Goal: Task Accomplishment & Management: Manage account settings

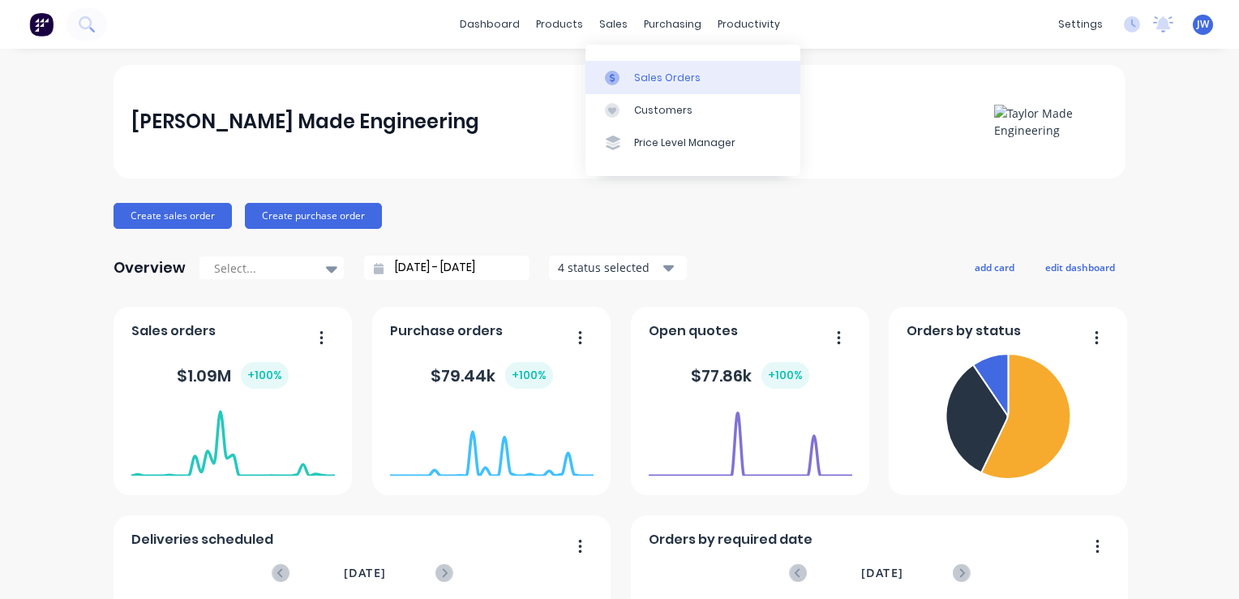
click at [655, 80] on div "Sales Orders" at bounding box center [667, 78] width 67 height 15
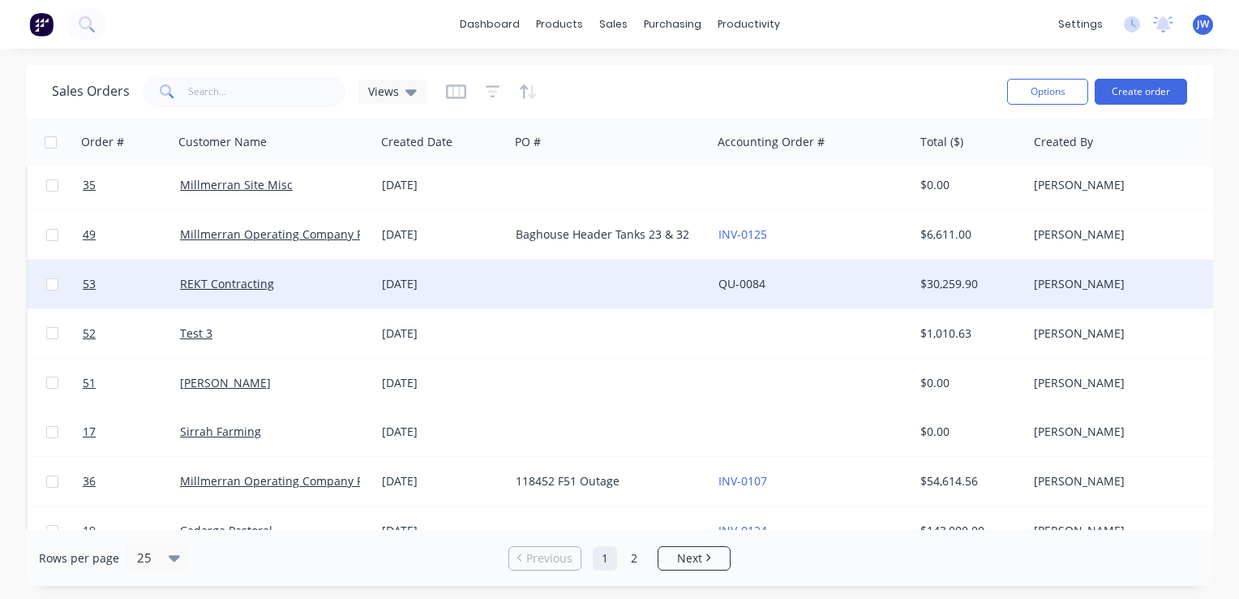
scroll to position [649, 0]
click at [402, 281] on div "[DATE]" at bounding box center [442, 283] width 121 height 16
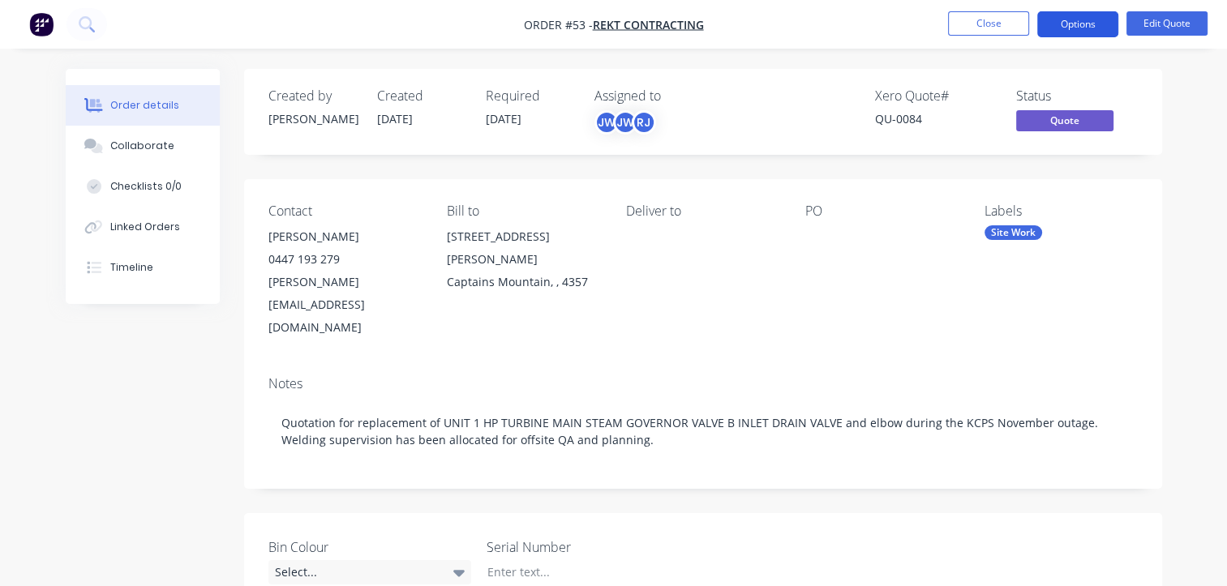
click at [1068, 19] on button "Options" at bounding box center [1077, 24] width 81 height 26
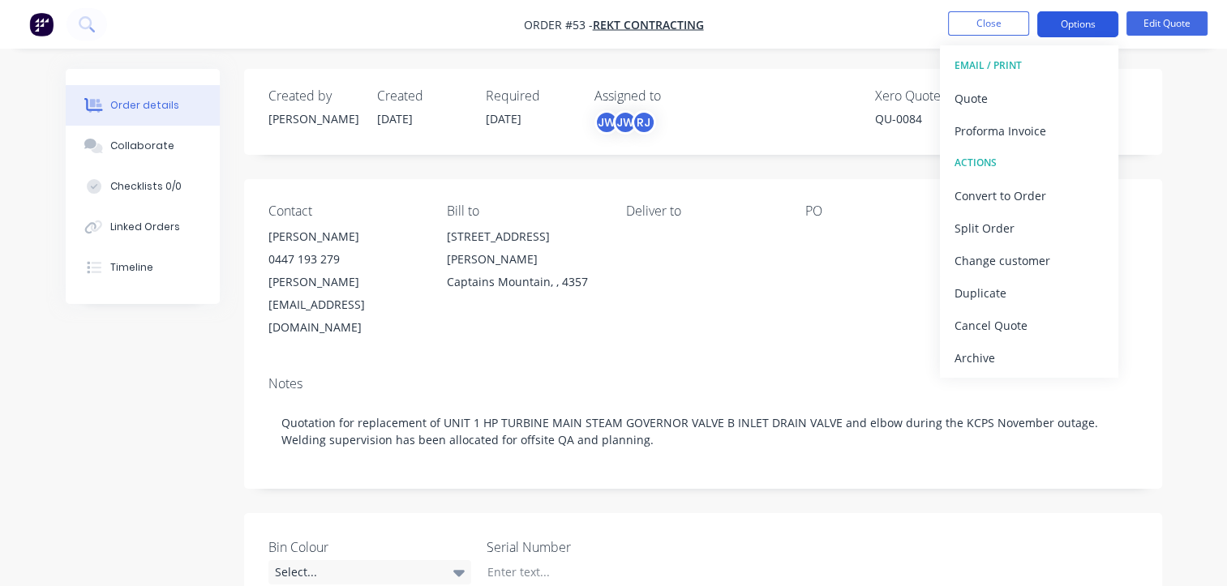
click at [1085, 26] on button "Options" at bounding box center [1077, 24] width 81 height 26
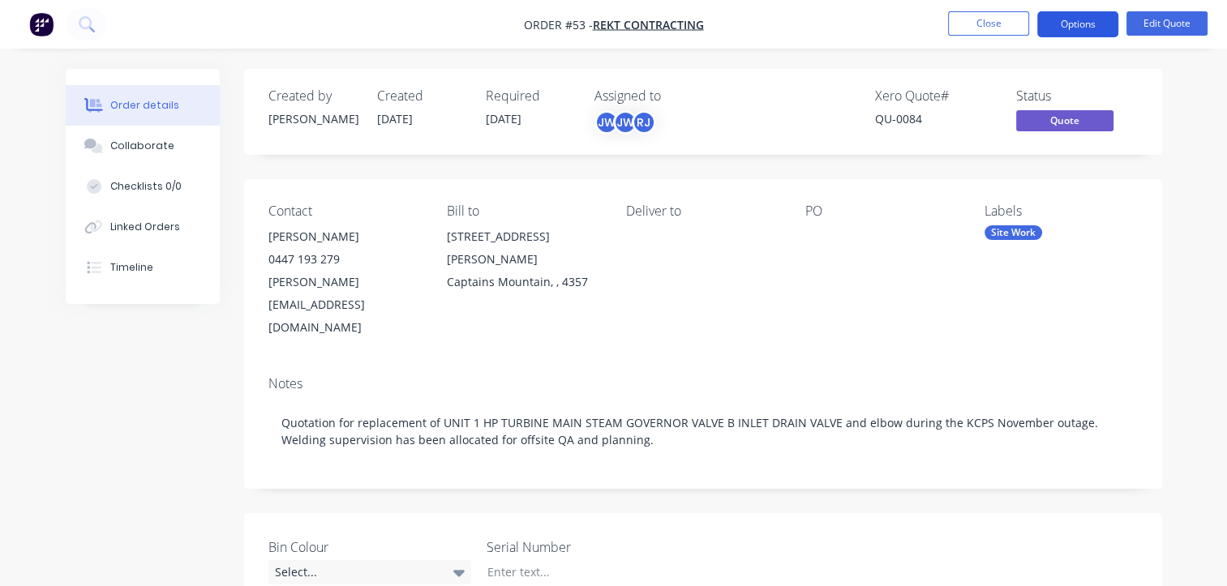
click at [1085, 26] on button "Options" at bounding box center [1077, 24] width 81 height 26
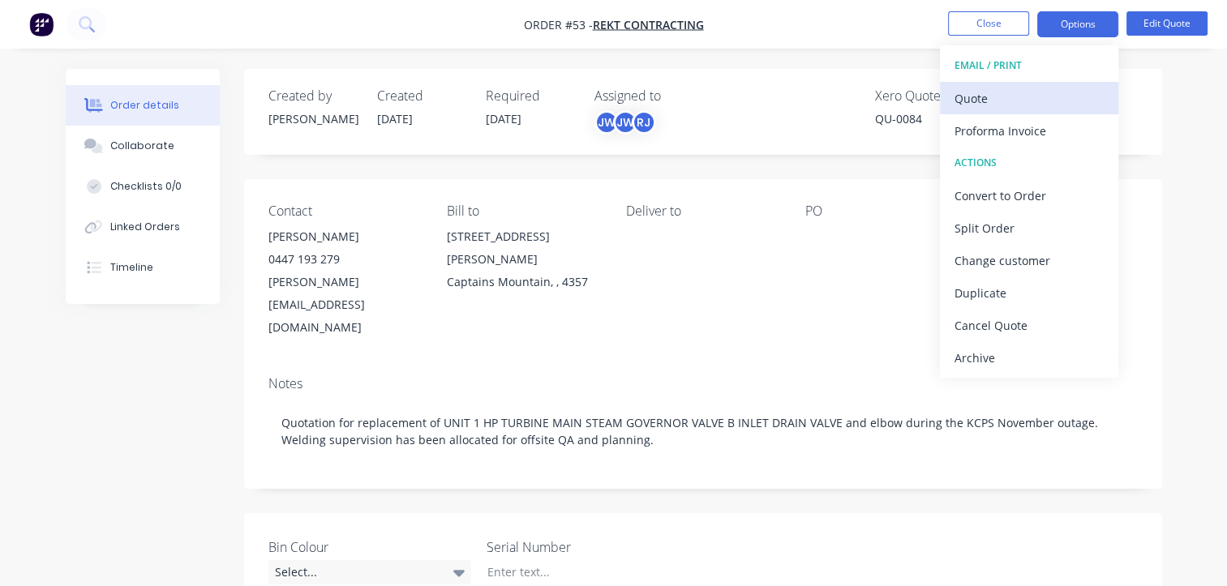
click at [1001, 99] on div "Quote" at bounding box center [1029, 99] width 149 height 24
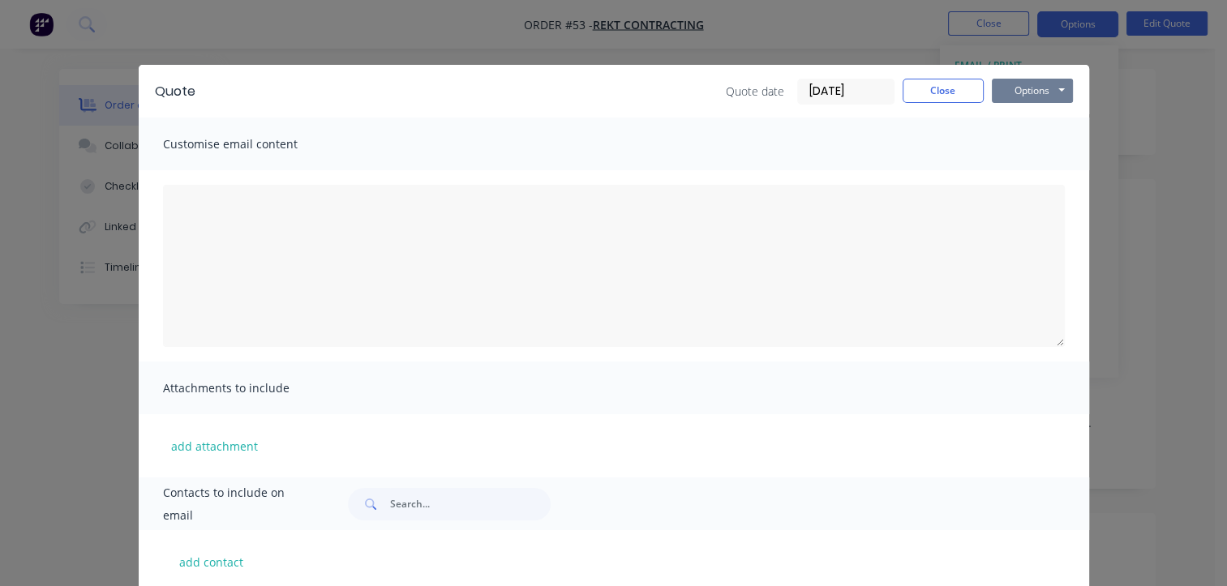
click at [1035, 92] on button "Options" at bounding box center [1032, 91] width 81 height 24
click at [1023, 148] on button "Print" at bounding box center [1044, 146] width 104 height 27
click at [926, 99] on button "Close" at bounding box center [943, 91] width 81 height 24
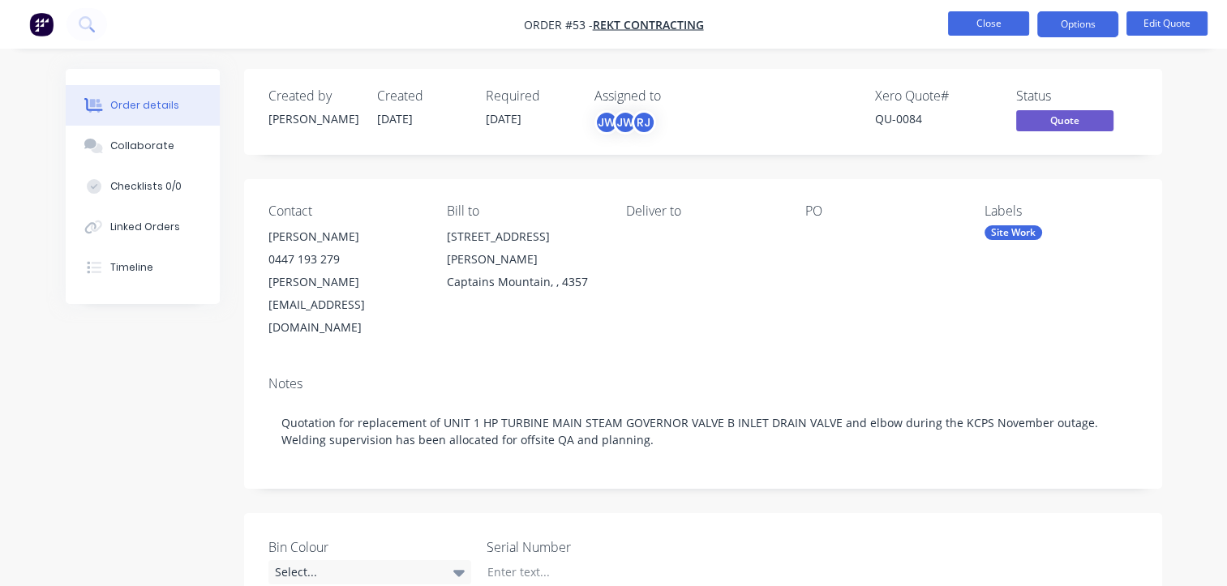
click at [1008, 21] on button "Close" at bounding box center [988, 23] width 81 height 24
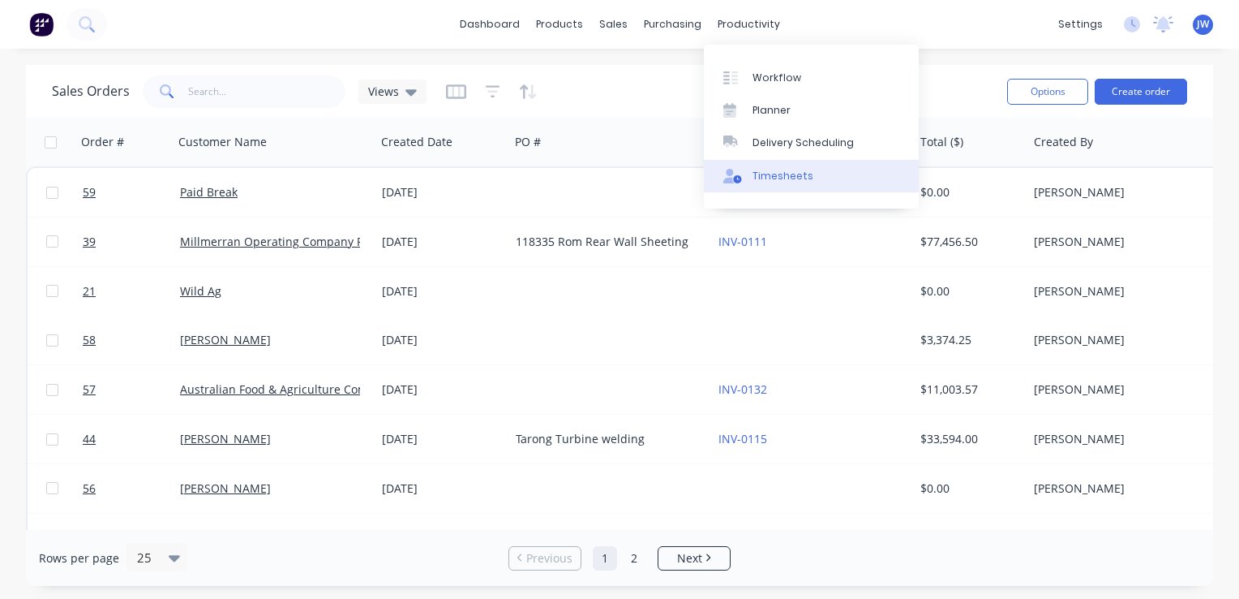
click at [785, 174] on div "Timesheets" at bounding box center [783, 176] width 61 height 15
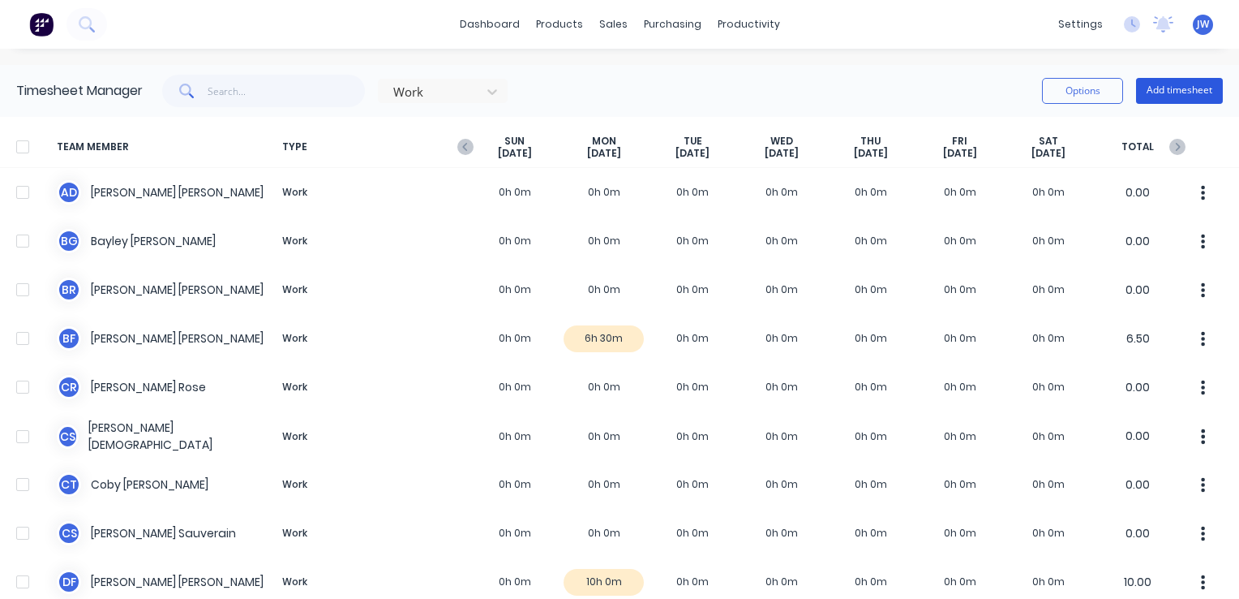
click at [1171, 88] on button "Add timesheet" at bounding box center [1179, 91] width 87 height 26
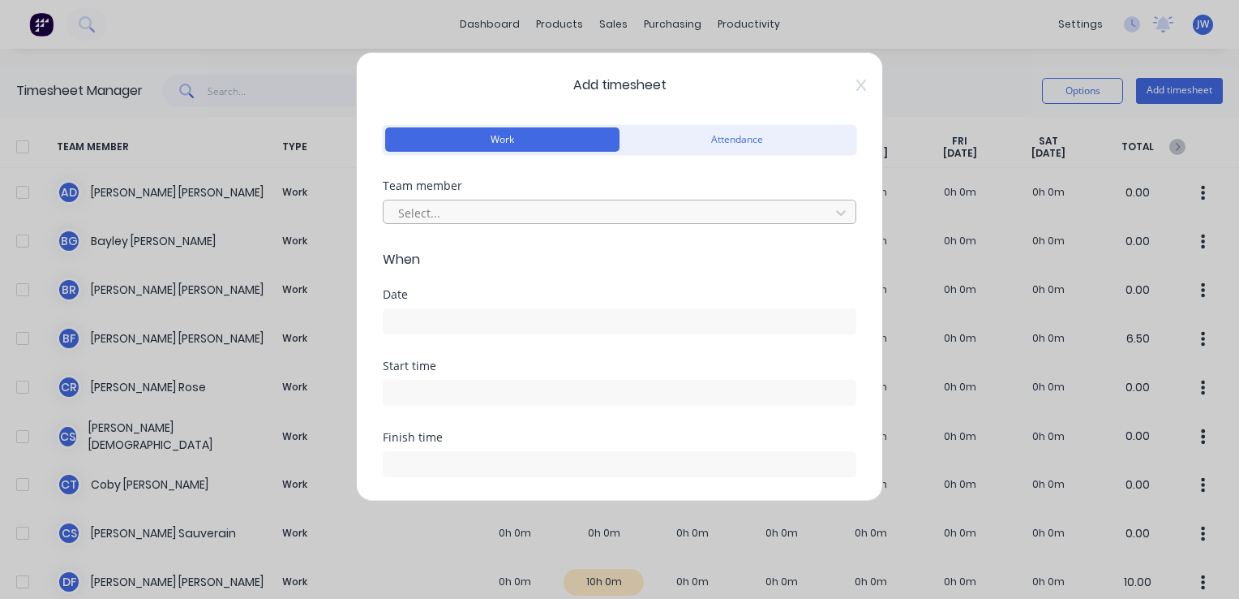
click at [469, 212] on div at bounding box center [609, 213] width 425 height 20
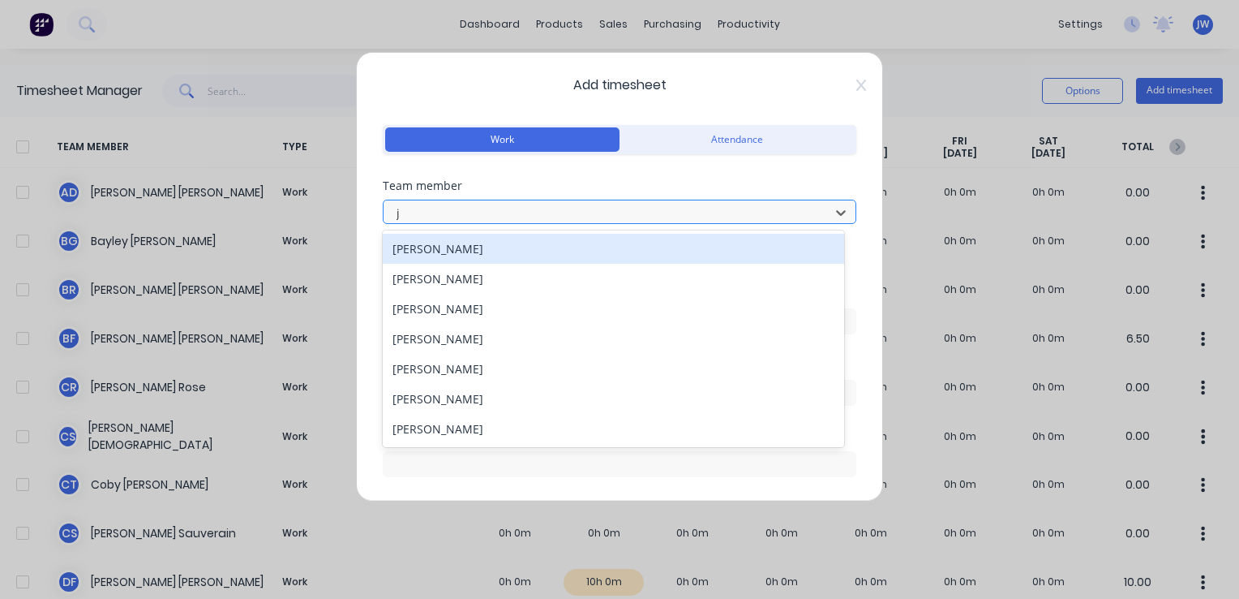
type input "je"
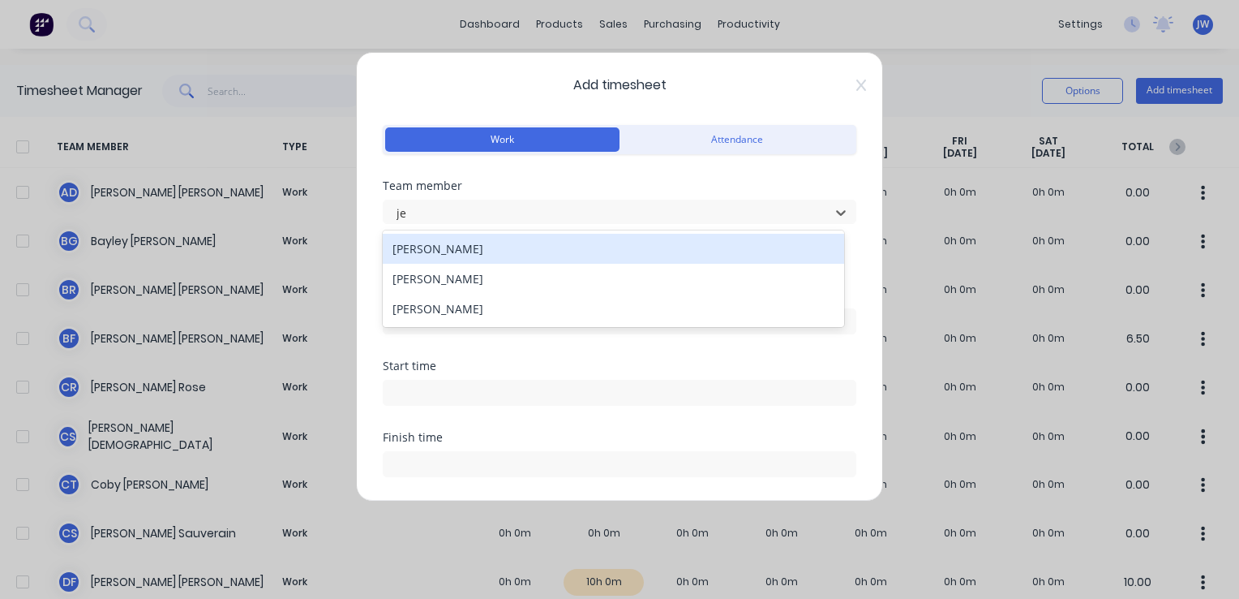
click at [432, 245] on div "[PERSON_NAME]" at bounding box center [613, 249] width 461 height 30
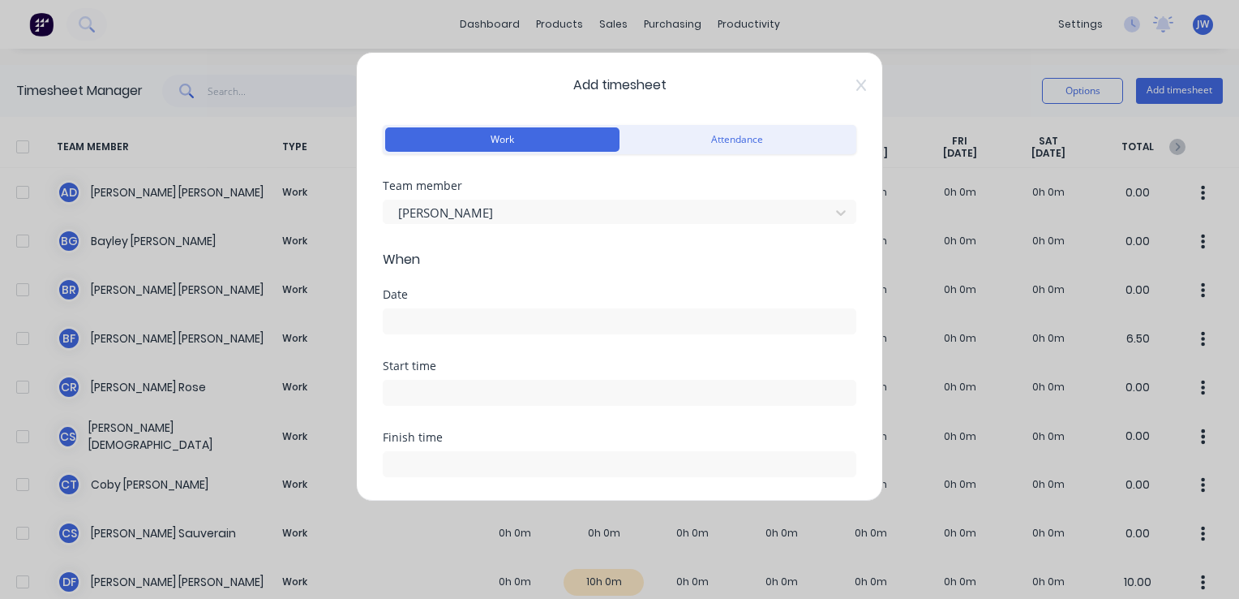
click at [428, 325] on input at bounding box center [620, 321] width 472 height 24
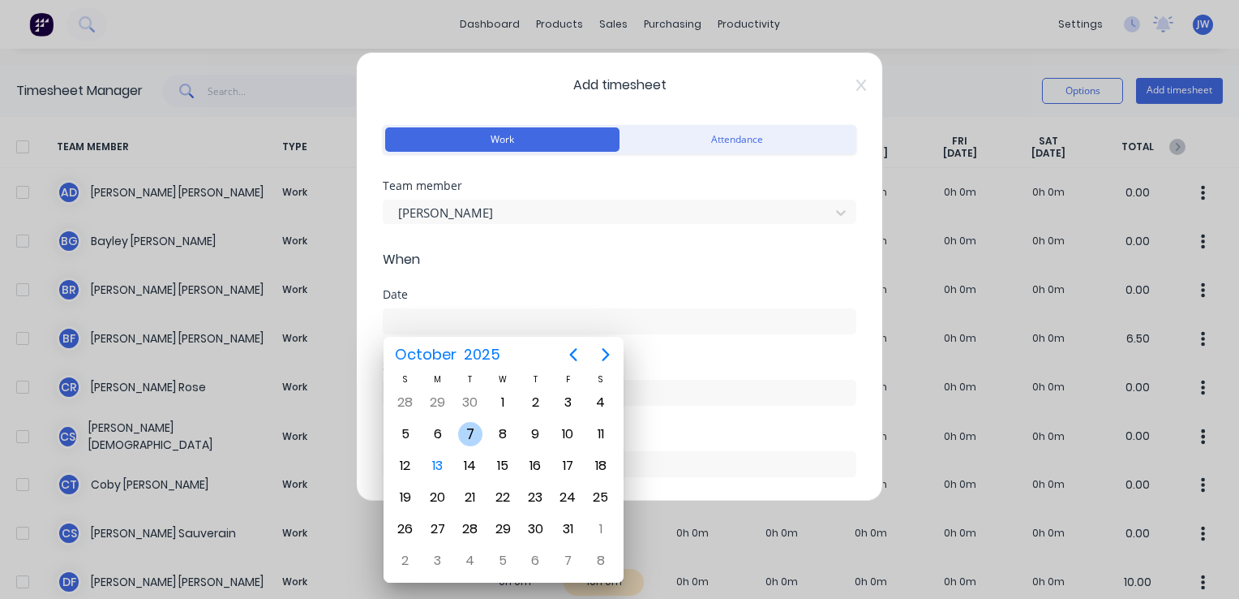
click at [470, 430] on div "7" at bounding box center [470, 434] width 24 height 24
type input "[DATE]"
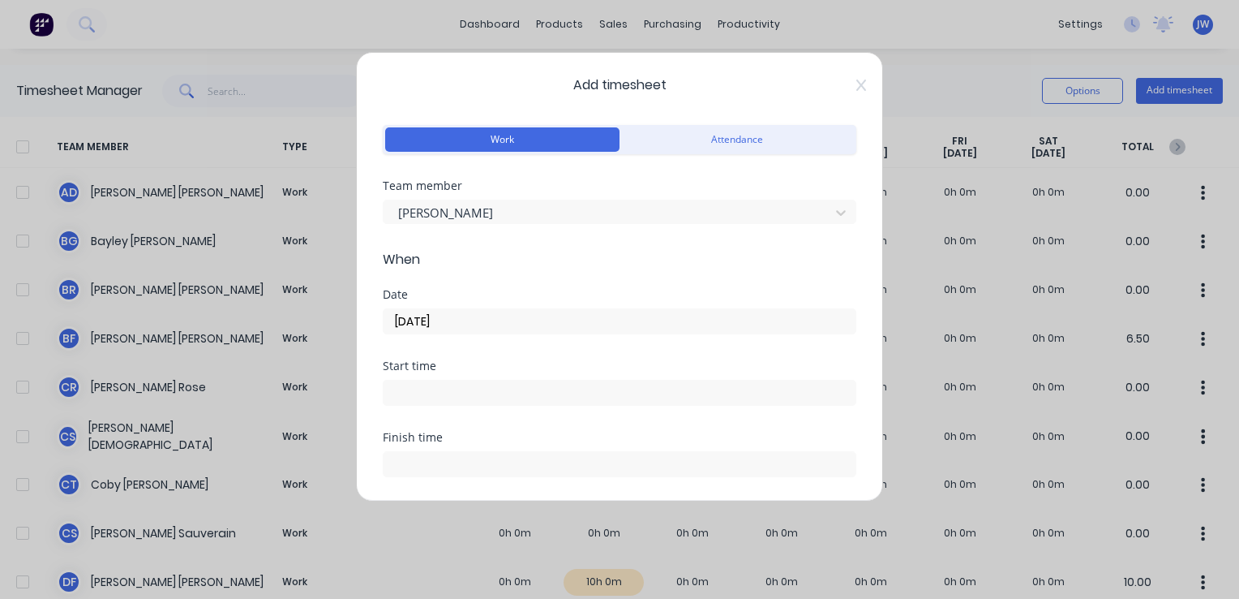
click at [440, 390] on input at bounding box center [620, 392] width 472 height 24
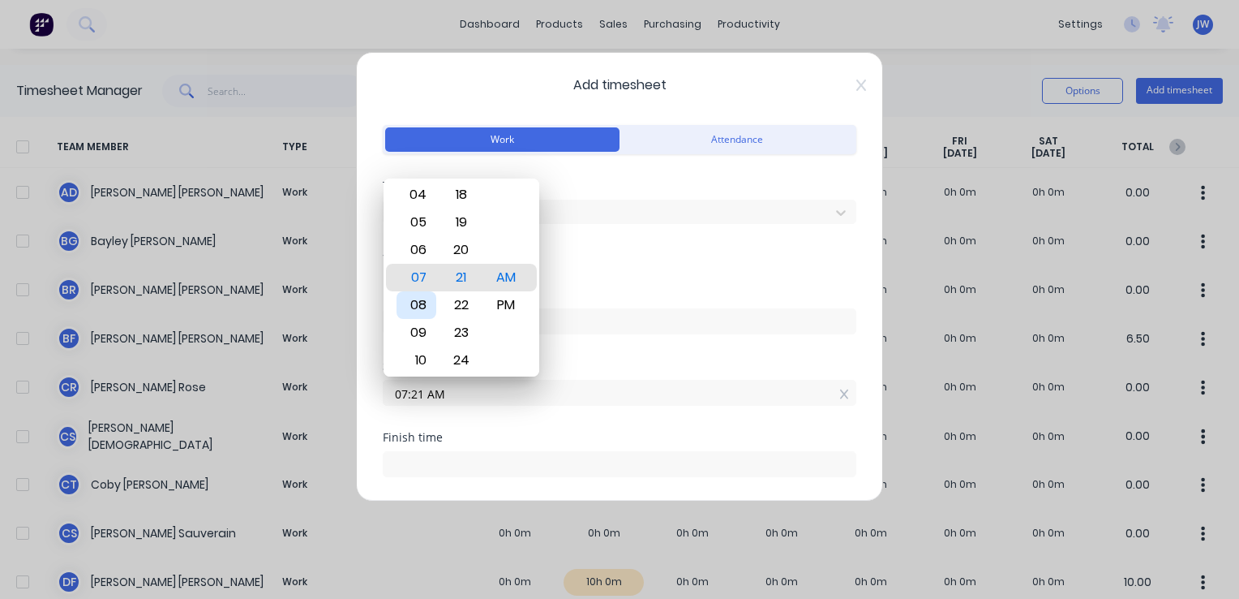
click at [418, 307] on div "08" at bounding box center [417, 305] width 40 height 28
click at [468, 219] on div "00" at bounding box center [461, 222] width 40 height 28
type input "08:00 AM"
click at [498, 277] on div "AM" at bounding box center [506, 278] width 40 height 28
click at [672, 294] on div "Date" at bounding box center [620, 294] width 474 height 11
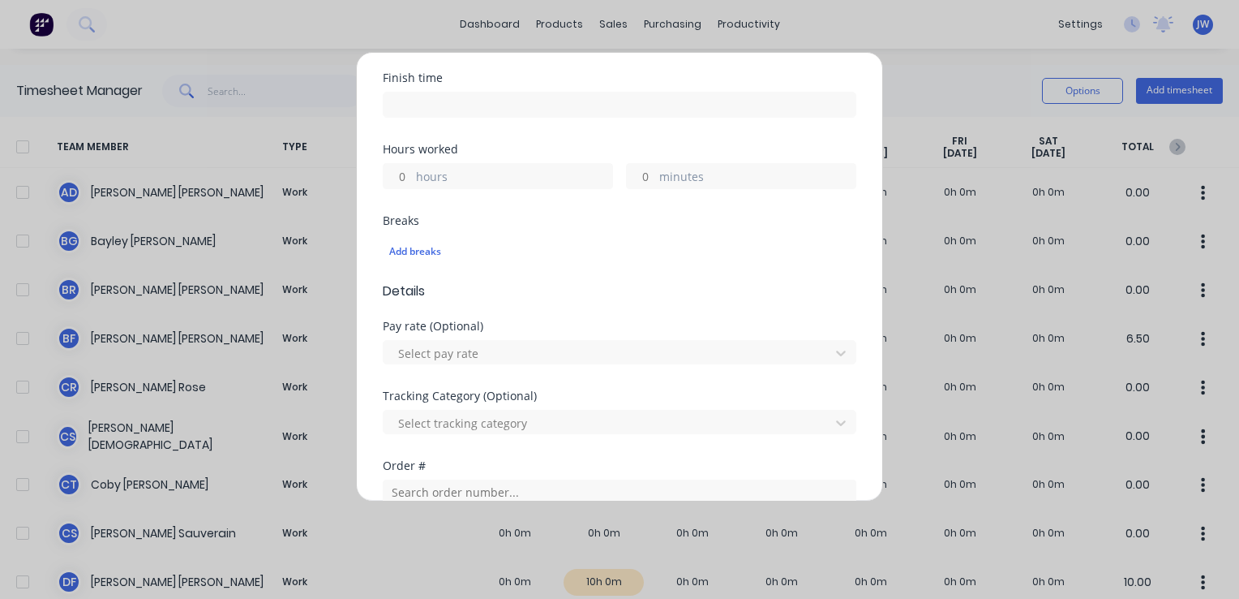
scroll to position [311, 0]
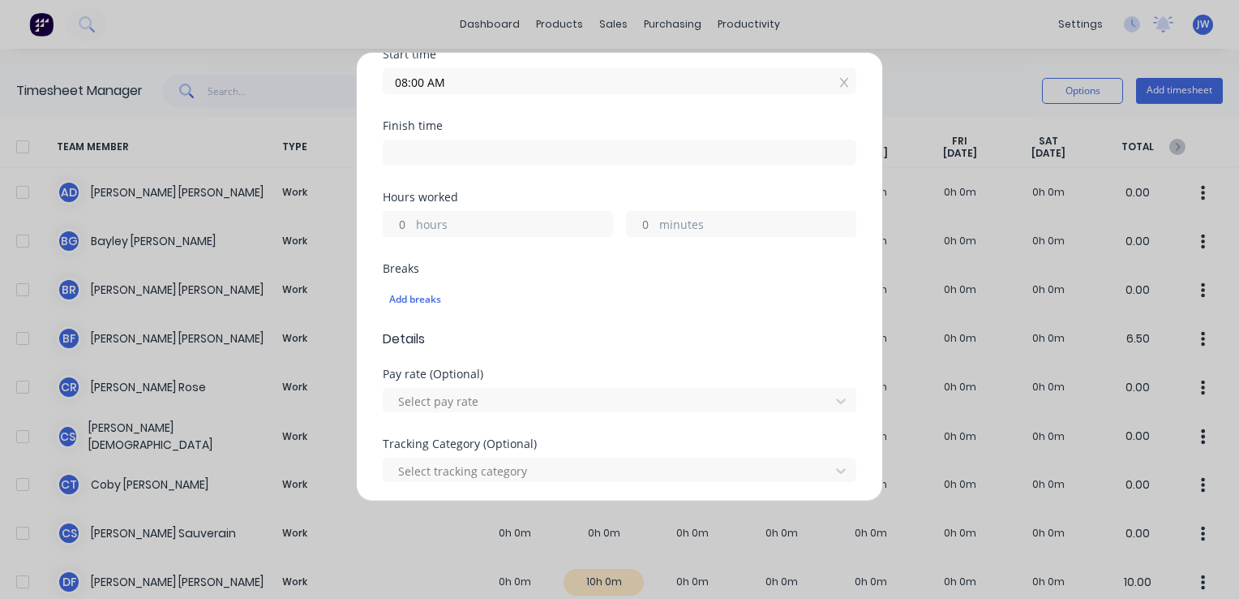
click at [431, 148] on input at bounding box center [620, 152] width 472 height 24
type input "10:23 AM"
type input "2"
type input "23"
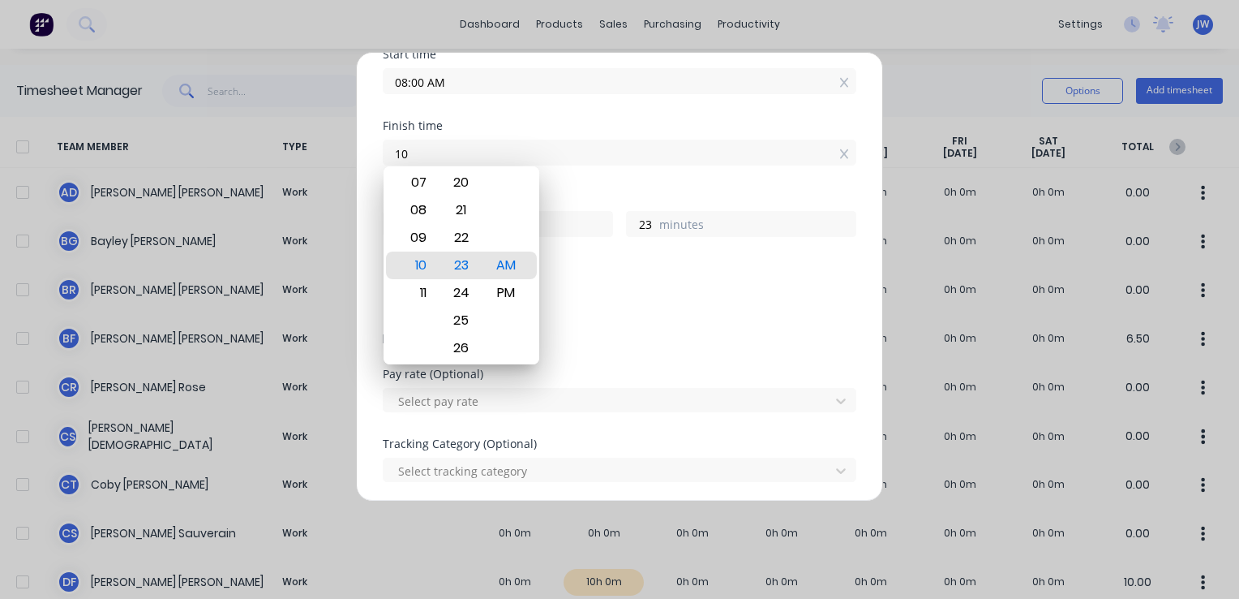
type input "1"
type input "10:00 AM"
type input "0"
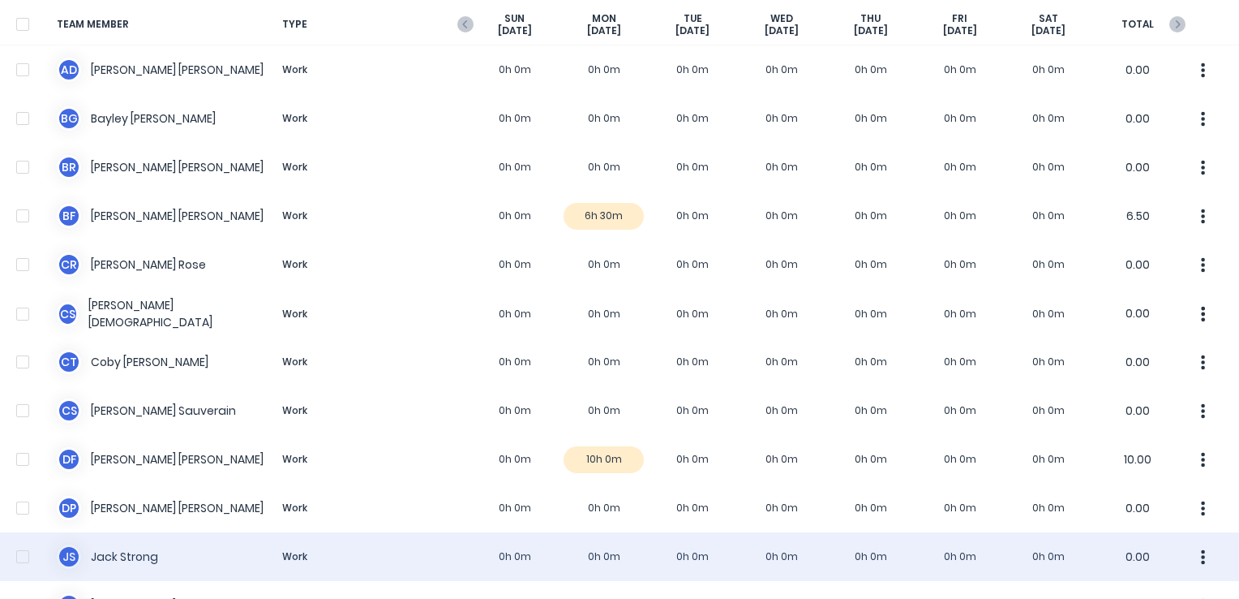
scroll to position [0, 0]
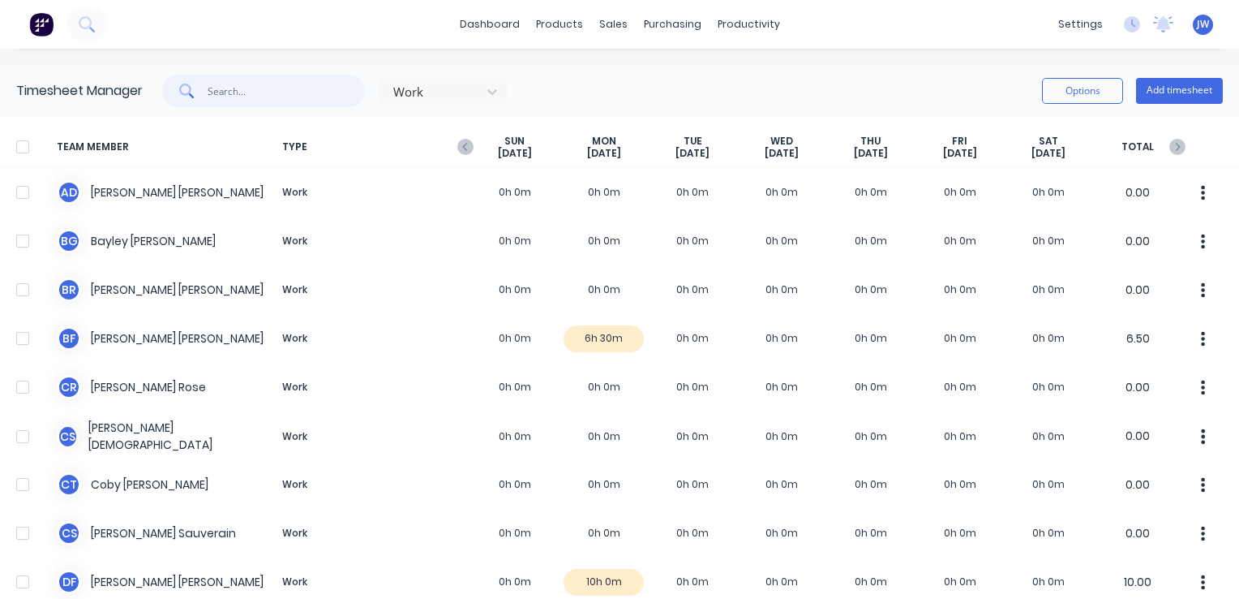
click at [242, 90] on input "text" at bounding box center [287, 91] width 158 height 32
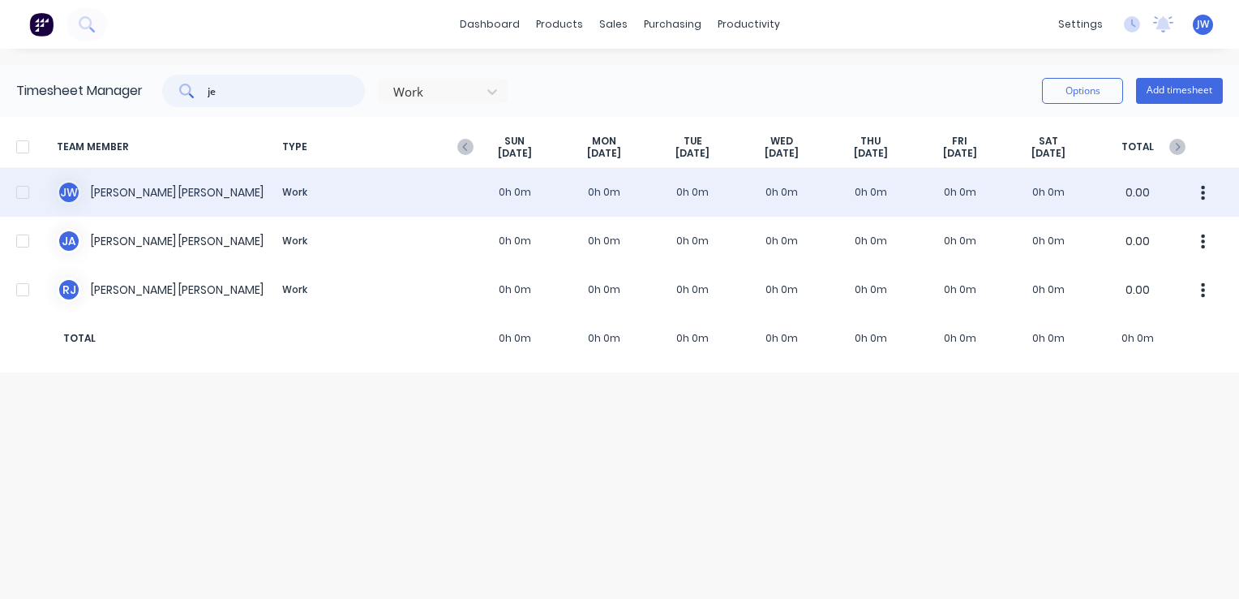
type input "je"
click at [135, 195] on div "[PERSON_NAME] [PERSON_NAME] Work 0h 0m 0h 0m 0h 0m 0h 0m 0h 0m 0h 0m 0h 0m 0.00" at bounding box center [619, 192] width 1239 height 49
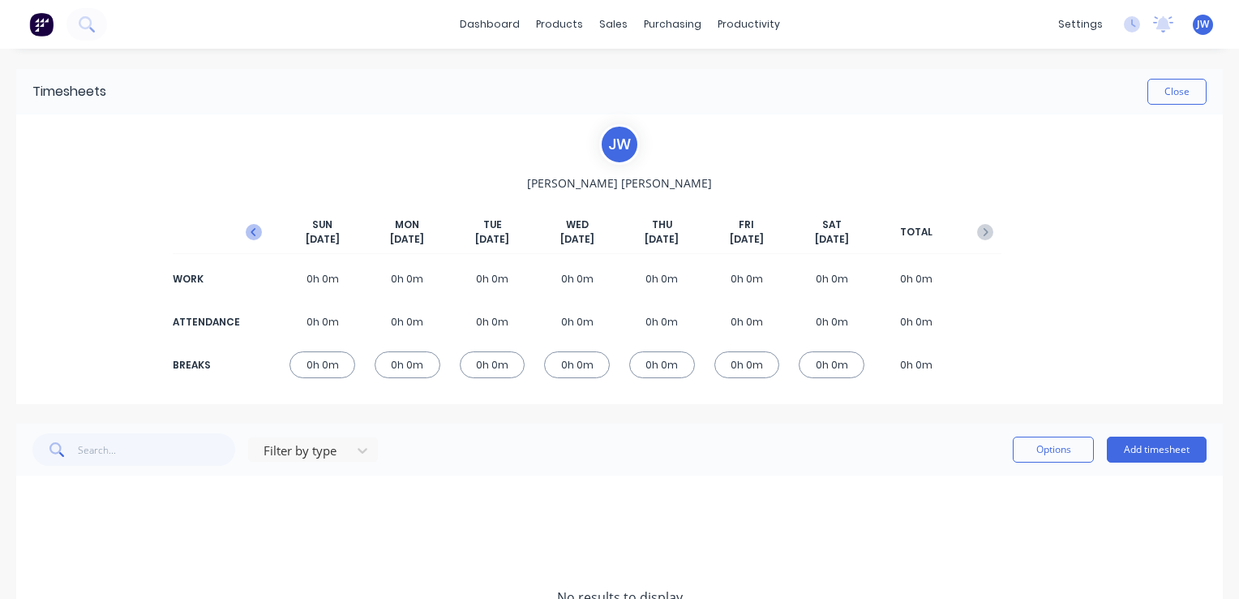
click at [250, 225] on icon "button" at bounding box center [254, 232] width 16 height 16
click at [496, 277] on div "2h 0m" at bounding box center [493, 278] width 66 height 27
click at [99, 504] on div "[DATE]" at bounding box center [641, 500] width 1132 height 18
click at [41, 500] on icon at bounding box center [37, 499] width 11 height 11
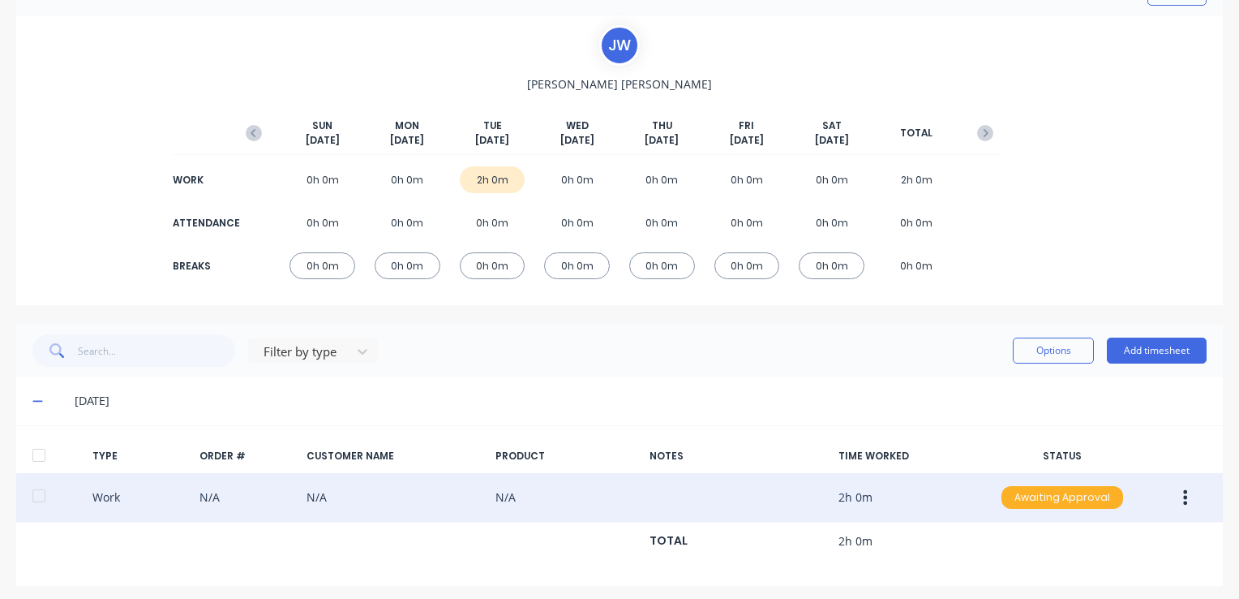
scroll to position [104, 0]
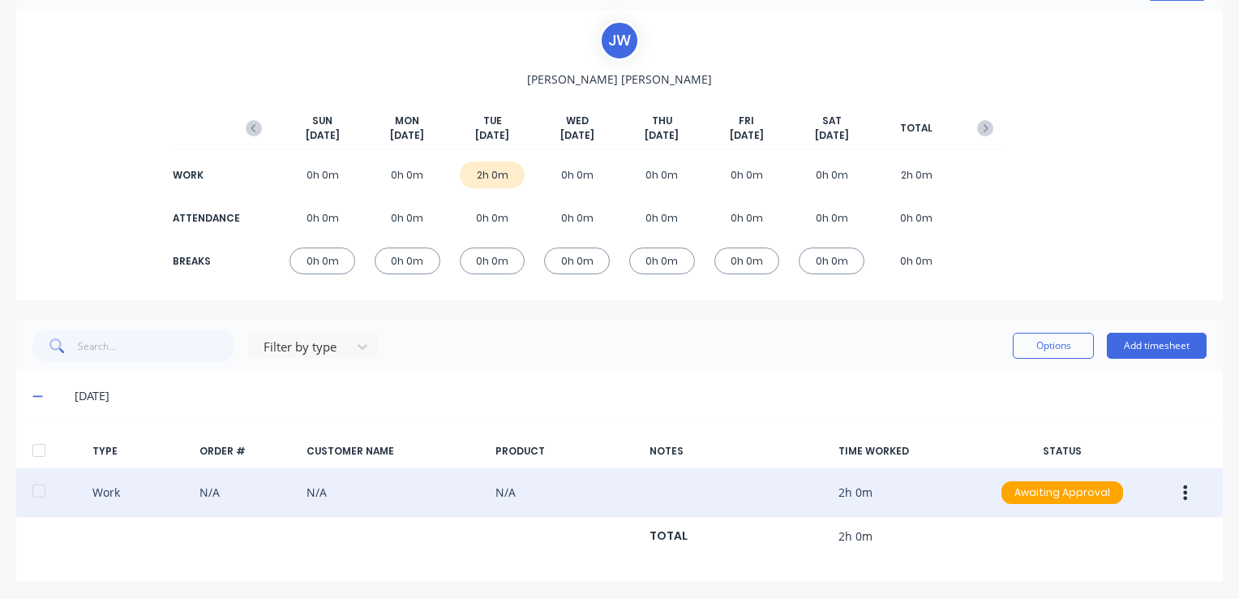
click at [1179, 491] on button "button" at bounding box center [1185, 492] width 38 height 29
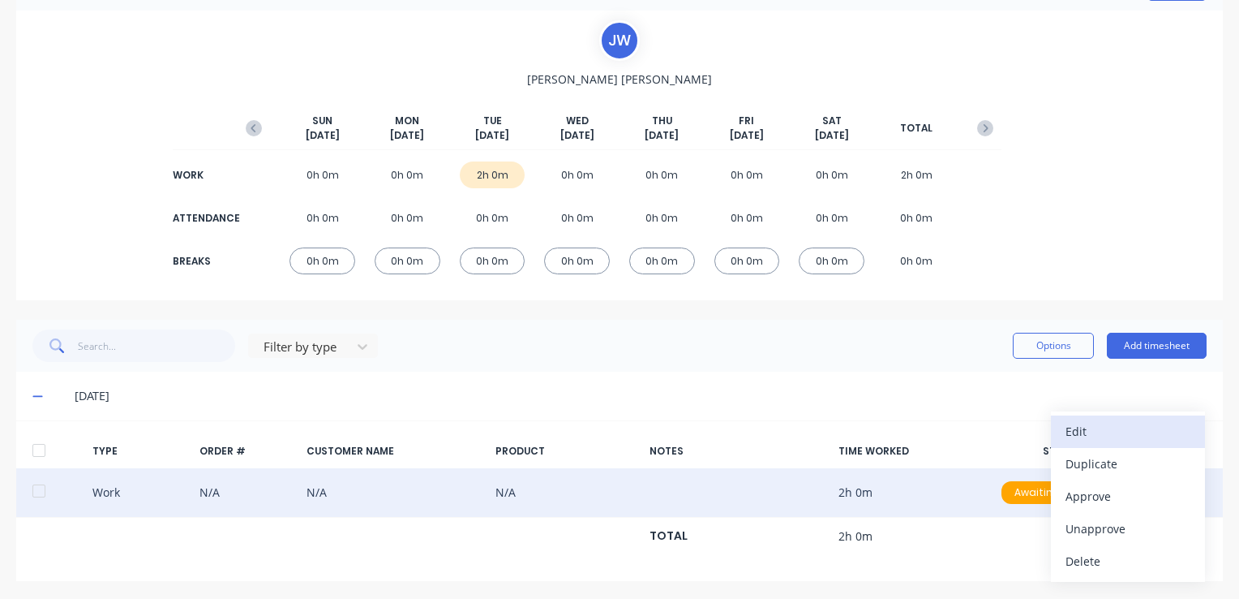
click at [1080, 427] on div "Edit" at bounding box center [1128, 431] width 125 height 24
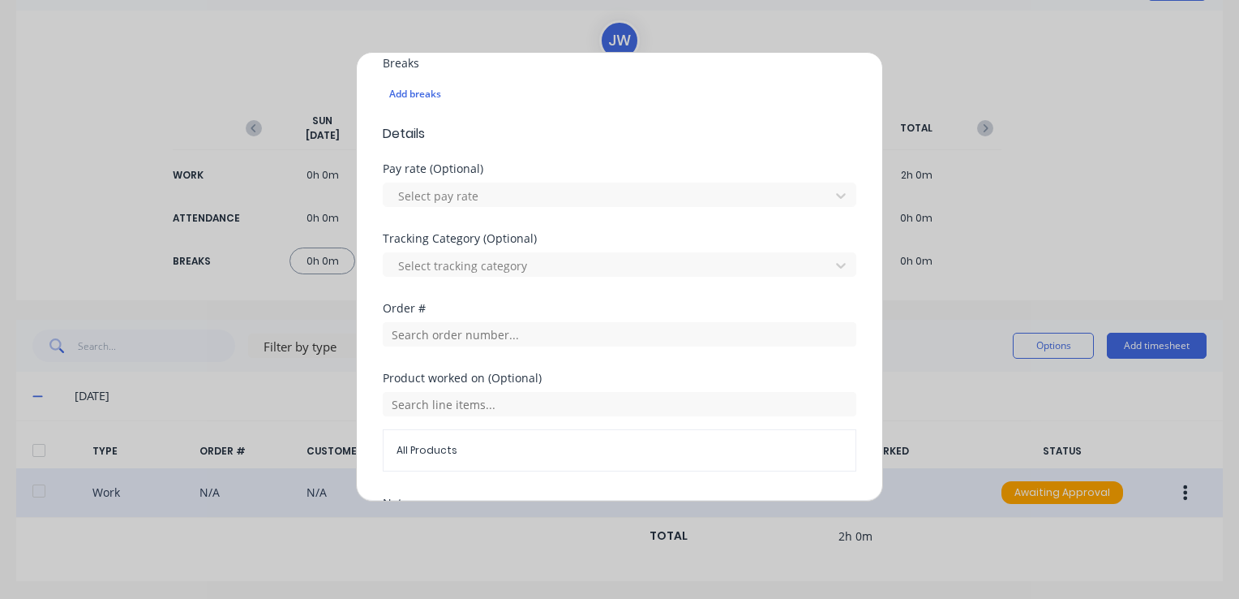
scroll to position [487, 0]
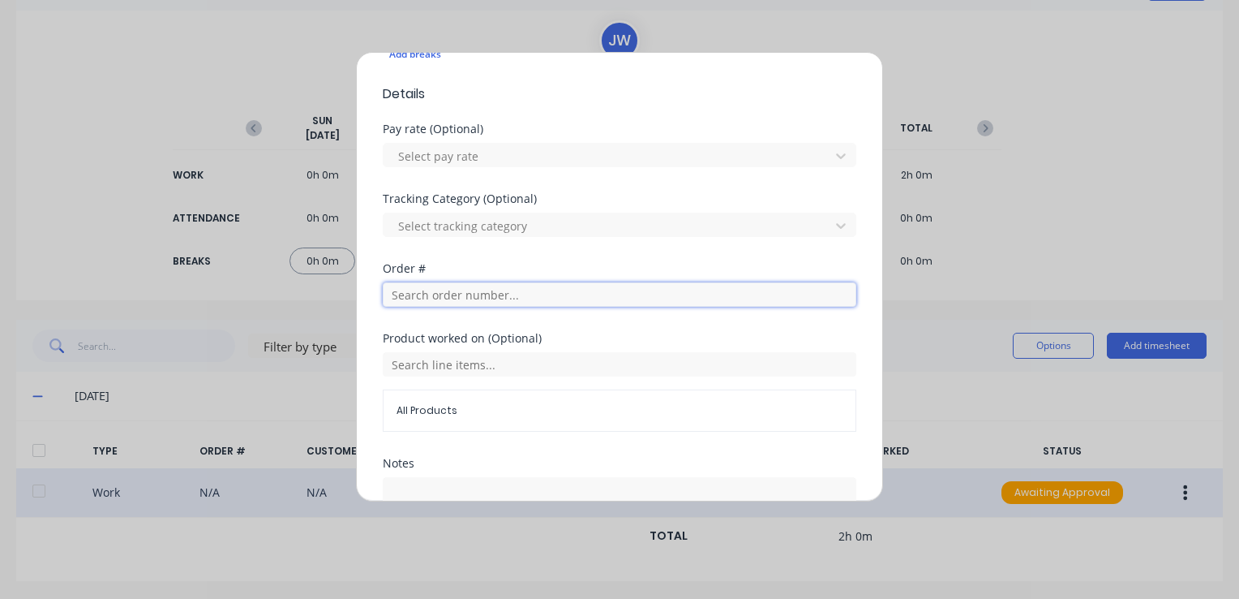
click at [469, 294] on input "text" at bounding box center [620, 294] width 474 height 24
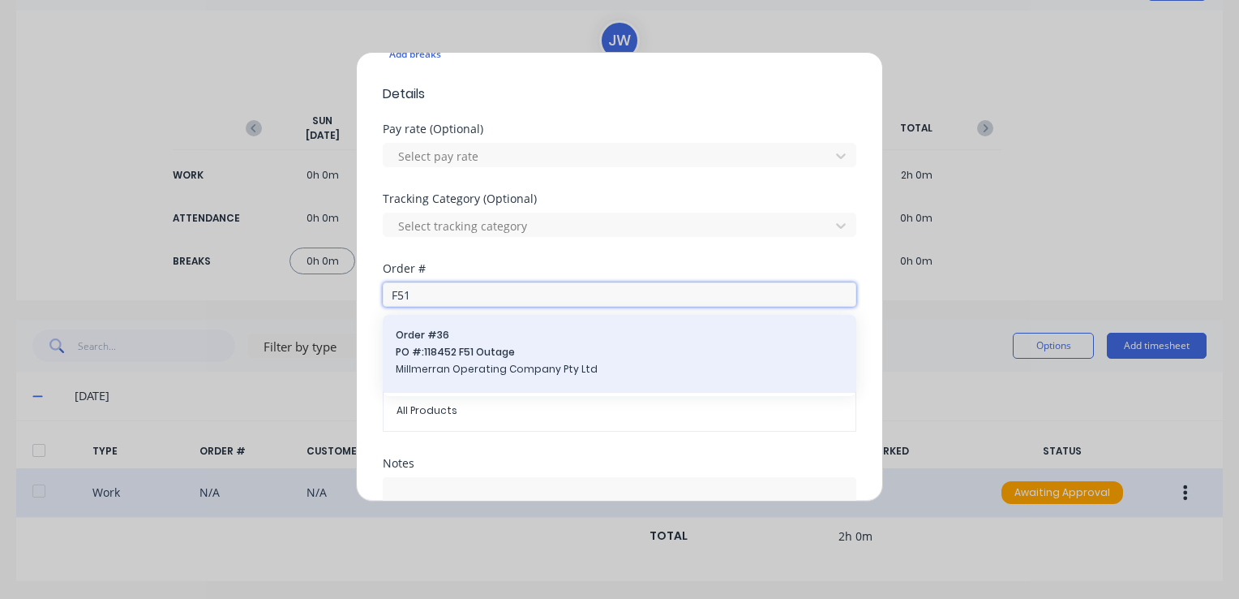
type input "F51"
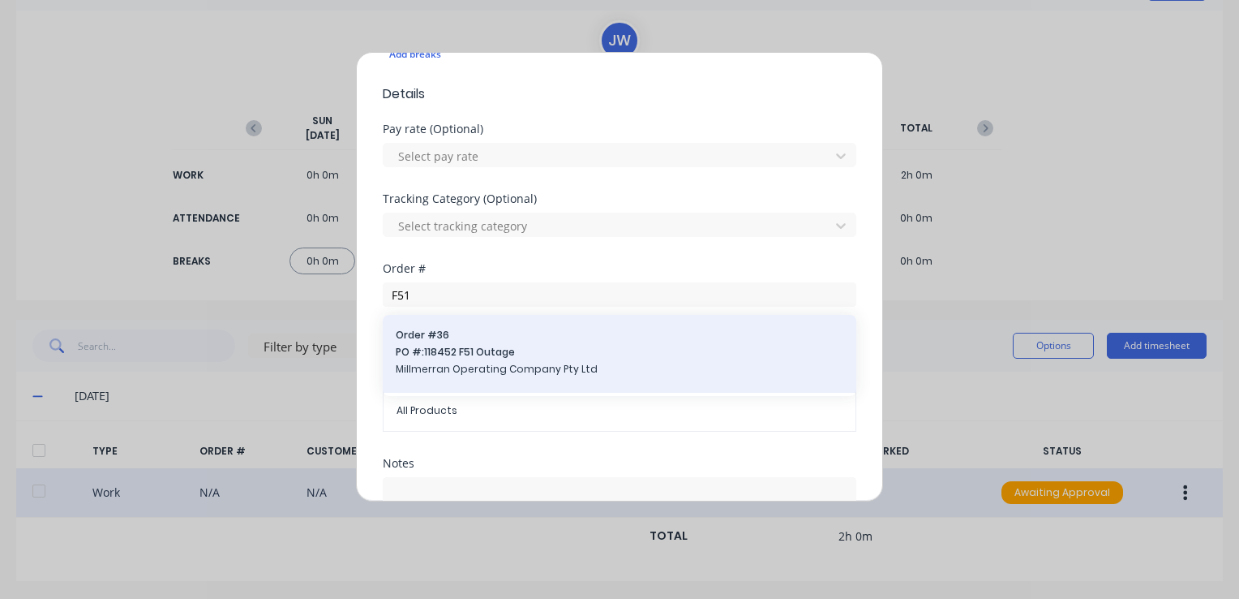
click at [458, 350] on span "PO #: 118452 F51 Outage" at bounding box center [620, 352] width 448 height 15
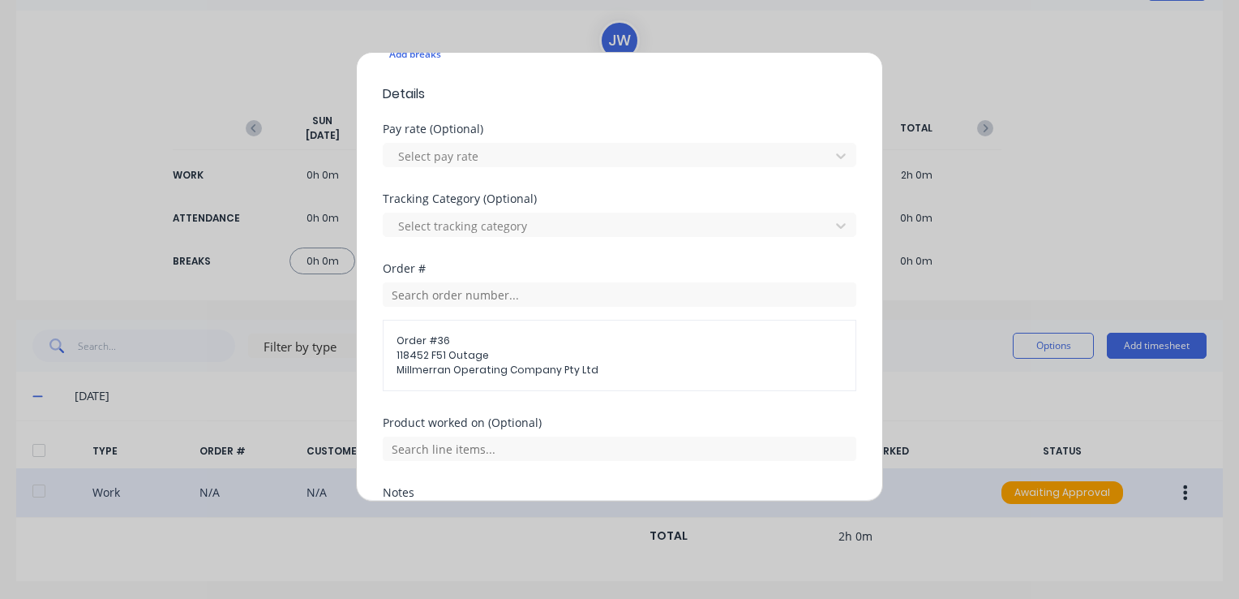
scroll to position [568, 0]
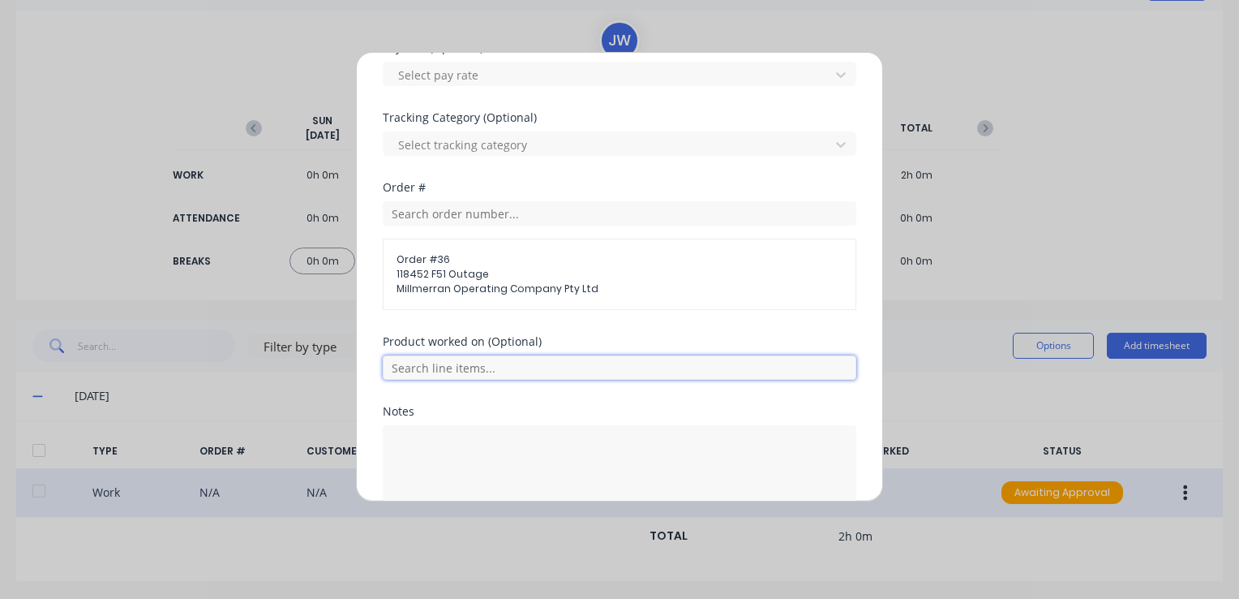
click at [451, 368] on input "text" at bounding box center [620, 367] width 474 height 24
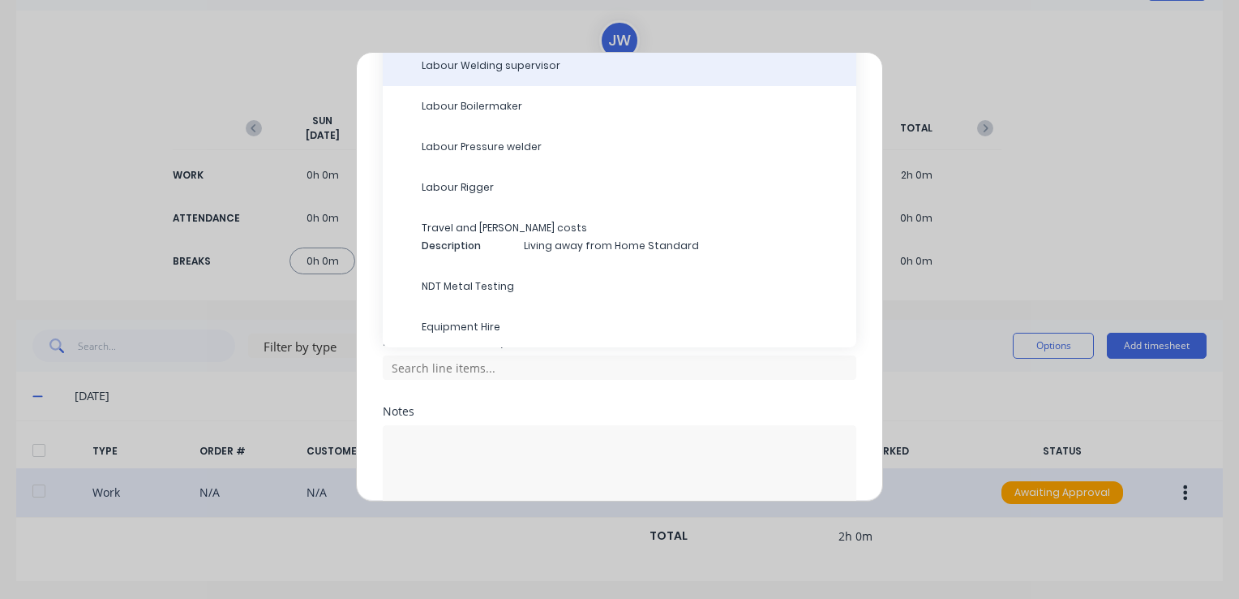
click at [480, 67] on span "Labour Welding supervisor" at bounding box center [633, 65] width 422 height 15
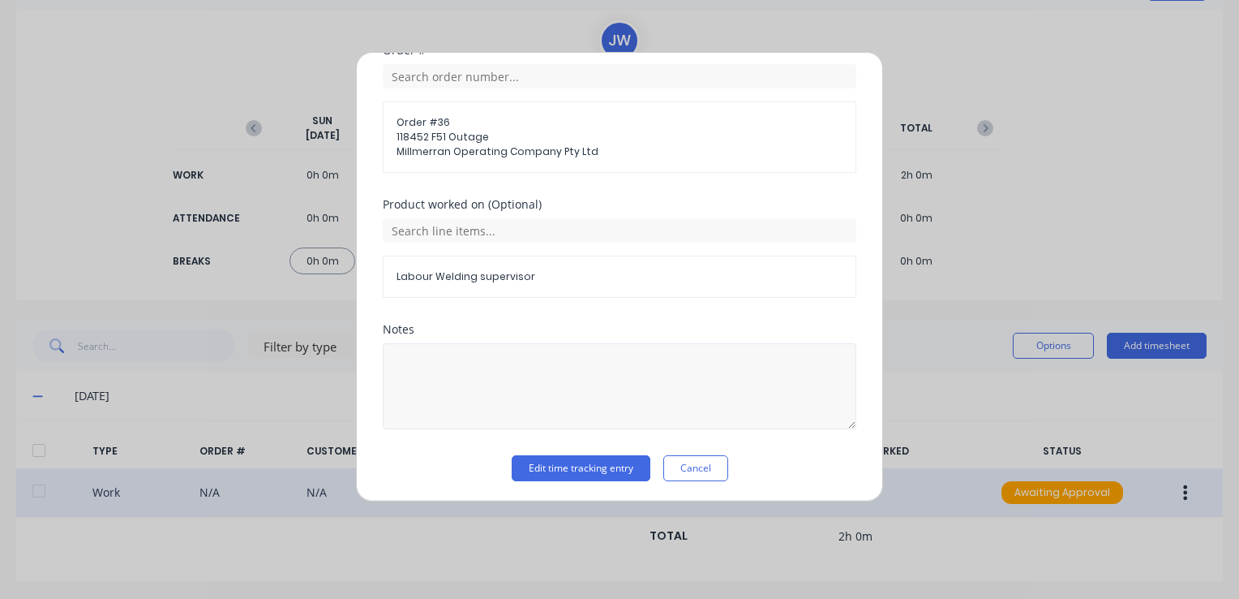
scroll to position [706, 0]
click at [462, 367] on textarea at bounding box center [620, 385] width 474 height 86
type textarea "QA, NDT"
click at [594, 463] on button "Edit time tracking entry" at bounding box center [581, 467] width 139 height 26
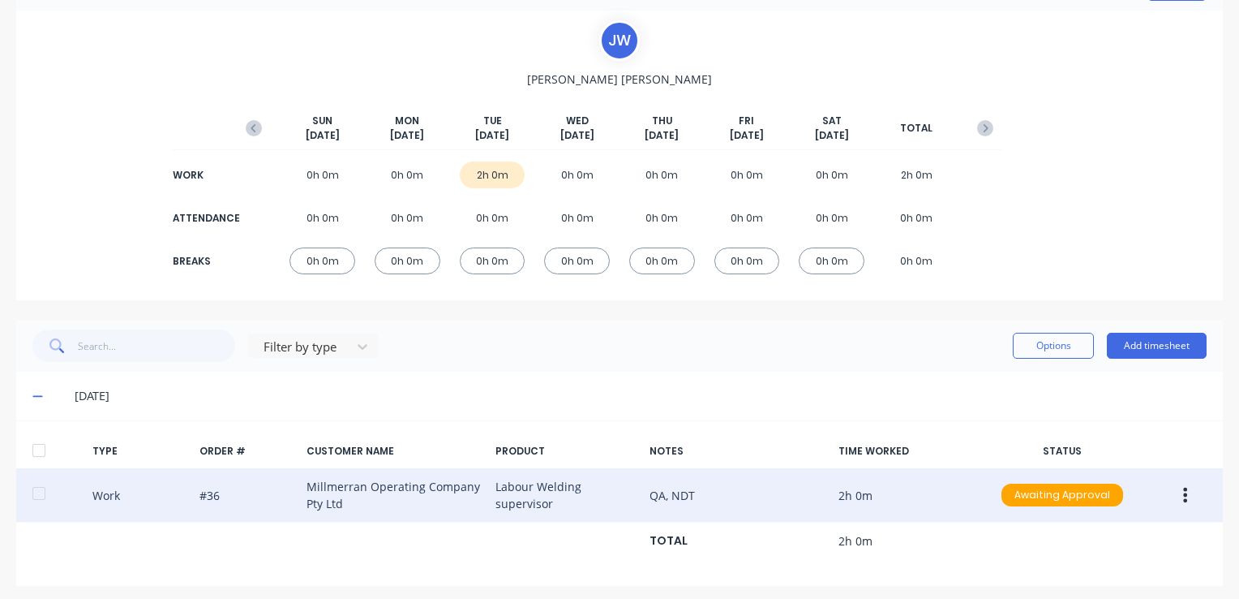
click at [1171, 496] on button "button" at bounding box center [1185, 494] width 38 height 29
click at [1106, 498] on div "Approve" at bounding box center [1128, 499] width 125 height 24
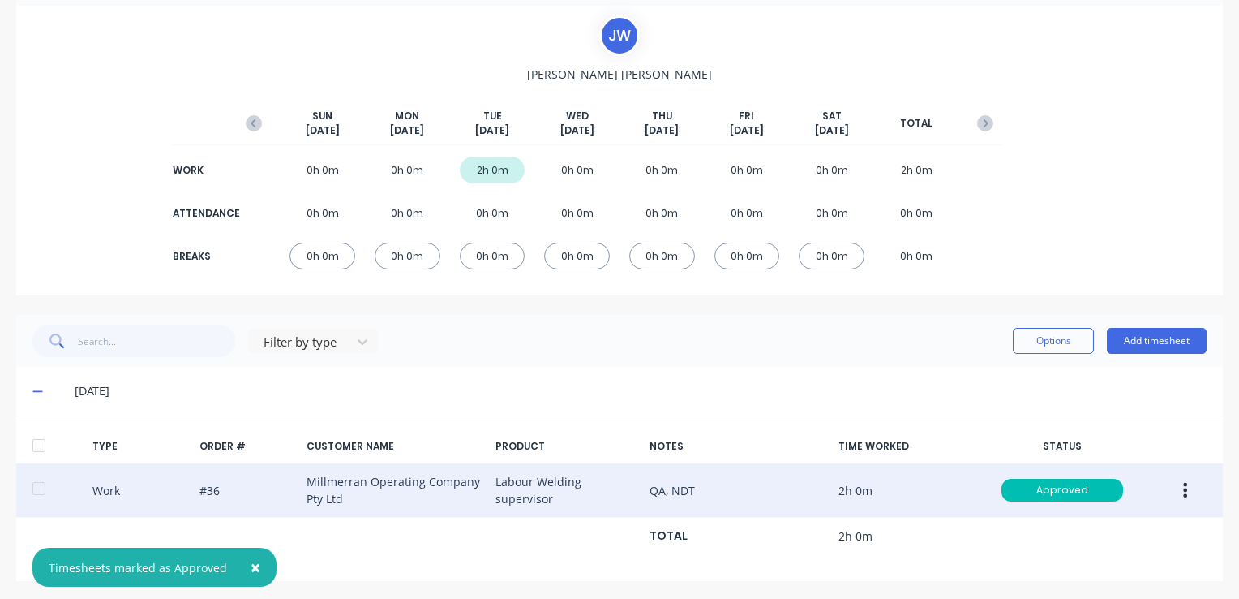
scroll to position [110, 0]
click at [1153, 338] on button "Add timesheet" at bounding box center [1157, 339] width 100 height 26
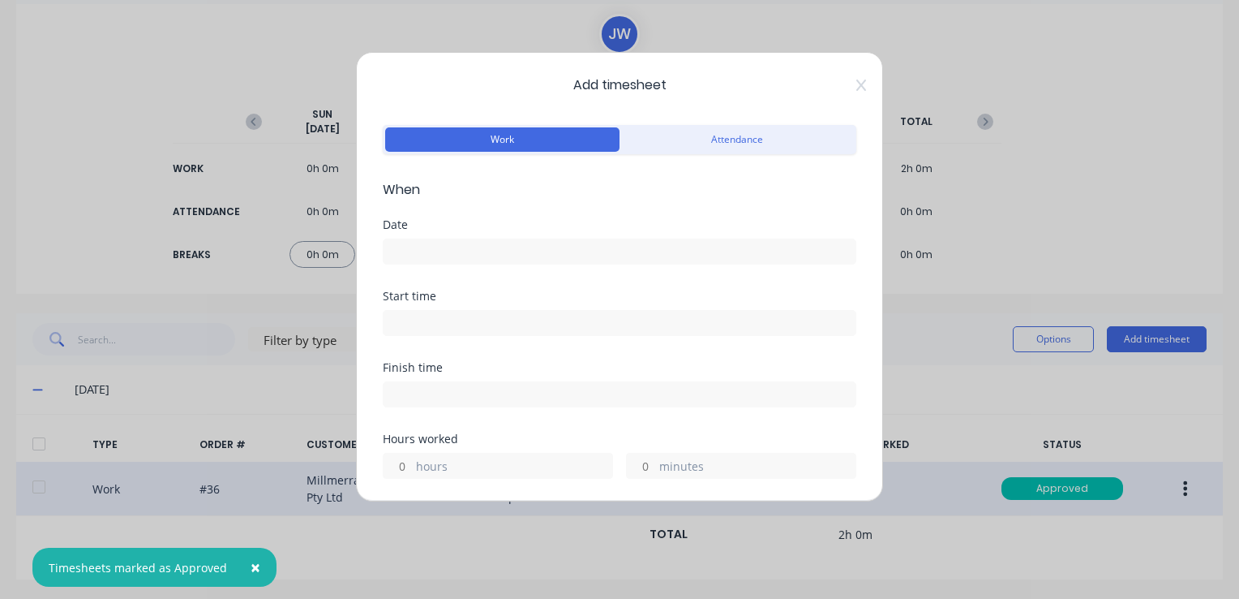
click at [422, 251] on input at bounding box center [620, 251] width 472 height 24
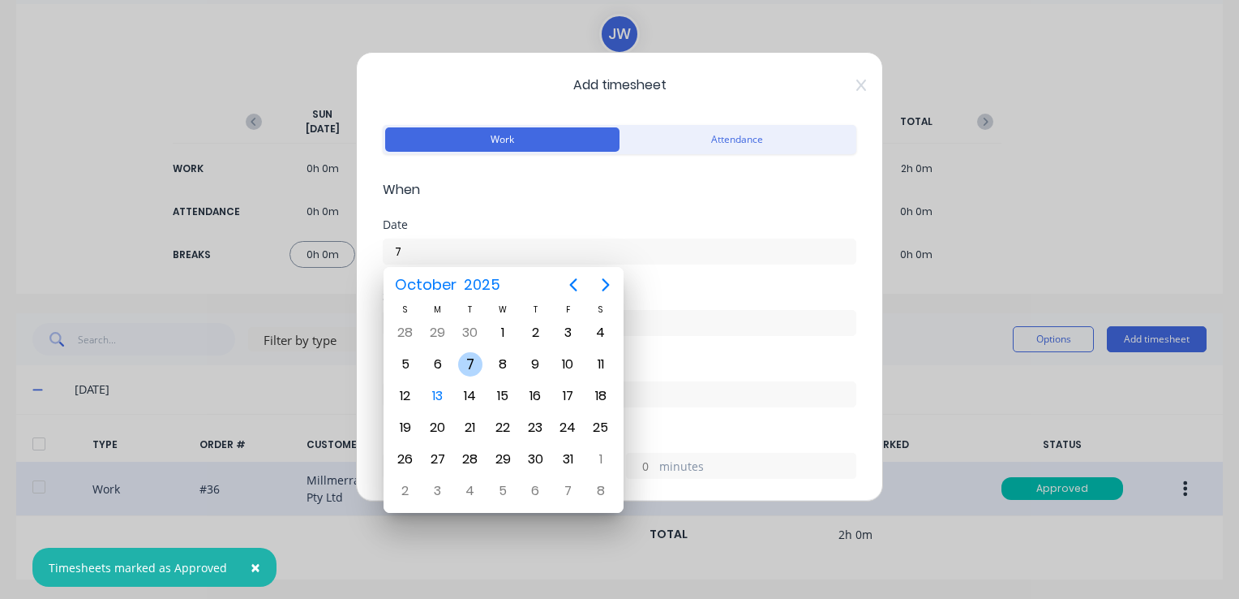
click at [465, 362] on div "7" at bounding box center [470, 364] width 24 height 24
type input "[DATE]"
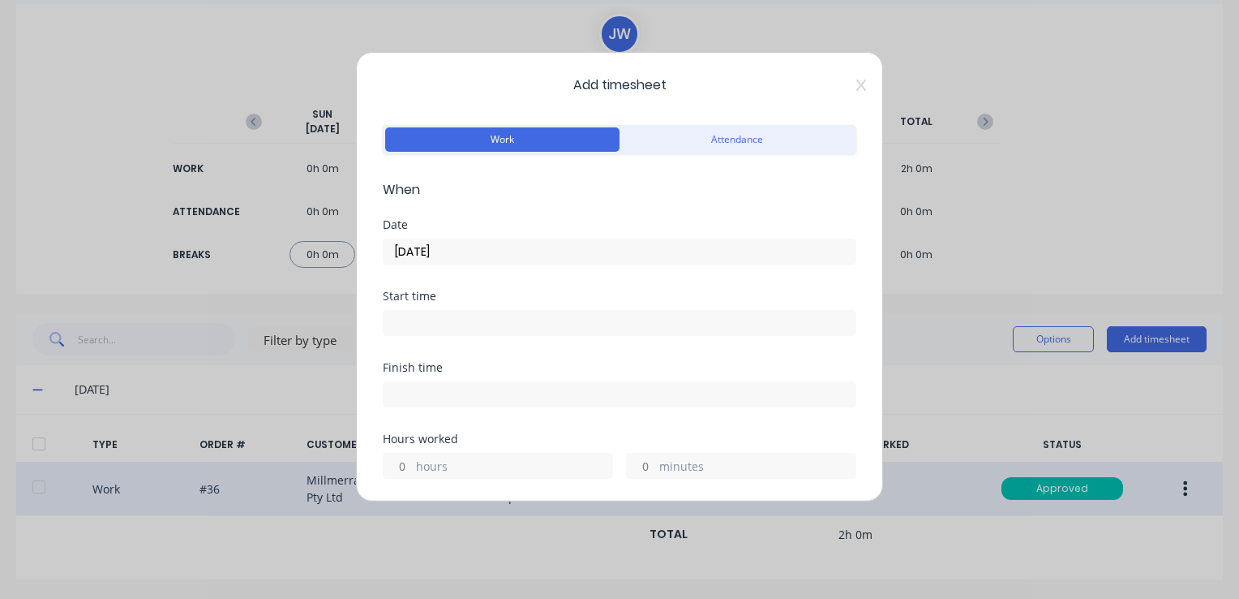
click at [417, 320] on input at bounding box center [620, 323] width 472 height 24
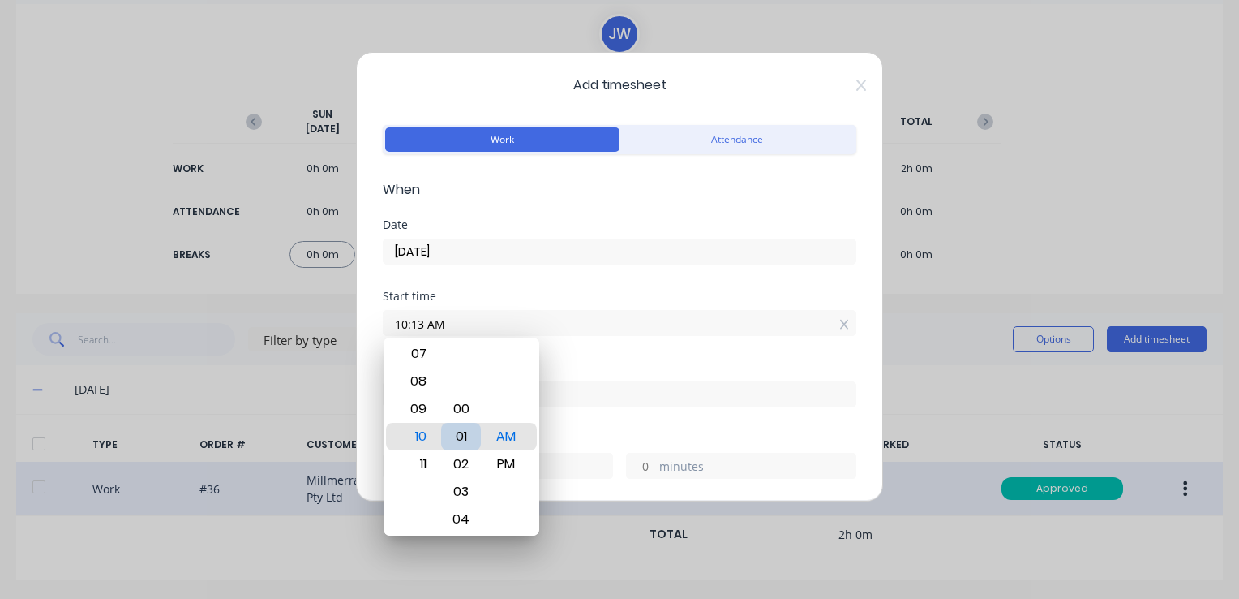
type input "10:00 AM"
click at [468, 431] on div "00" at bounding box center [461, 437] width 40 height 28
click at [600, 388] on input at bounding box center [620, 394] width 472 height 24
type input "10:25 AM"
type input "0"
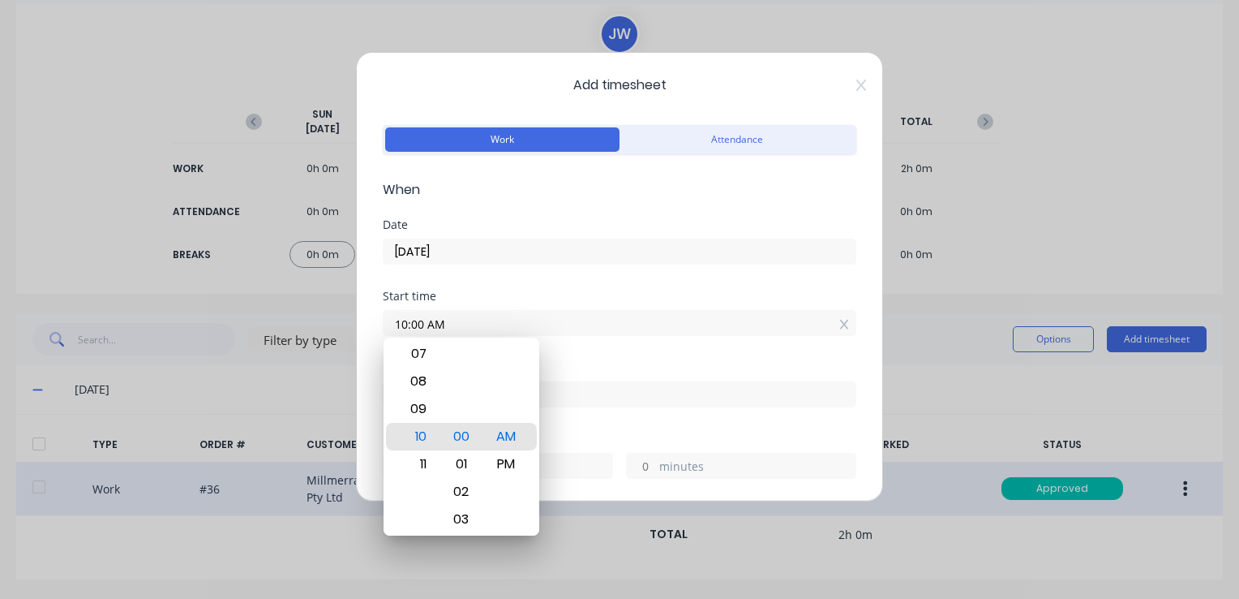
type input "25"
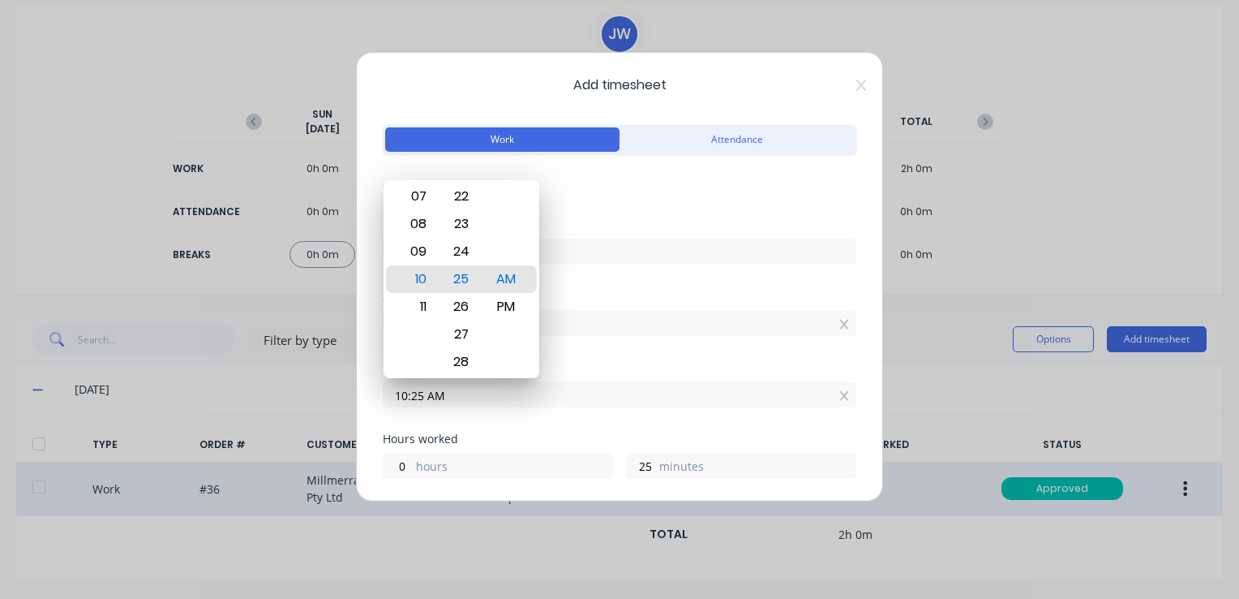
click at [637, 377] on div "10:25 AM" at bounding box center [620, 392] width 474 height 30
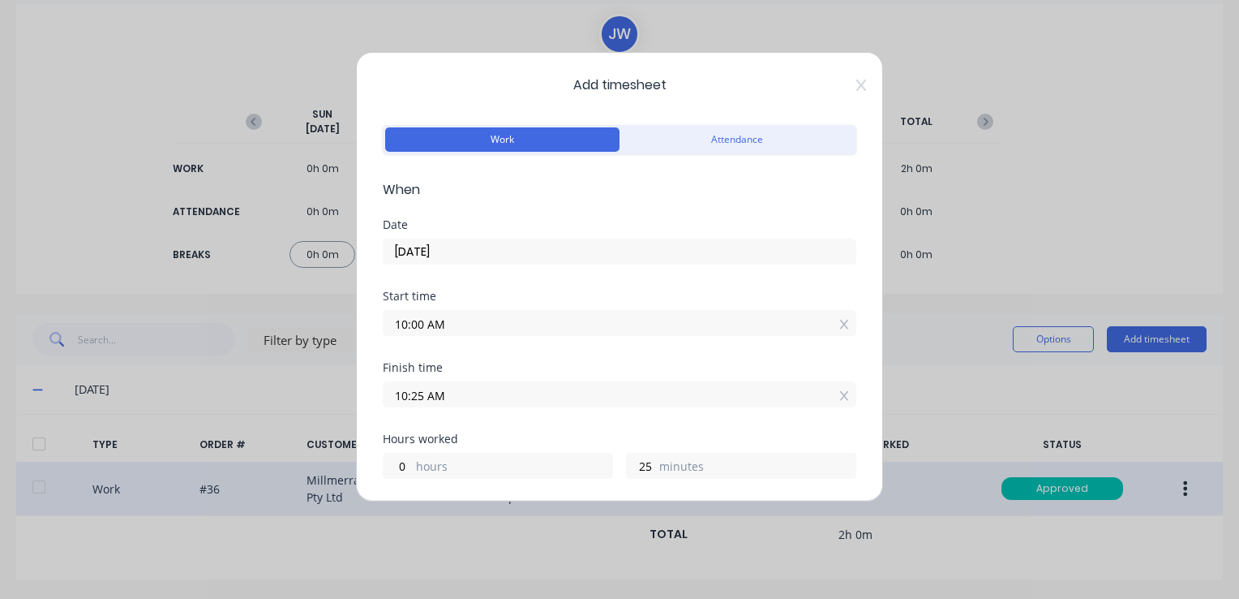
click at [424, 393] on input "10:25 AM" at bounding box center [620, 394] width 472 height 24
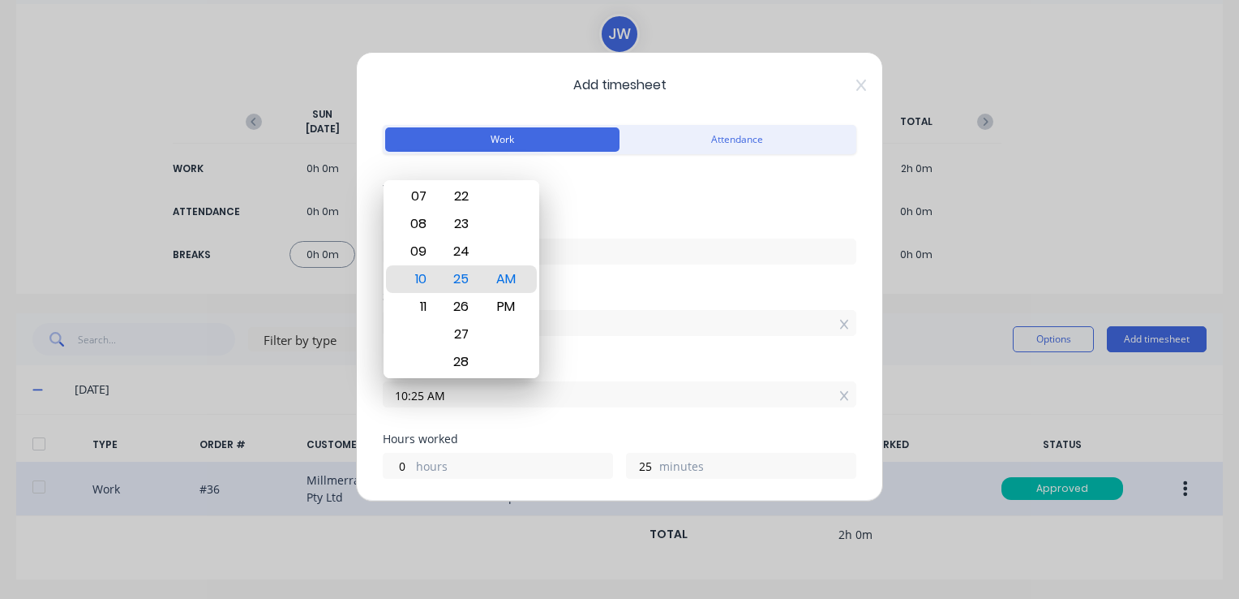
click at [409, 391] on input "10:25 AM" at bounding box center [620, 394] width 472 height 24
click at [419, 390] on input "12:25 AM" at bounding box center [620, 394] width 472 height 24
type input "12:00 AM"
type input "14"
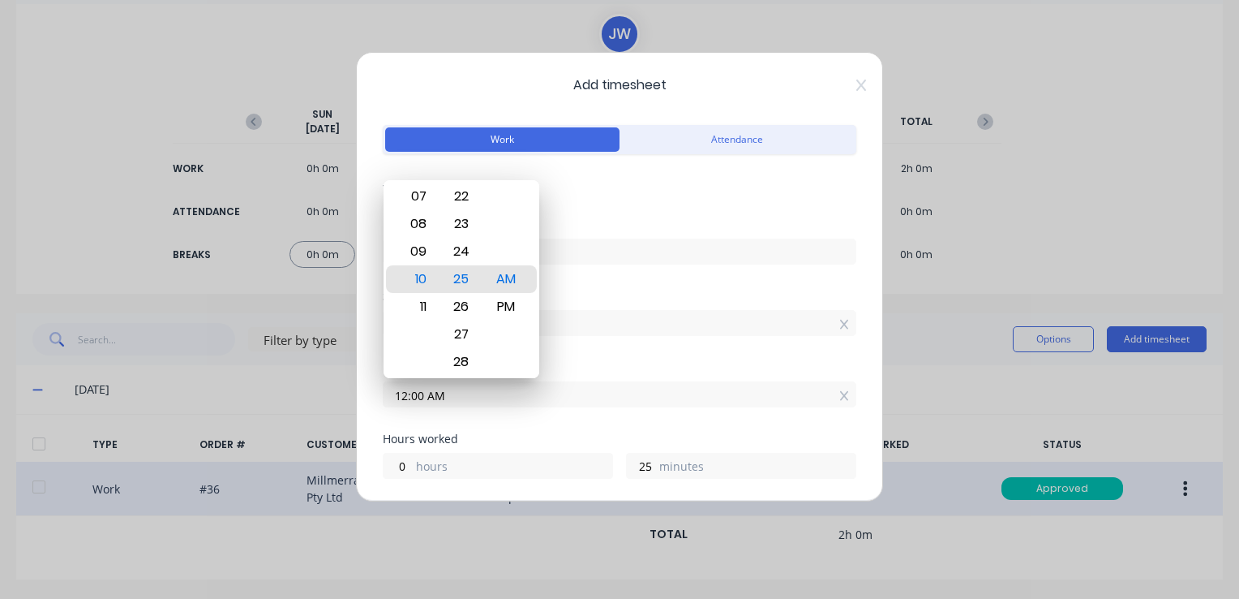
type input "0"
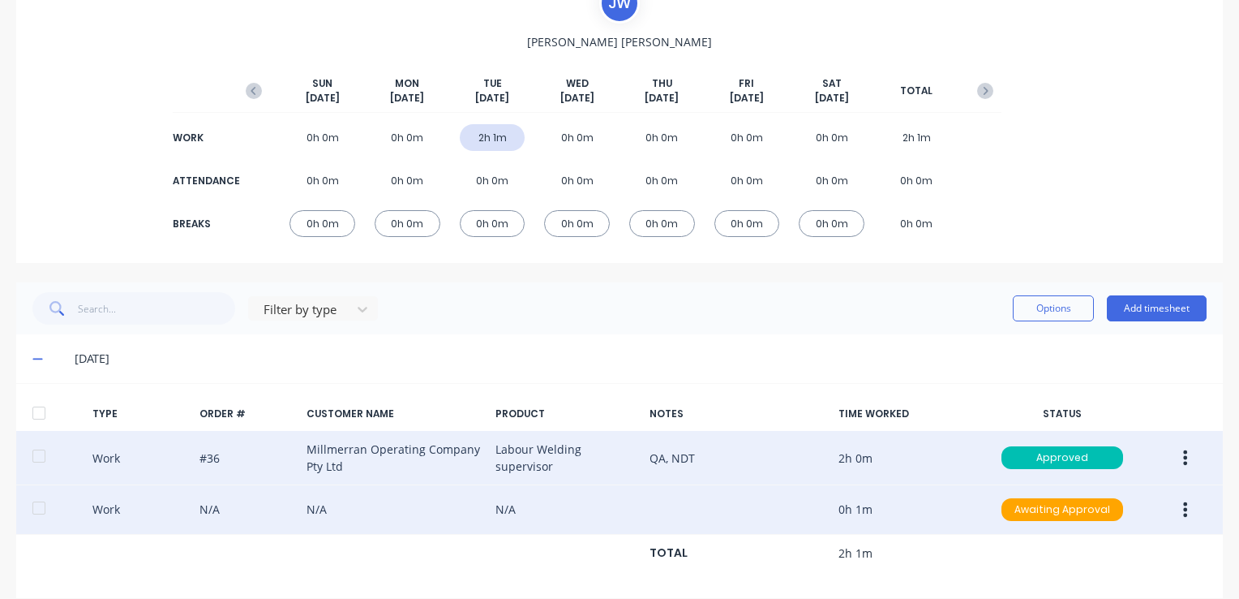
scroll to position [159, 0]
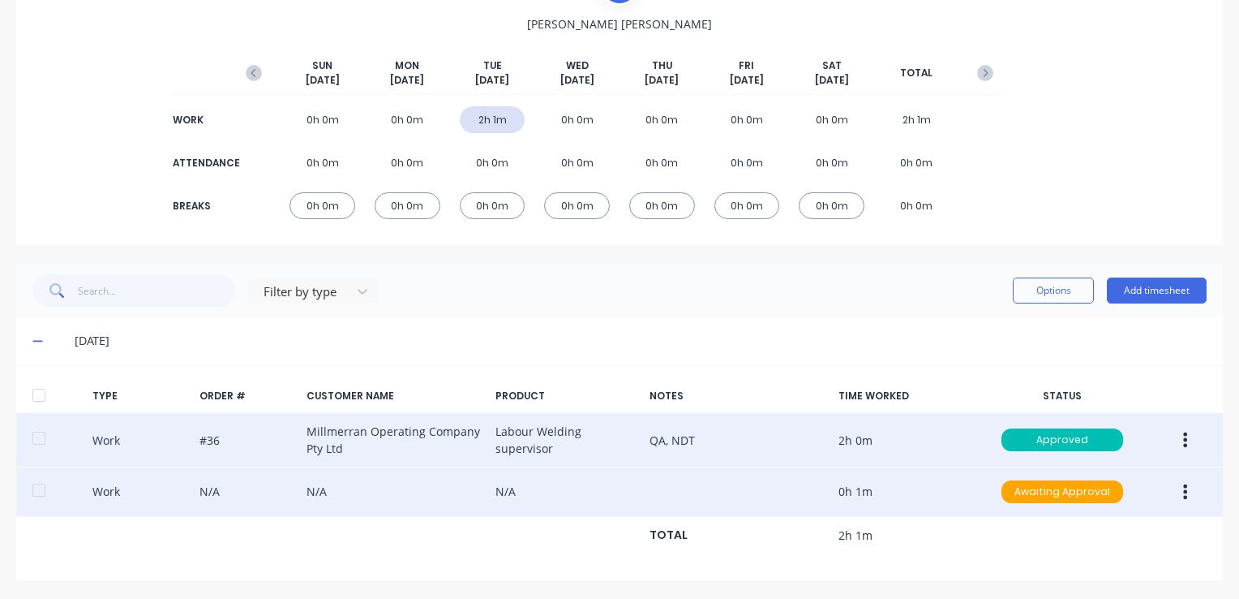
click at [1171, 495] on button "button" at bounding box center [1185, 491] width 38 height 29
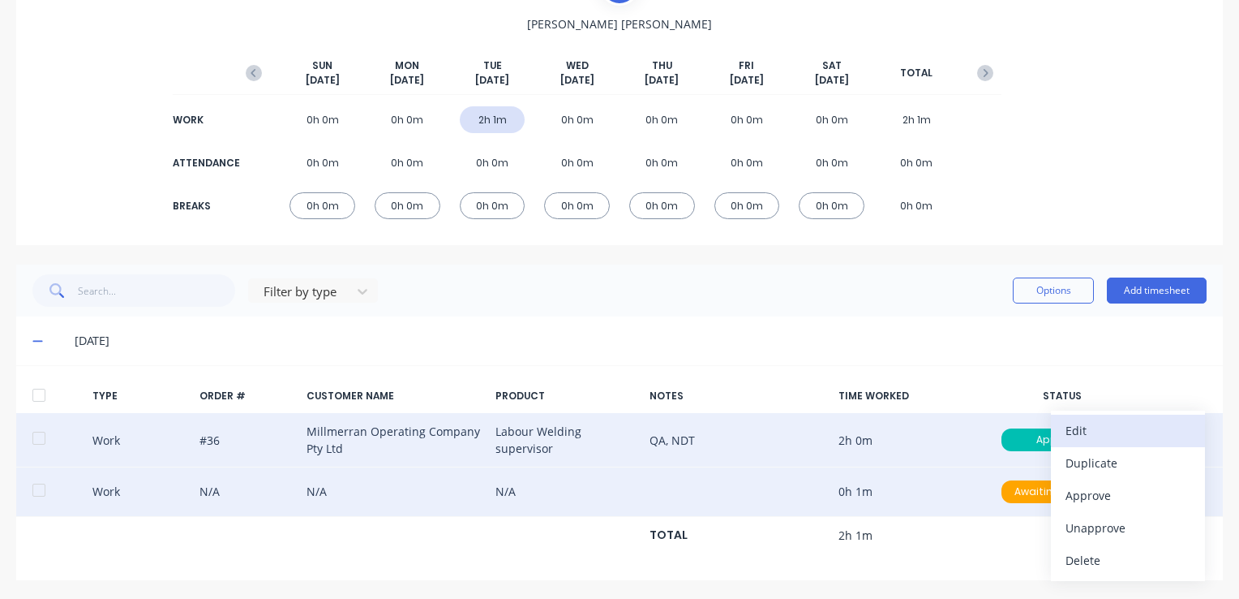
click at [1085, 427] on div "Edit" at bounding box center [1128, 430] width 125 height 24
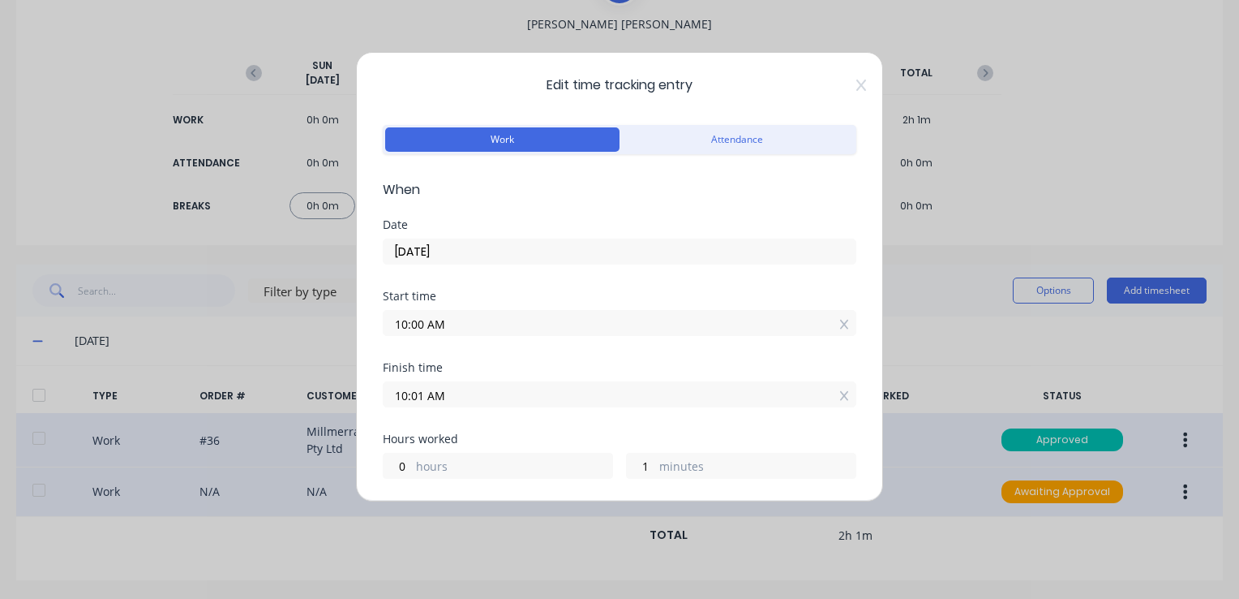
click at [405, 395] on input "10:01 AM" at bounding box center [620, 394] width 472 height 24
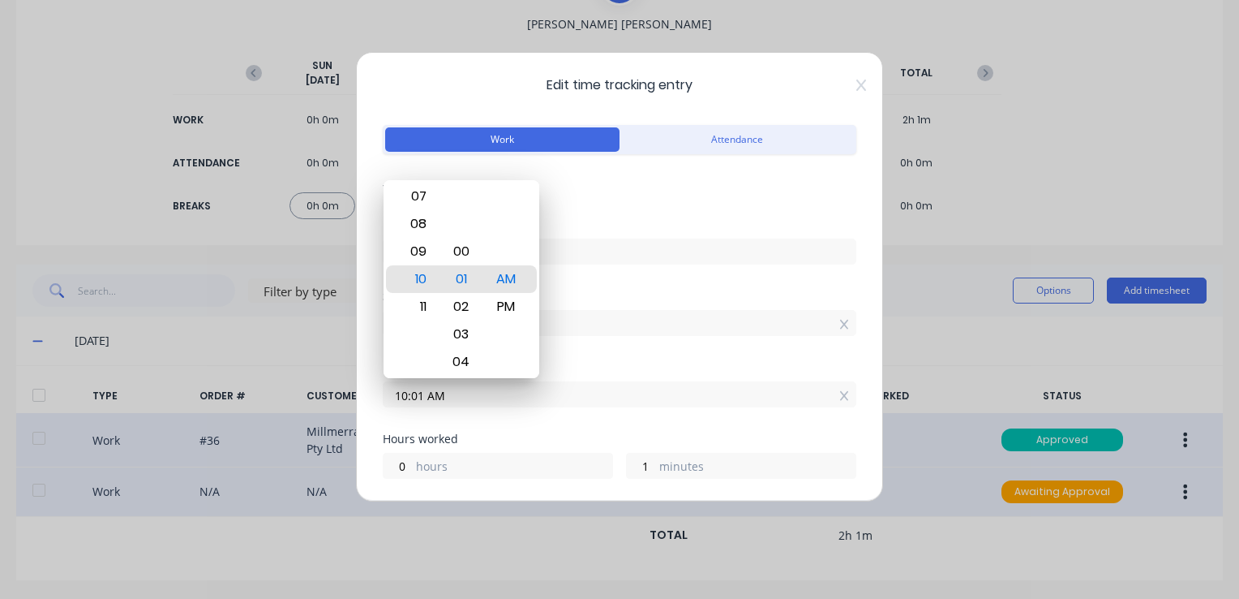
click at [657, 271] on div "Date [DATE]" at bounding box center [620, 254] width 474 height 71
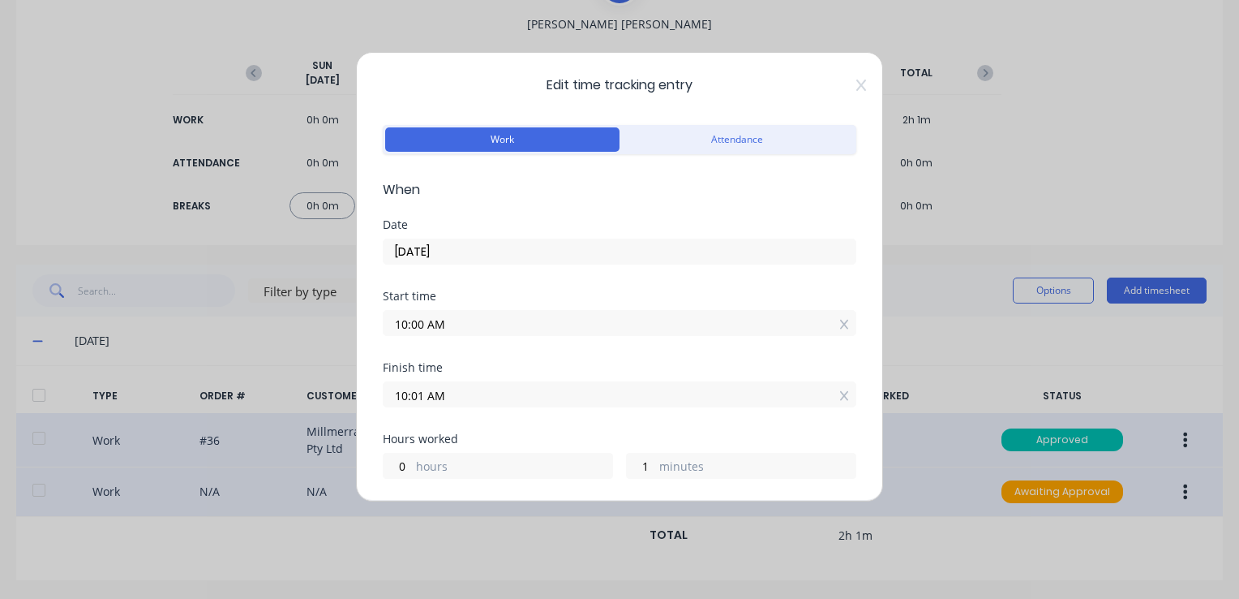
click at [403, 391] on input "10:01 AM" at bounding box center [620, 394] width 472 height 24
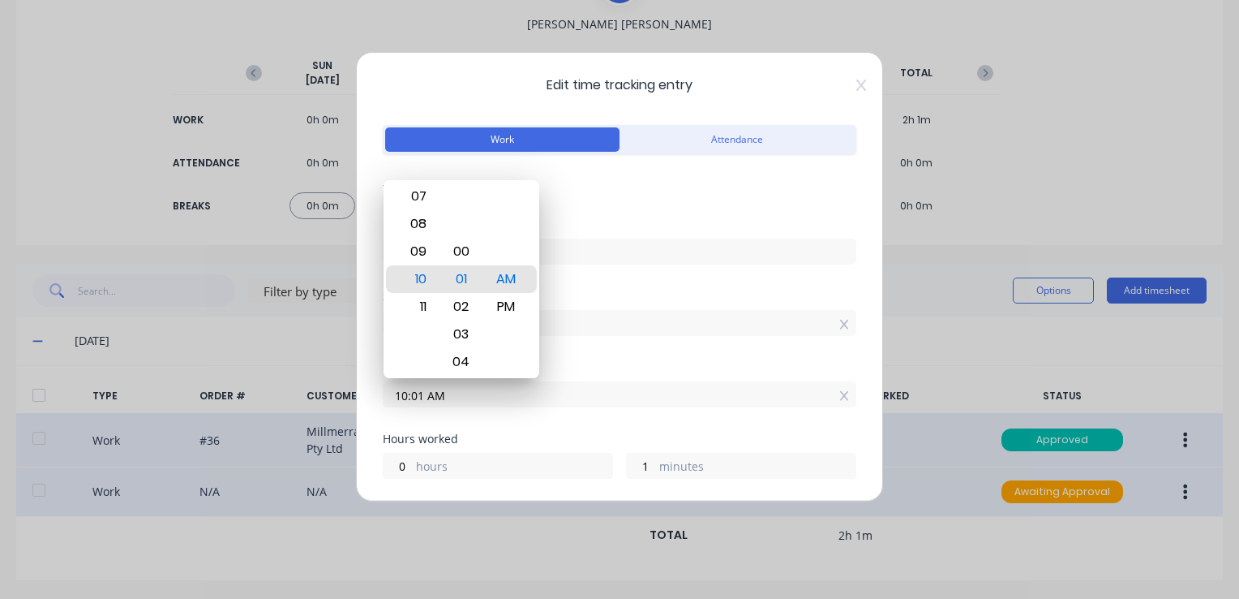
click at [411, 388] on input "10:01 AM" at bounding box center [620, 394] width 472 height 24
click at [406, 388] on input "10:01 AM" at bounding box center [620, 394] width 472 height 24
type input "10:00 AM"
type input "0"
type input "11:00 AM"
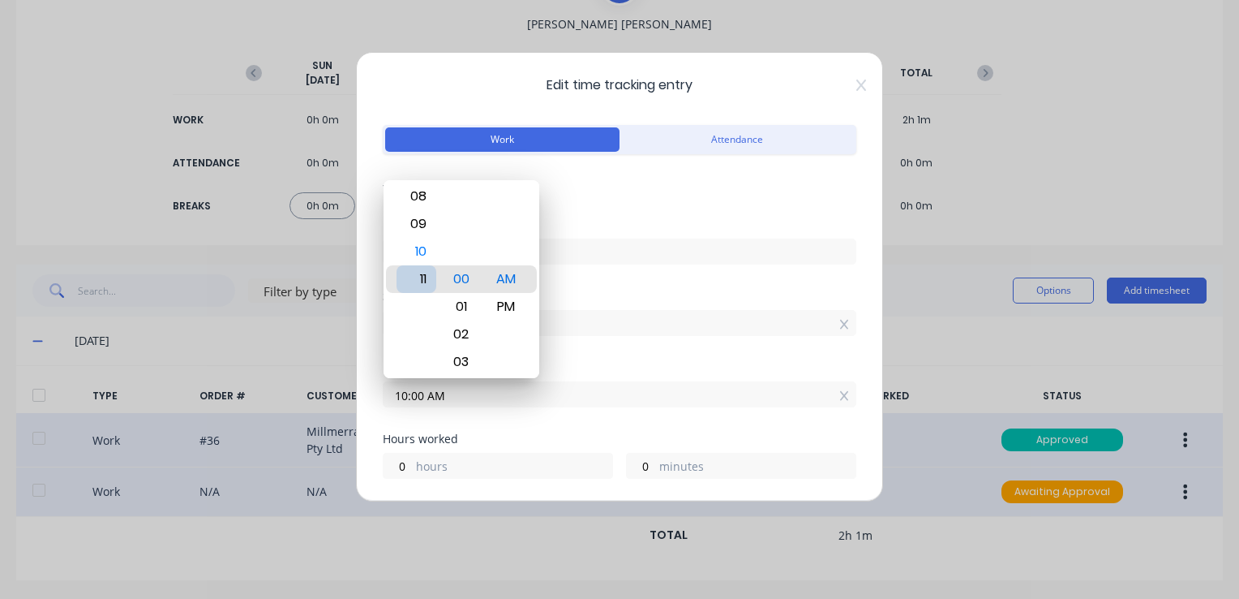
type input "1"
type input "02:00 AM"
type input "16"
type input "12:00 AM"
type input "14"
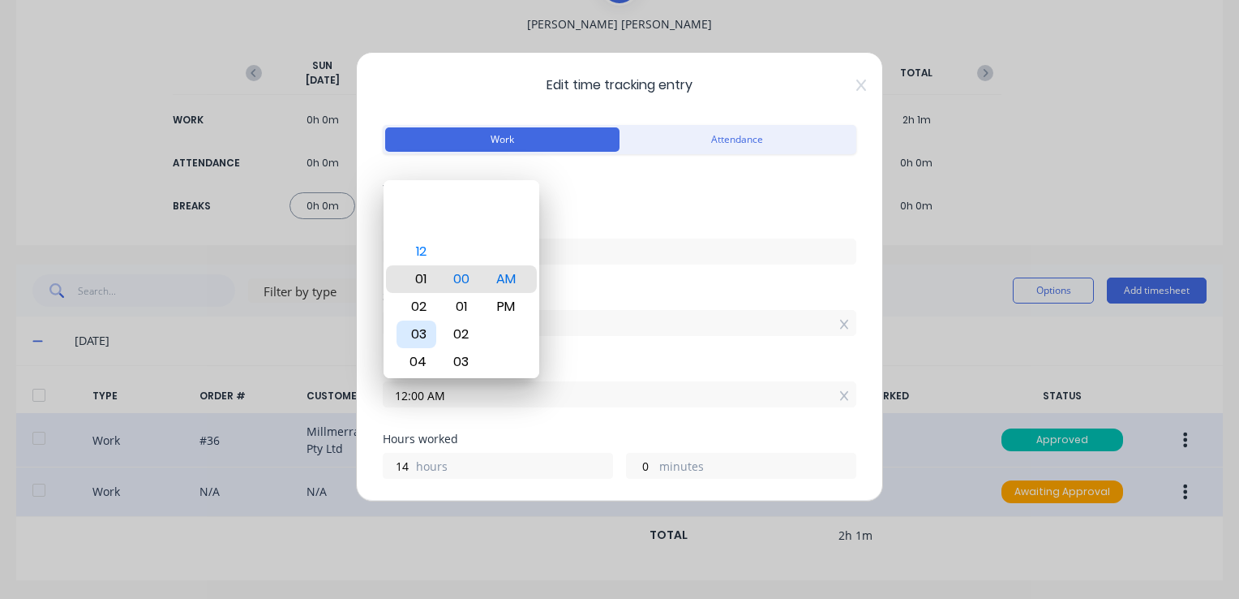
type input "01:00 AM"
type input "15"
type input "12:00 AM"
type input "14"
click at [422, 283] on div "12" at bounding box center [417, 279] width 40 height 28
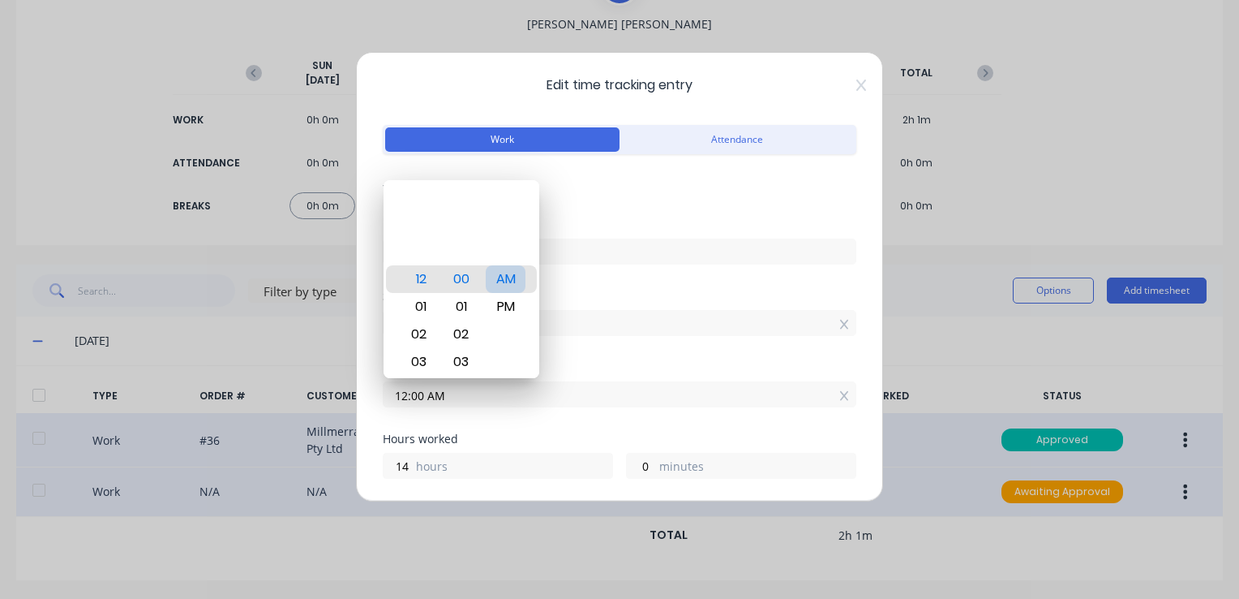
click at [505, 278] on div "AM" at bounding box center [506, 279] width 40 height 28
click at [591, 362] on div "Finish time" at bounding box center [620, 367] width 474 height 11
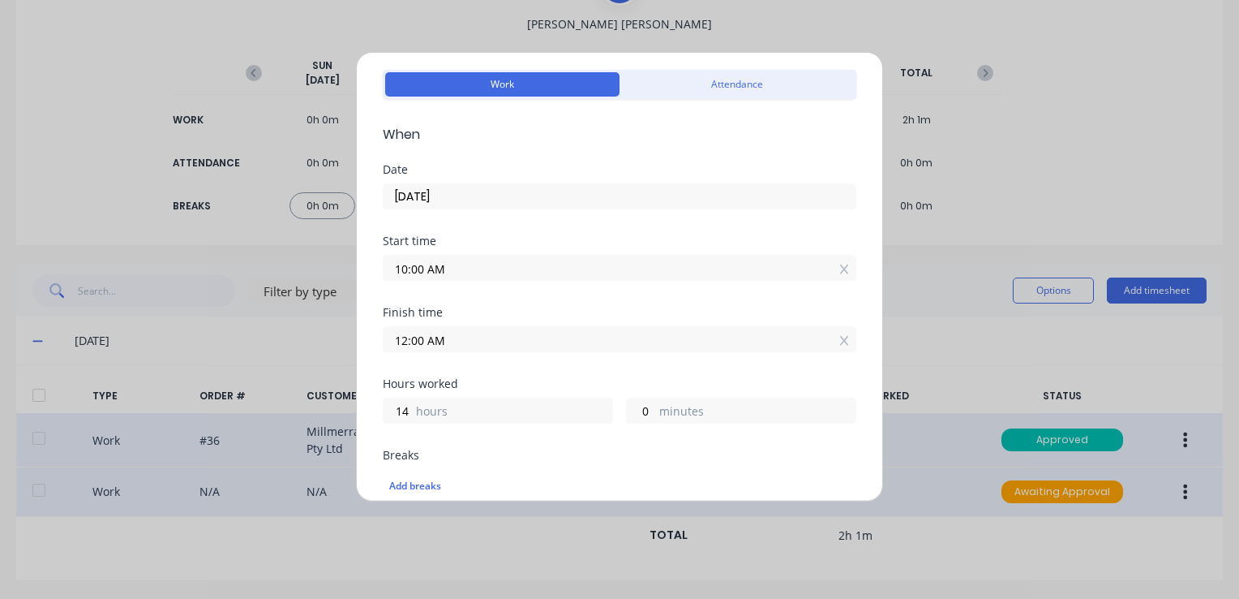
scroll to position [81, 0]
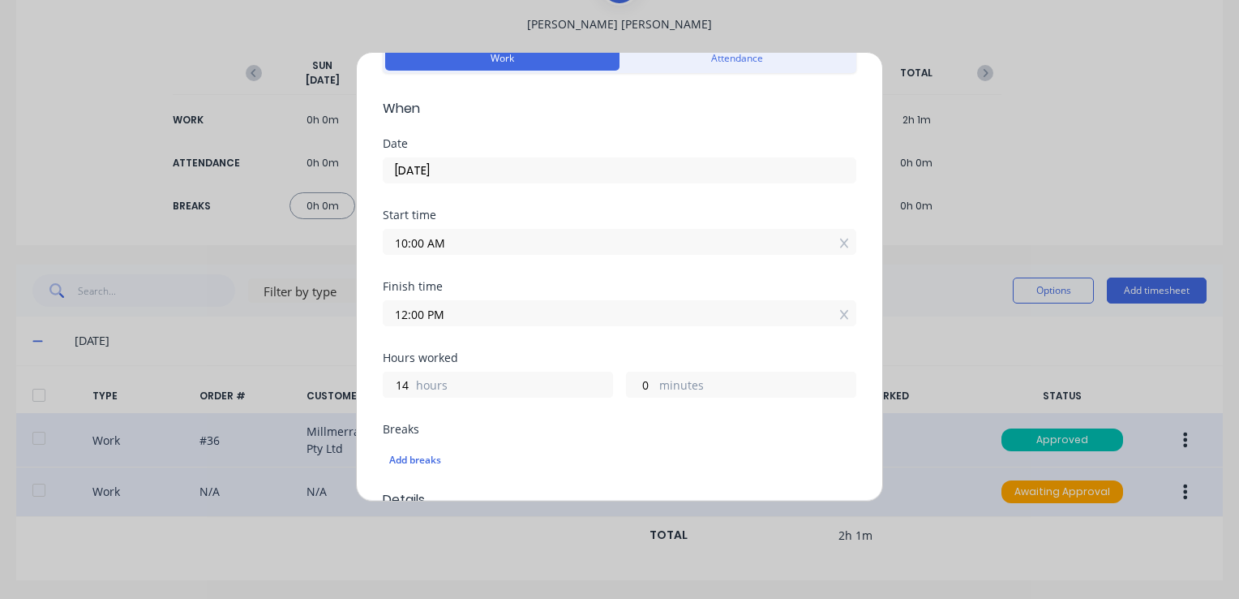
type input "12:00 PM"
type input "2"
click at [554, 273] on div "Start time 10:00 AM" at bounding box center [620, 244] width 474 height 71
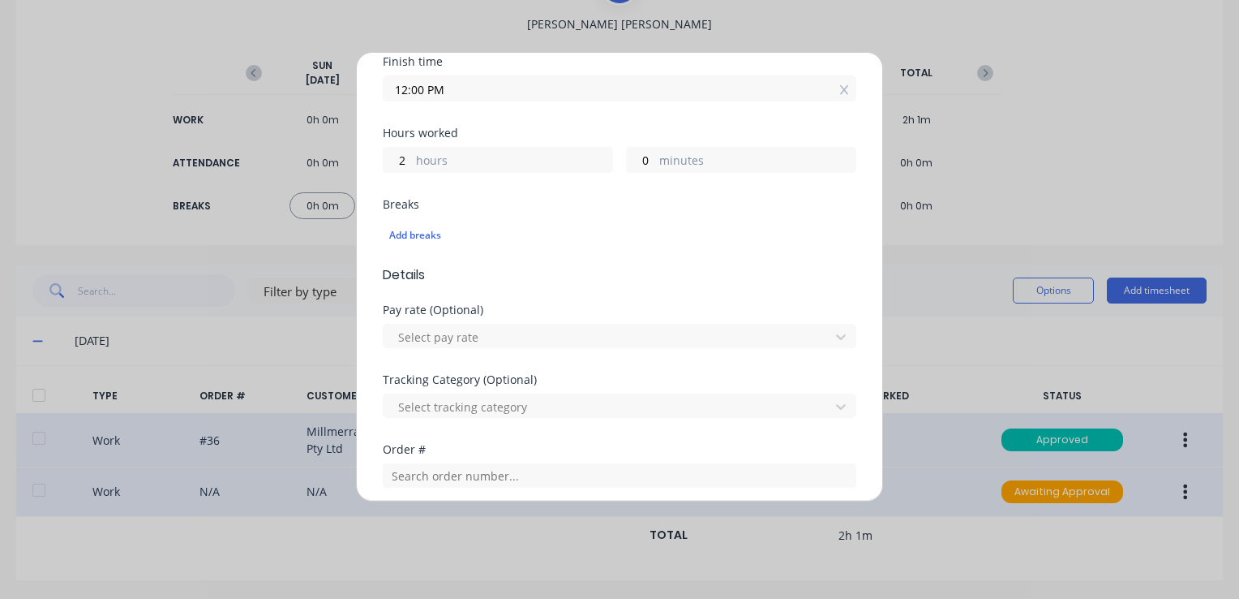
scroll to position [324, 0]
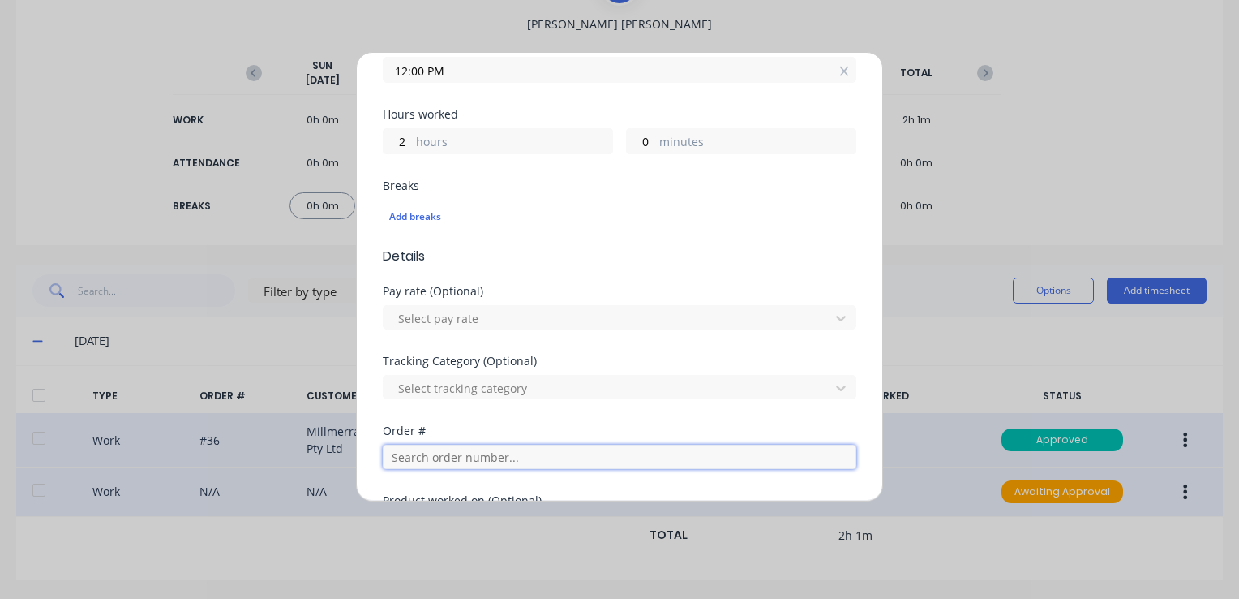
click at [446, 453] on input "text" at bounding box center [620, 456] width 474 height 24
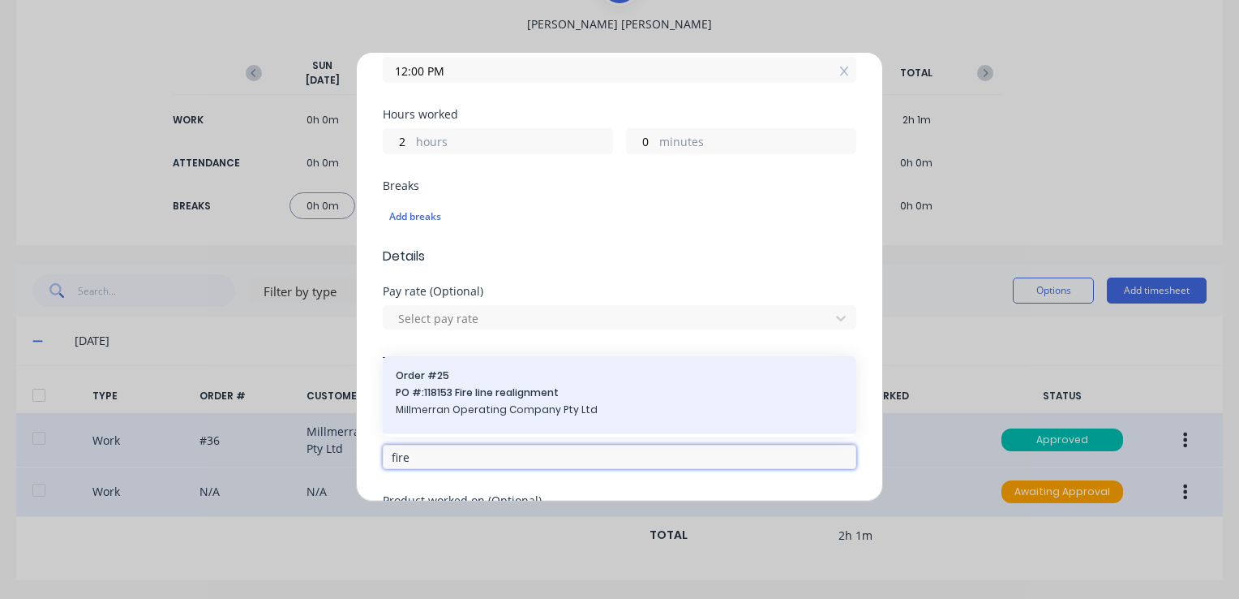
type input "fire"
click at [420, 398] on span "PO #: 118153 Fire line realignment" at bounding box center [620, 393] width 448 height 15
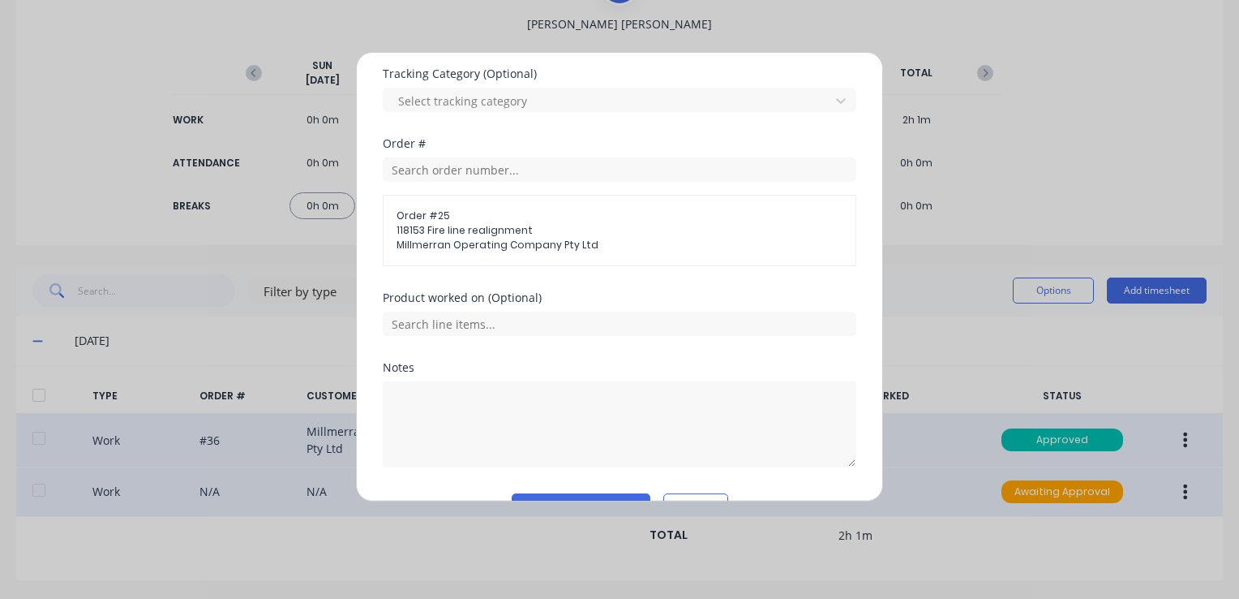
scroll to position [649, 0]
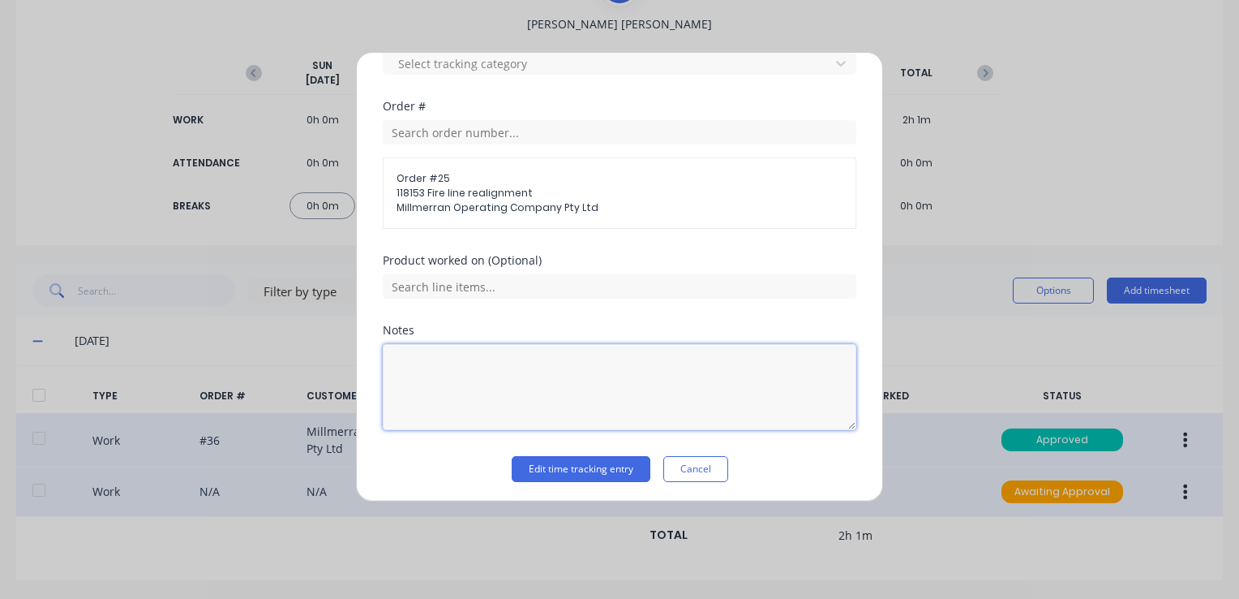
click at [447, 358] on textarea at bounding box center [620, 387] width 474 height 86
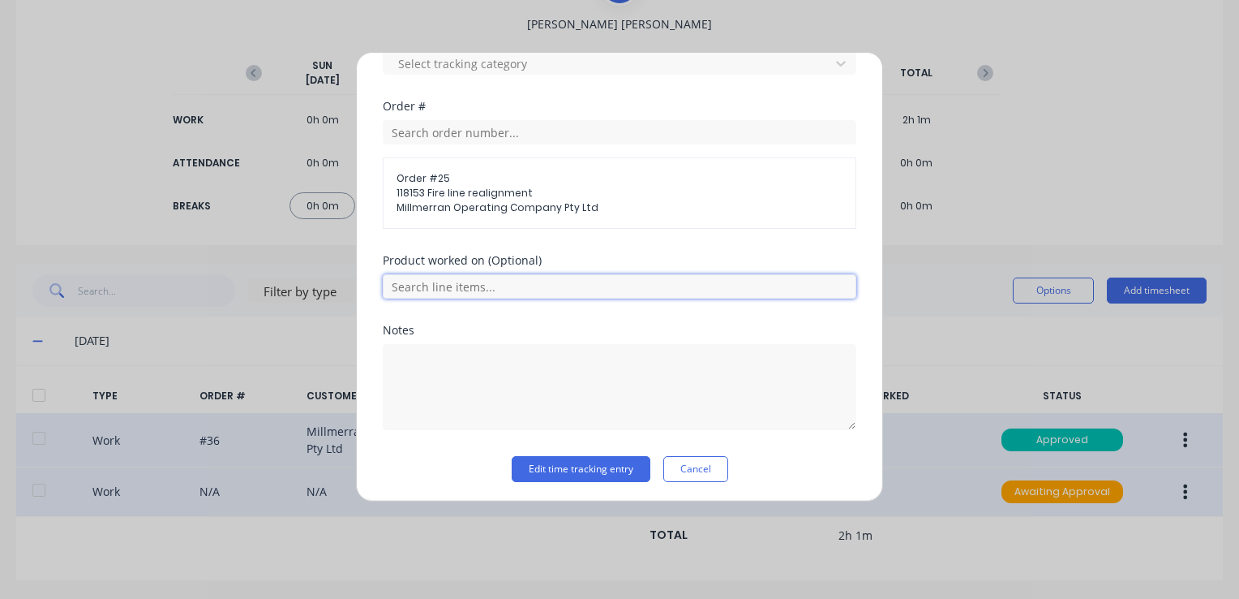
click at [477, 281] on input "text" at bounding box center [620, 286] width 474 height 24
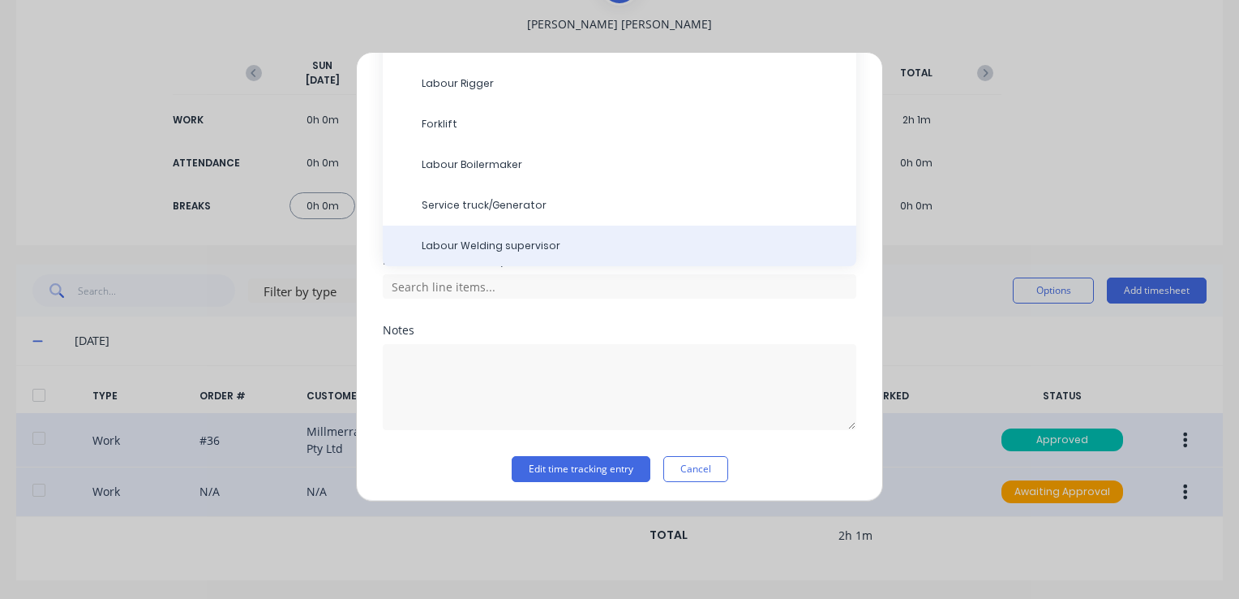
click at [493, 238] on span "Labour Welding supervisor" at bounding box center [633, 245] width 422 height 15
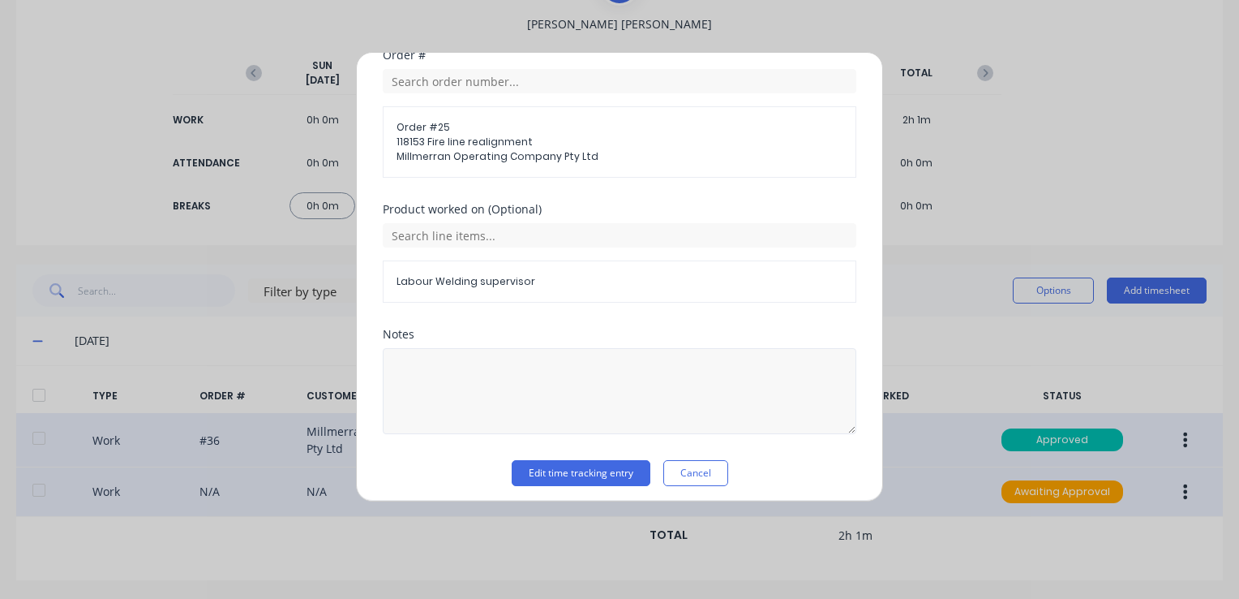
scroll to position [706, 0]
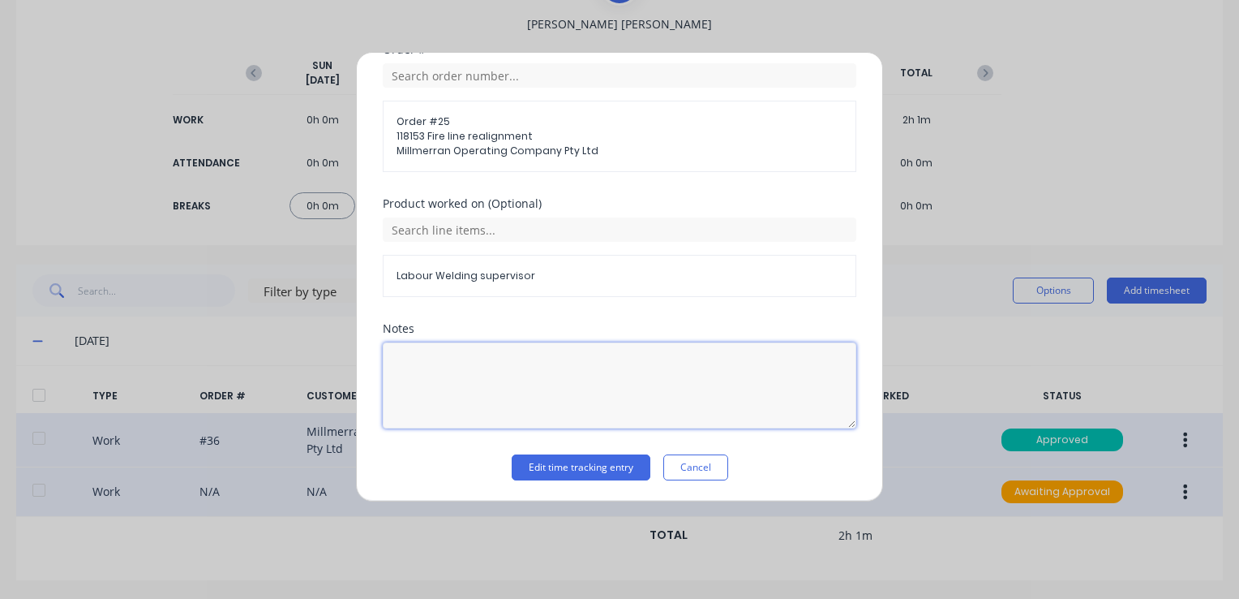
click at [419, 361] on textarea at bounding box center [620, 385] width 474 height 86
click at [573, 466] on button "Edit time tracking entry" at bounding box center [581, 467] width 139 height 26
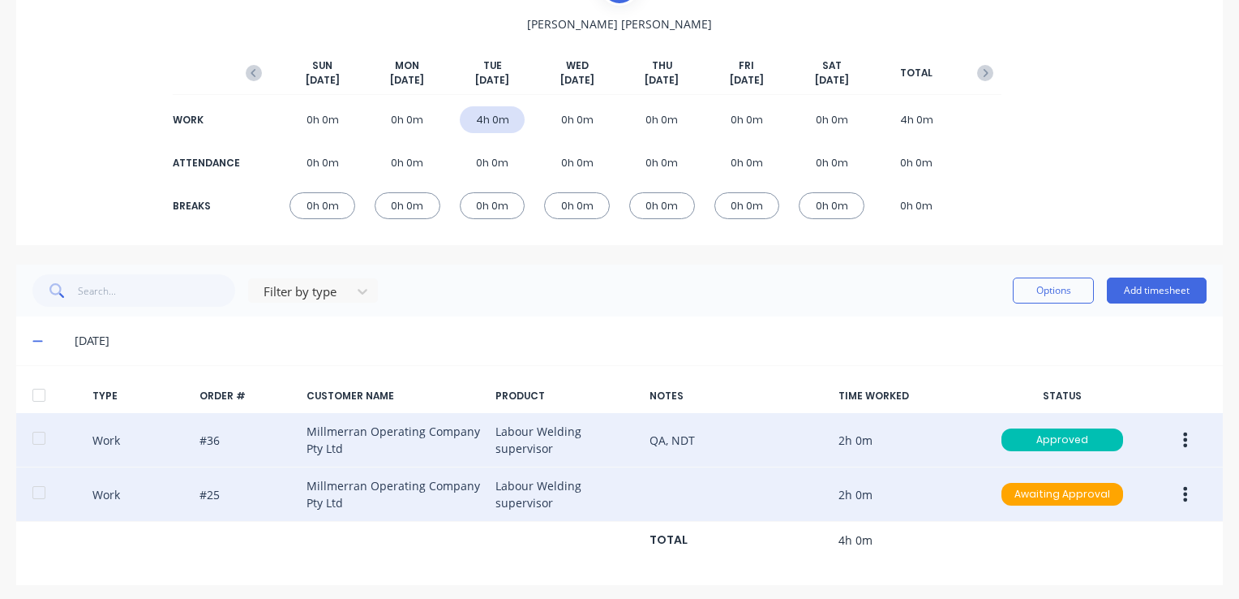
click at [1178, 495] on button "button" at bounding box center [1185, 493] width 38 height 29
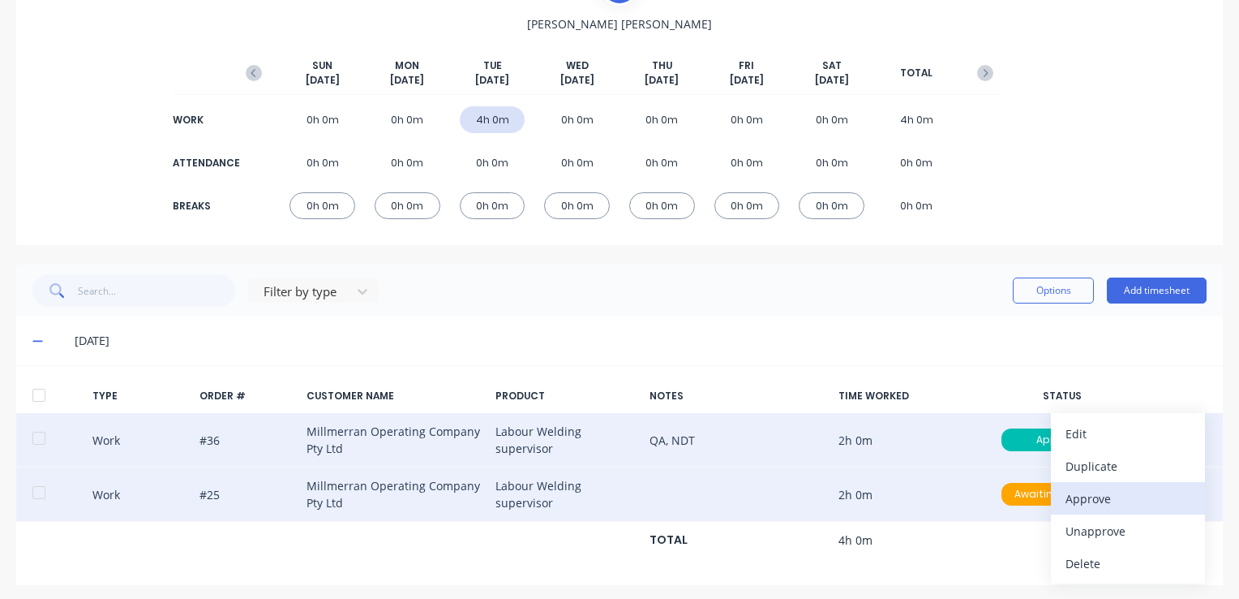
click at [1122, 498] on div "Approve" at bounding box center [1128, 499] width 125 height 24
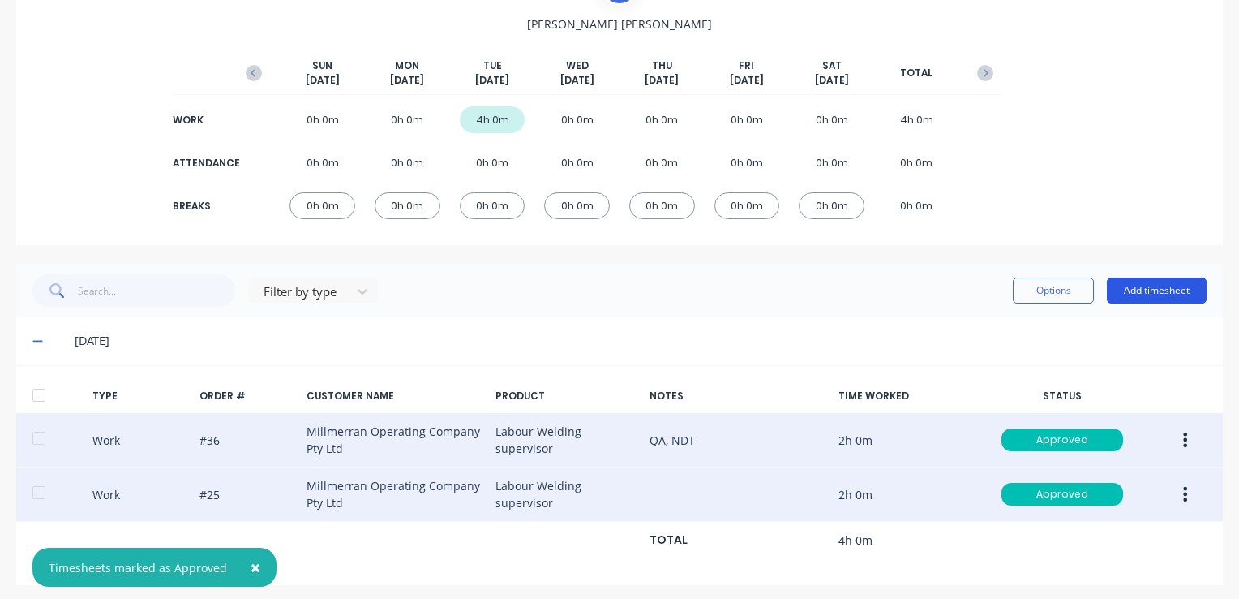
click at [1165, 287] on button "Add timesheet" at bounding box center [1157, 290] width 100 height 26
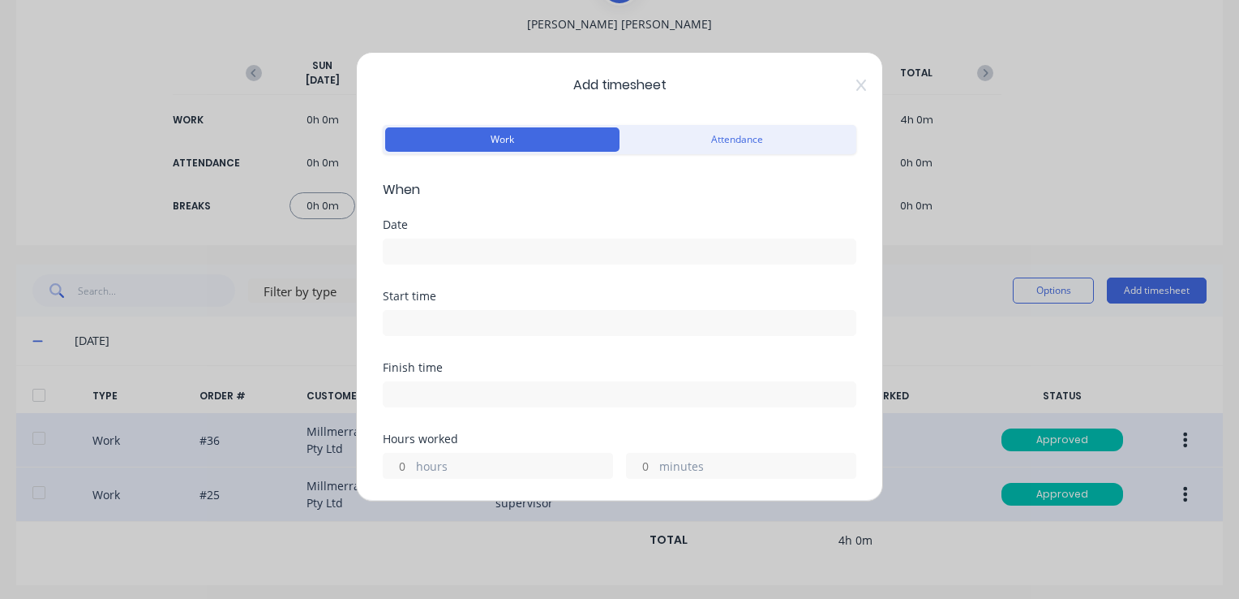
click at [416, 251] on input at bounding box center [620, 251] width 472 height 24
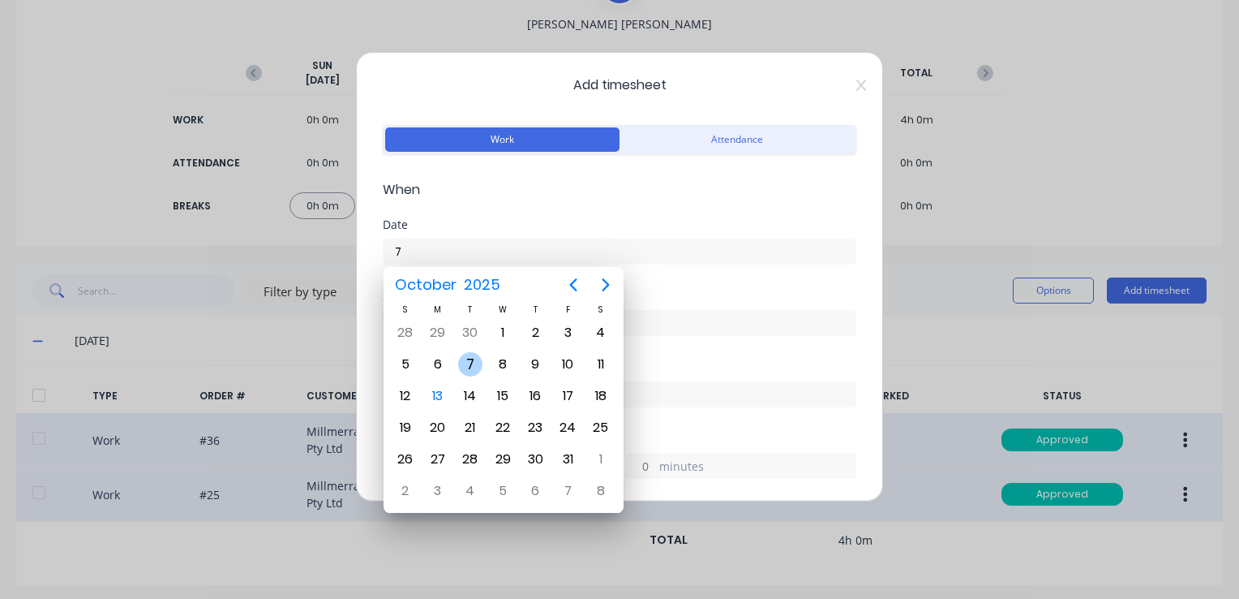
click at [477, 363] on div "7" at bounding box center [470, 364] width 24 height 24
type input "[DATE]"
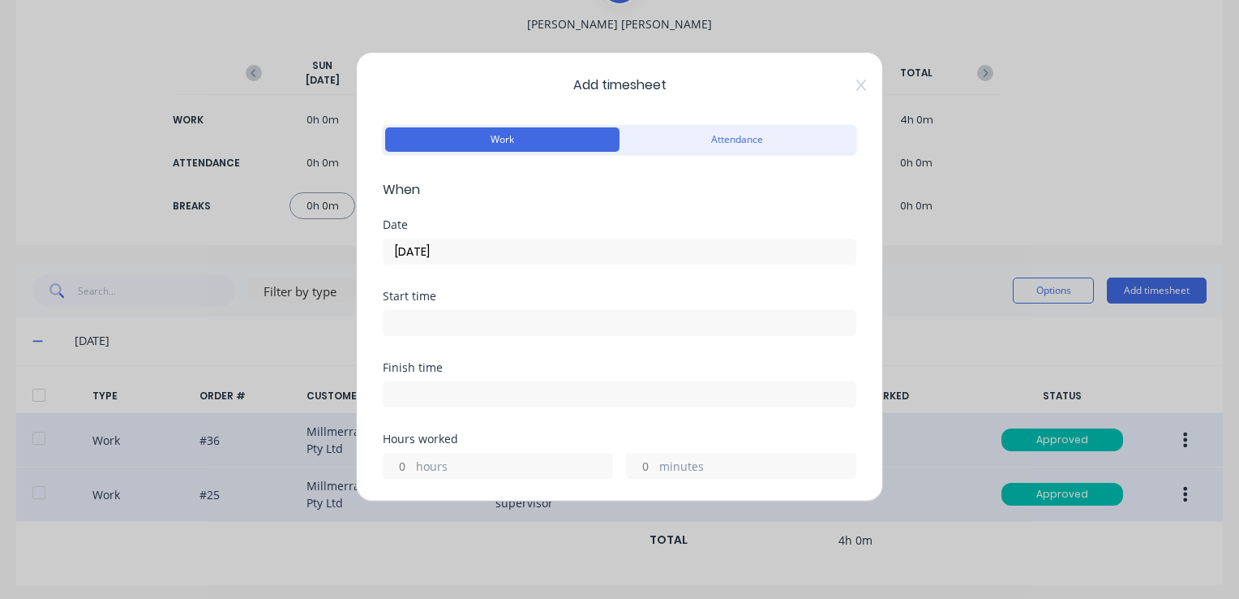
click at [441, 321] on input at bounding box center [620, 323] width 472 height 24
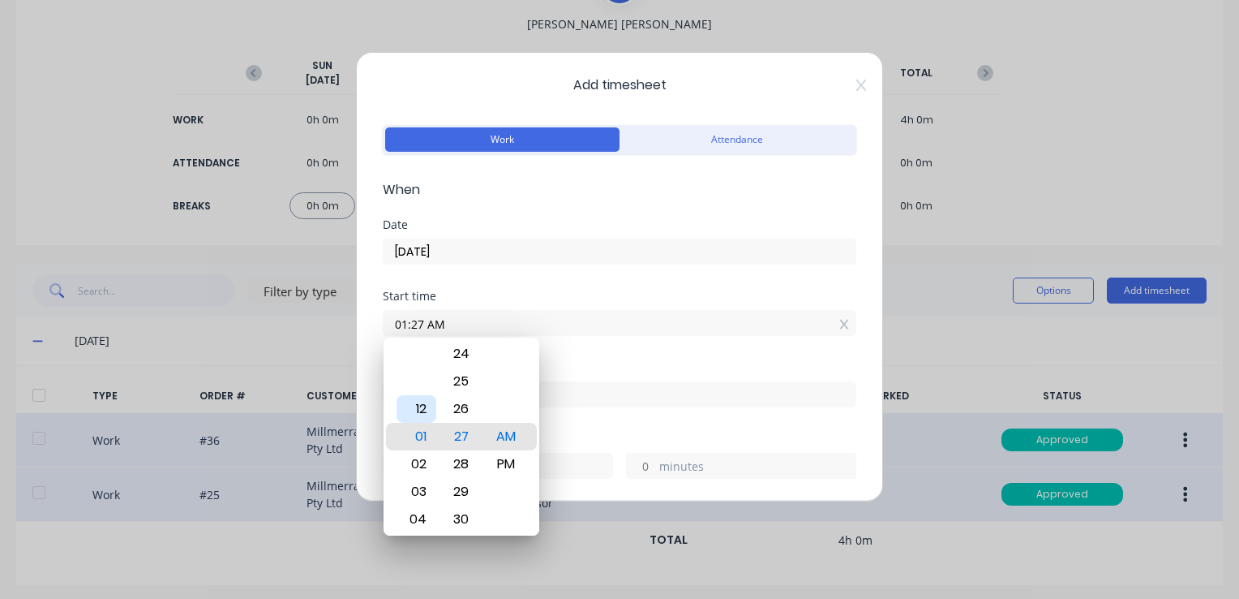
click at [423, 404] on div "12" at bounding box center [417, 409] width 40 height 28
type input "12:00 AM"
click at [466, 436] on div "00" at bounding box center [461, 437] width 40 height 28
click at [653, 357] on div "Start time 12:00 AM" at bounding box center [620, 325] width 474 height 71
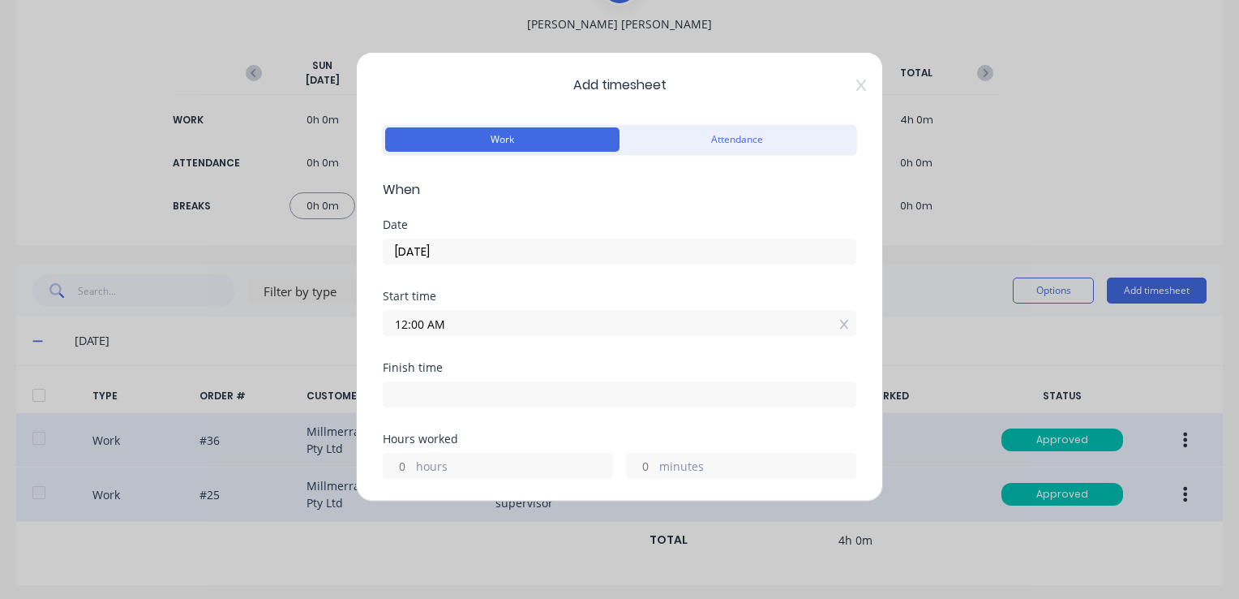
click at [428, 389] on input at bounding box center [620, 394] width 472 height 24
type input "10:27 AM"
type input "10"
type input "27"
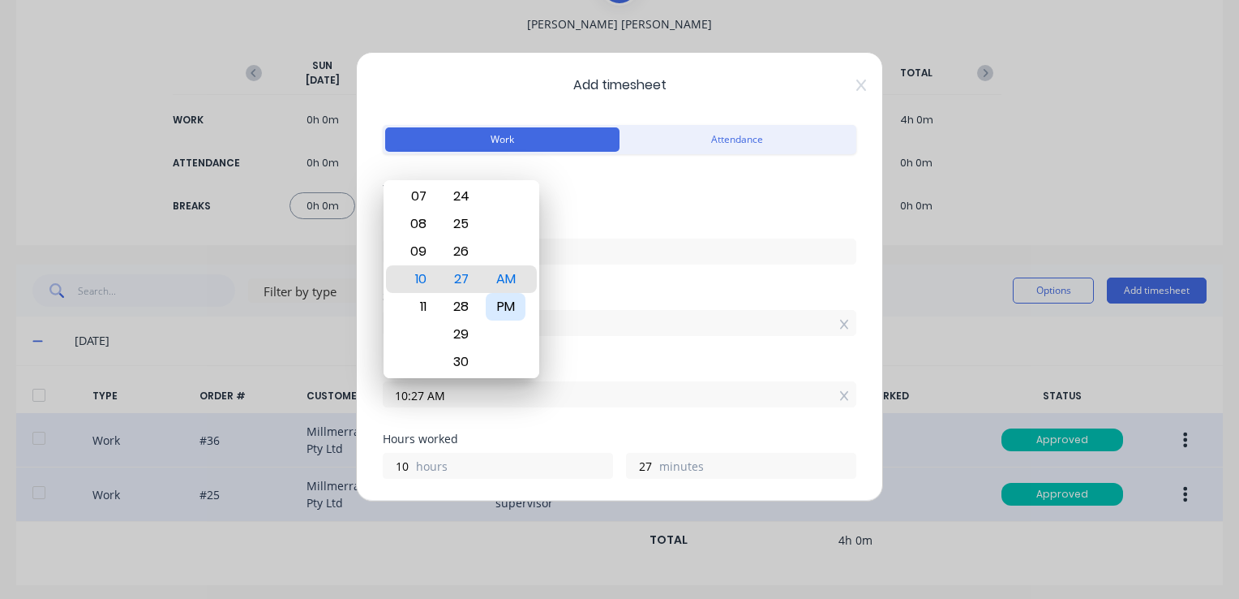
click at [502, 302] on div "PM" at bounding box center [506, 307] width 40 height 28
type input "10:27 PM"
type input "22"
type input "07:27 PM"
type input "19"
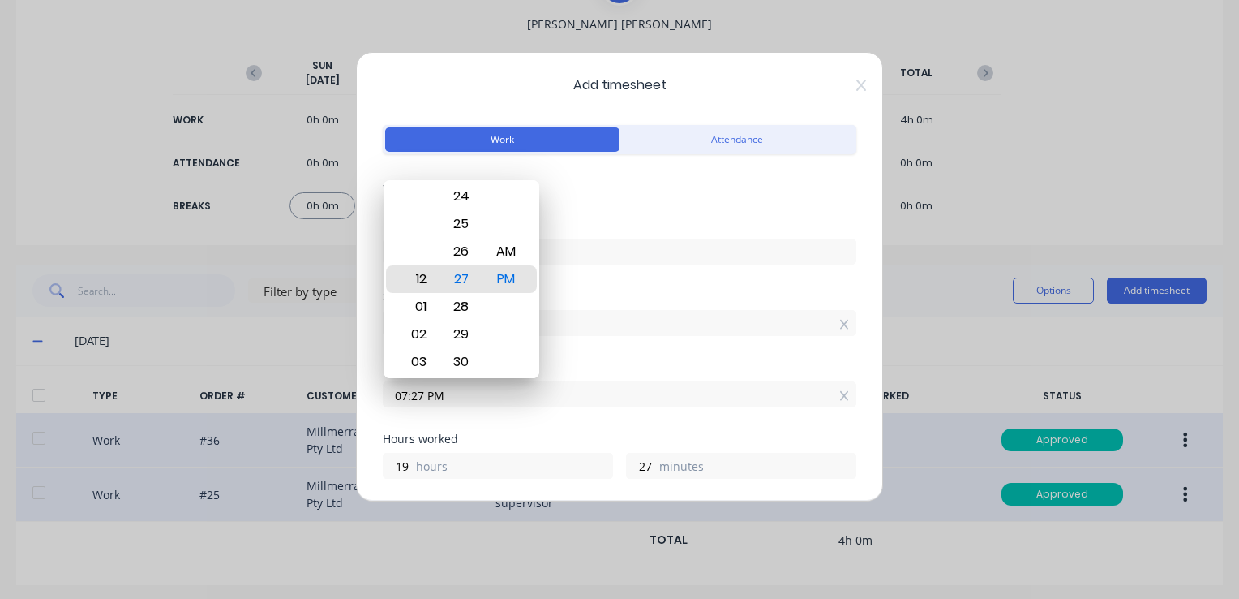
type input "12:27 PM"
type input "12"
type input "02:27 PM"
type input "14"
click at [419, 302] on div "03" at bounding box center [417, 307] width 40 height 28
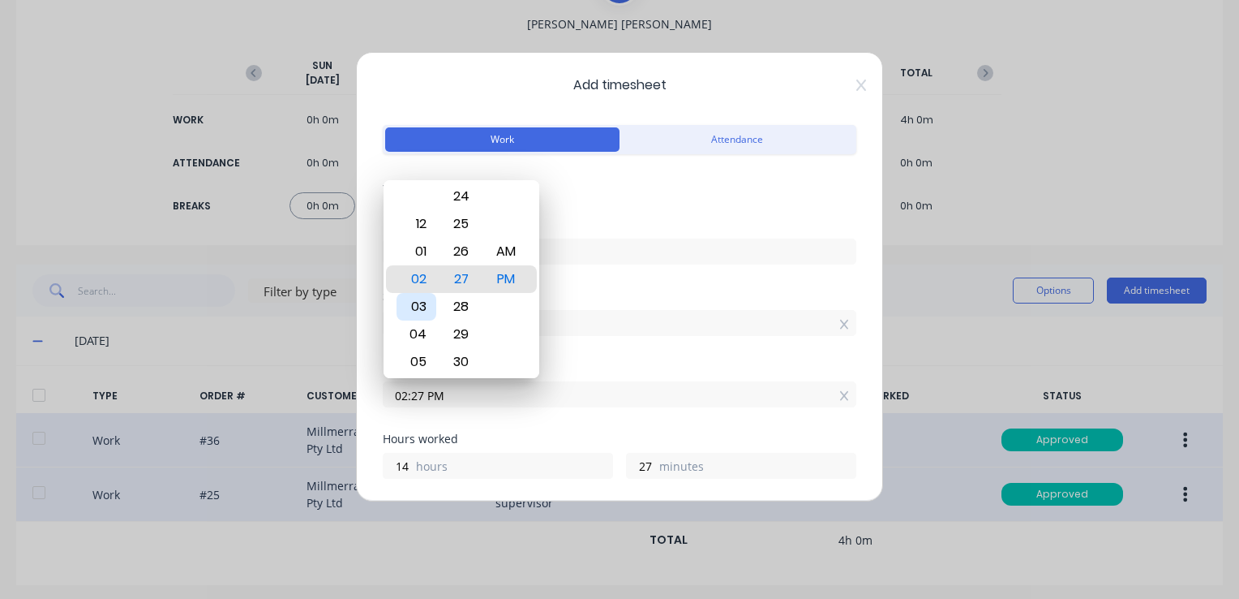
type input "03:27 PM"
type input "15"
type input "03:18 PM"
type input "18"
type input "03:05 PM"
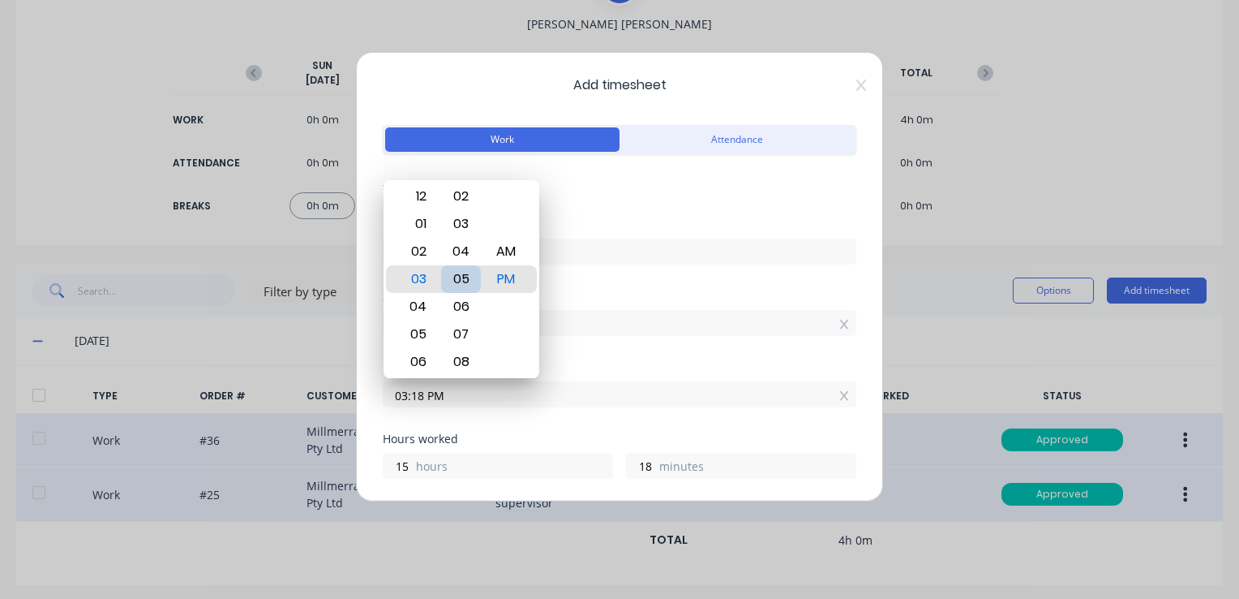
type input "5"
type input "03:00 PM"
type input "0"
click at [464, 284] on div "00" at bounding box center [461, 279] width 40 height 28
click at [639, 294] on div "Start time" at bounding box center [620, 295] width 474 height 11
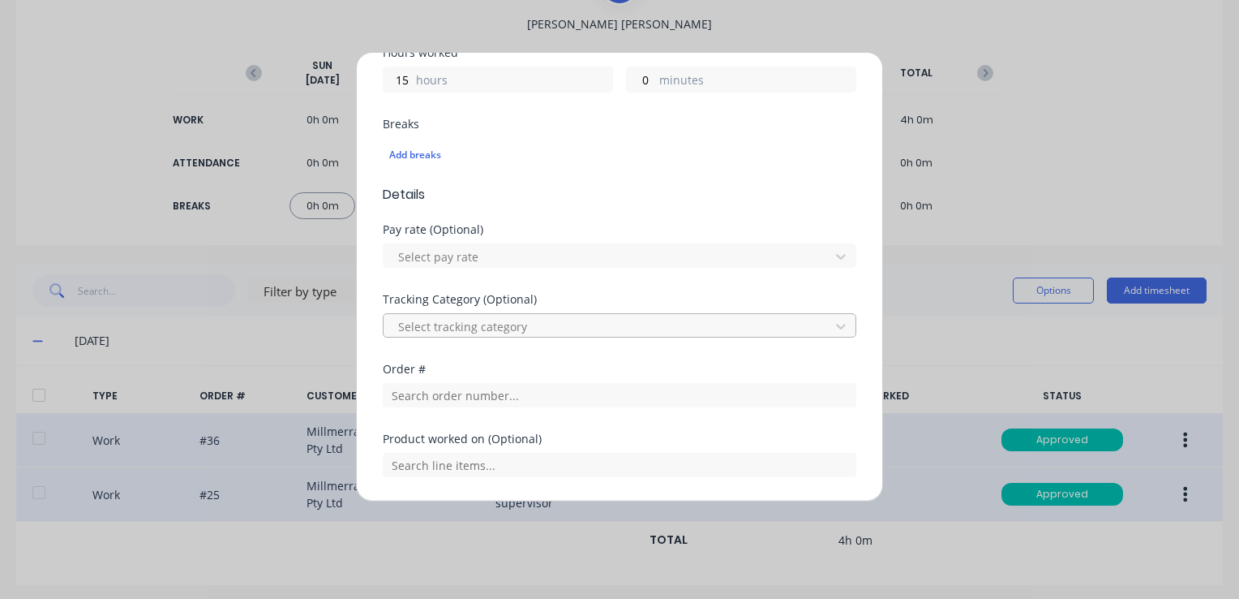
scroll to position [487, 0]
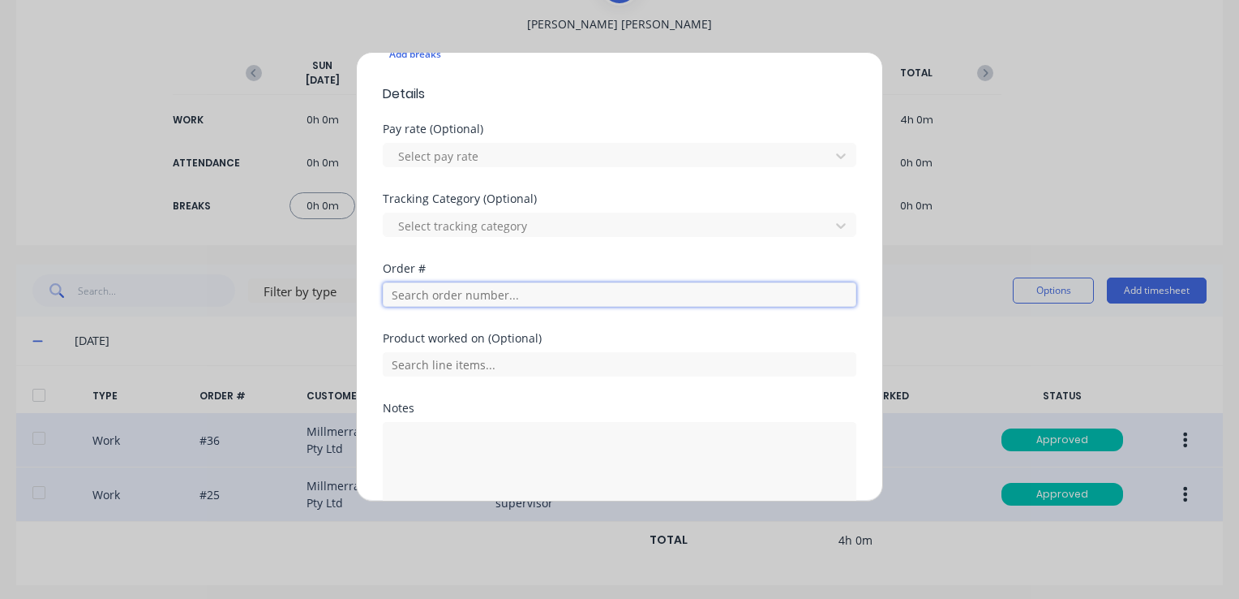
click at [468, 290] on input "text" at bounding box center [620, 294] width 474 height 24
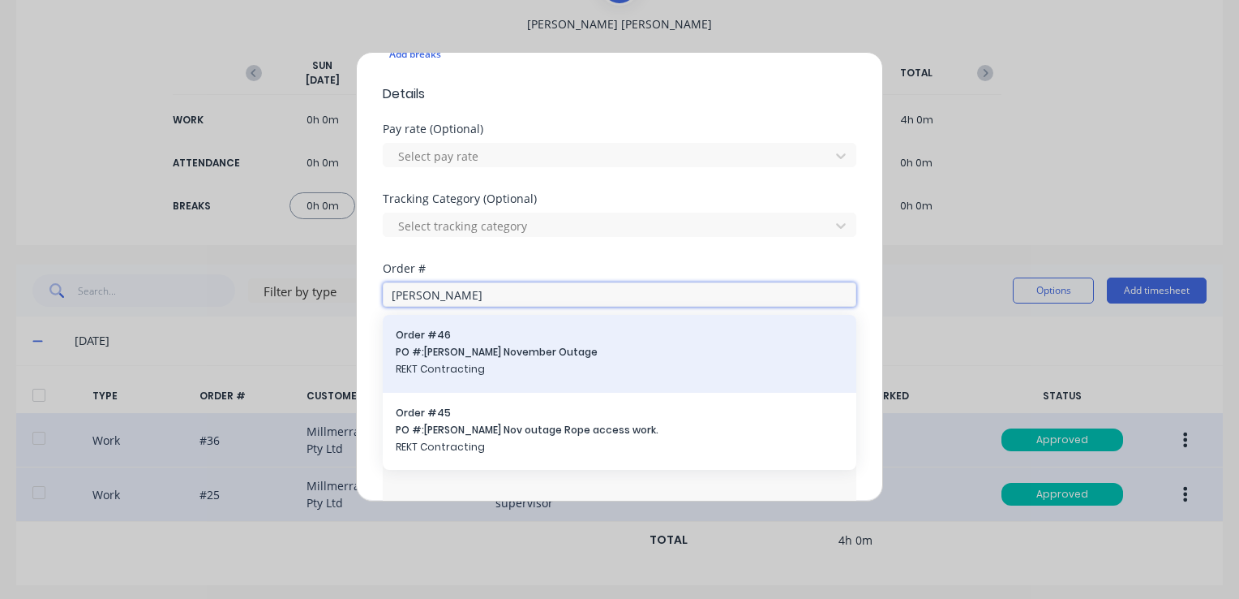
type input "[PERSON_NAME]"
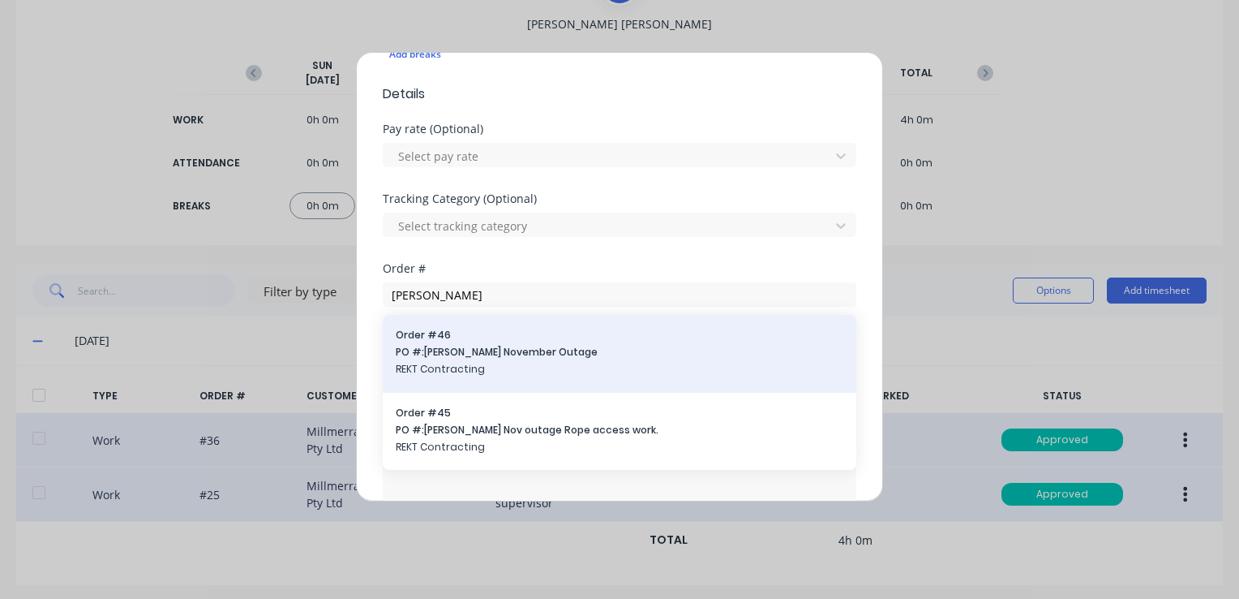
click at [479, 358] on span "PO #: [PERSON_NAME] November Outage" at bounding box center [620, 352] width 448 height 15
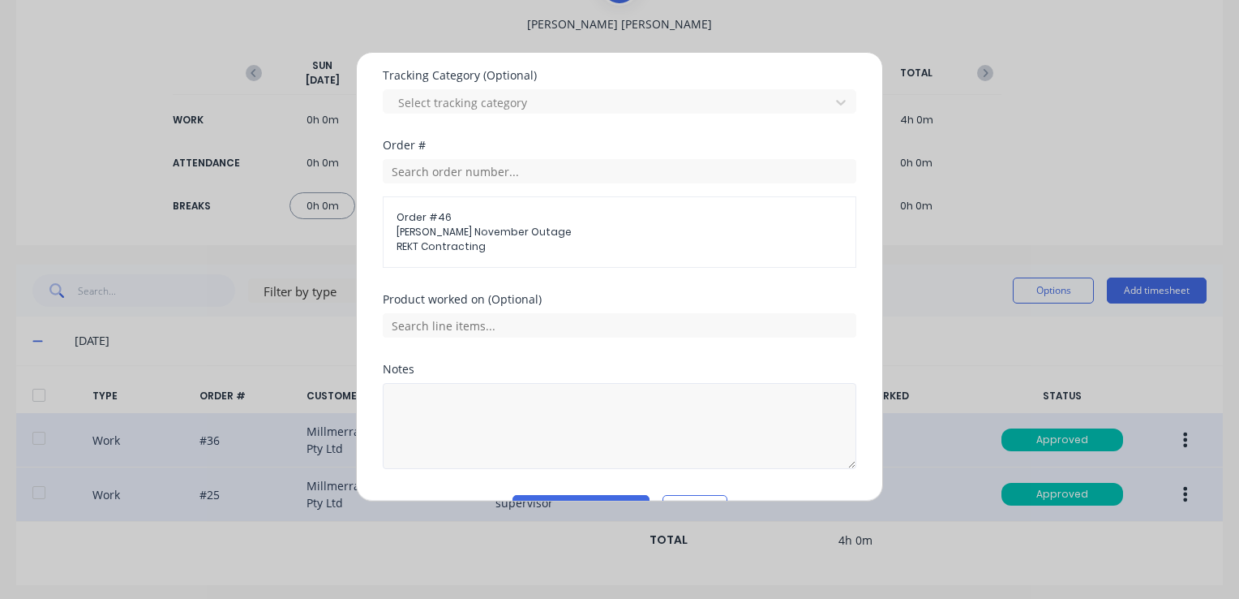
scroll to position [649, 0]
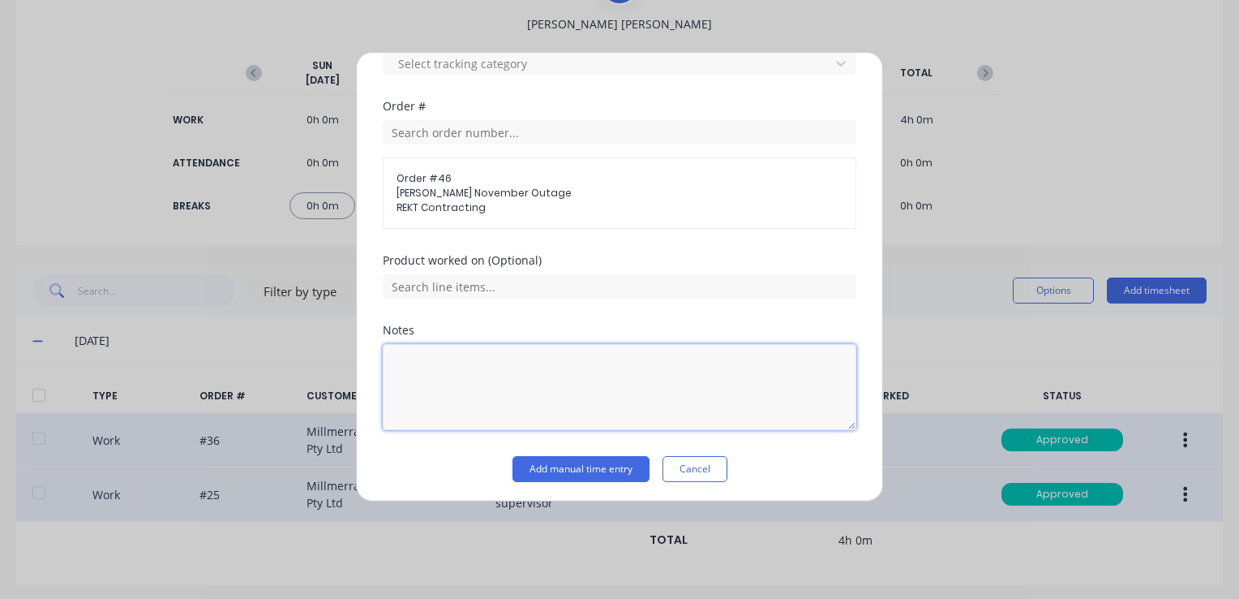
click at [420, 365] on textarea at bounding box center [620, 387] width 474 height 86
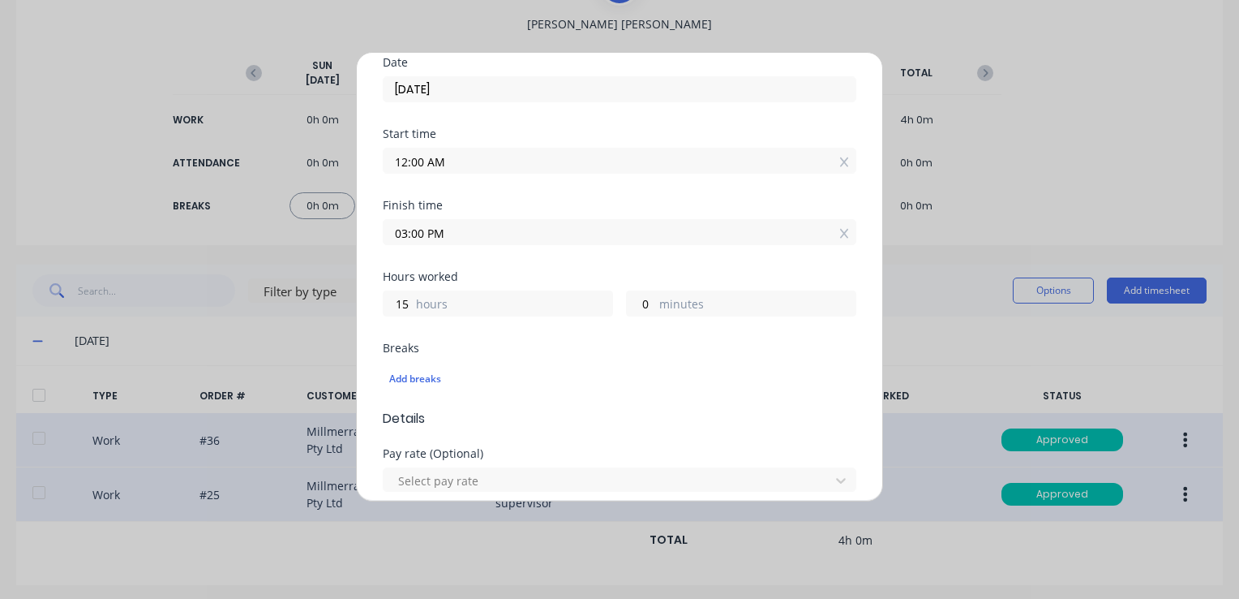
scroll to position [162, 0]
type textarea "QA Planning, Quoting"
click at [450, 161] on input "12:00 AM" at bounding box center [620, 160] width 472 height 24
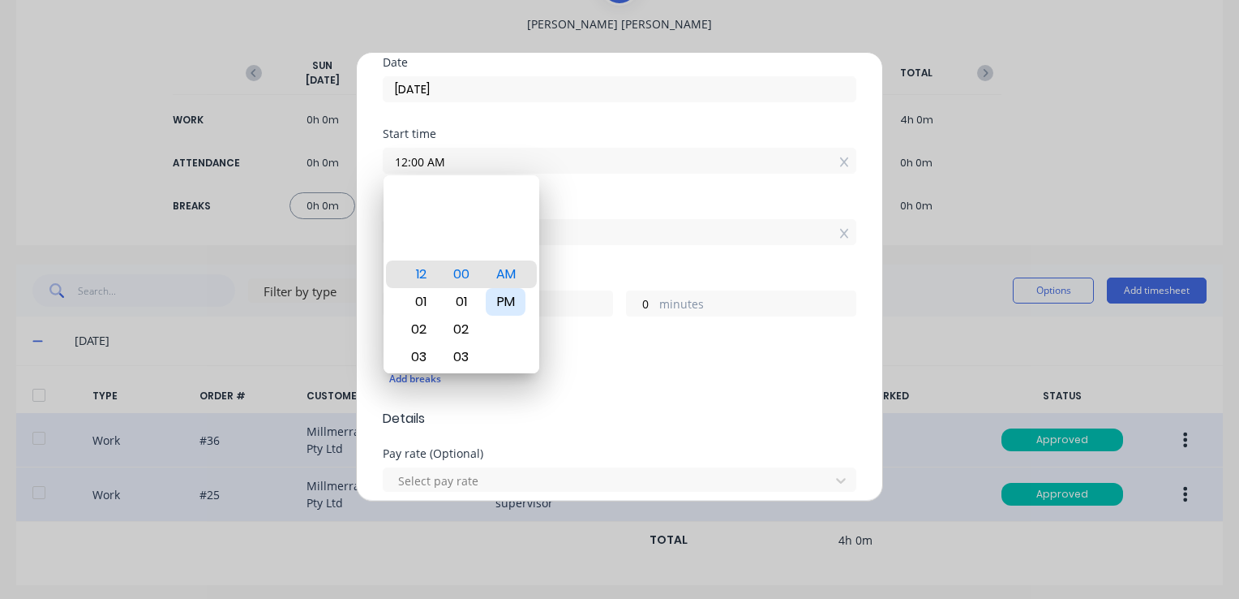
click at [513, 300] on div "PM" at bounding box center [506, 302] width 40 height 28
type input "12:00 PM"
type input "3"
click at [639, 200] on div "Finish time" at bounding box center [620, 205] width 474 height 11
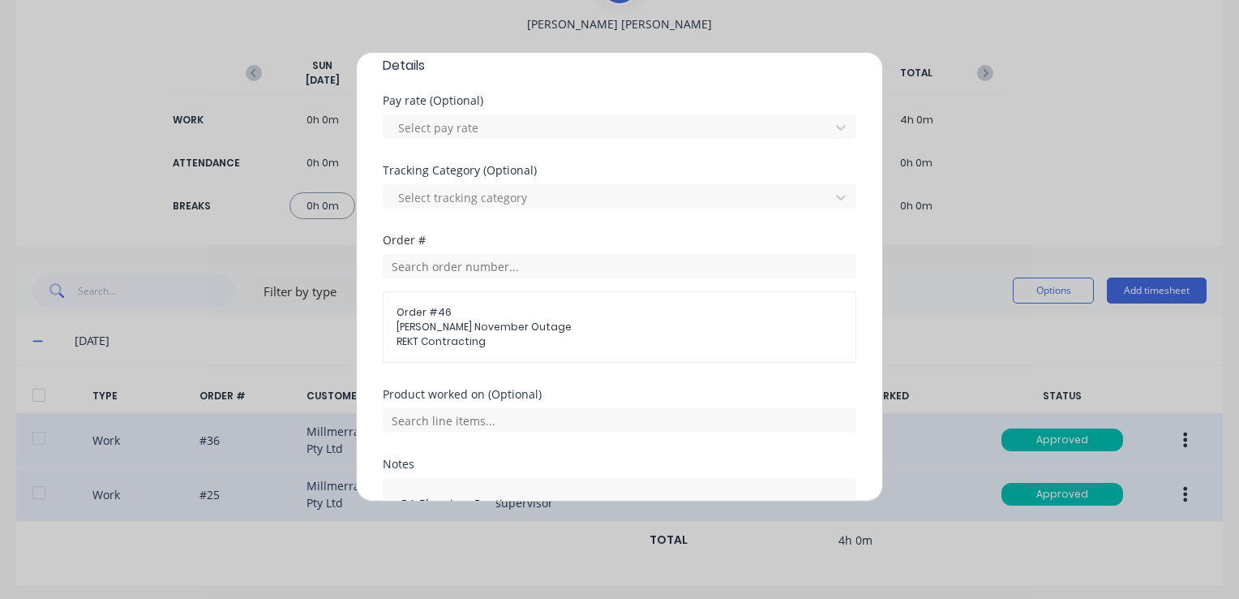
scroll to position [650, 0]
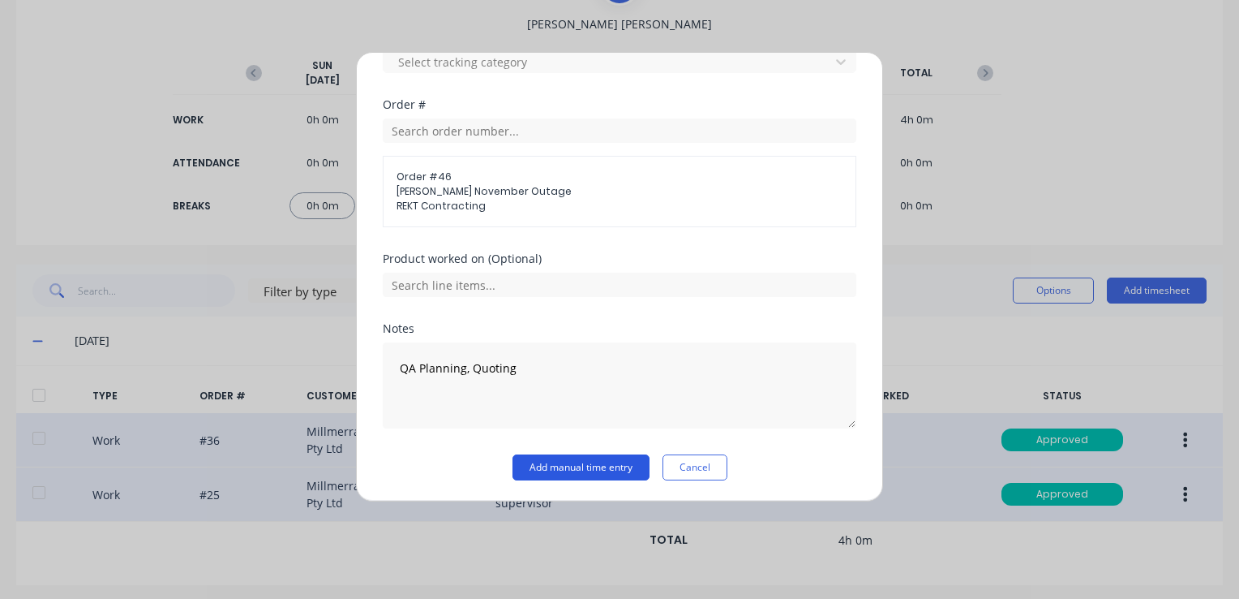
click at [571, 465] on button "Add manual time entry" at bounding box center [581, 467] width 137 height 26
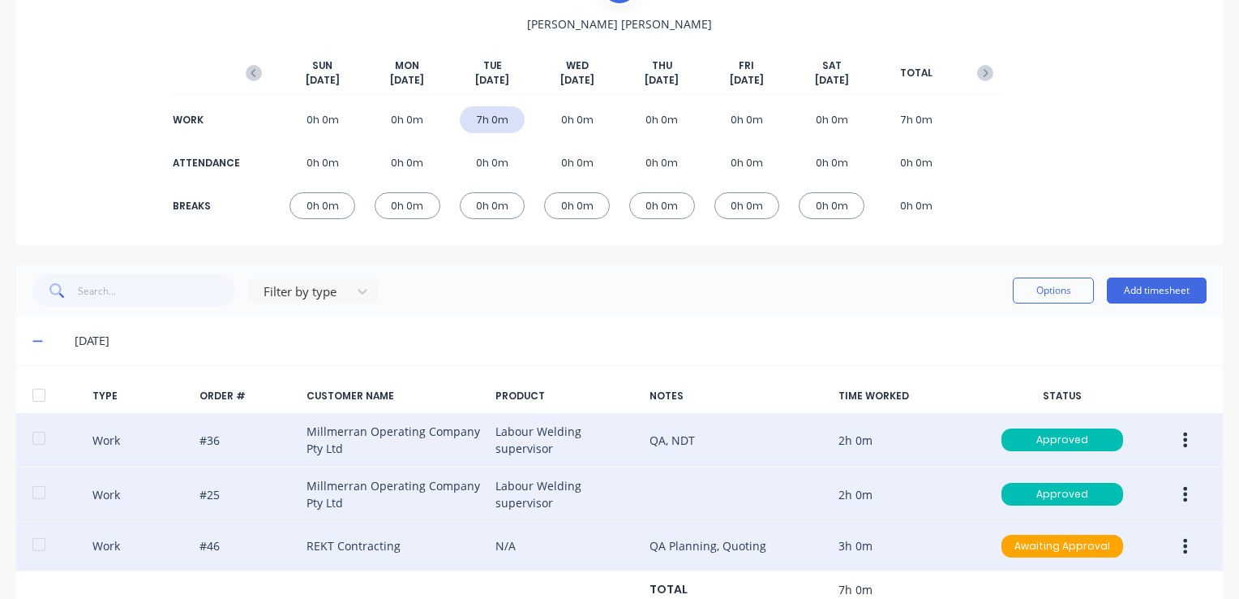
click at [1178, 549] on button "button" at bounding box center [1185, 545] width 38 height 29
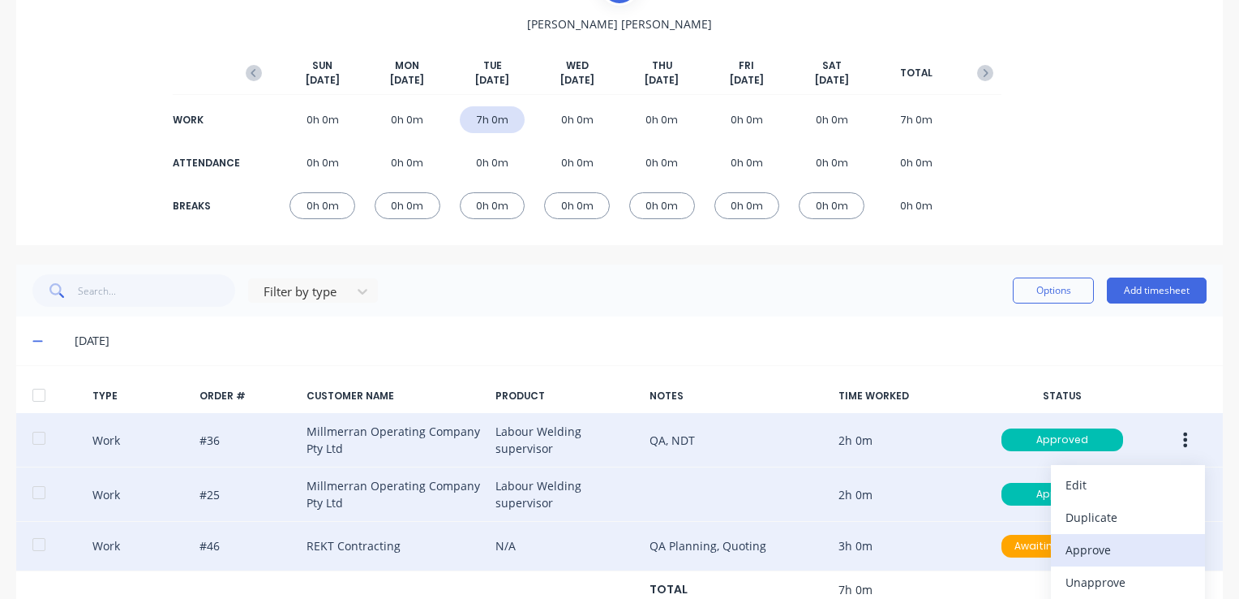
click at [1086, 553] on div "Approve" at bounding box center [1128, 550] width 125 height 24
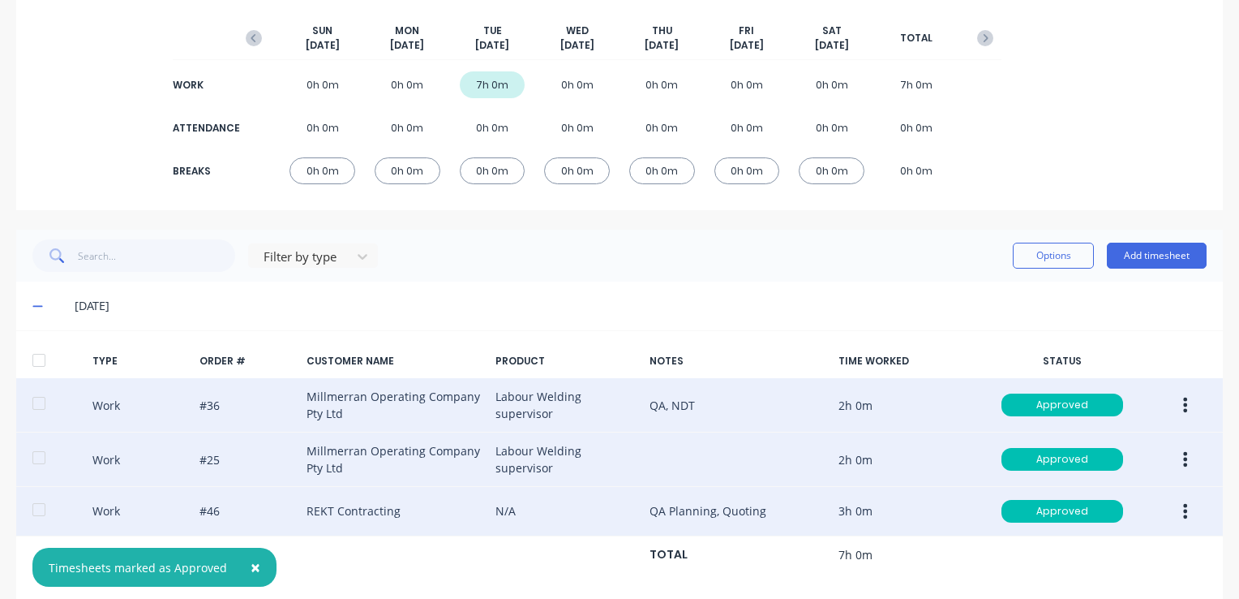
scroll to position [212, 0]
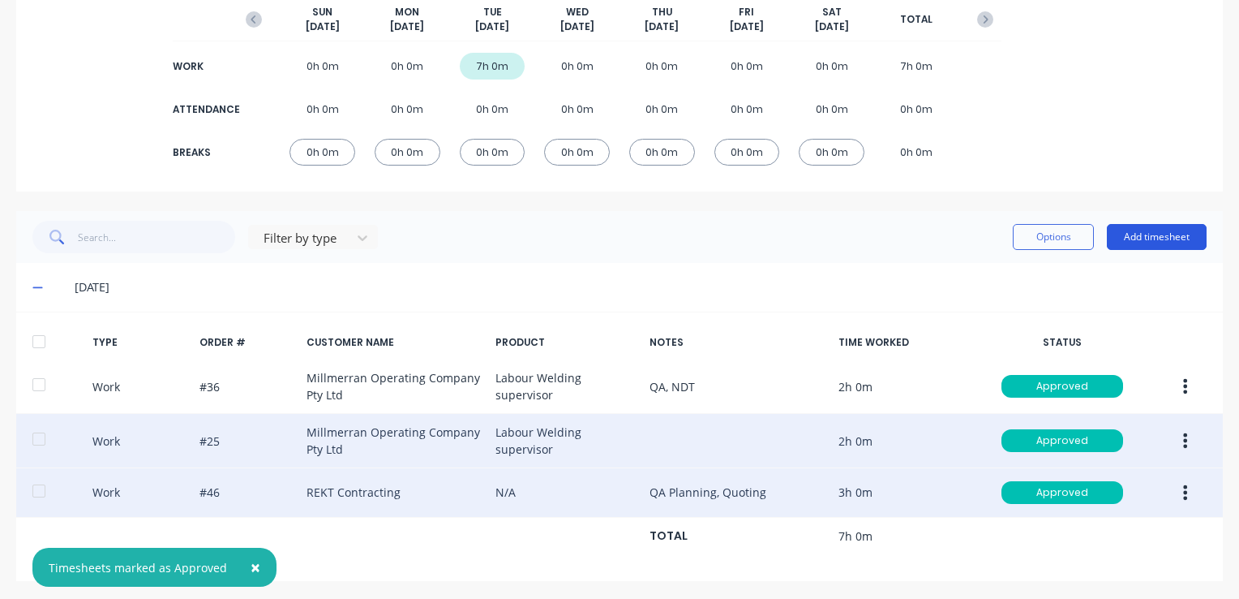
click at [1139, 236] on button "Add timesheet" at bounding box center [1157, 237] width 100 height 26
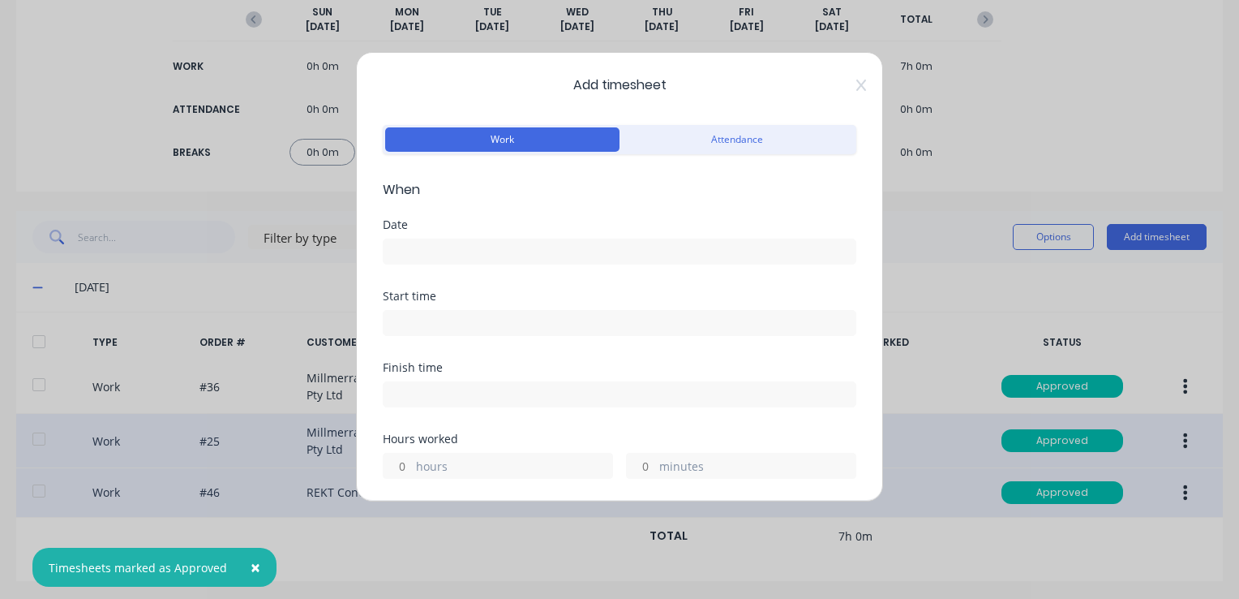
click at [461, 251] on input at bounding box center [620, 251] width 472 height 24
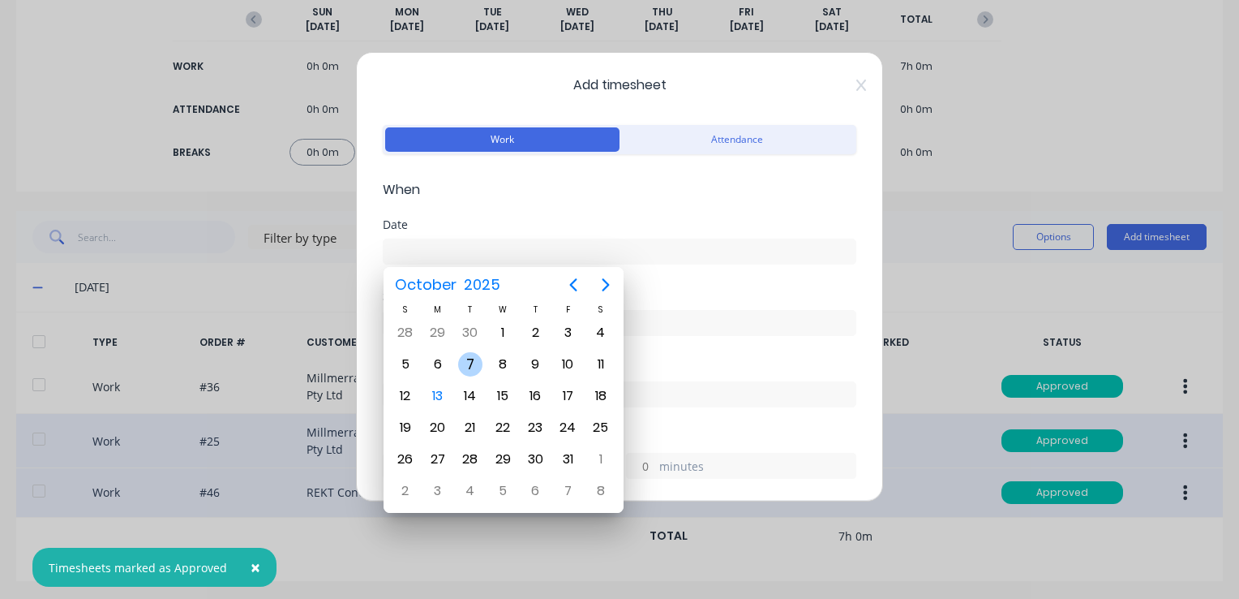
click at [478, 368] on div "7" at bounding box center [470, 364] width 24 height 24
type input "[DATE]"
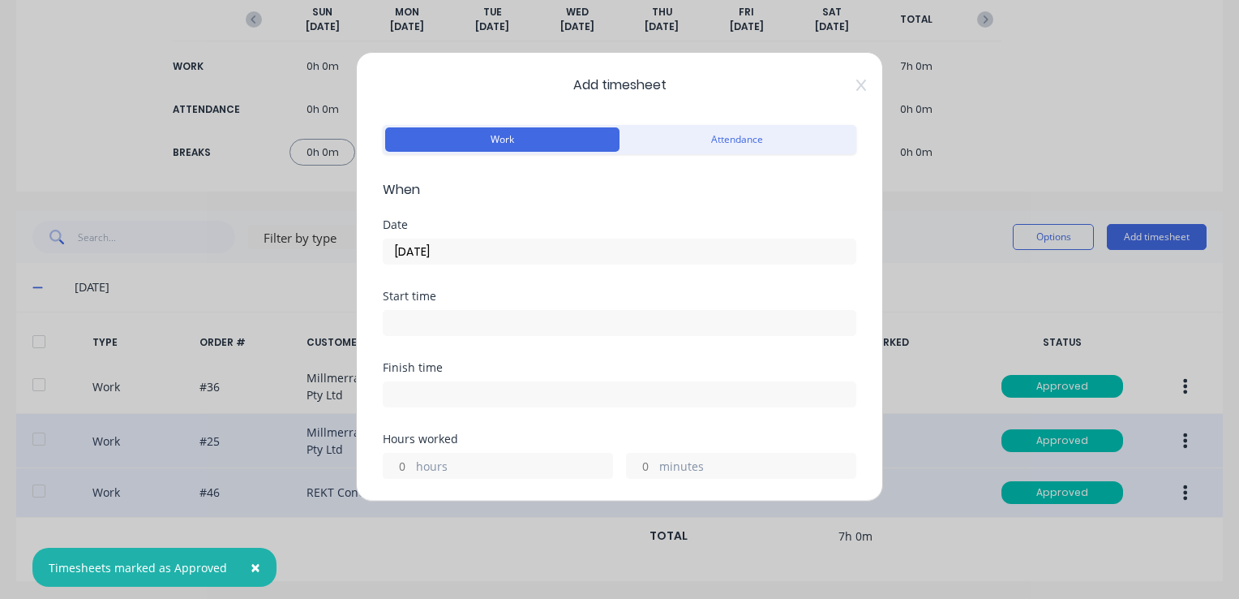
click at [432, 316] on input at bounding box center [620, 323] width 472 height 24
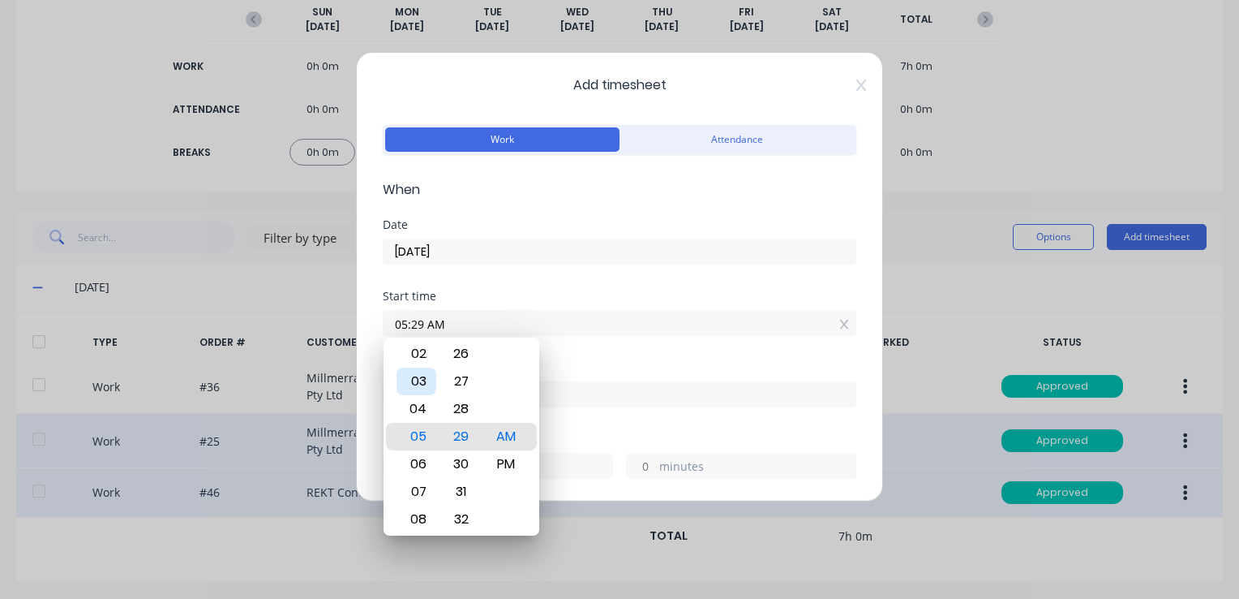
click at [423, 379] on div "03" at bounding box center [417, 381] width 40 height 28
click at [466, 436] on div "00" at bounding box center [461, 437] width 40 height 28
click at [507, 463] on div "PM" at bounding box center [506, 464] width 40 height 28
type input "03:00 PM"
click at [590, 381] on label at bounding box center [620, 394] width 474 height 26
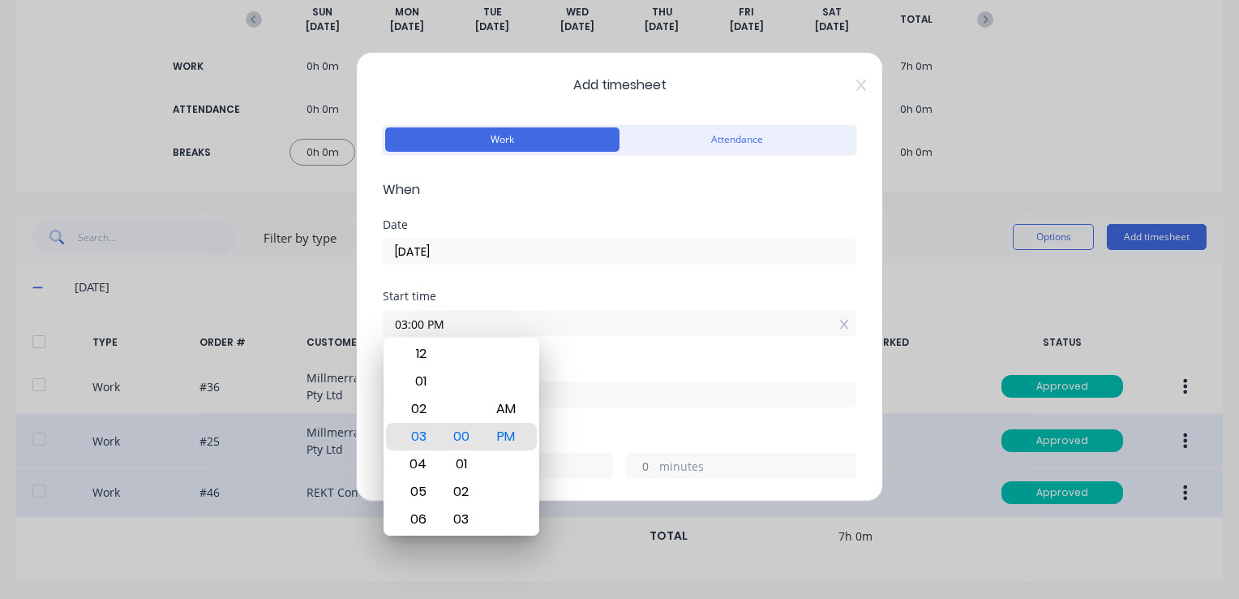
click at [590, 382] on input at bounding box center [620, 394] width 472 height 24
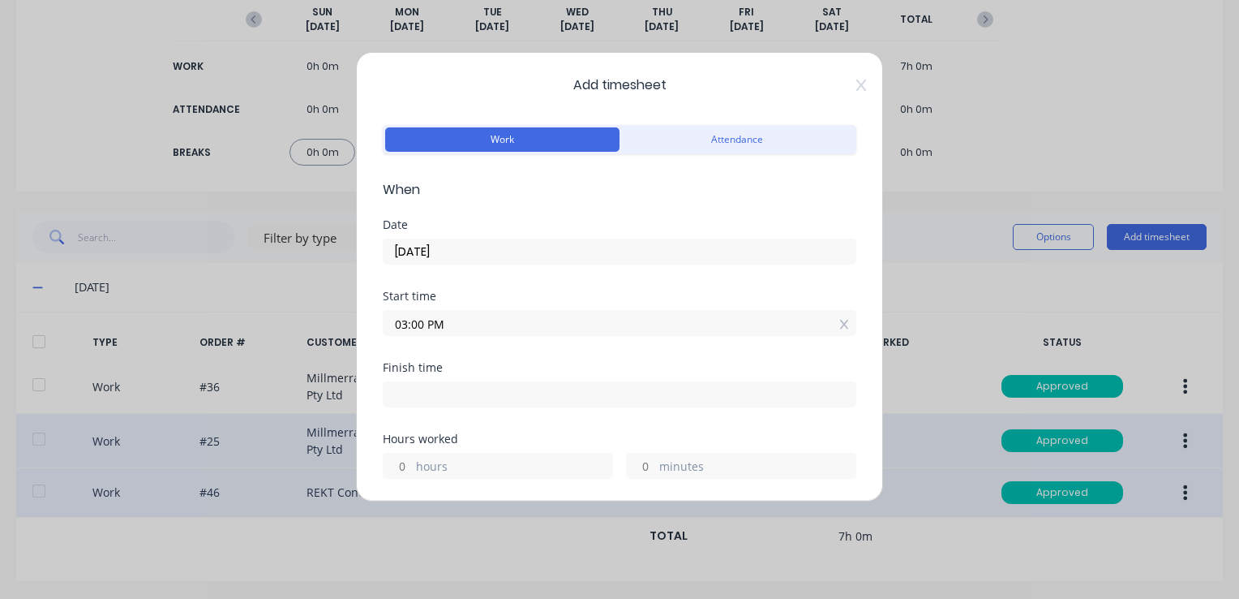
type input "10:29 AM"
type input "19"
type input "29"
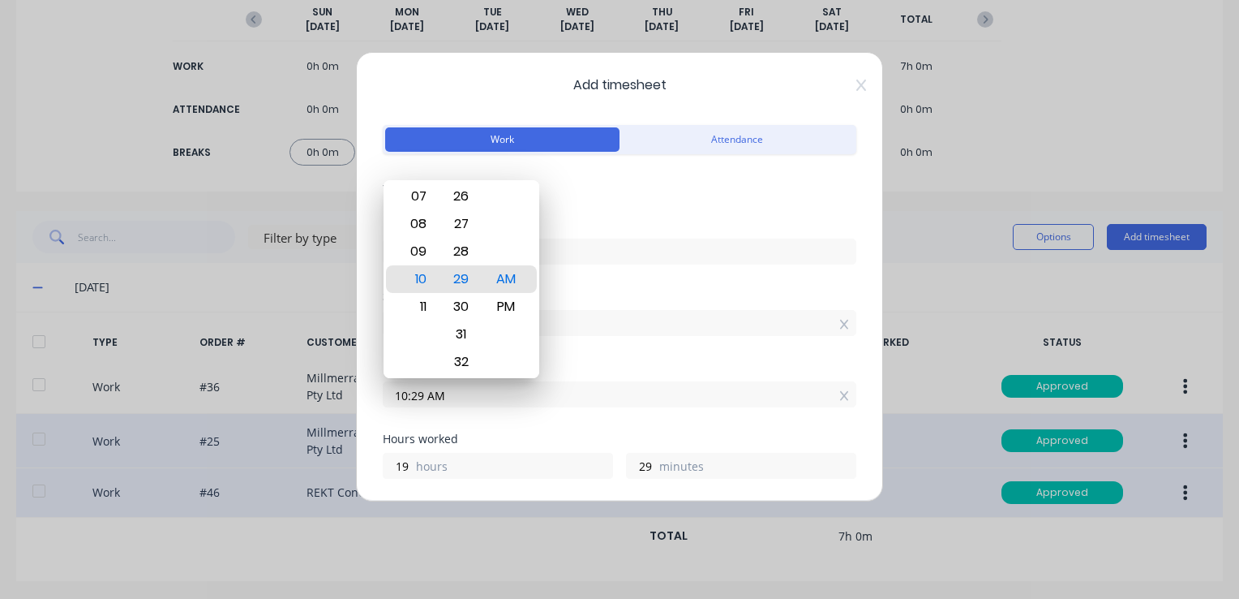
click at [599, 348] on div "Start time 03:00 PM" at bounding box center [620, 325] width 474 height 71
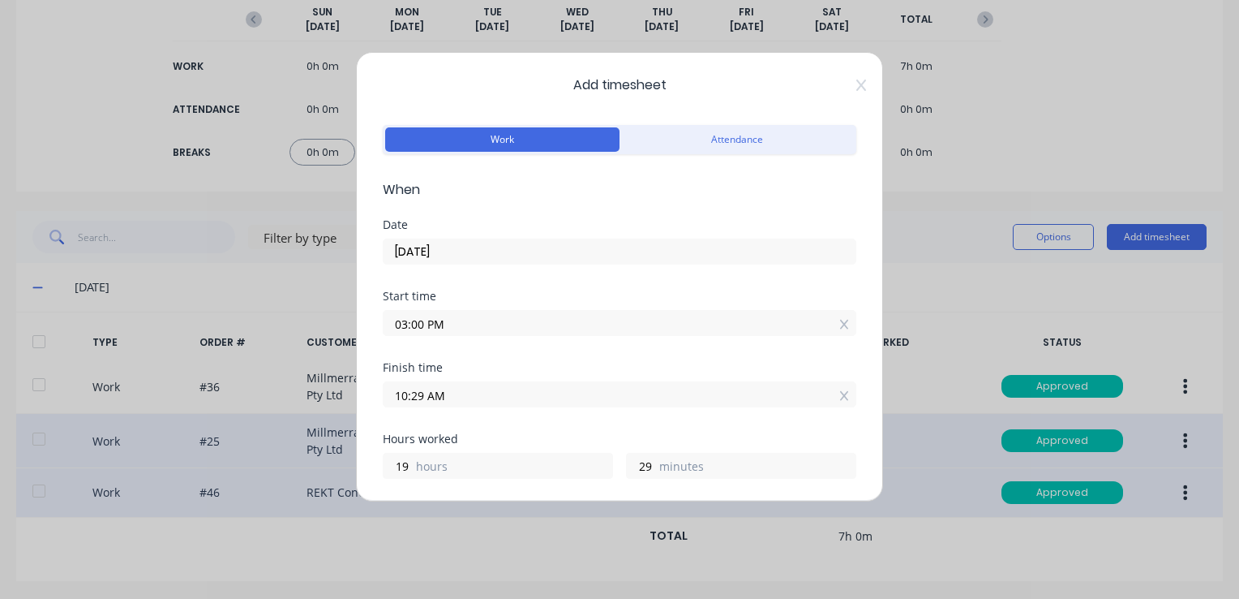
drag, startPoint x: 439, startPoint y: 401, endPoint x: 430, endPoint y: 401, distance: 8.9
click at [438, 401] on input "10:29 AM" at bounding box center [620, 394] width 472 height 24
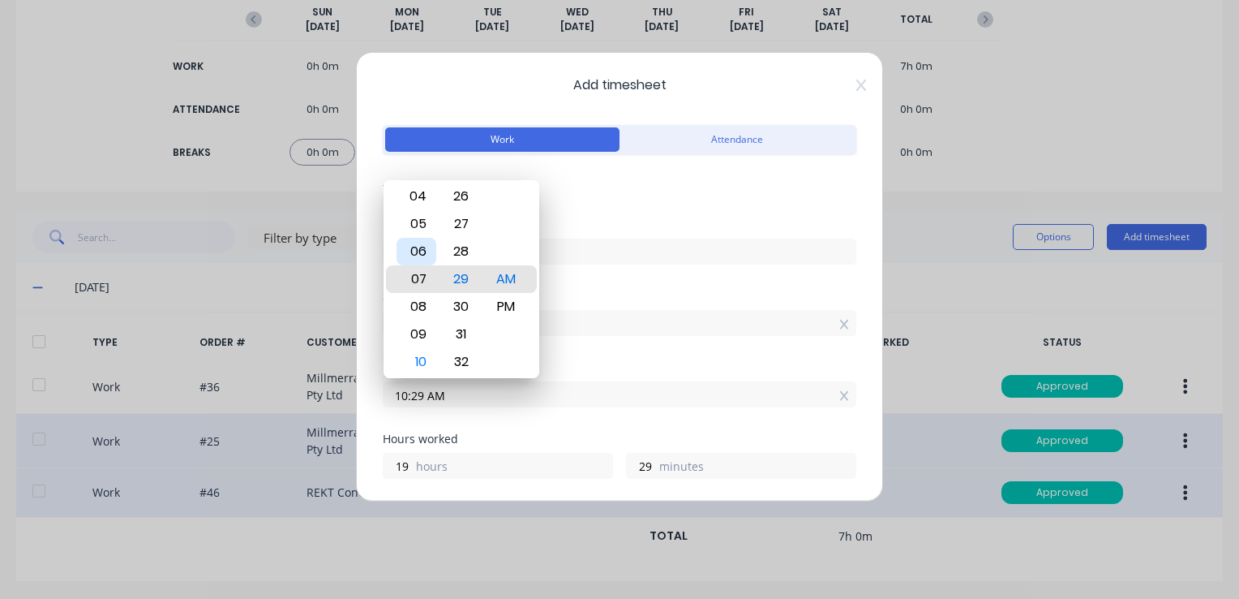
type input "07:29 AM"
type input "16"
type input "05:29 AM"
type input "14"
click at [418, 277] on div "05" at bounding box center [417, 279] width 40 height 28
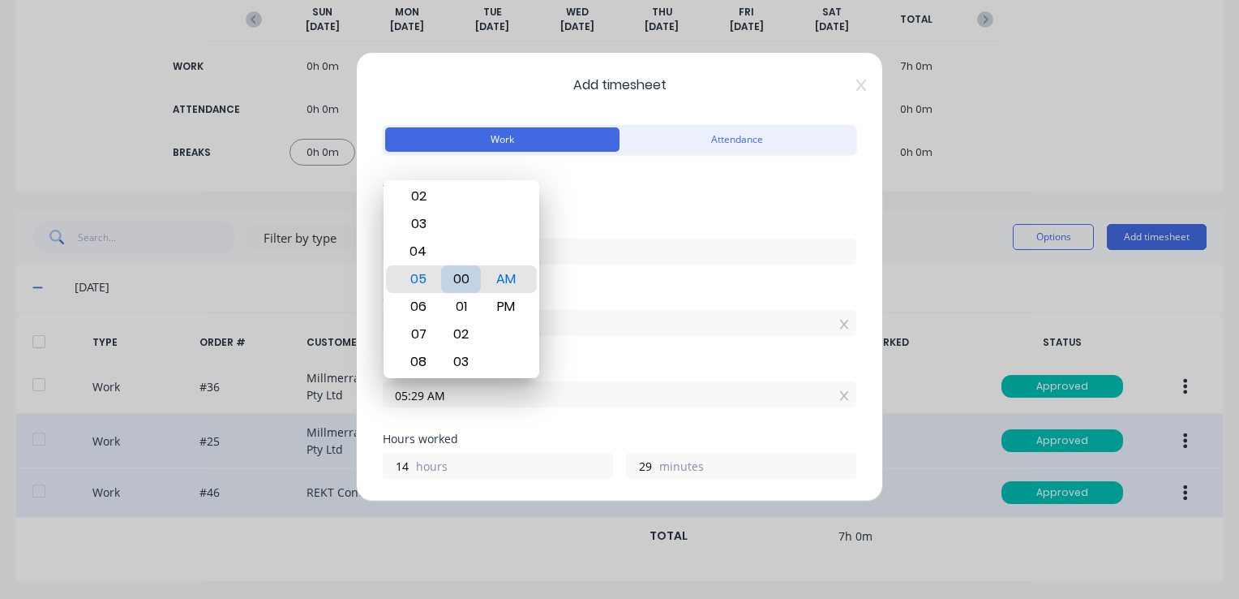
type input "05:00 AM"
type input "0"
click at [468, 281] on div "00" at bounding box center [461, 279] width 40 height 28
click at [513, 304] on div "PM" at bounding box center [506, 307] width 40 height 28
type input "05:00 PM"
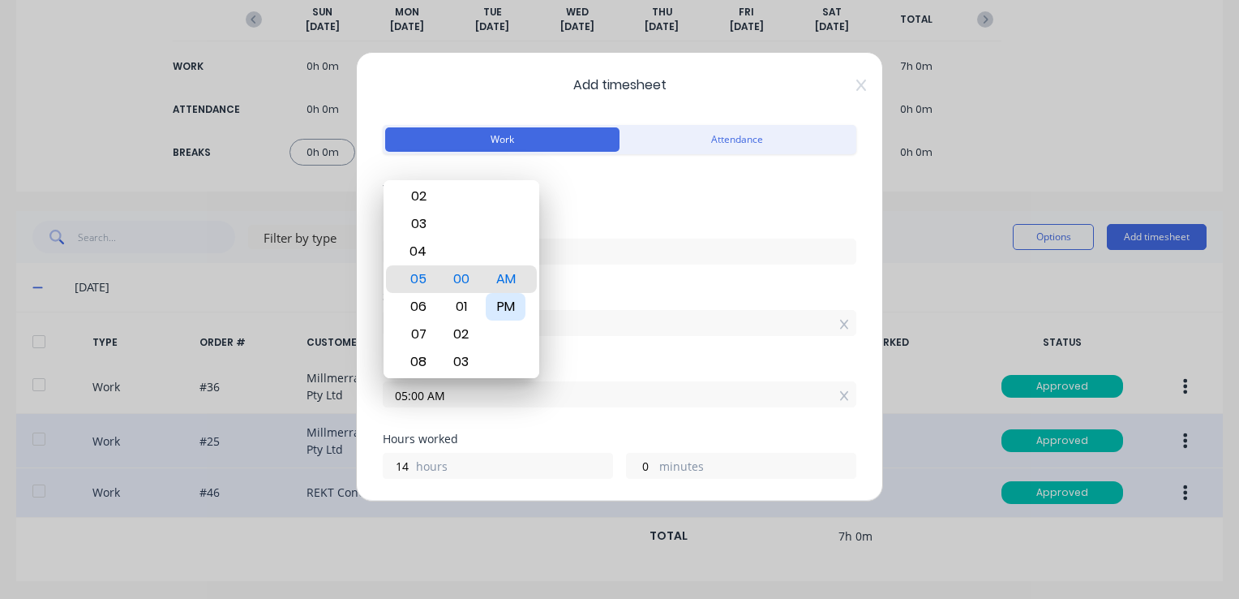
type input "2"
click at [621, 290] on div "Start time" at bounding box center [620, 295] width 474 height 11
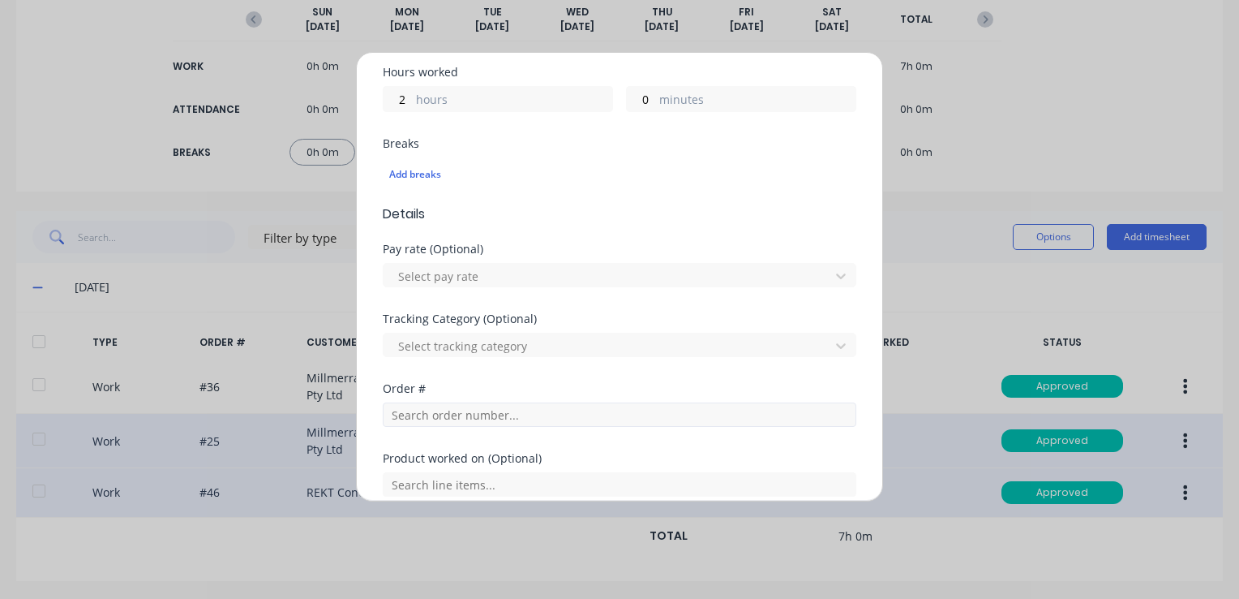
scroll to position [405, 0]
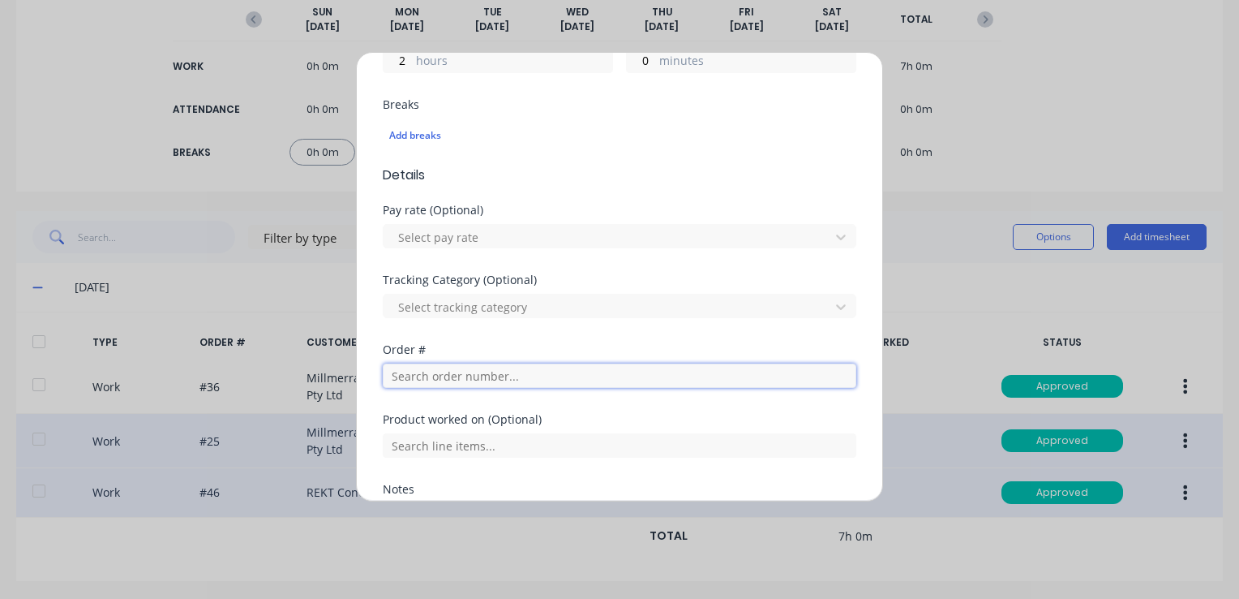
click at [444, 370] on input "text" at bounding box center [620, 375] width 474 height 24
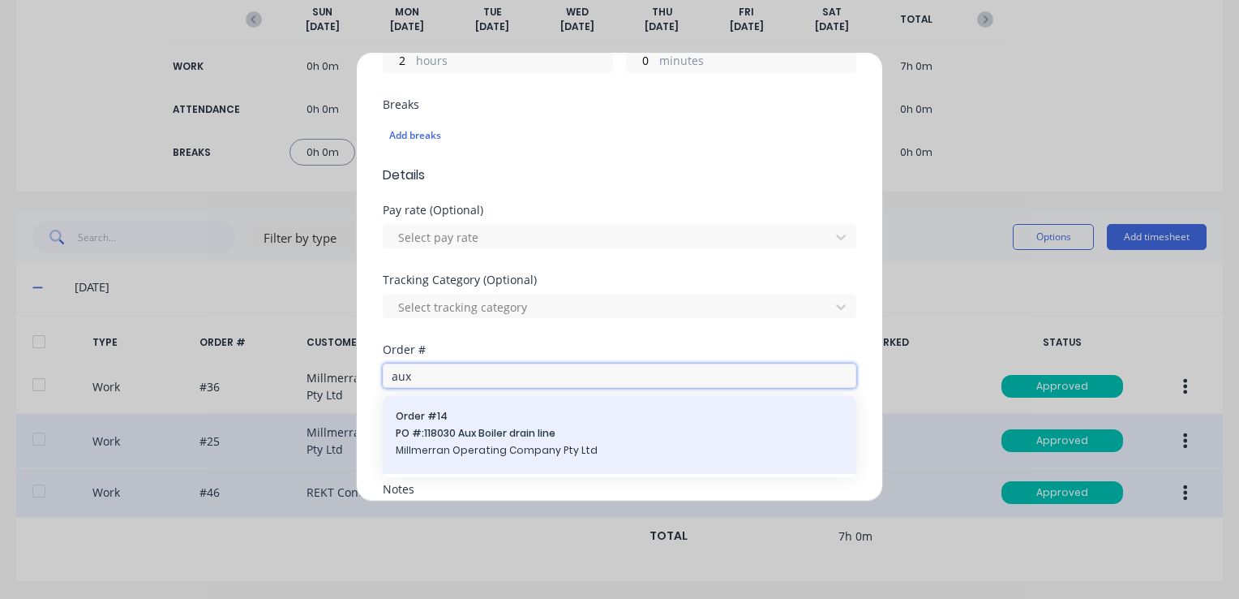
type input "aux"
click at [475, 432] on span "PO #: 118030 Aux Boiler drain line" at bounding box center [620, 433] width 448 height 15
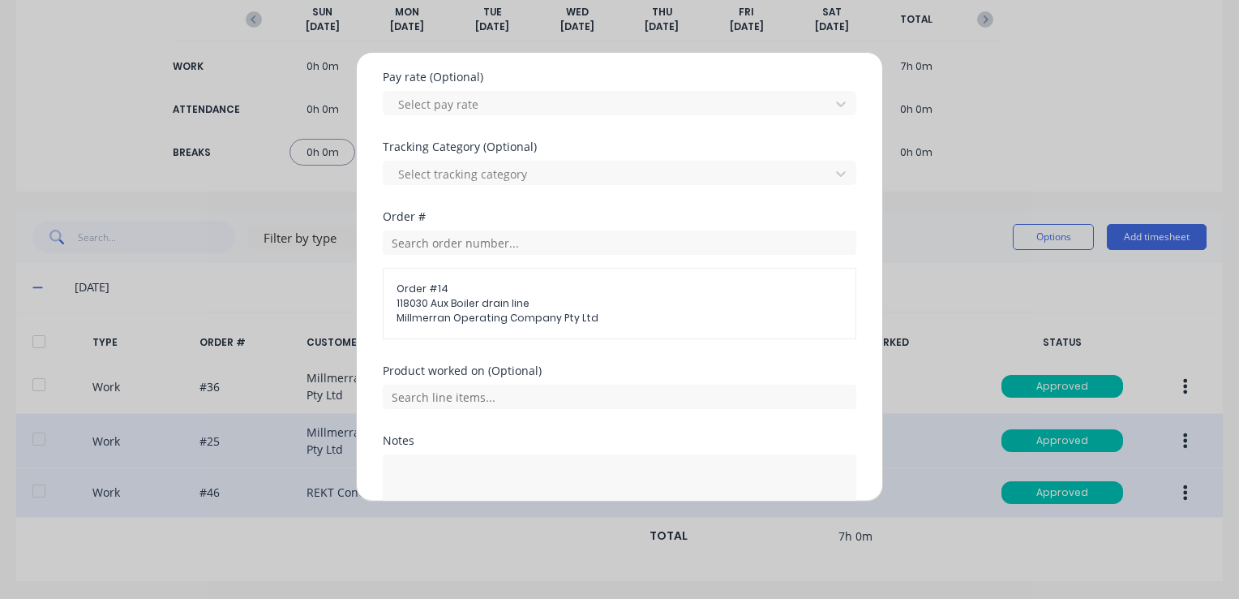
scroll to position [568, 0]
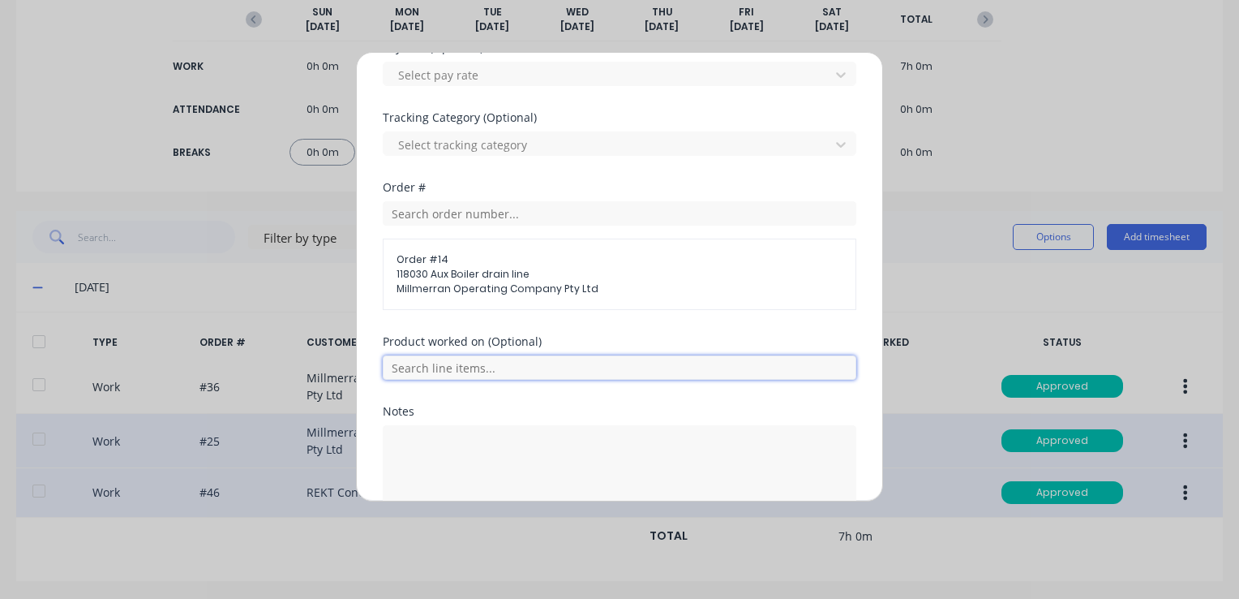
click at [472, 359] on input "text" at bounding box center [620, 367] width 474 height 24
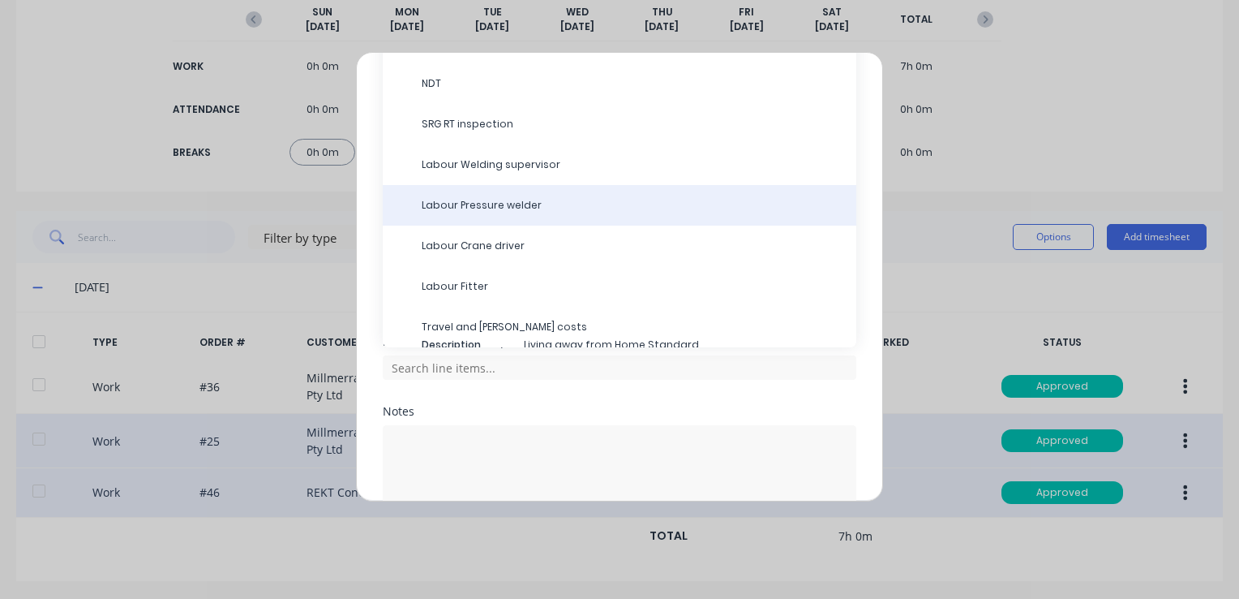
click at [486, 203] on span "Labour Pressure welder" at bounding box center [633, 205] width 422 height 15
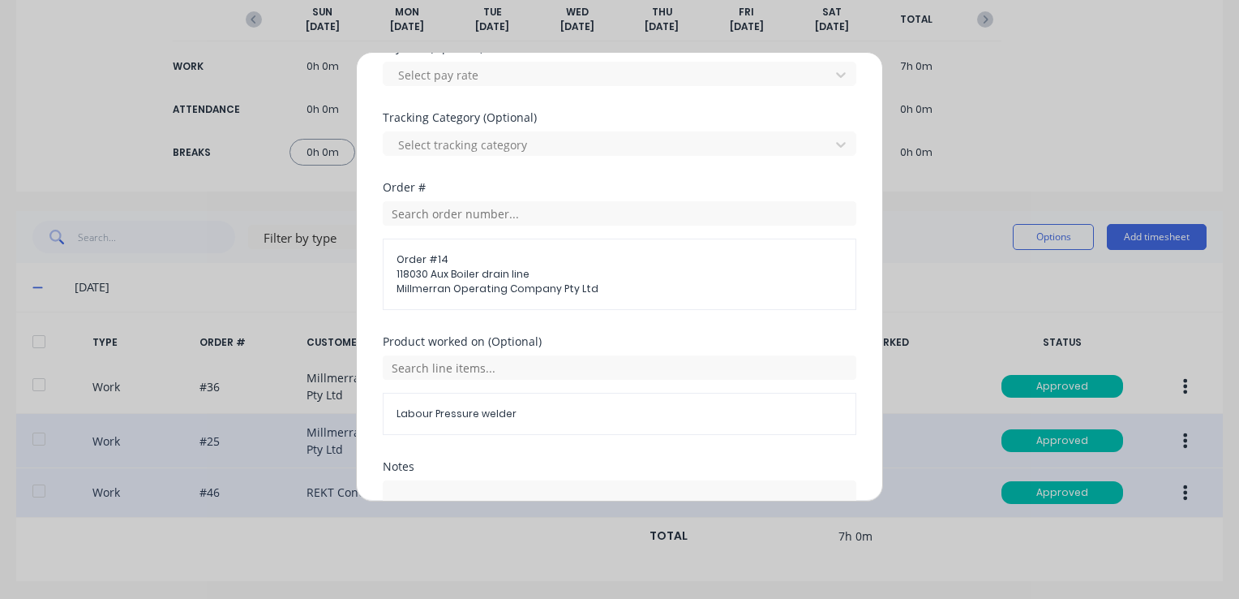
click at [508, 414] on span "Labour Pressure welder" at bounding box center [620, 413] width 446 height 15
click at [505, 410] on span "Labour Pressure welder" at bounding box center [620, 413] width 446 height 15
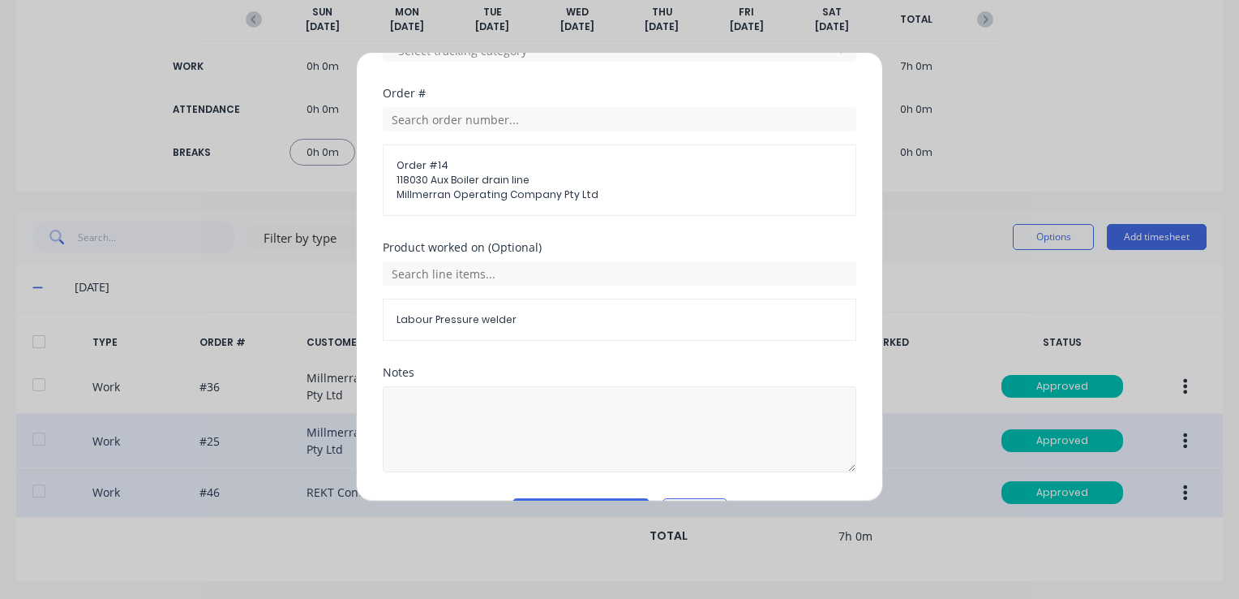
scroll to position [706, 0]
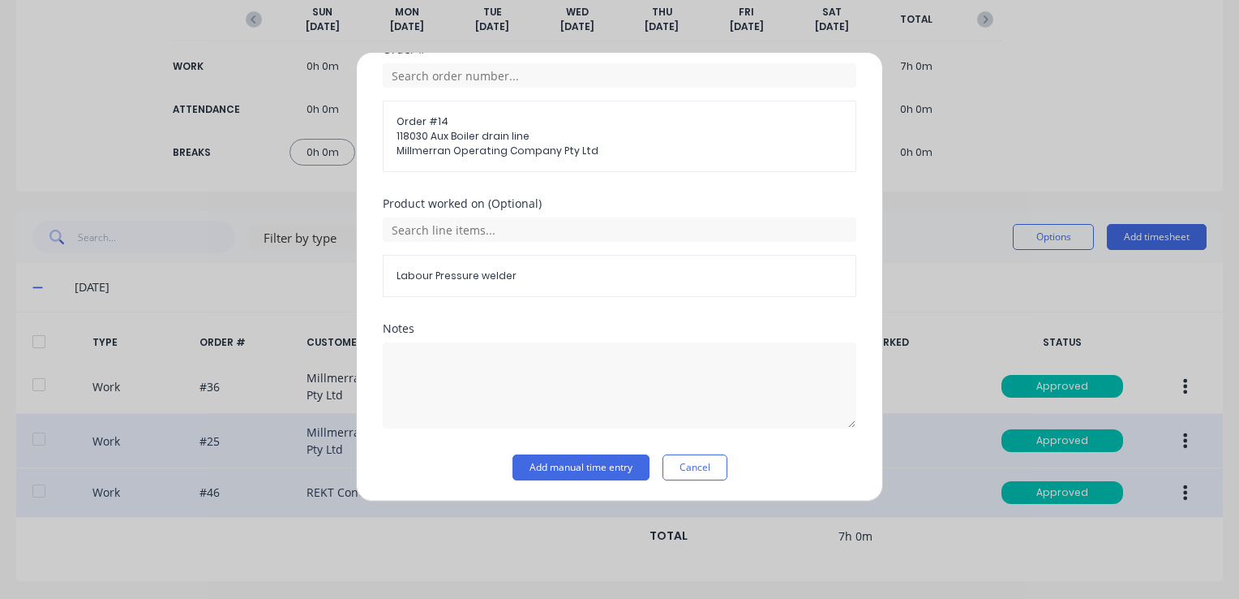
click at [436, 261] on div "Labour Pressure welder" at bounding box center [620, 276] width 474 height 42
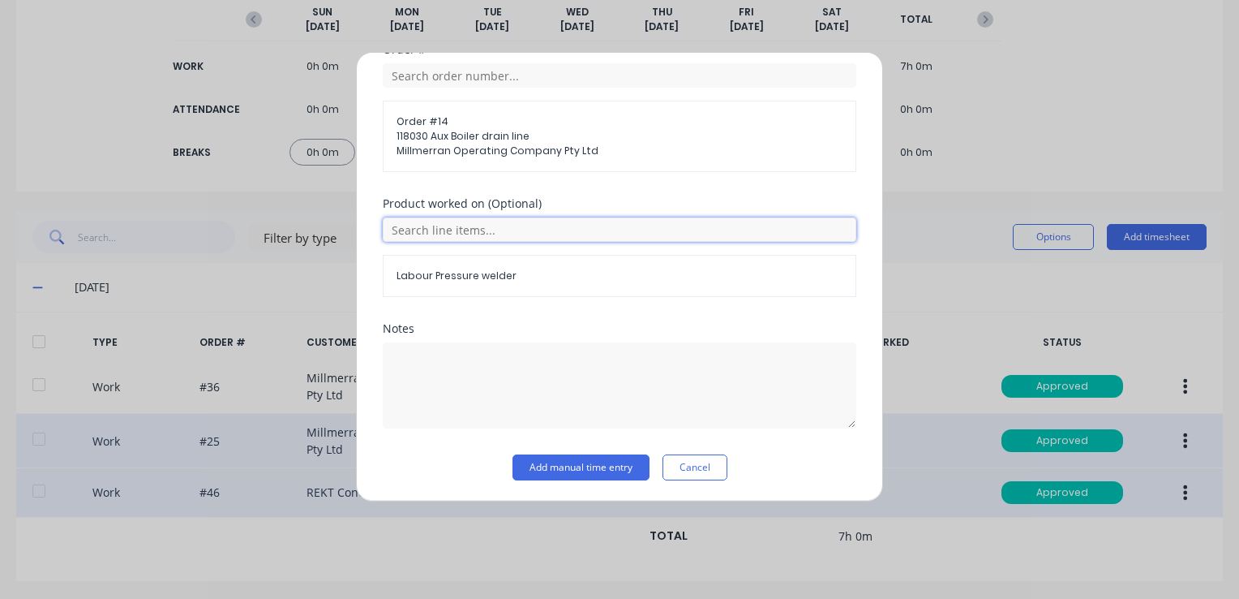
click at [435, 217] on input "text" at bounding box center [620, 229] width 474 height 24
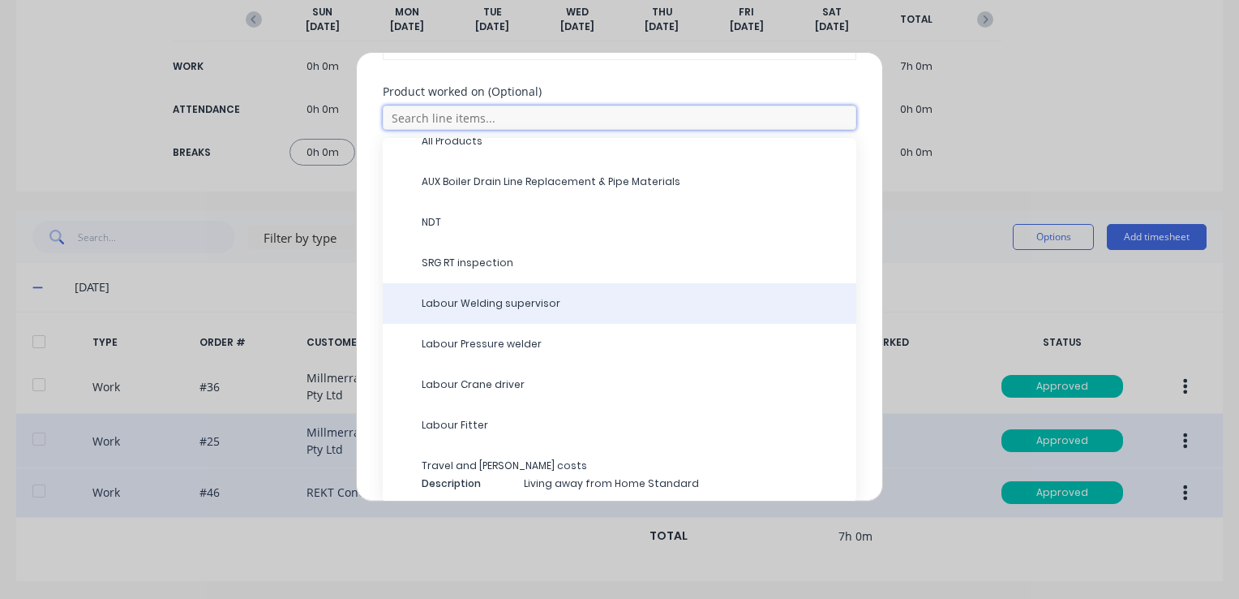
scroll to position [817, 0]
click at [465, 300] on span "Labour Welding supervisor" at bounding box center [633, 303] width 422 height 15
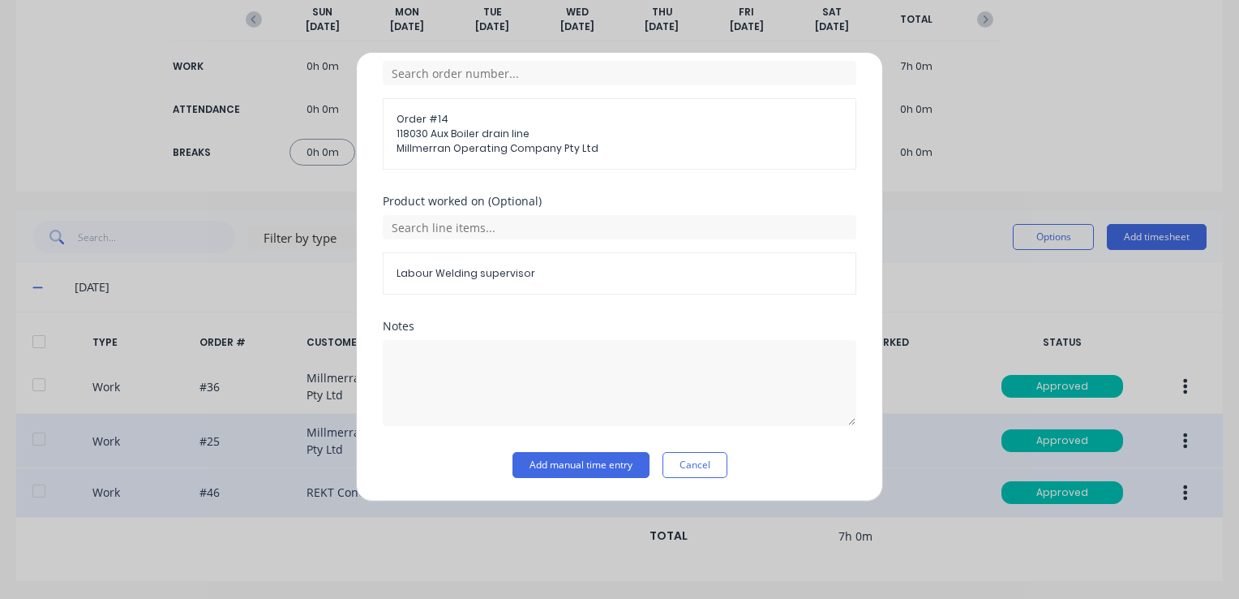
scroll to position [706, 0]
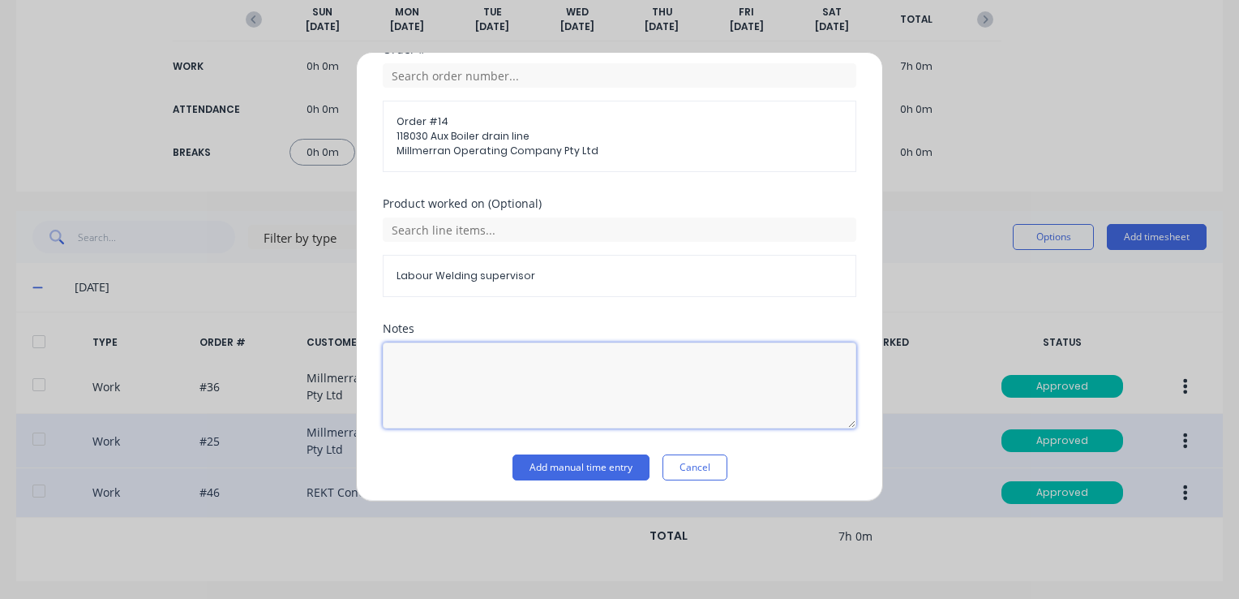
click at [453, 363] on textarea at bounding box center [620, 385] width 474 height 86
type textarea "Q"
type textarea "QA,"
click at [558, 466] on button "Add manual time entry" at bounding box center [581, 467] width 137 height 26
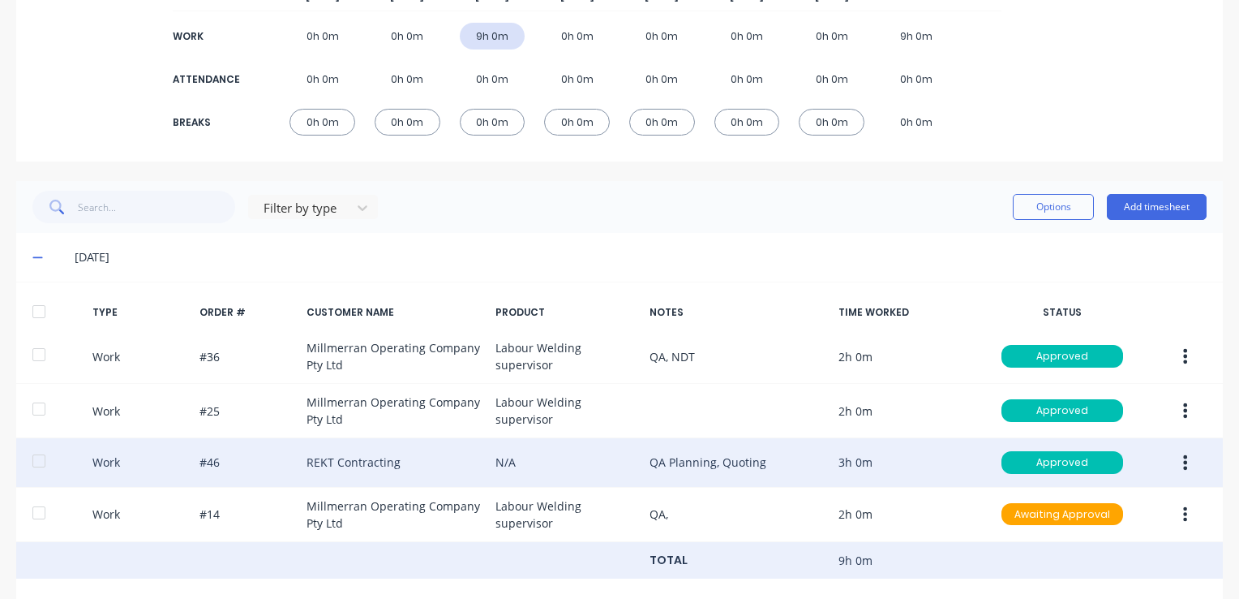
scroll to position [267, 0]
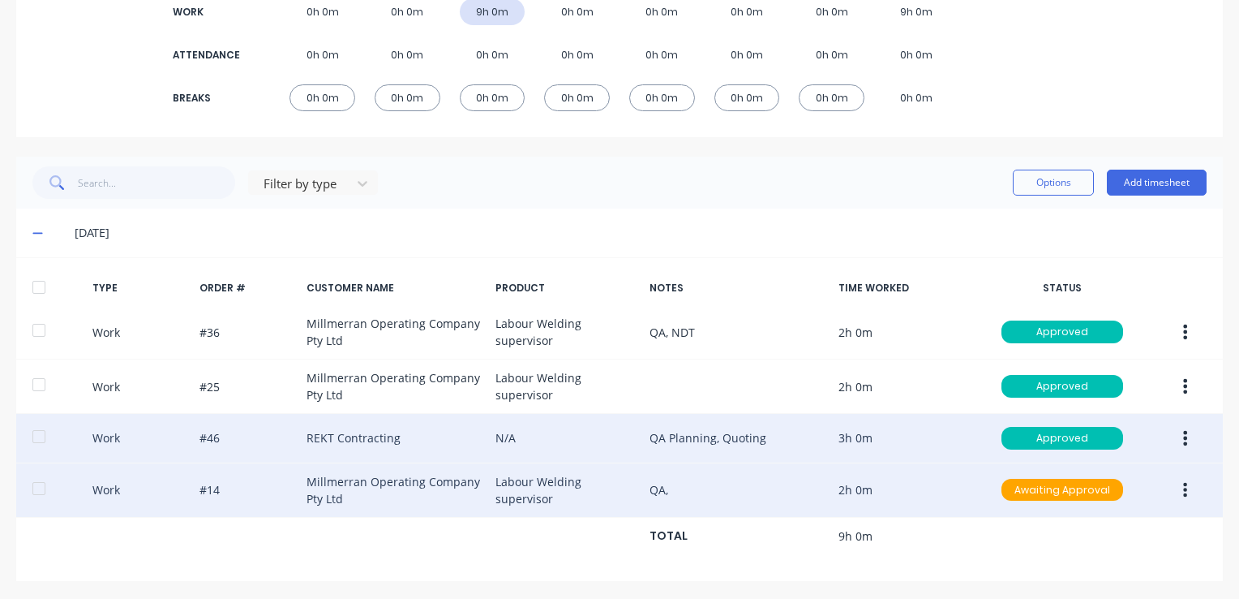
click at [1184, 494] on icon "button" at bounding box center [1186, 489] width 4 height 15
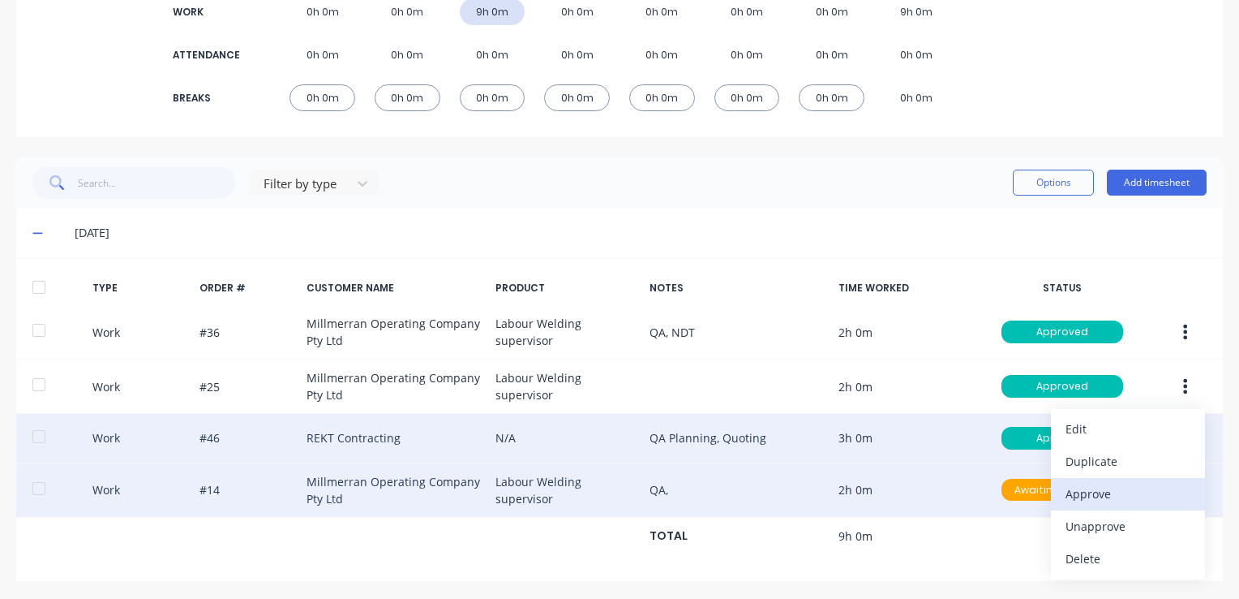
click at [1085, 495] on div "Approve" at bounding box center [1128, 494] width 125 height 24
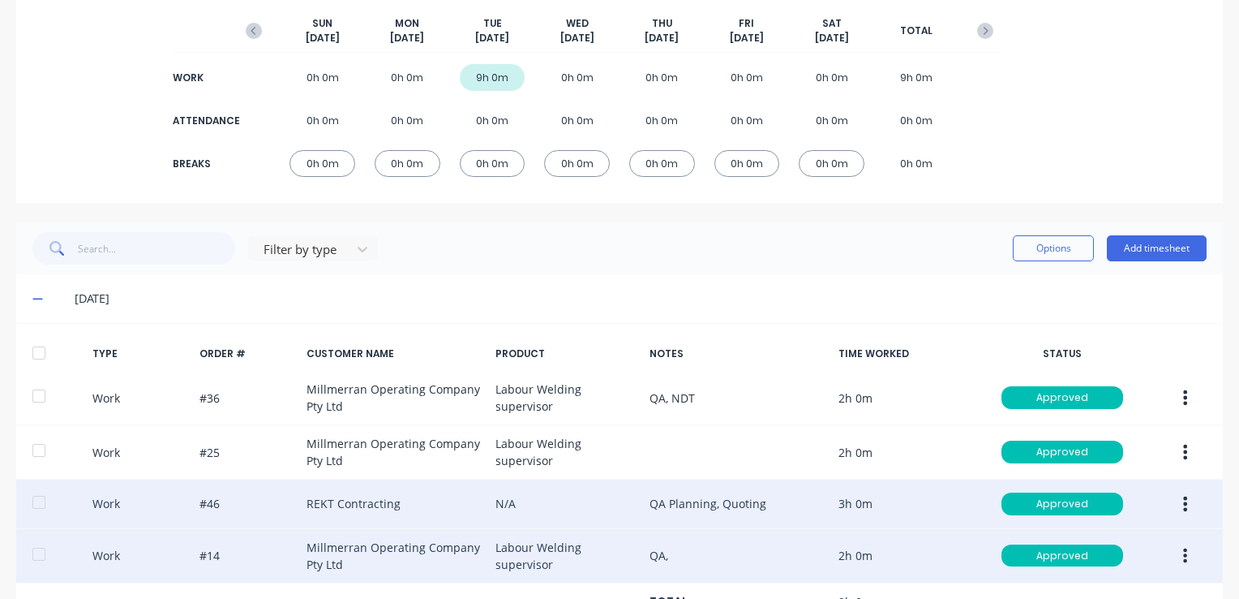
scroll to position [105, 0]
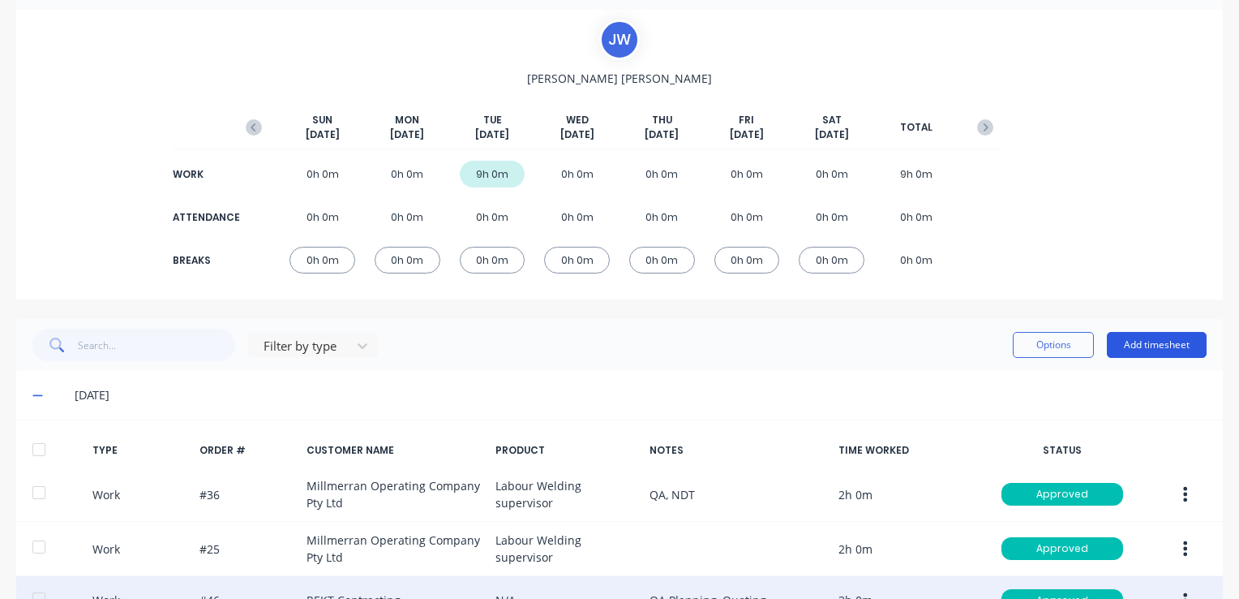
click at [1121, 336] on button "Add timesheet" at bounding box center [1157, 345] width 100 height 26
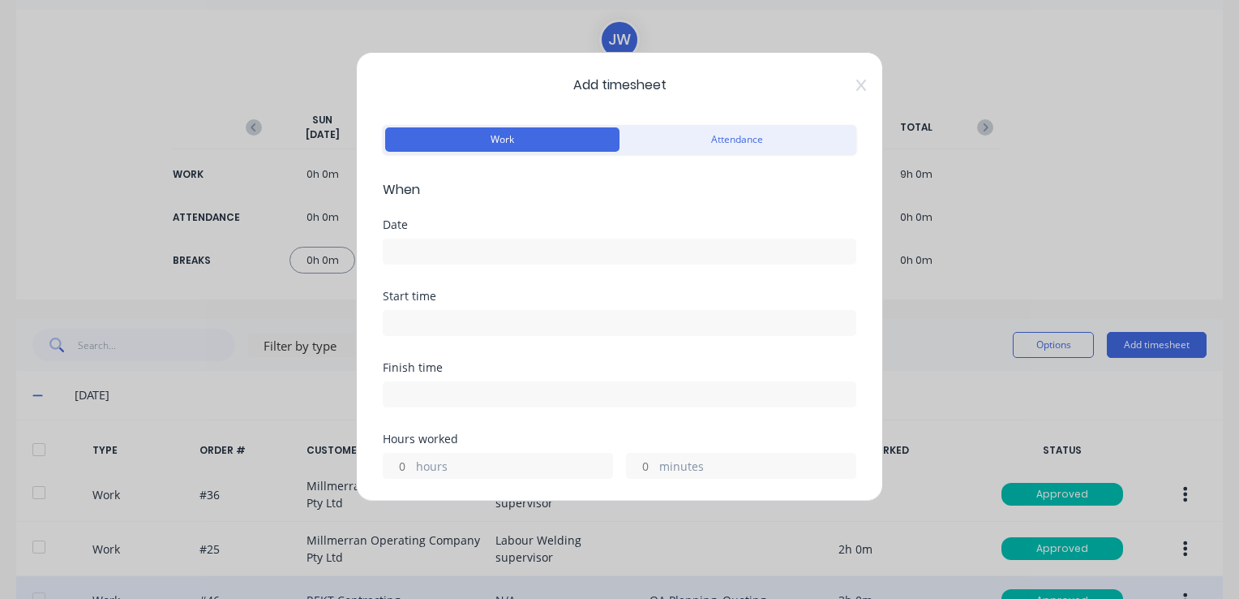
click at [440, 245] on input at bounding box center [620, 251] width 472 height 24
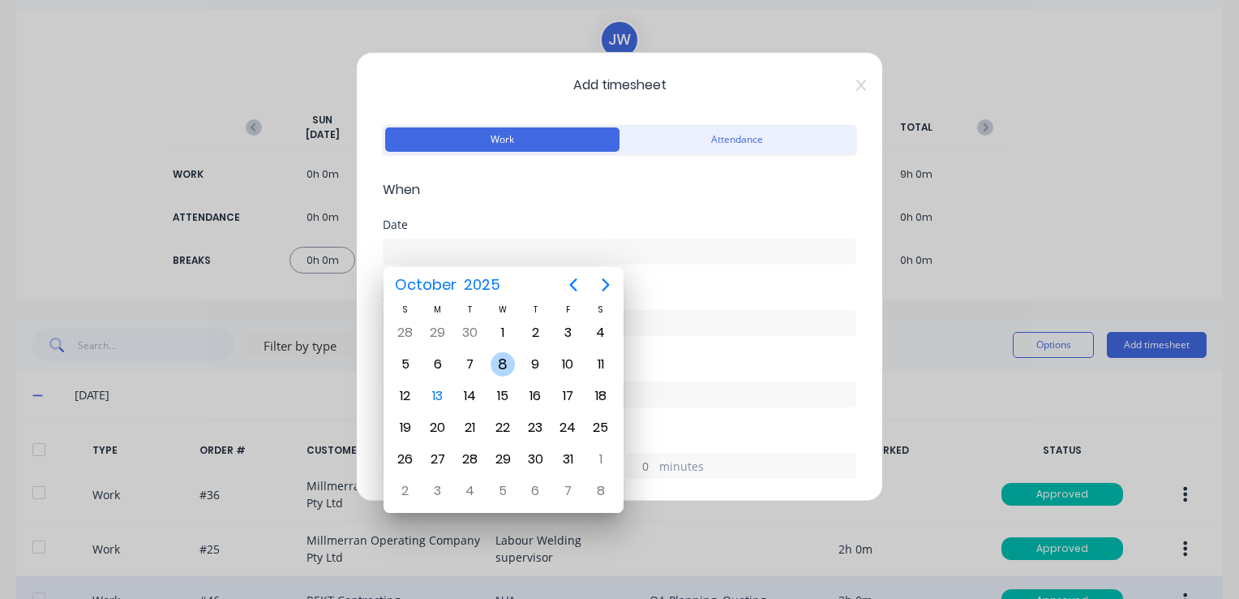
click at [499, 365] on div "8" at bounding box center [503, 364] width 24 height 24
type input "[DATE]"
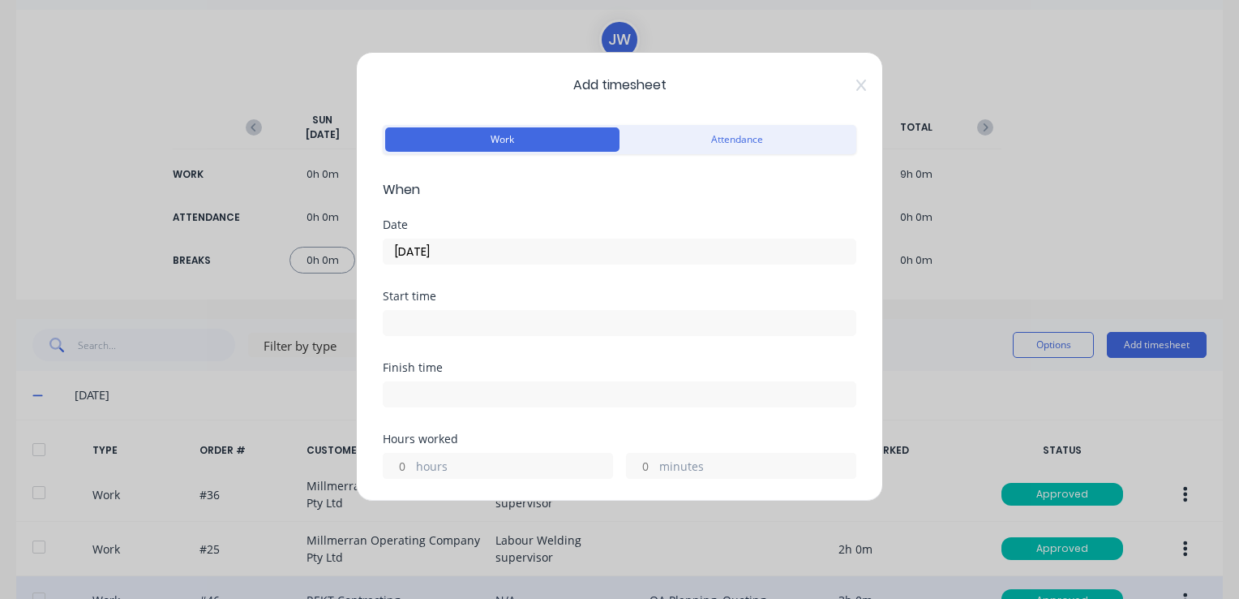
click at [423, 321] on input at bounding box center [620, 323] width 472 height 24
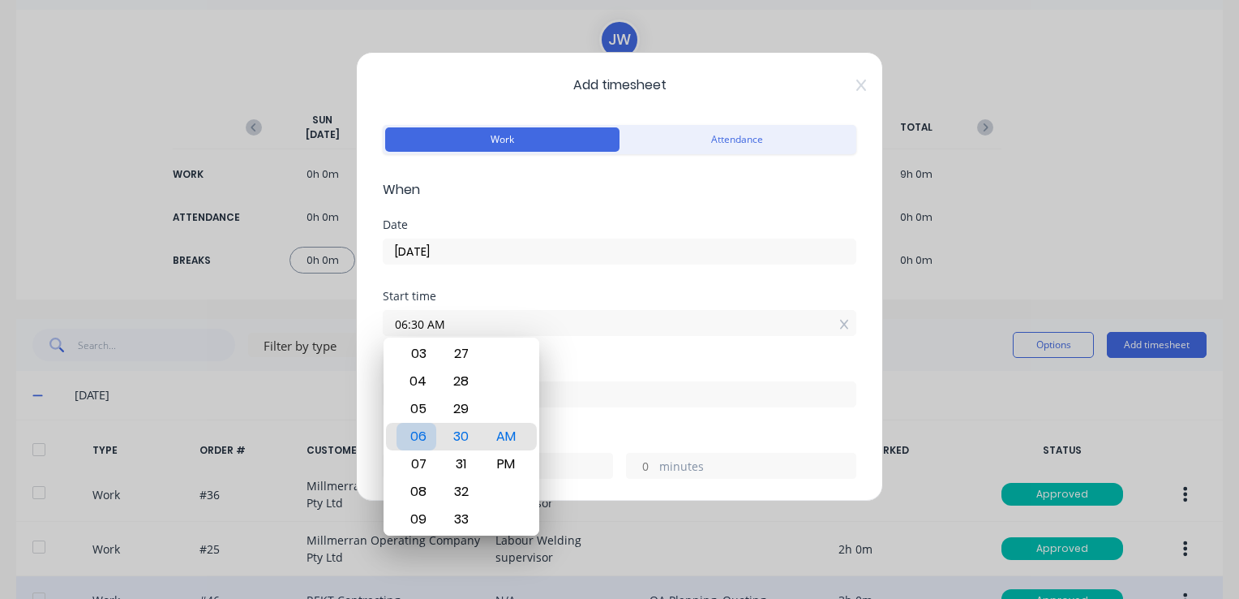
click at [422, 440] on div "06" at bounding box center [417, 437] width 40 height 28
type input "06:00 AM"
click at [465, 430] on div "00" at bounding box center [461, 437] width 40 height 28
click at [642, 348] on div "Start time 06:00 AM" at bounding box center [620, 325] width 474 height 71
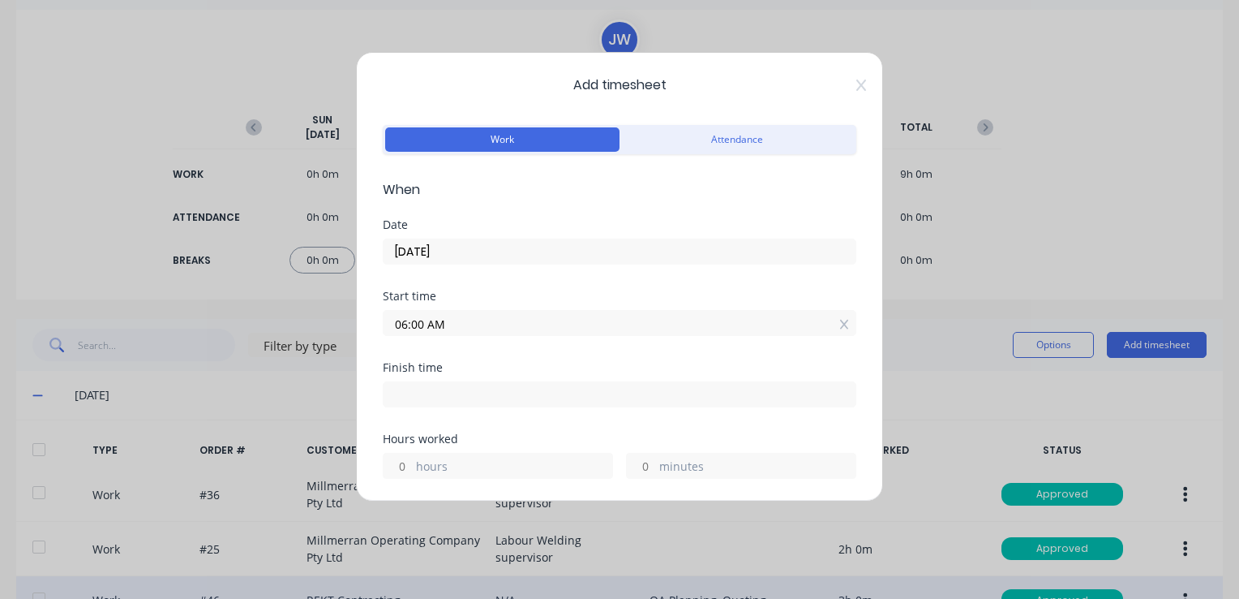
click at [453, 394] on input at bounding box center [620, 394] width 472 height 24
type input "10:31 AM"
type input "4"
type input "31"
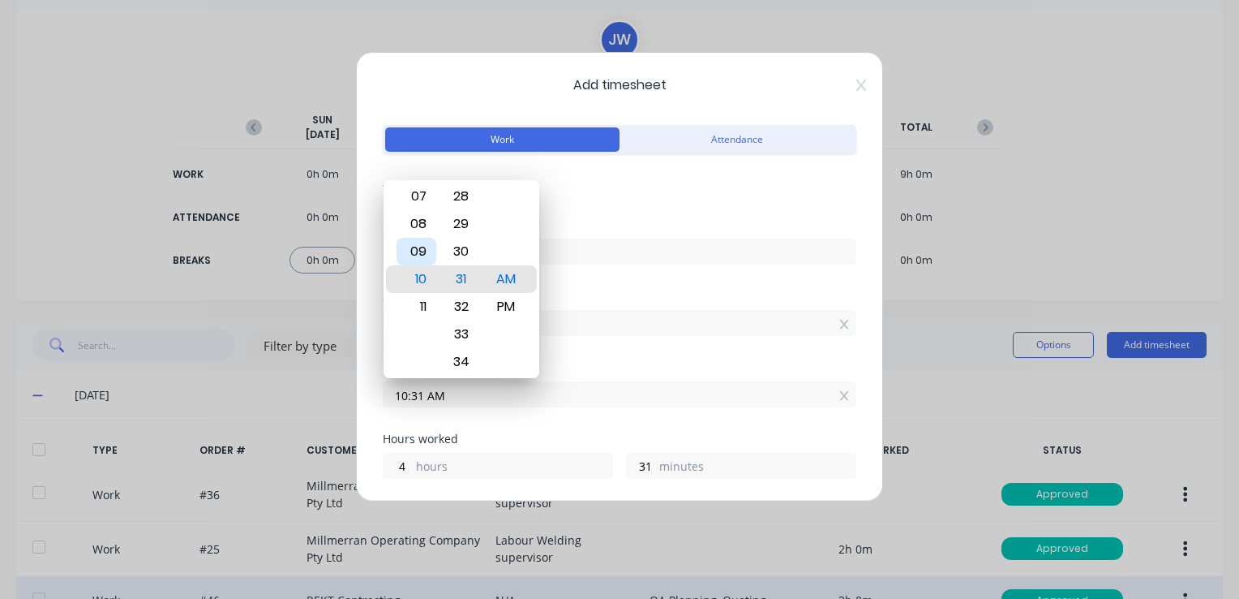
click at [423, 249] on div "09" at bounding box center [417, 252] width 40 height 28
type input "09:31 AM"
type input "3"
type input "09:24 AM"
type input "24"
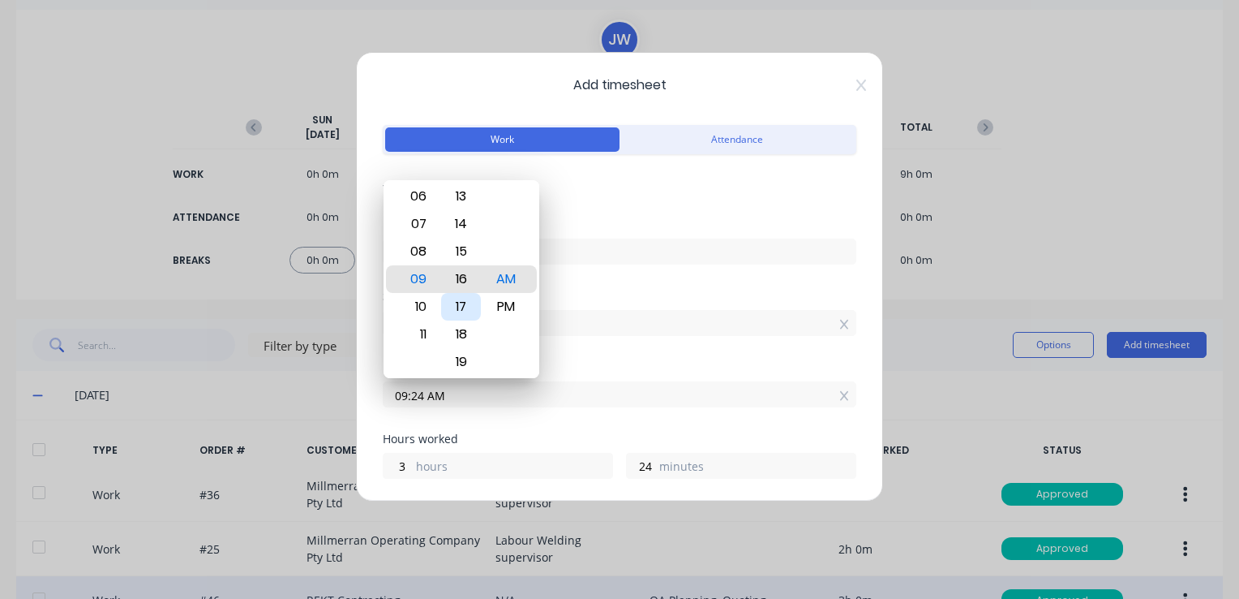
type input "09:16 AM"
type input "16"
type input "09:00 AM"
type input "0"
click at [457, 277] on div "00" at bounding box center [461, 279] width 40 height 28
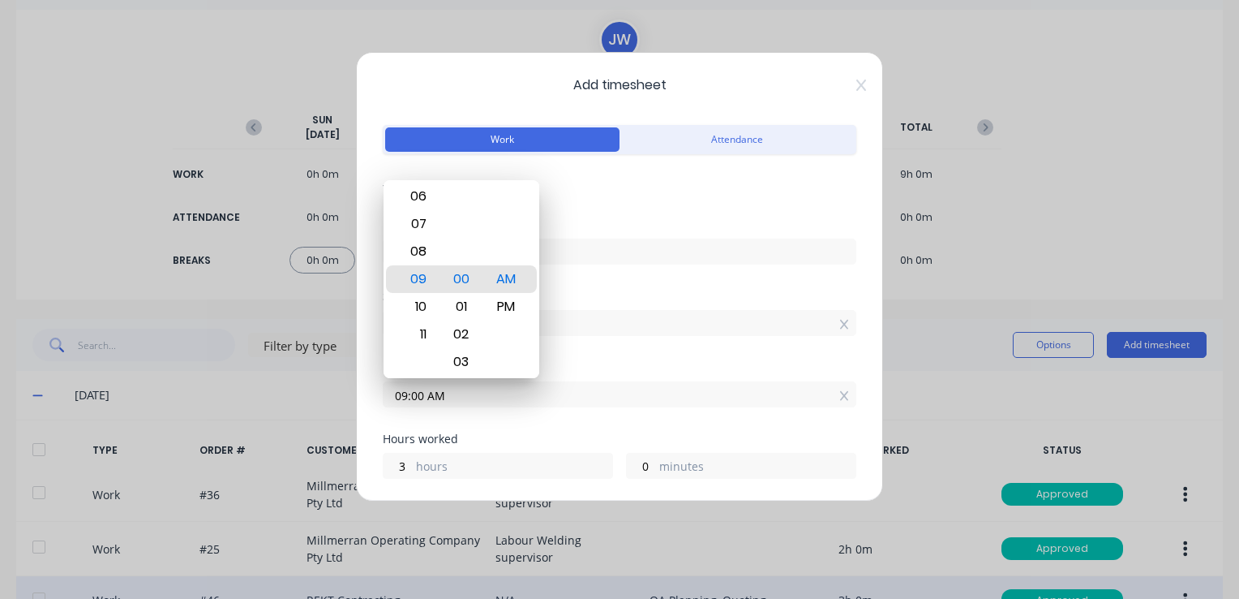
click at [613, 365] on div "Finish time" at bounding box center [620, 367] width 474 height 11
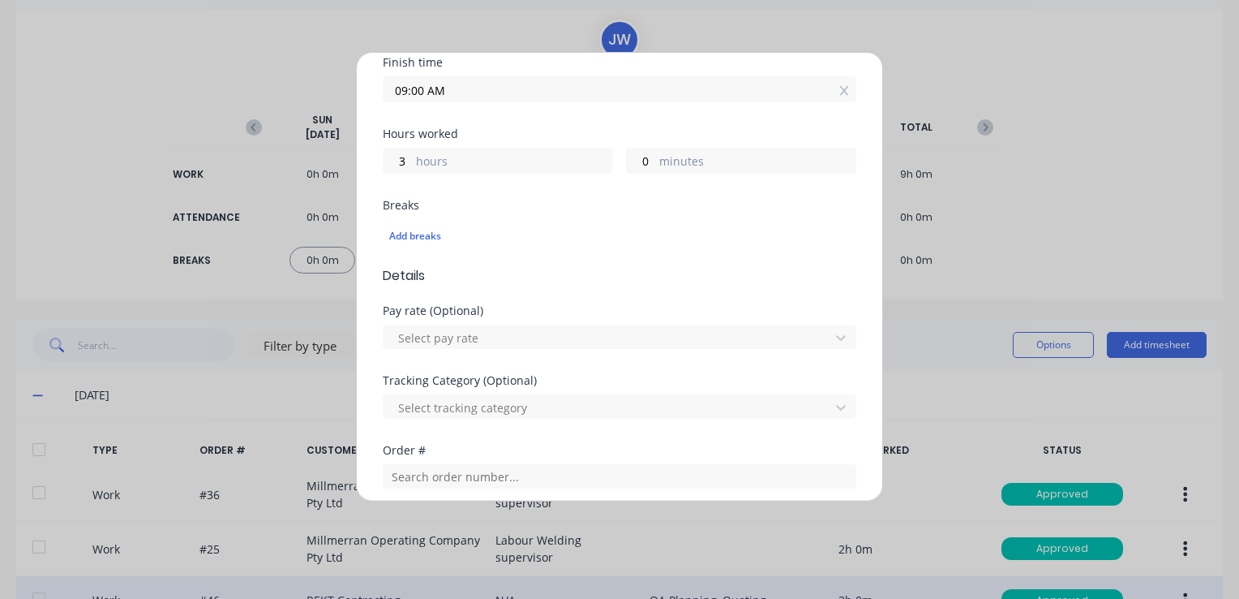
scroll to position [405, 0]
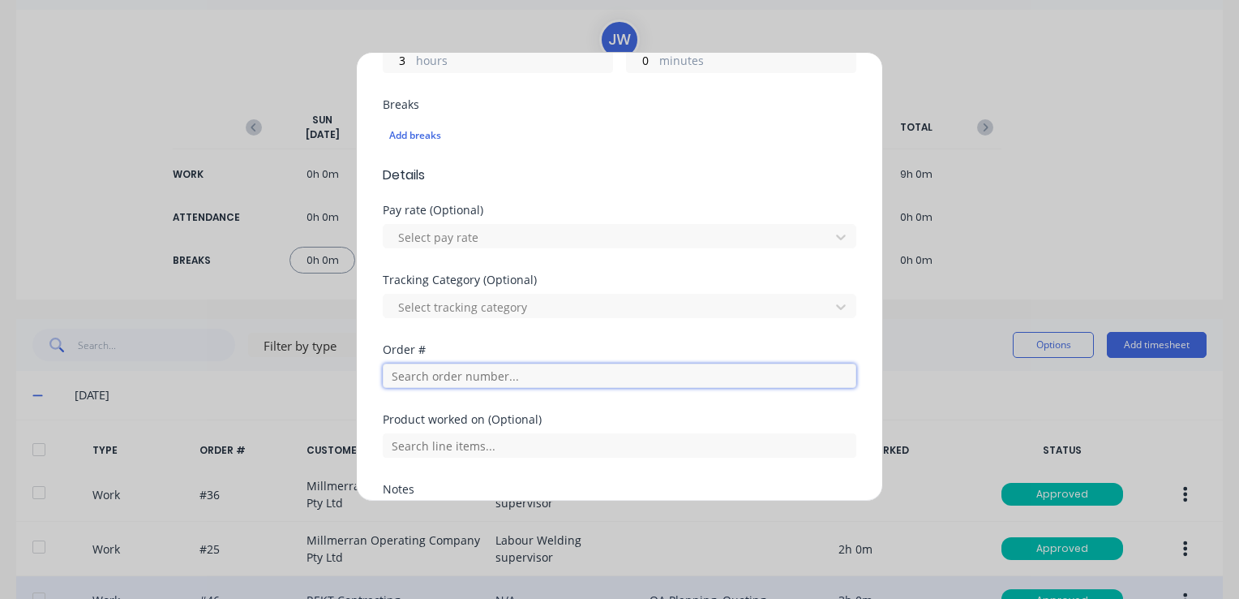
click at [455, 375] on input "text" at bounding box center [620, 375] width 474 height 24
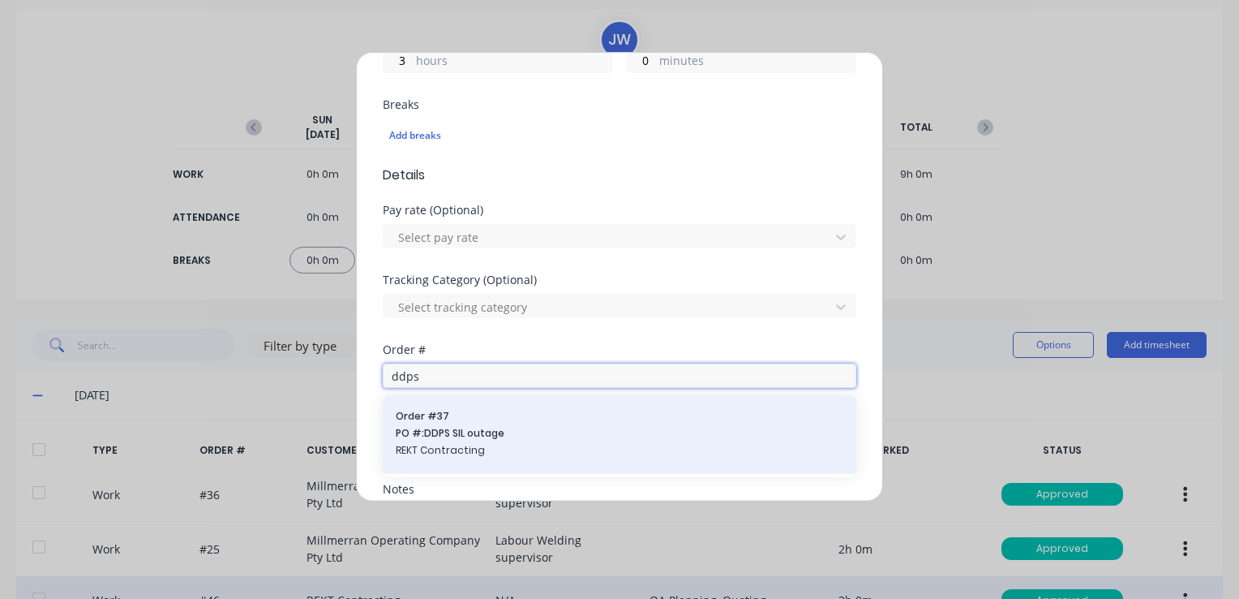
type input "ddps"
click at [450, 427] on span "PO #: DDPS SIL outage" at bounding box center [620, 433] width 448 height 15
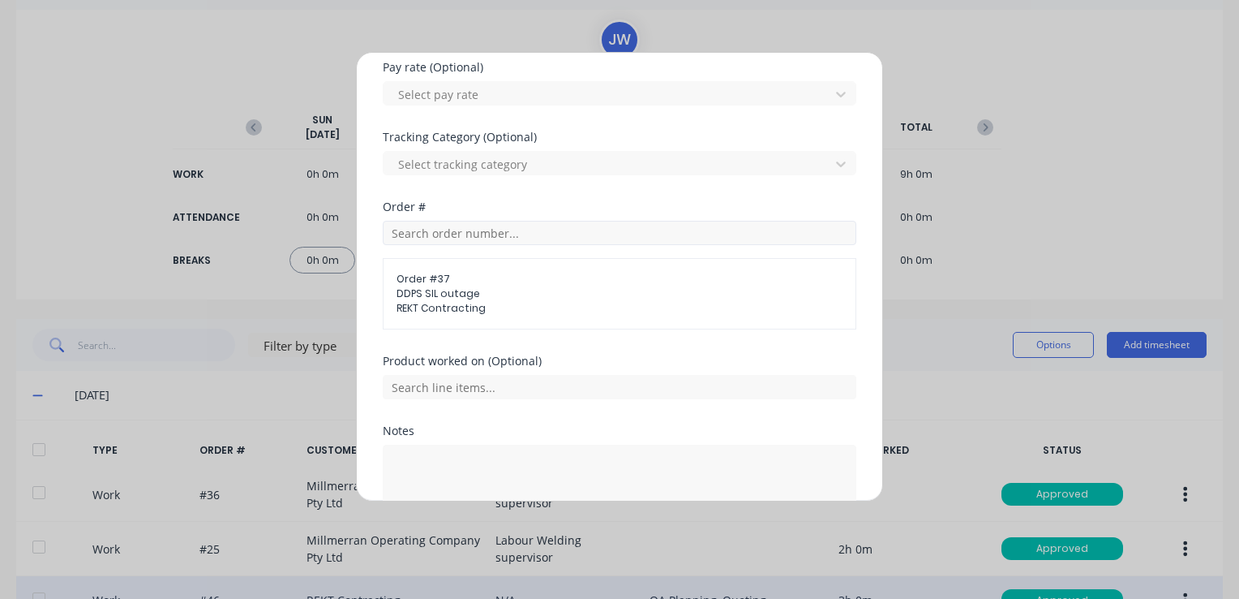
scroll to position [568, 0]
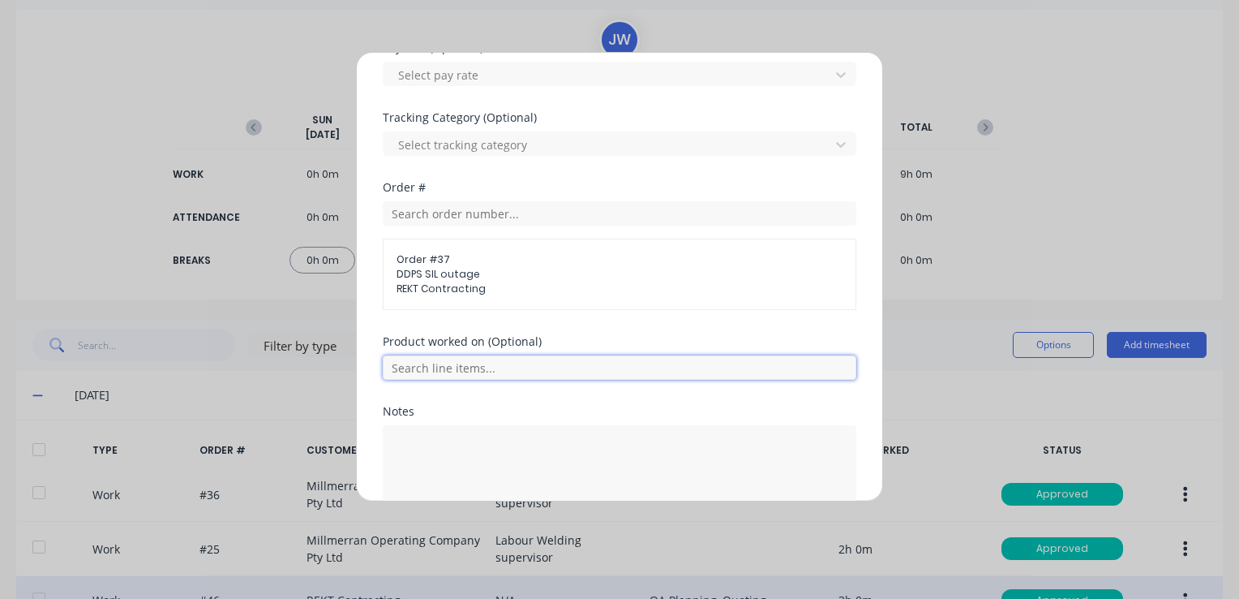
click at [457, 371] on input "text" at bounding box center [620, 367] width 474 height 24
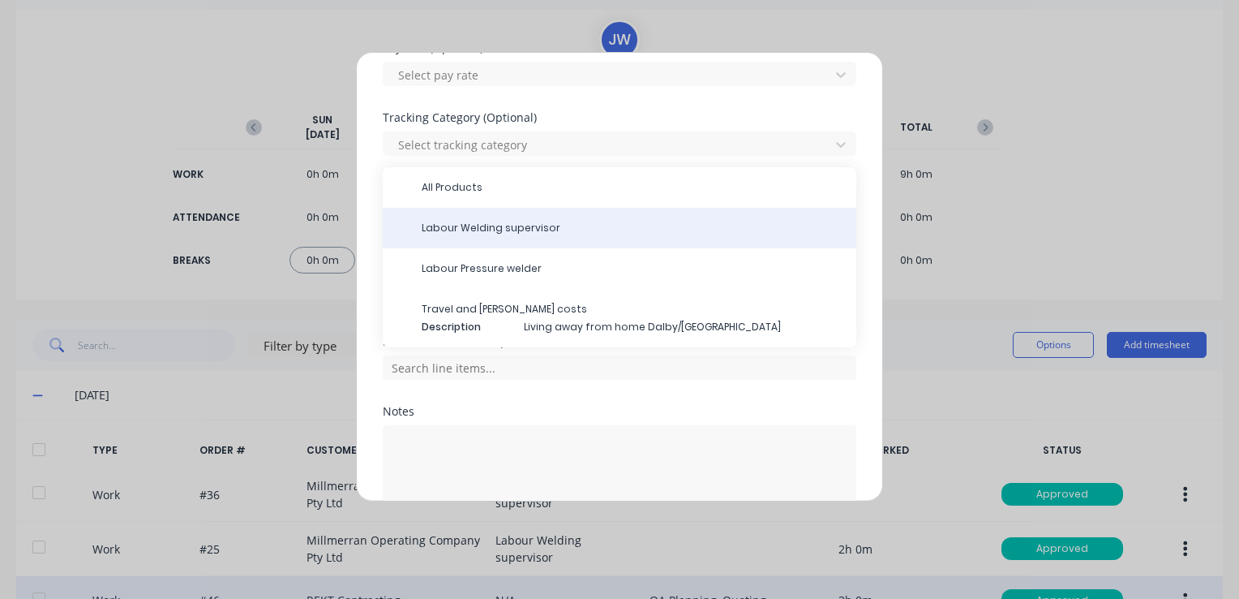
click at [485, 230] on span "Labour Welding supervisor" at bounding box center [633, 228] width 422 height 15
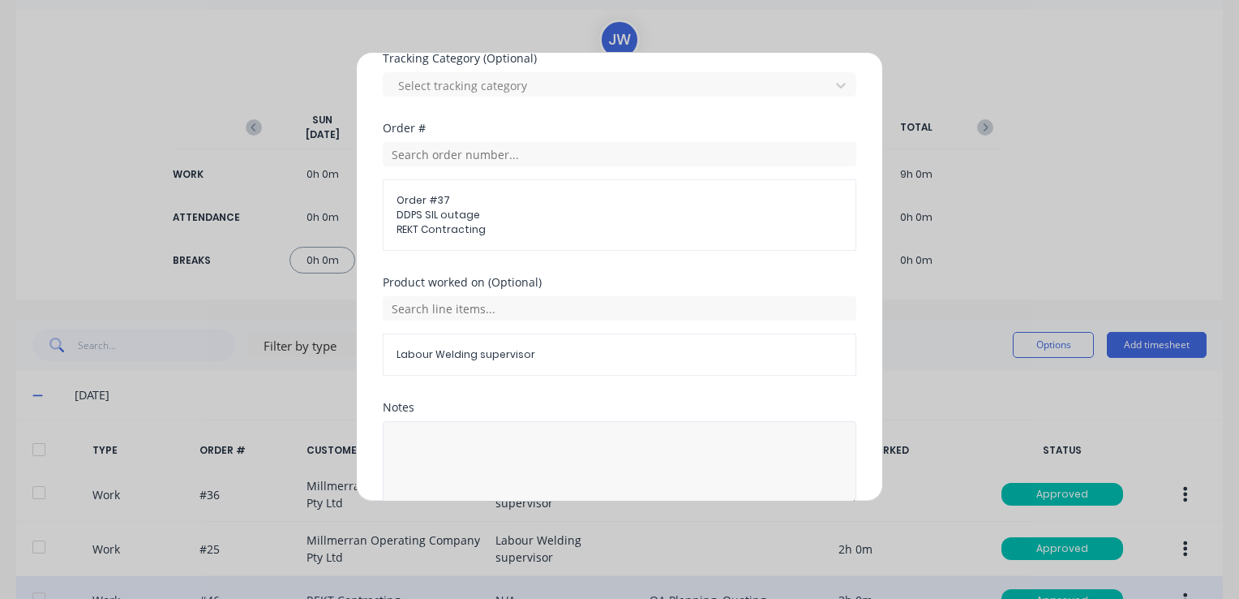
scroll to position [706, 0]
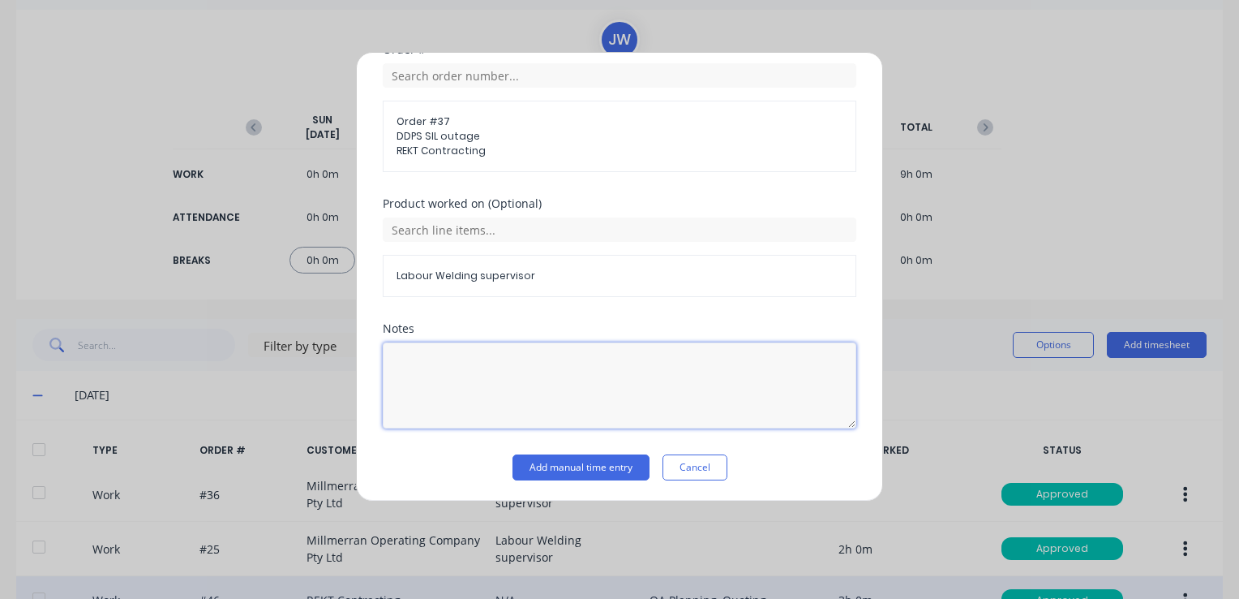
click at [454, 363] on textarea at bounding box center [620, 385] width 474 height 86
type textarea "MDR"
click at [586, 461] on button "Add manual time entry" at bounding box center [581, 467] width 137 height 26
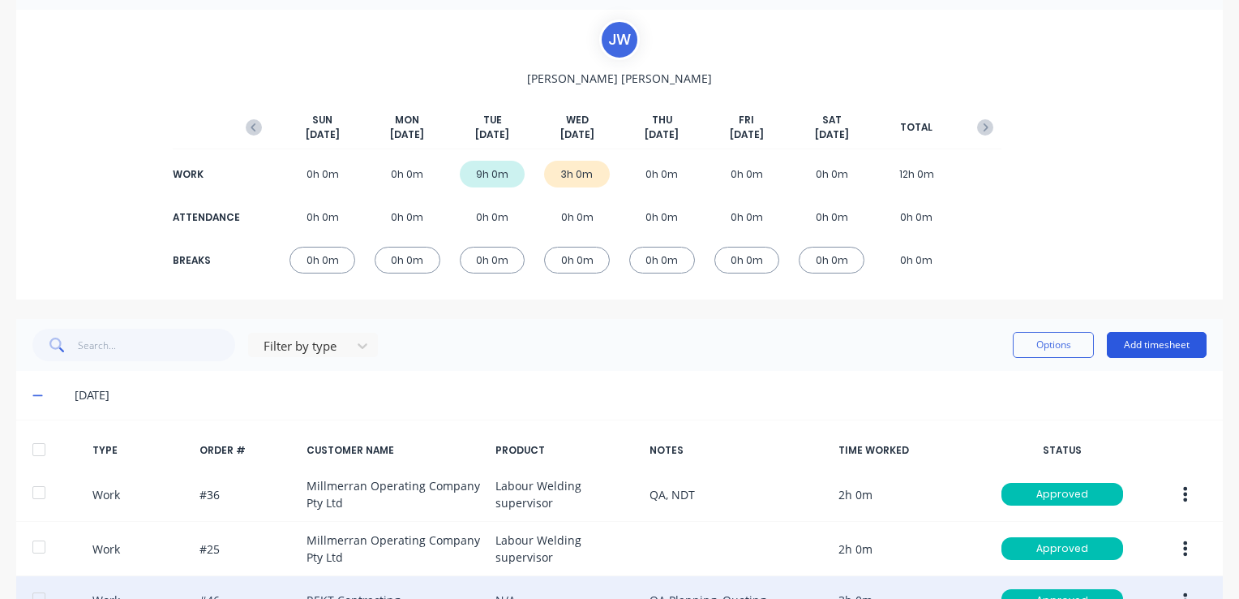
click at [1165, 349] on button "Add timesheet" at bounding box center [1157, 345] width 100 height 26
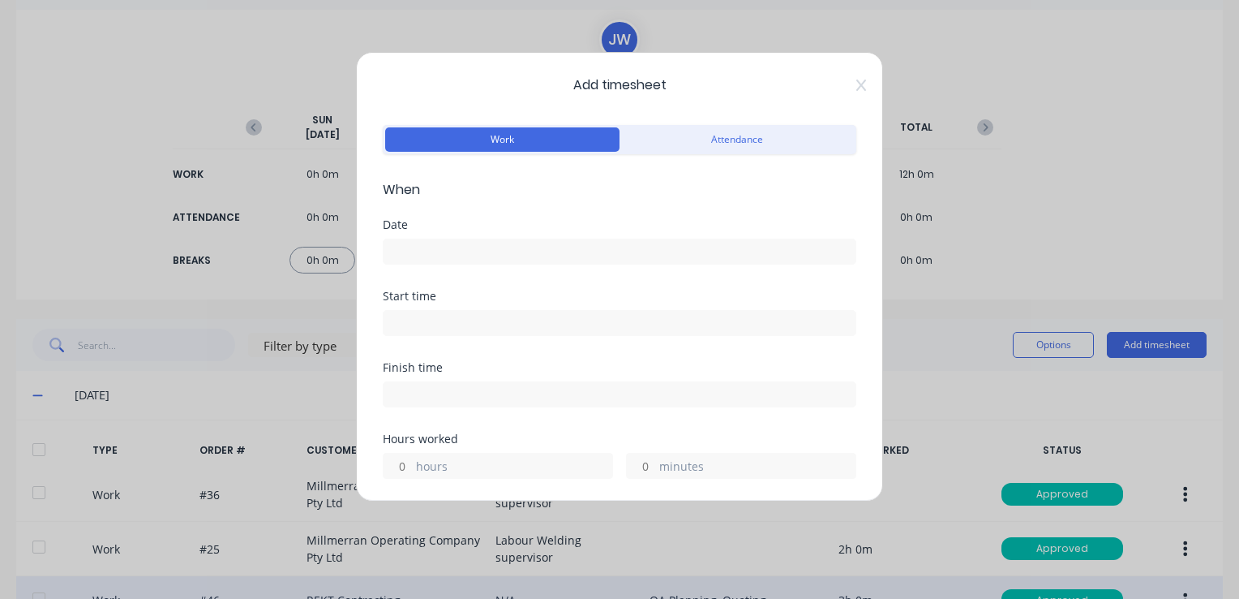
click at [847, 92] on div "Add timesheet Work Attendance When Date Start time Finish time Hours worked hou…" at bounding box center [619, 276] width 527 height 449
click at [856, 79] on icon at bounding box center [861, 85] width 10 height 13
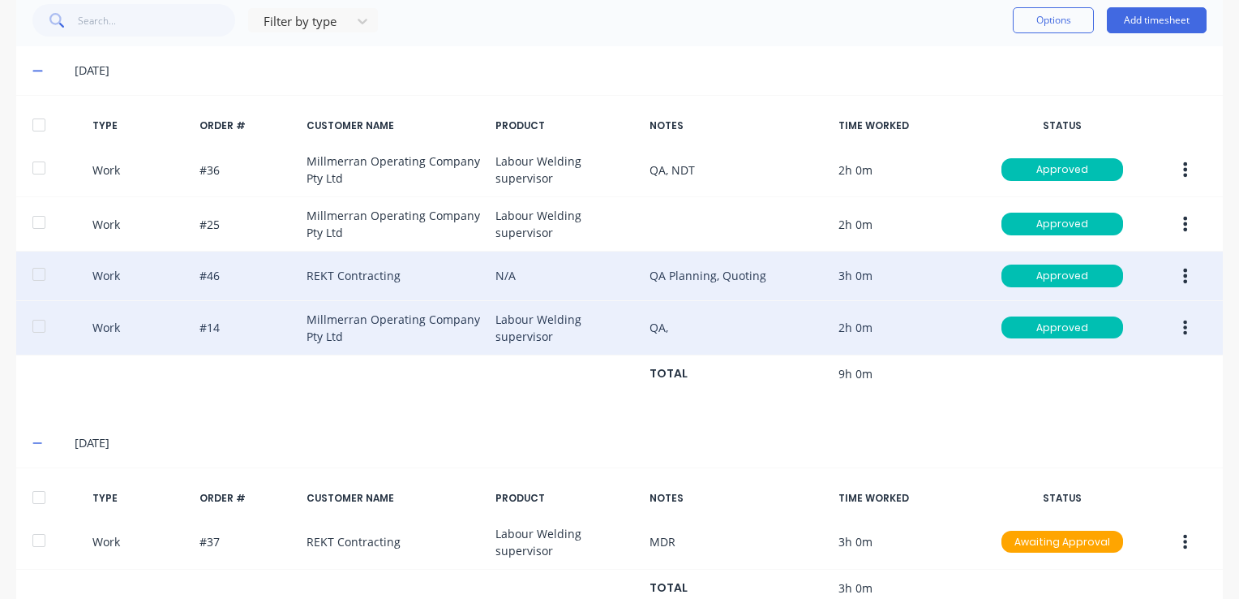
scroll to position [480, 0]
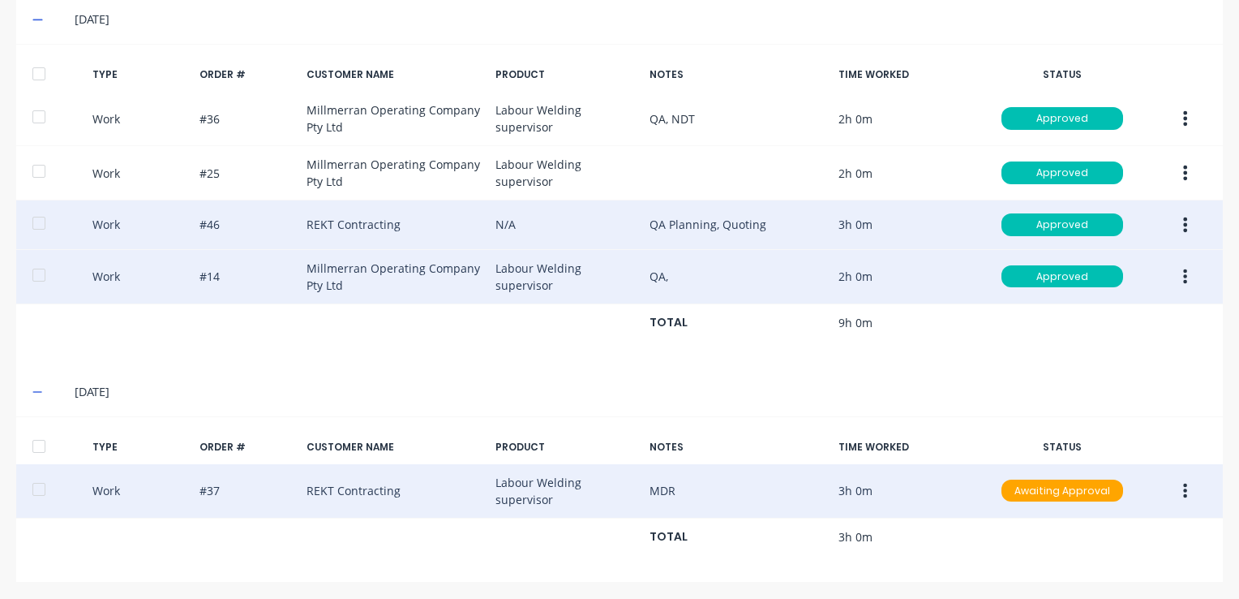
click at [1177, 478] on button "button" at bounding box center [1185, 490] width 38 height 29
drag, startPoint x: 1091, startPoint y: 494, endPoint x: 1088, endPoint y: 483, distance: 11.6
click at [1091, 493] on div "Approve" at bounding box center [1128, 495] width 125 height 24
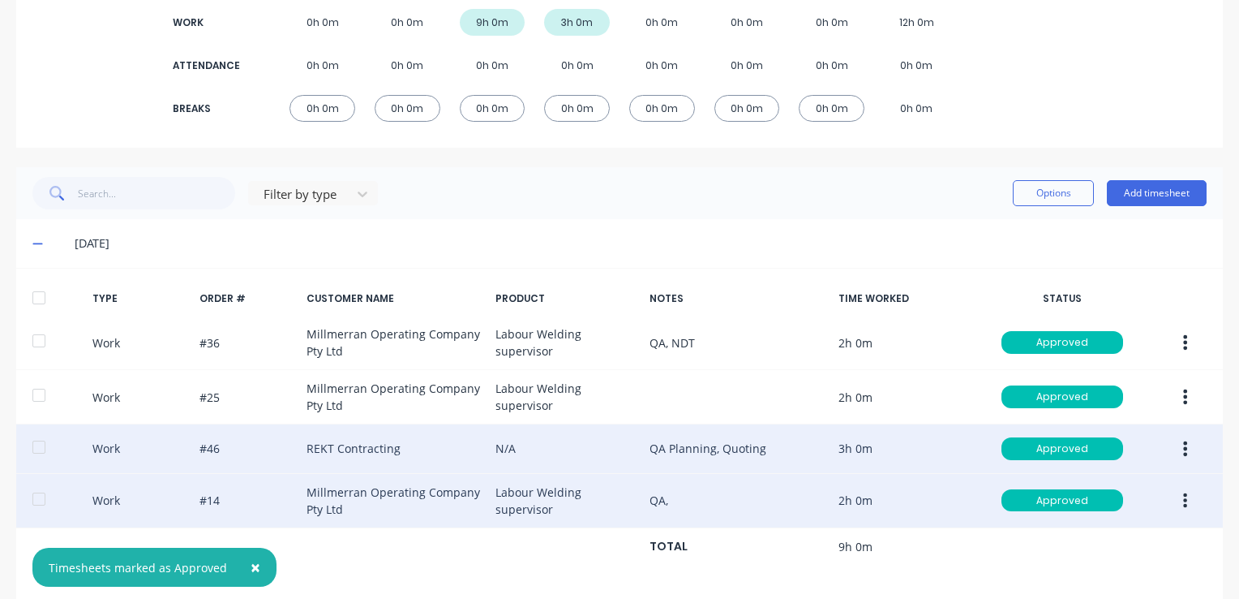
scroll to position [0, 0]
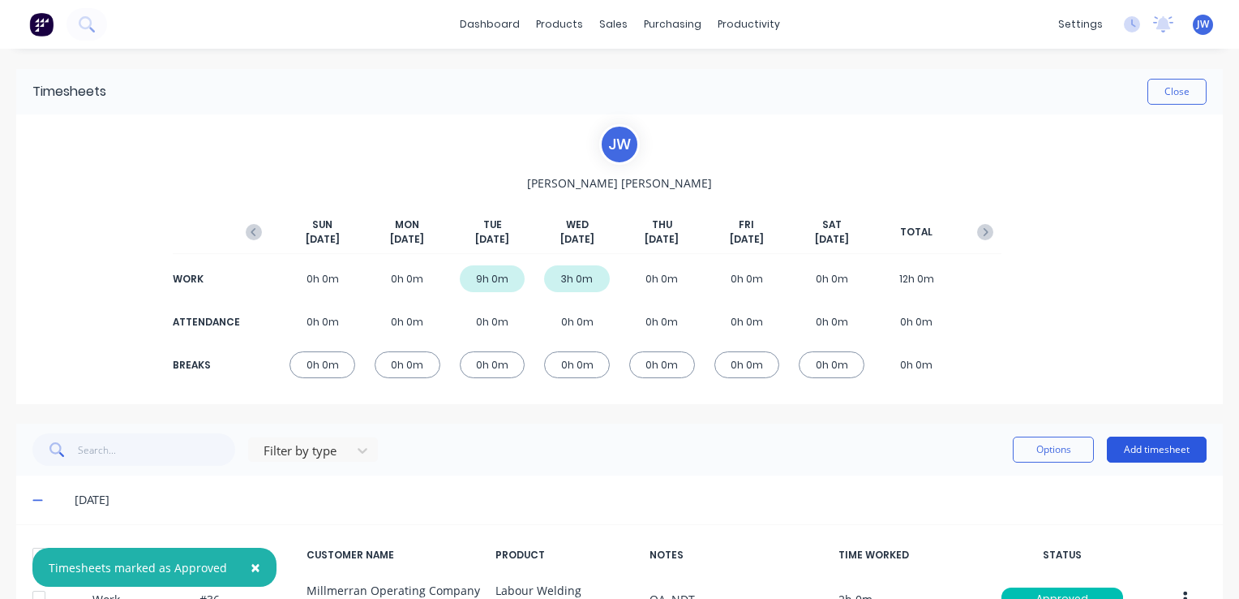
click at [1169, 443] on button "Add timesheet" at bounding box center [1157, 449] width 100 height 26
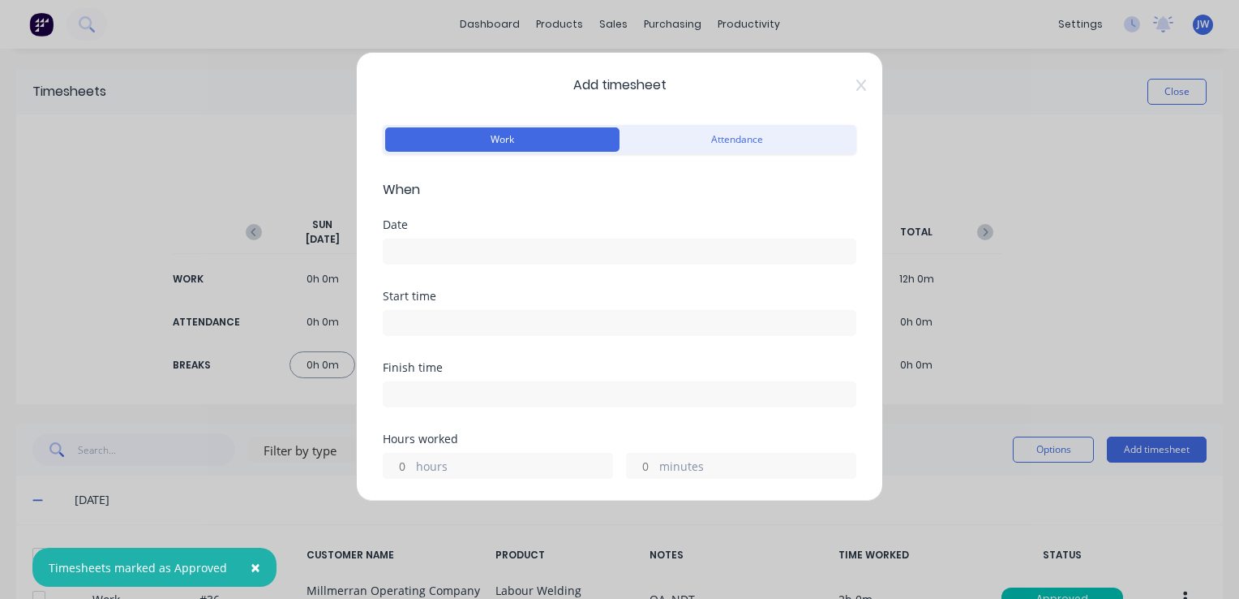
click at [429, 242] on input at bounding box center [620, 251] width 472 height 24
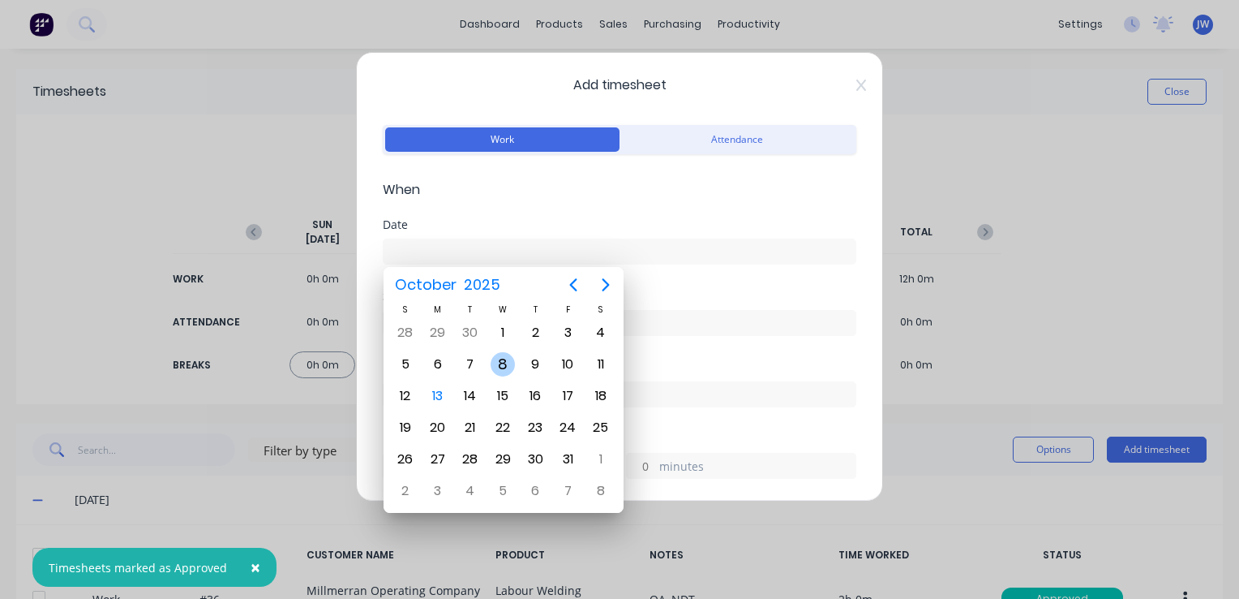
click at [502, 364] on div "8" at bounding box center [503, 364] width 24 height 24
type input "[DATE]"
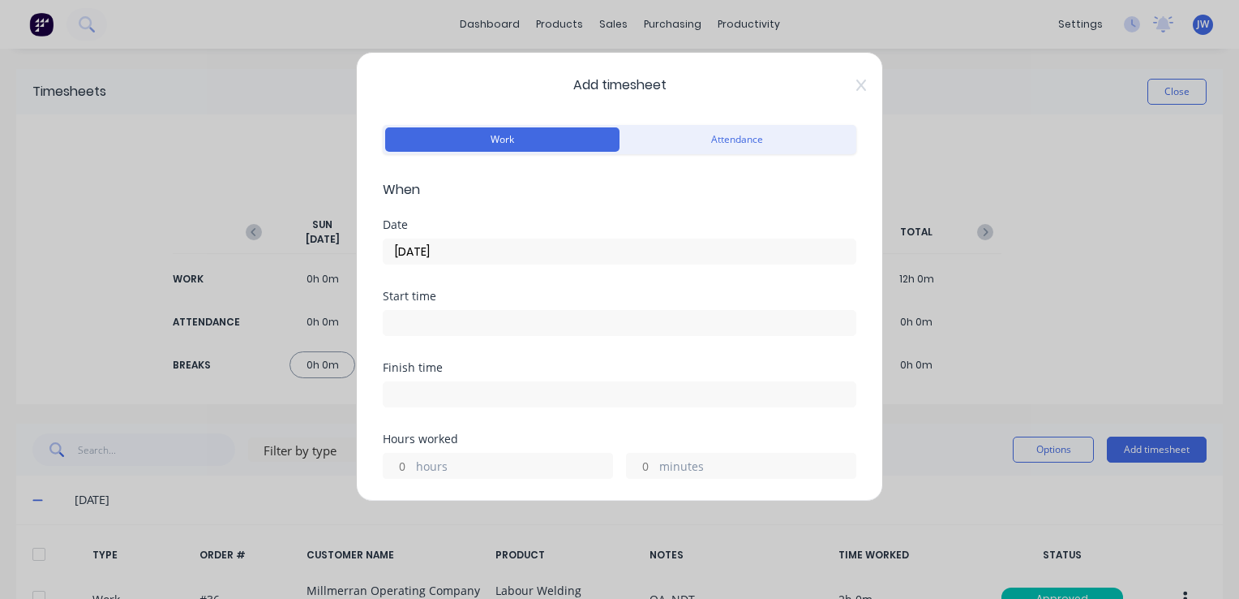
click at [419, 314] on input at bounding box center [620, 323] width 472 height 24
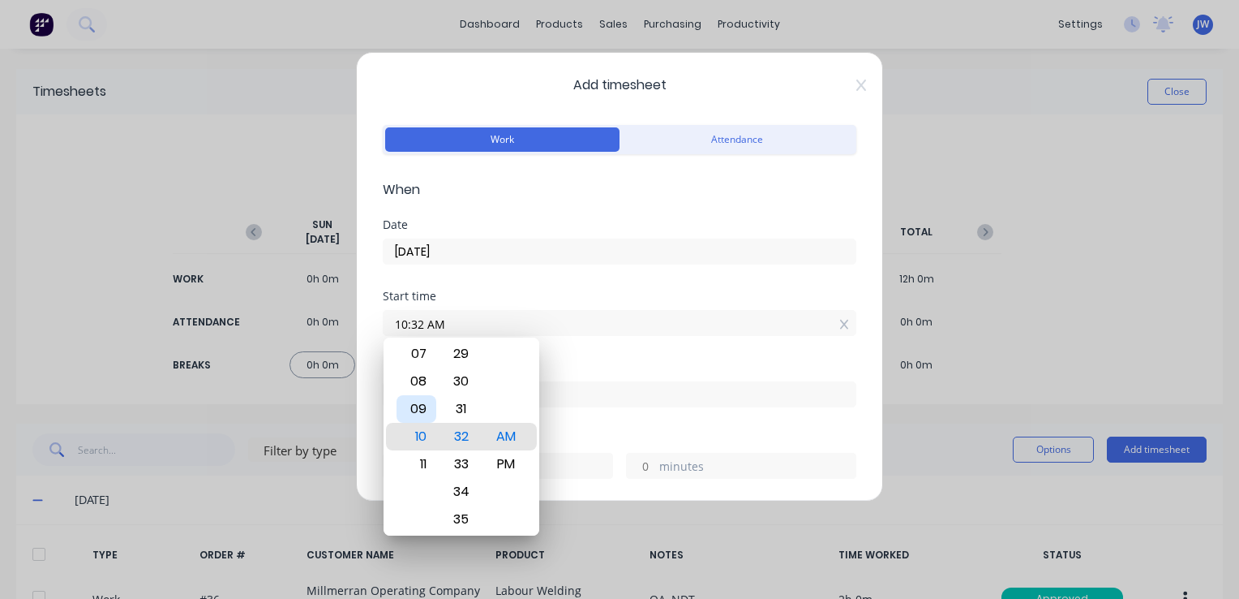
click at [419, 404] on div "09" at bounding box center [417, 409] width 40 height 28
type input "09:00 AM"
click at [464, 437] on div "00" at bounding box center [461, 437] width 40 height 28
click at [607, 350] on div "Start time 09:00 AM" at bounding box center [620, 325] width 474 height 71
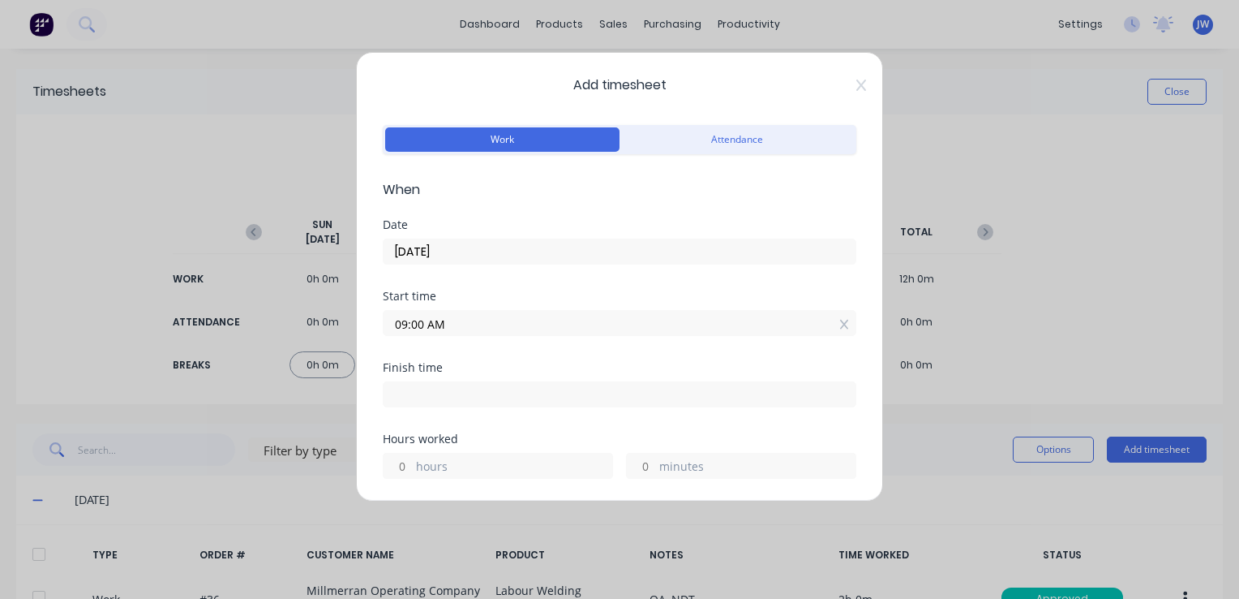
click at [448, 388] on input at bounding box center [620, 394] width 472 height 24
type input "10:32 AM"
type input "1"
type input "32"
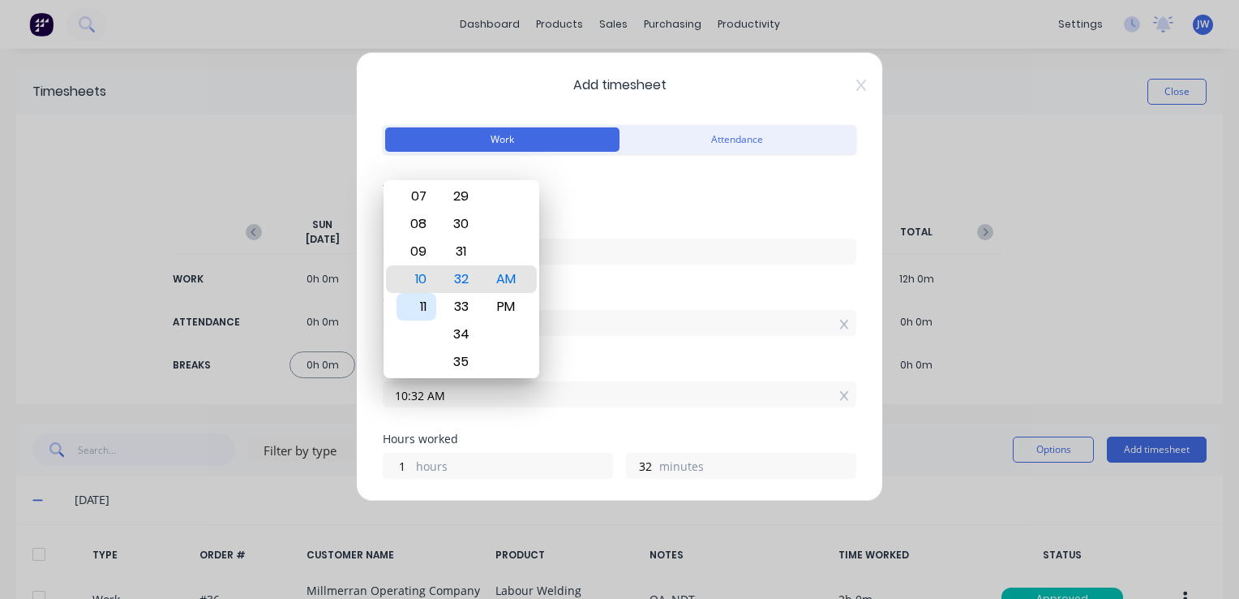
click at [418, 309] on div "11" at bounding box center [417, 307] width 40 height 28
type input "11:32 AM"
type input "2"
type input "11:00 AM"
type input "0"
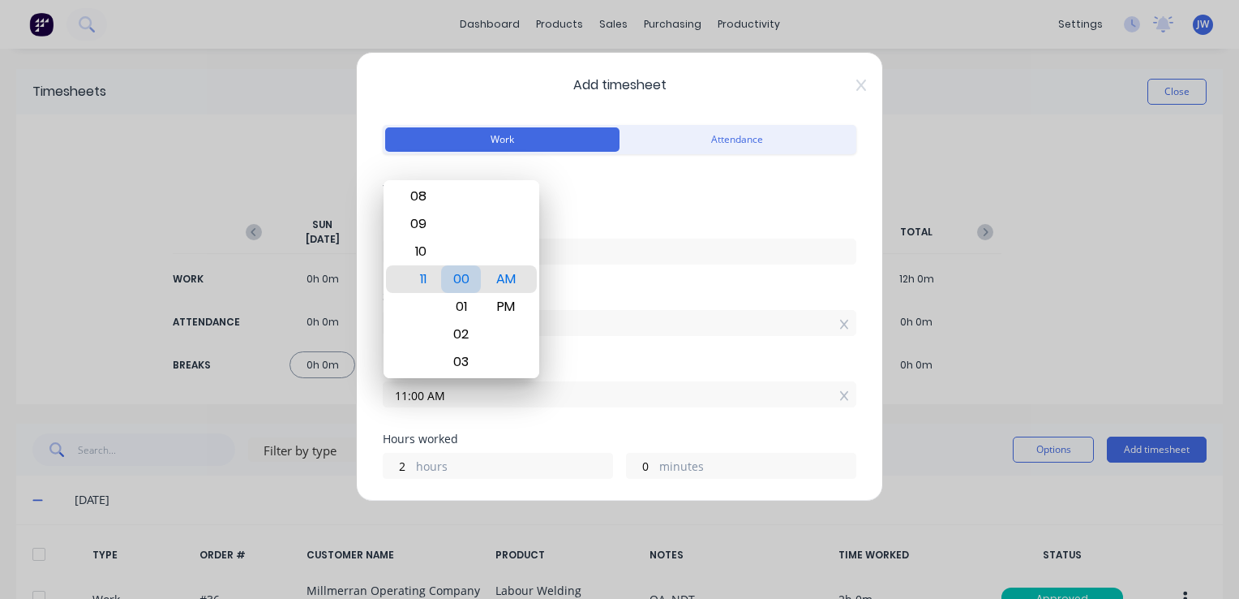
click at [463, 279] on div "00" at bounding box center [461, 279] width 40 height 28
click at [571, 427] on div "Finish time 11:00 AM" at bounding box center [620, 397] width 474 height 71
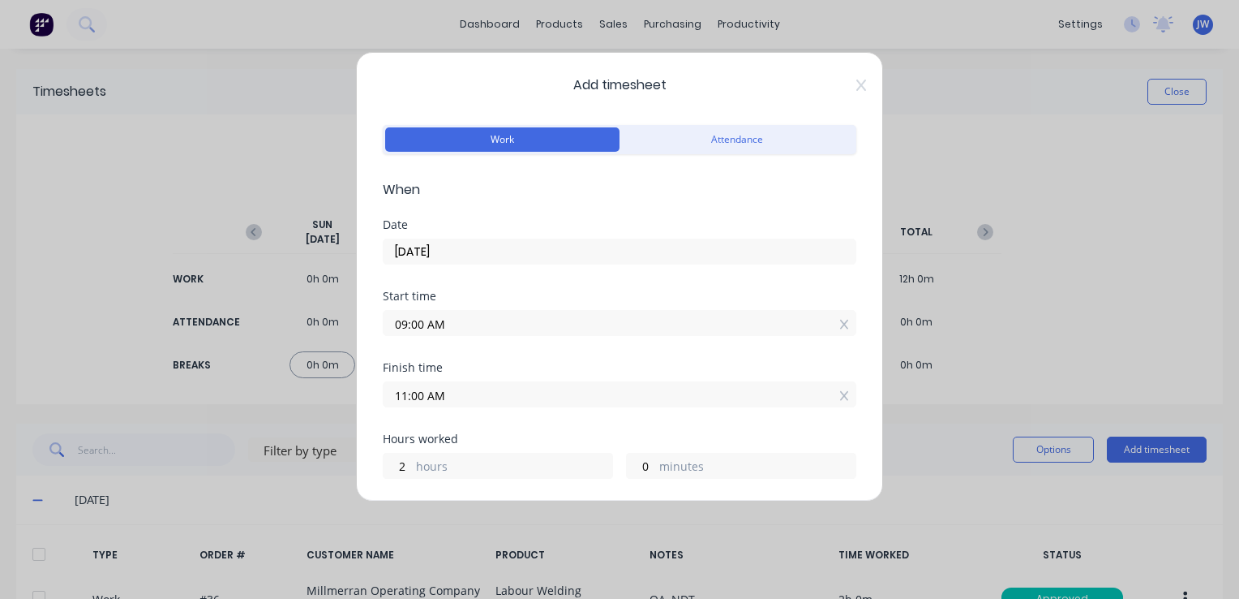
click at [405, 394] on input "11:00 AM" at bounding box center [620, 394] width 472 height 24
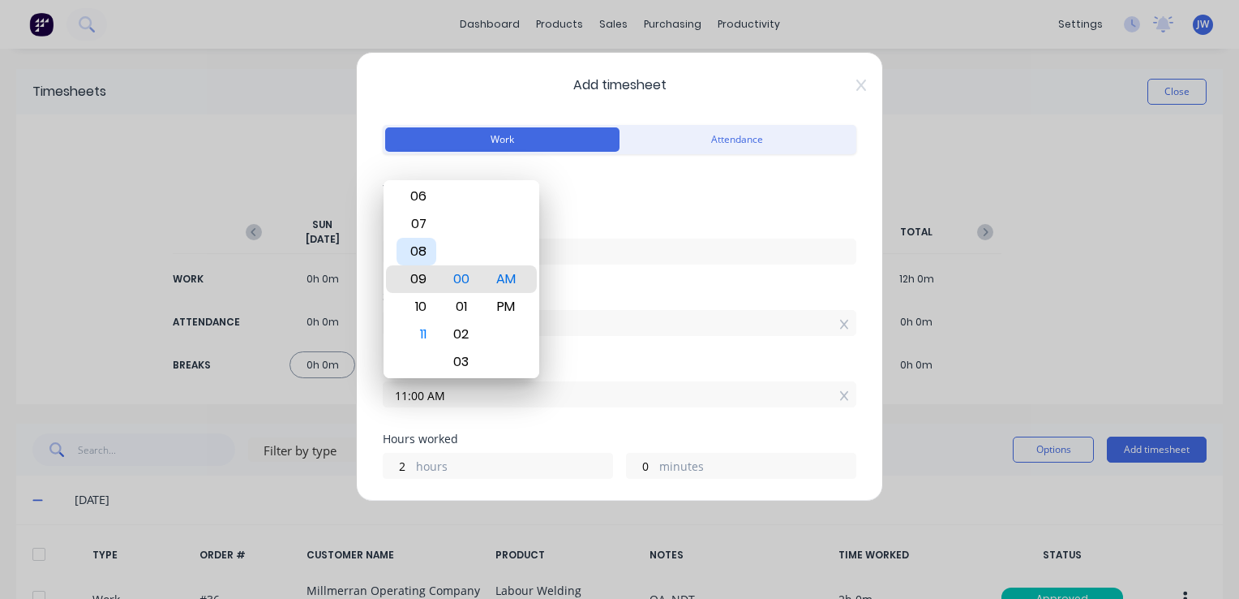
type input "09:00 AM"
type input "0"
type input "12:00 AM"
type input "15"
drag, startPoint x: 417, startPoint y: 277, endPoint x: 506, endPoint y: 307, distance: 93.9
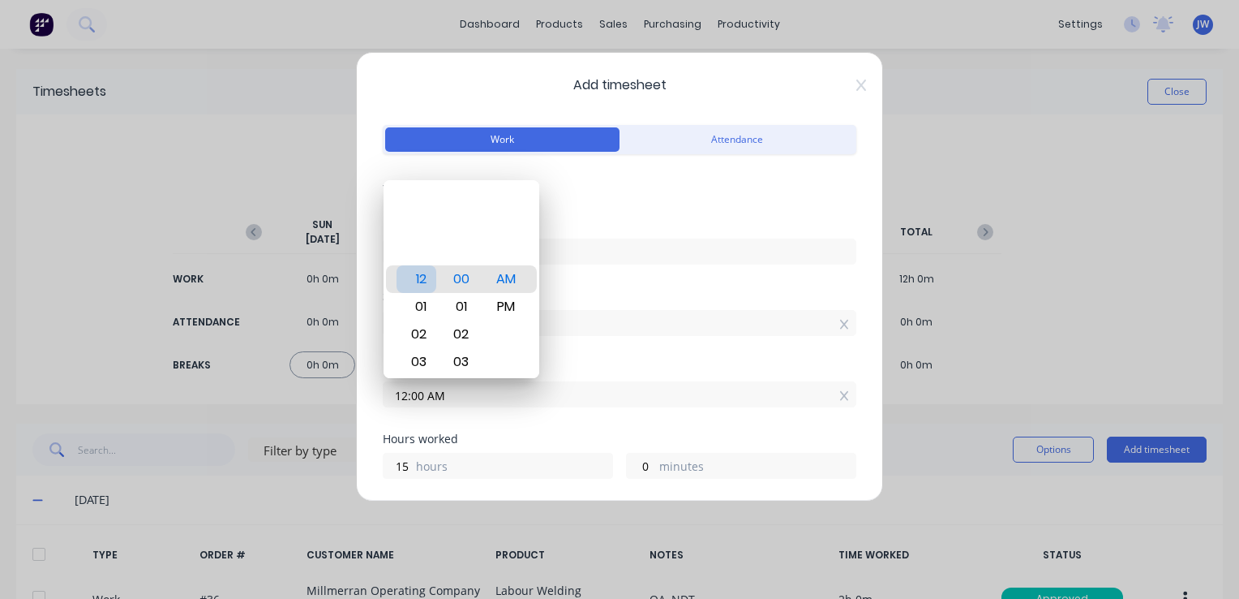
click at [416, 278] on div "12" at bounding box center [417, 279] width 40 height 28
click at [509, 309] on div "PM" at bounding box center [506, 307] width 40 height 28
type input "12:00 PM"
type input "3"
click at [593, 429] on div "Finish time 12:00 PM" at bounding box center [620, 397] width 474 height 71
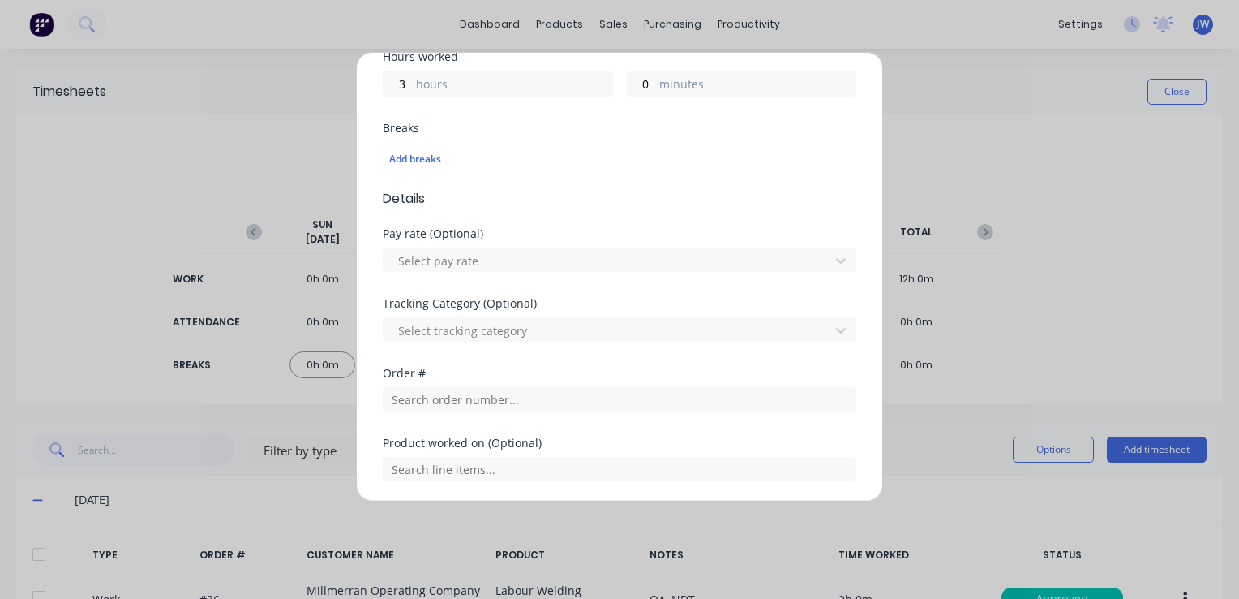
scroll to position [405, 0]
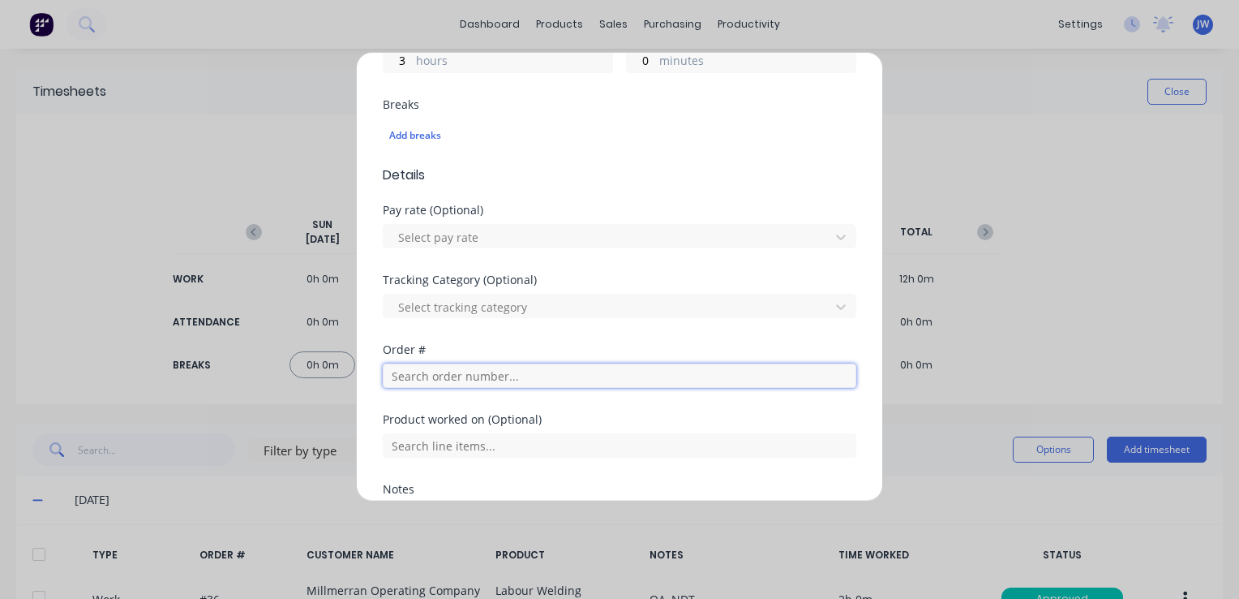
click at [450, 368] on input "text" at bounding box center [620, 375] width 474 height 24
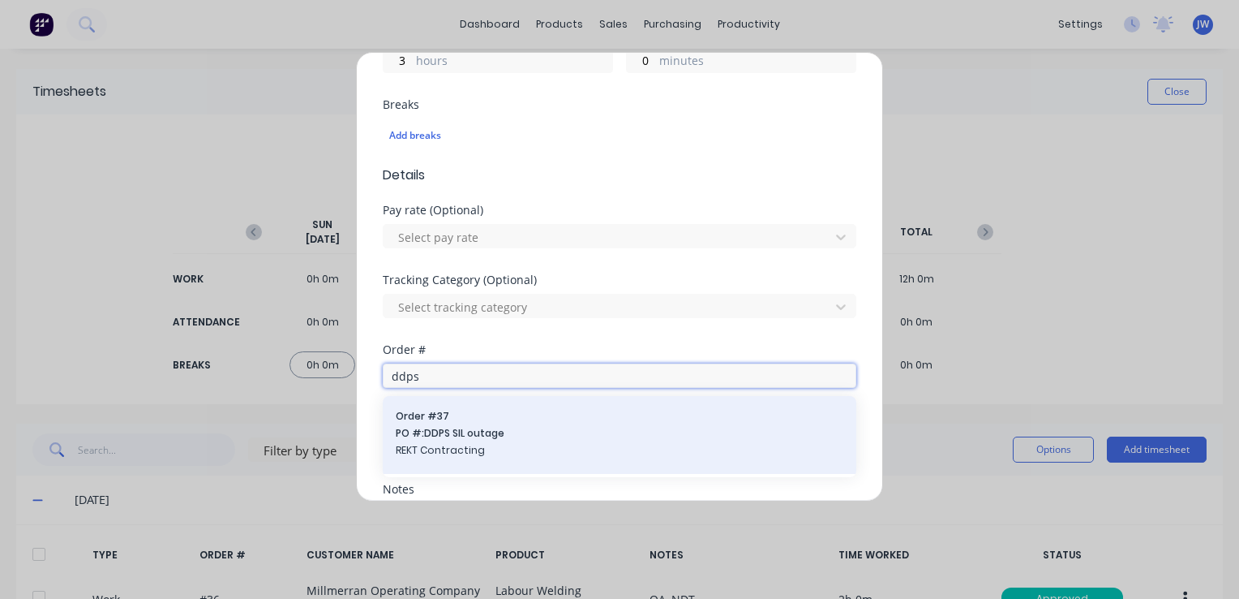
type input "ddps"
click at [449, 438] on span "PO #: DDPS SIL outage" at bounding box center [620, 433] width 448 height 15
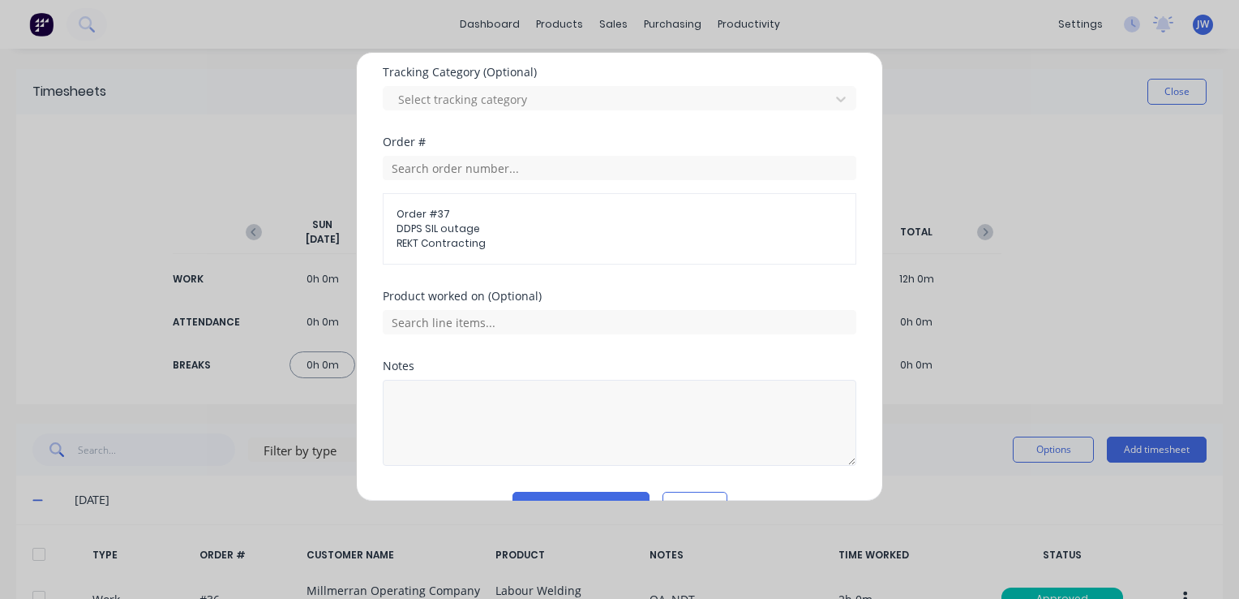
scroll to position [649, 0]
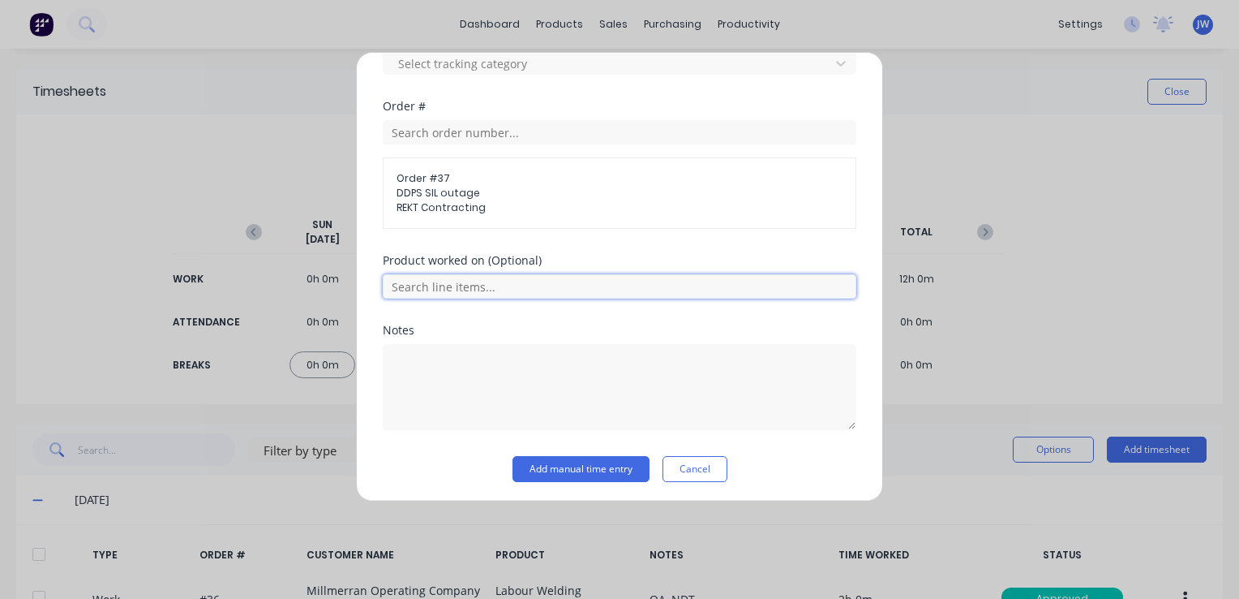
click at [477, 292] on input "text" at bounding box center [620, 286] width 474 height 24
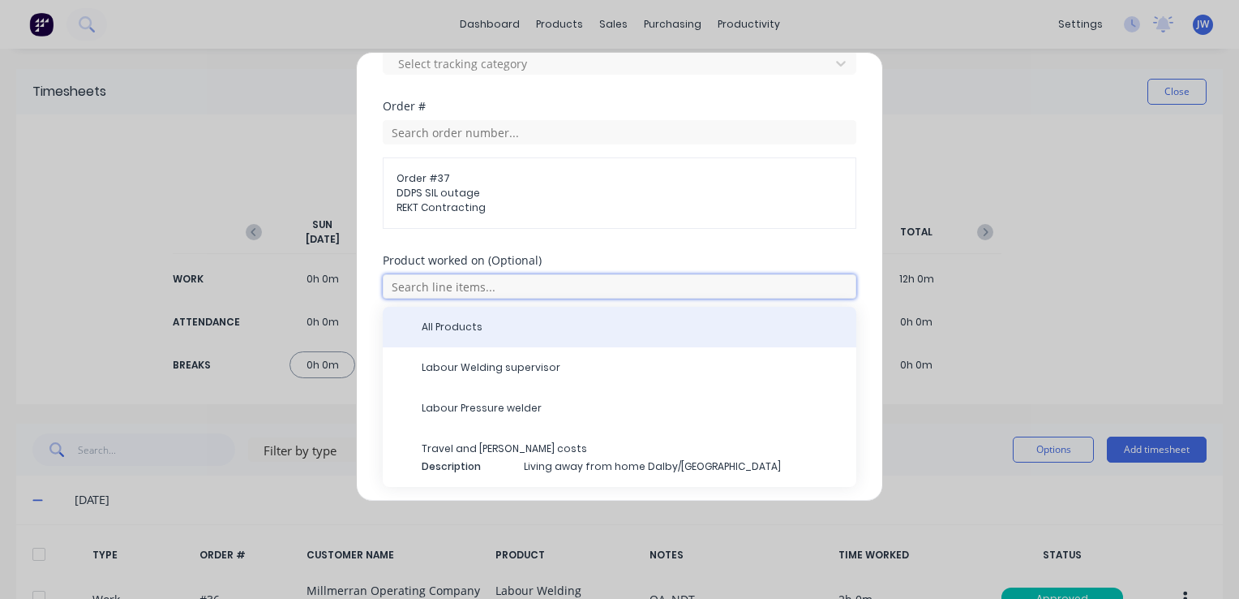
scroll to position [650, 0]
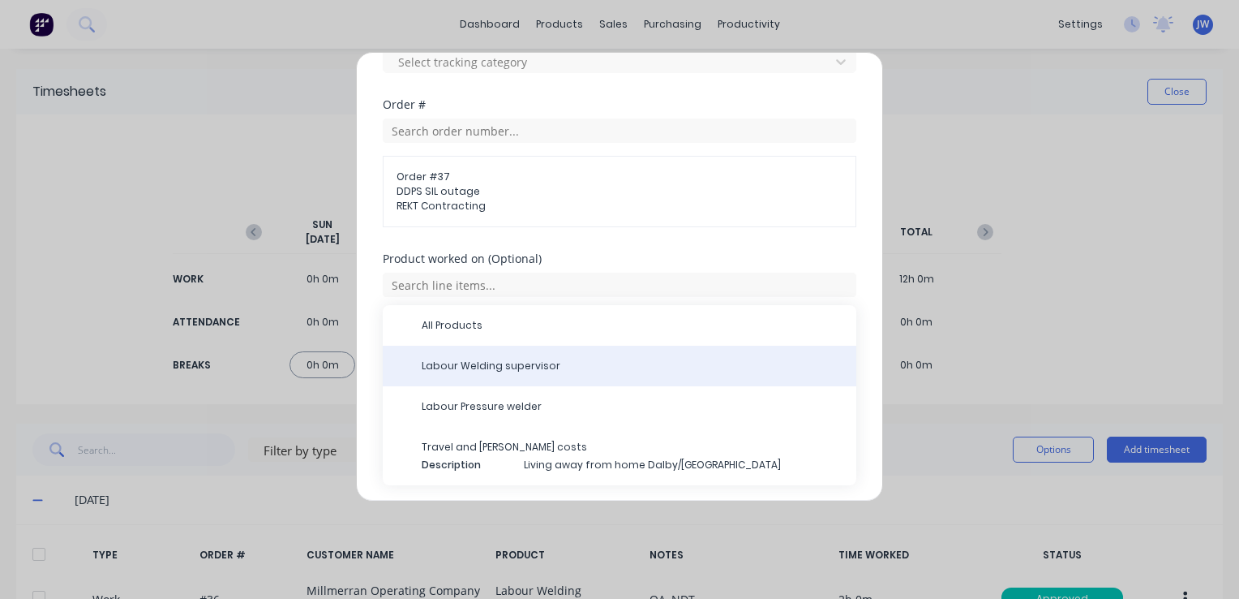
click at [461, 365] on span "Labour Welding supervisor" at bounding box center [633, 365] width 422 height 15
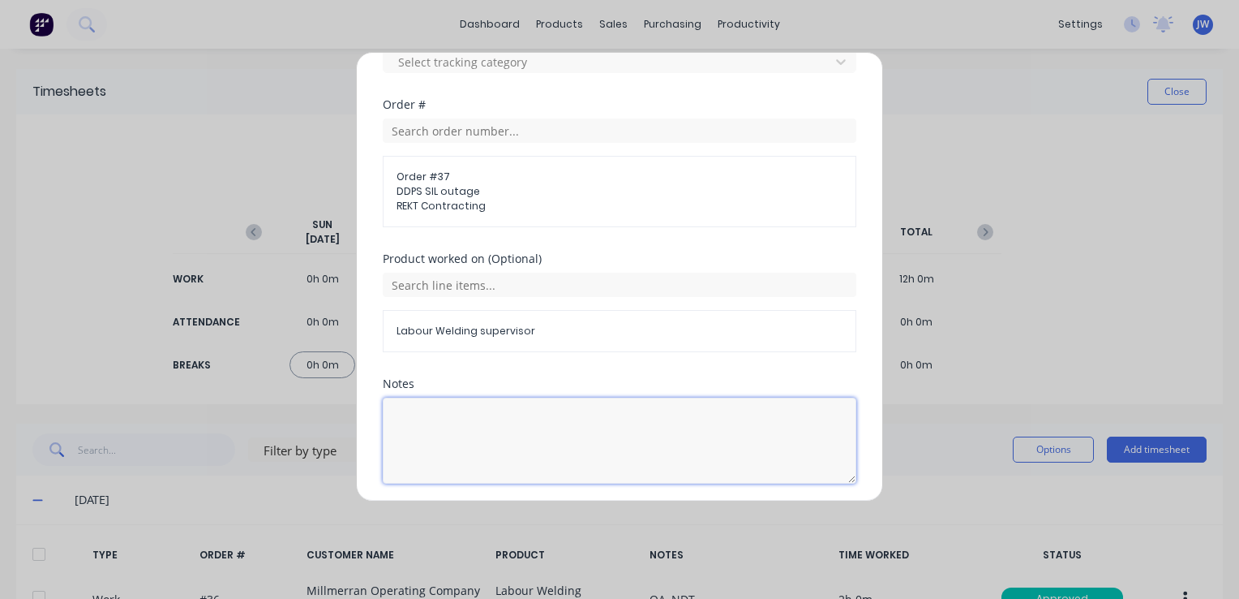
click at [437, 420] on textarea at bounding box center [620, 440] width 474 height 86
type textarea "Q"
type textarea "MDR"
click at [474, 200] on span "REKT Contracting" at bounding box center [620, 206] width 446 height 15
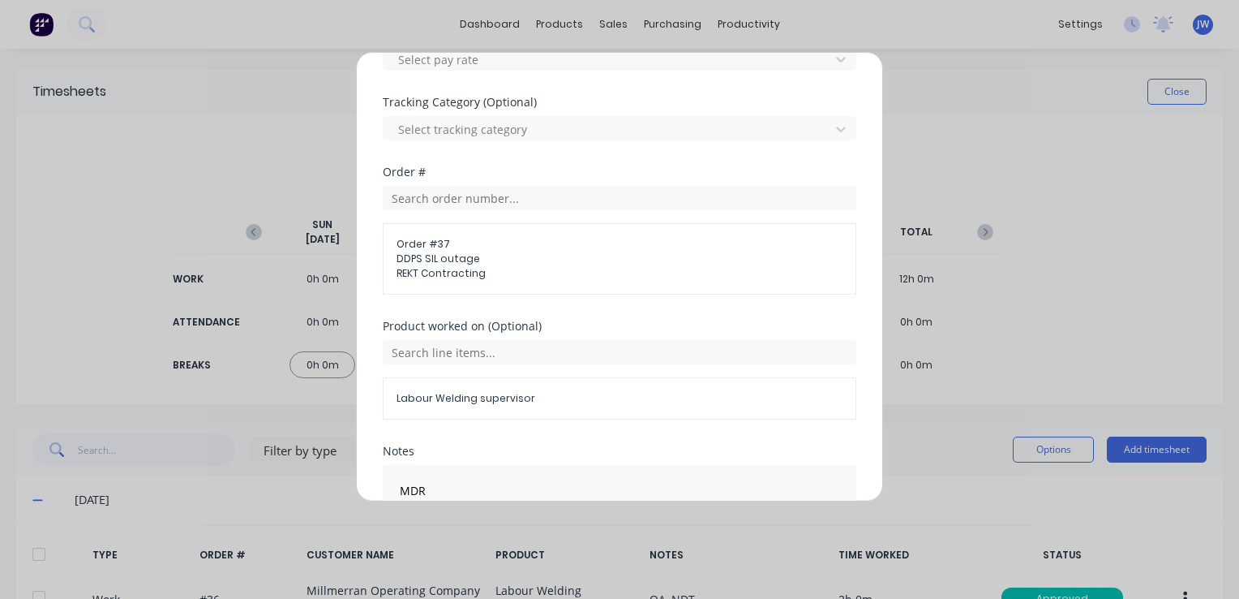
scroll to position [488, 0]
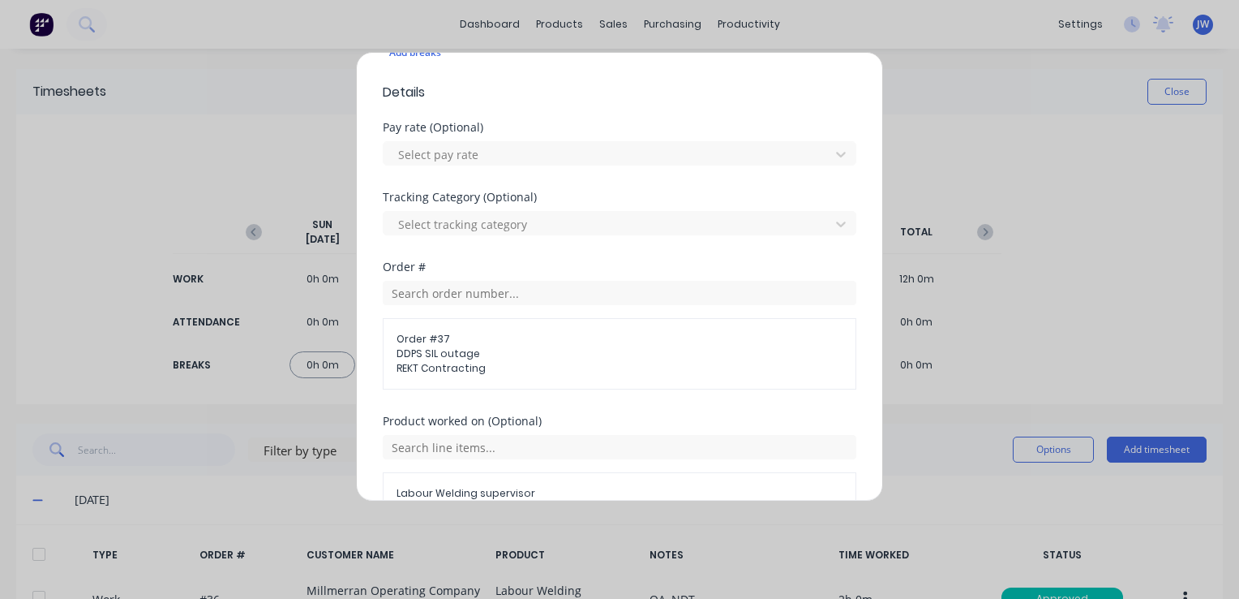
click at [492, 349] on span "DDPS SIL outage" at bounding box center [620, 353] width 446 height 15
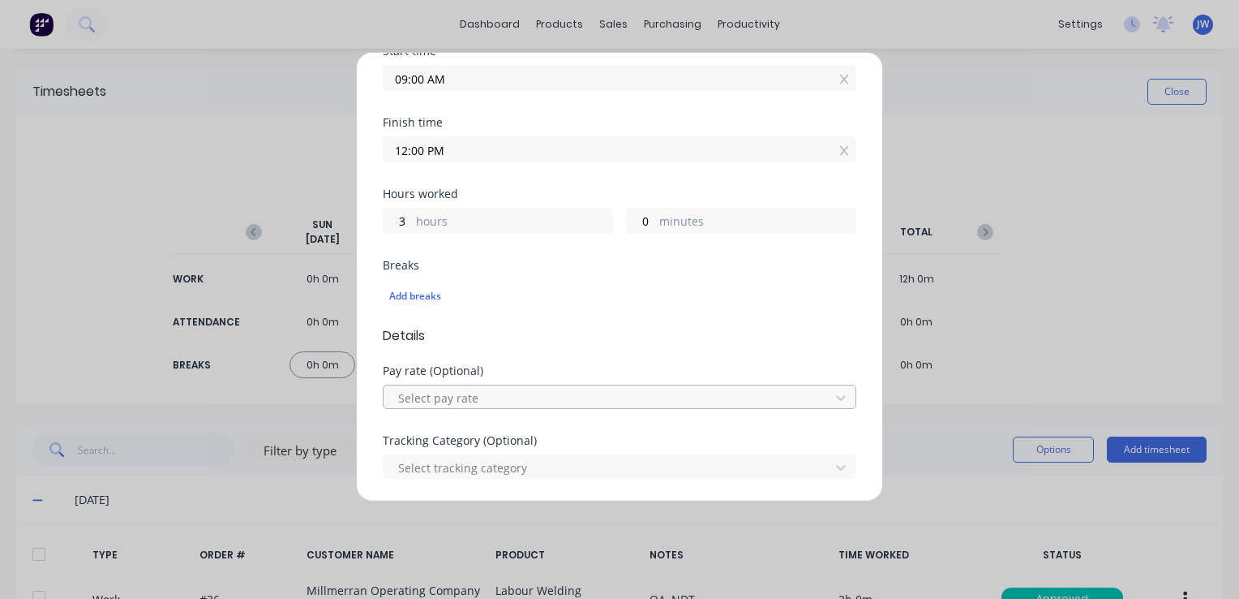
scroll to position [407, 0]
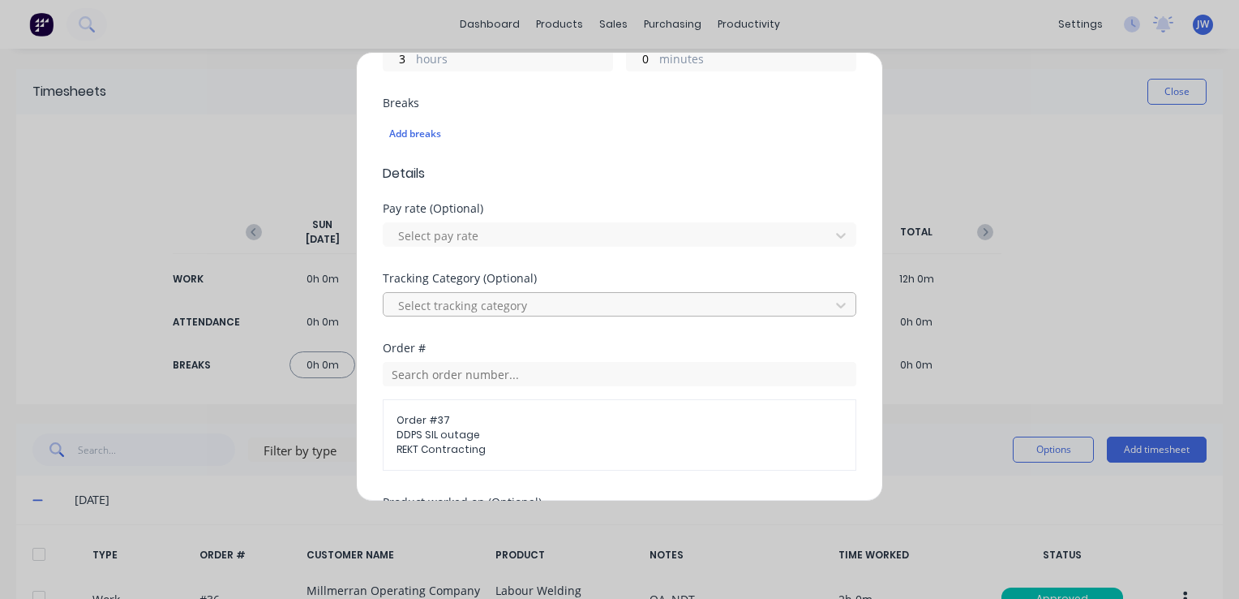
click at [493, 302] on div at bounding box center [609, 305] width 425 height 20
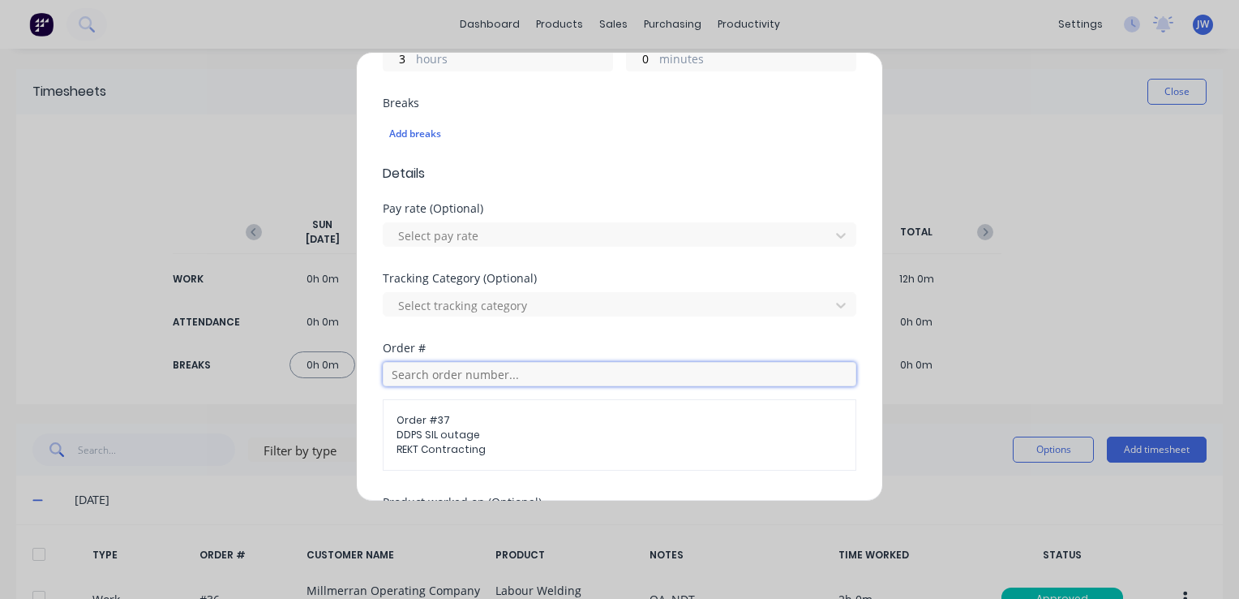
click at [547, 378] on input "text" at bounding box center [620, 374] width 474 height 24
type input "k"
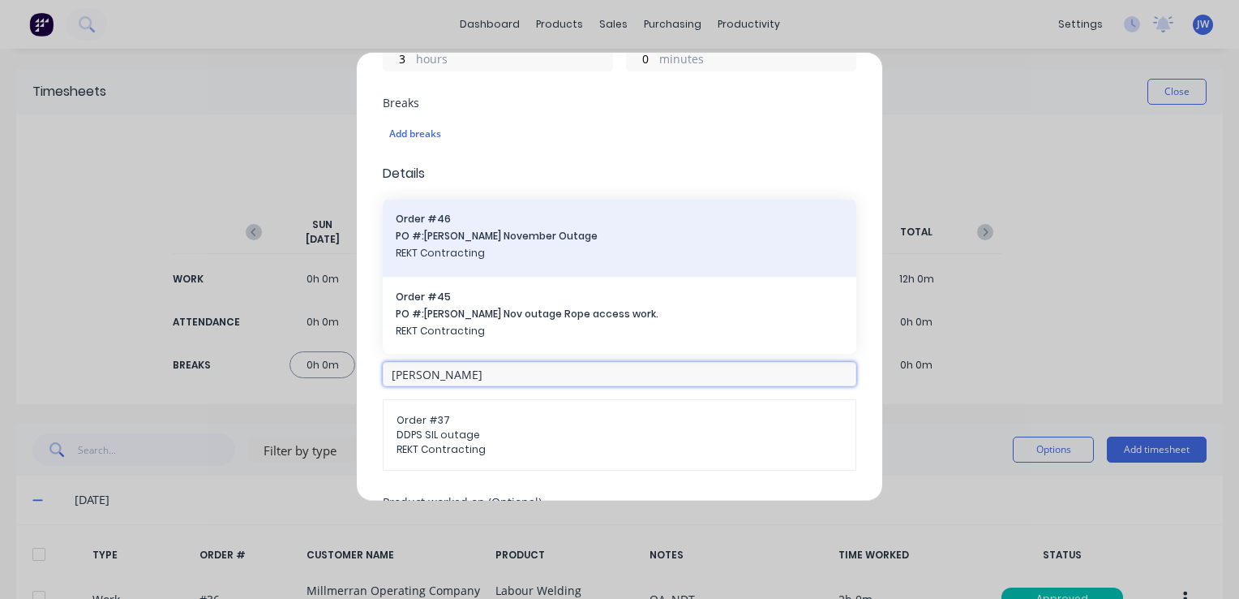
type input "[PERSON_NAME]"
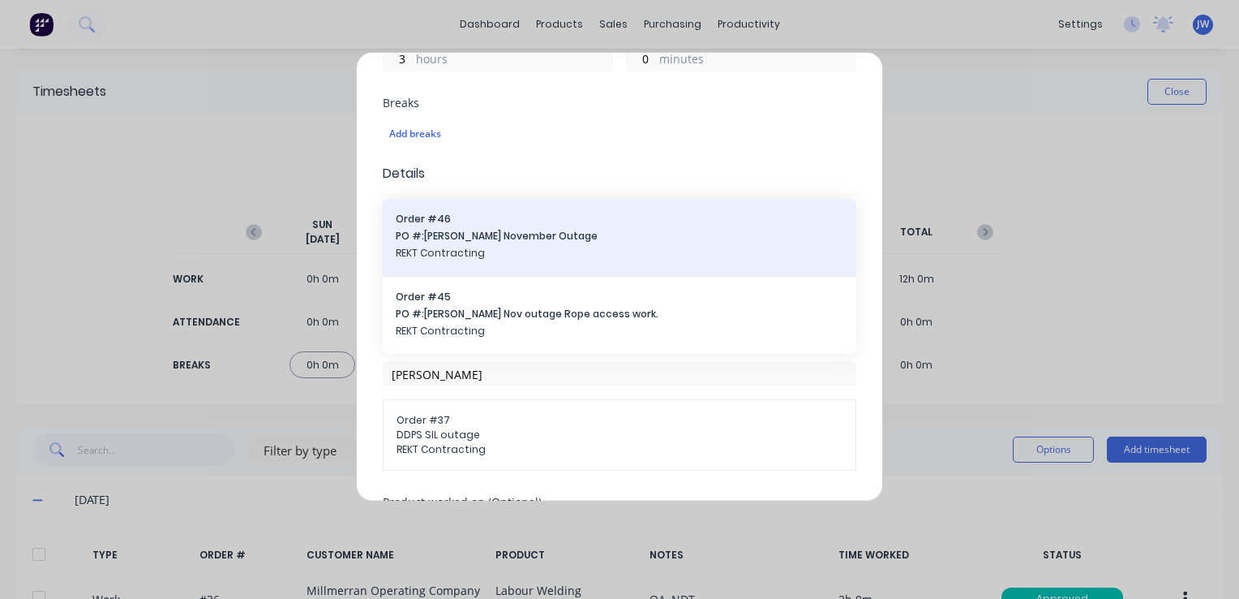
click at [464, 252] on span "REKT Contracting" at bounding box center [620, 254] width 448 height 15
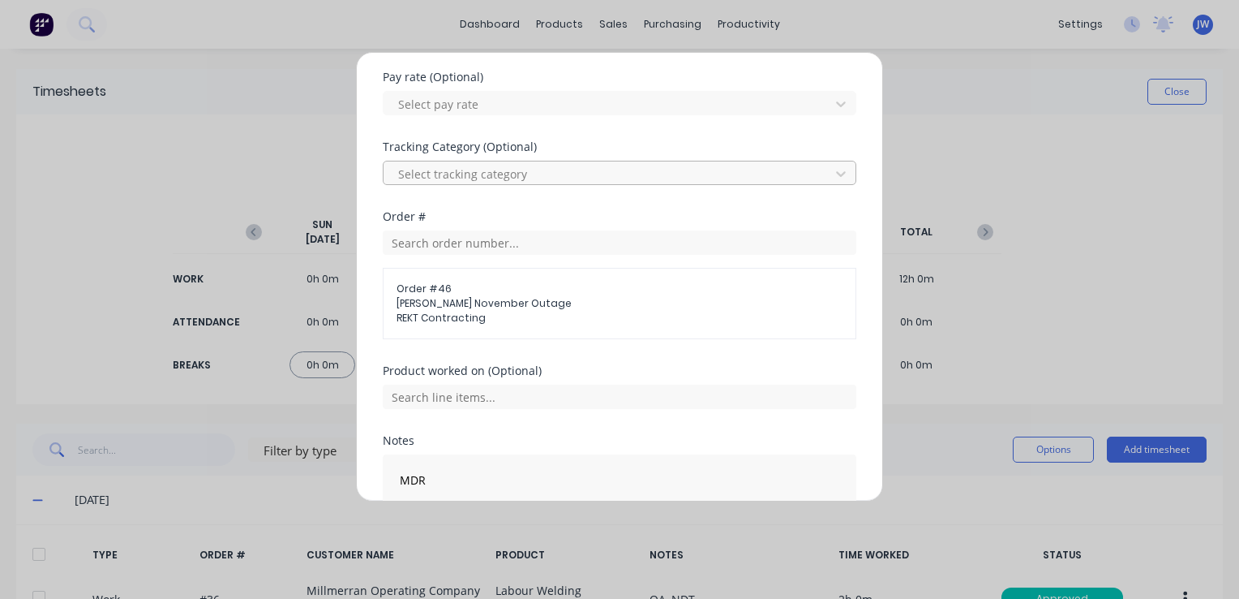
scroll to position [569, 0]
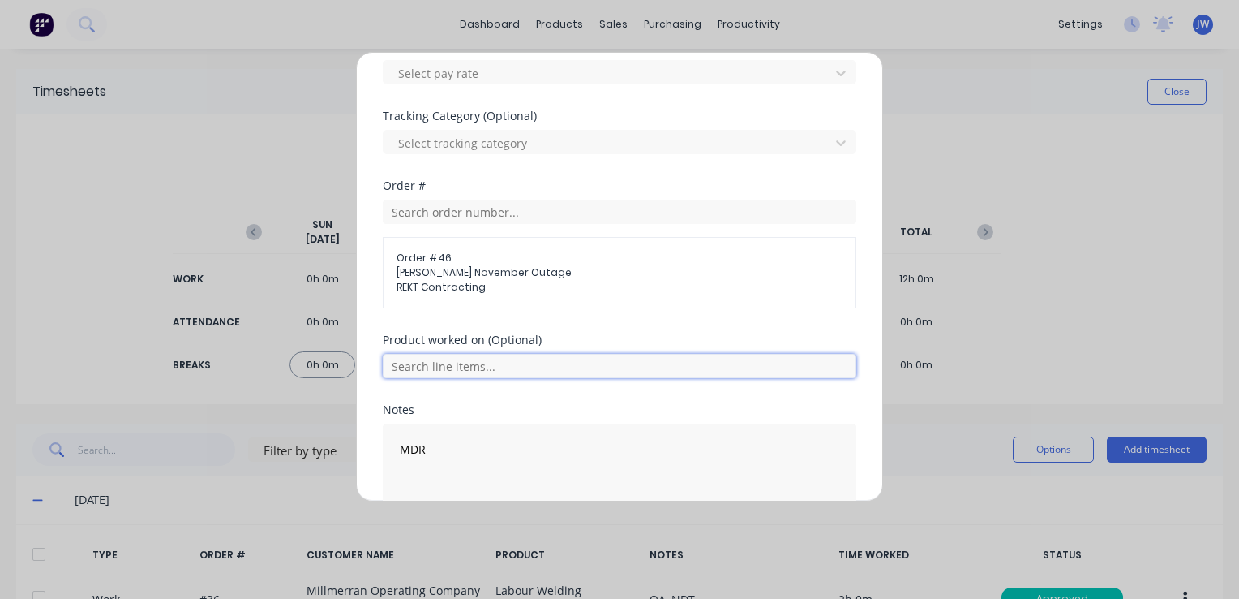
click at [440, 367] on input "text" at bounding box center [620, 366] width 474 height 24
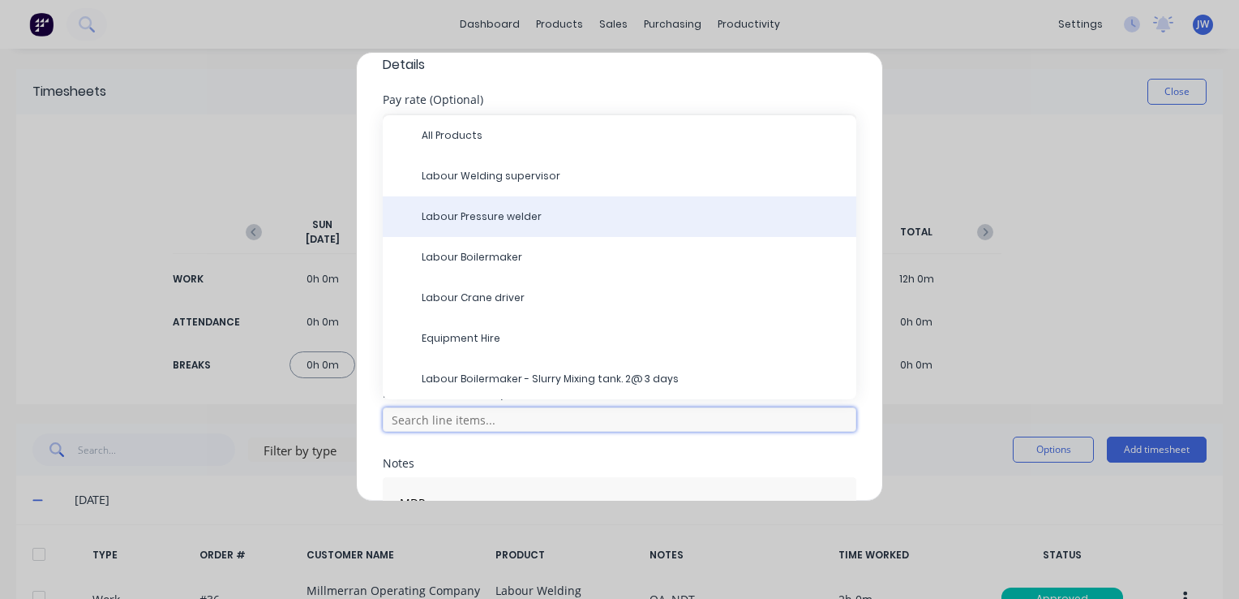
scroll to position [488, 0]
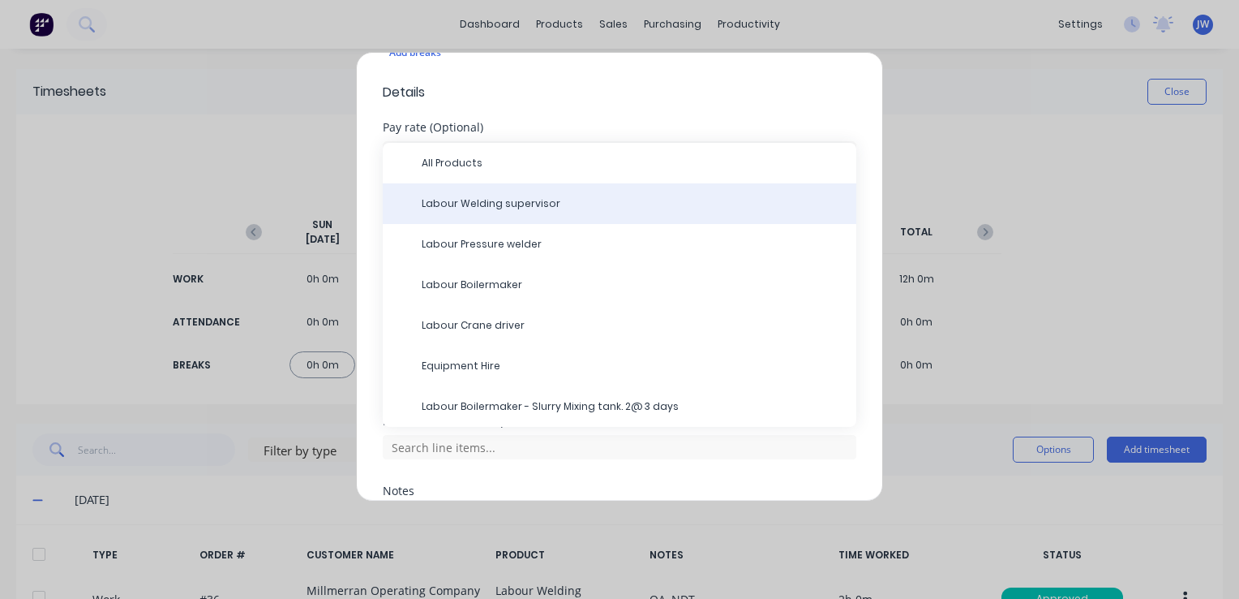
click at [496, 196] on span "Labour Welding supervisor" at bounding box center [633, 203] width 422 height 15
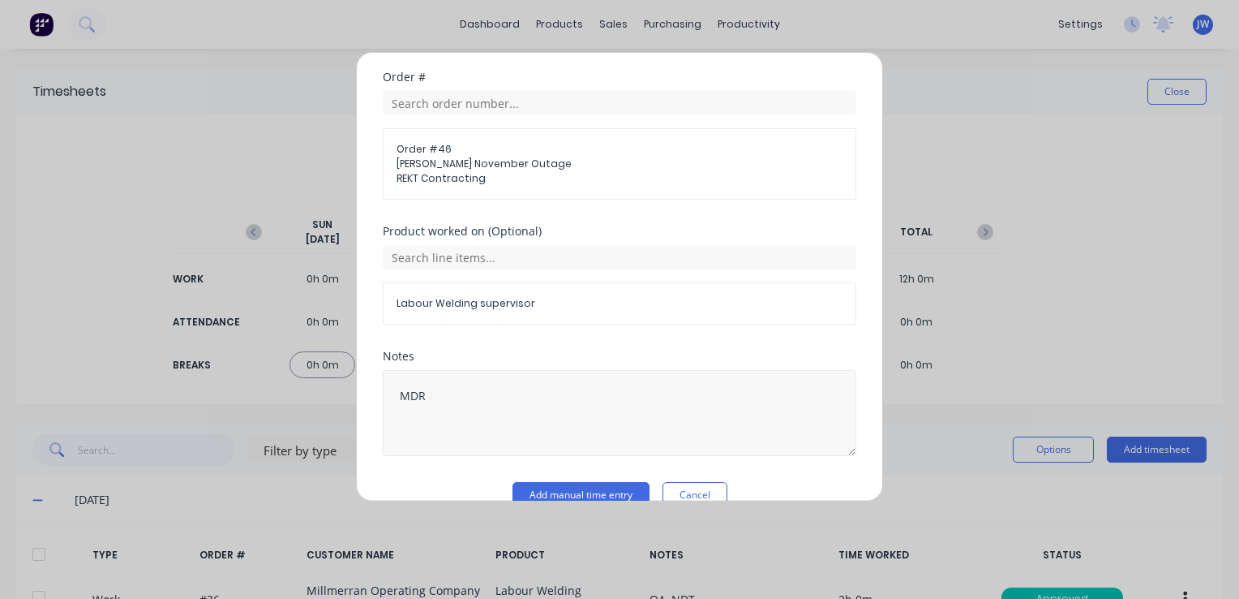
scroll to position [706, 0]
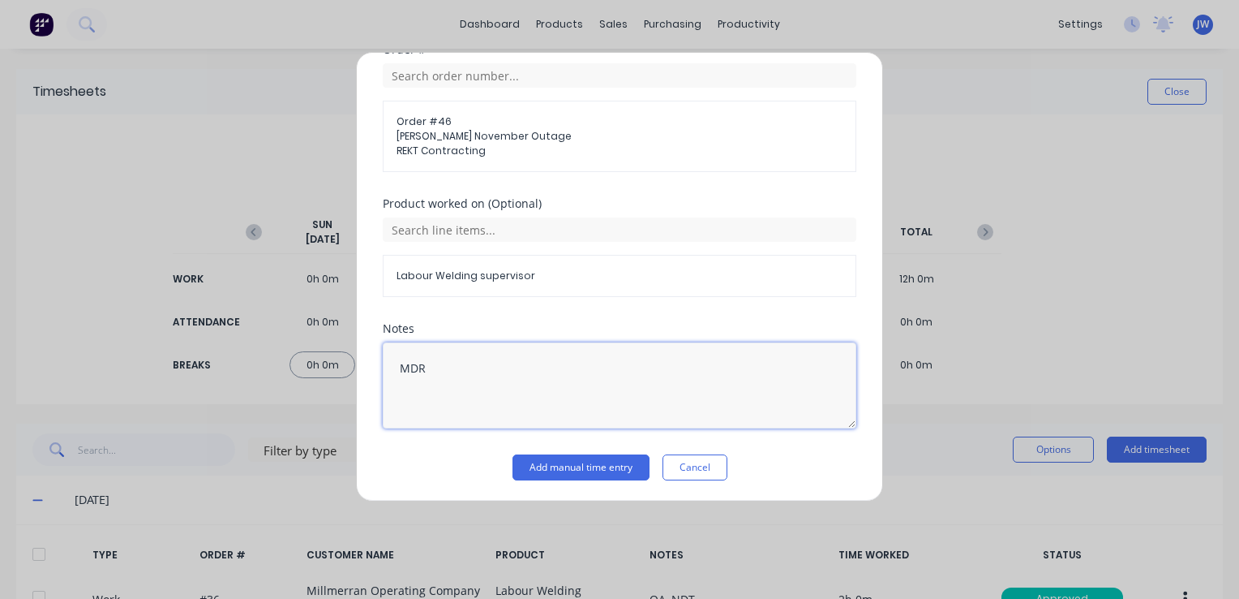
click at [458, 367] on textarea "MDR" at bounding box center [620, 385] width 474 height 86
type textarea "M"
type textarea "Planning, order materials"
click at [561, 459] on button "Add manual time entry" at bounding box center [581, 467] width 137 height 26
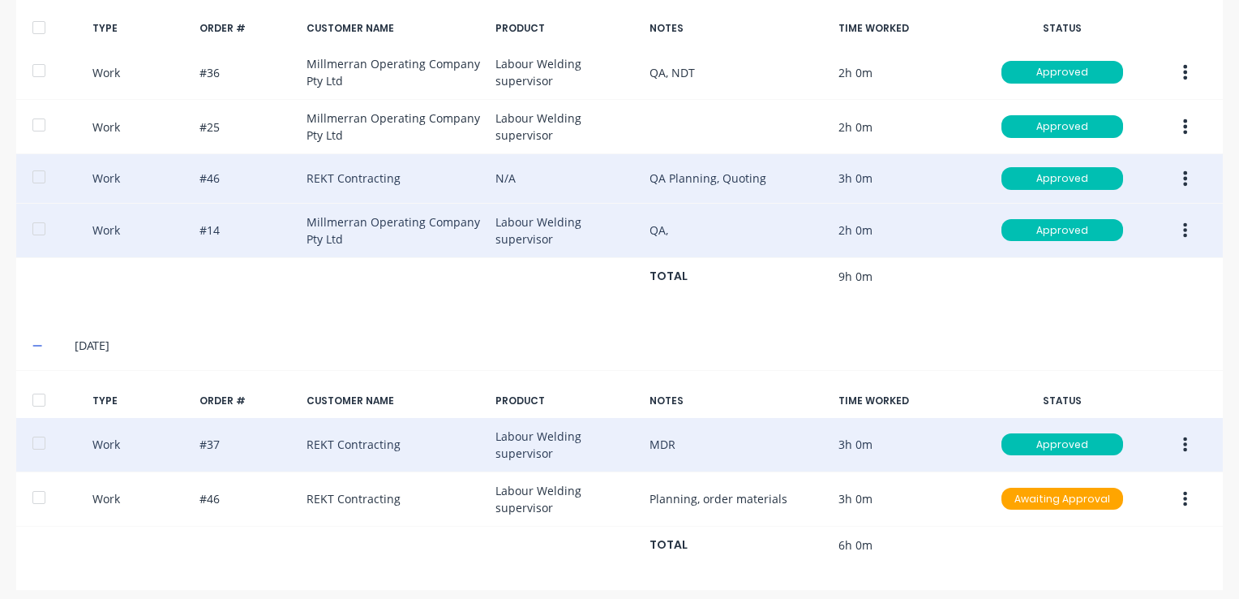
scroll to position [534, 0]
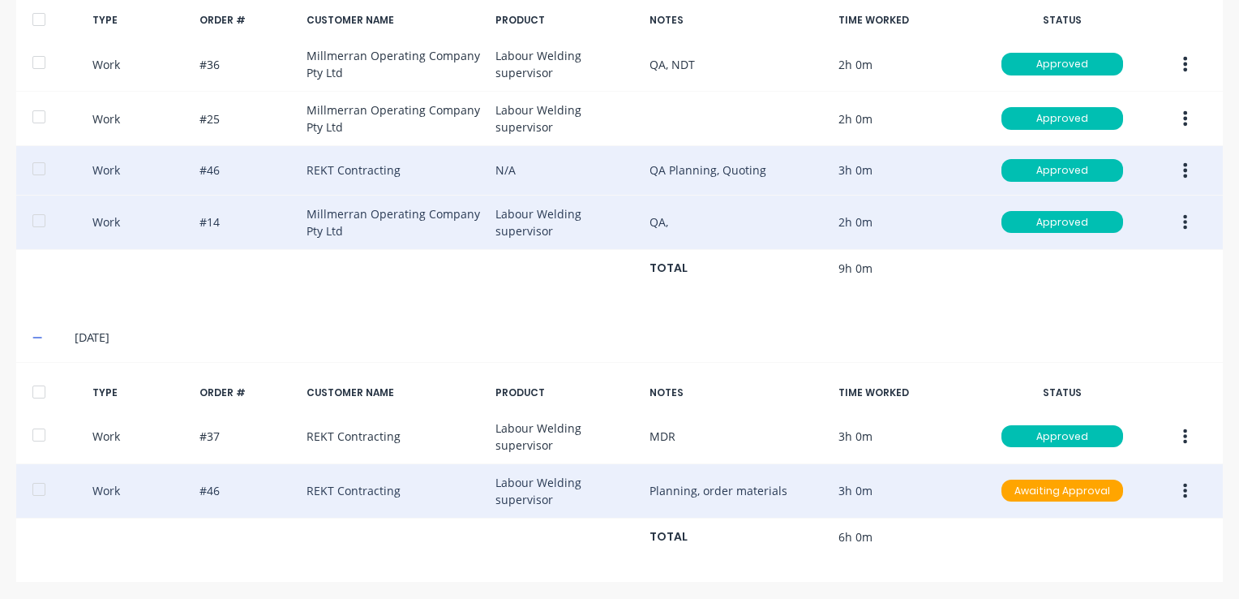
click at [1171, 501] on button "button" at bounding box center [1185, 490] width 38 height 29
click at [1089, 498] on div "Approve" at bounding box center [1128, 495] width 125 height 24
click at [39, 334] on icon at bounding box center [37, 337] width 11 height 11
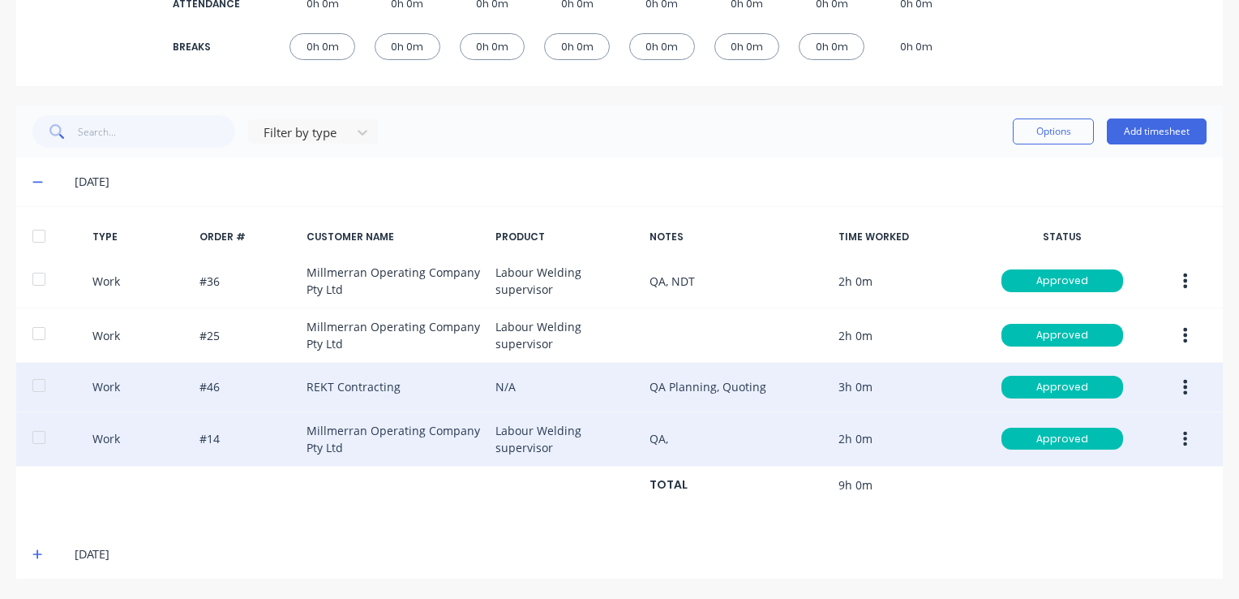
scroll to position [315, 0]
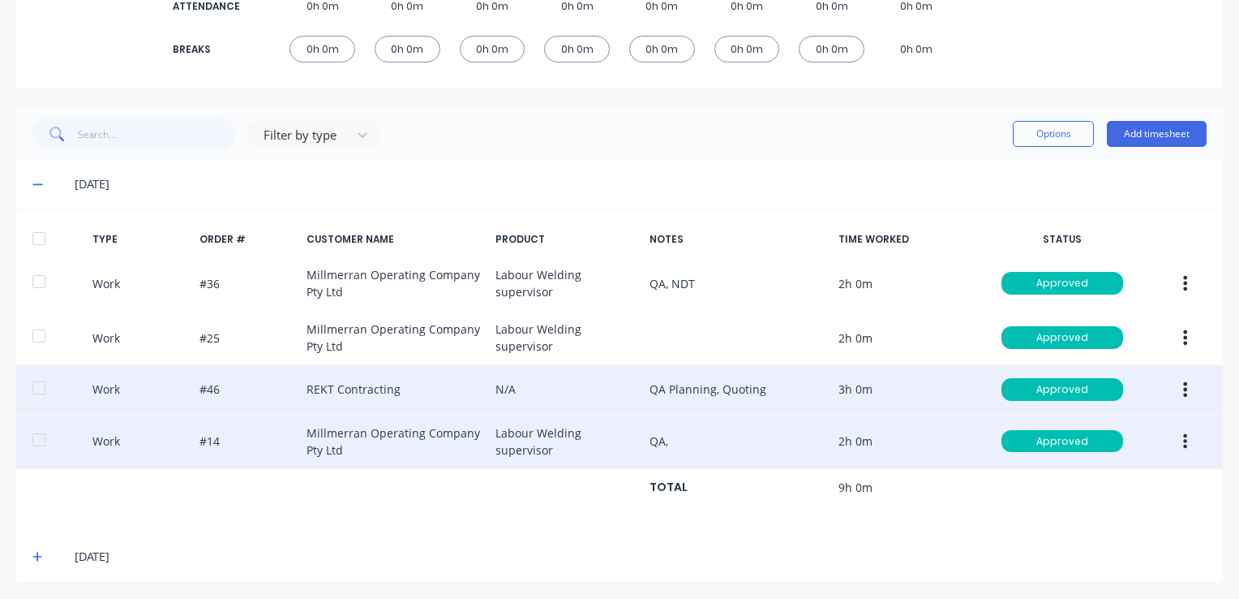
click at [39, 559] on icon at bounding box center [37, 556] width 11 height 11
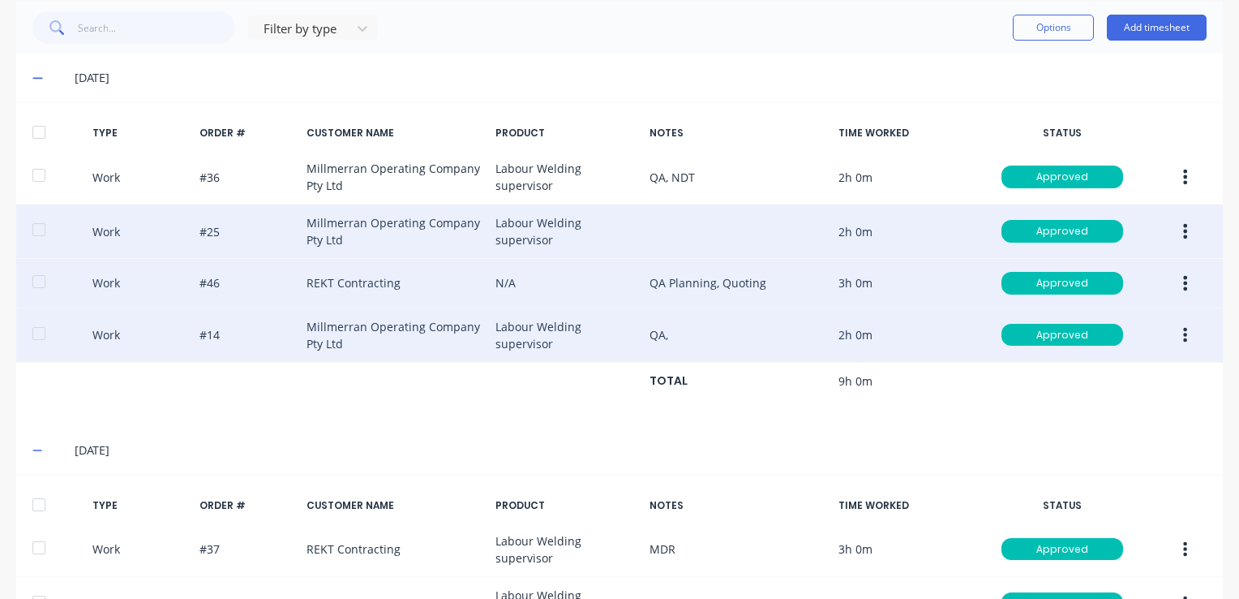
scroll to position [210, 0]
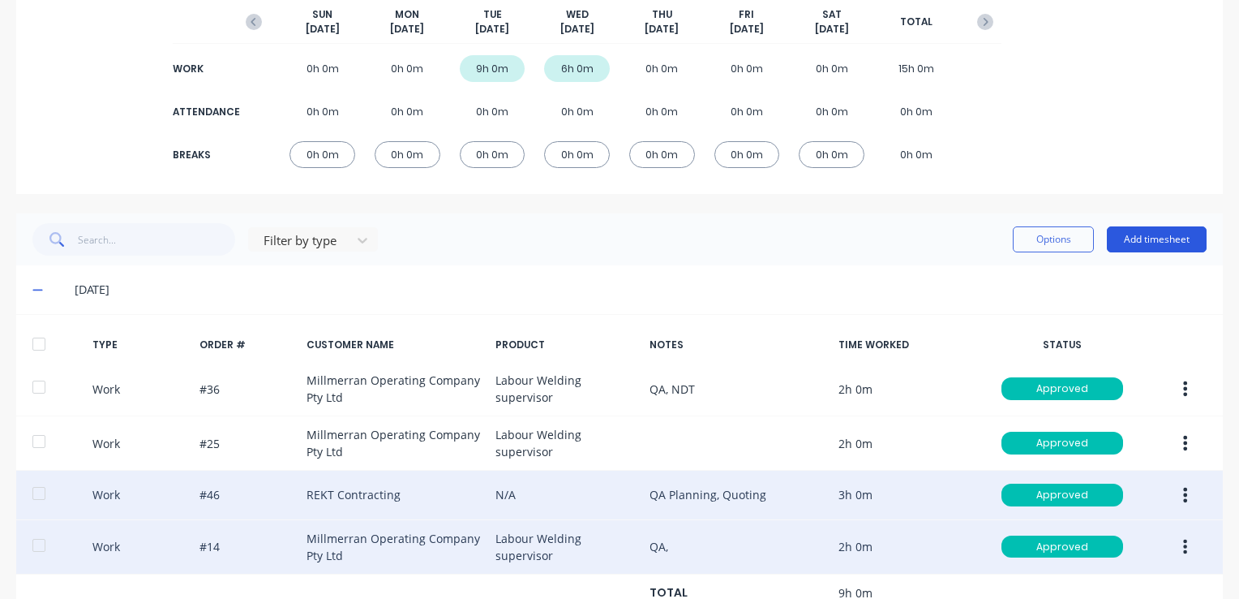
click at [1149, 237] on button "Add timesheet" at bounding box center [1157, 239] width 100 height 26
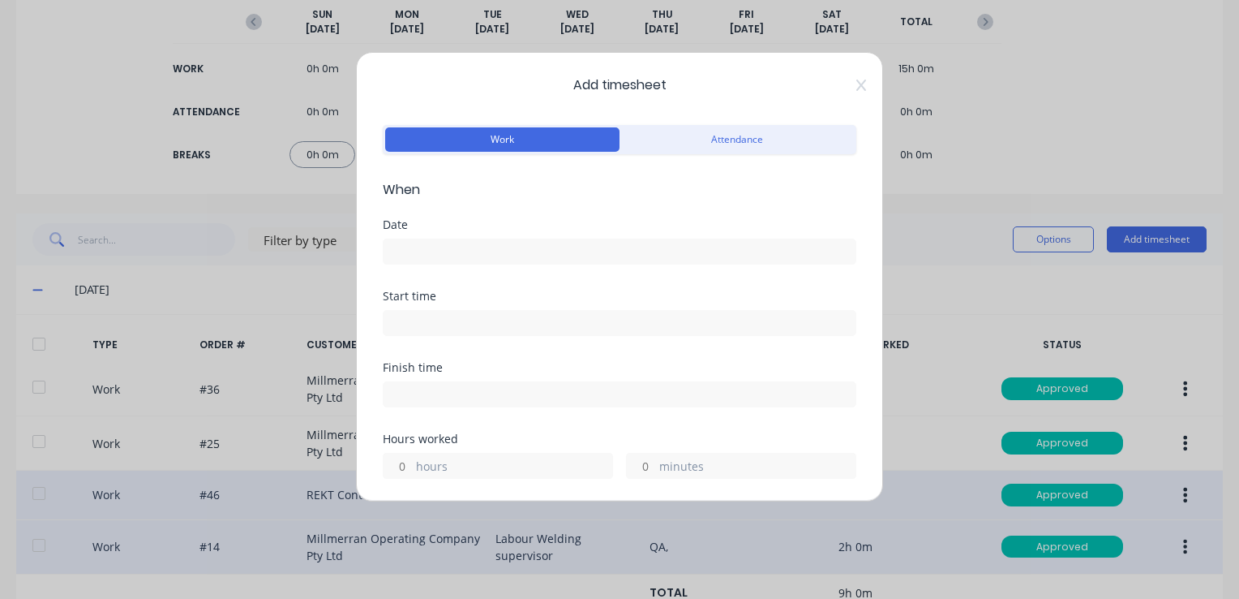
click at [453, 248] on input at bounding box center [620, 251] width 472 height 24
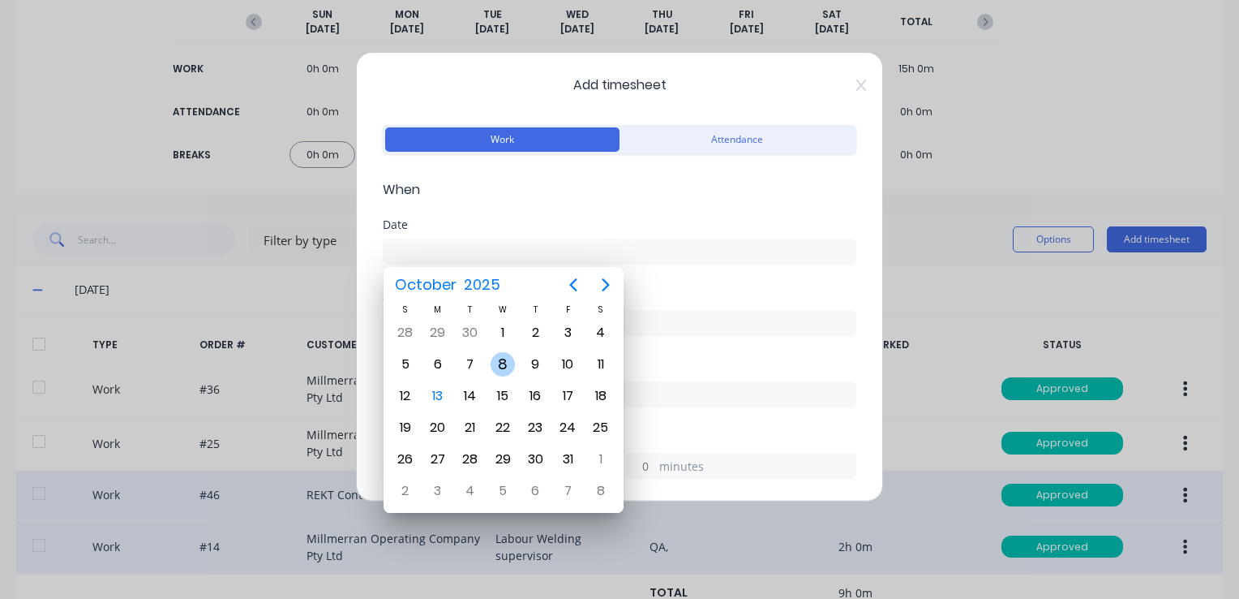
click at [503, 363] on div "8" at bounding box center [503, 364] width 24 height 24
type input "[DATE]"
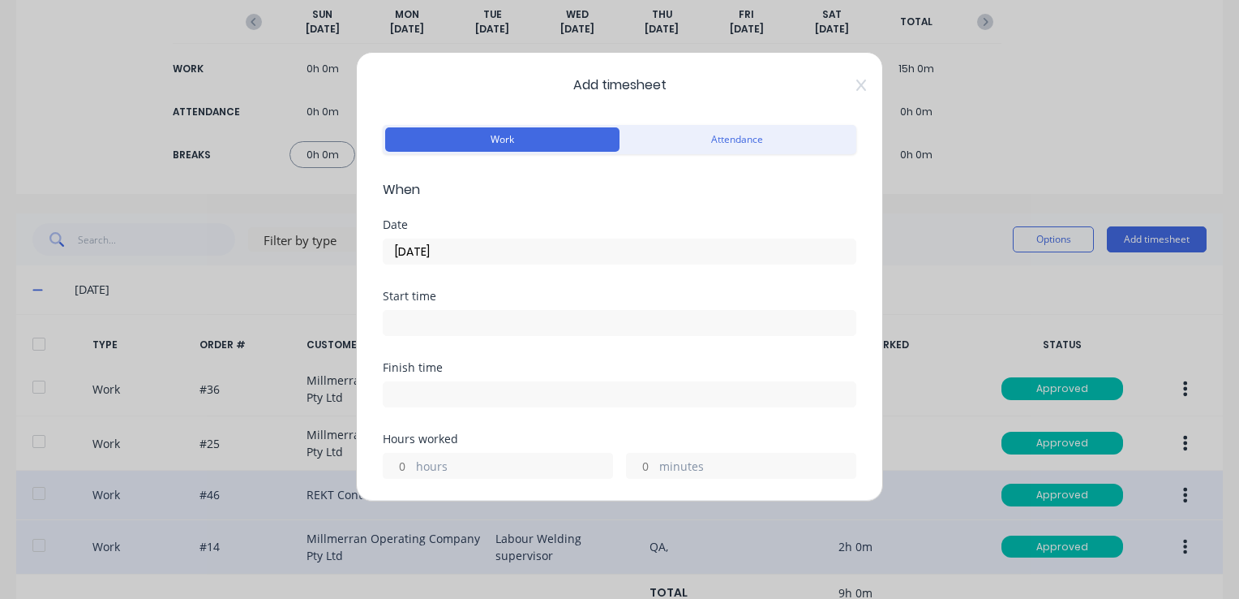
click at [431, 320] on input at bounding box center [620, 323] width 472 height 24
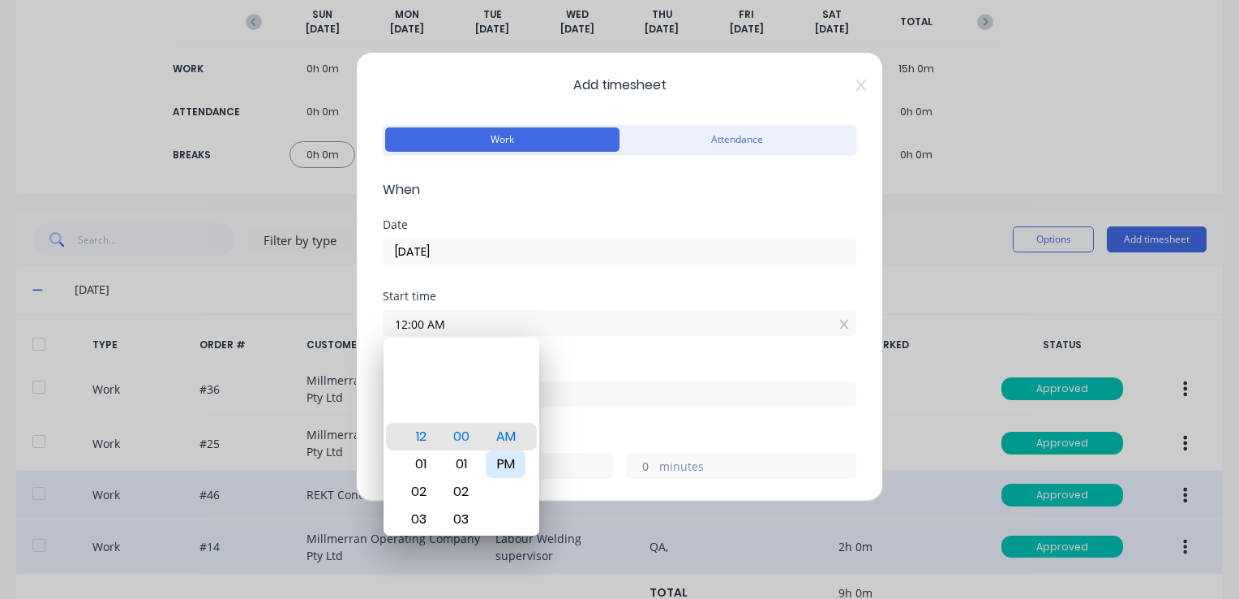
click at [506, 468] on div "PM" at bounding box center [506, 464] width 40 height 28
type input "12:00 PM"
click at [613, 390] on input at bounding box center [620, 394] width 472 height 24
type input "10:39 AM"
type input "22"
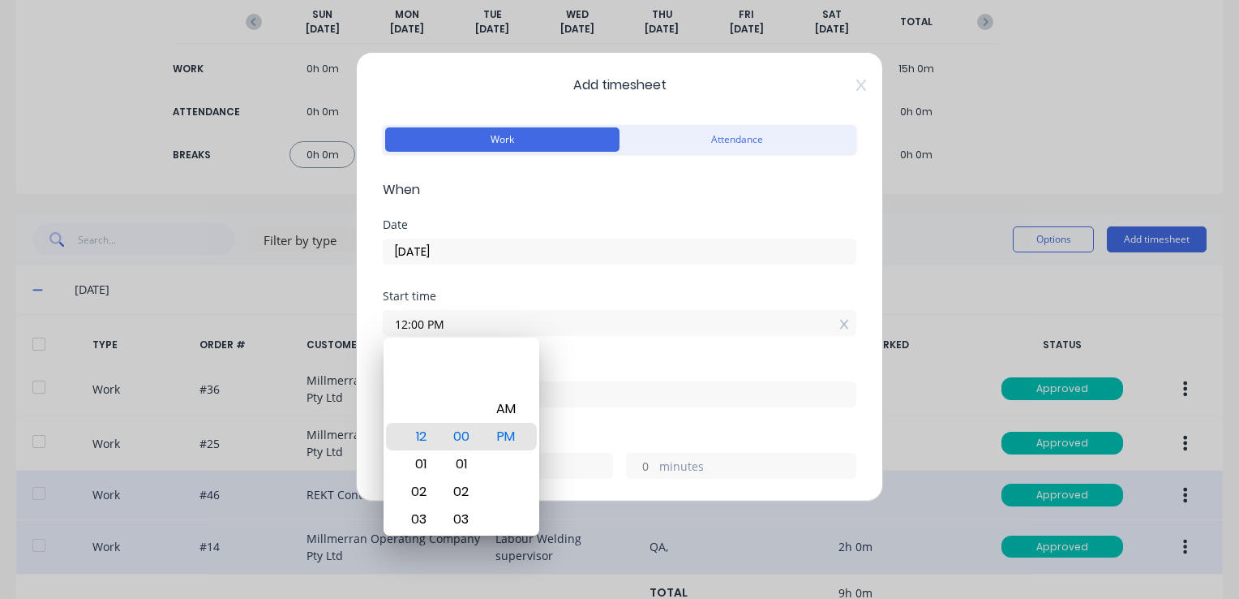
type input "39"
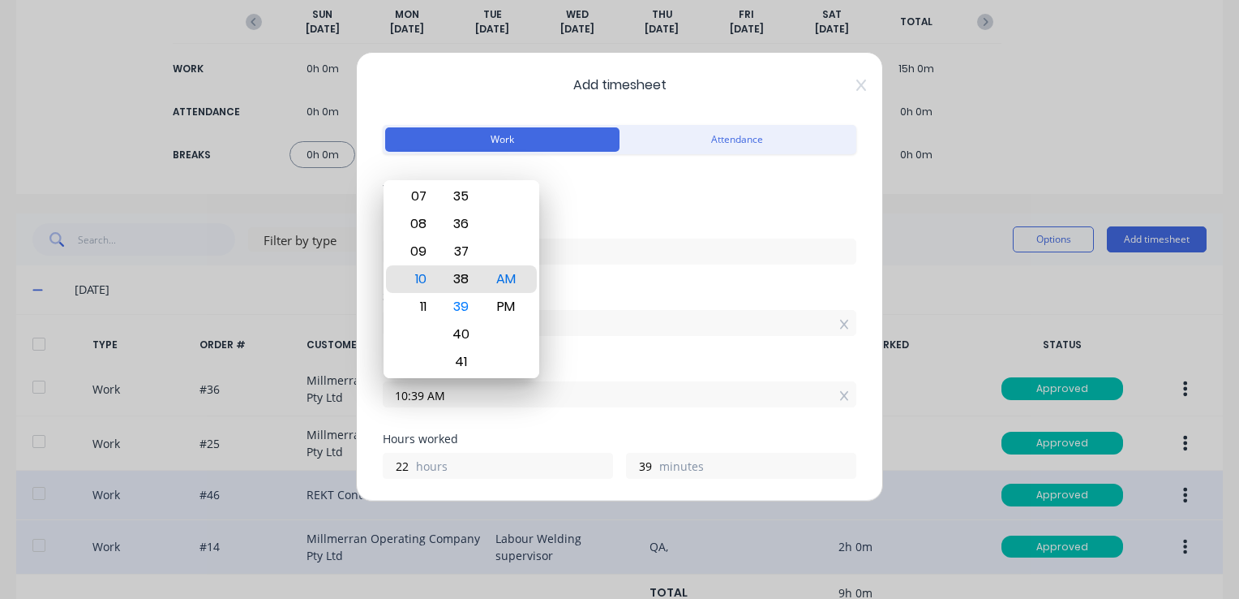
type input "10:37 AM"
type input "37"
type input "05:37 AM"
type input "17"
click at [418, 225] on div "03" at bounding box center [417, 224] width 40 height 28
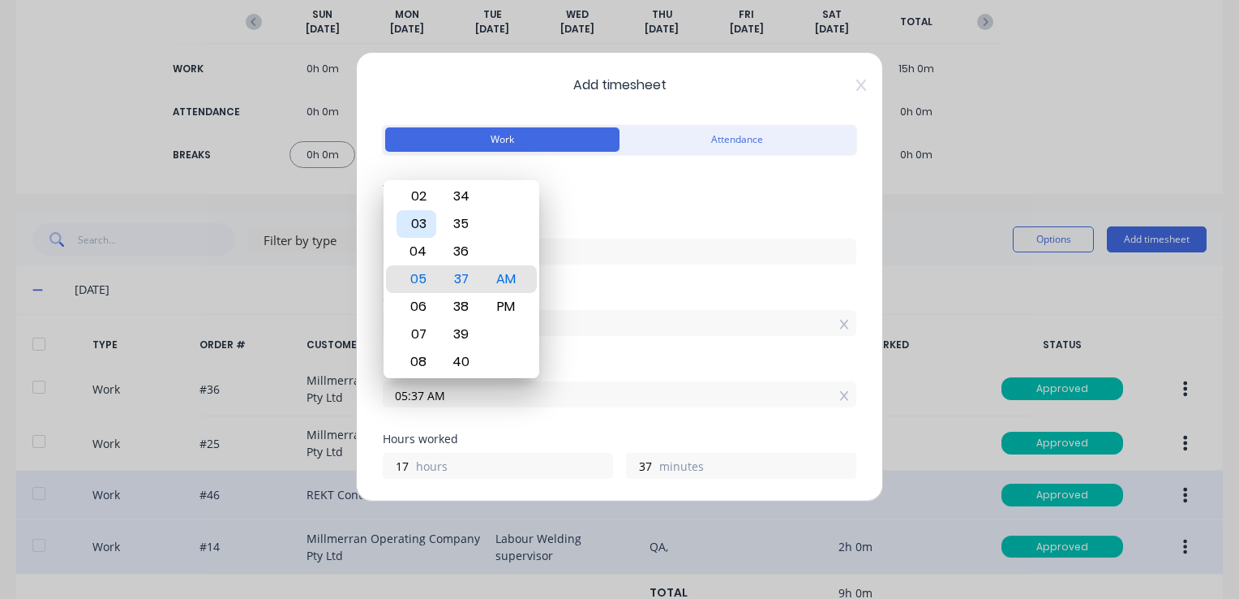
type input "03:37 AM"
type input "15"
type input "03:30 AM"
type input "30"
type input "03:00 AM"
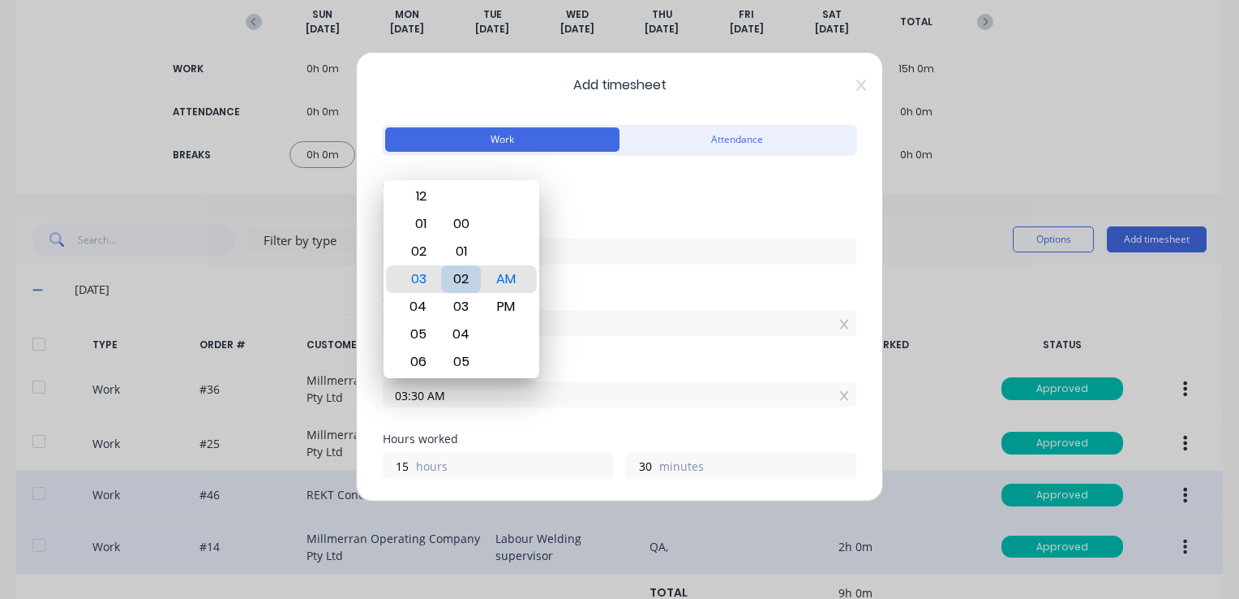
type input "0"
click at [461, 274] on div "00" at bounding box center [461, 279] width 40 height 28
click at [496, 310] on div "PM" at bounding box center [506, 307] width 40 height 28
type input "03:00 PM"
type input "3"
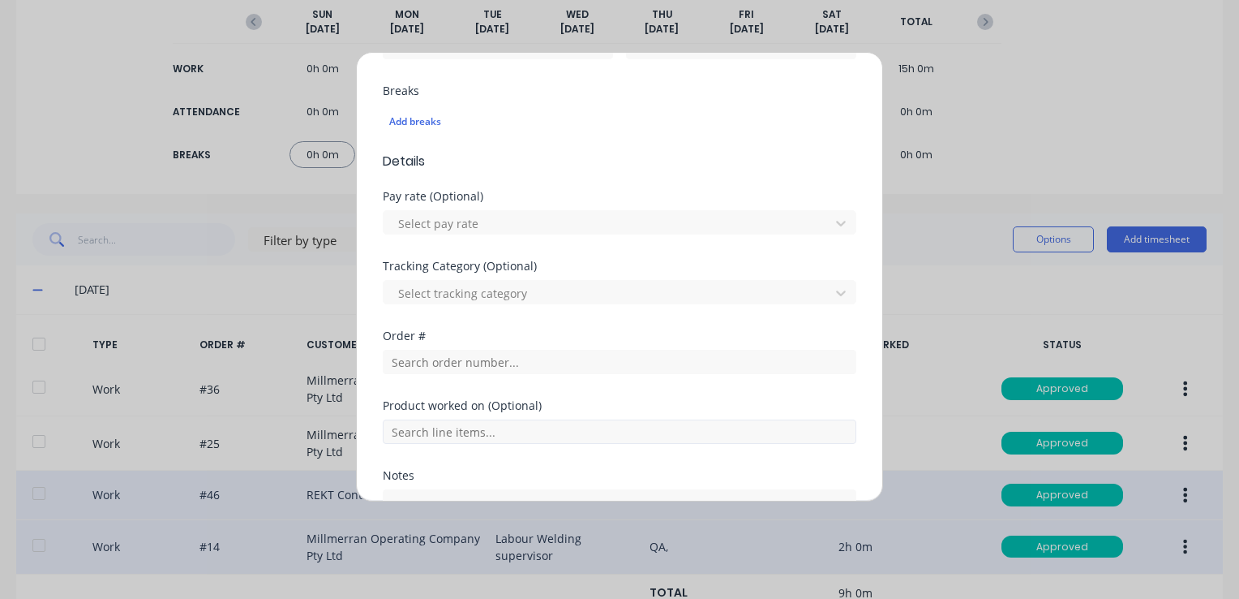
scroll to position [487, 0]
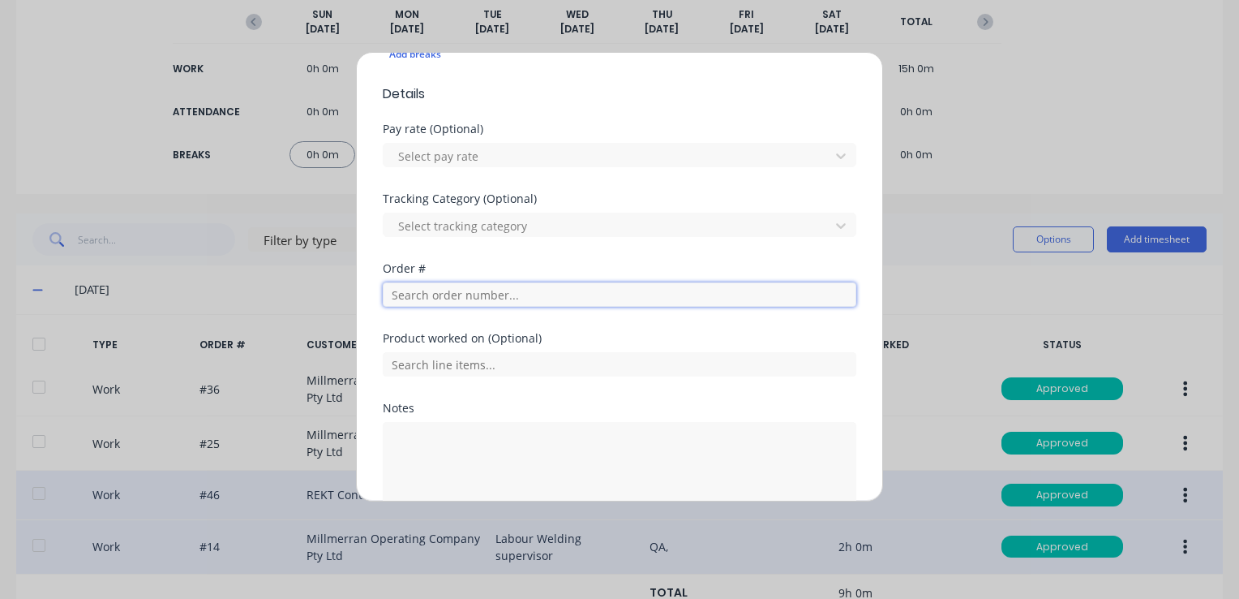
click at [470, 296] on input "text" at bounding box center [620, 294] width 474 height 24
type input "a"
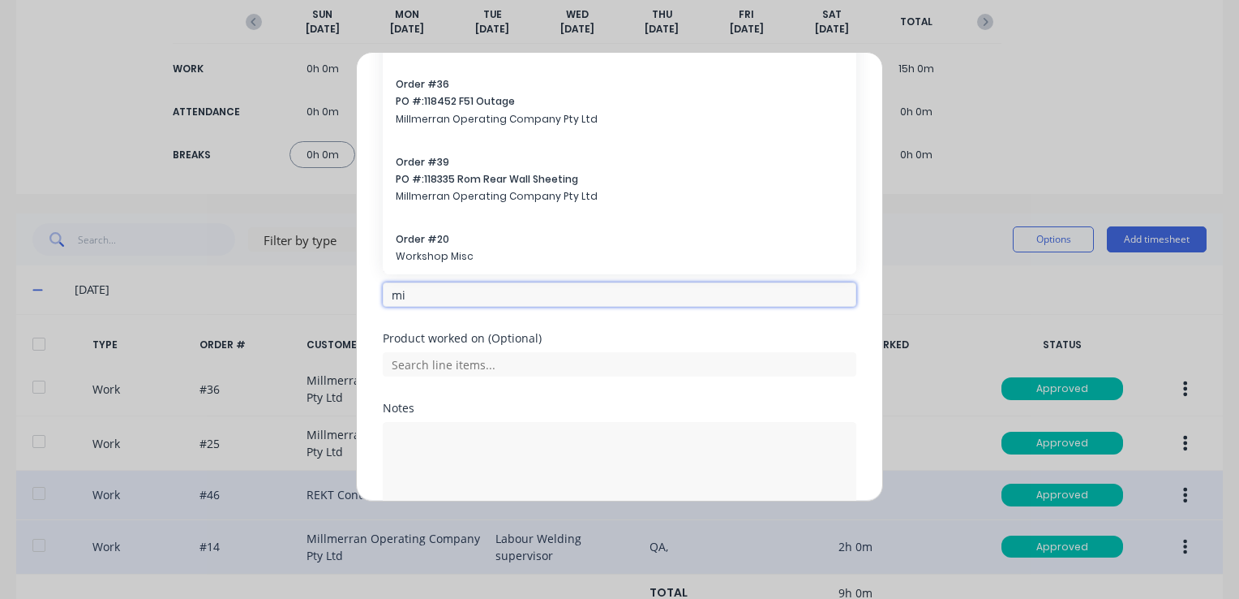
type input "m"
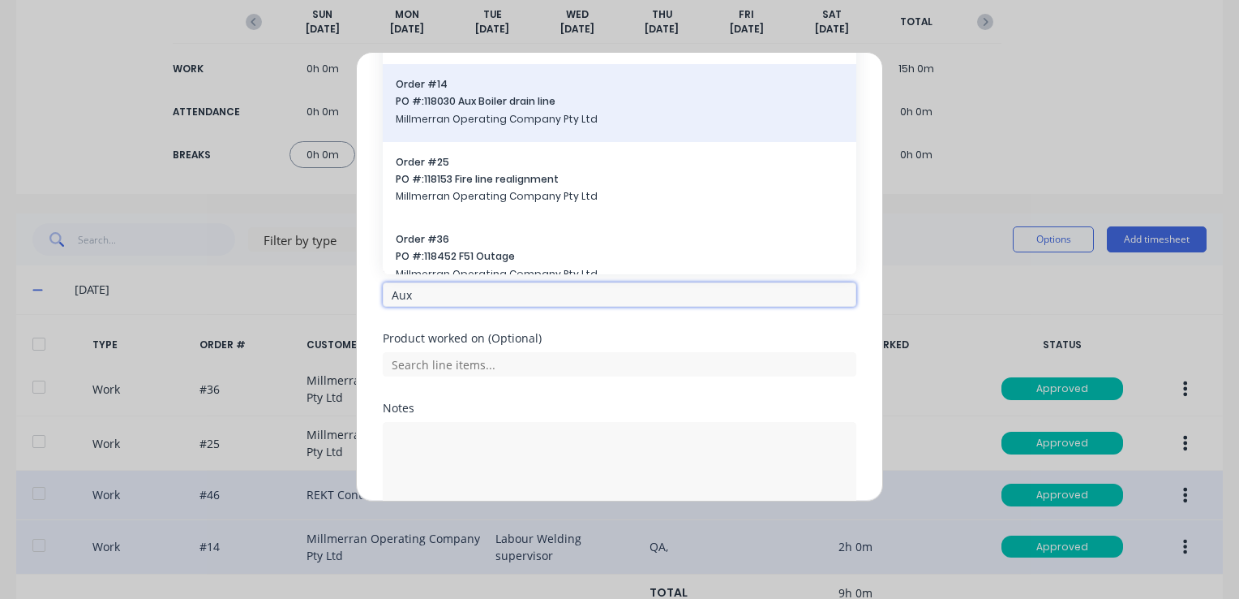
type input "Aux"
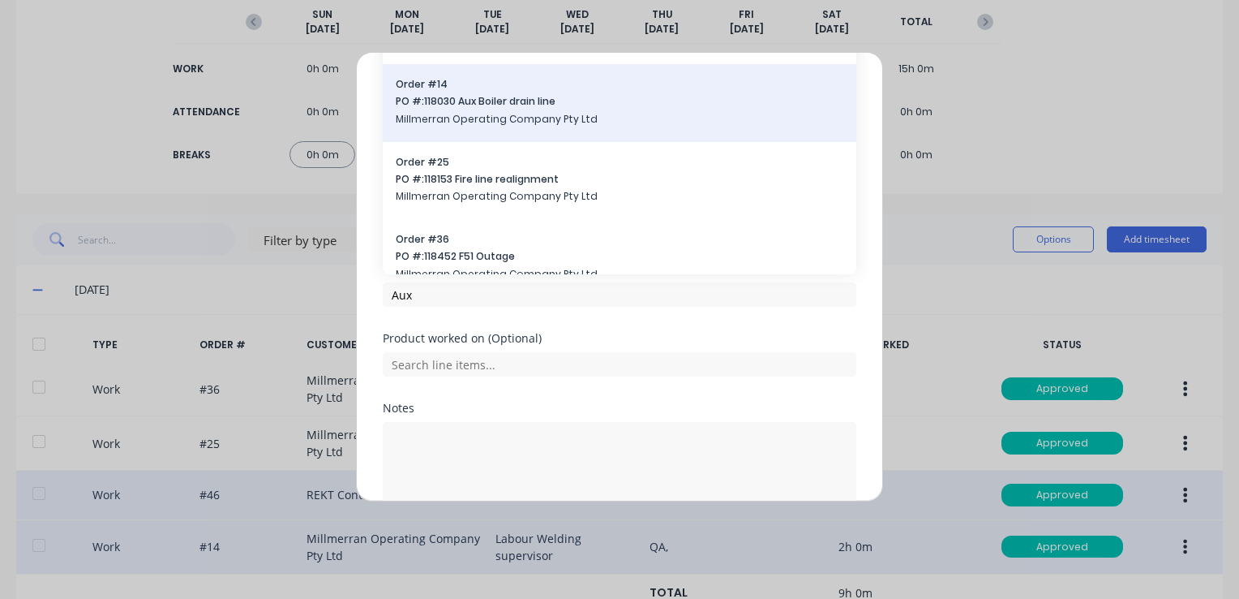
click at [505, 105] on span "PO #: 118030 Aux Boiler drain line" at bounding box center [620, 101] width 448 height 15
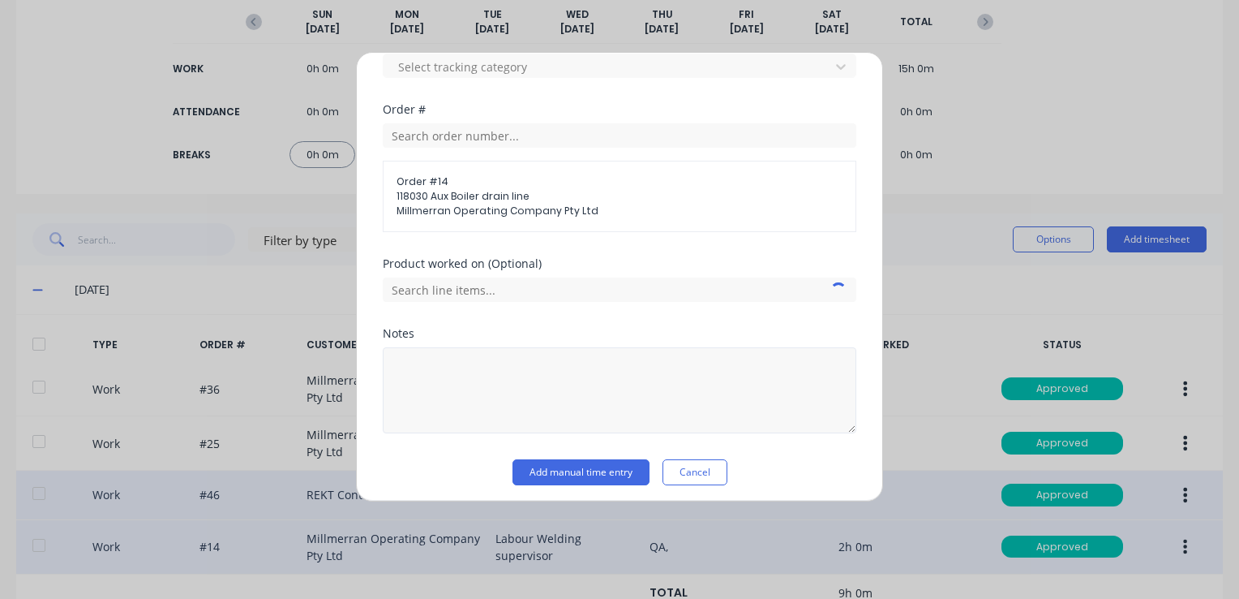
scroll to position [650, 0]
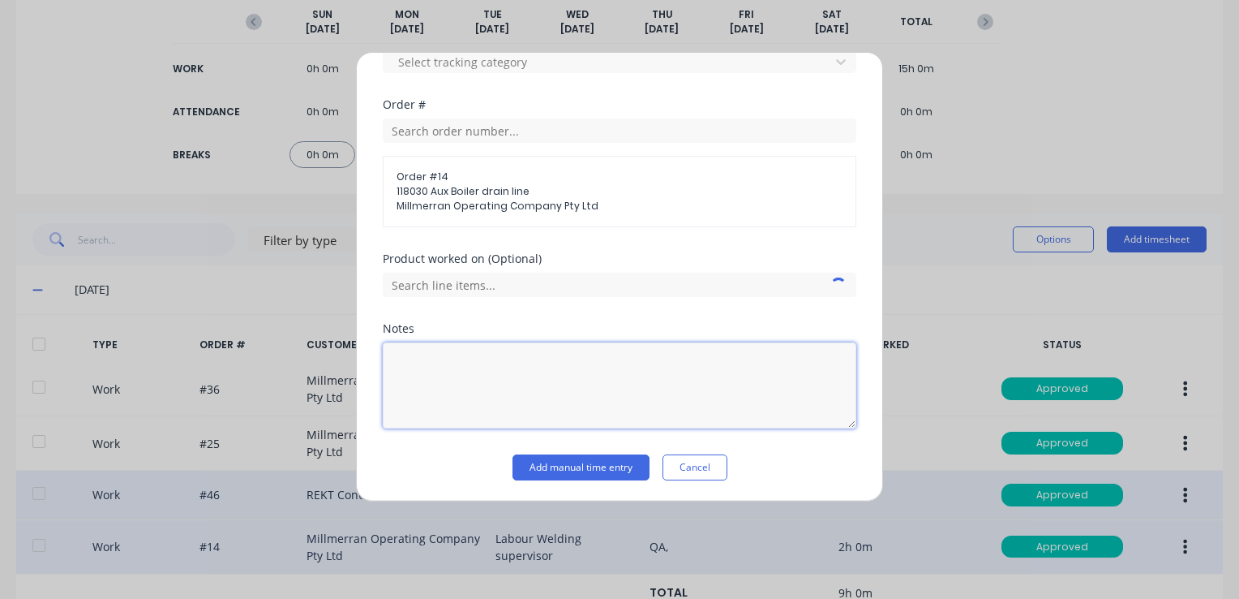
click at [463, 364] on textarea at bounding box center [620, 385] width 474 height 86
type textarea "QA"
click at [603, 460] on button "Add manual time entry" at bounding box center [581, 467] width 137 height 26
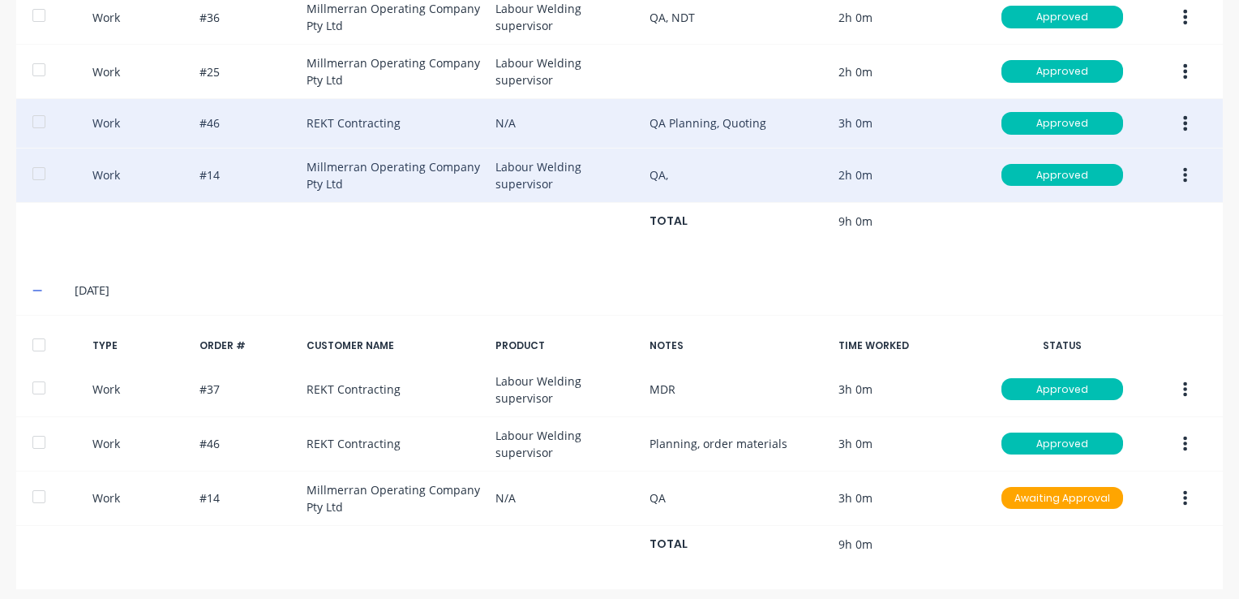
scroll to position [589, 0]
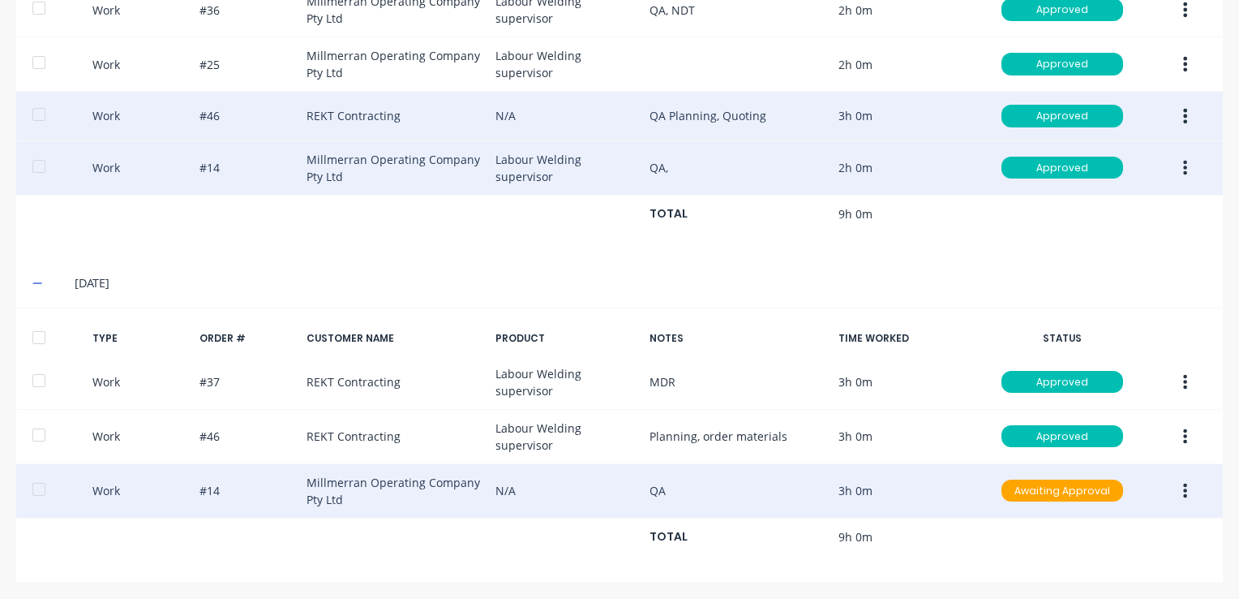
click at [1183, 485] on icon "button" at bounding box center [1185, 491] width 4 height 18
click at [1088, 495] on div "Approve" at bounding box center [1128, 495] width 125 height 24
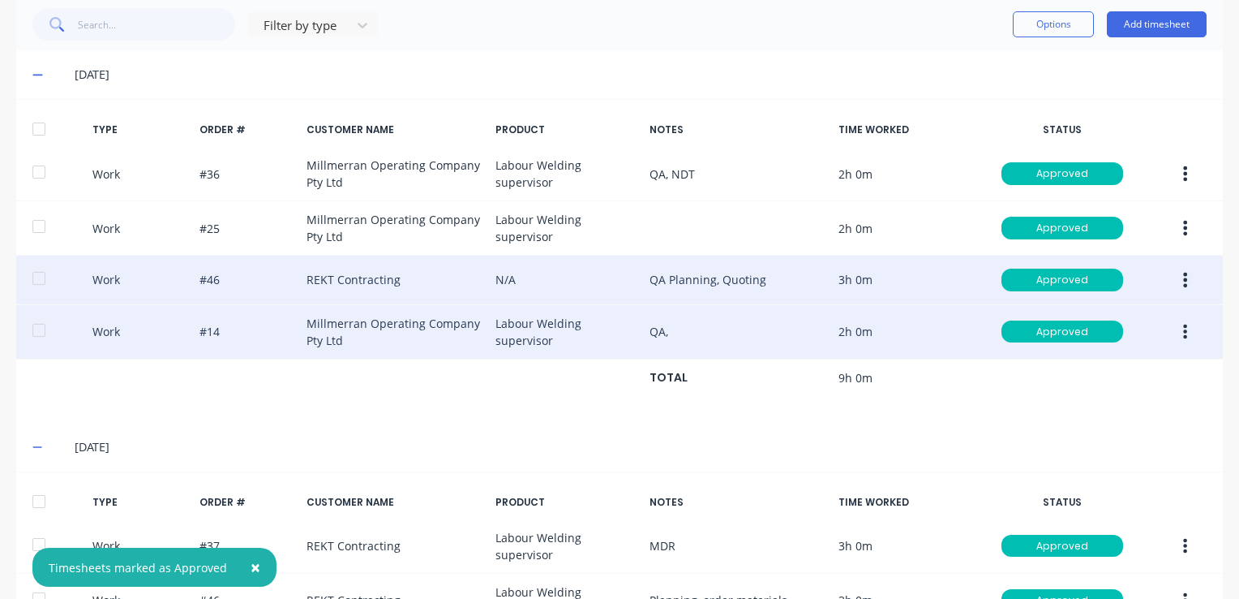
scroll to position [427, 0]
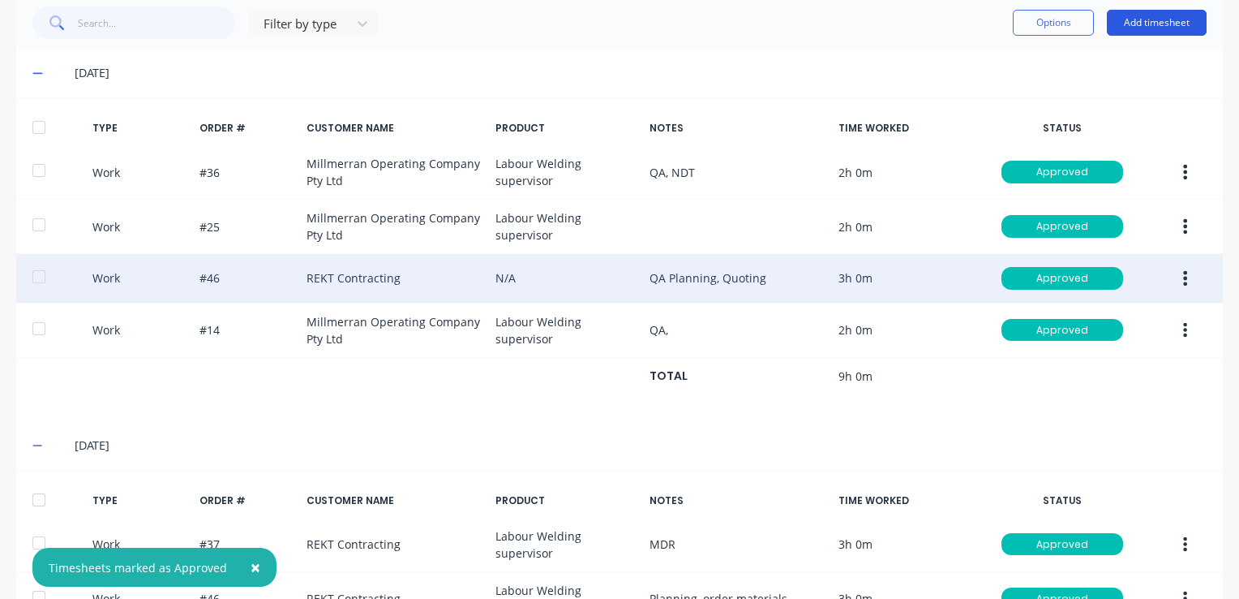
click at [1134, 28] on button "Add timesheet" at bounding box center [1157, 23] width 100 height 26
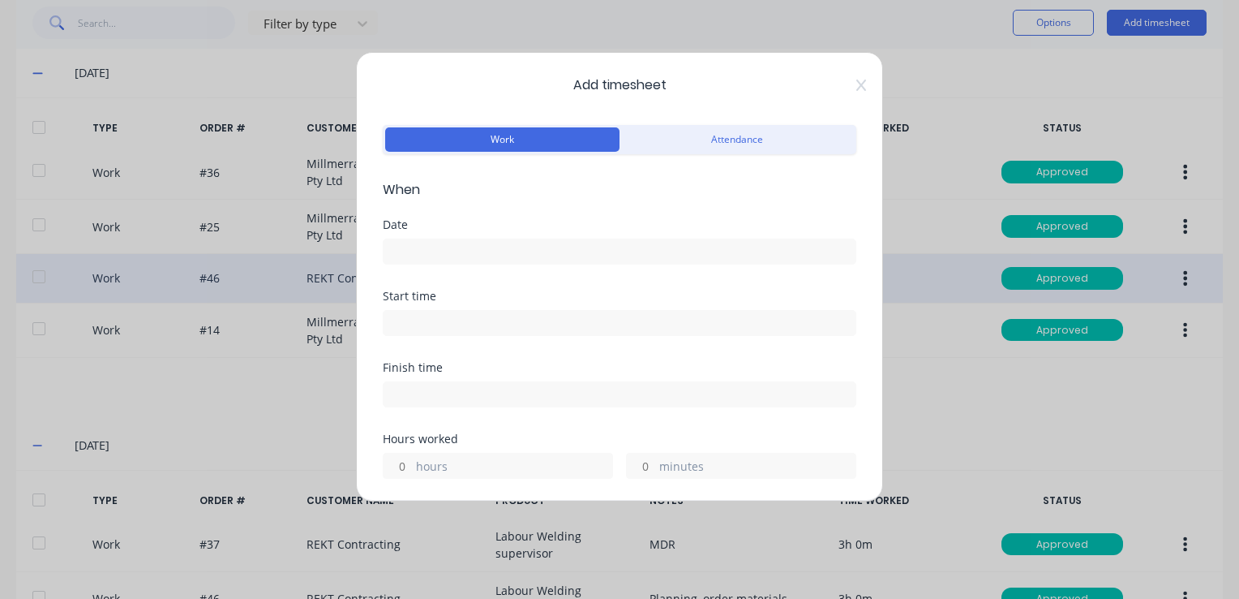
click at [441, 253] on input at bounding box center [620, 251] width 472 height 24
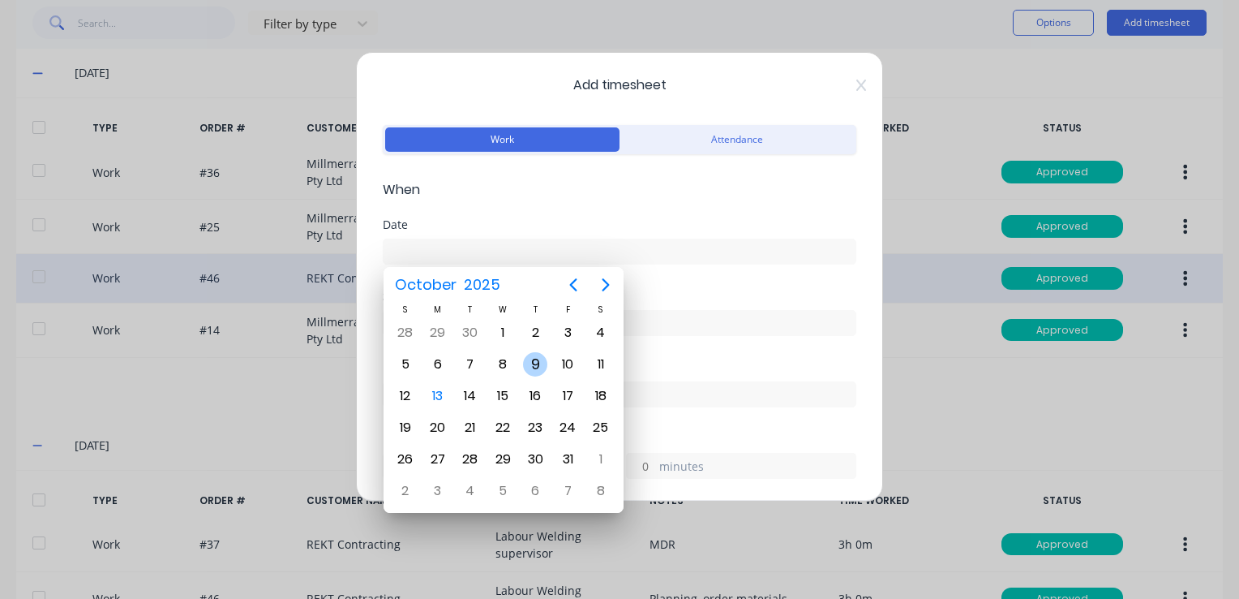
click at [534, 366] on div "9" at bounding box center [535, 364] width 24 height 24
type input "[DATE]"
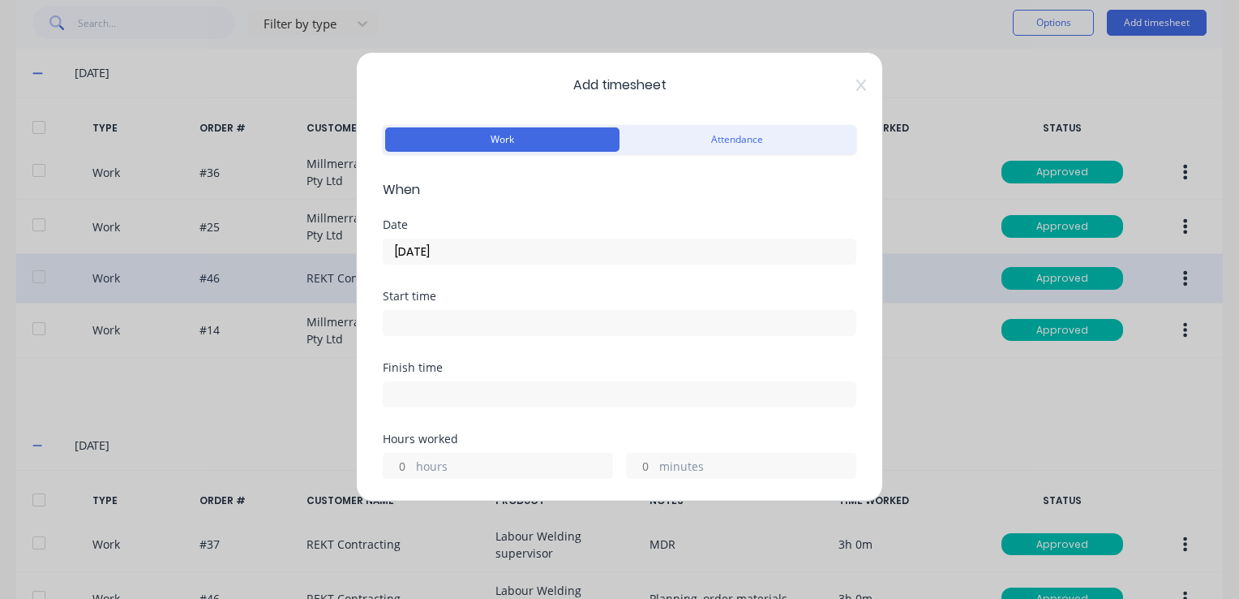
click at [854, 83] on div "Add timesheet Work Attendance When Date [DATE] Start time Finish time Hours wor…" at bounding box center [619, 276] width 527 height 449
click at [856, 83] on icon at bounding box center [861, 84] width 10 height 11
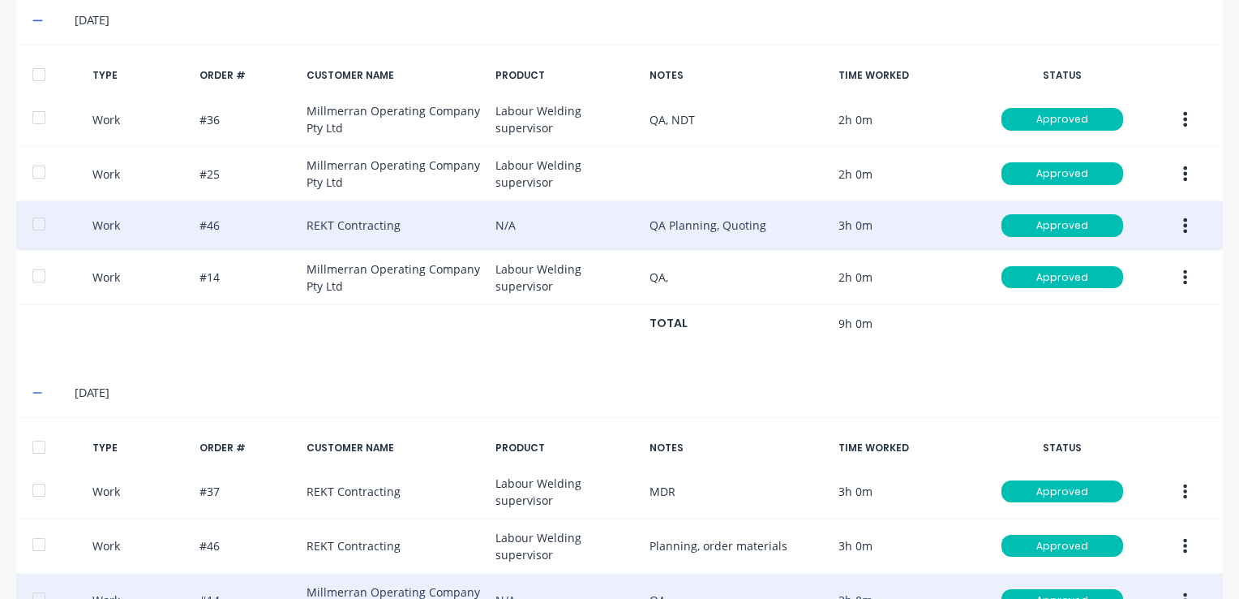
scroll to position [345, 0]
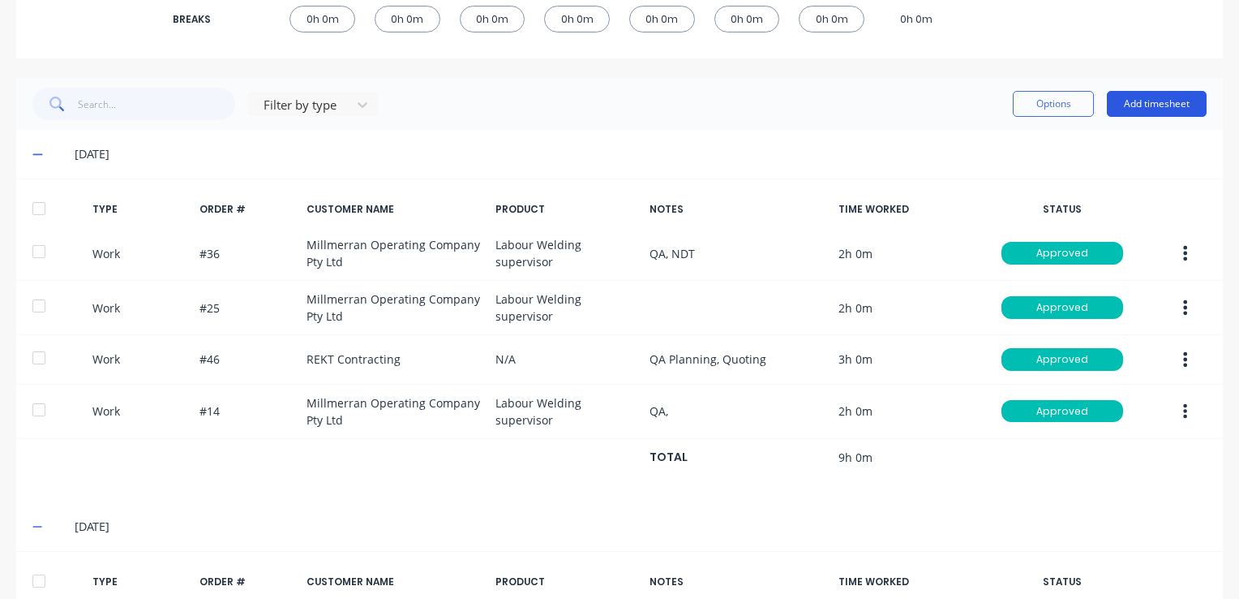
click at [1135, 101] on button "Add timesheet" at bounding box center [1157, 104] width 100 height 26
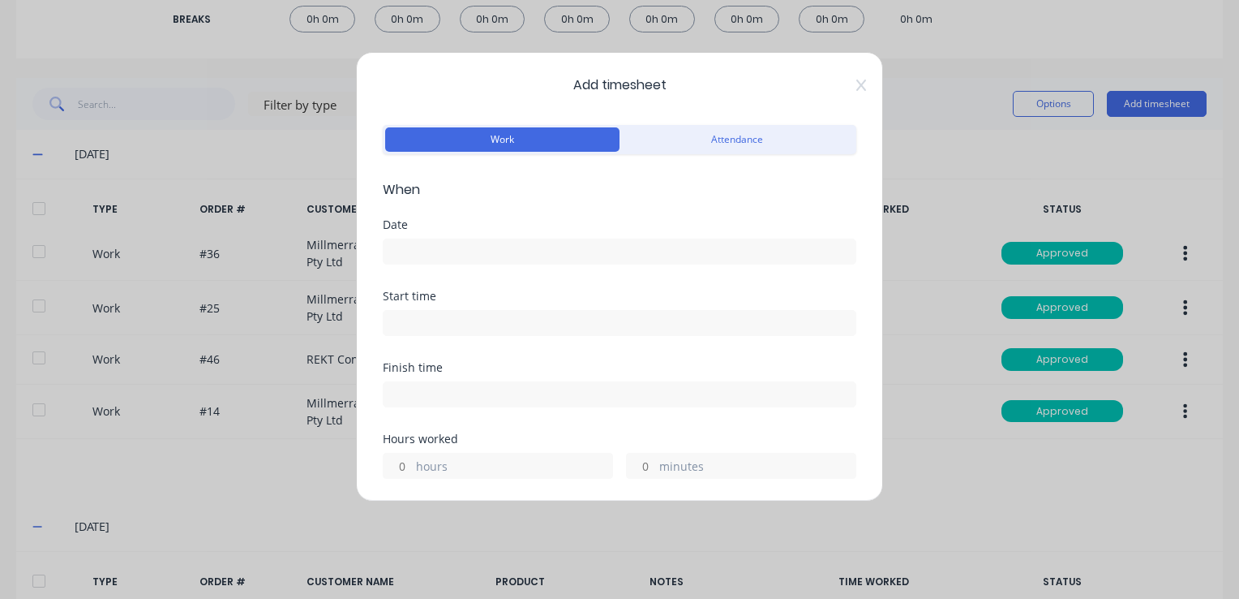
click at [426, 251] on input at bounding box center [620, 251] width 472 height 24
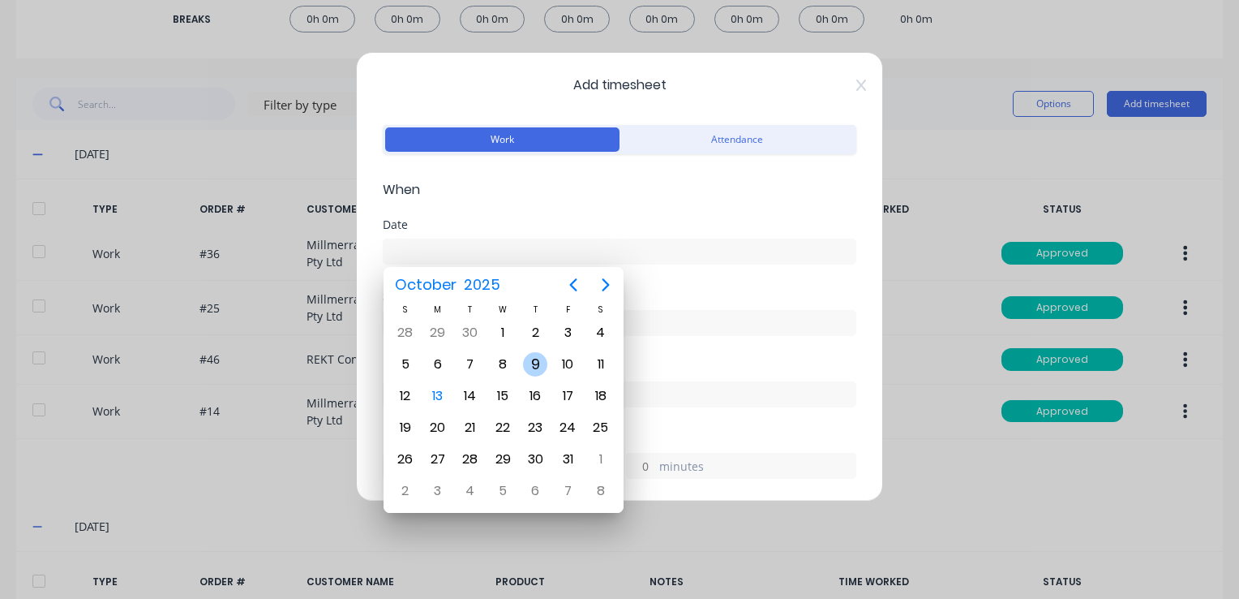
click at [536, 362] on div "9" at bounding box center [535, 364] width 24 height 24
type input "[DATE]"
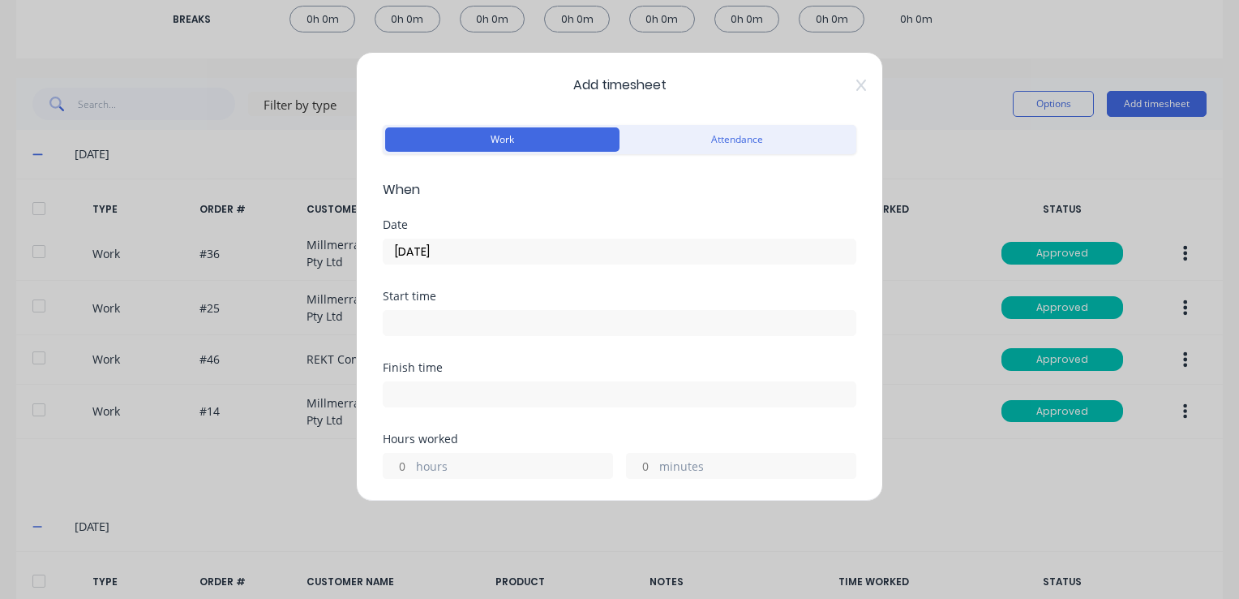
click at [461, 320] on input at bounding box center [620, 323] width 472 height 24
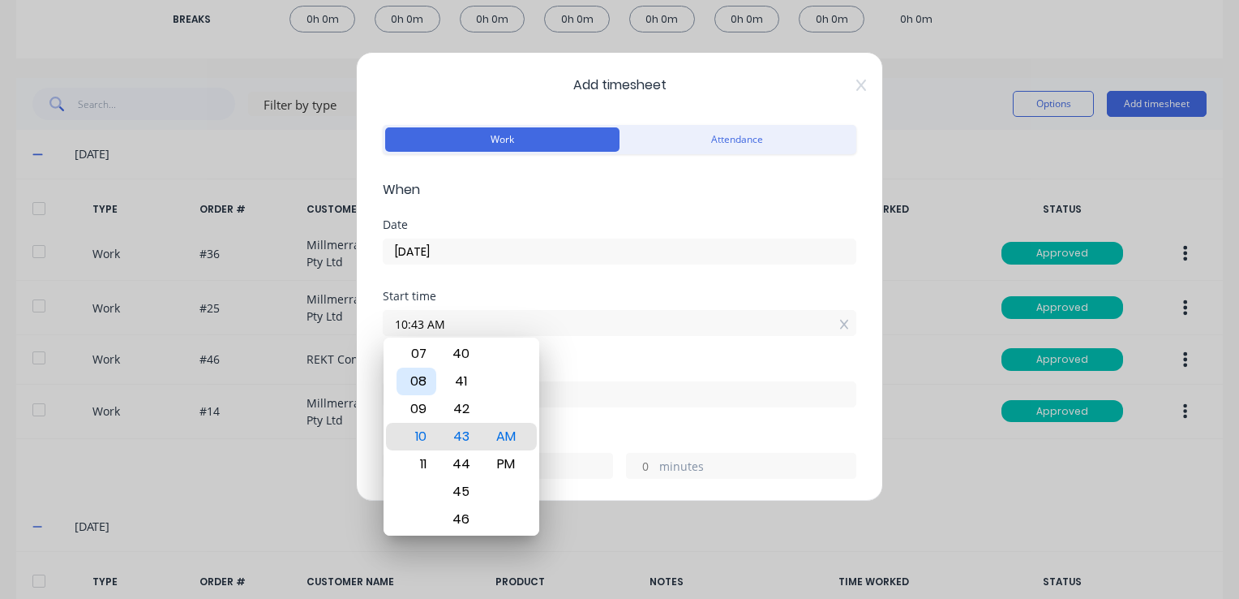
click at [422, 381] on div "08" at bounding box center [417, 381] width 40 height 28
type input "08:00 AM"
click at [464, 441] on div "00" at bounding box center [461, 437] width 40 height 28
click at [638, 323] on input "08:00 AM" at bounding box center [620, 323] width 472 height 24
click at [621, 377] on div at bounding box center [620, 392] width 474 height 30
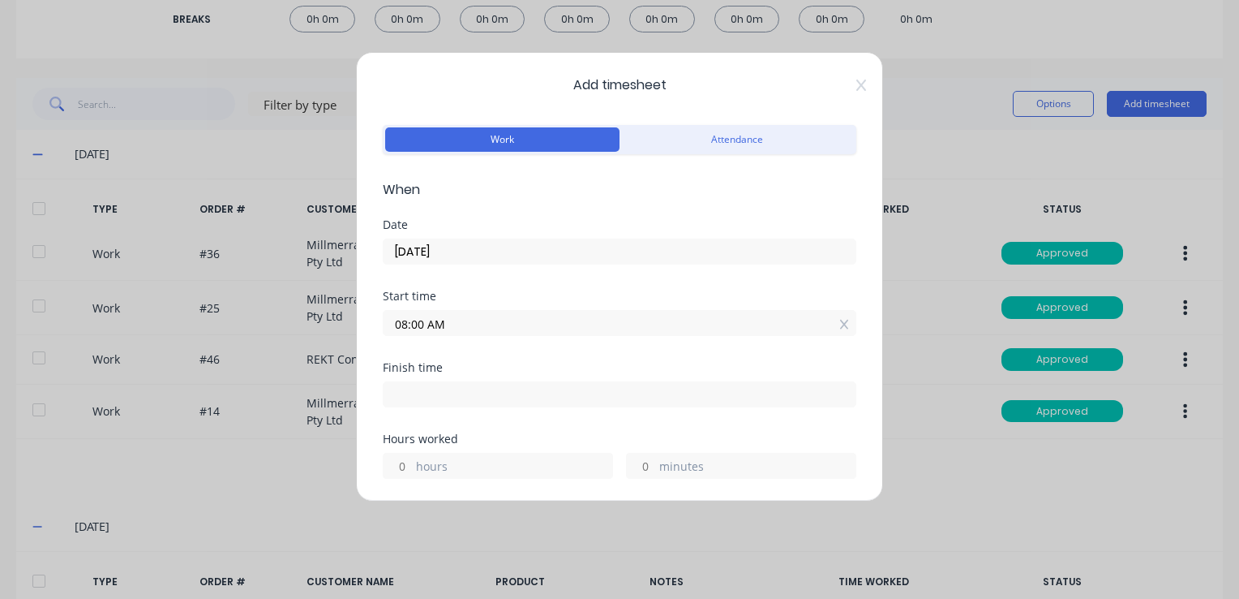
click at [532, 386] on input at bounding box center [620, 394] width 472 height 24
type input "10:46 AM"
type input "2"
type input "46"
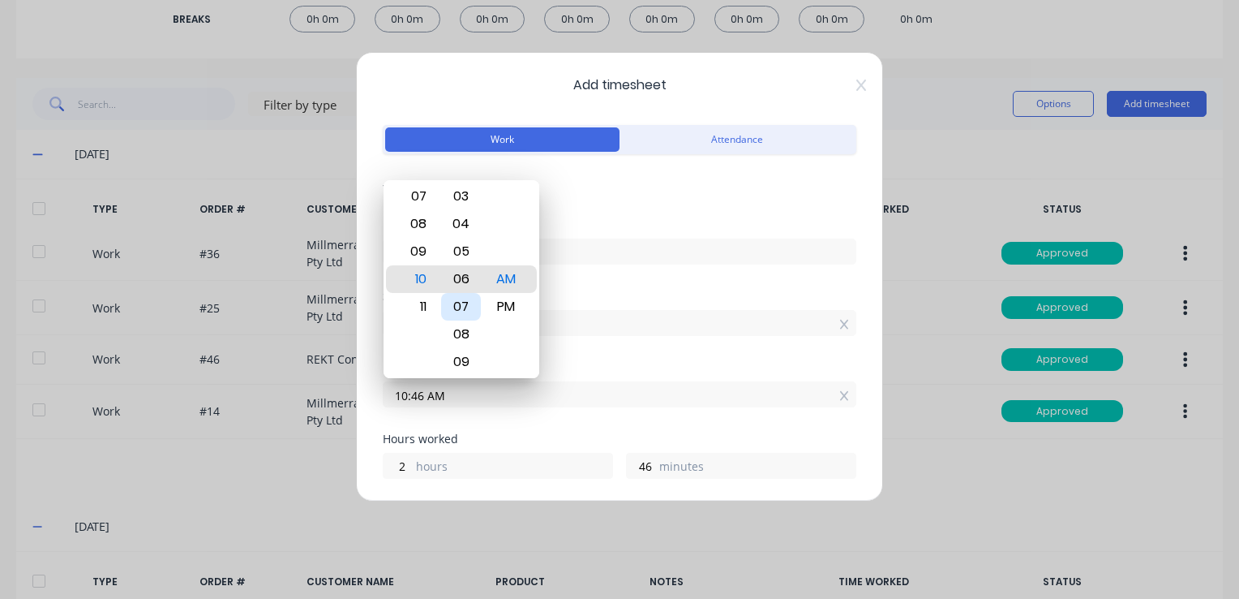
type input "10:06 AM"
type input "6"
type input "10:00 AM"
type input "0"
click at [423, 281] on div "10" at bounding box center [417, 279] width 40 height 28
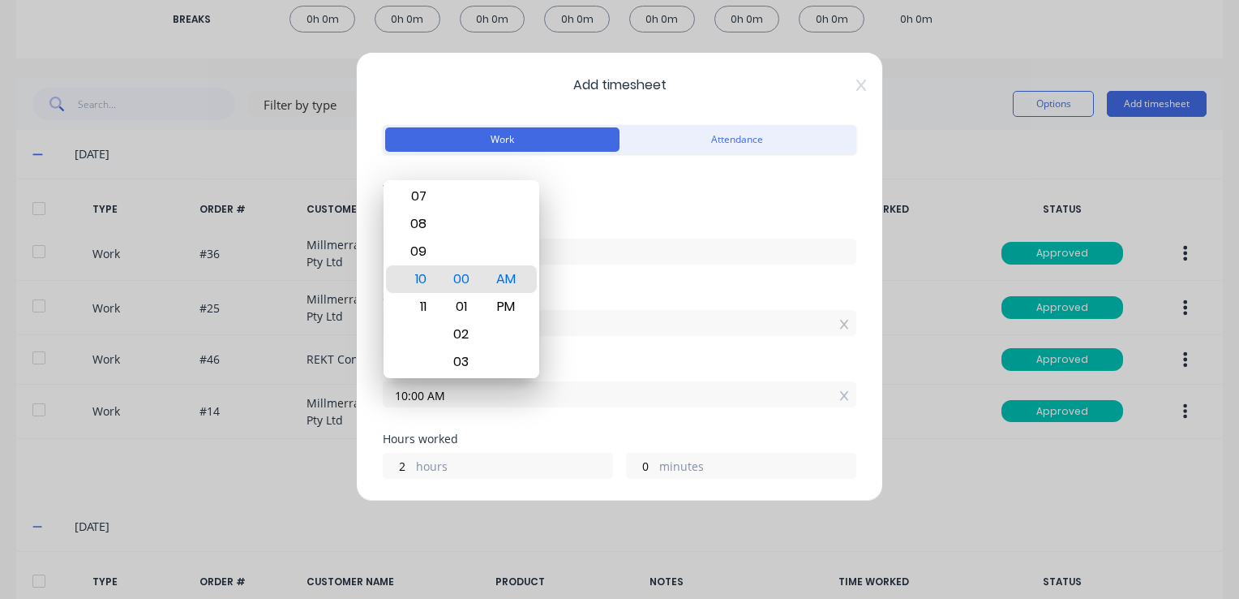
click at [641, 299] on div "Start time" at bounding box center [620, 295] width 474 height 11
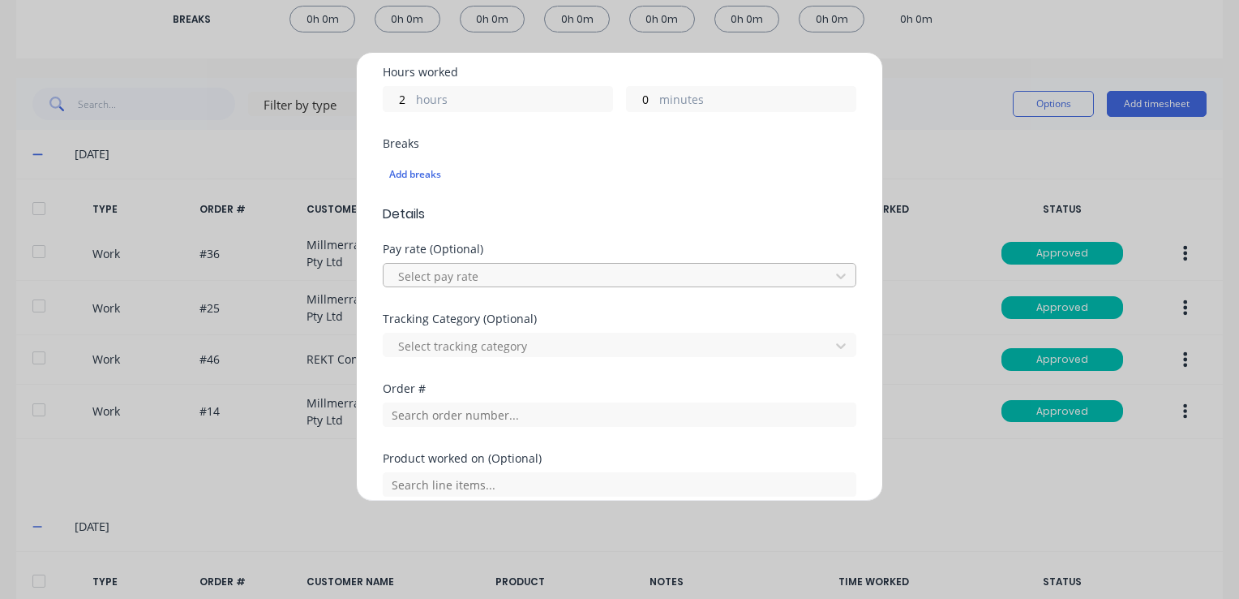
scroll to position [405, 0]
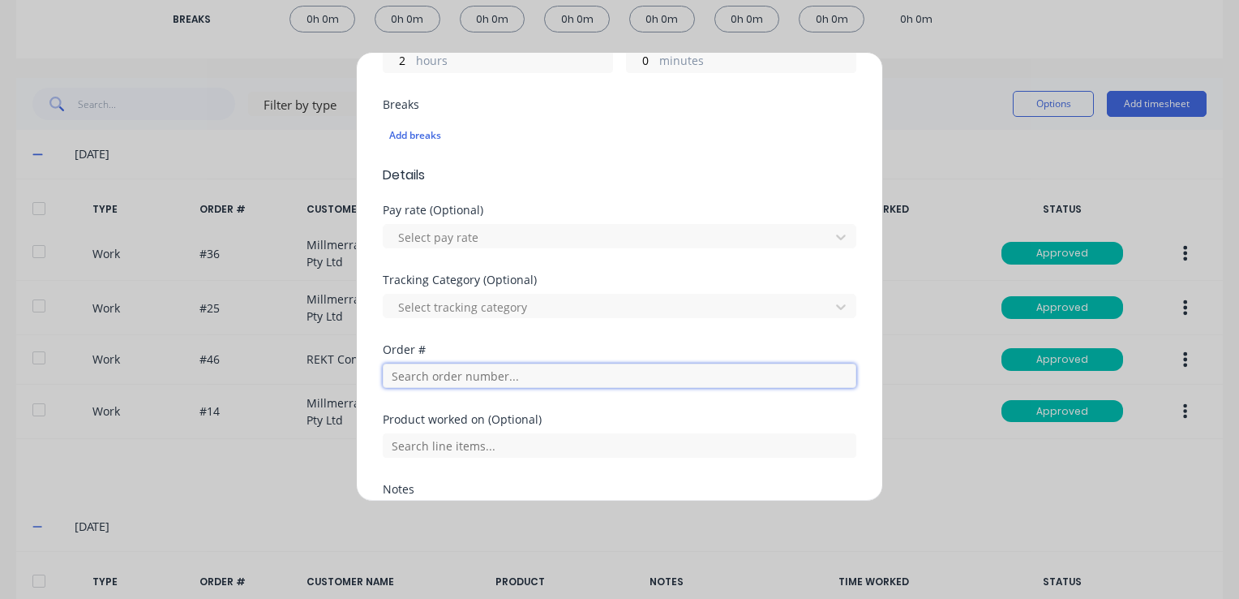
click at [439, 363] on input "text" at bounding box center [620, 375] width 474 height 24
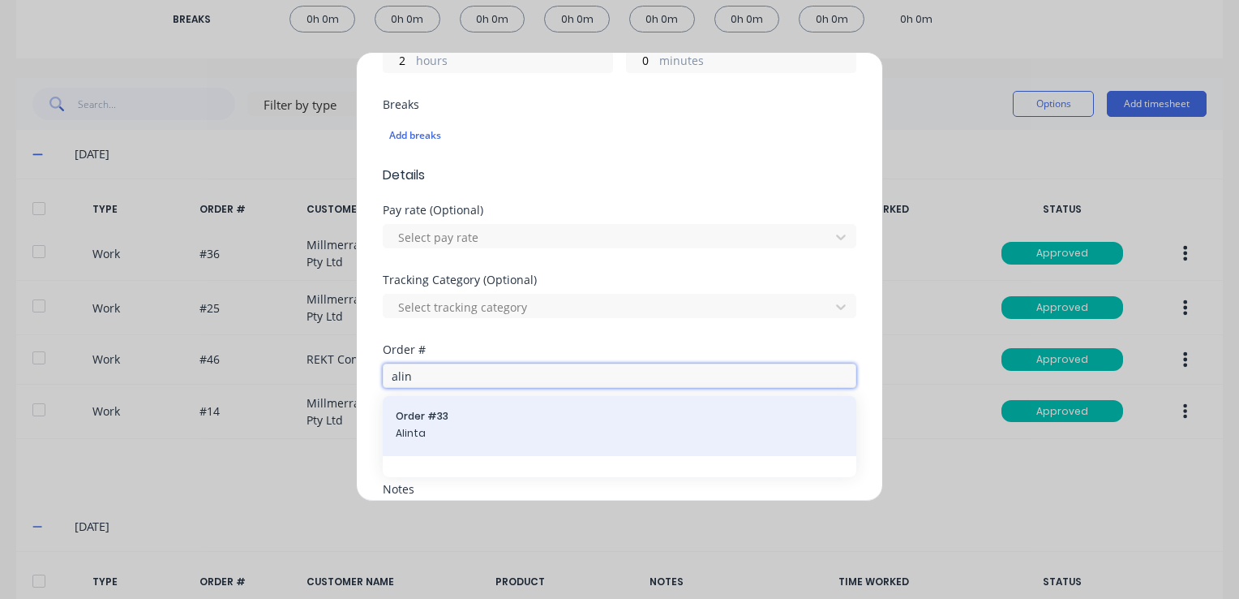
type input "alin"
click at [424, 427] on span "Alinta" at bounding box center [620, 433] width 448 height 15
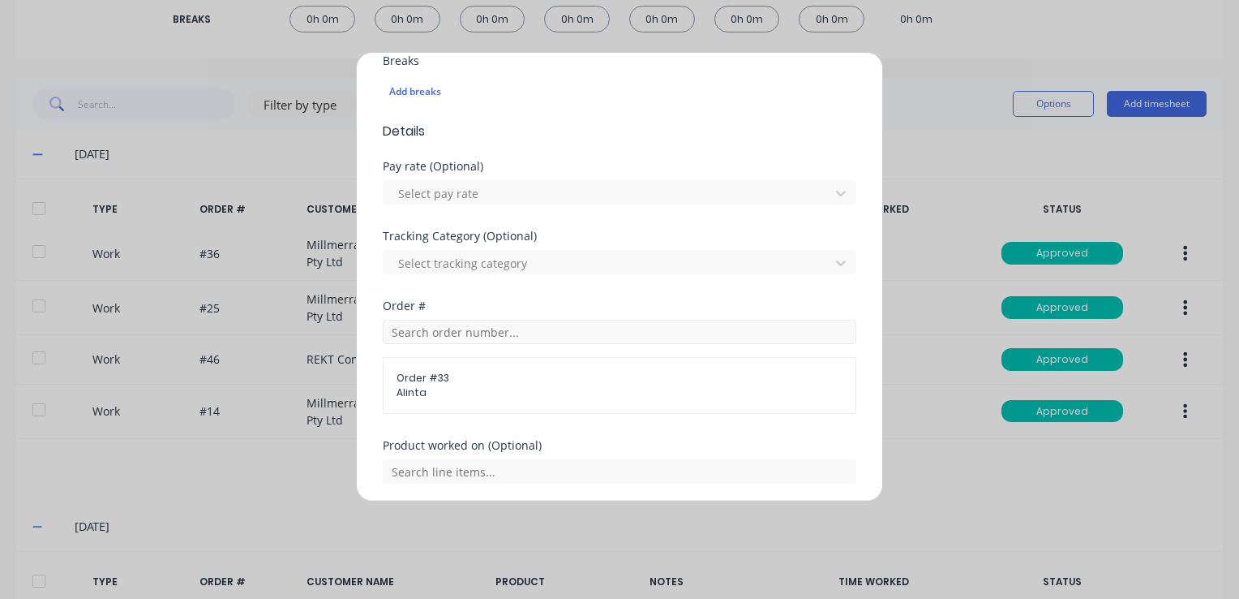
scroll to position [487, 0]
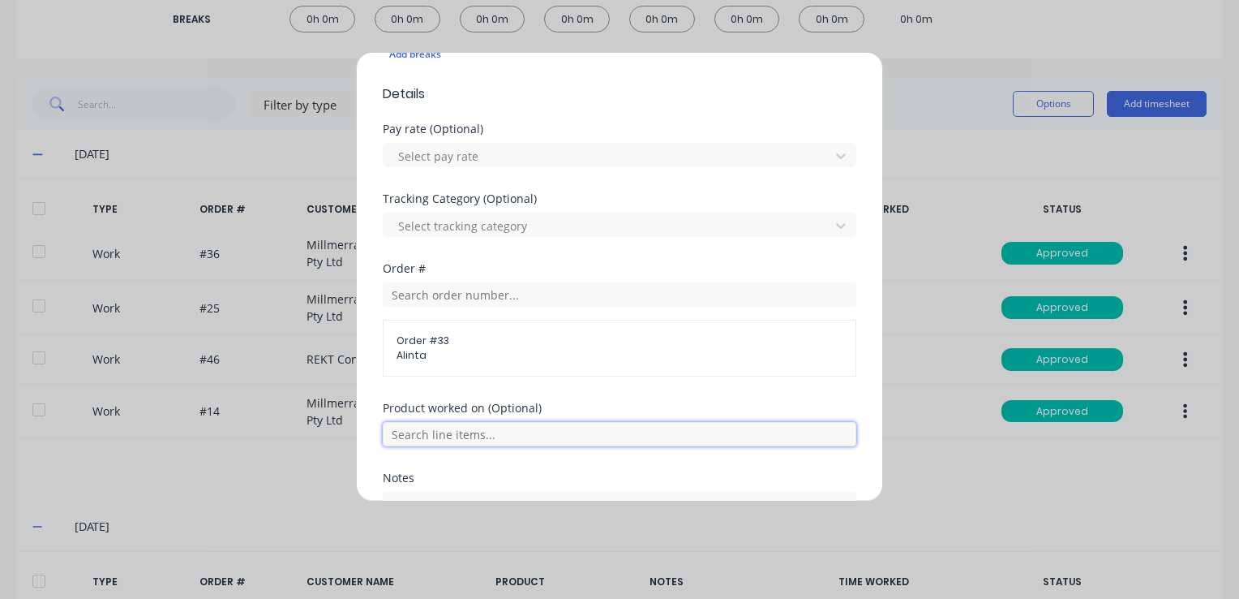
click at [483, 436] on input "text" at bounding box center [620, 434] width 474 height 24
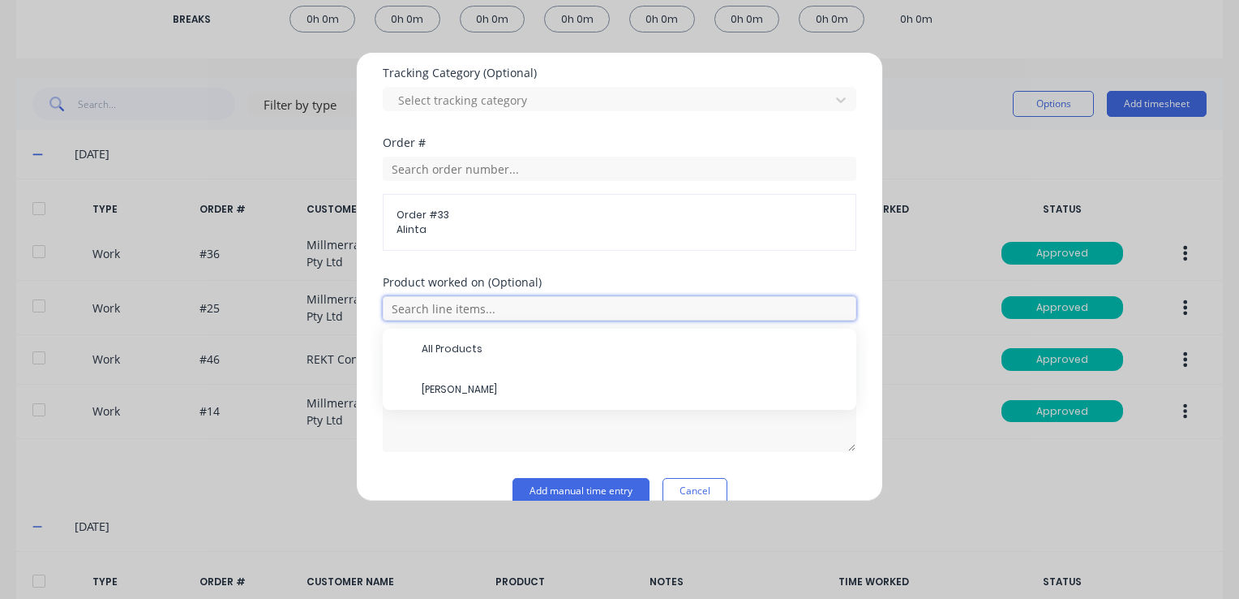
scroll to position [636, 0]
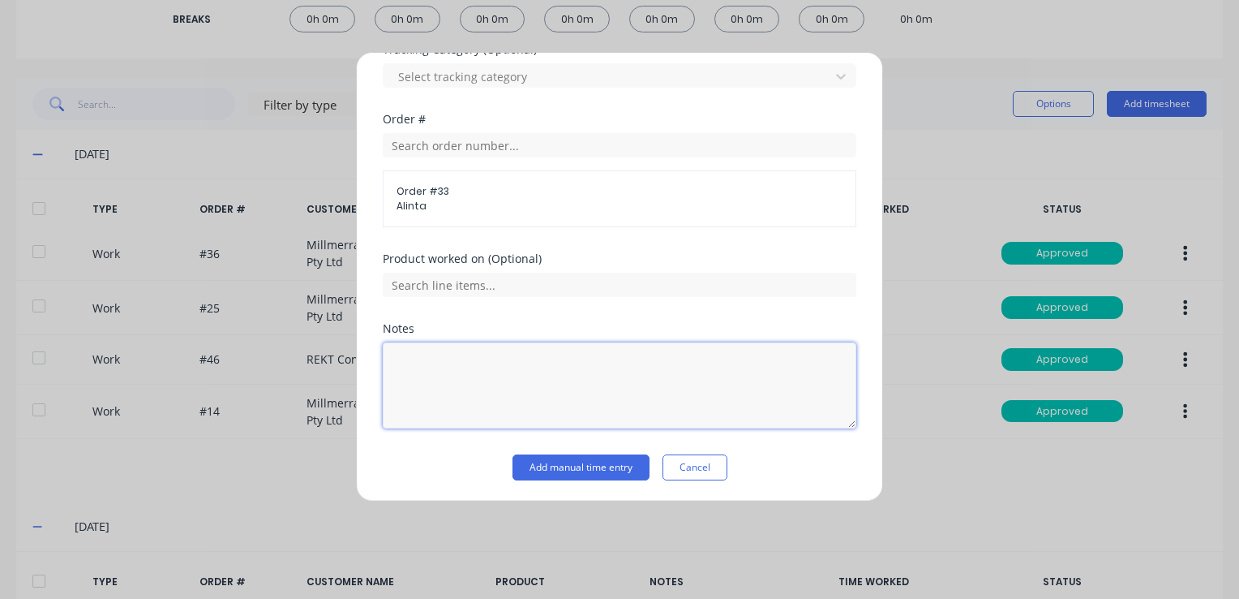
click at [561, 422] on textarea at bounding box center [620, 385] width 474 height 86
type textarea "MDR, welding quality docs"
click at [569, 467] on button "Add manual time entry" at bounding box center [581, 467] width 137 height 26
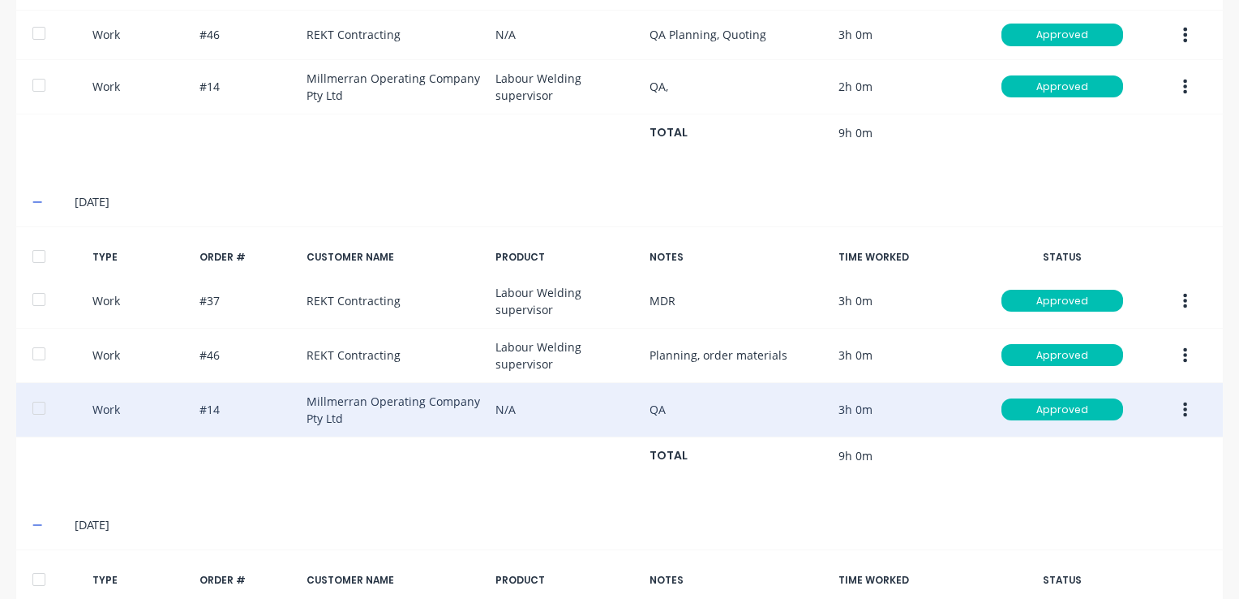
scroll to position [797, 0]
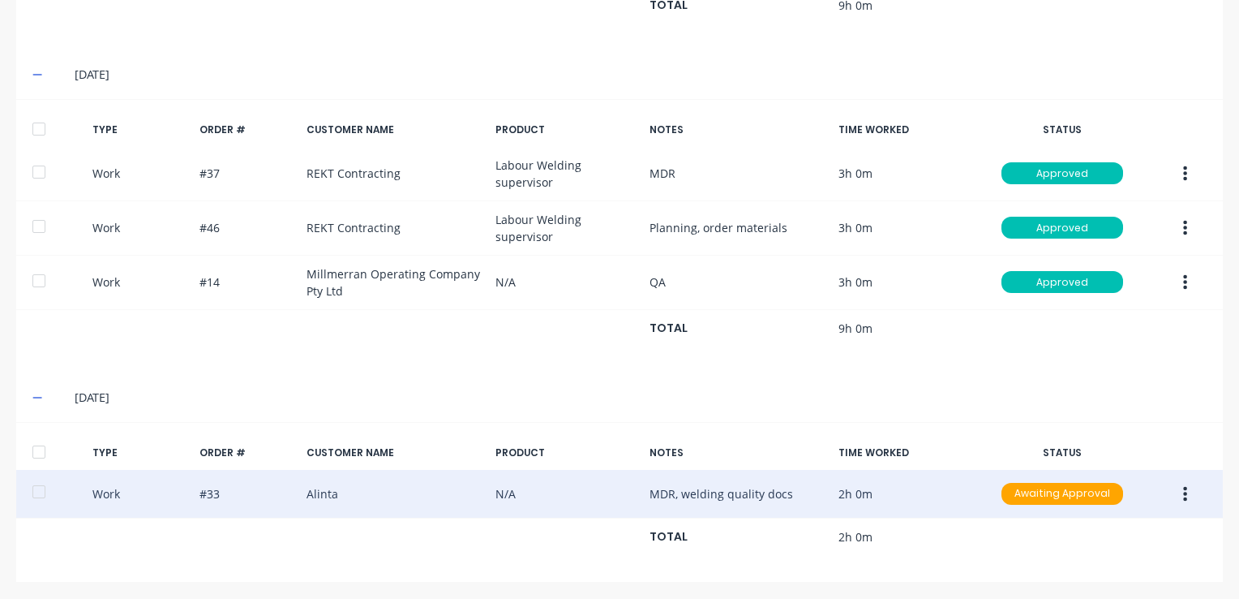
click at [1184, 496] on icon "button" at bounding box center [1186, 493] width 4 height 15
click at [1089, 491] on div "Approve" at bounding box center [1128, 498] width 125 height 24
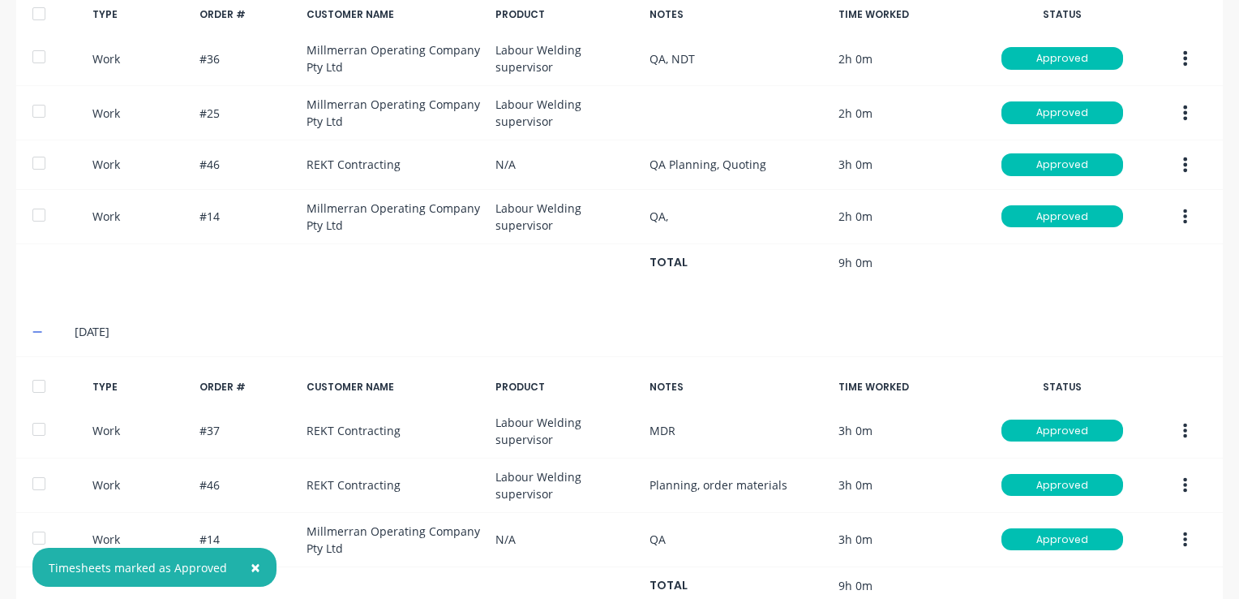
scroll to position [230, 0]
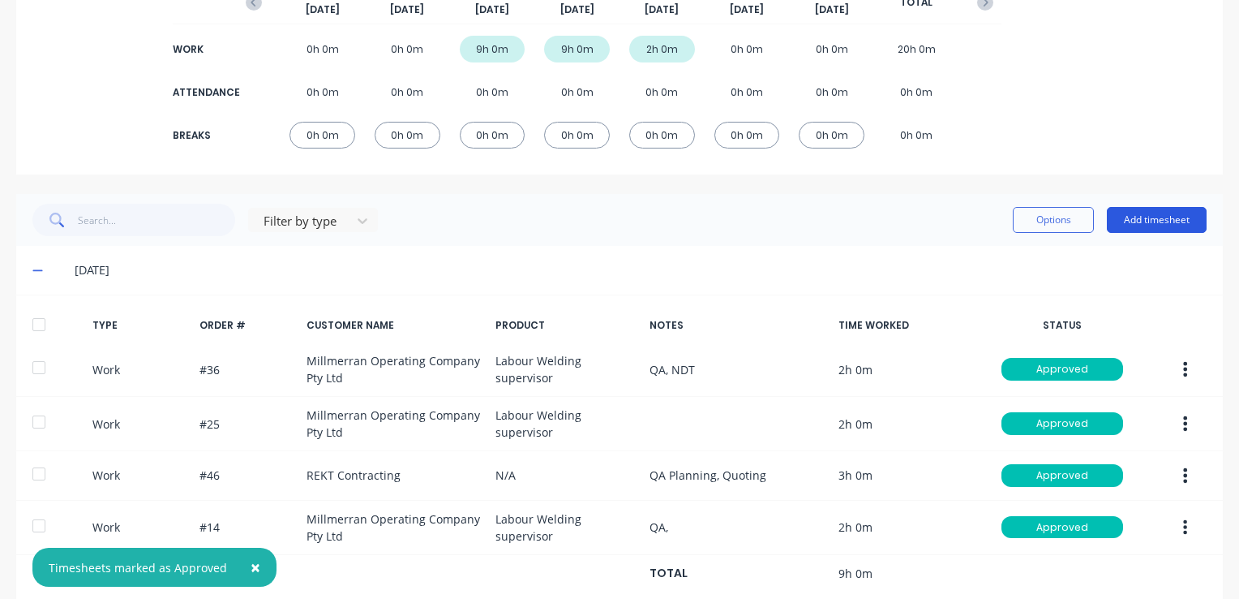
click at [1143, 220] on button "Add timesheet" at bounding box center [1157, 220] width 100 height 26
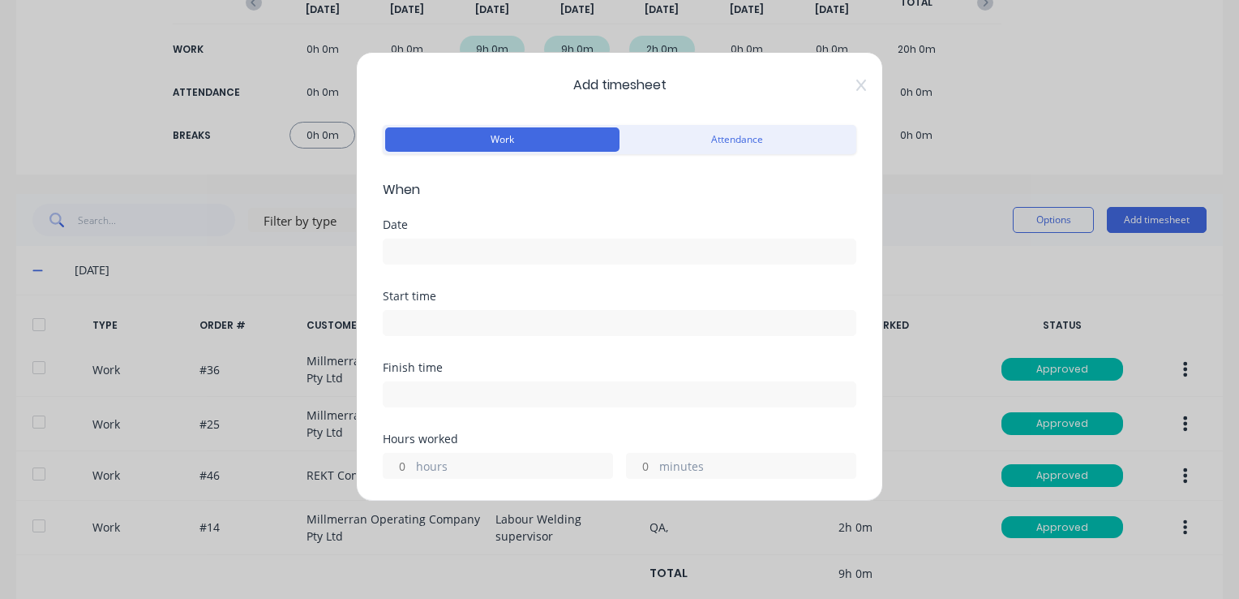
click at [435, 247] on input at bounding box center [620, 251] width 472 height 24
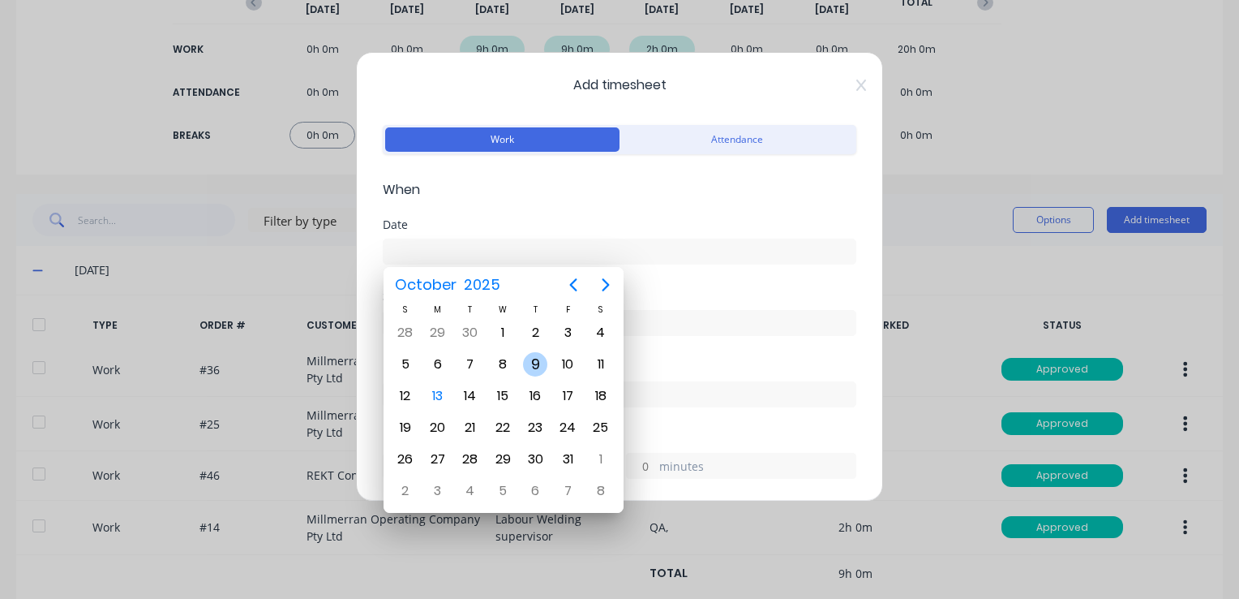
click at [535, 362] on div "9" at bounding box center [535, 364] width 24 height 24
type input "[DATE]"
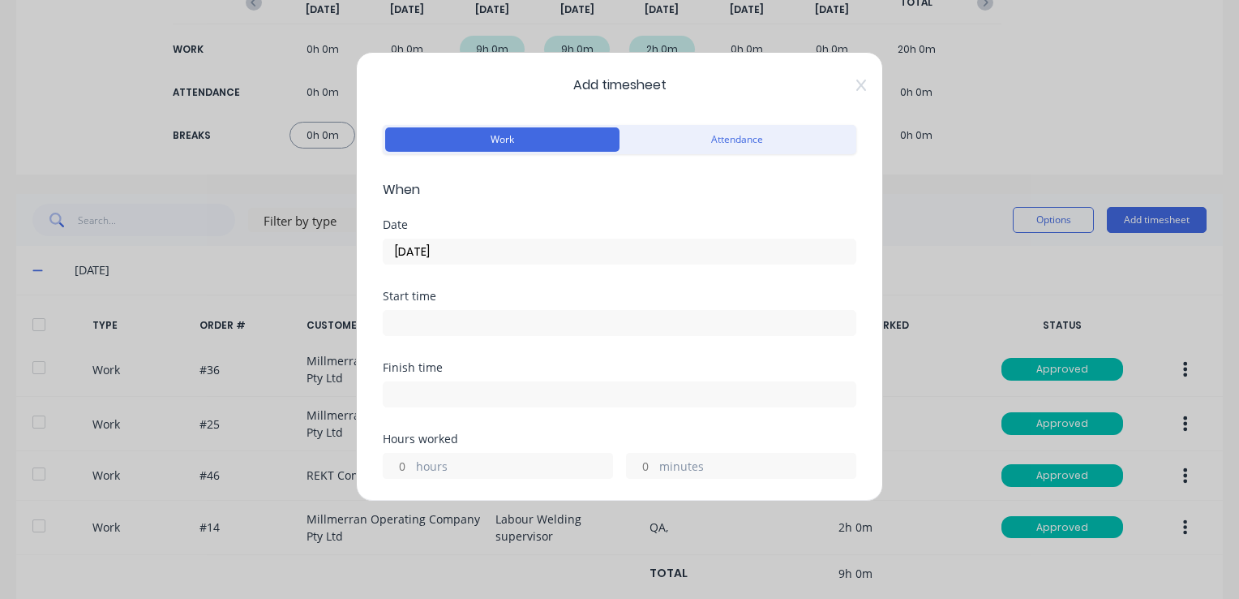
click at [456, 320] on input at bounding box center [620, 323] width 472 height 24
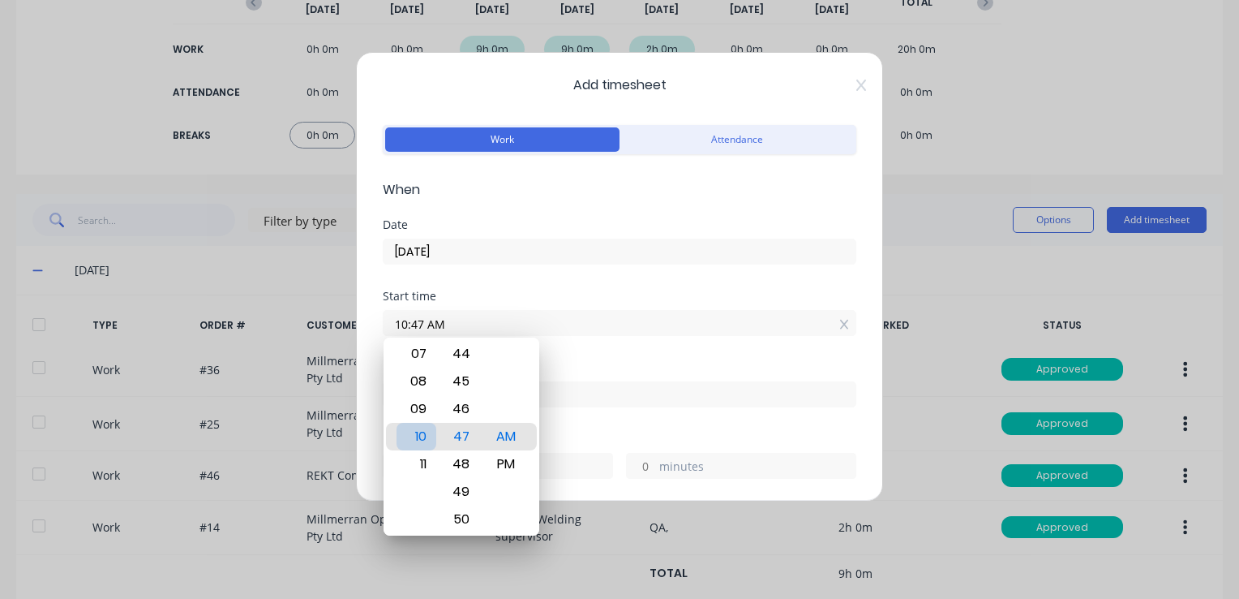
click at [421, 440] on div "10" at bounding box center [417, 437] width 40 height 28
type input "10:00 AM"
click at [448, 431] on div "00" at bounding box center [461, 437] width 40 height 28
click at [603, 378] on div at bounding box center [620, 392] width 474 height 30
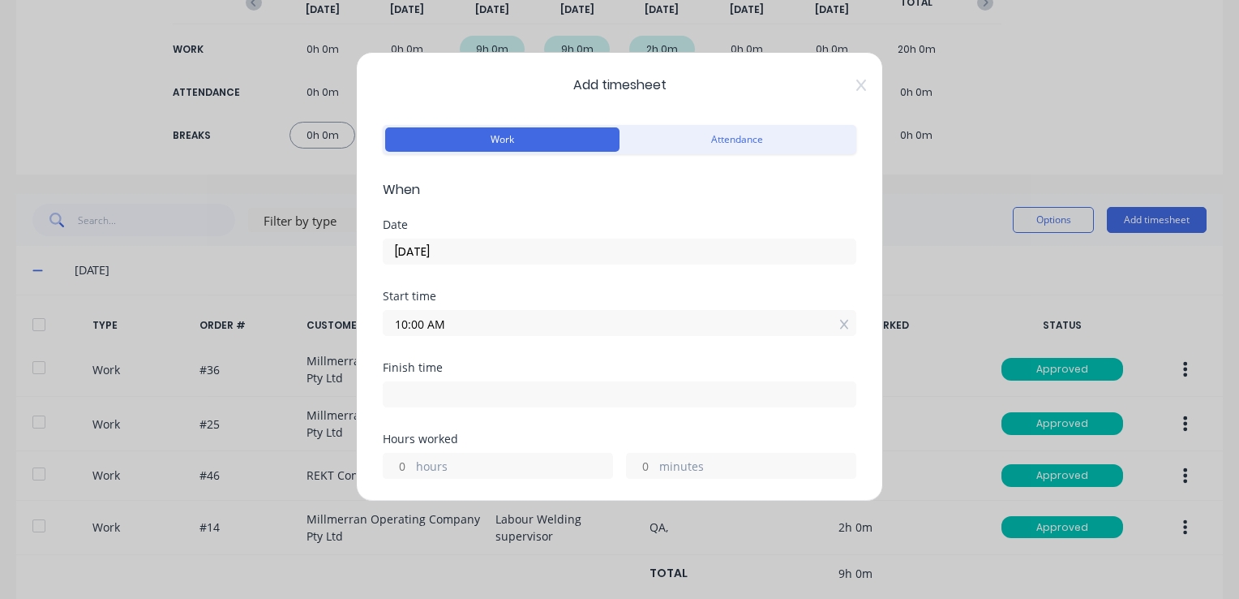
click at [453, 397] on input at bounding box center [620, 394] width 472 height 24
type input "10:47 AM"
type input "0"
type input "47"
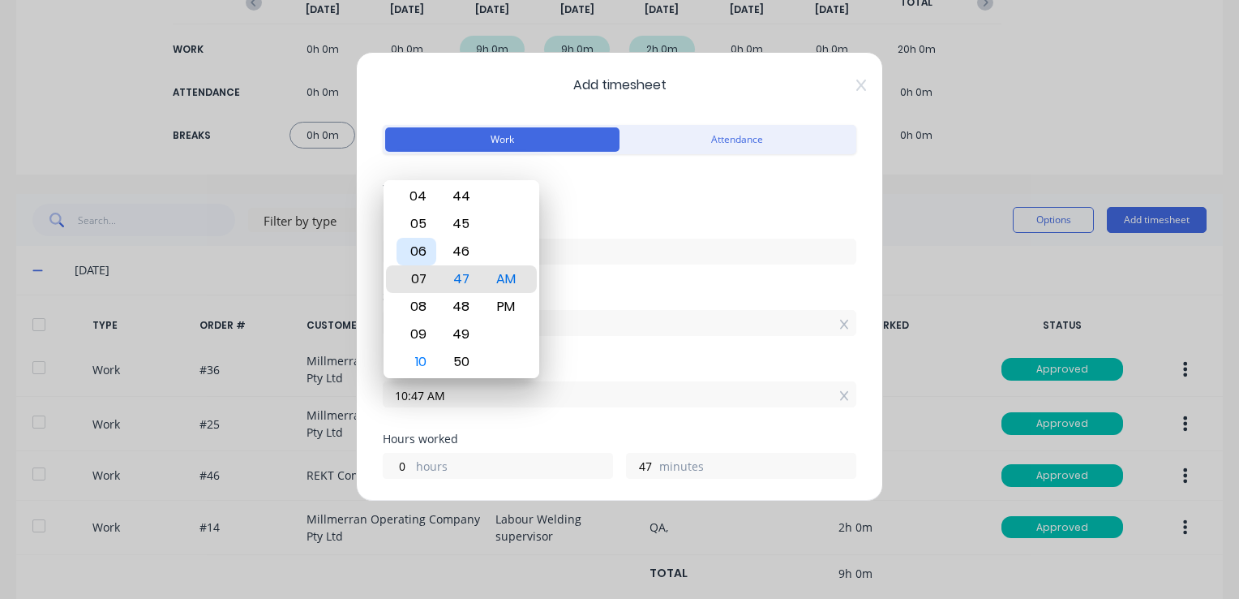
type input "07:47 AM"
type input "21"
type input "09:47 AM"
type input "23"
type input "12:47 AM"
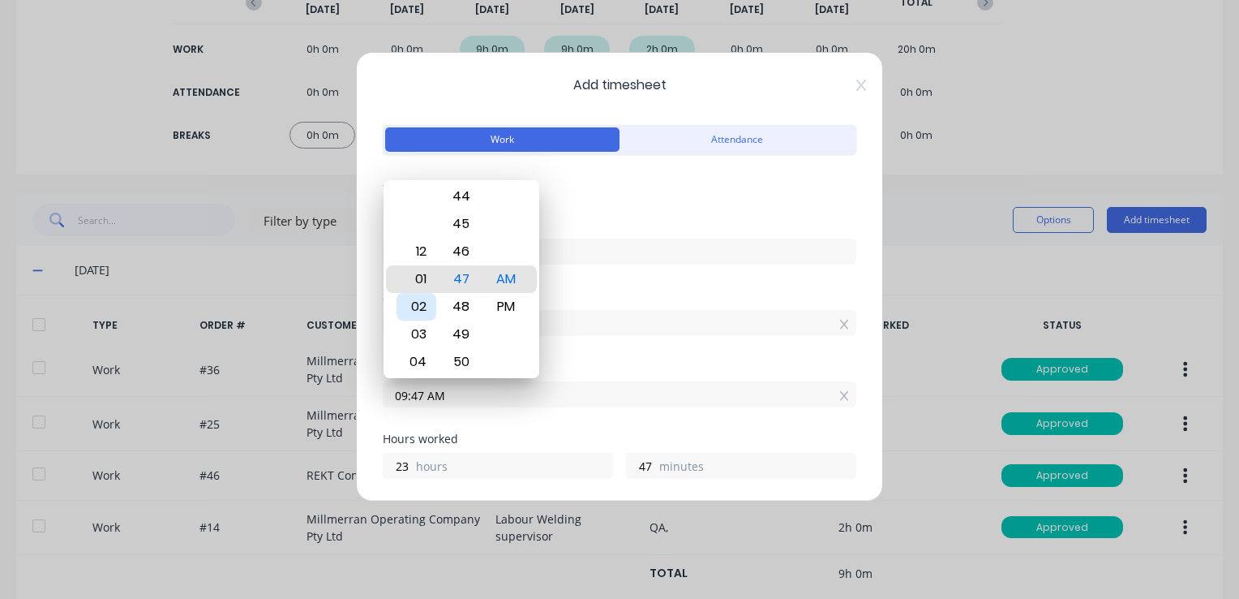
type input "14"
click at [418, 278] on div "12" at bounding box center [417, 279] width 40 height 28
type input "12:19 AM"
type input "19"
type input "12:00 AM"
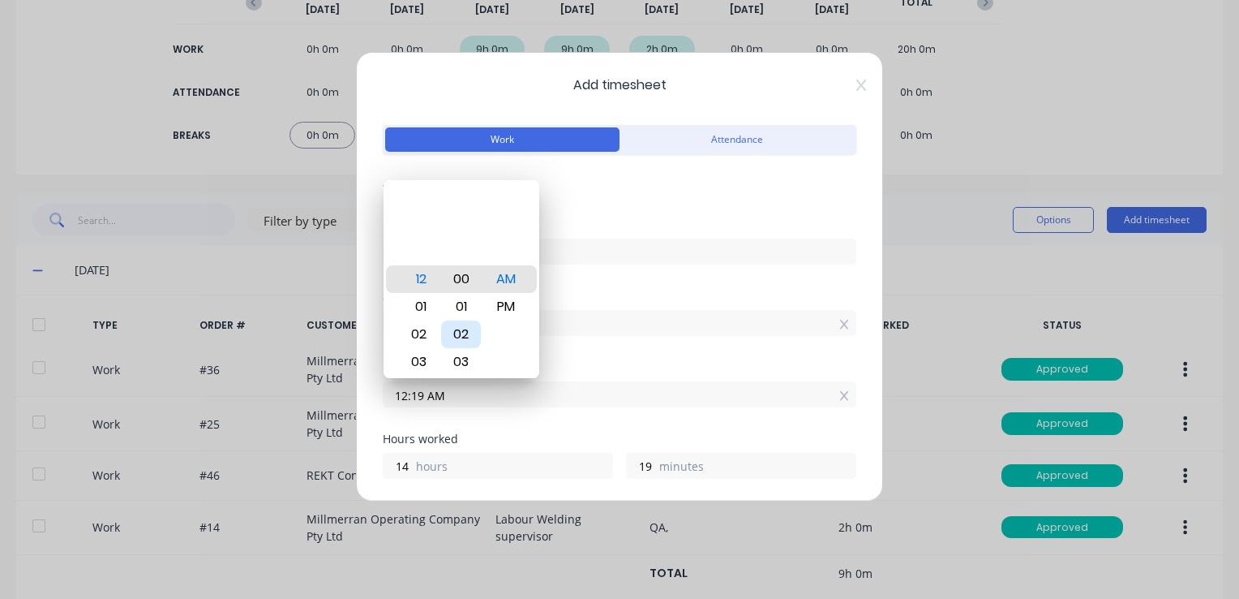
type input "0"
drag, startPoint x: 454, startPoint y: 275, endPoint x: 478, endPoint y: 289, distance: 27.3
click at [454, 276] on div "00" at bounding box center [461, 279] width 40 height 28
click at [504, 312] on div "PM" at bounding box center [506, 307] width 40 height 28
type input "12:00 PM"
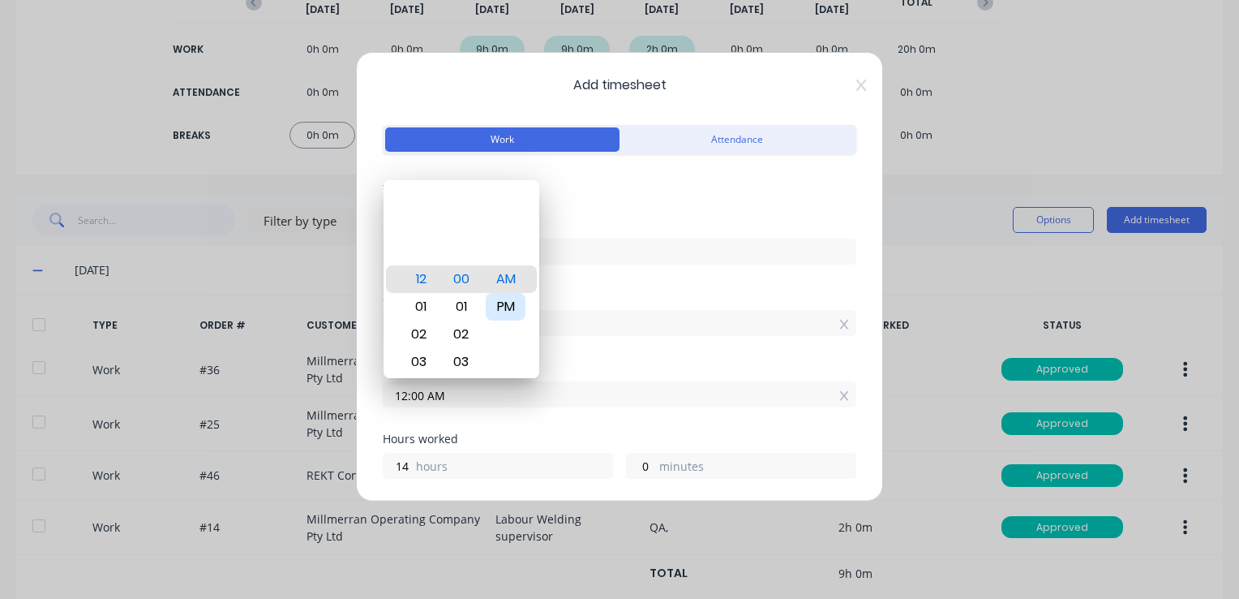
type input "2"
click at [629, 355] on div "Start time 10:00 AM" at bounding box center [620, 325] width 474 height 71
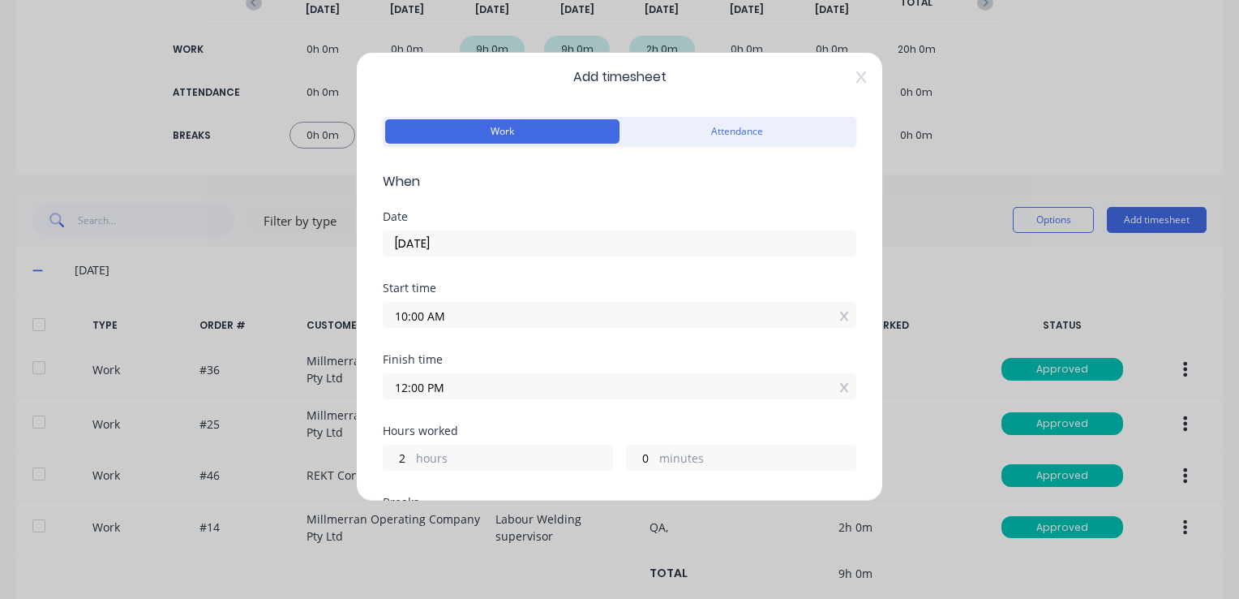
scroll to position [0, 0]
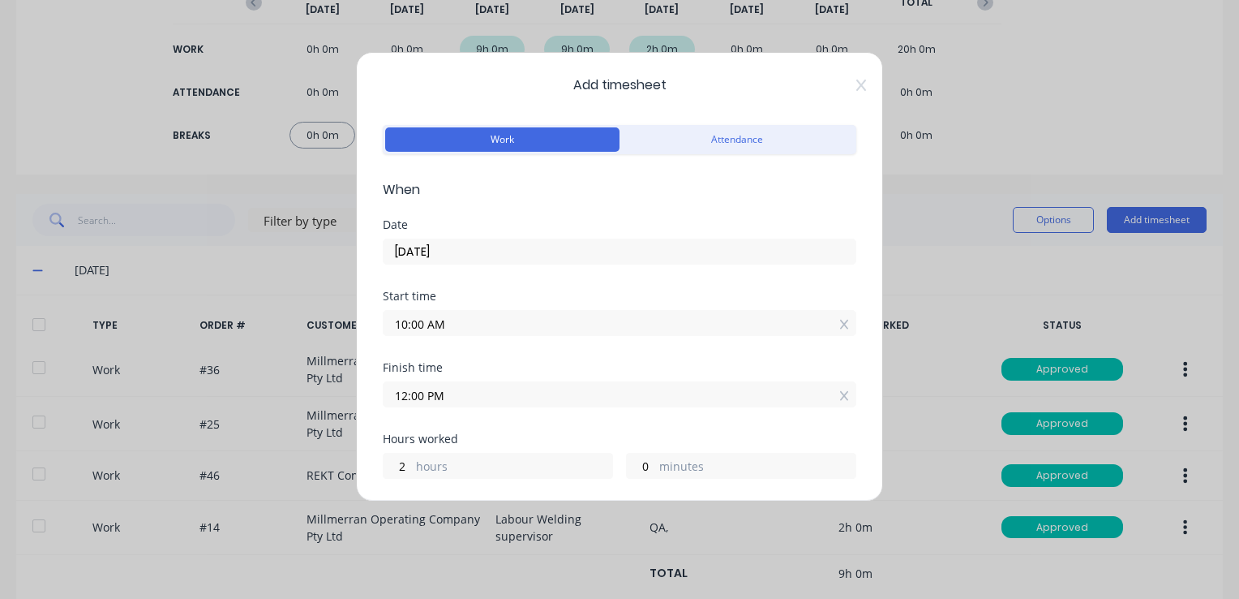
click at [607, 394] on input "12:00 PM" at bounding box center [620, 394] width 472 height 24
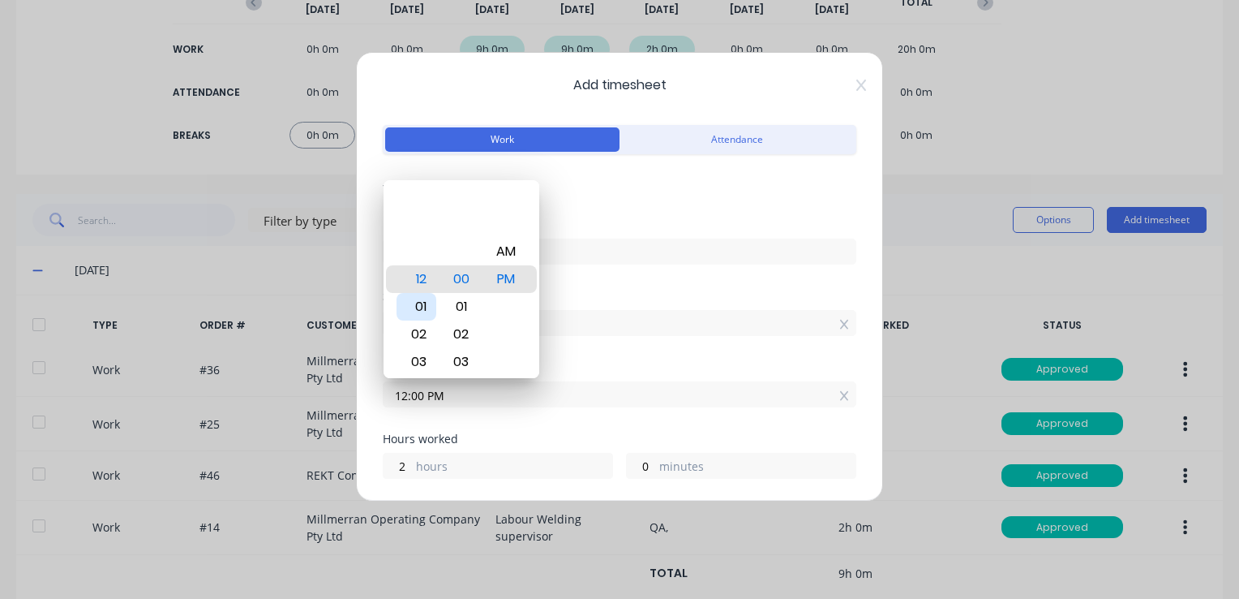
click at [423, 309] on div "01" at bounding box center [417, 307] width 40 height 28
type input "01:00 PM"
type input "3"
click at [607, 355] on div "Start time 10:00 AM" at bounding box center [620, 325] width 474 height 71
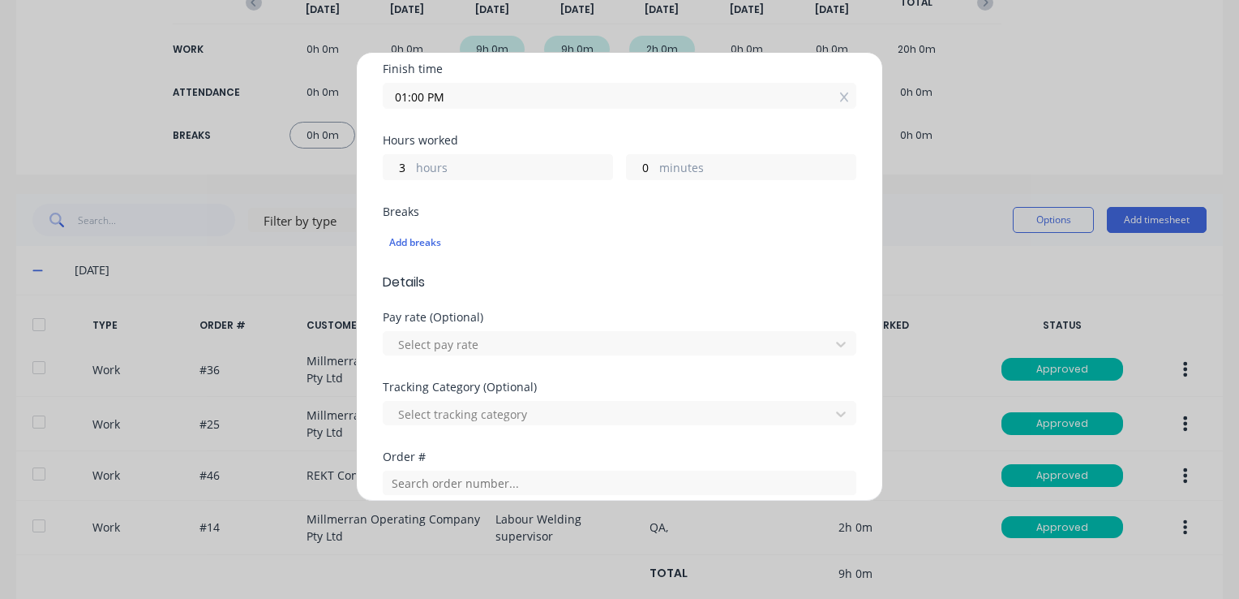
scroll to position [405, 0]
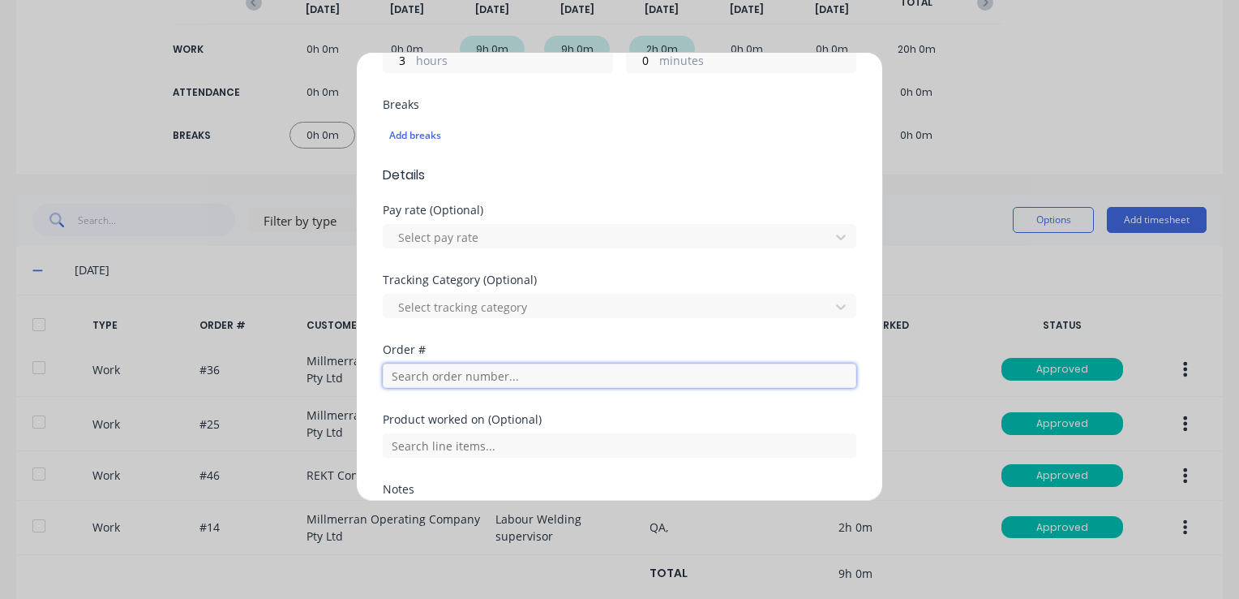
click at [438, 378] on input "text" at bounding box center [620, 375] width 474 height 24
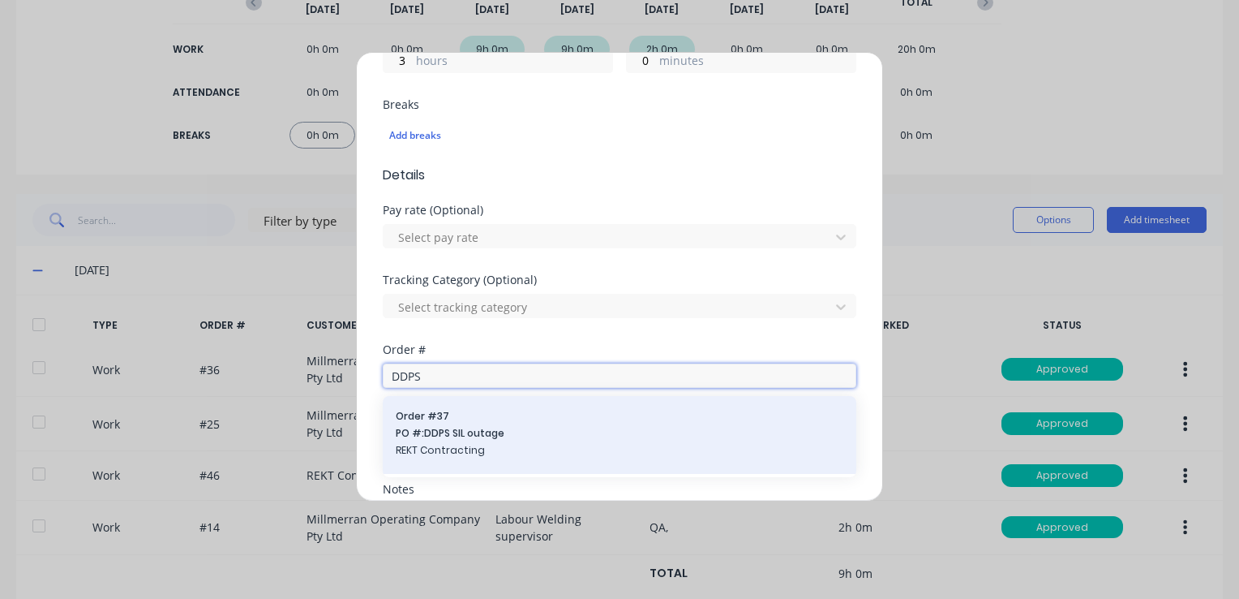
type input "DDPS"
click at [448, 422] on div "Order # 37 PO #: DDPS SIL outage REKT Contracting" at bounding box center [620, 435] width 448 height 52
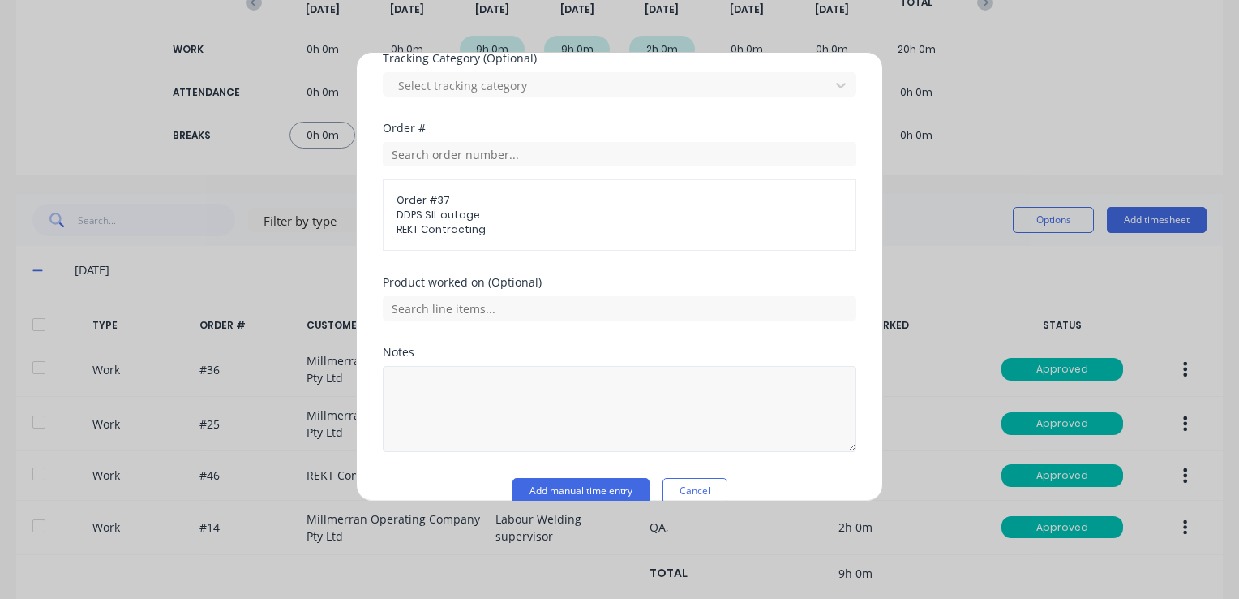
scroll to position [649, 0]
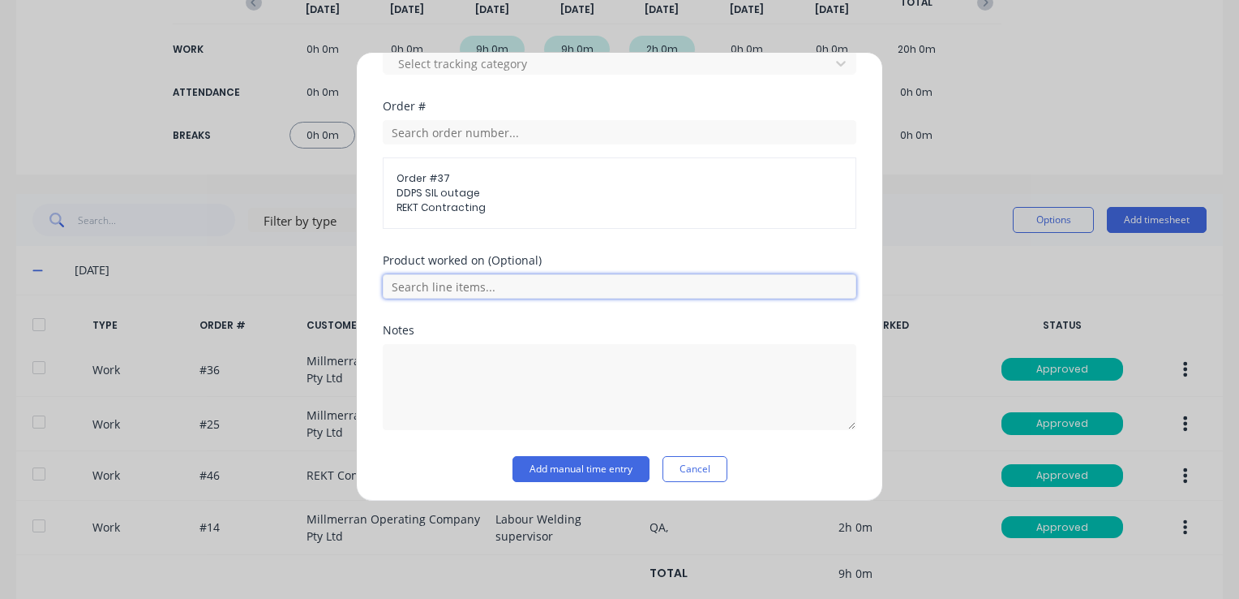
click at [438, 288] on input "text" at bounding box center [620, 286] width 474 height 24
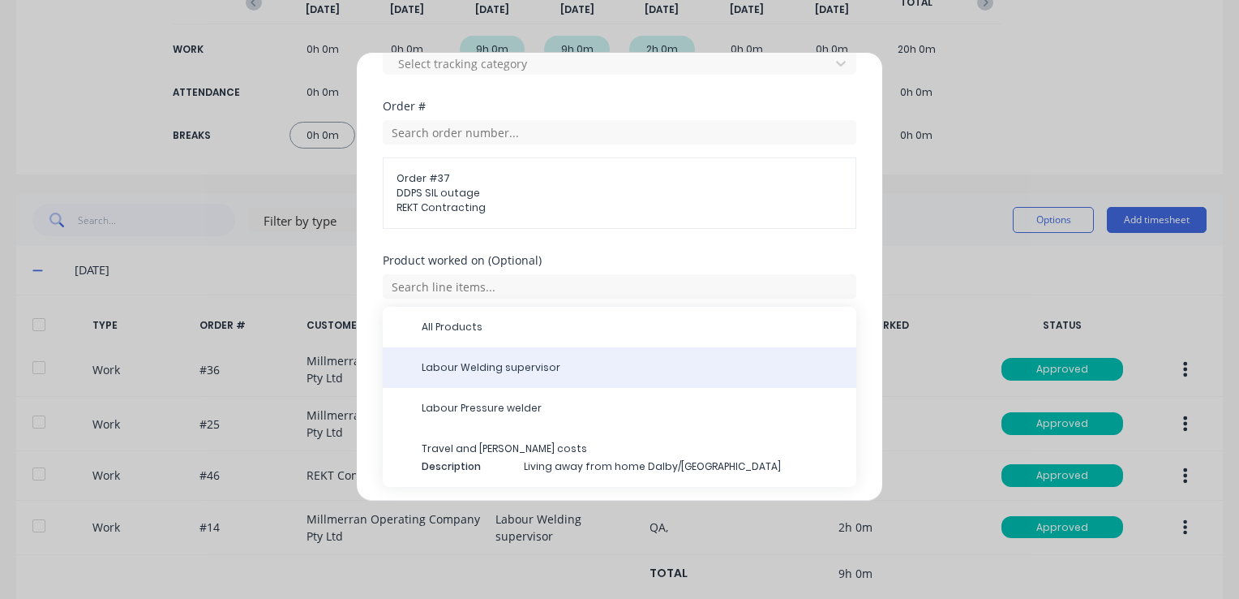
click at [498, 369] on span "Labour Welding supervisor" at bounding box center [633, 367] width 422 height 15
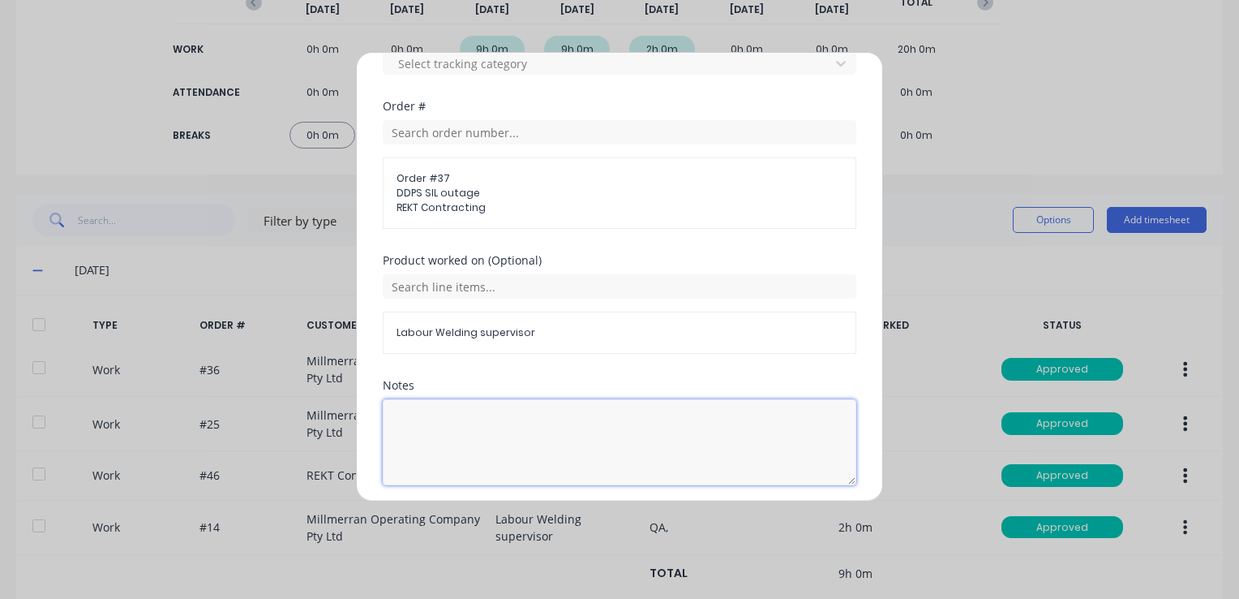
click at [448, 413] on textarea at bounding box center [620, 442] width 474 height 86
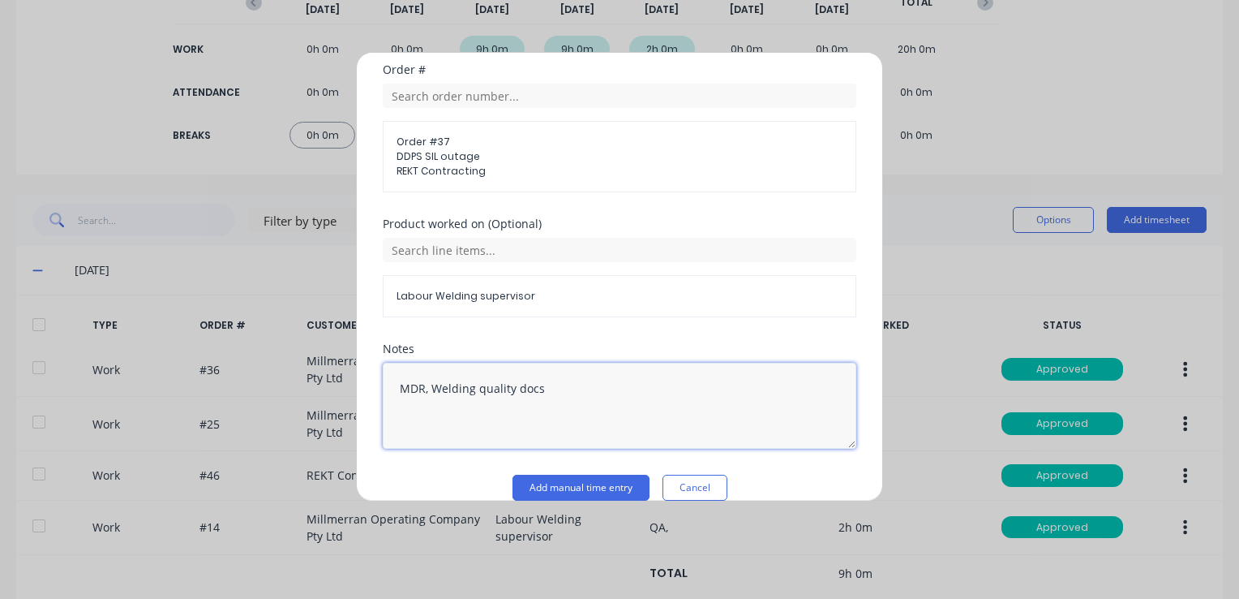
scroll to position [706, 0]
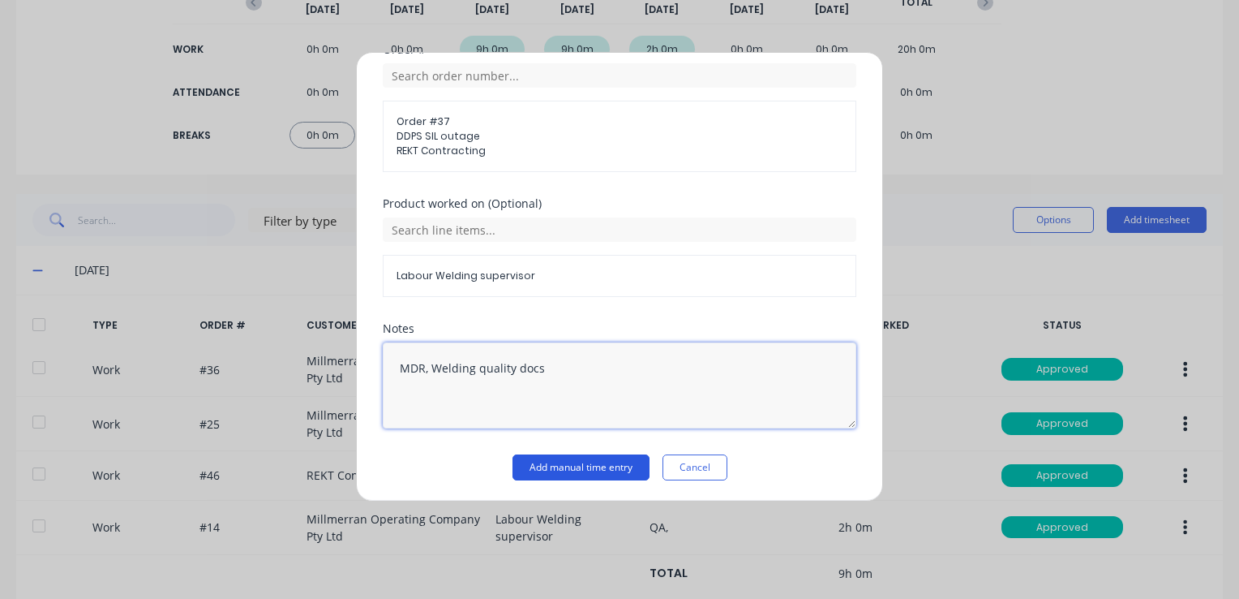
type textarea "MDR, Welding quality docs"
click at [586, 466] on button "Add manual time entry" at bounding box center [581, 467] width 137 height 26
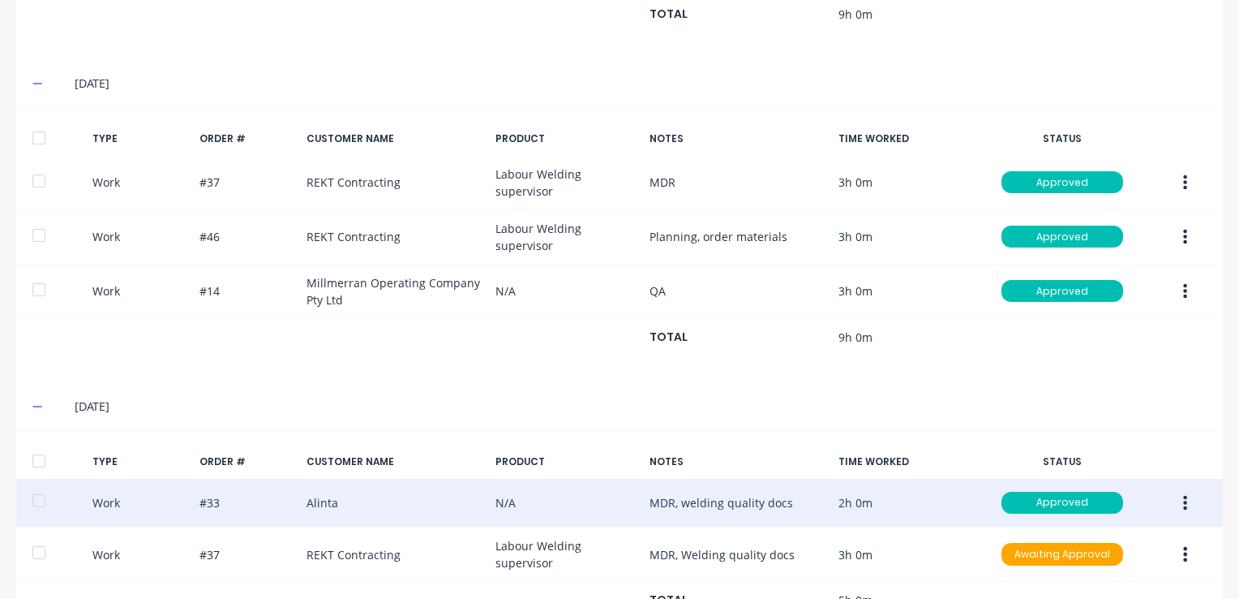
scroll to position [851, 0]
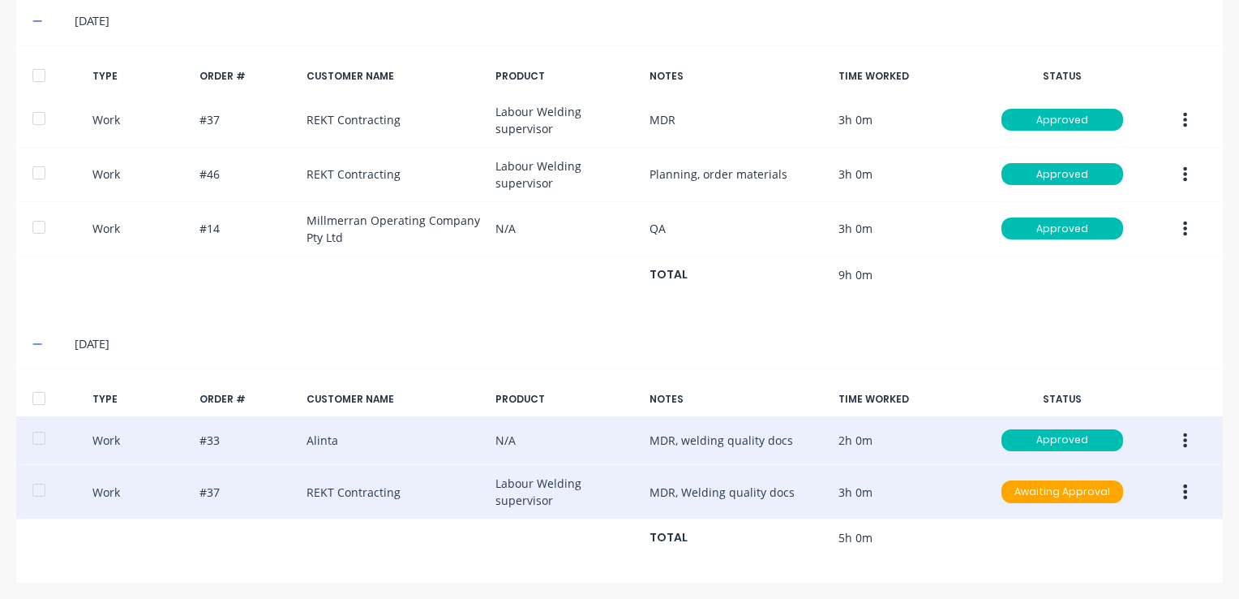
click at [1166, 489] on button "button" at bounding box center [1185, 491] width 38 height 29
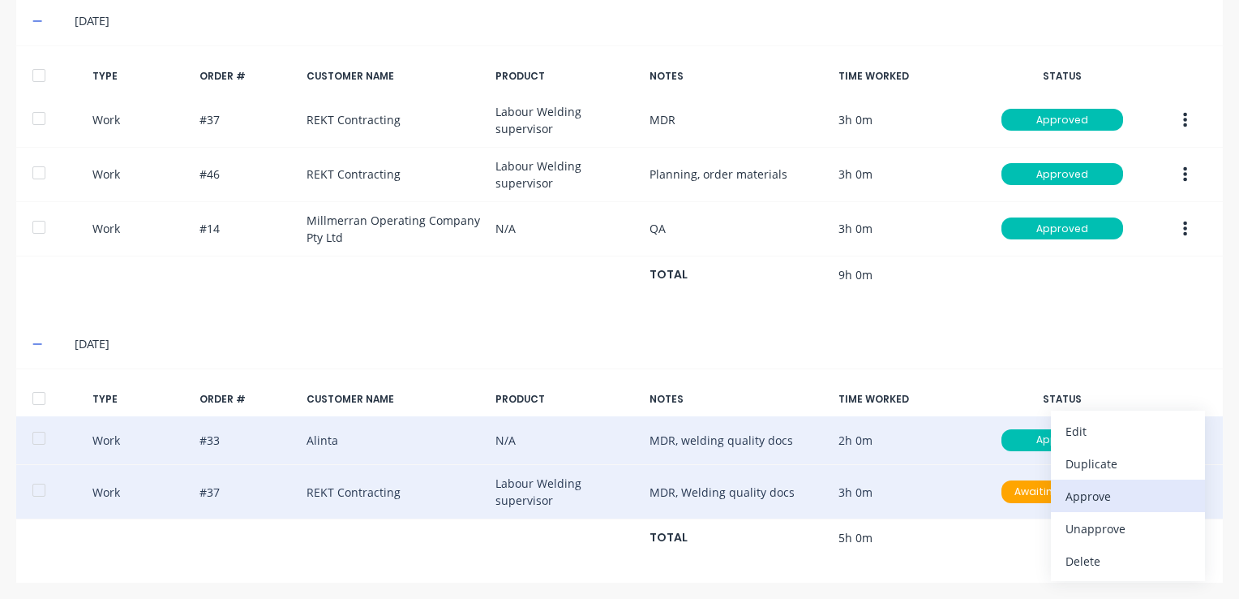
click at [1088, 497] on div "Approve" at bounding box center [1128, 496] width 125 height 24
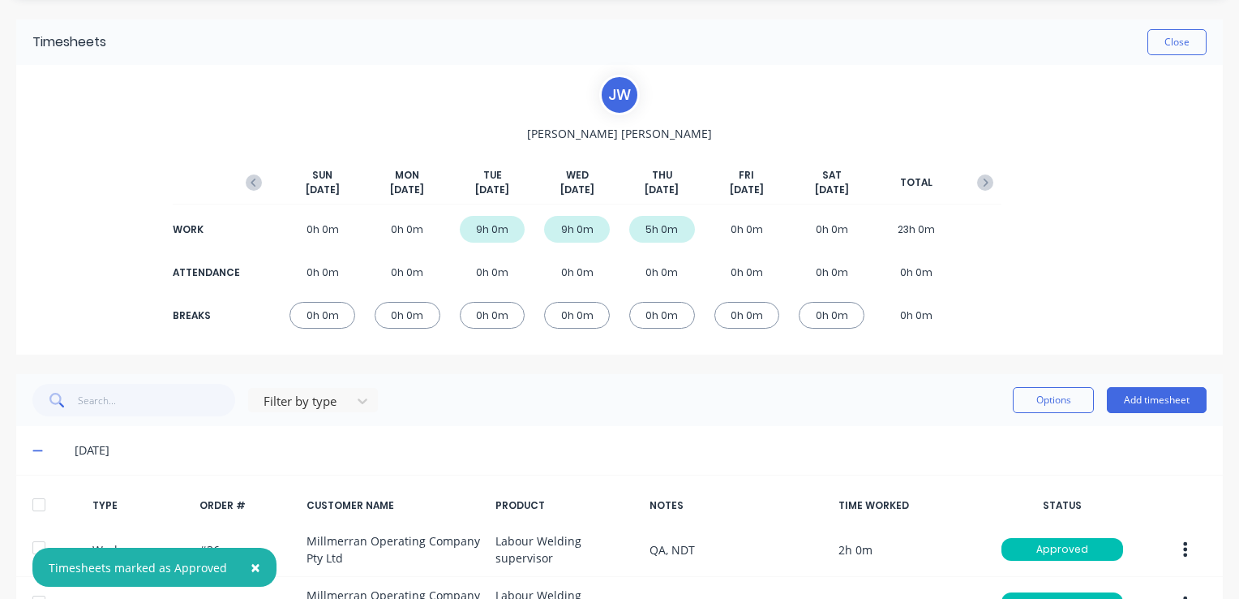
scroll to position [40, 0]
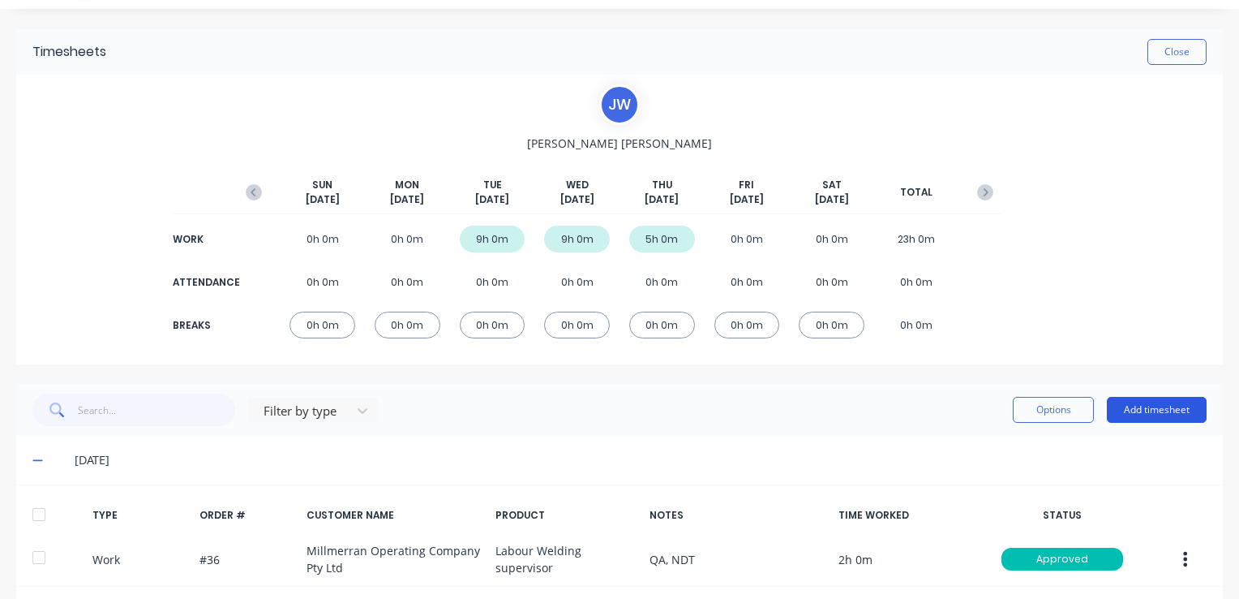
click at [1148, 405] on button "Add timesheet" at bounding box center [1157, 410] width 100 height 26
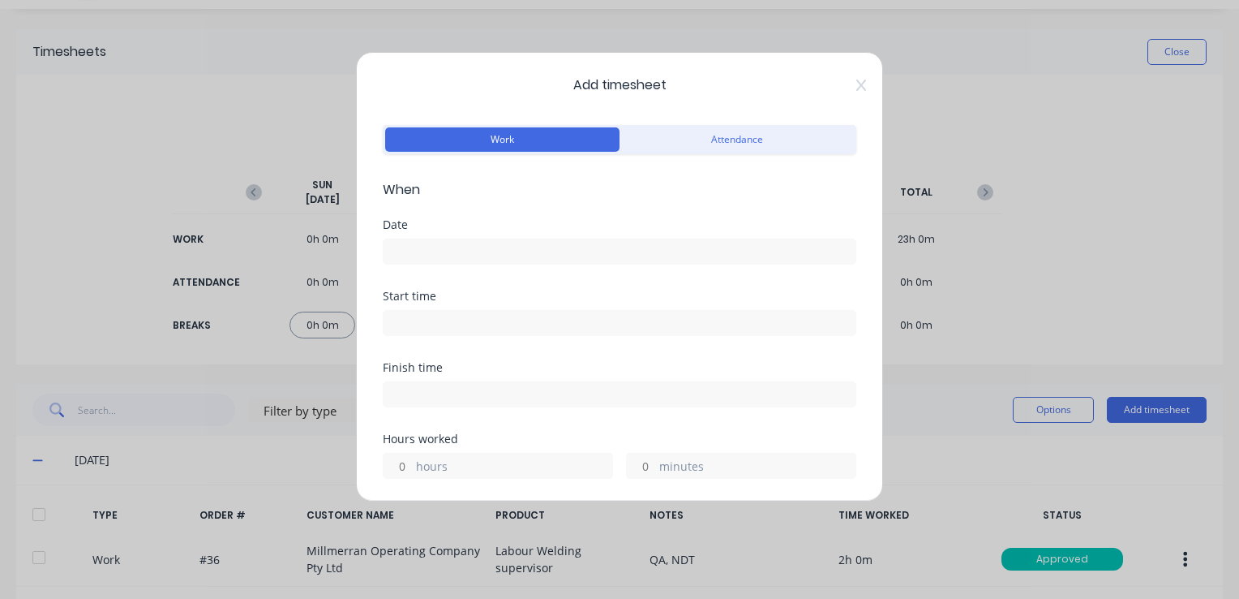
click at [428, 255] on input at bounding box center [620, 251] width 472 height 24
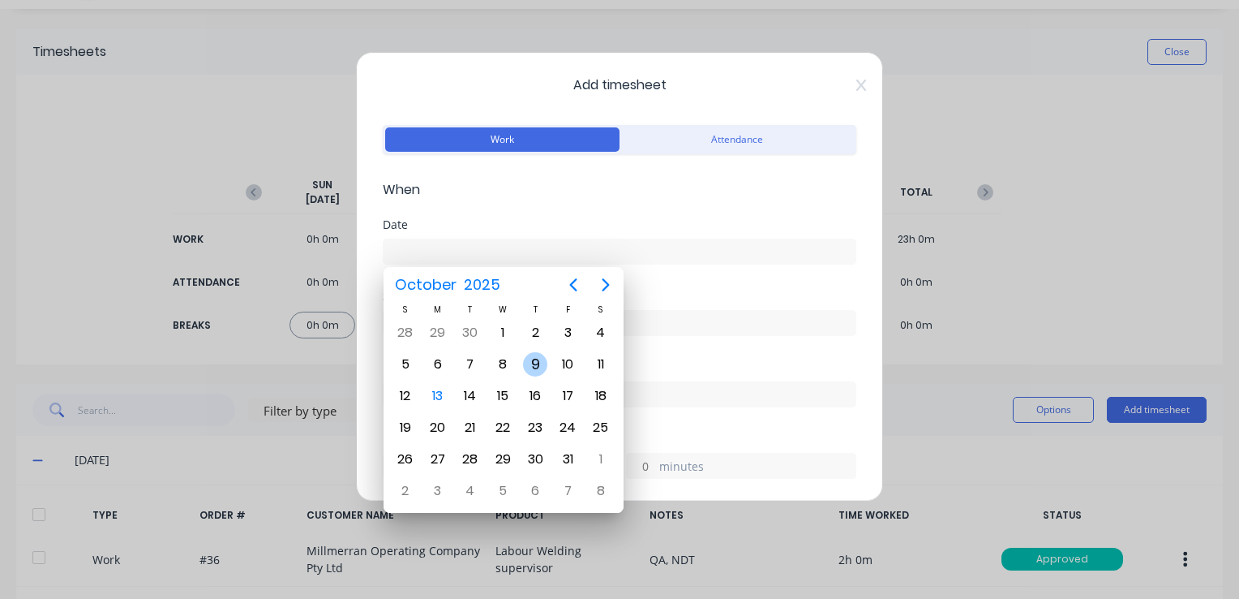
click at [536, 362] on div "9" at bounding box center [535, 364] width 24 height 24
type input "[DATE]"
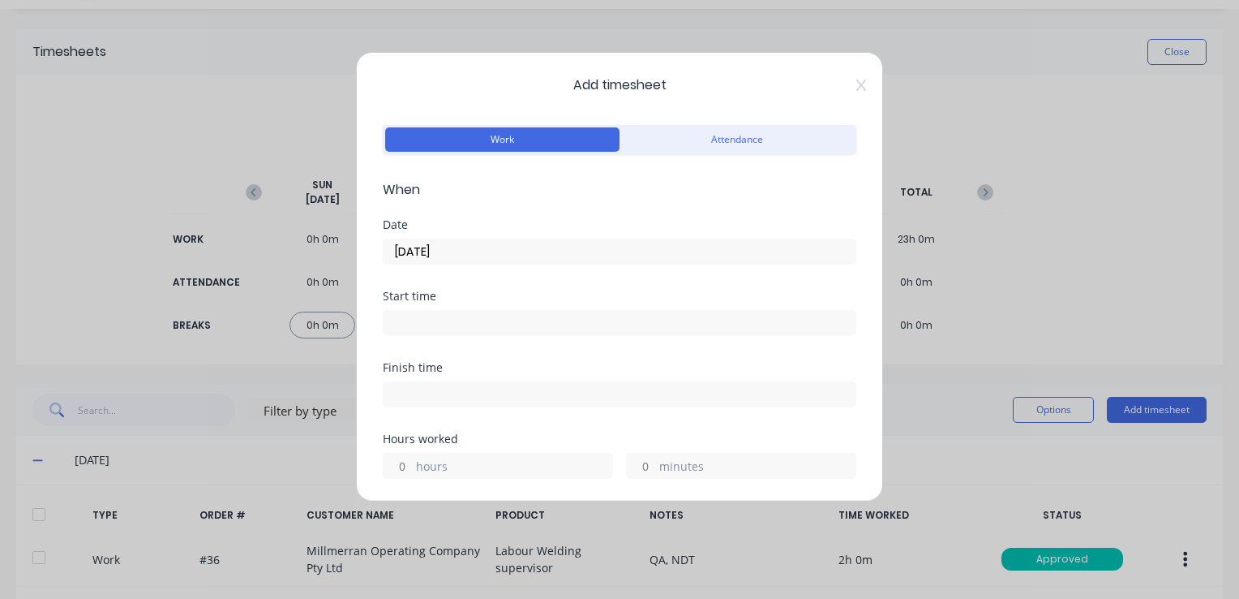
click at [431, 324] on input at bounding box center [620, 323] width 472 height 24
type input "10:50 AM"
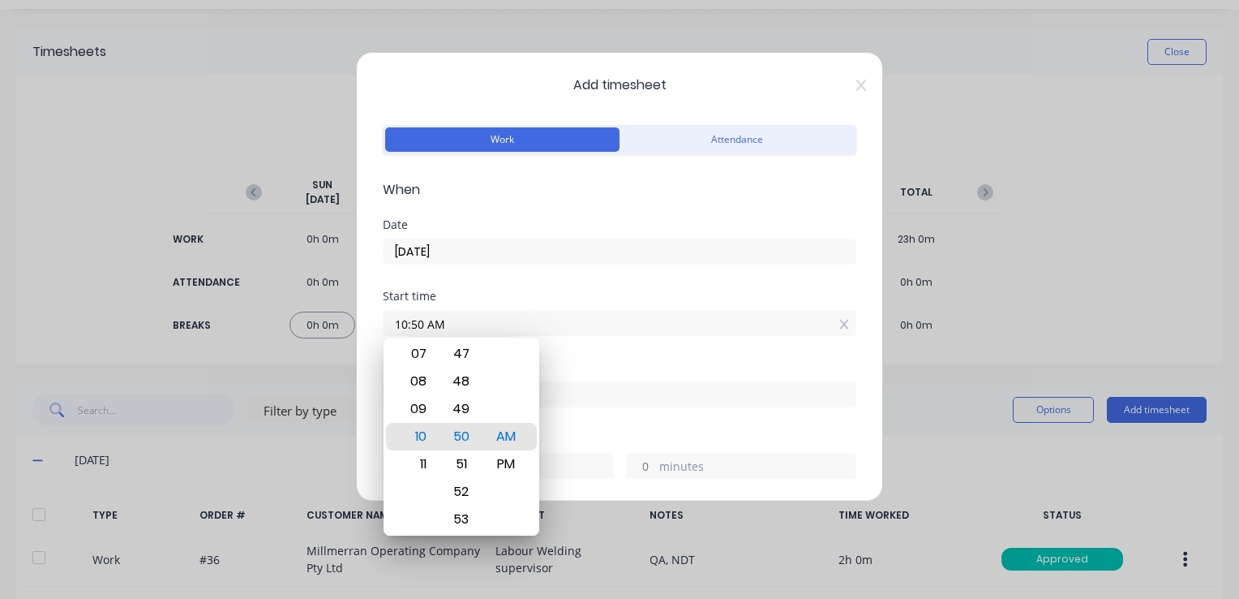
click at [506, 272] on div "Date [DATE]" at bounding box center [620, 254] width 474 height 71
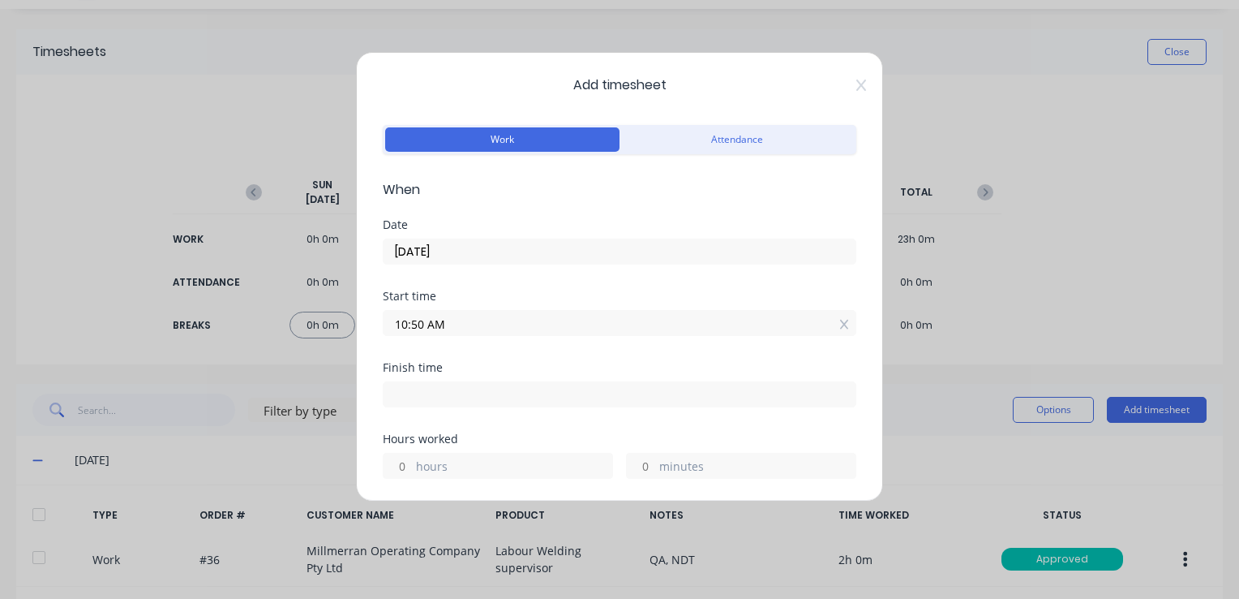
click at [856, 85] on icon at bounding box center [861, 85] width 10 height 13
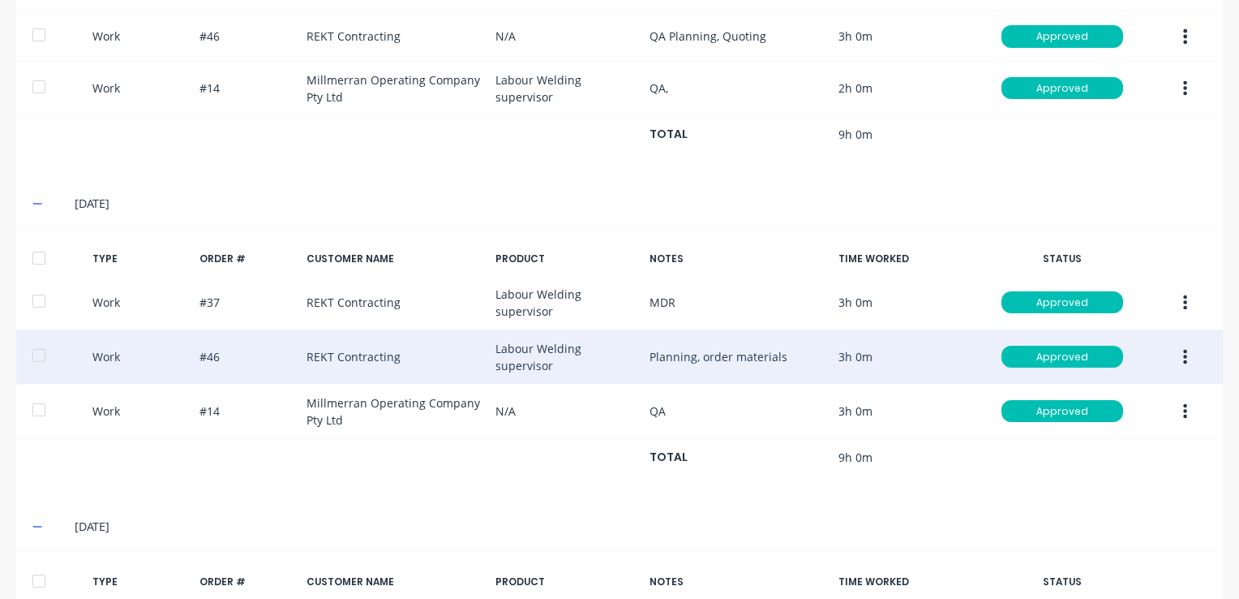
scroll to position [851, 0]
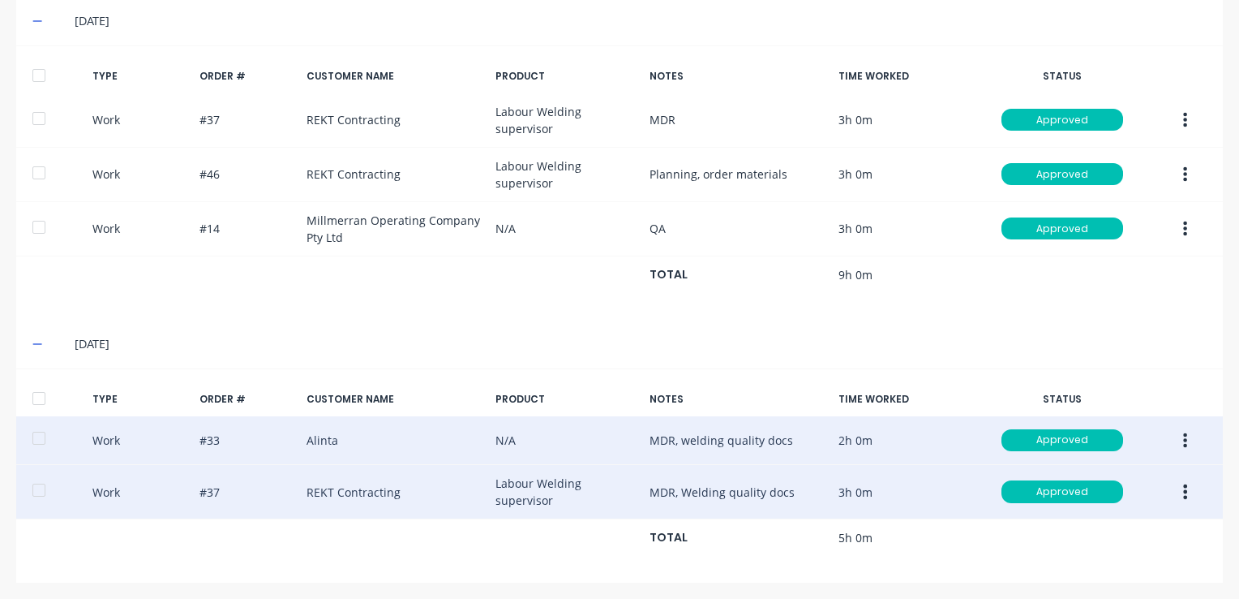
click at [825, 434] on div "Work #33 Alinta N/A MDR, welding quality docs 2h 0m Approved" at bounding box center [619, 440] width 1207 height 49
click at [43, 436] on div at bounding box center [39, 438] width 32 height 32
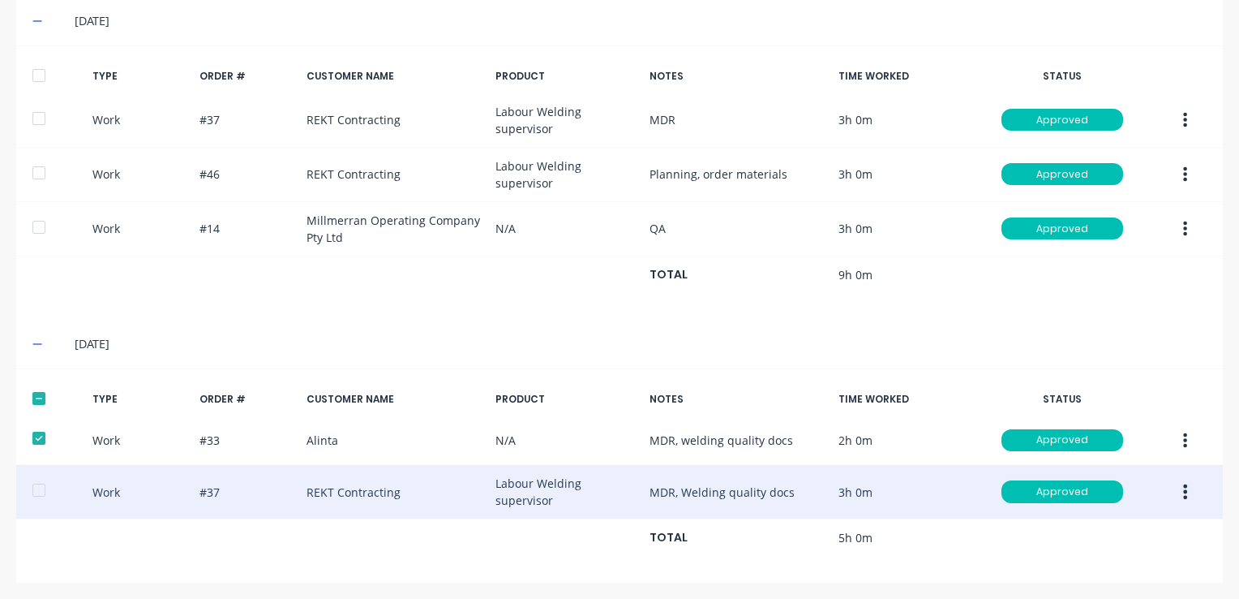
click at [1178, 441] on button "button" at bounding box center [1185, 440] width 38 height 29
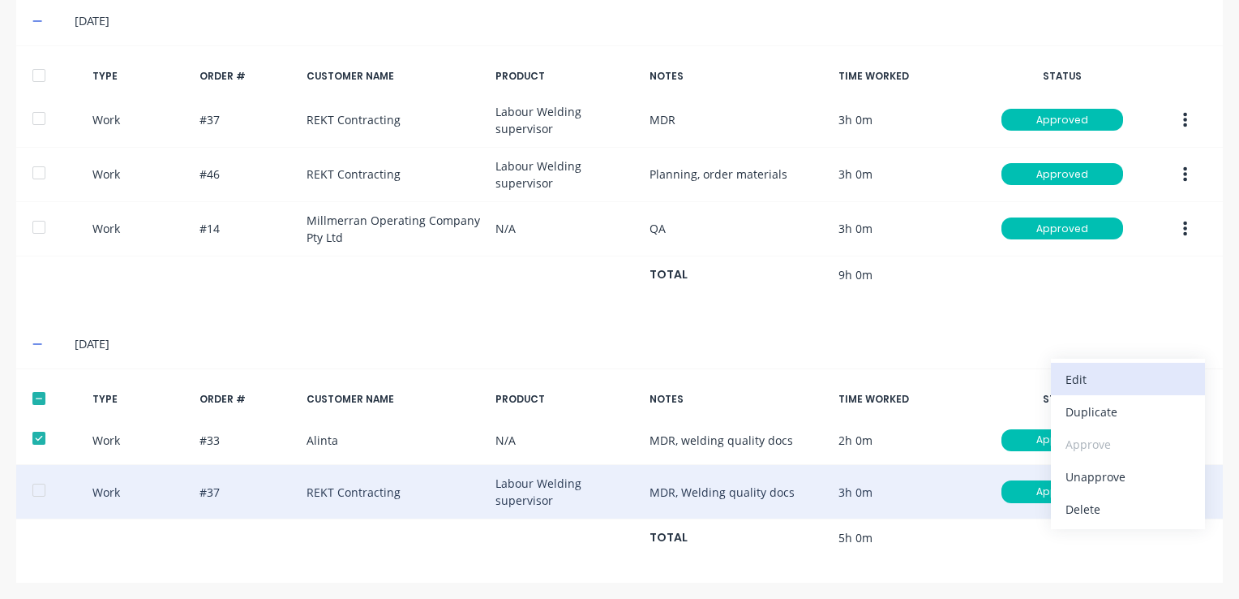
click at [1075, 375] on div "Edit" at bounding box center [1128, 379] width 125 height 24
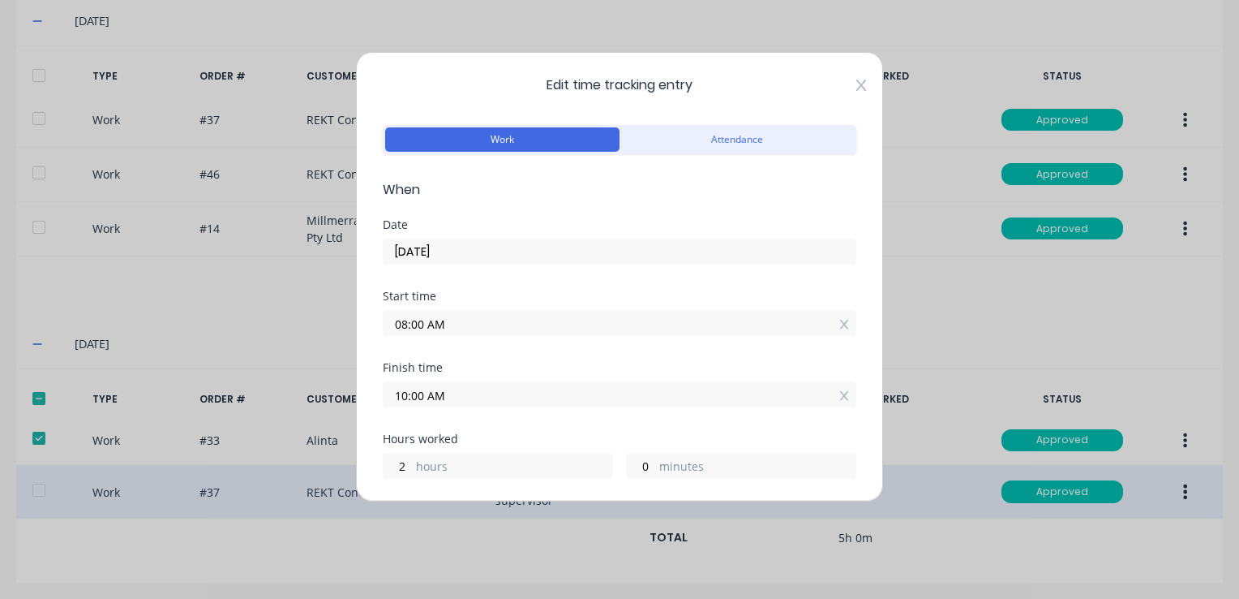
click at [856, 86] on icon at bounding box center [861, 84] width 10 height 11
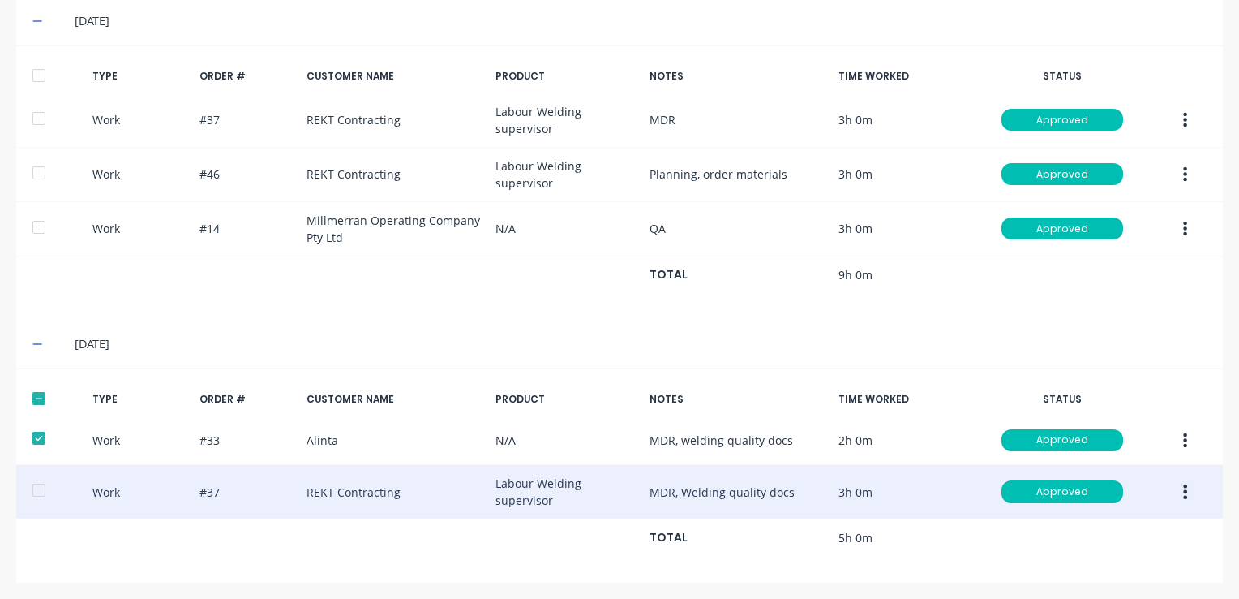
click at [1183, 490] on icon "button" at bounding box center [1185, 492] width 4 height 18
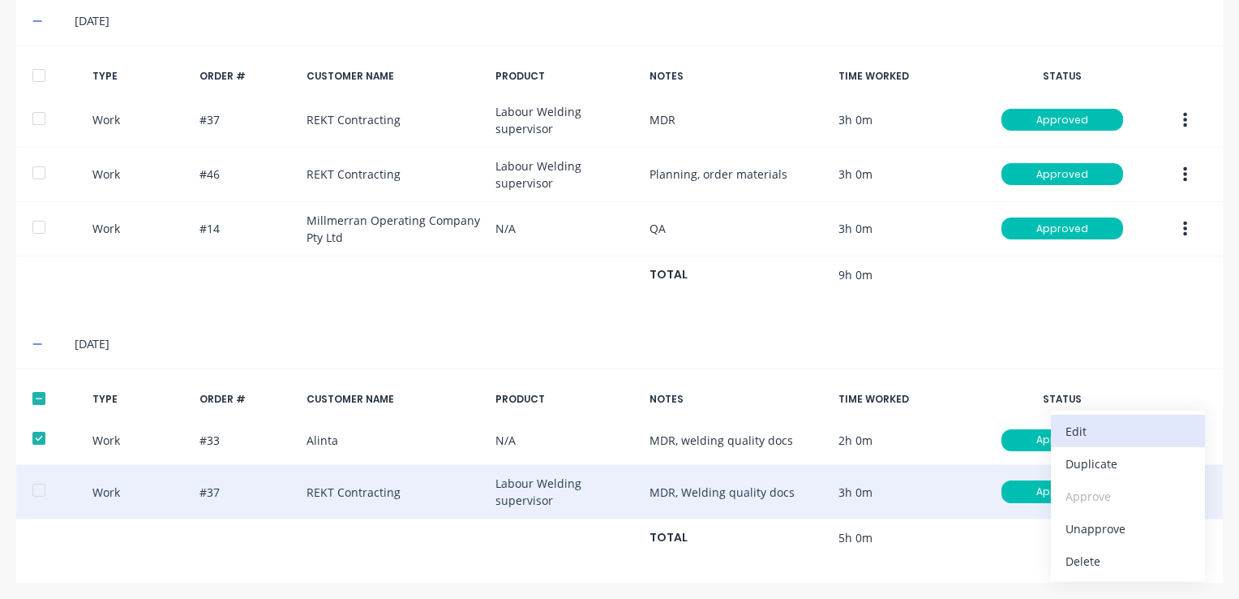
click at [1100, 424] on div "Edit" at bounding box center [1128, 431] width 125 height 24
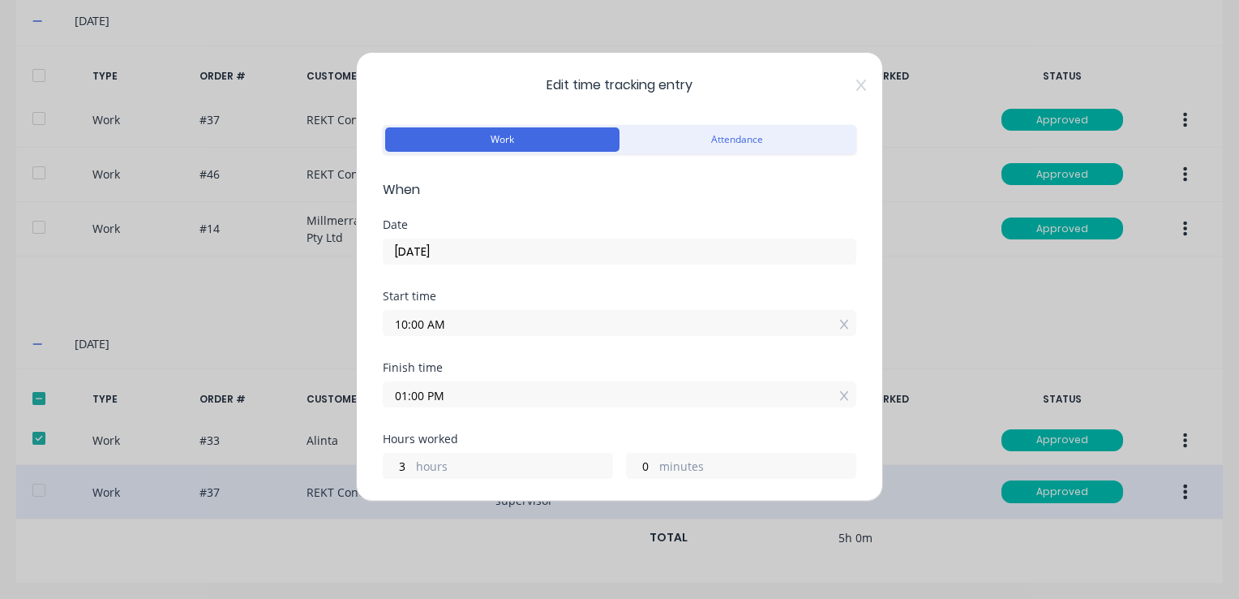
click at [841, 83] on span "Edit time tracking entry" at bounding box center [620, 84] width 474 height 19
click at [856, 84] on icon at bounding box center [861, 84] width 10 height 11
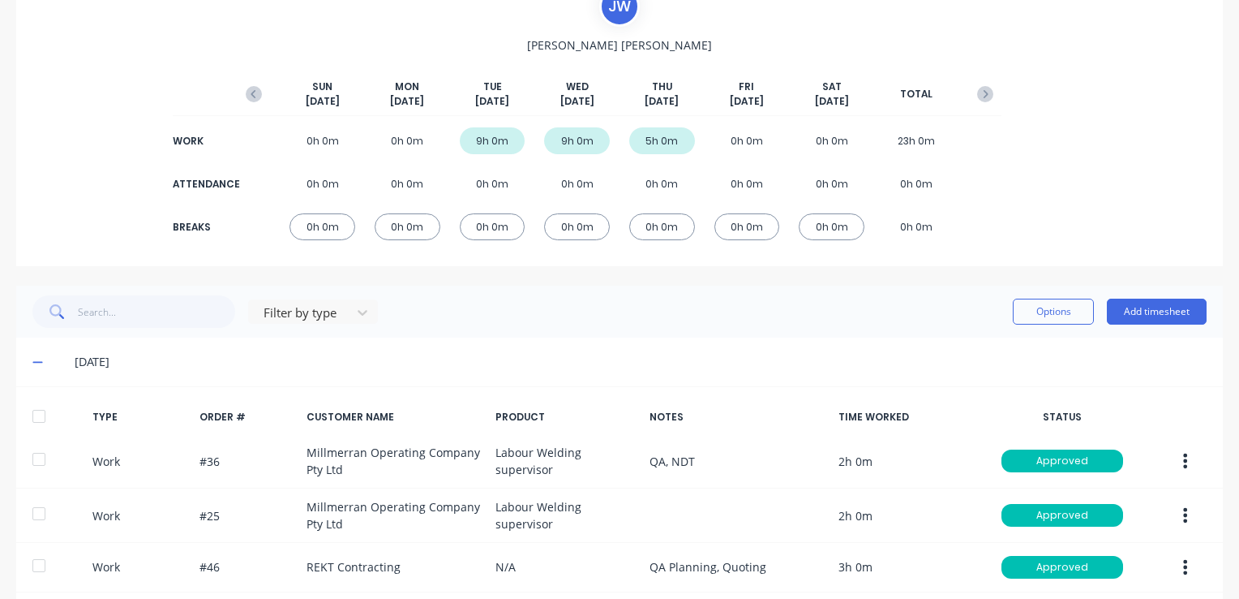
scroll to position [121, 0]
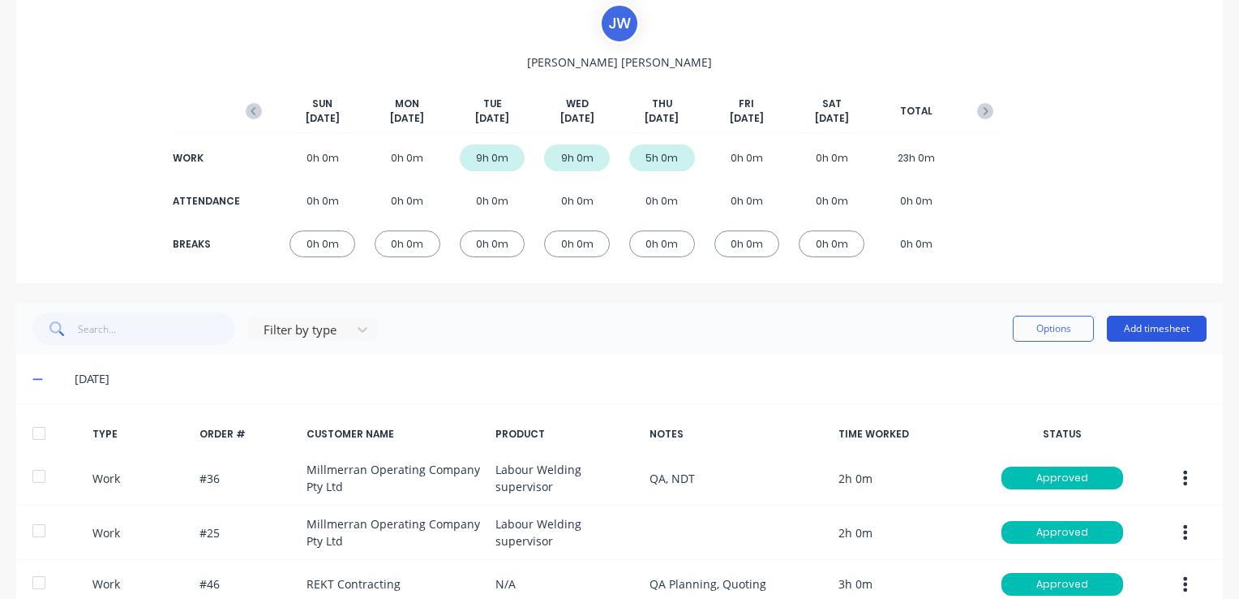
click at [1143, 327] on button "Add timesheet" at bounding box center [1157, 328] width 100 height 26
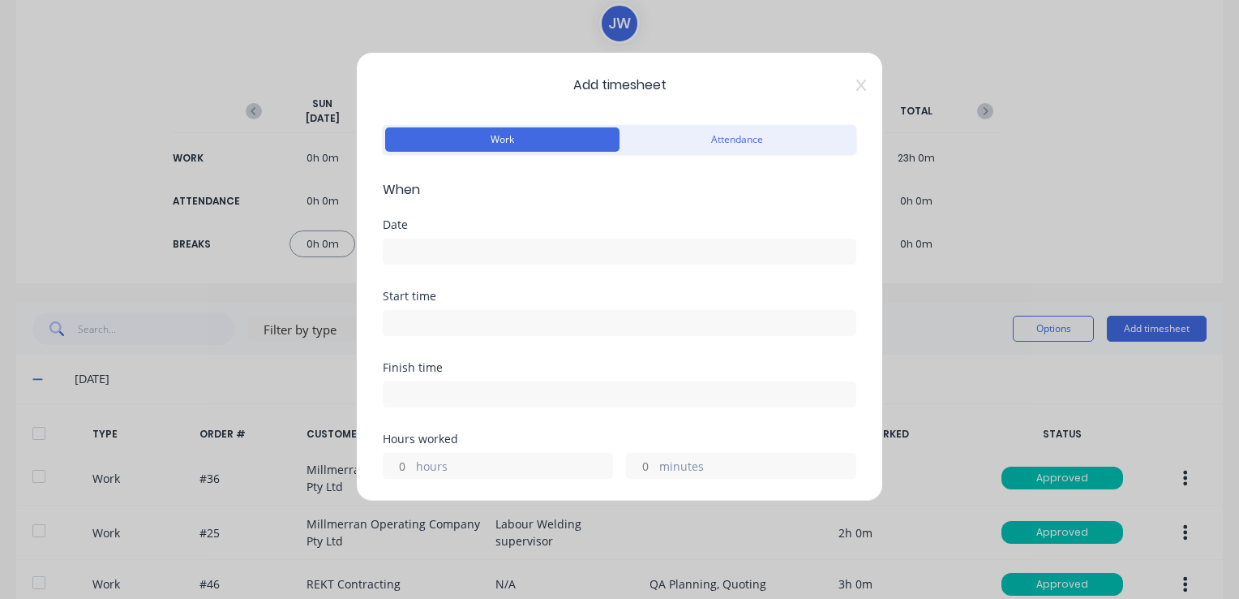
click at [474, 245] on input at bounding box center [620, 251] width 472 height 24
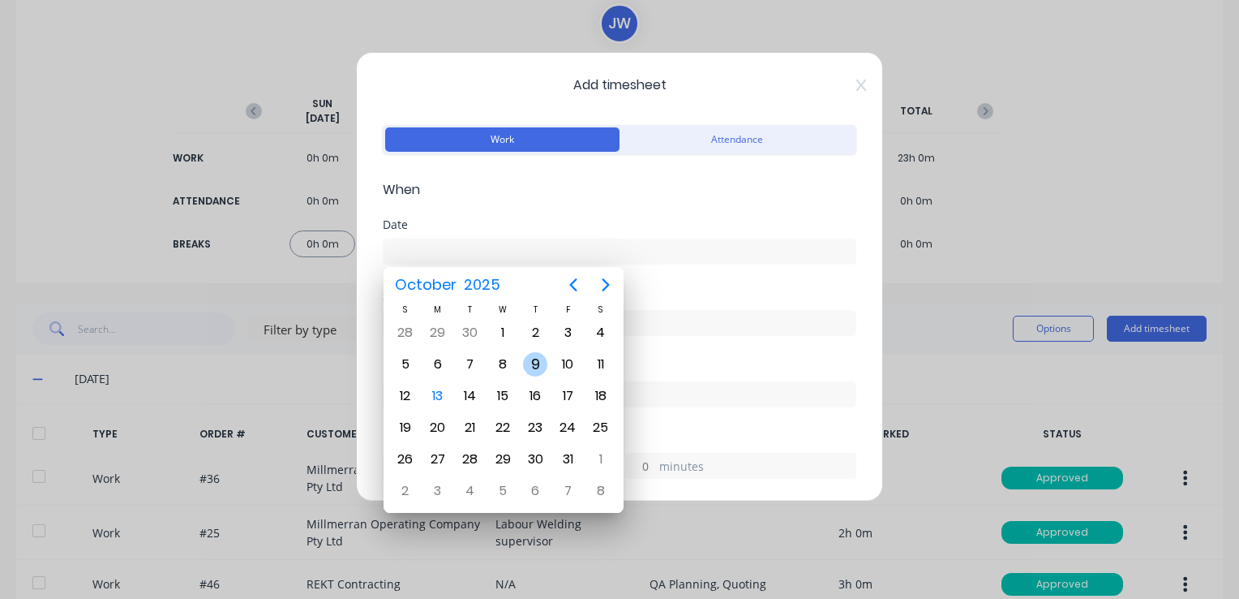
click at [535, 366] on div "9" at bounding box center [535, 364] width 24 height 24
type input "[DATE]"
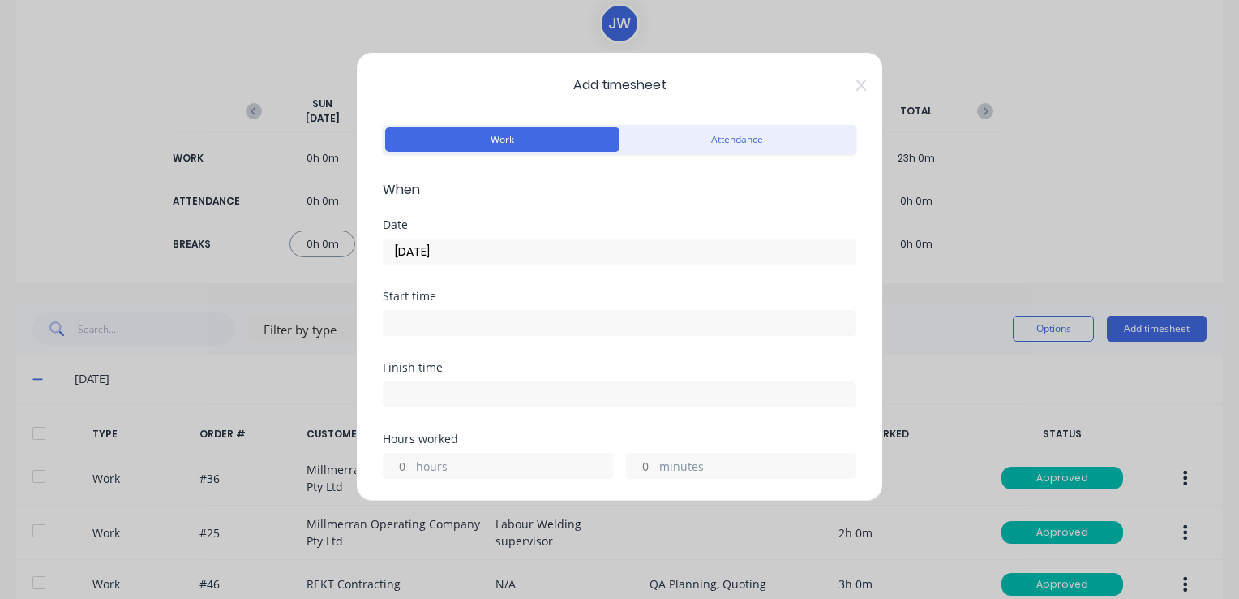
click at [426, 319] on input at bounding box center [620, 323] width 472 height 24
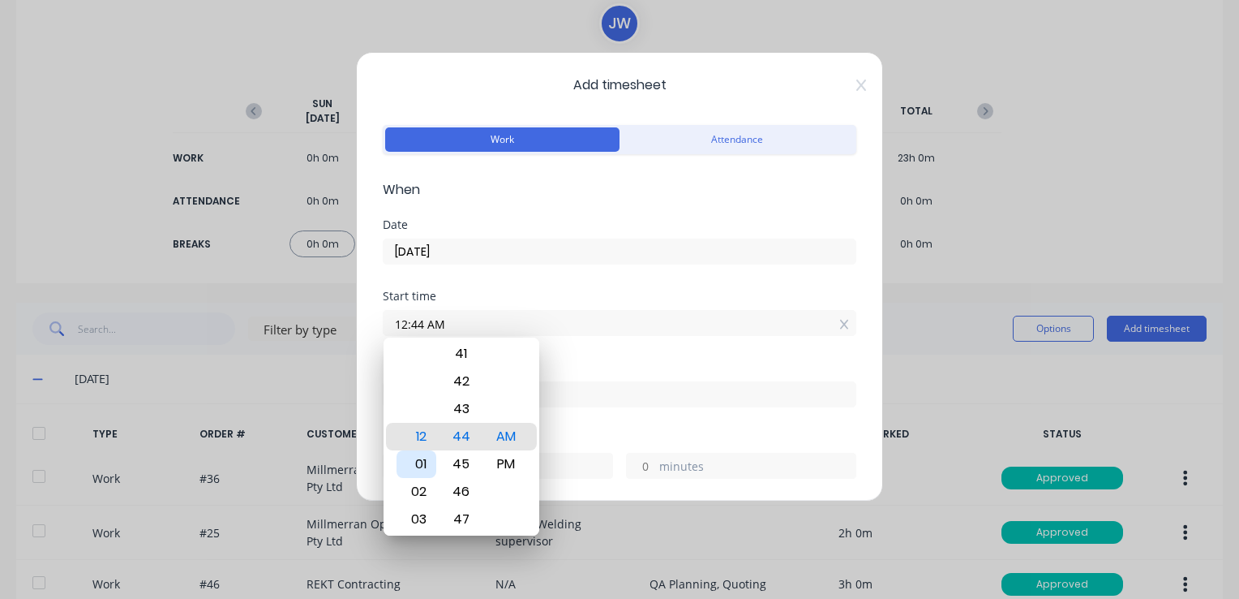
click at [418, 465] on div "01" at bounding box center [417, 464] width 40 height 28
type input "01:00 AM"
click at [449, 431] on div "00" at bounding box center [461, 437] width 40 height 28
click at [692, 365] on div "Finish time" at bounding box center [620, 367] width 474 height 11
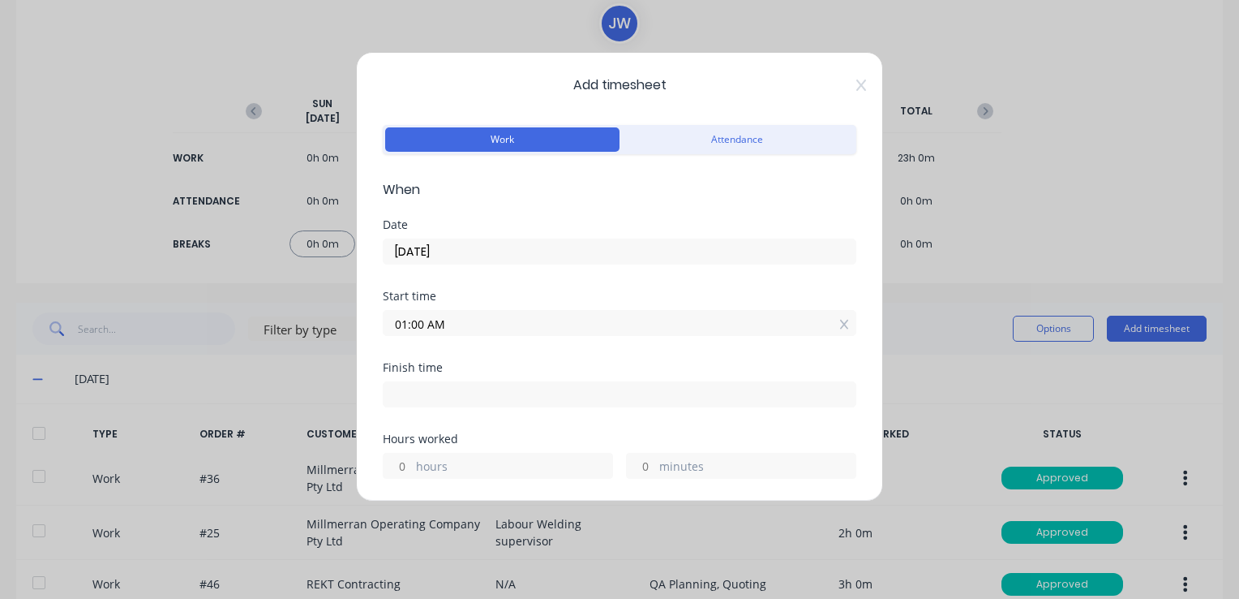
click at [419, 384] on input at bounding box center [620, 394] width 472 height 24
type input "10:51 AM"
type input "9"
type input "51"
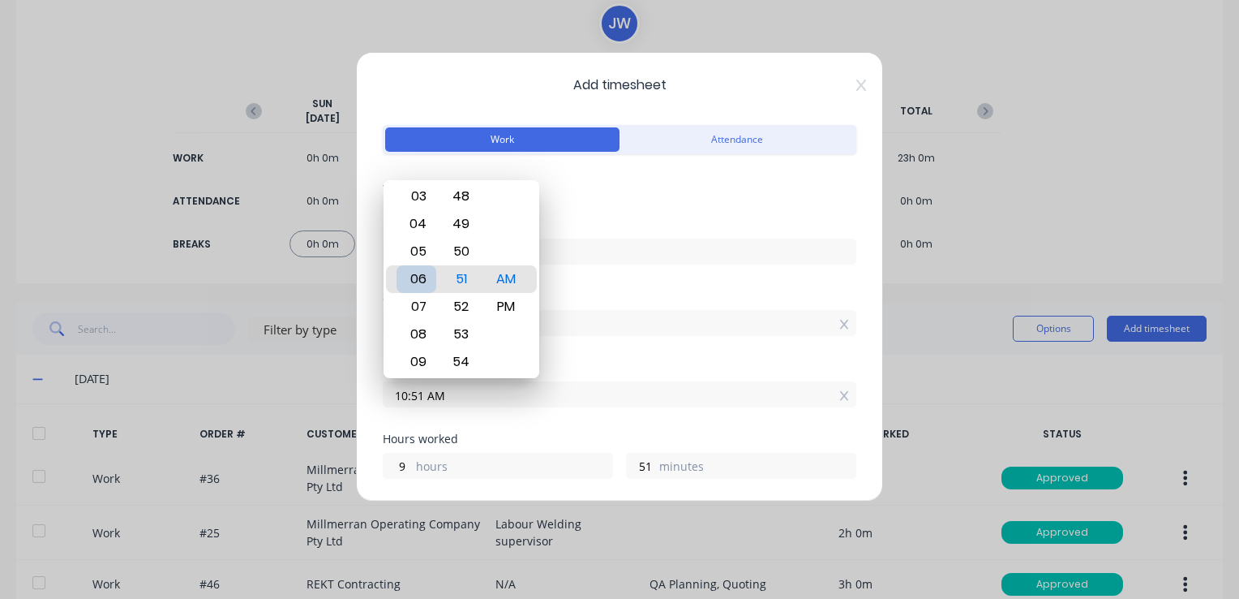
type input "06:51 AM"
type input "5"
type input "05:51 AM"
type input "4"
type input "02:51 AM"
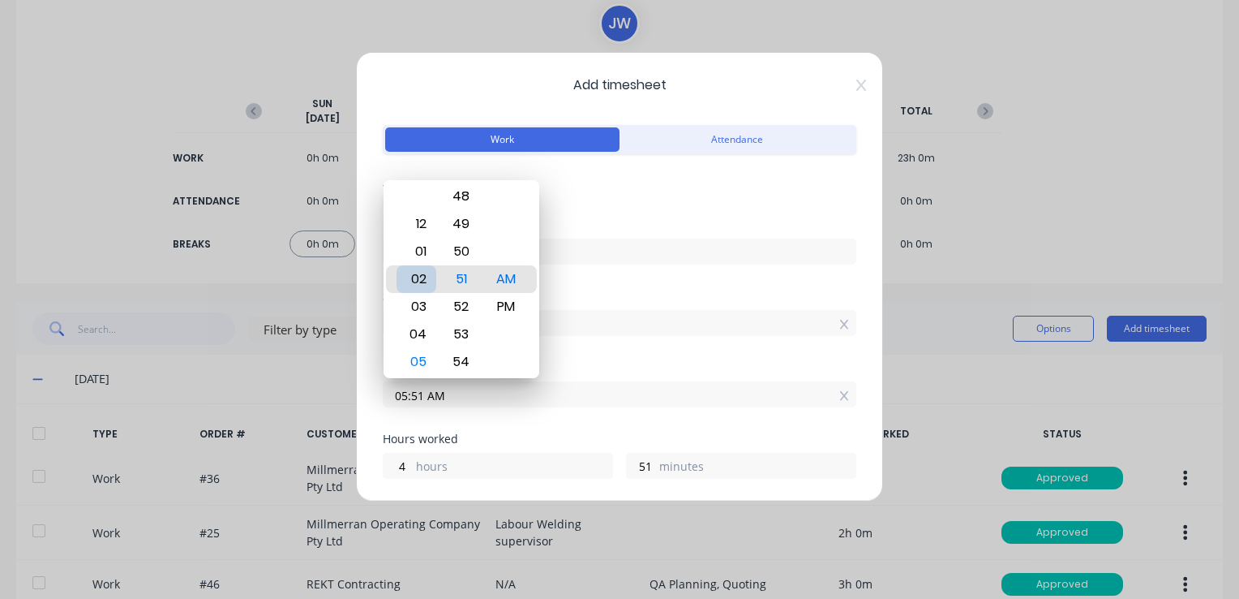
type input "1"
type input "08:51 AM"
type input "7"
type input "03:51 AM"
type input "2"
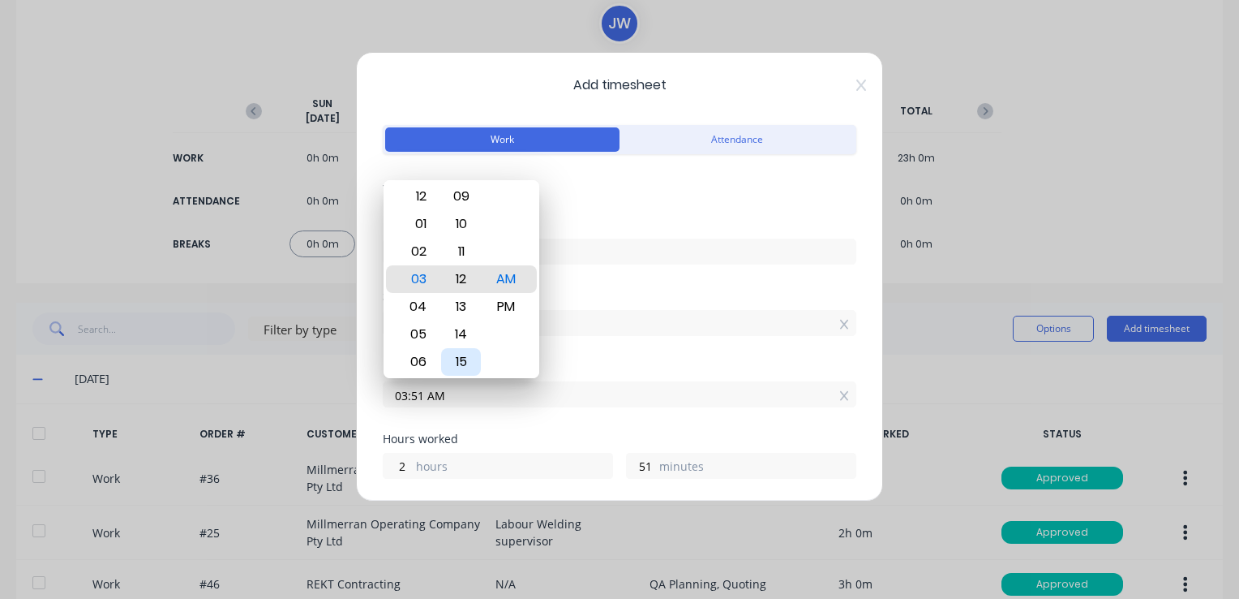
type input "03:11 AM"
type input "11"
type input "03:00 AM"
type input "0"
click at [513, 313] on div "PM" at bounding box center [506, 307] width 40 height 28
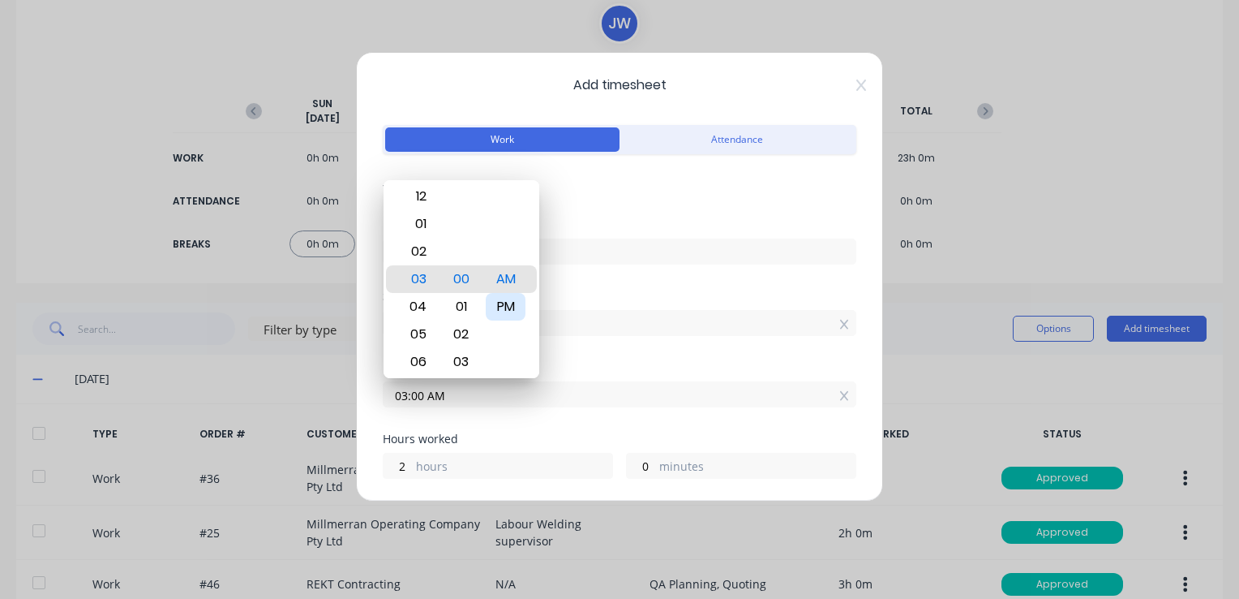
type input "03:00 PM"
type input "14"
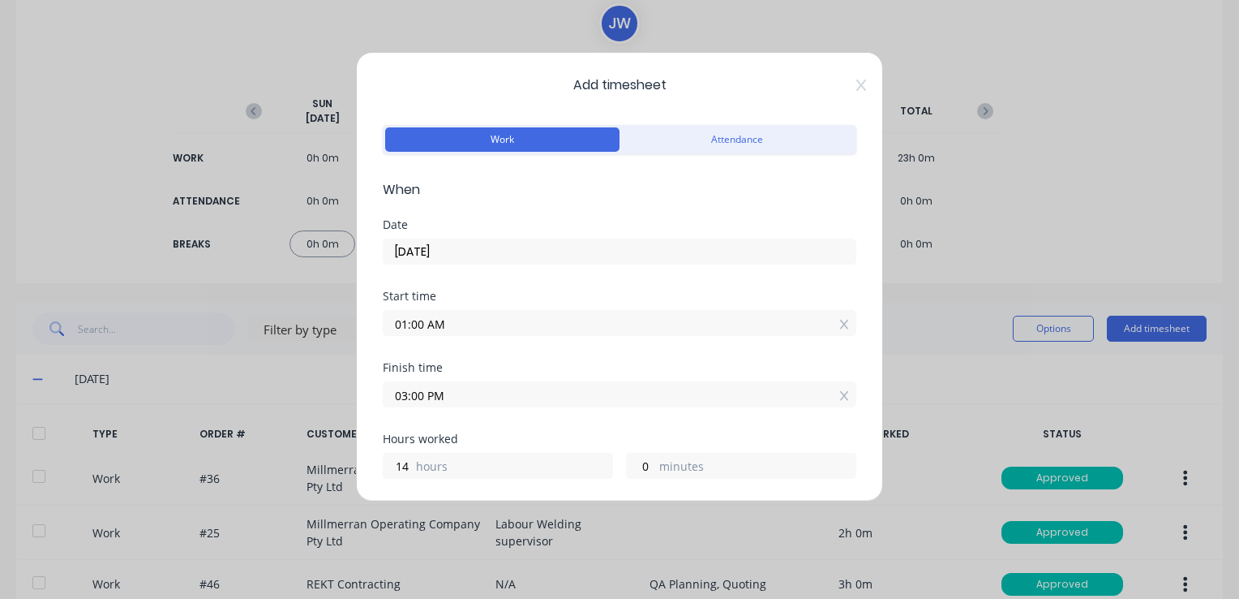
click at [455, 323] on input "01:00 AM" at bounding box center [620, 323] width 472 height 24
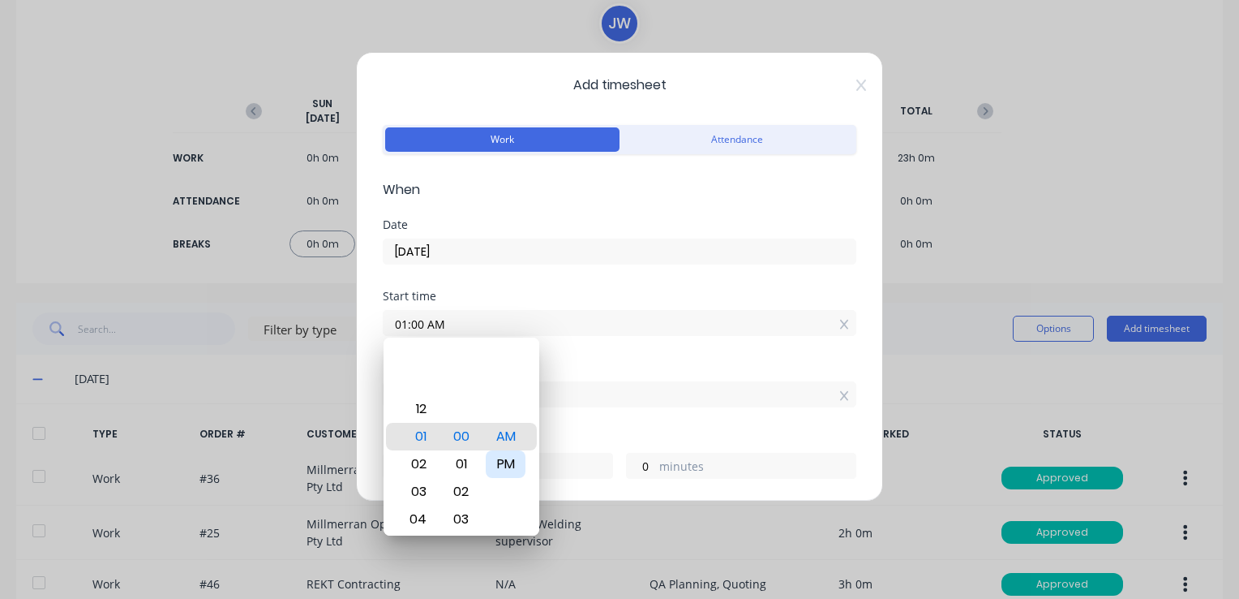
click at [509, 457] on div "PM" at bounding box center [506, 464] width 40 height 28
click at [616, 359] on div "Start time 01:00 PM" at bounding box center [620, 325] width 474 height 71
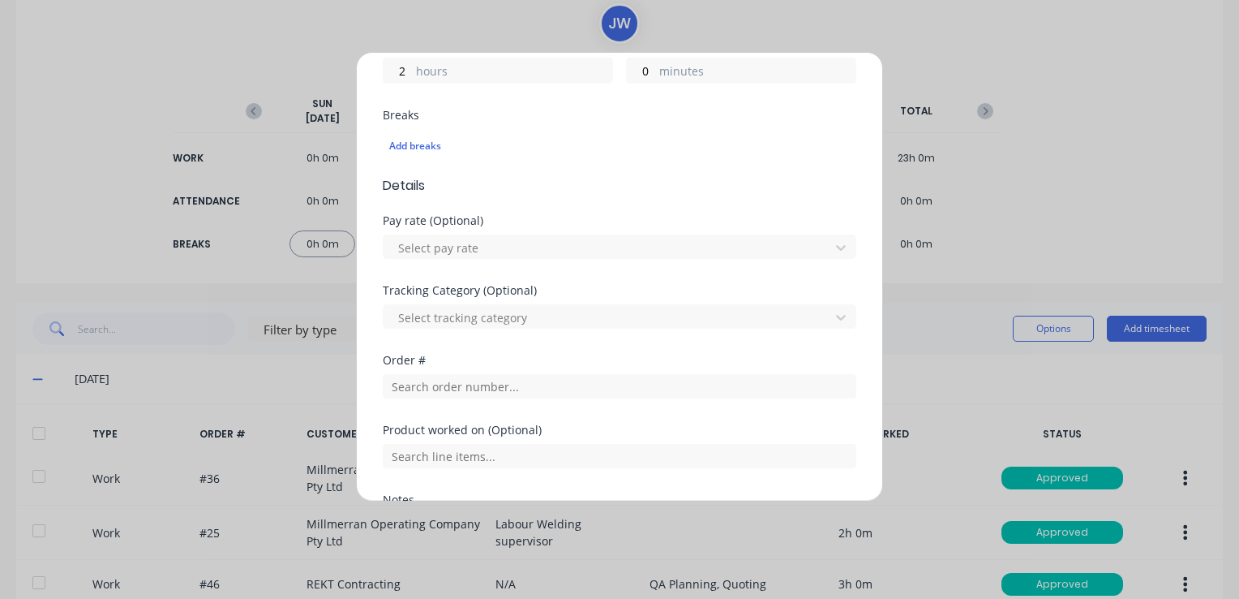
scroll to position [405, 0]
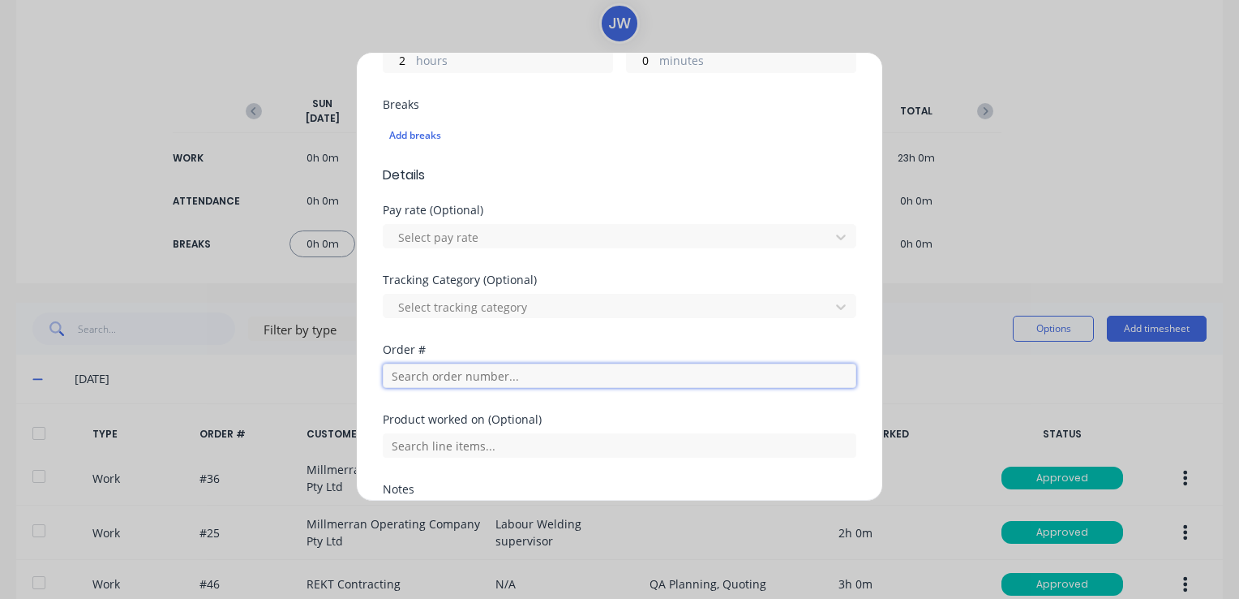
click at [480, 375] on input "text" at bounding box center [620, 375] width 474 height 24
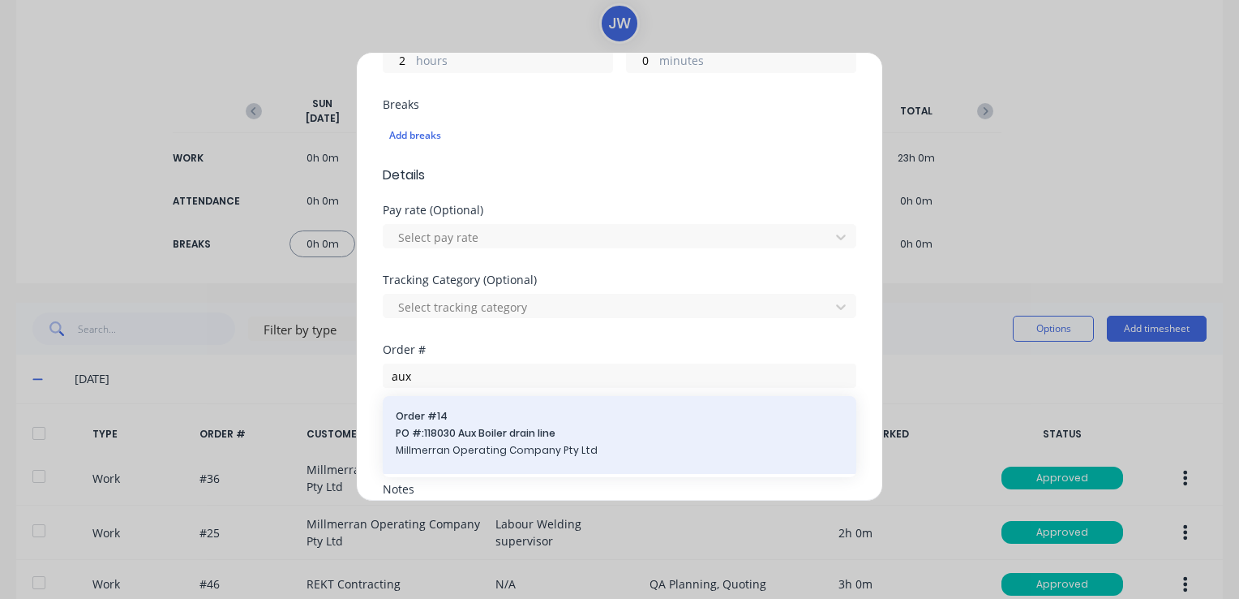
click at [480, 434] on span "PO #: 118030 Aux Boiler drain line" at bounding box center [620, 433] width 448 height 15
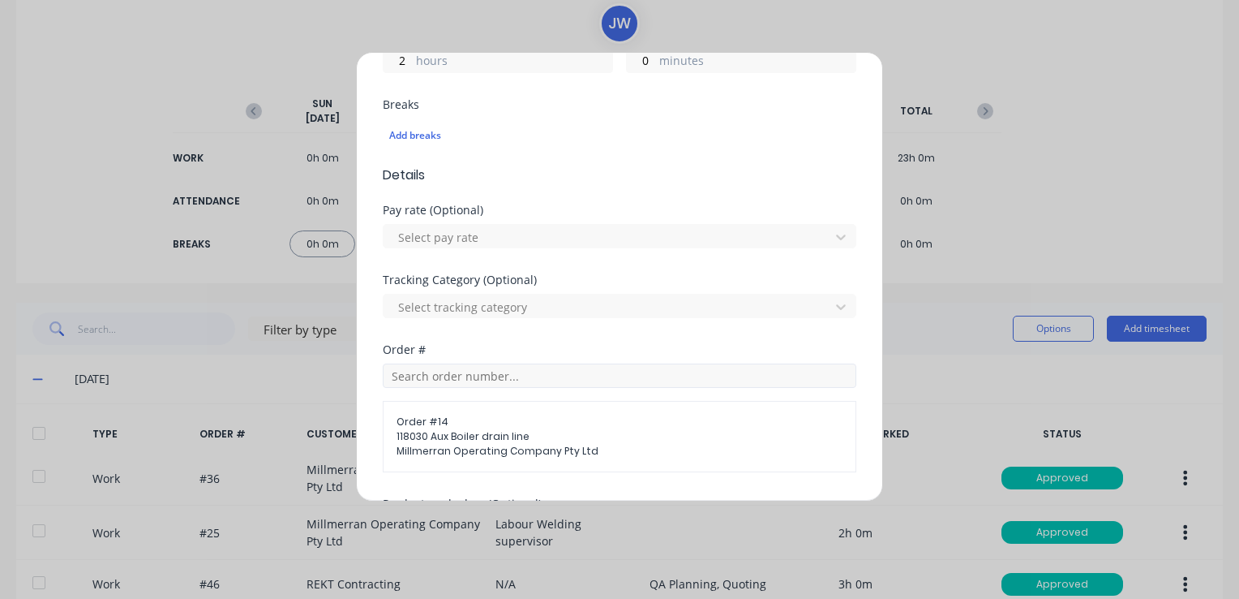
scroll to position [568, 0]
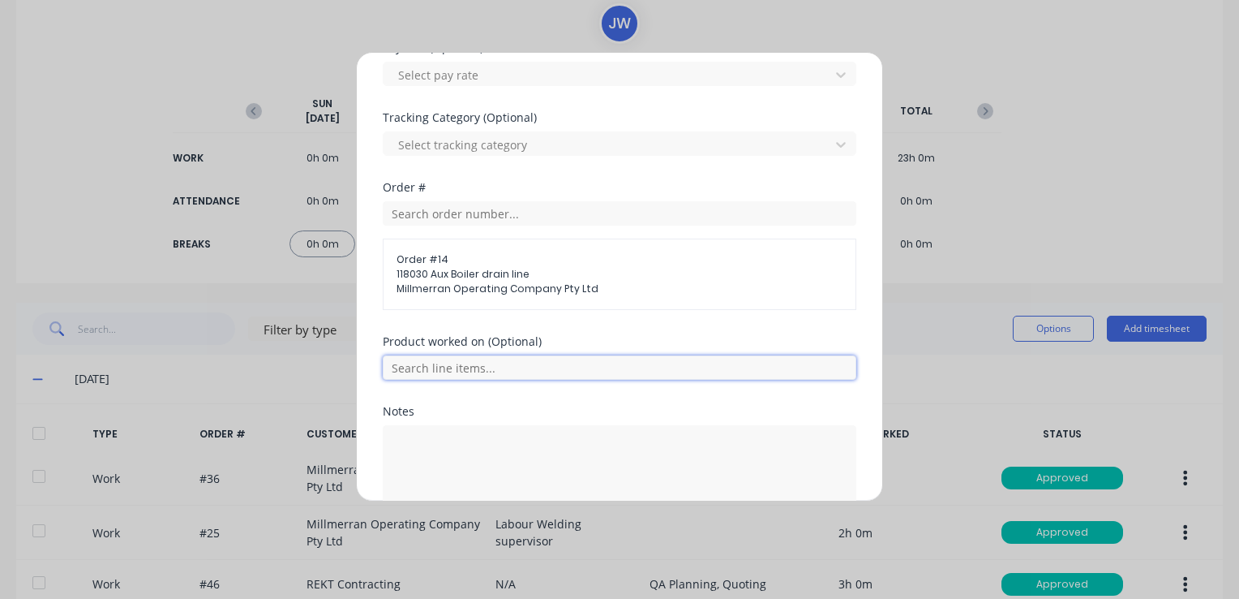
click at [480, 366] on input "text" at bounding box center [620, 367] width 474 height 24
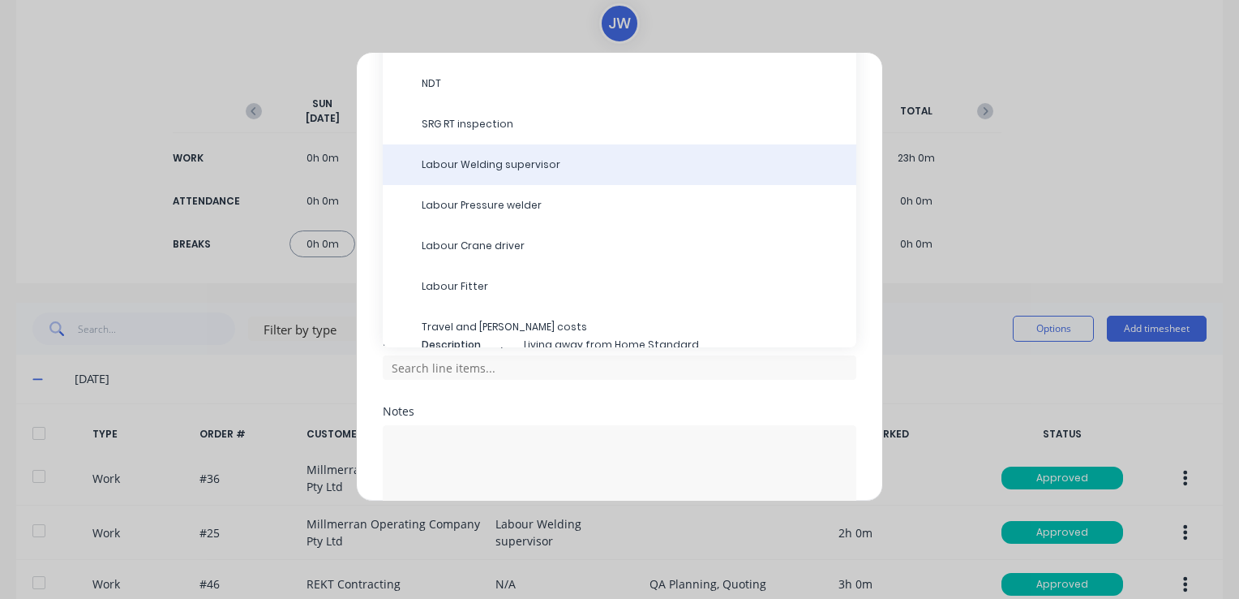
click at [470, 172] on div "Labour Welding supervisor" at bounding box center [620, 164] width 474 height 41
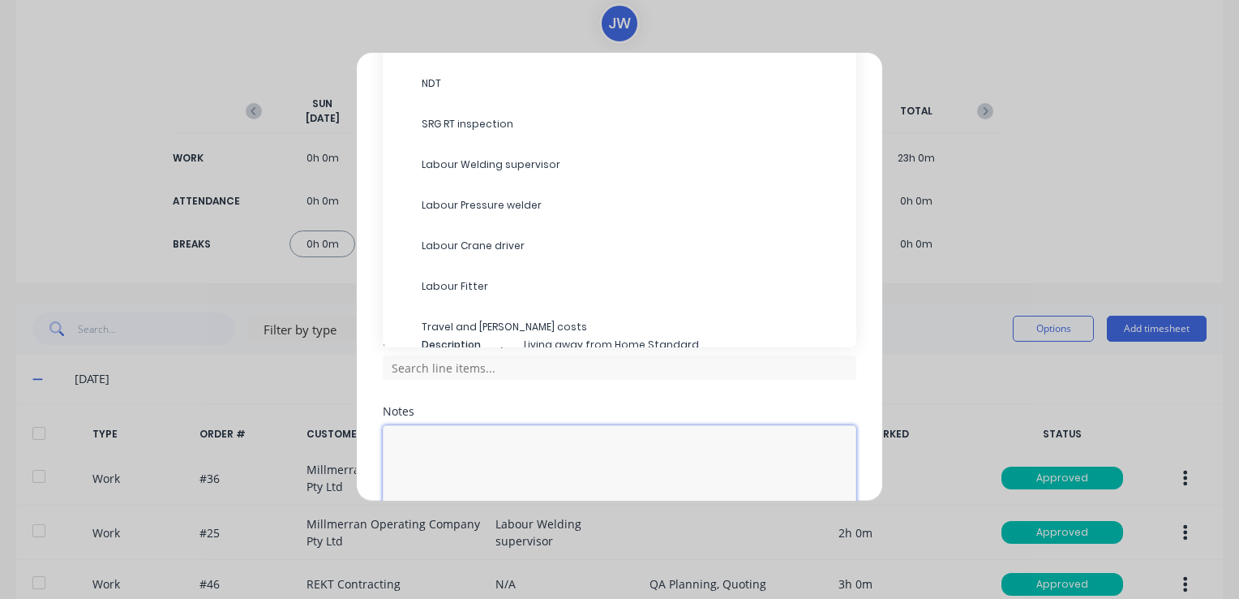
click at [426, 440] on textarea at bounding box center [620, 468] width 474 height 86
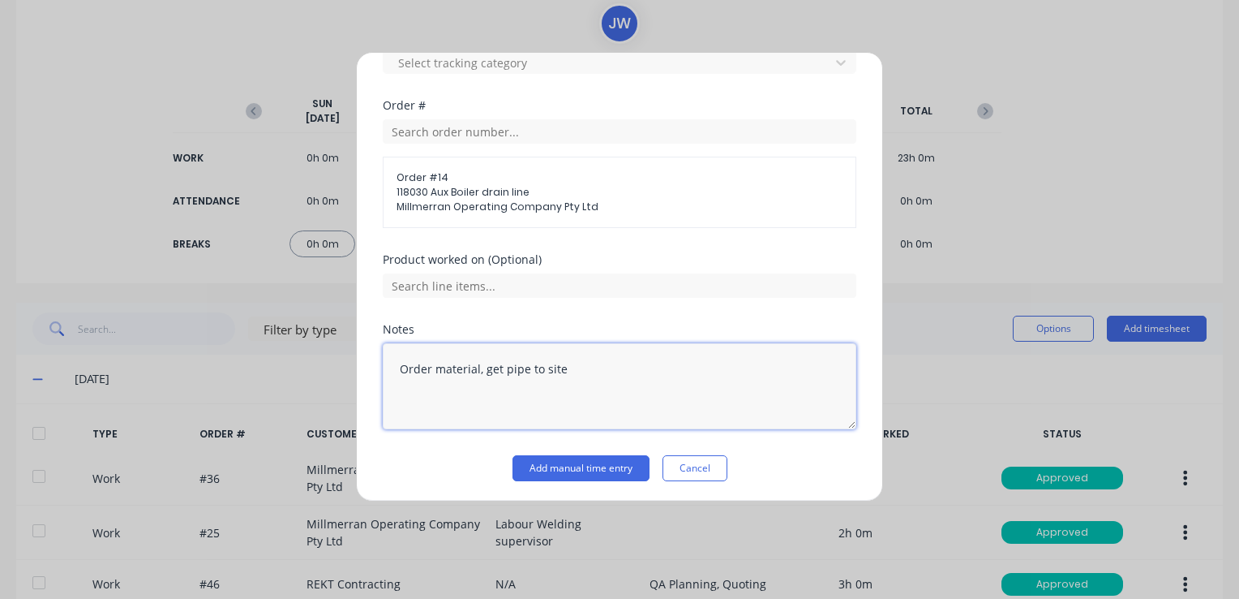
scroll to position [650, 0]
click at [513, 275] on input "text" at bounding box center [620, 284] width 474 height 24
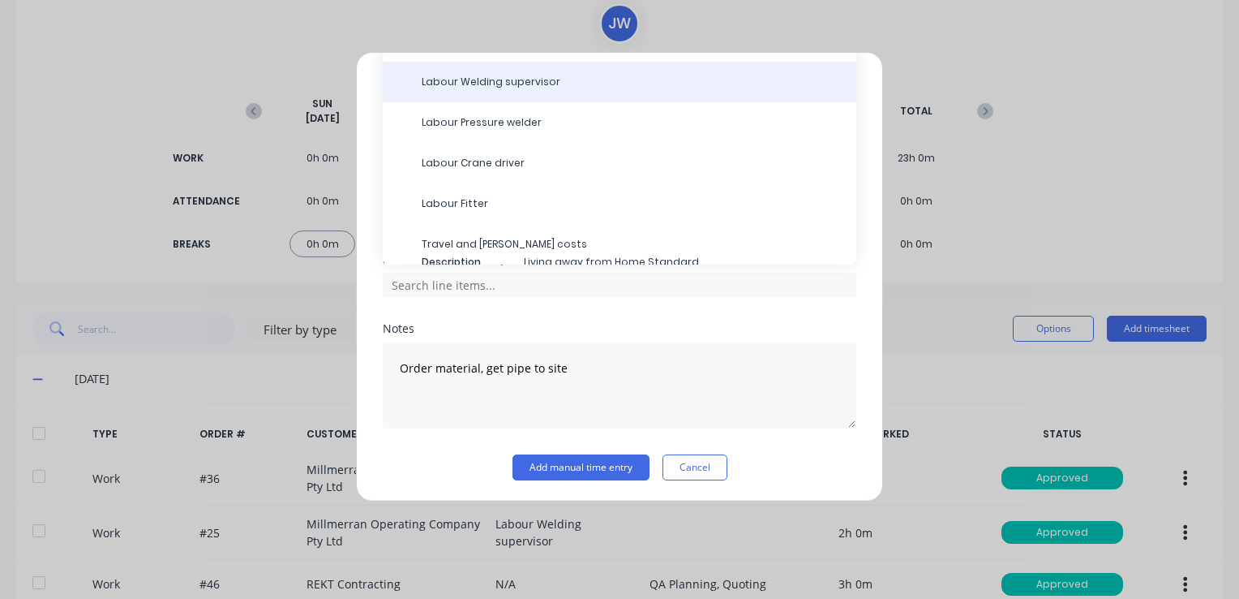
click at [474, 87] on div "Labour Welding supervisor" at bounding box center [620, 82] width 474 height 41
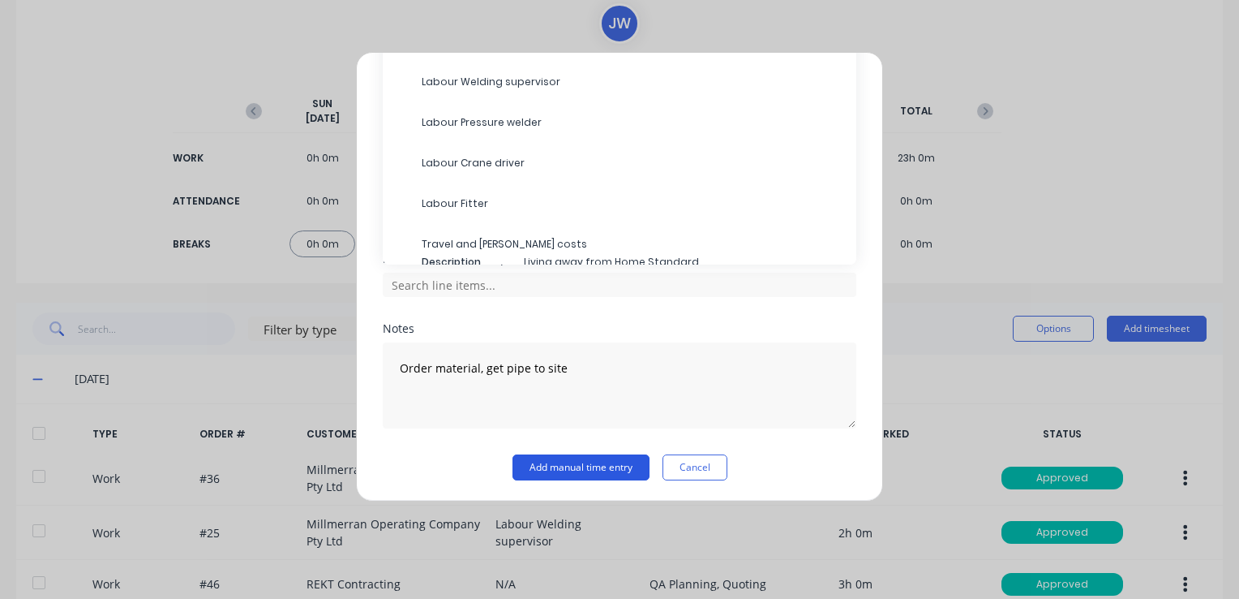
click at [584, 466] on button "Add manual time entry" at bounding box center [581, 467] width 137 height 26
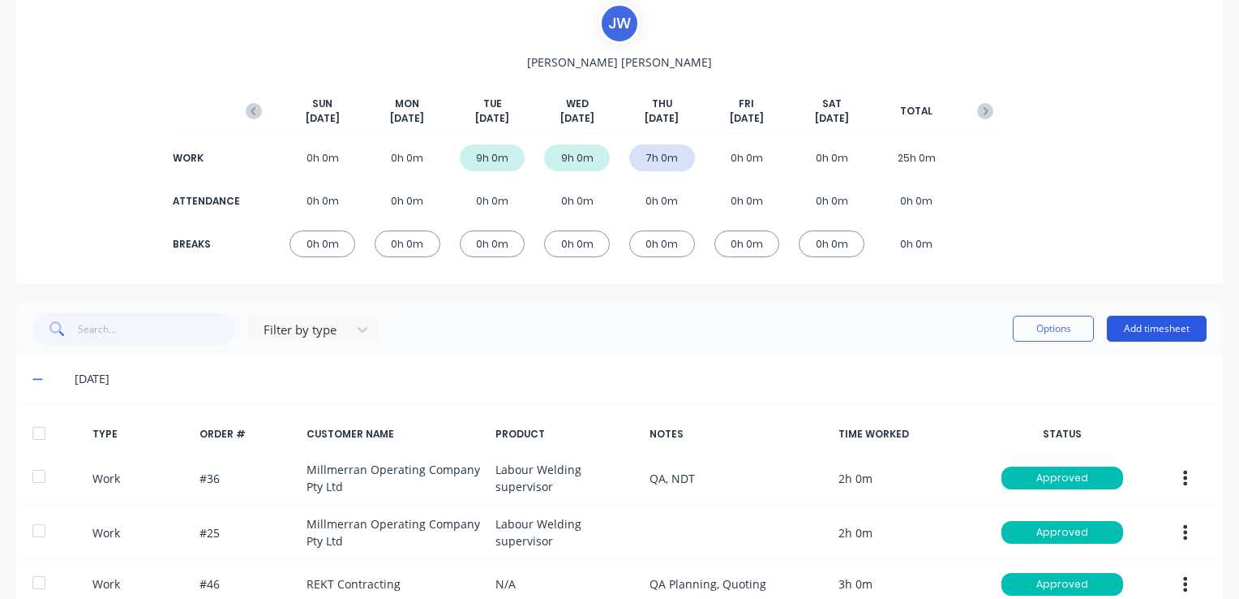
click at [1148, 325] on button "Add timesheet" at bounding box center [1157, 328] width 100 height 26
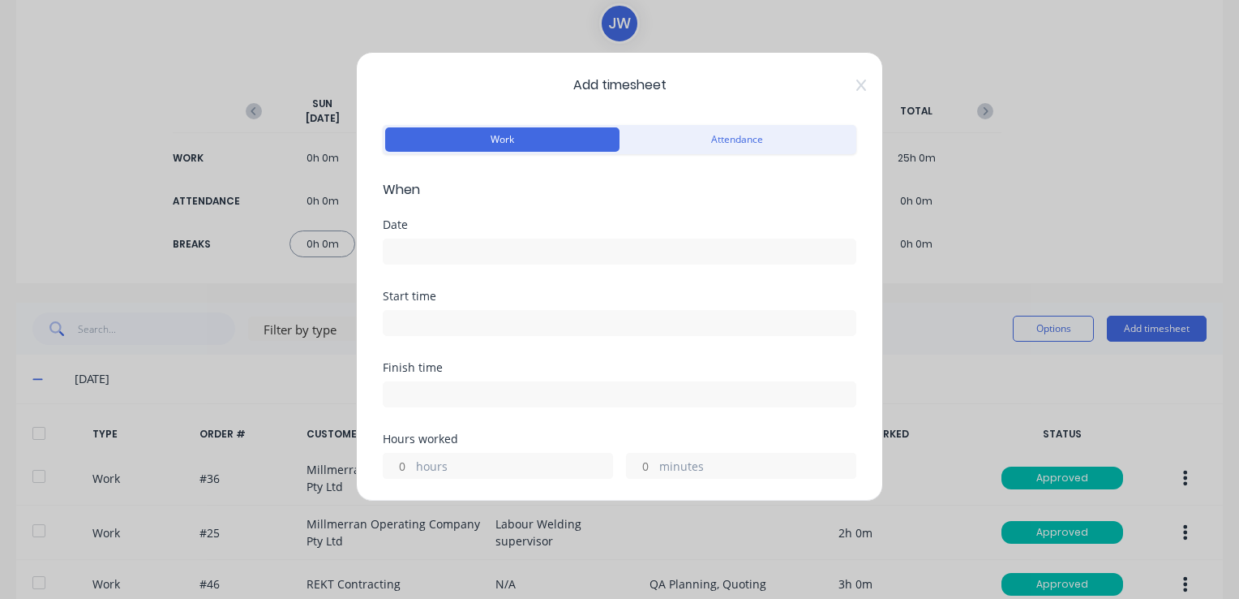
click at [443, 255] on input at bounding box center [620, 251] width 472 height 24
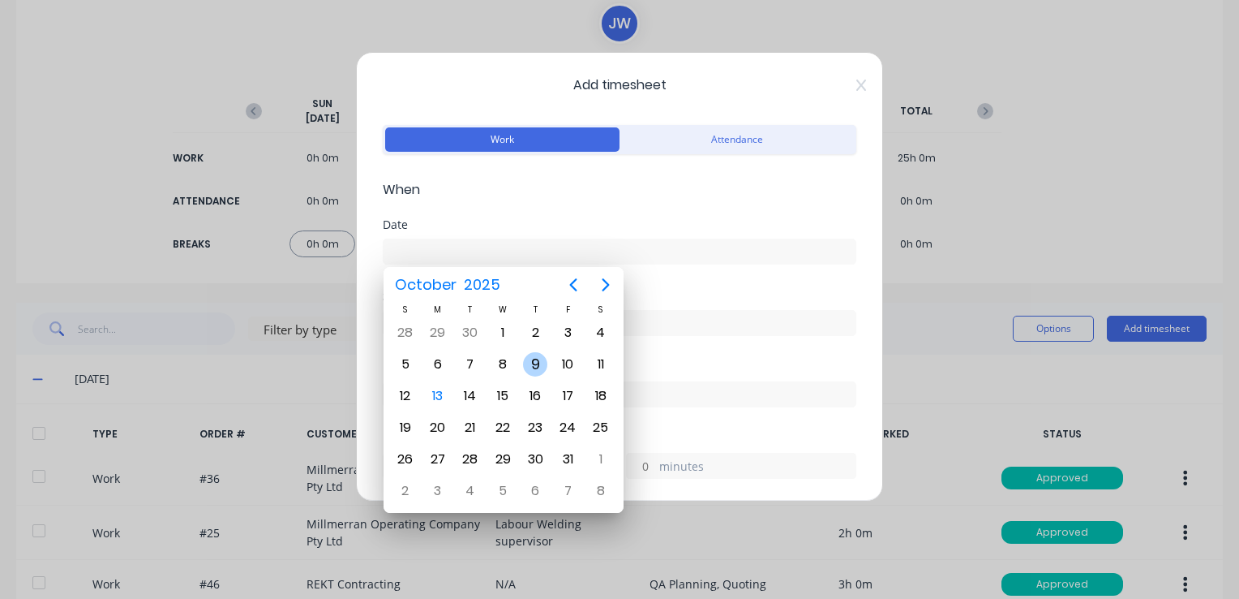
click at [542, 367] on div "9" at bounding box center [535, 364] width 24 height 24
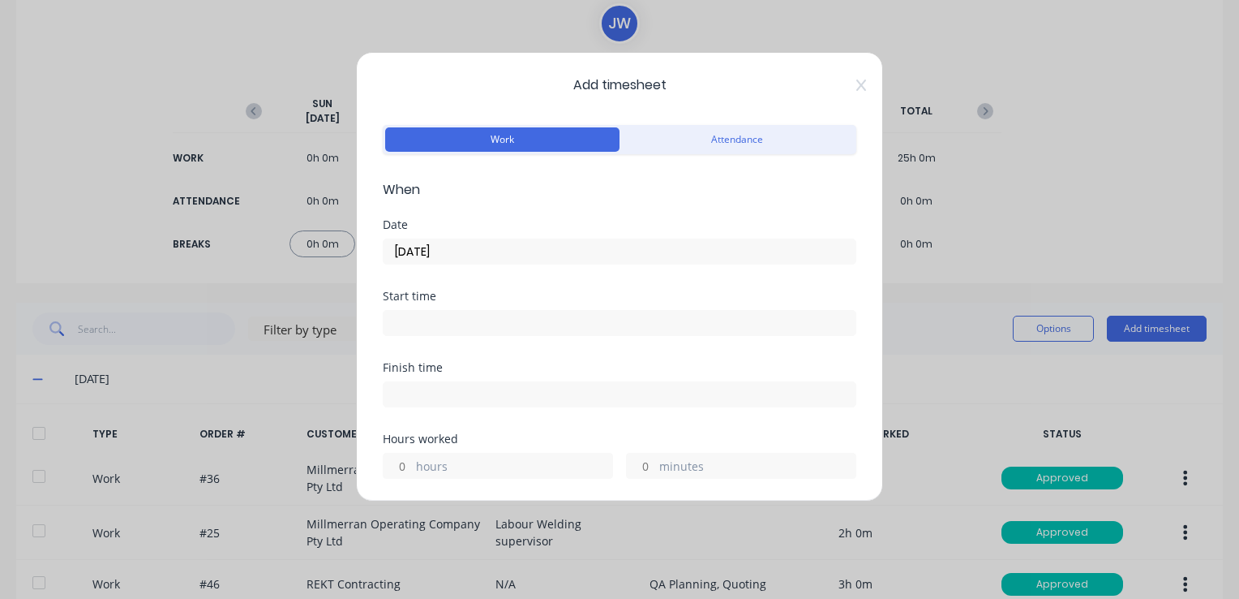
click at [441, 322] on input at bounding box center [620, 323] width 472 height 24
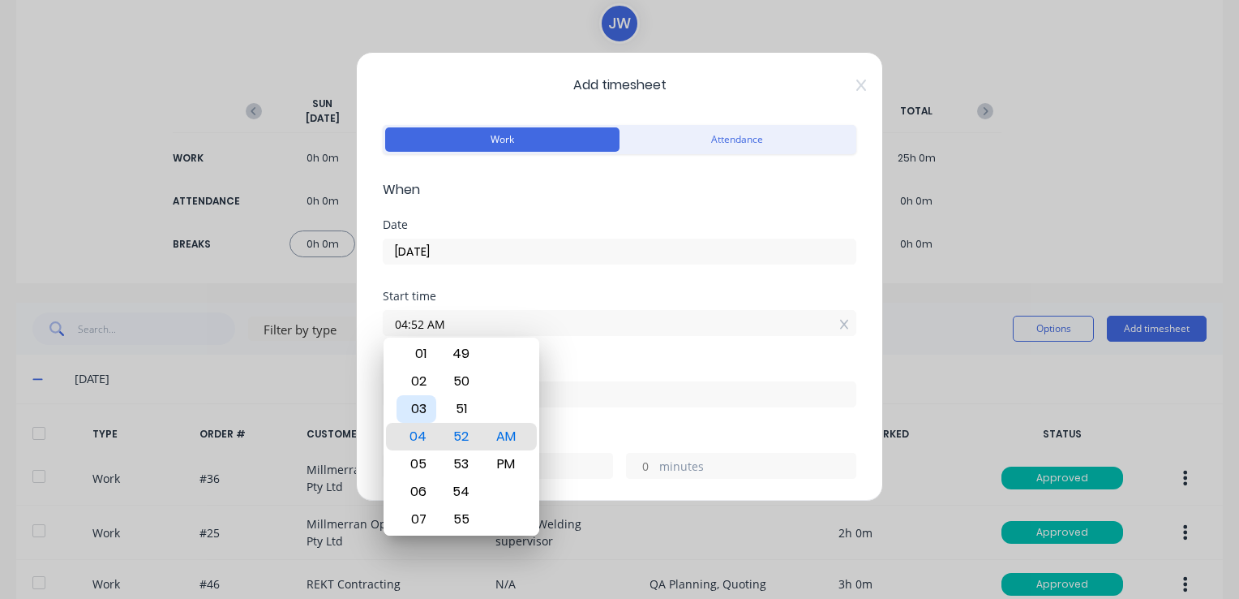
click at [420, 410] on div "03" at bounding box center [417, 409] width 40 height 28
click at [515, 464] on div "PM" at bounding box center [506, 464] width 40 height 28
click at [607, 363] on div "Finish time" at bounding box center [620, 367] width 474 height 11
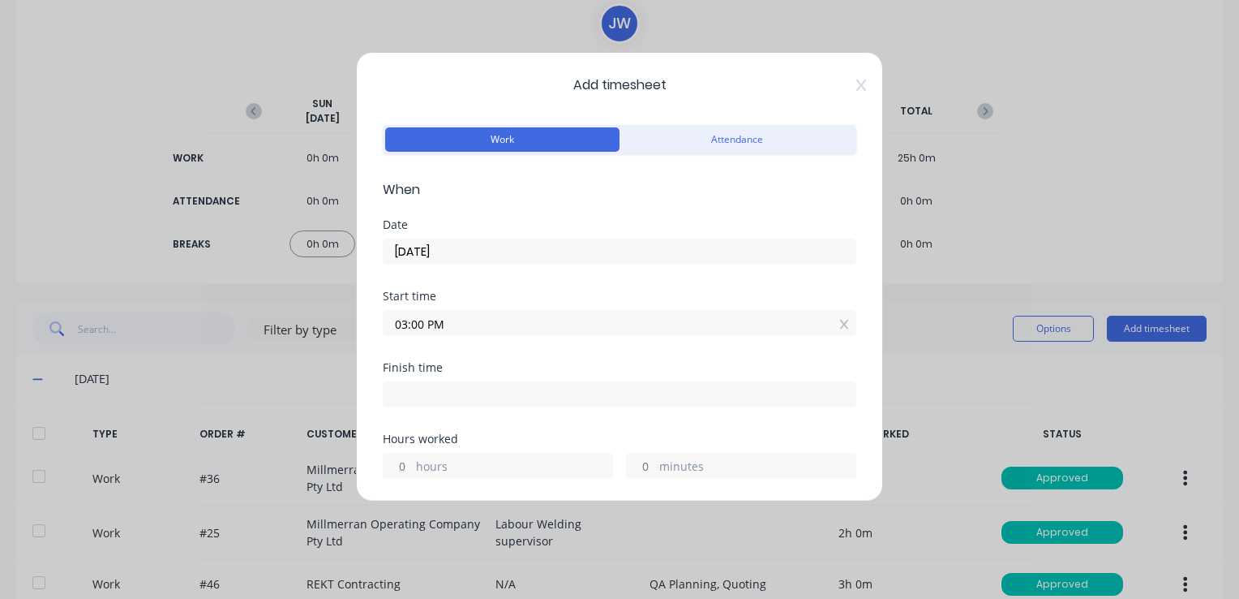
click at [429, 398] on input at bounding box center [620, 394] width 472 height 24
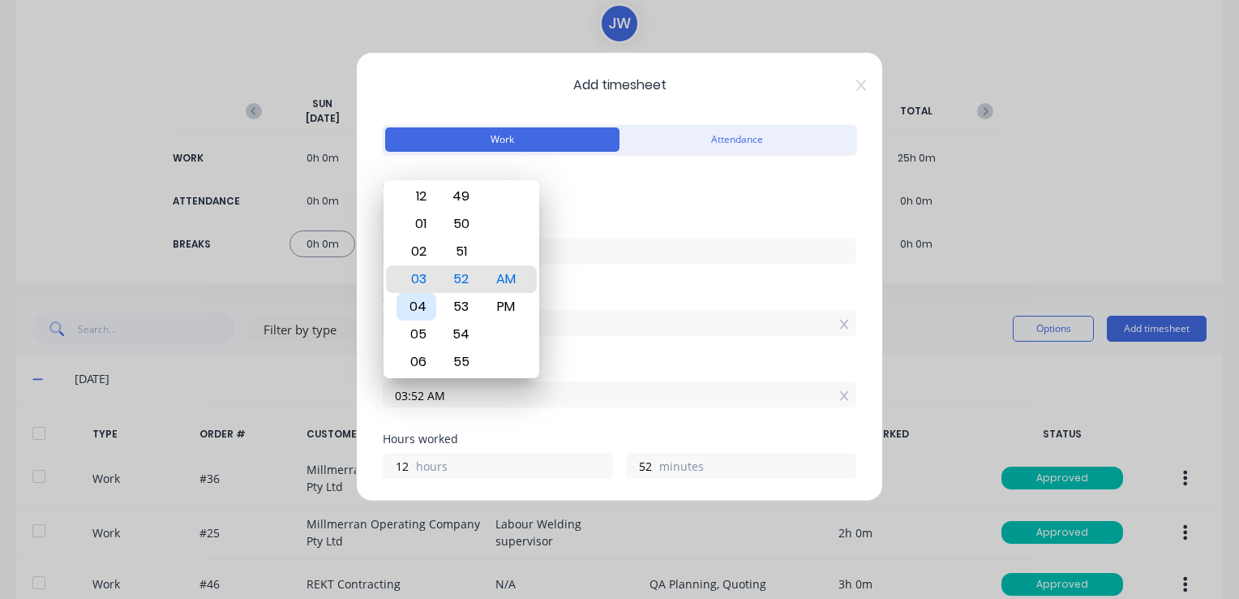
click at [418, 307] on div "04" at bounding box center [417, 307] width 40 height 28
click at [517, 310] on div "PM" at bounding box center [506, 307] width 40 height 28
click at [631, 368] on div "Finish time" at bounding box center [620, 367] width 474 height 11
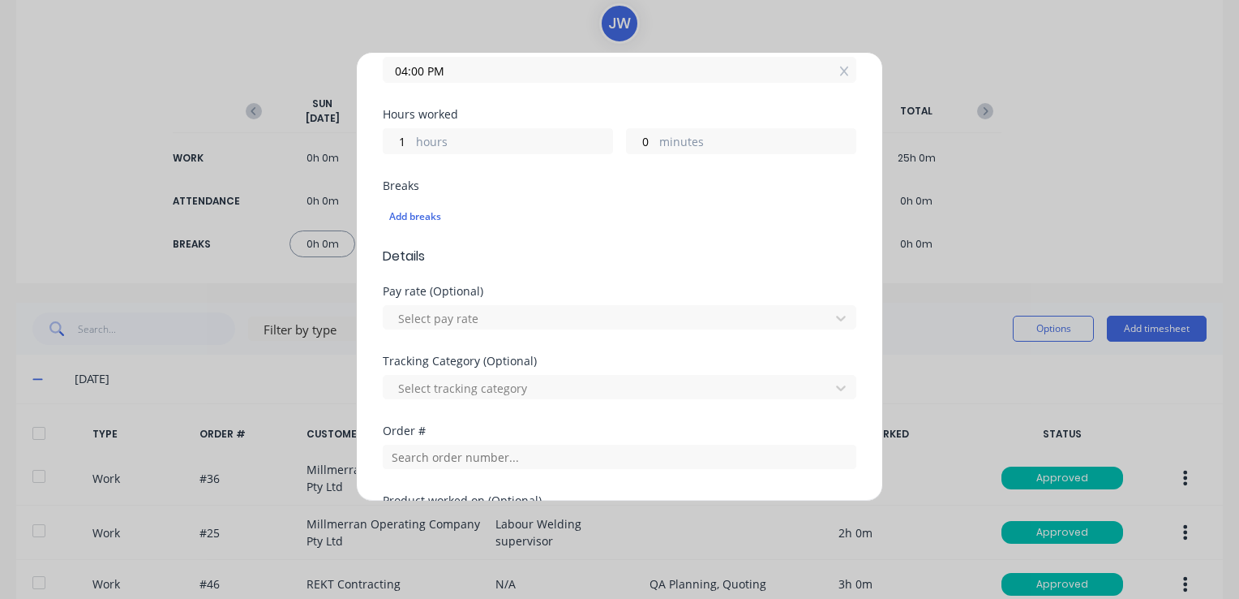
scroll to position [487, 0]
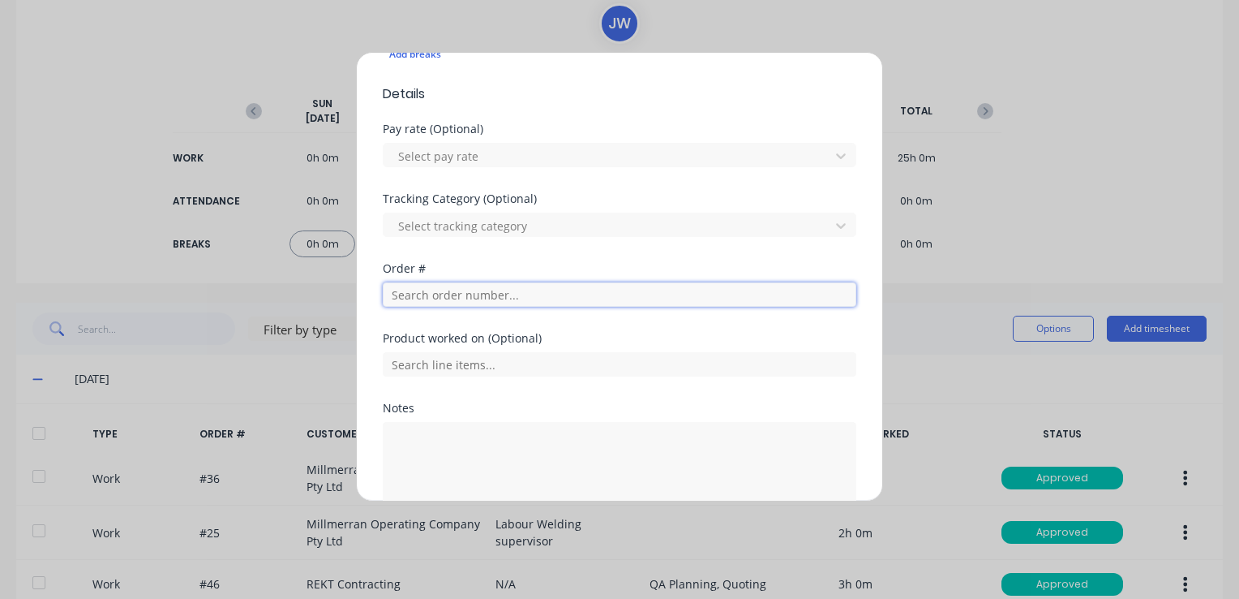
click at [469, 299] on input "text" at bounding box center [620, 294] width 474 height 24
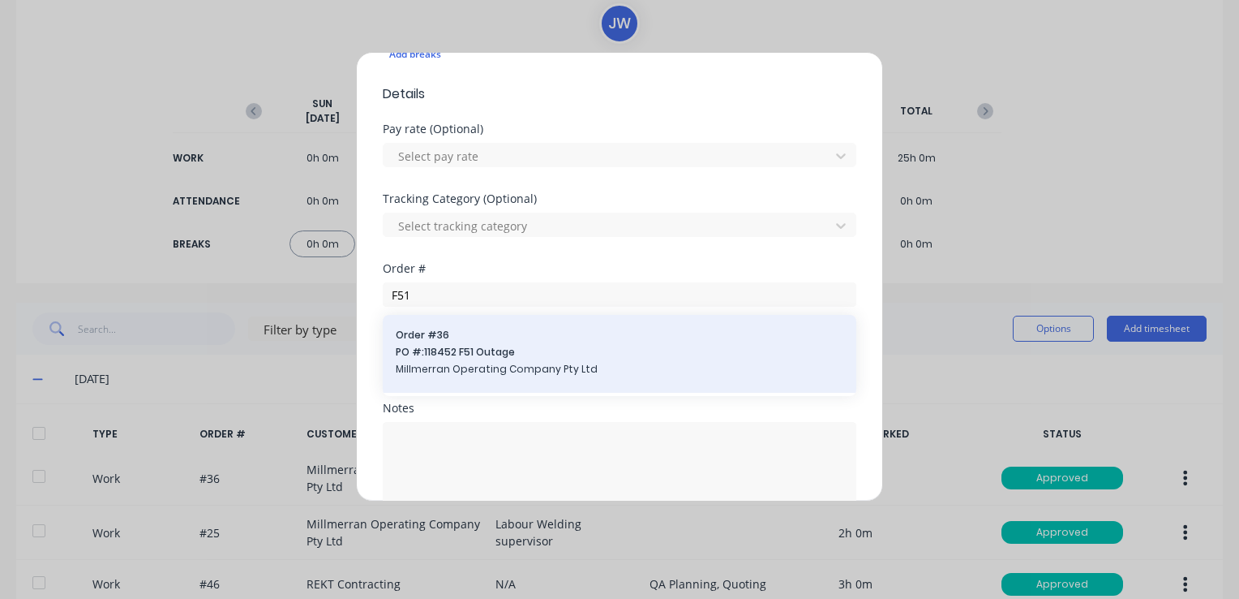
click at [474, 363] on span "Millmerran Operating Company Pty Ltd" at bounding box center [620, 369] width 448 height 15
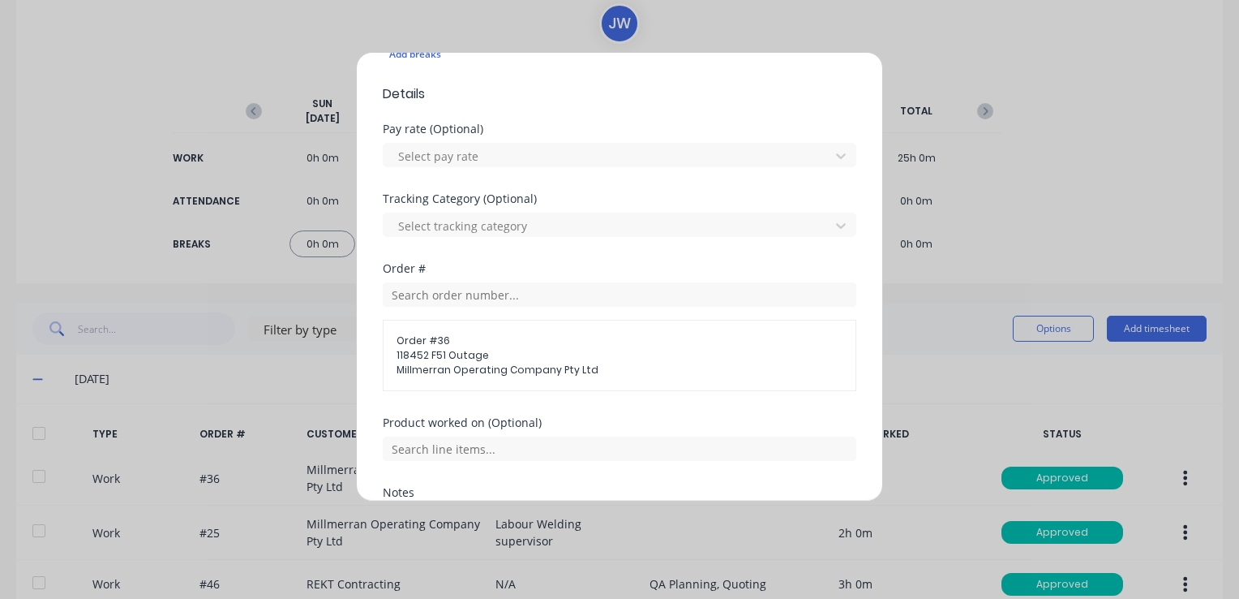
scroll to position [568, 0]
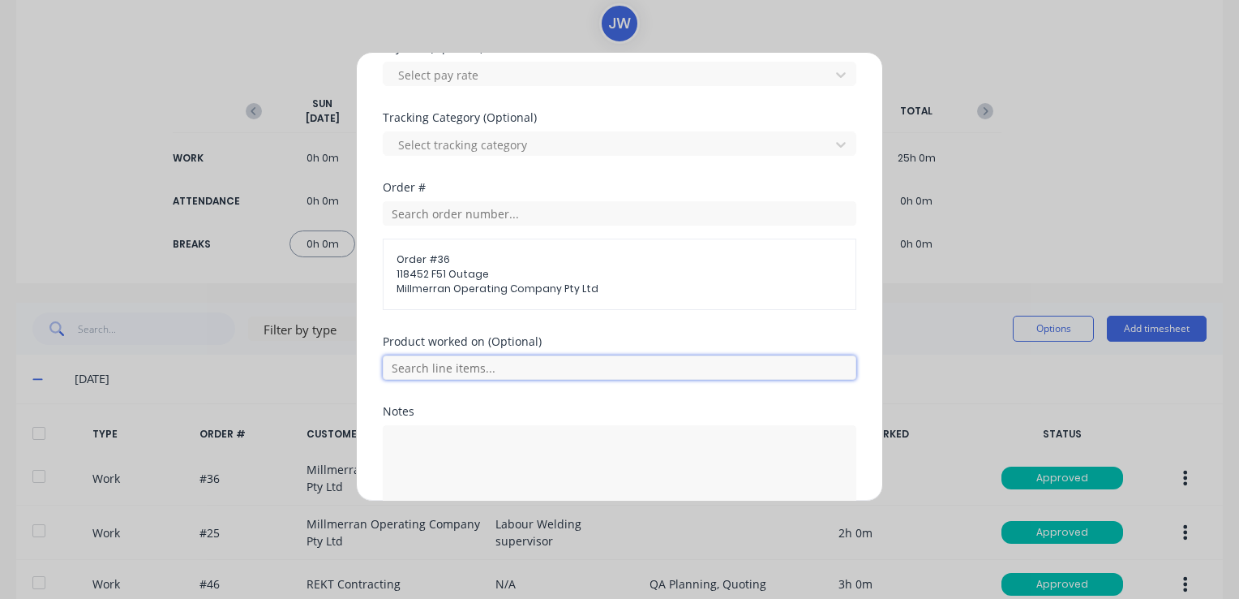
click at [468, 370] on input "text" at bounding box center [620, 367] width 474 height 24
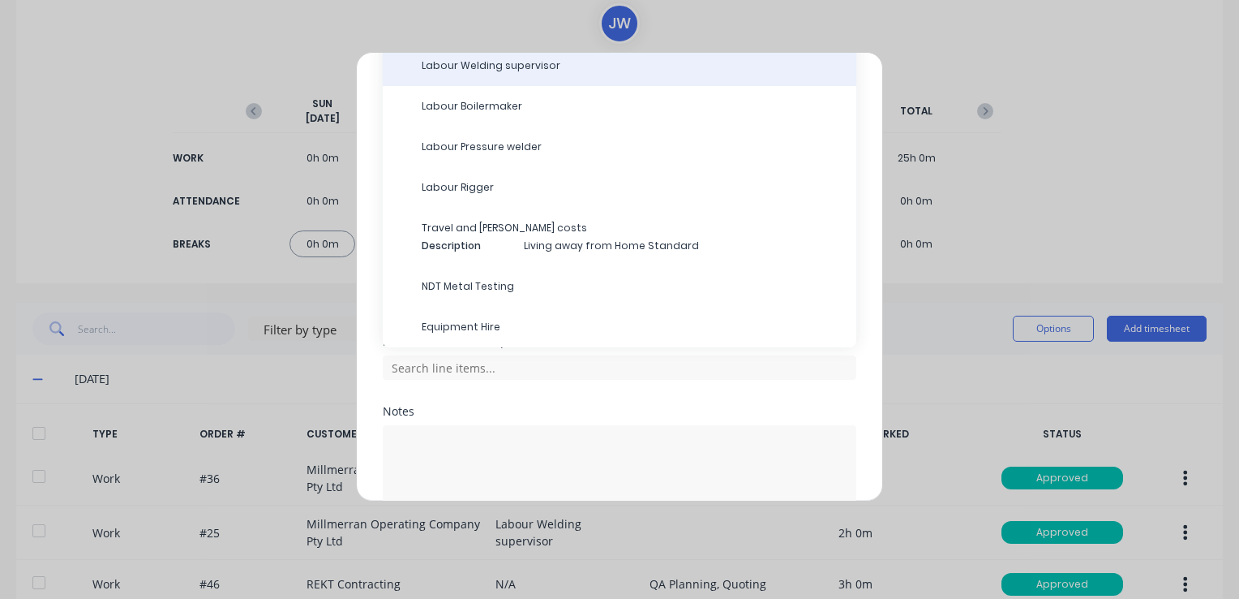
click at [486, 67] on span "Labour Welding supervisor" at bounding box center [633, 65] width 422 height 15
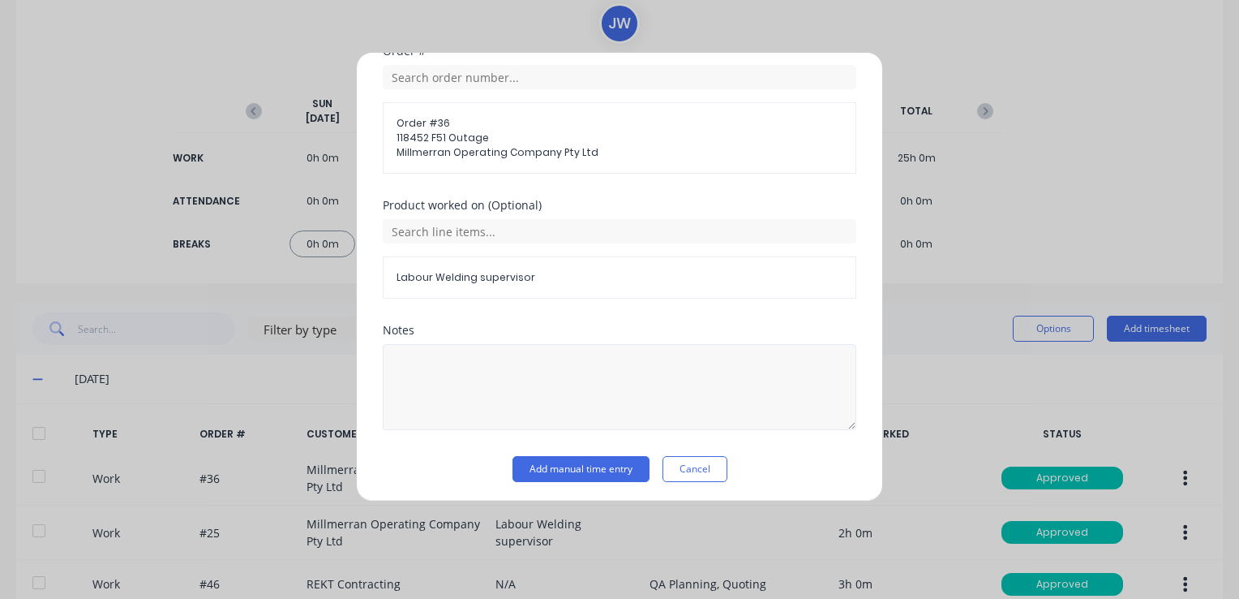
scroll to position [706, 0]
click at [442, 366] on textarea at bounding box center [620, 385] width 474 height 86
click at [590, 462] on button "Add manual time entry" at bounding box center [581, 467] width 137 height 26
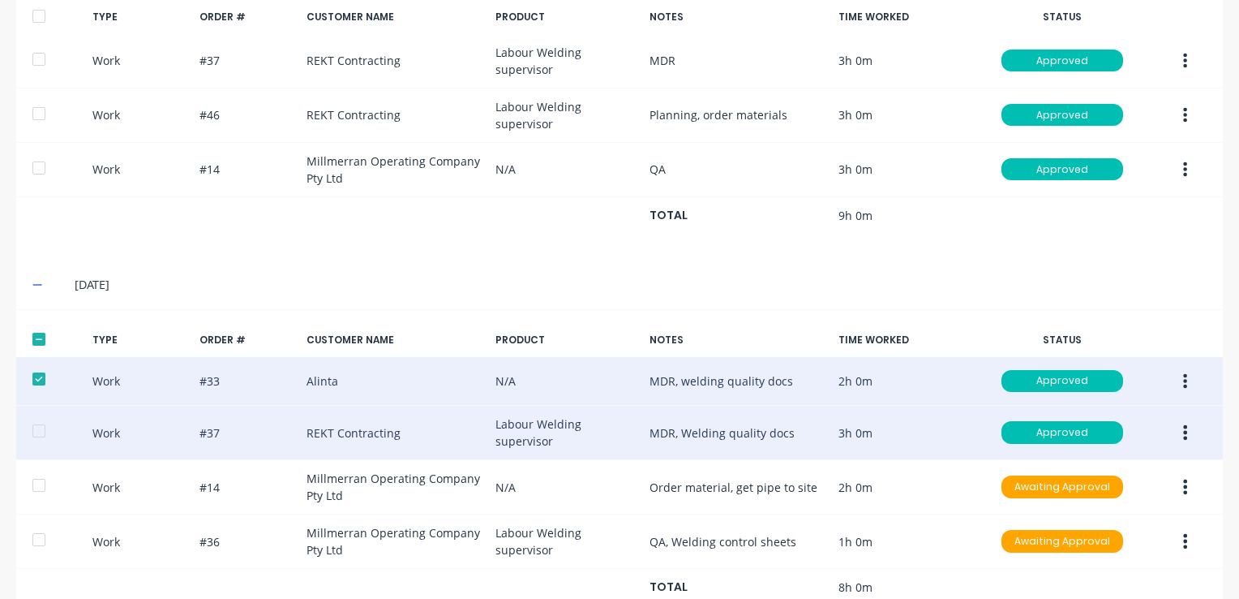
scroll to position [959, 0]
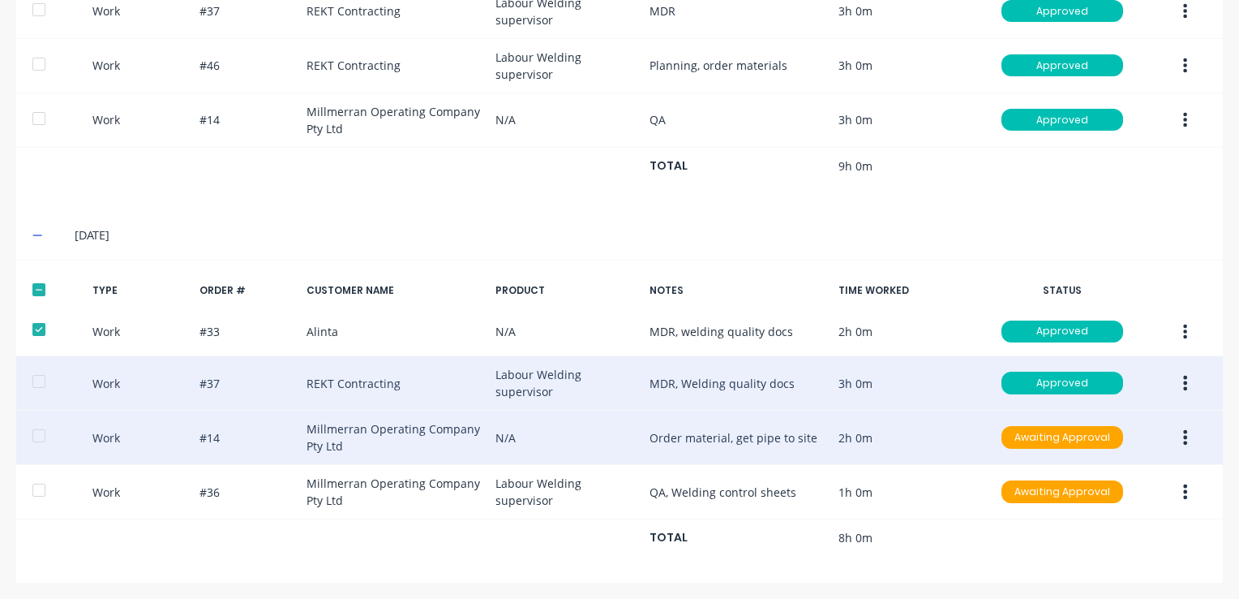
click at [1178, 438] on button "button" at bounding box center [1185, 437] width 38 height 29
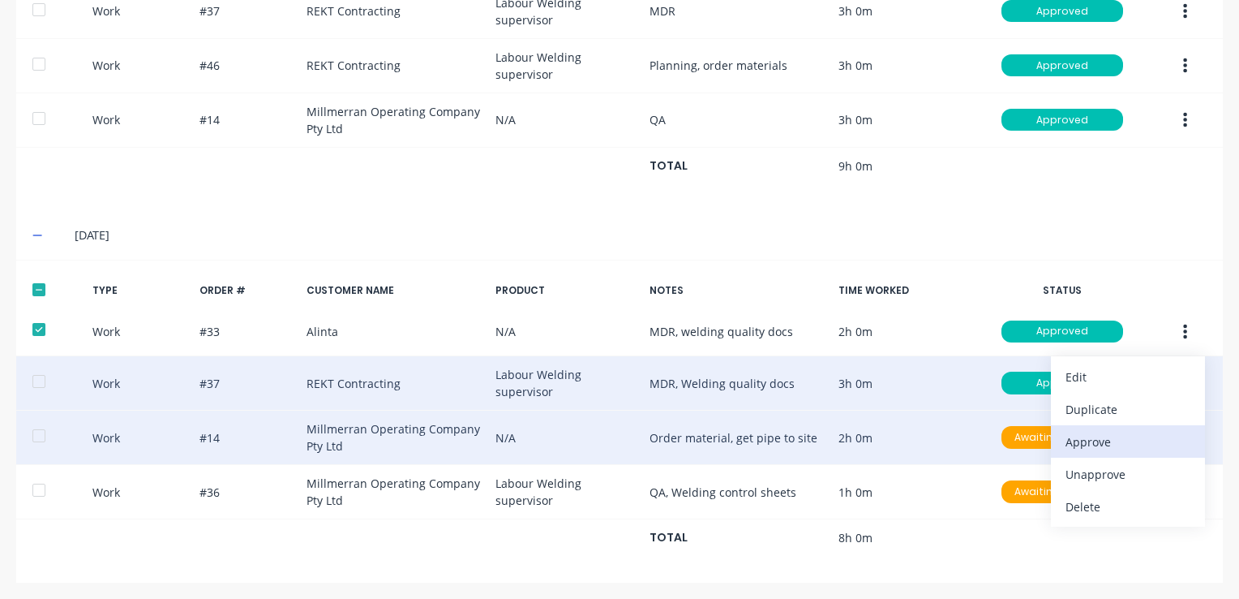
click at [1110, 434] on div "Approve" at bounding box center [1128, 442] width 125 height 24
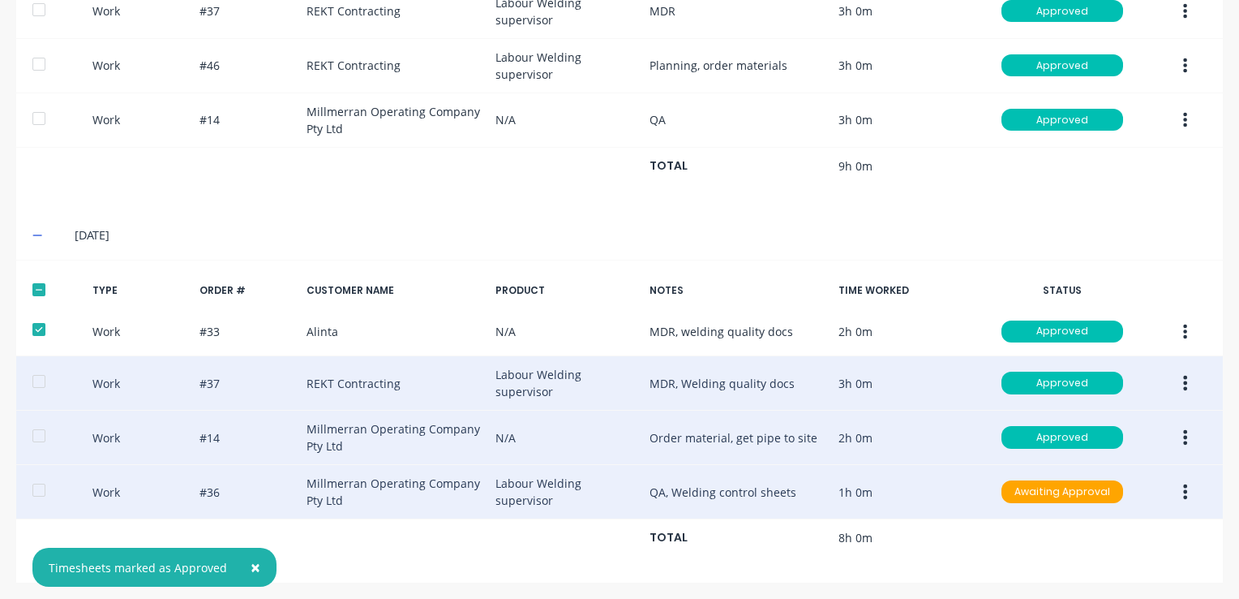
click at [1178, 490] on button "button" at bounding box center [1185, 491] width 38 height 29
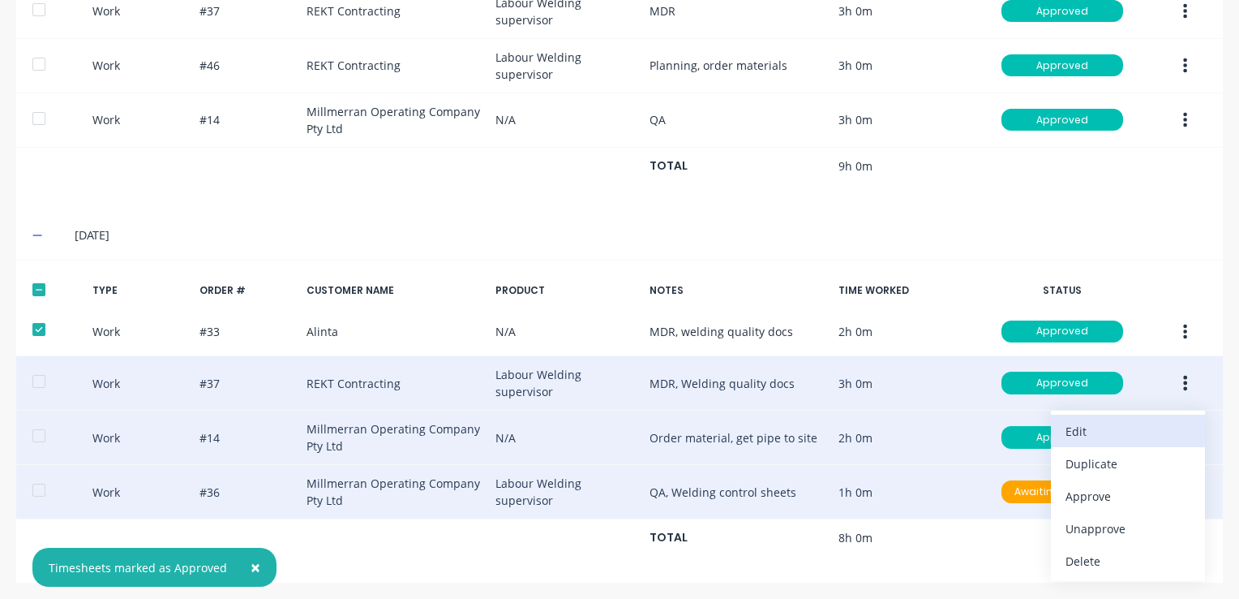
click at [1102, 436] on div "Edit" at bounding box center [1128, 431] width 125 height 24
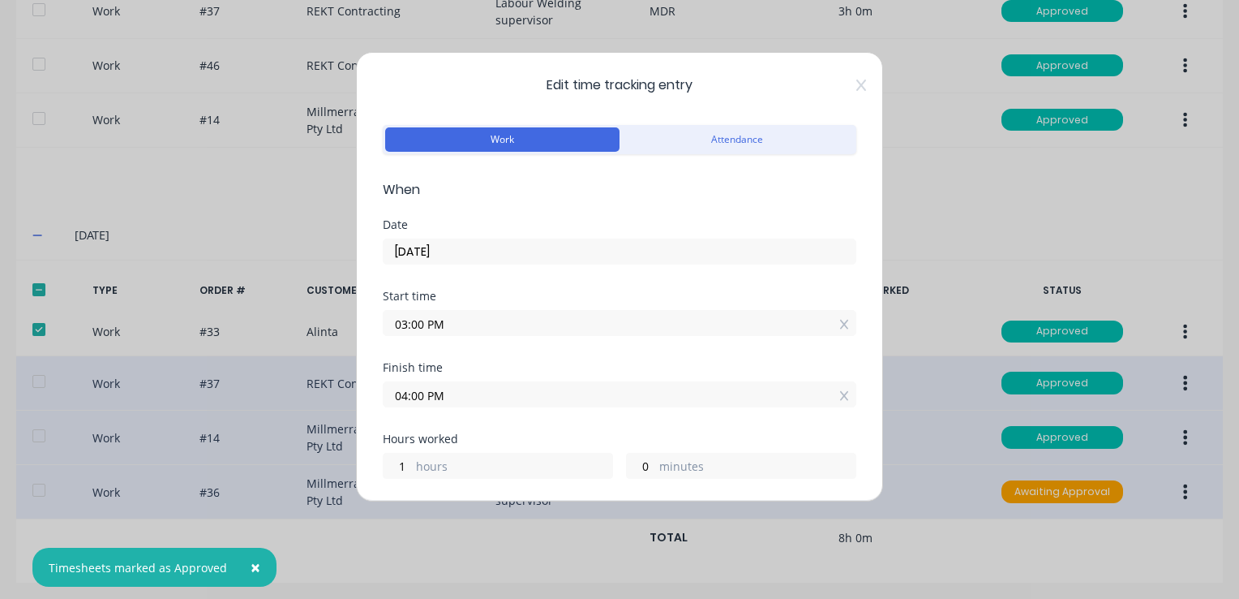
click at [606, 397] on input "04:00 PM" at bounding box center [620, 394] width 472 height 24
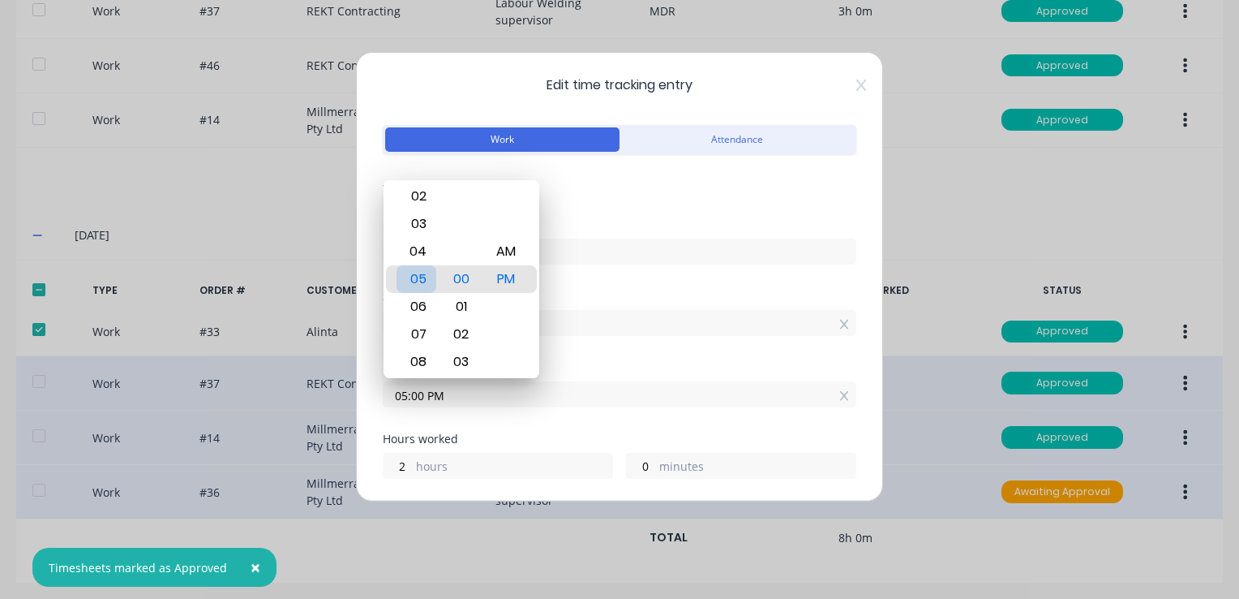
click at [423, 277] on div "05" at bounding box center [417, 279] width 40 height 28
click at [697, 362] on div "Finish time" at bounding box center [620, 367] width 474 height 11
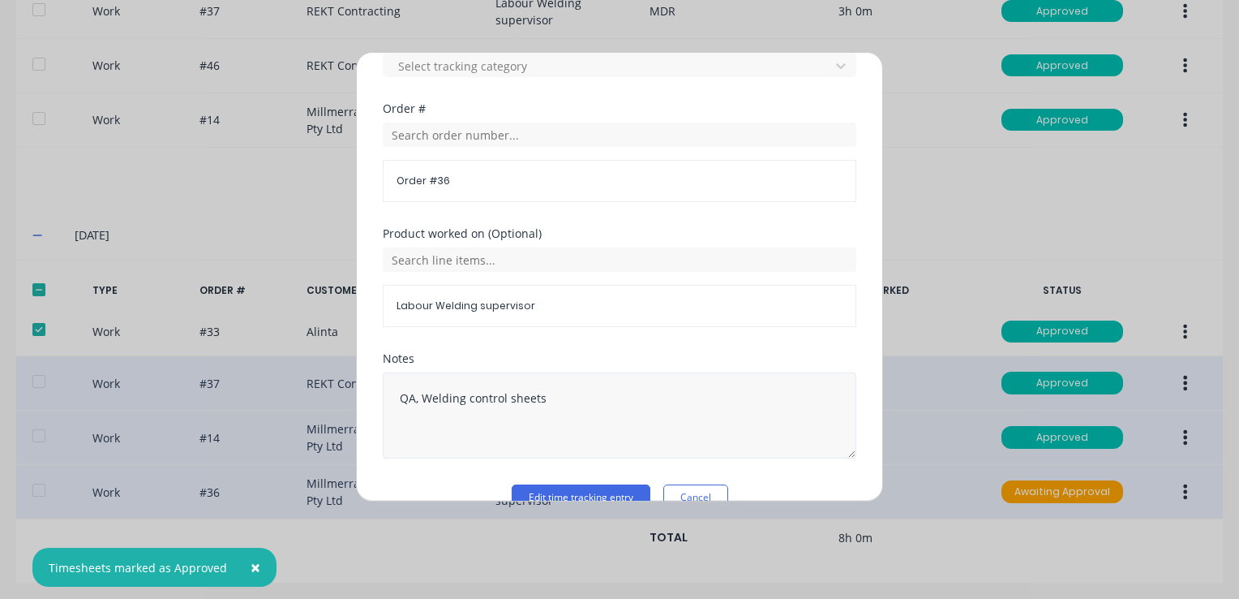
scroll to position [676, 0]
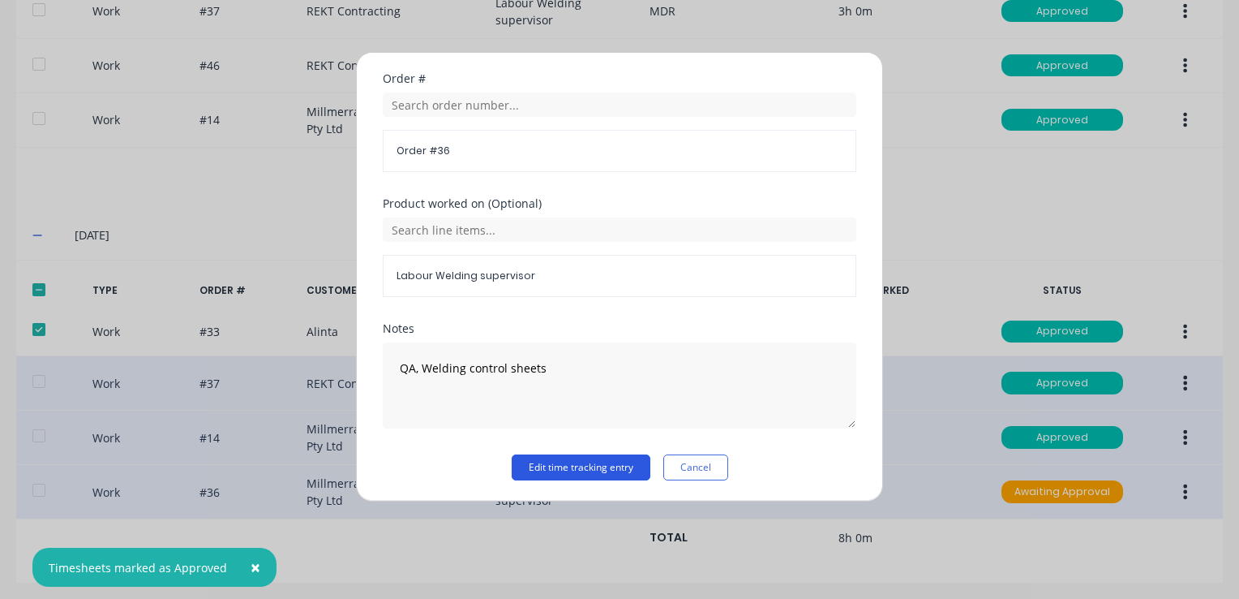
click at [599, 461] on button "Edit time tracking entry" at bounding box center [581, 467] width 139 height 26
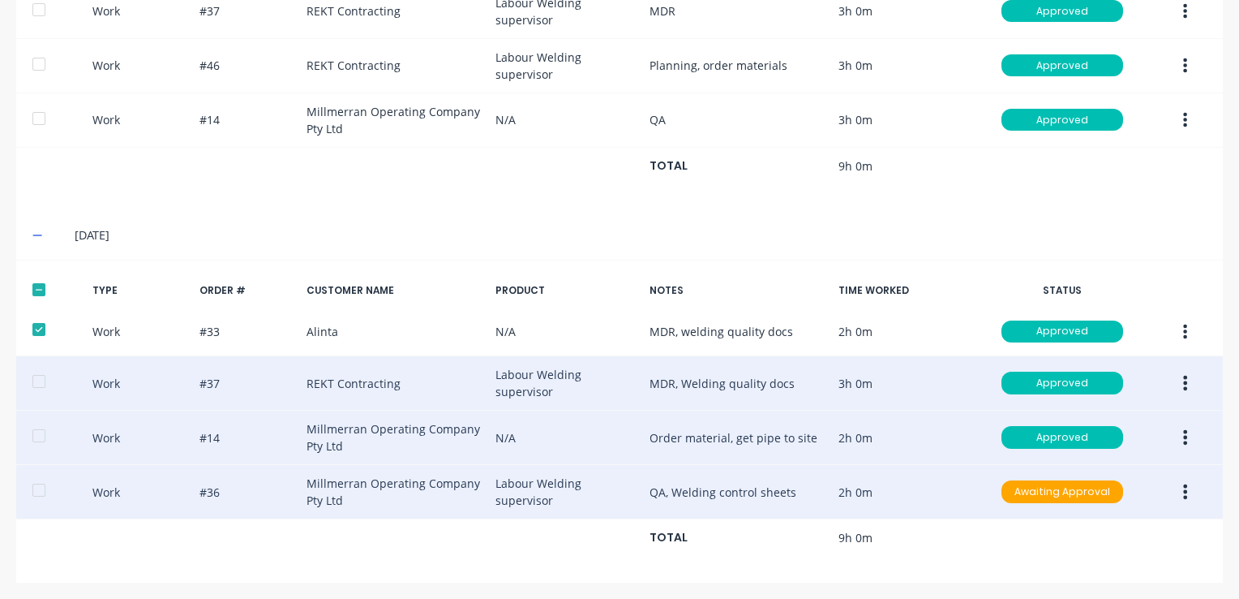
click at [1170, 489] on button "button" at bounding box center [1185, 491] width 38 height 29
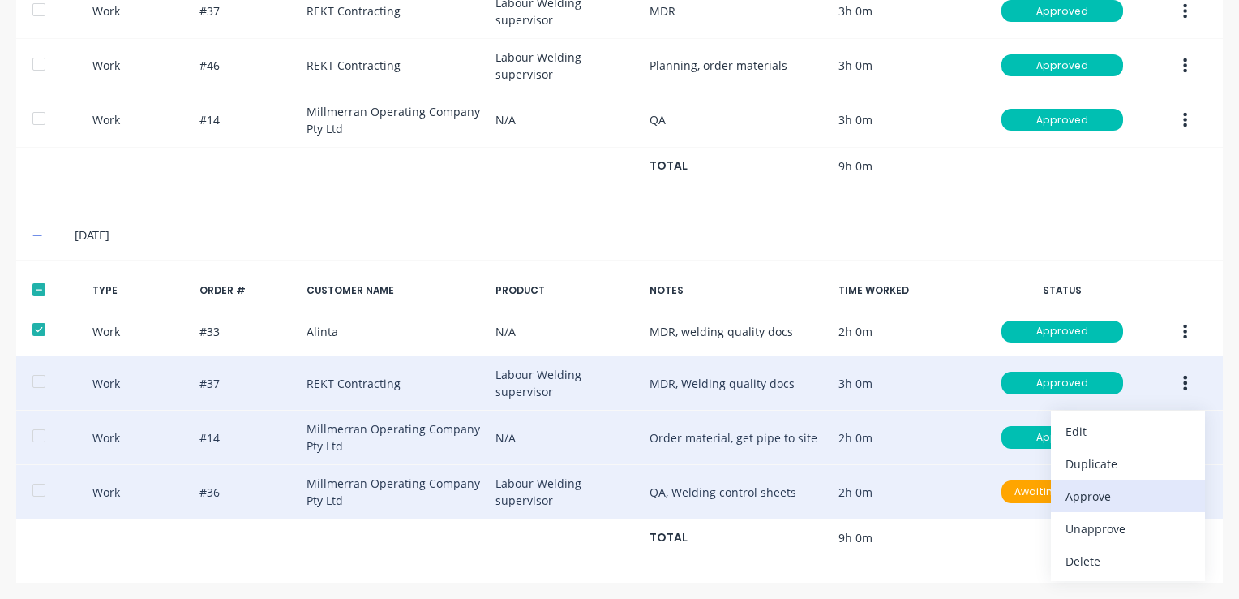
click at [1101, 491] on div "Approve" at bounding box center [1128, 496] width 125 height 24
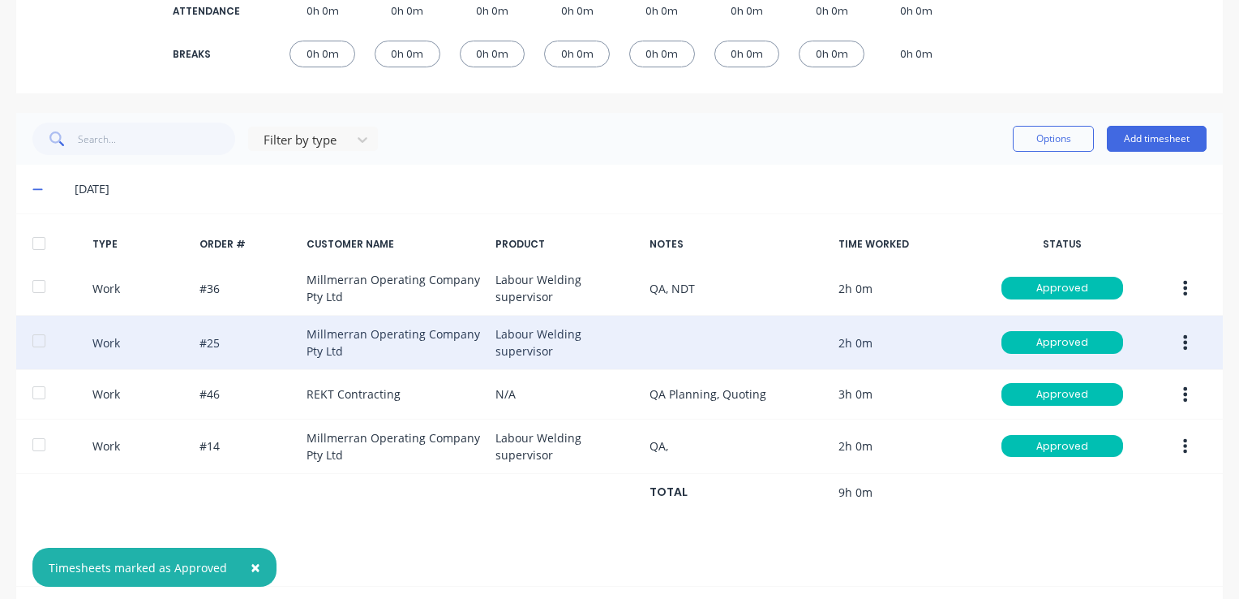
scroll to position [0, 0]
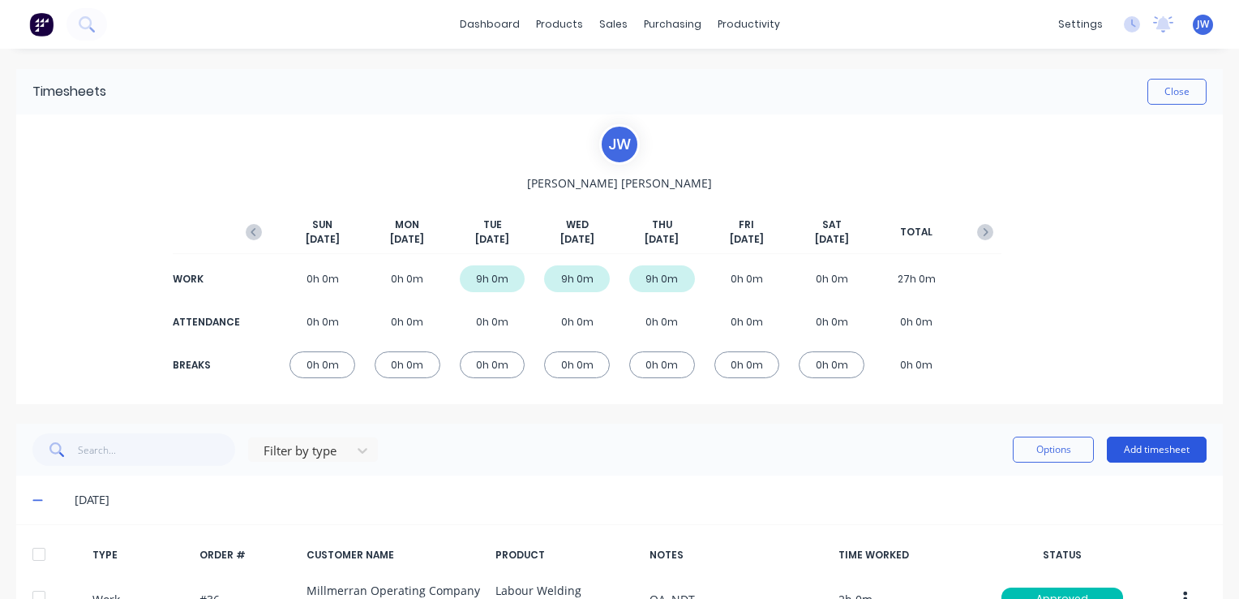
click at [1155, 453] on button "Add timesheet" at bounding box center [1157, 449] width 100 height 26
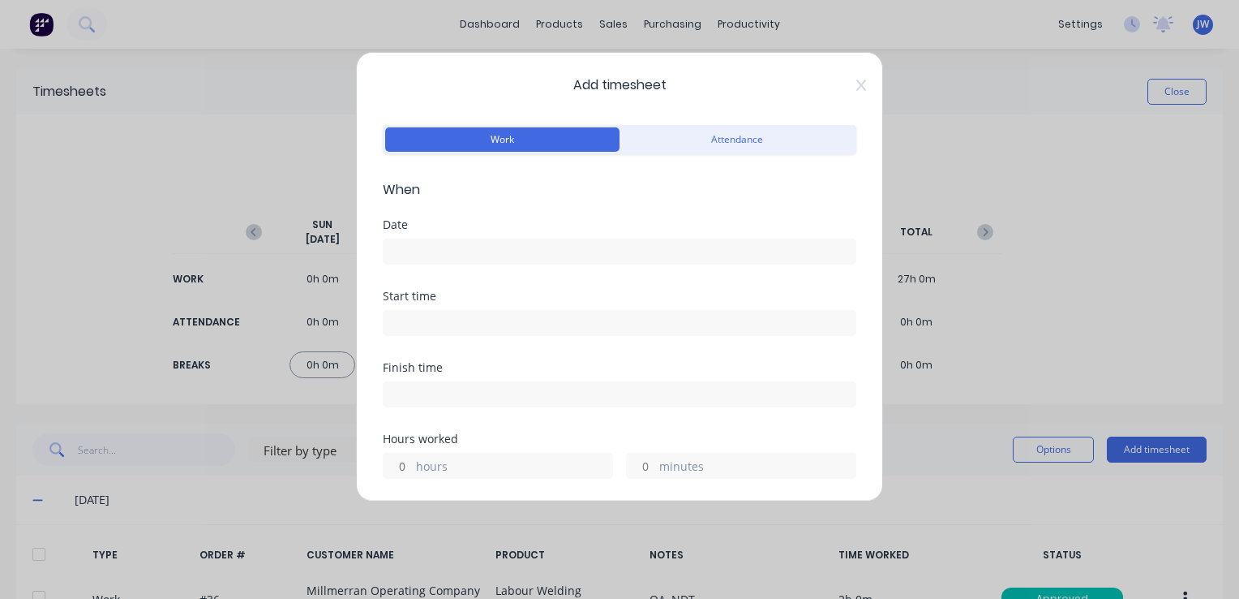
click at [559, 247] on input at bounding box center [620, 251] width 472 height 24
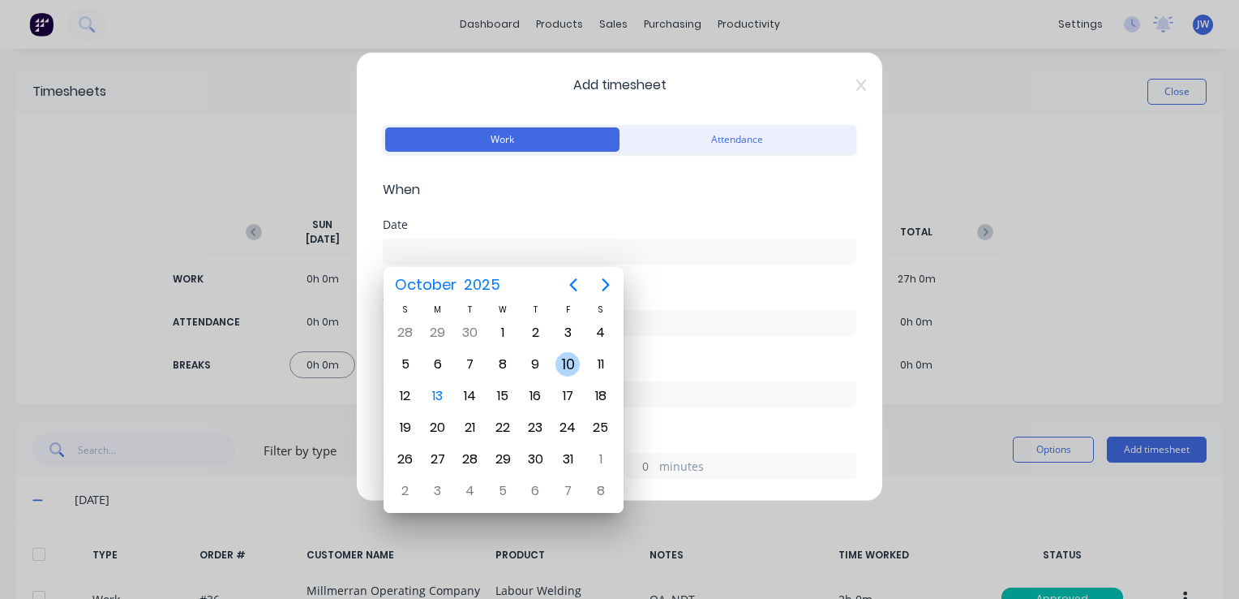
click at [571, 366] on div "10" at bounding box center [568, 364] width 24 height 24
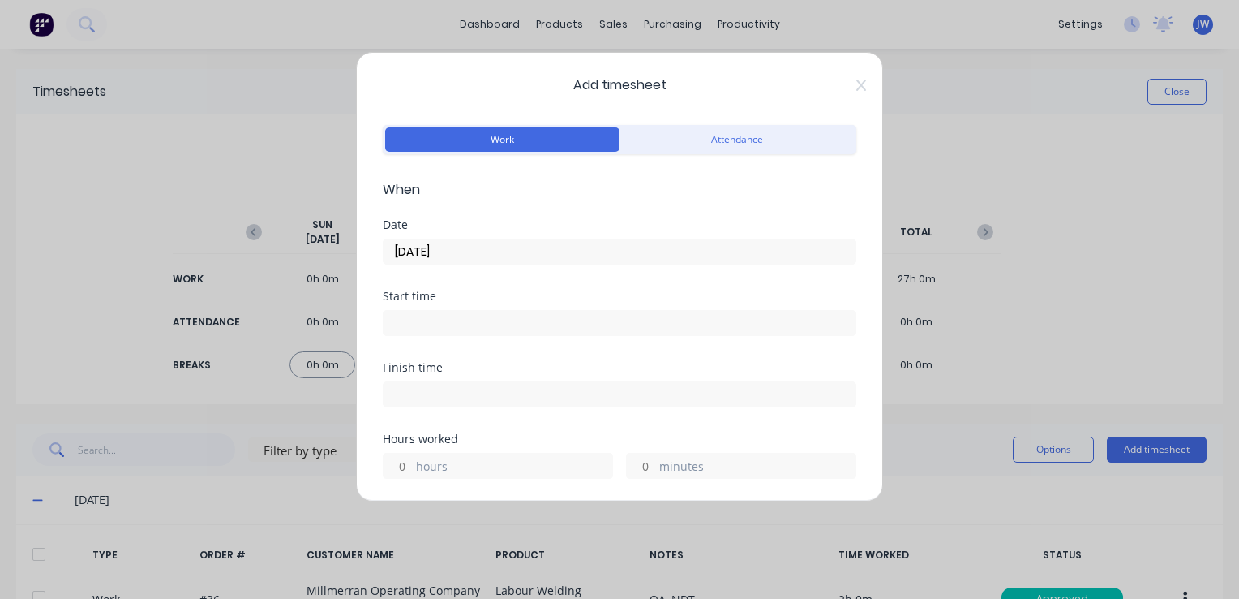
click at [443, 313] on input at bounding box center [620, 323] width 472 height 24
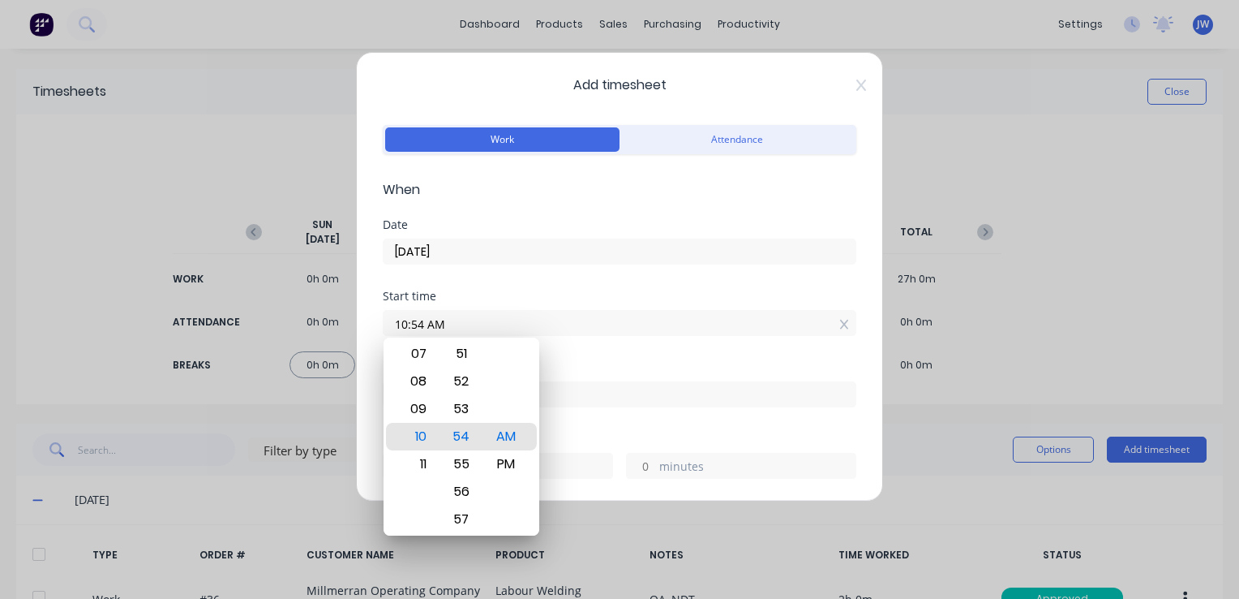
click at [421, 324] on input "10:54 AM" at bounding box center [620, 323] width 472 height 24
click at [413, 466] on div "06" at bounding box center [417, 464] width 40 height 28
click at [459, 440] on div "00" at bounding box center [461, 437] width 40 height 28
click at [672, 357] on div "Start time 06:00 AM" at bounding box center [620, 325] width 474 height 71
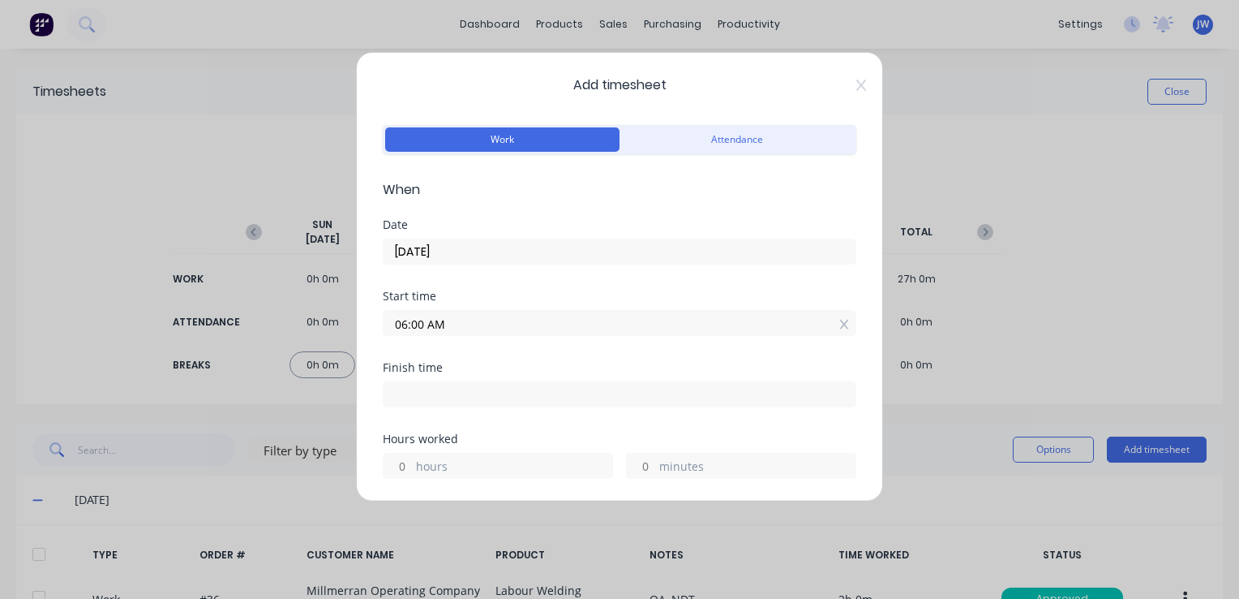
click at [405, 399] on input at bounding box center [620, 394] width 472 height 24
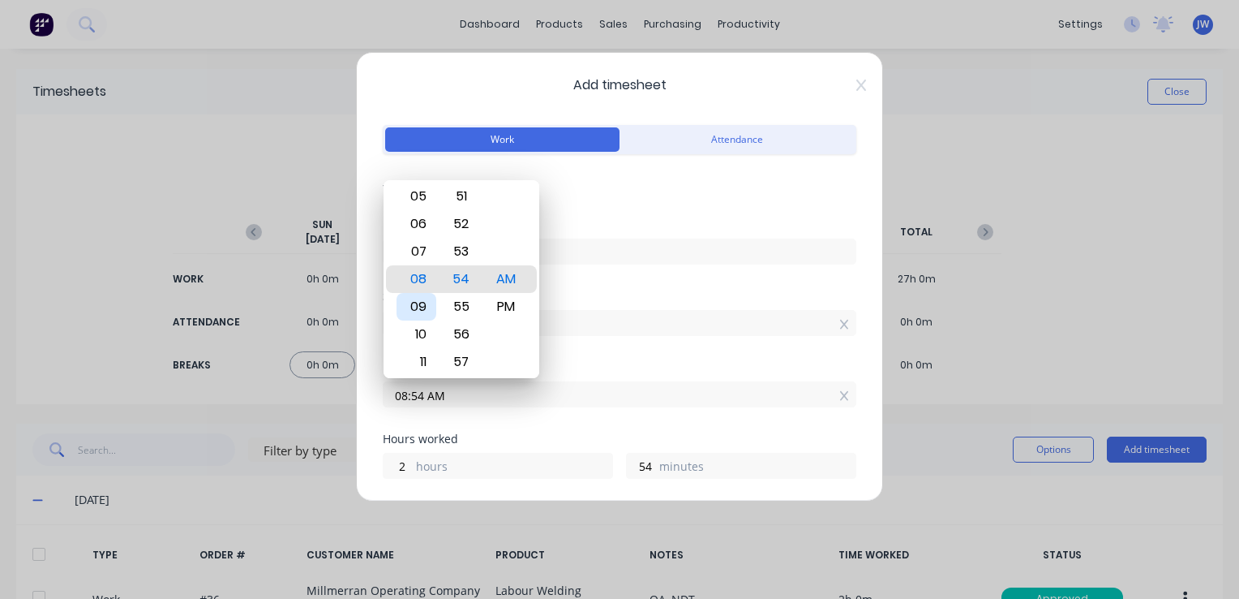
click at [420, 310] on div "09" at bounding box center [417, 307] width 40 height 28
click at [480, 279] on div "00" at bounding box center [461, 279] width 40 height 28
click at [655, 346] on div "Start time 06:00 AM" at bounding box center [620, 325] width 474 height 71
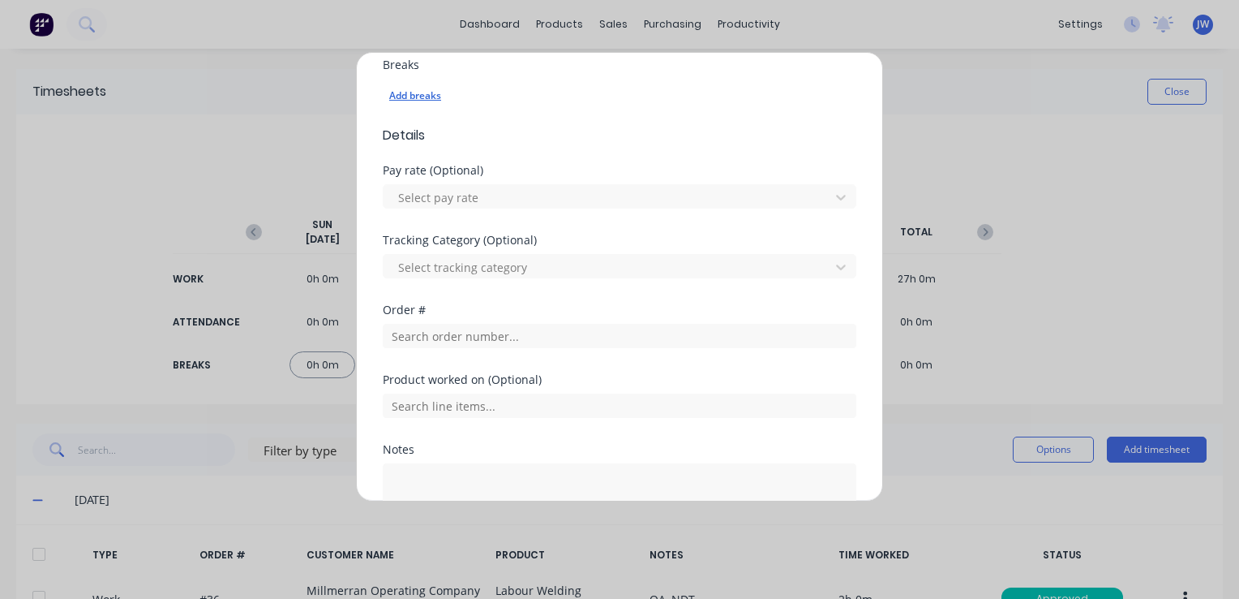
scroll to position [487, 0]
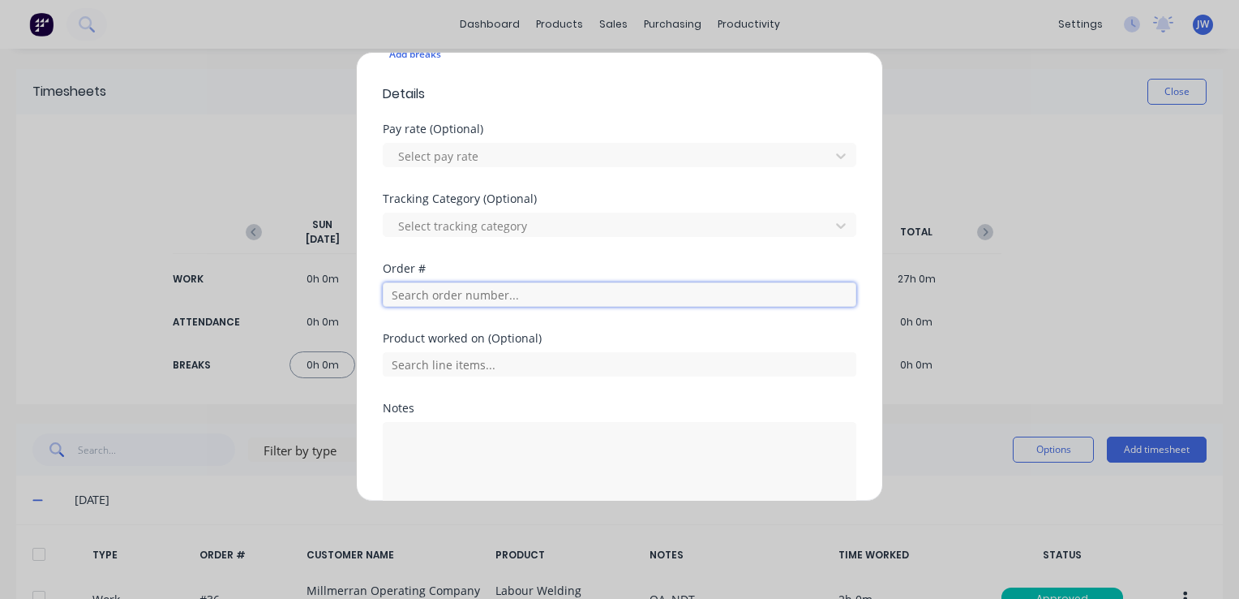
click at [451, 294] on input "text" at bounding box center [620, 294] width 474 height 24
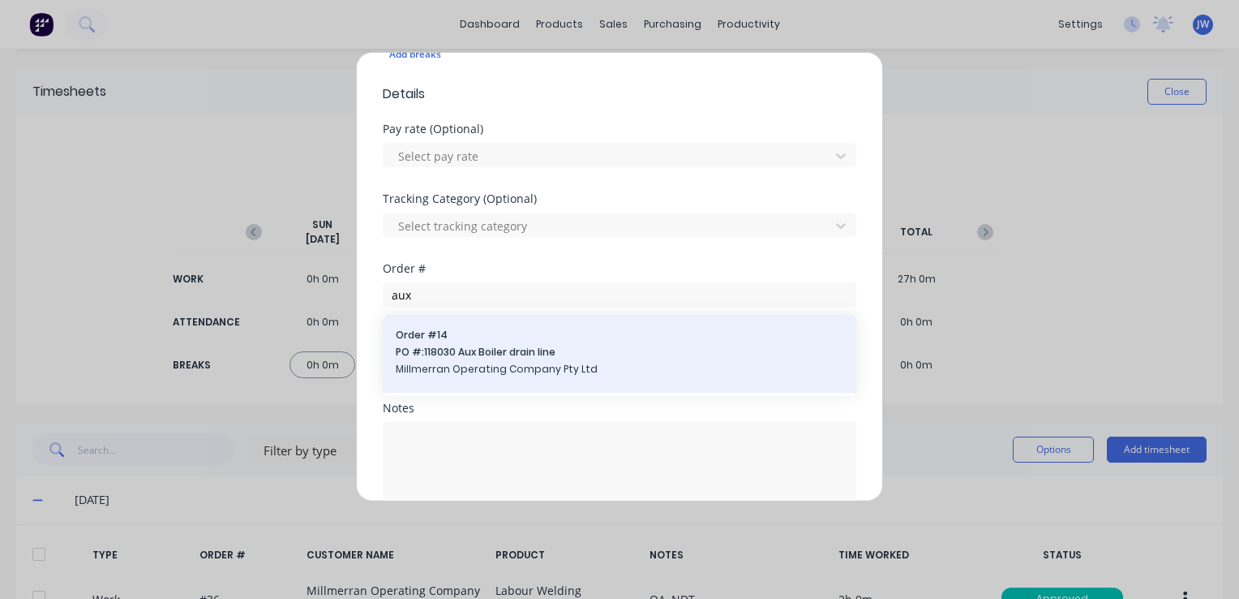
click at [470, 358] on div "Order # 14 PO #: 118030 Aux Boiler drain line Millmerran Operating Company Pty …" at bounding box center [620, 354] width 448 height 52
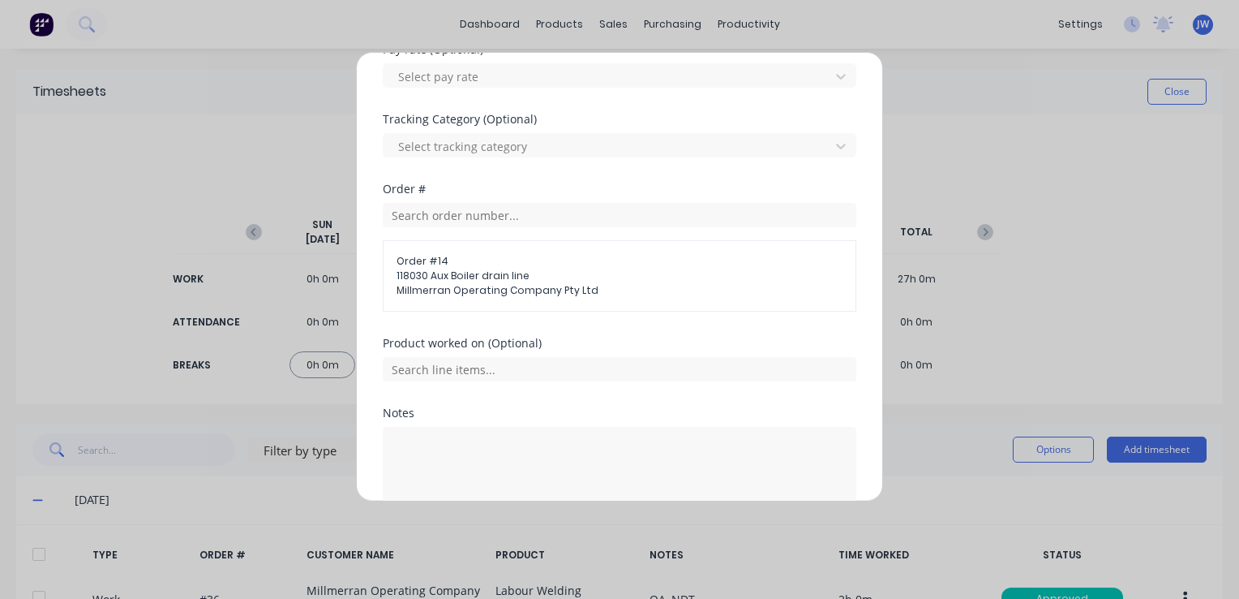
scroll to position [649, 0]
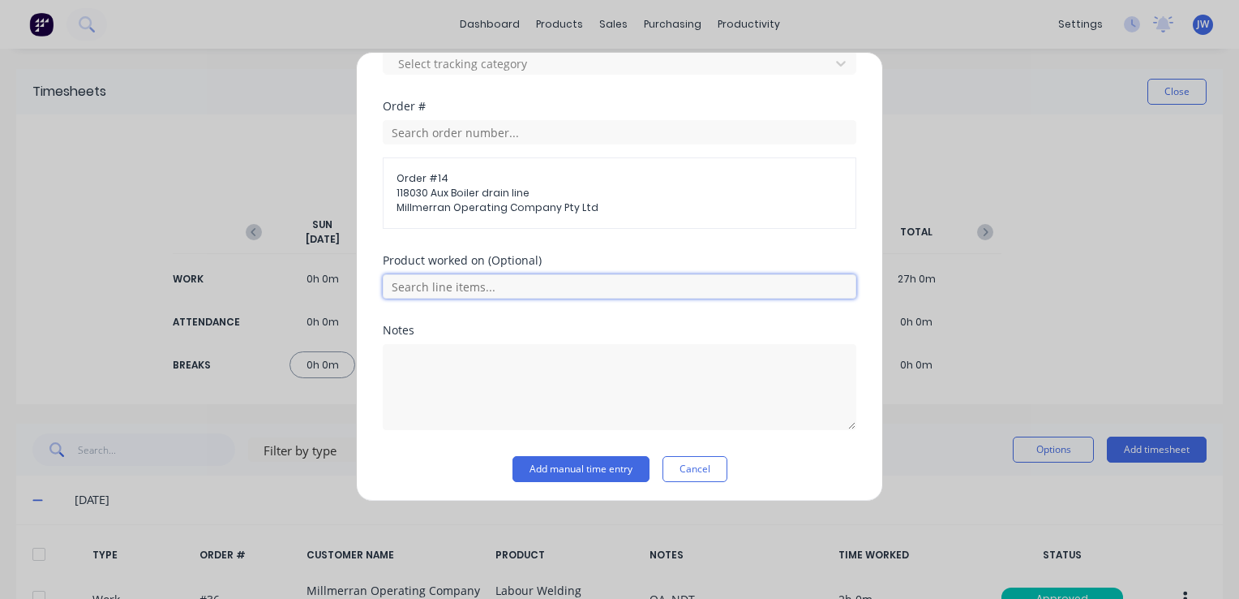
click at [461, 287] on input "text" at bounding box center [620, 286] width 474 height 24
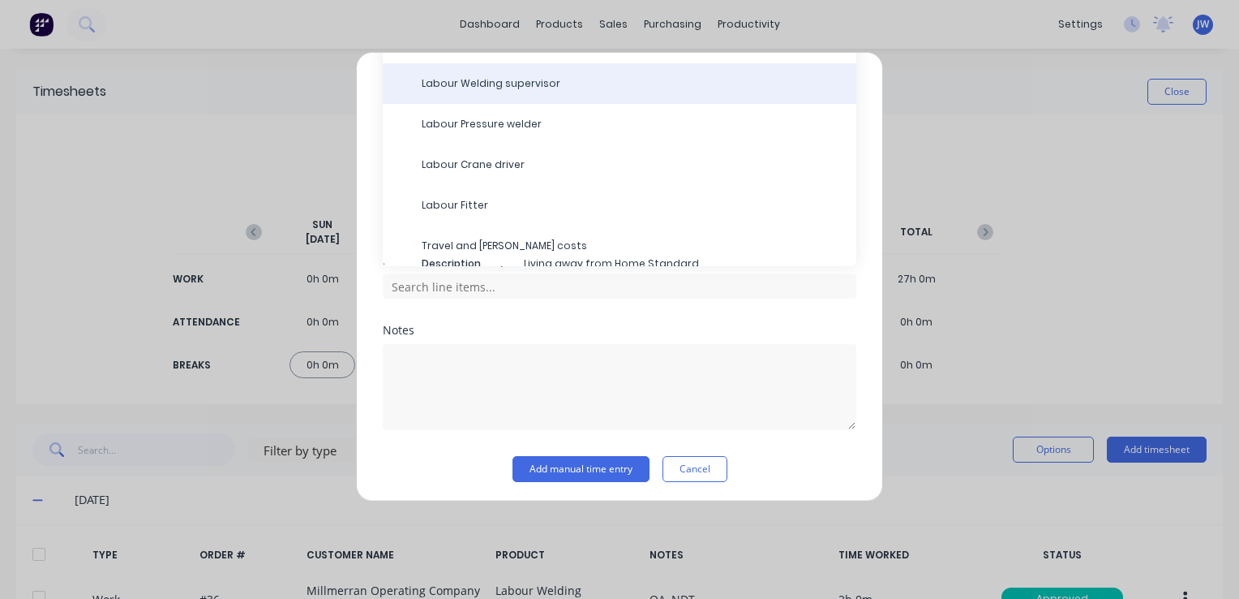
click at [482, 92] on div "Labour Welding supervisor" at bounding box center [620, 83] width 474 height 41
click at [499, 71] on div "Labour Welding supervisor" at bounding box center [620, 83] width 474 height 41
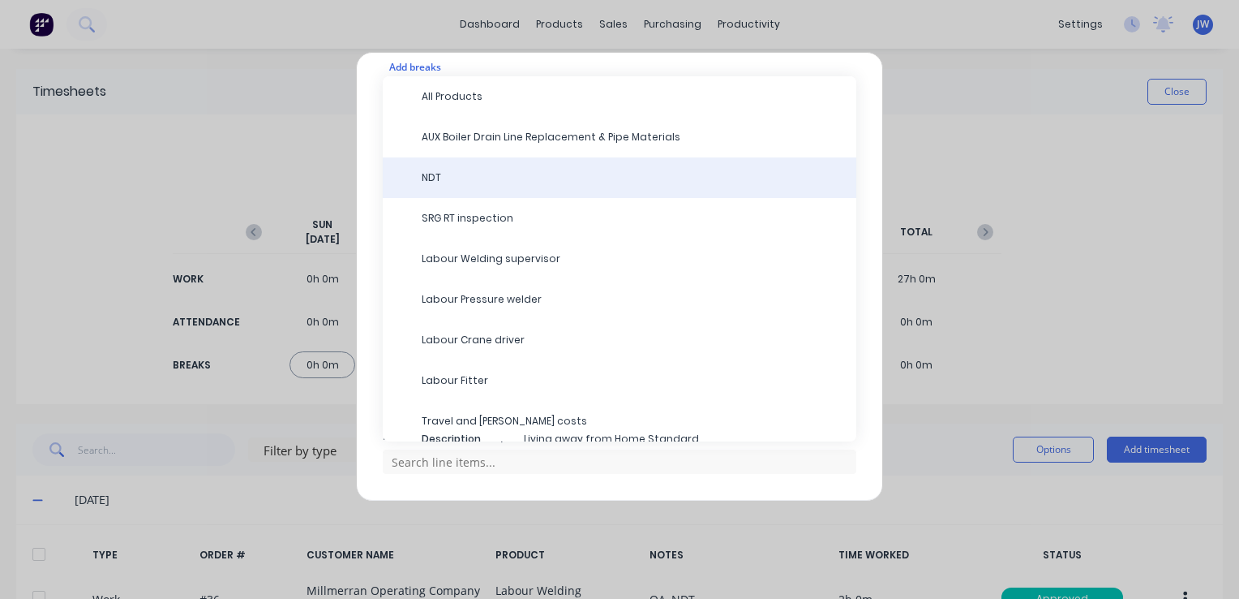
scroll to position [405, 0]
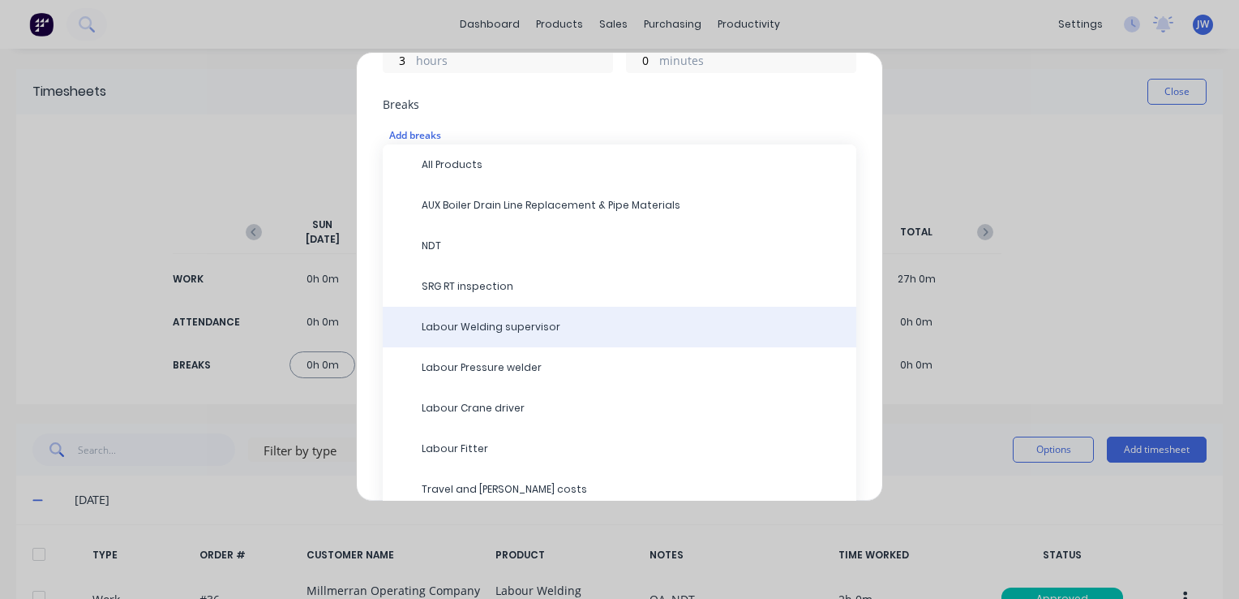
click at [475, 331] on span "Labour Welding supervisor" at bounding box center [633, 327] width 422 height 15
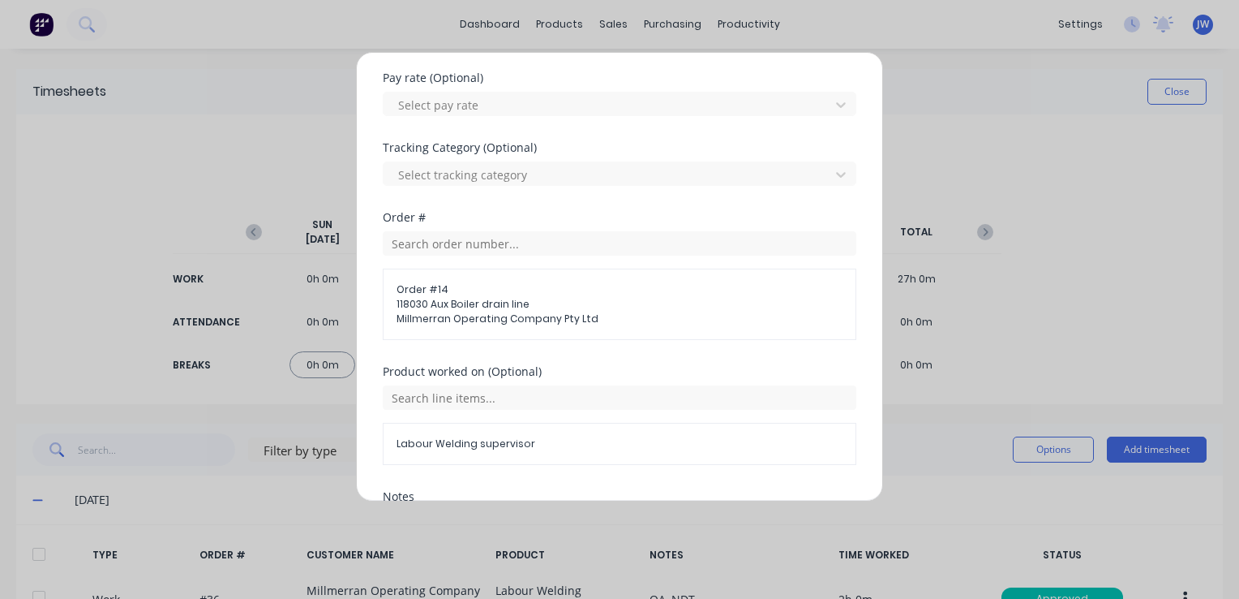
scroll to position [706, 0]
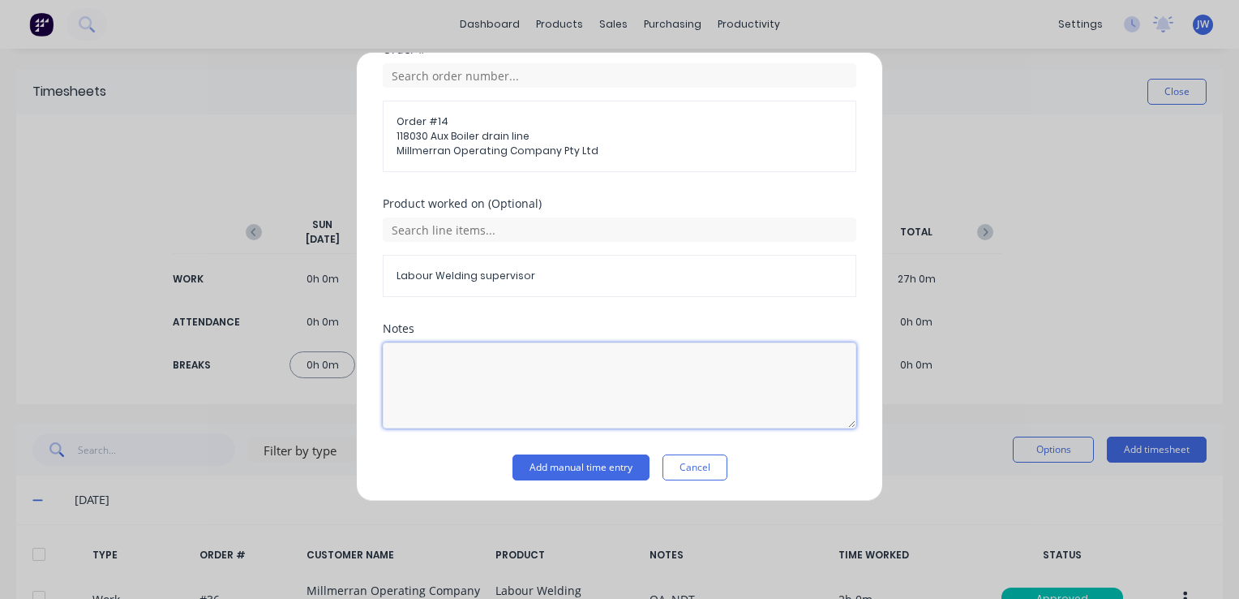
click at [450, 361] on textarea at bounding box center [620, 385] width 474 height 86
click at [573, 462] on button "Add manual time entry" at bounding box center [581, 467] width 137 height 26
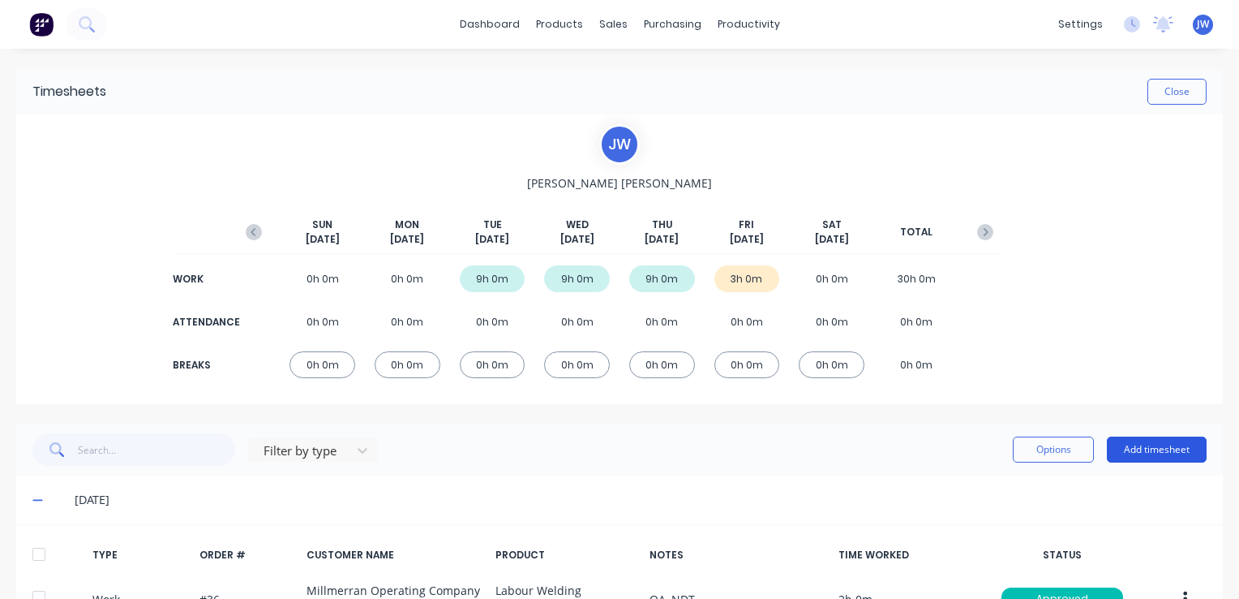
click at [1139, 444] on button "Add timesheet" at bounding box center [1157, 449] width 100 height 26
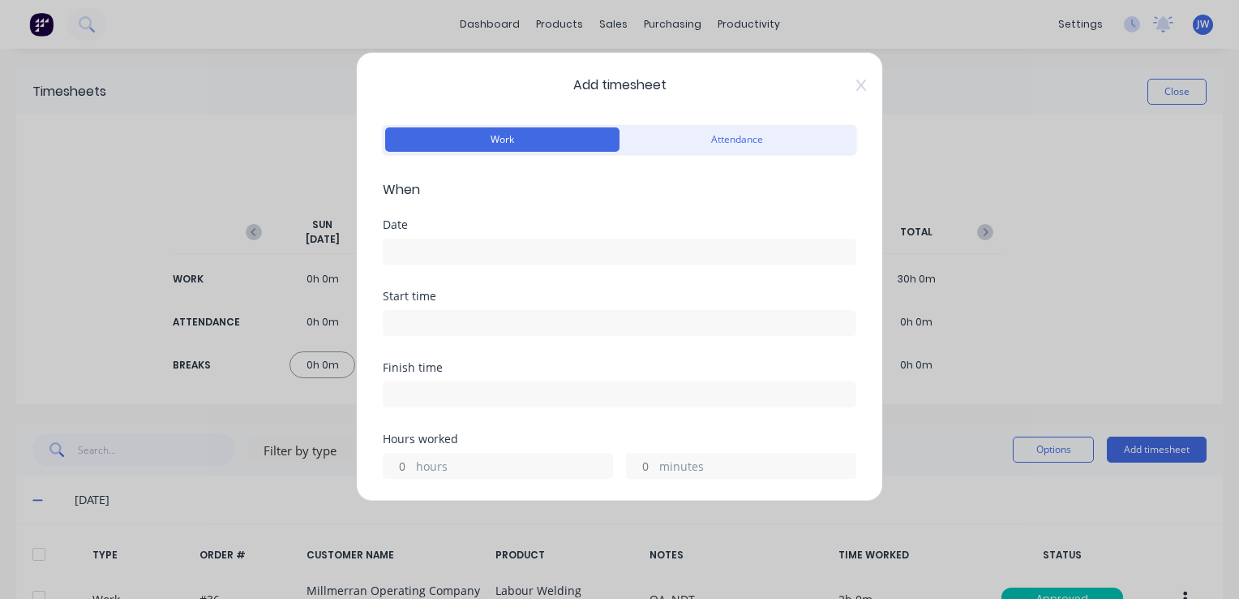
click at [448, 256] on input at bounding box center [620, 251] width 472 height 24
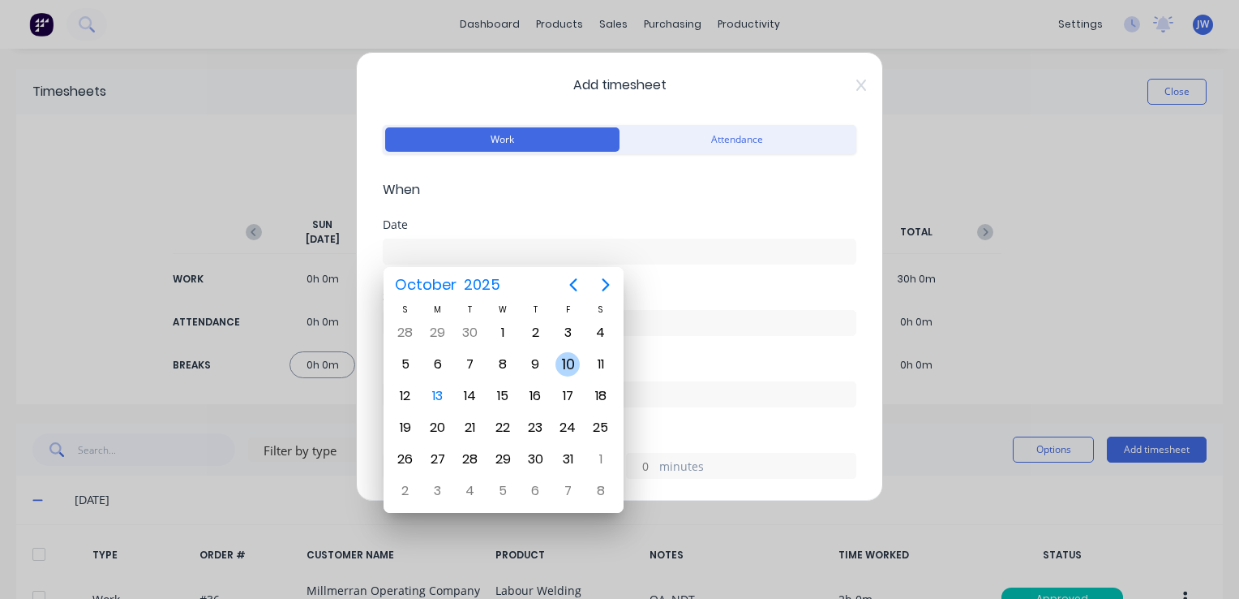
click at [564, 358] on div "10" at bounding box center [568, 364] width 24 height 24
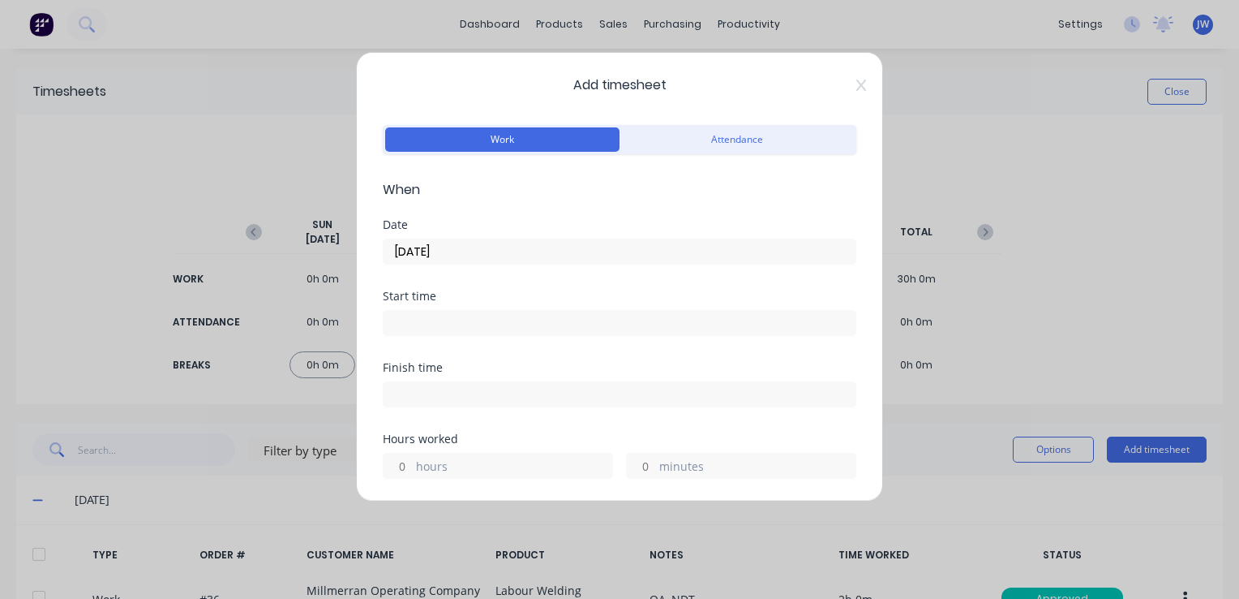
click at [414, 322] on input at bounding box center [620, 323] width 472 height 24
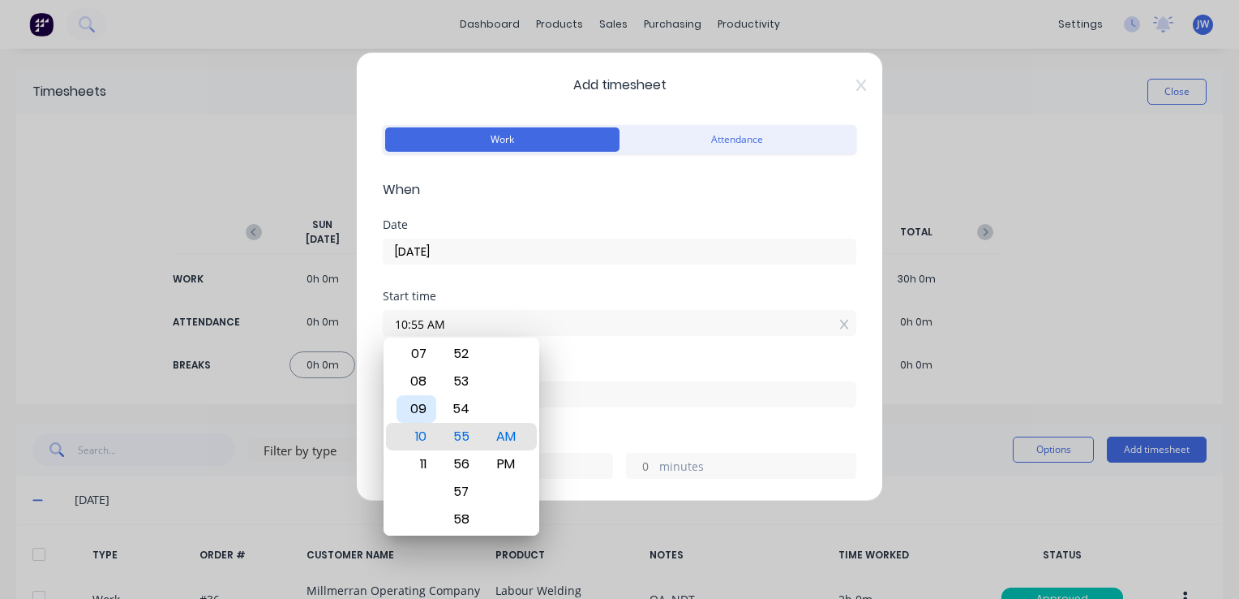
drag, startPoint x: 418, startPoint y: 408, endPoint x: 462, endPoint y: 414, distance: 44.3
click at [418, 407] on div "09" at bounding box center [417, 409] width 40 height 28
click at [466, 437] on div "00" at bounding box center [461, 437] width 40 height 28
click at [636, 365] on div "Finish time" at bounding box center [620, 367] width 474 height 11
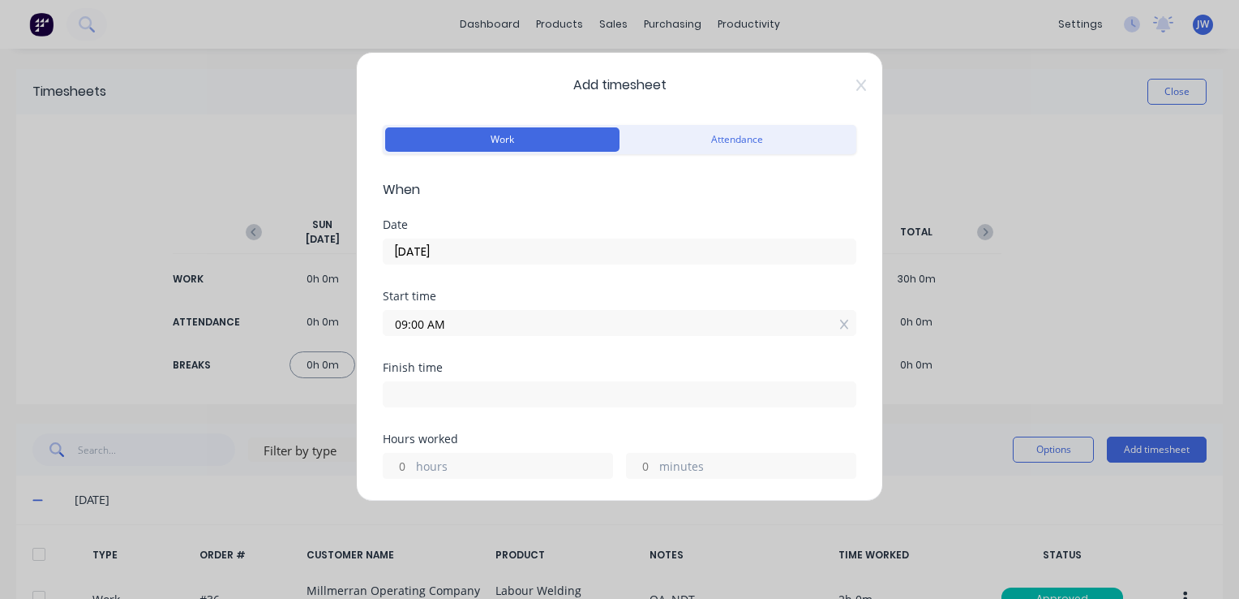
click at [431, 397] on input at bounding box center [620, 394] width 472 height 24
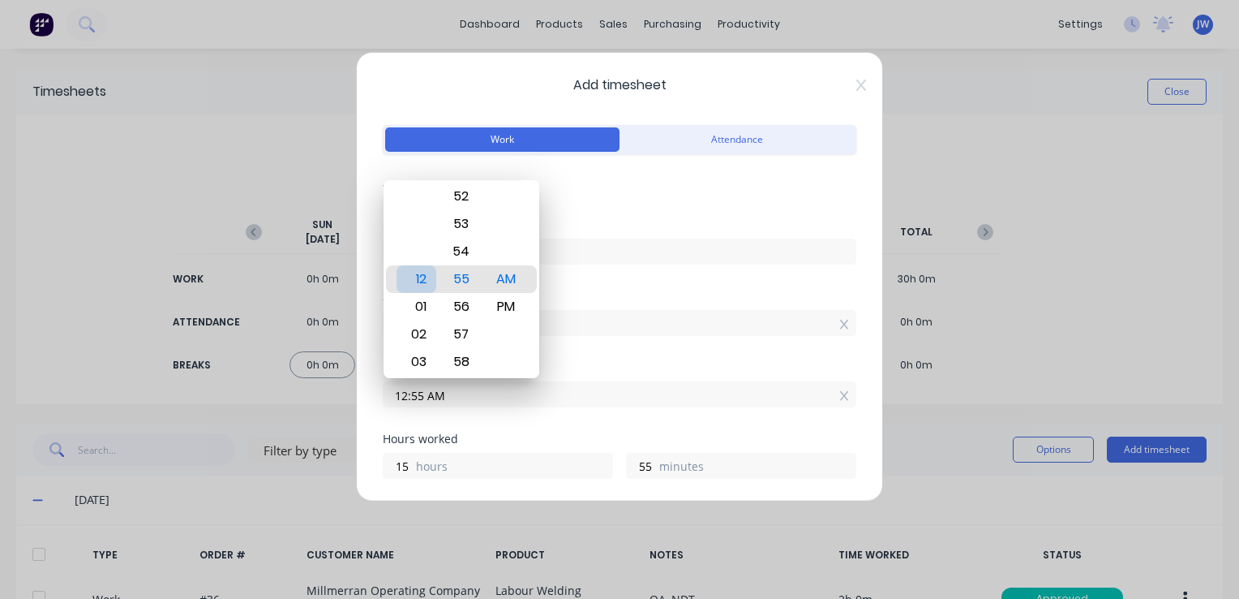
click at [424, 280] on div "12" at bounding box center [417, 279] width 40 height 28
click at [420, 310] on div "11" at bounding box center [417, 307] width 40 height 28
drag, startPoint x: 508, startPoint y: 279, endPoint x: 517, endPoint y: 281, distance: 9.1
click at [507, 278] on div "AM" at bounding box center [506, 279] width 40 height 28
click at [614, 295] on div "Start time" at bounding box center [620, 295] width 474 height 11
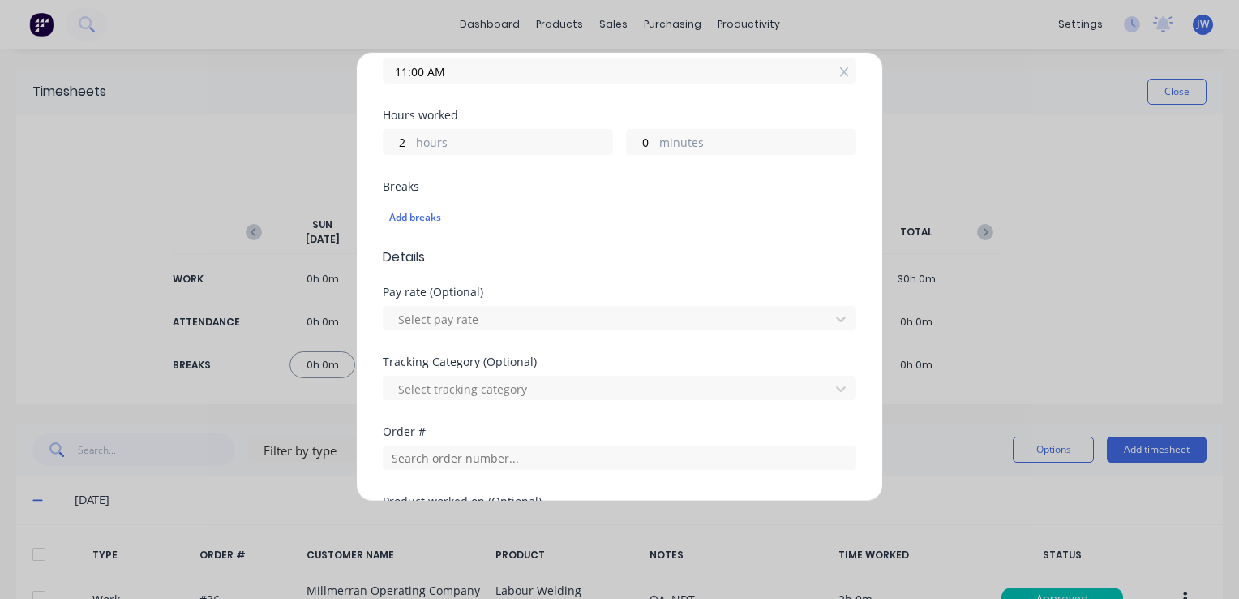
scroll to position [324, 0]
click at [455, 460] on input "text" at bounding box center [620, 456] width 474 height 24
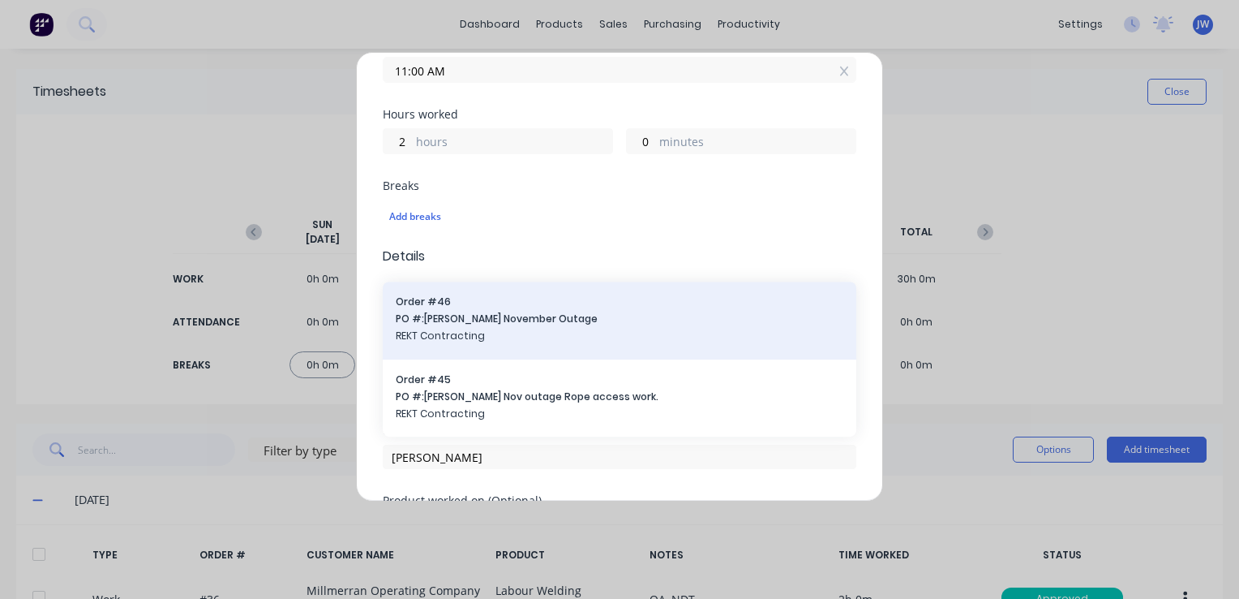
click at [440, 329] on span "REKT Contracting" at bounding box center [620, 336] width 448 height 15
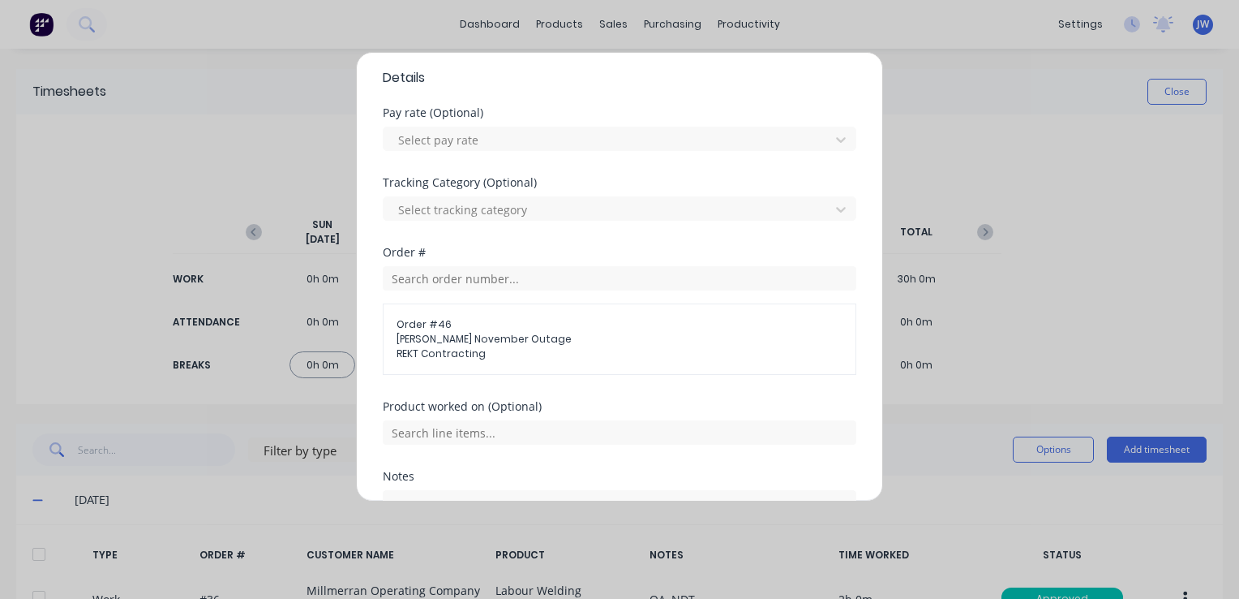
scroll to position [568, 0]
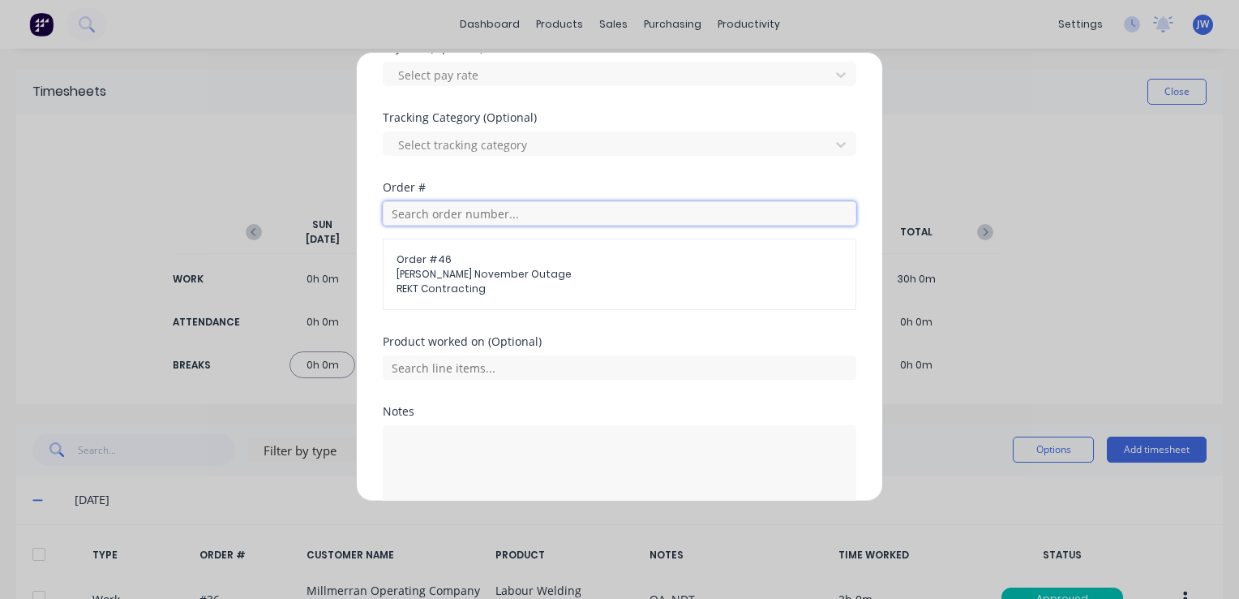
click at [449, 217] on input "text" at bounding box center [620, 213] width 474 height 24
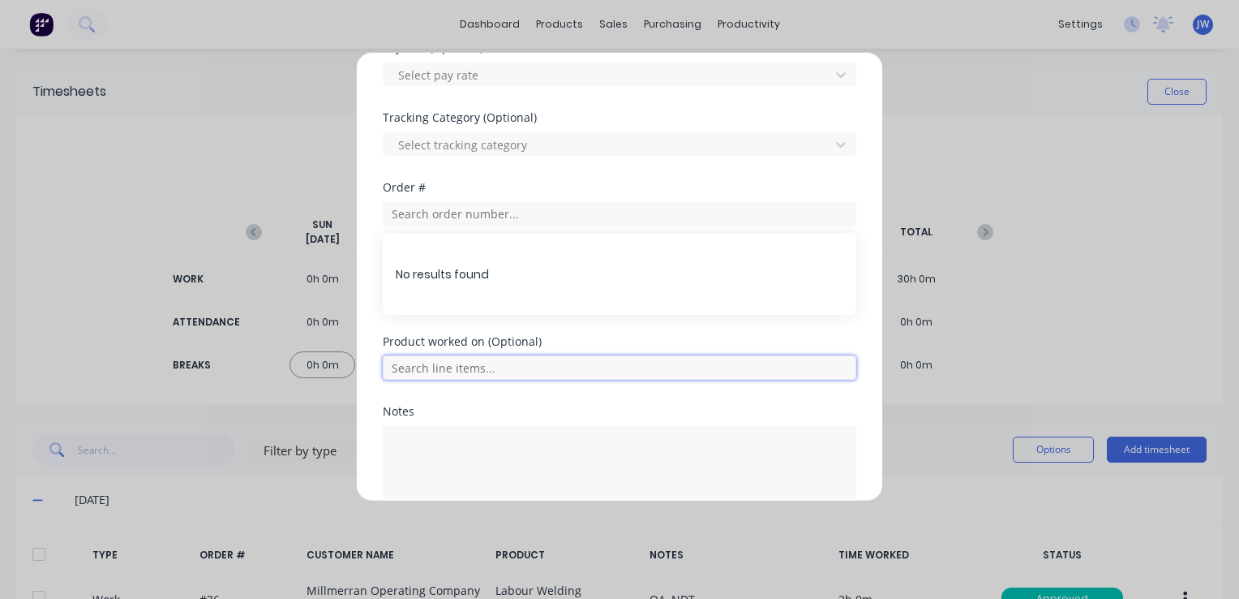
click at [477, 368] on input "text" at bounding box center [620, 367] width 474 height 24
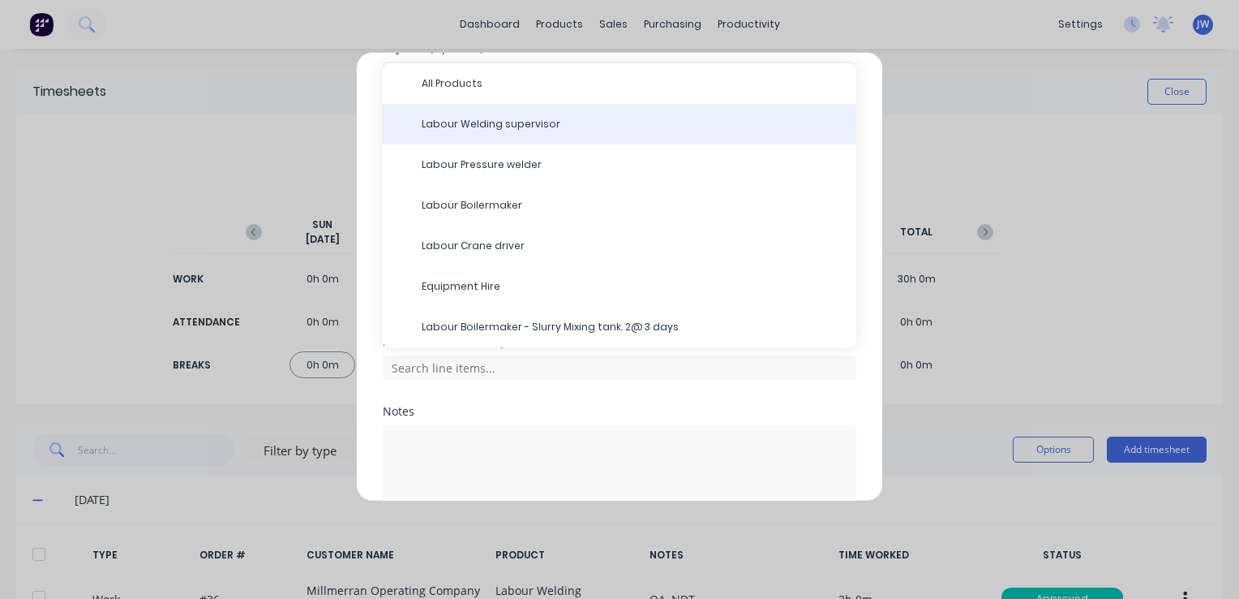
click at [505, 131] on div "Labour Welding supervisor" at bounding box center [620, 124] width 474 height 41
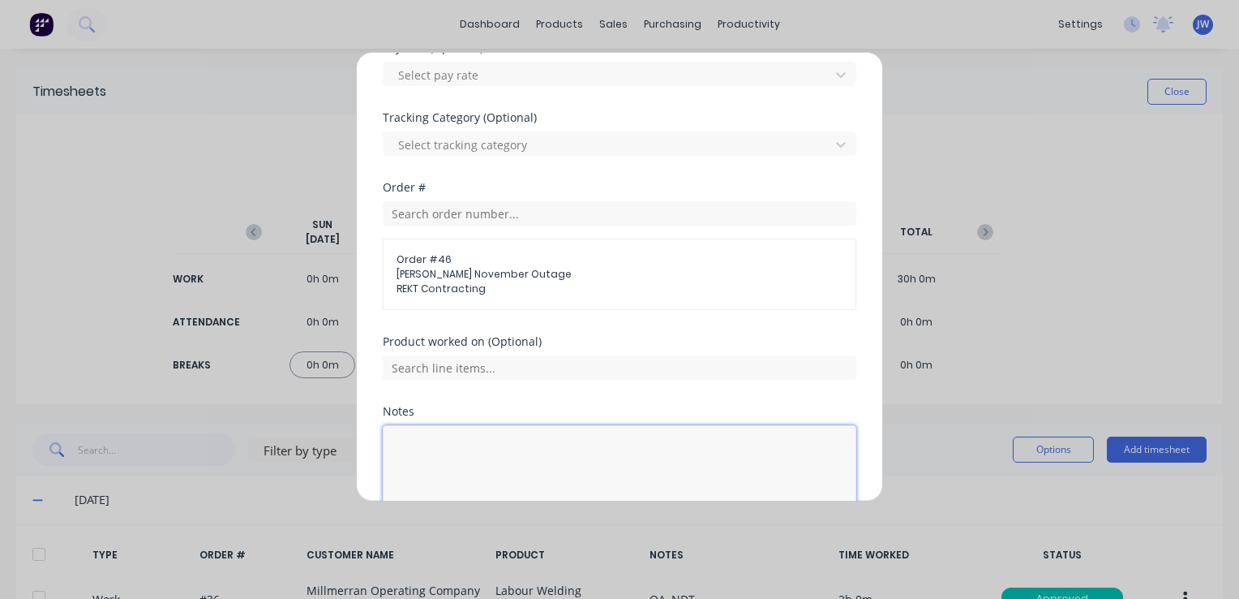
click at [429, 442] on textarea at bounding box center [620, 468] width 474 height 86
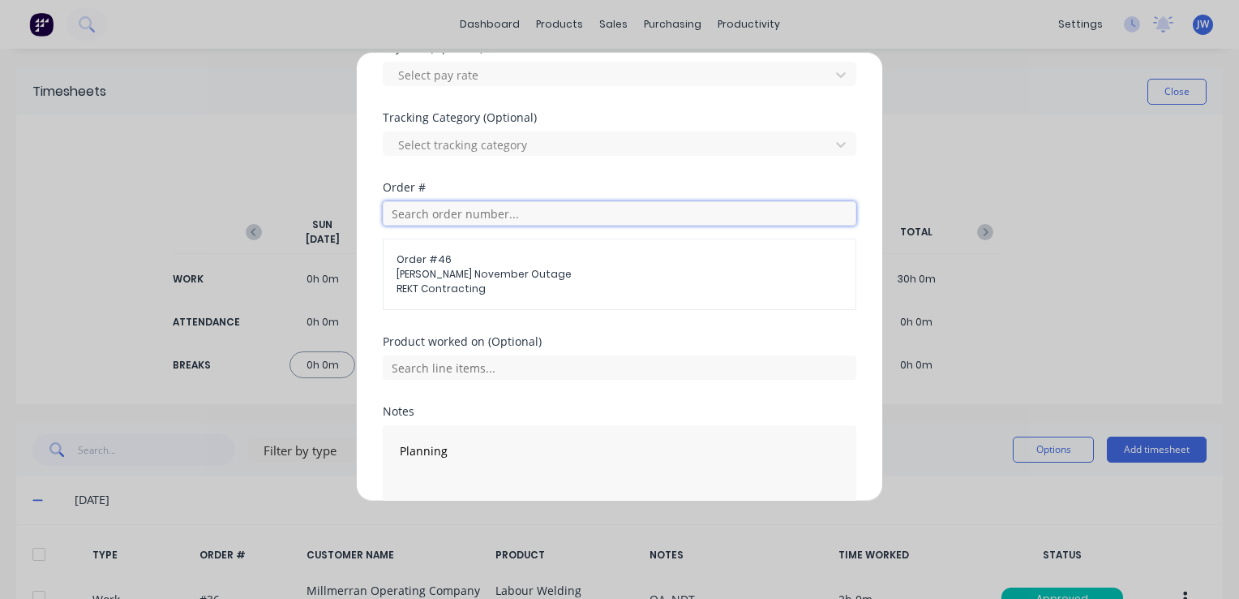
click at [478, 222] on input "text" at bounding box center [620, 213] width 474 height 24
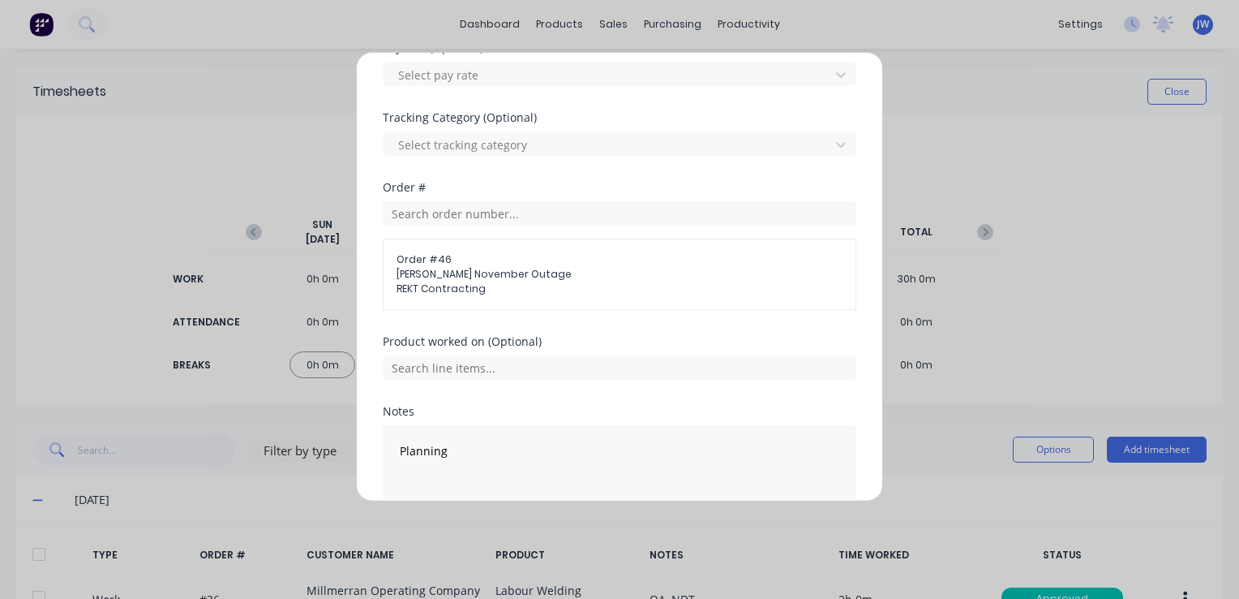
click at [516, 380] on div "Product worked on (Optional)" at bounding box center [620, 371] width 474 height 70
click at [488, 367] on input "text" at bounding box center [620, 367] width 474 height 24
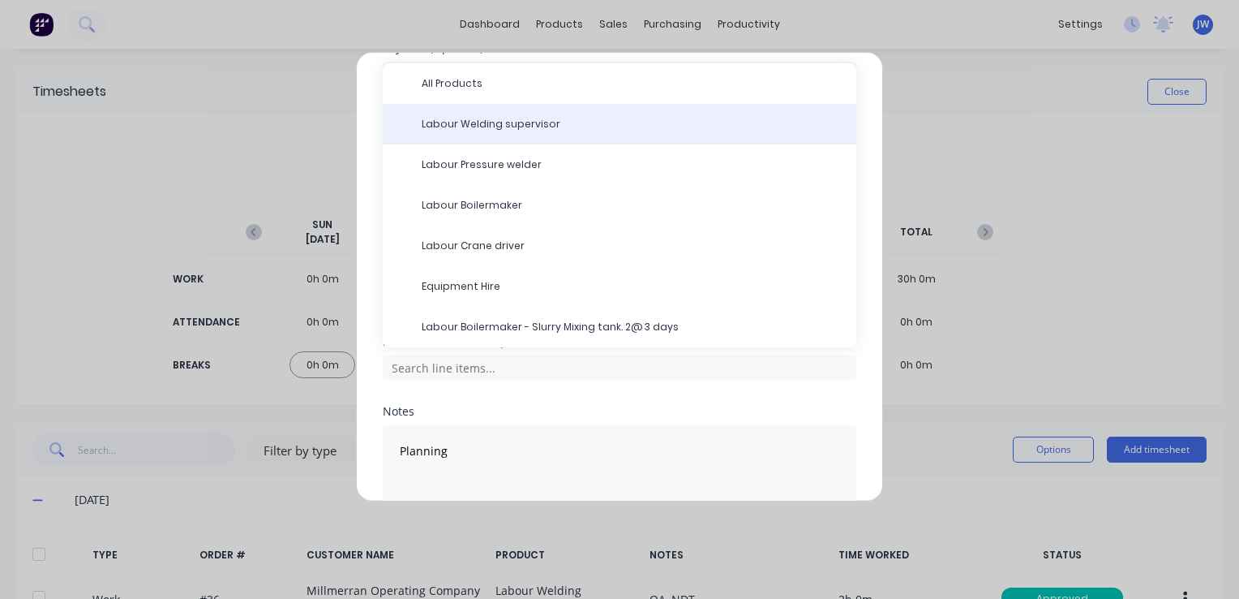
click at [474, 132] on div "Labour Welding supervisor" at bounding box center [620, 124] width 474 height 41
click at [462, 125] on span "Labour Welding supervisor" at bounding box center [633, 124] width 422 height 15
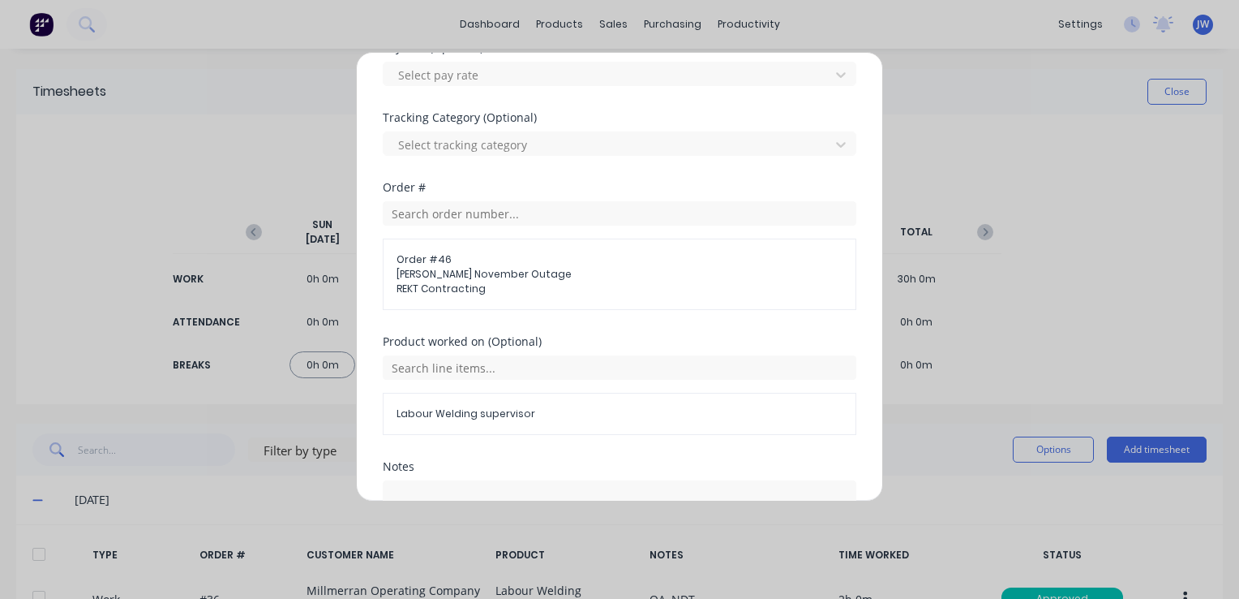
scroll to position [706, 0]
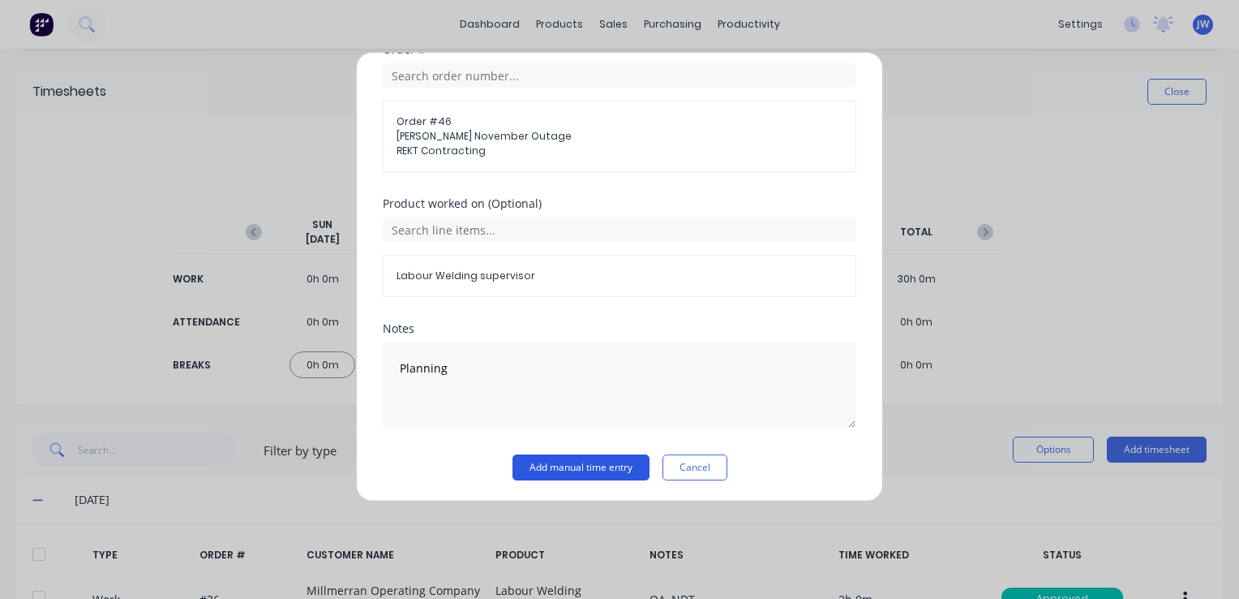
click at [563, 466] on button "Add manual time entry" at bounding box center [581, 467] width 137 height 26
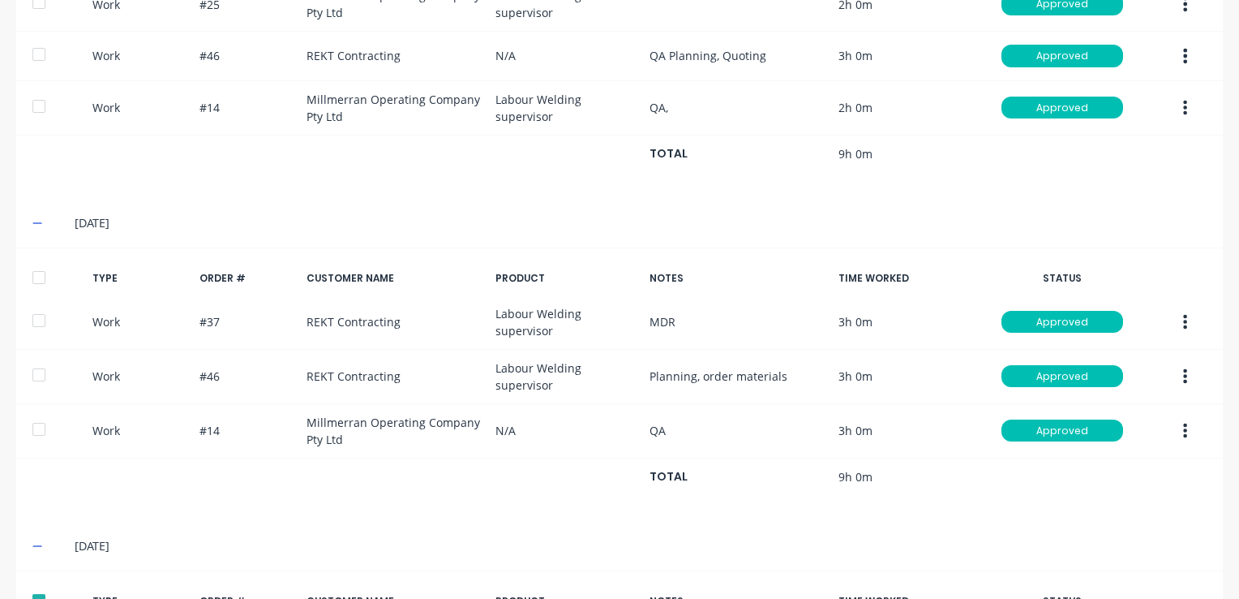
scroll to position [1227, 0]
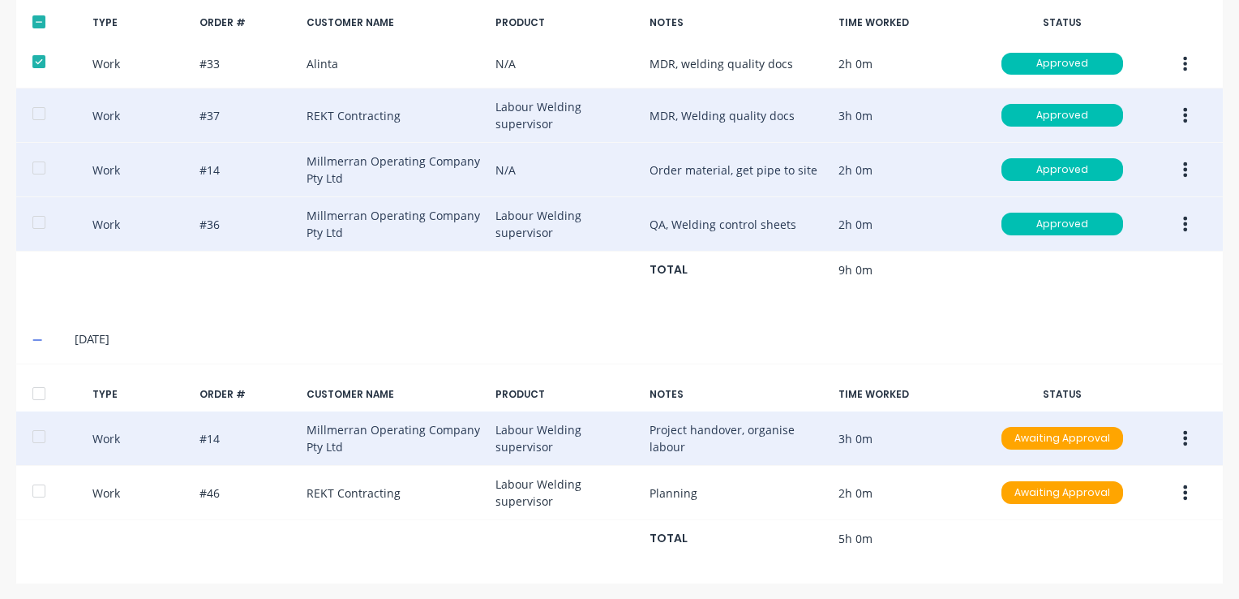
click at [1174, 423] on button "button" at bounding box center [1185, 437] width 38 height 29
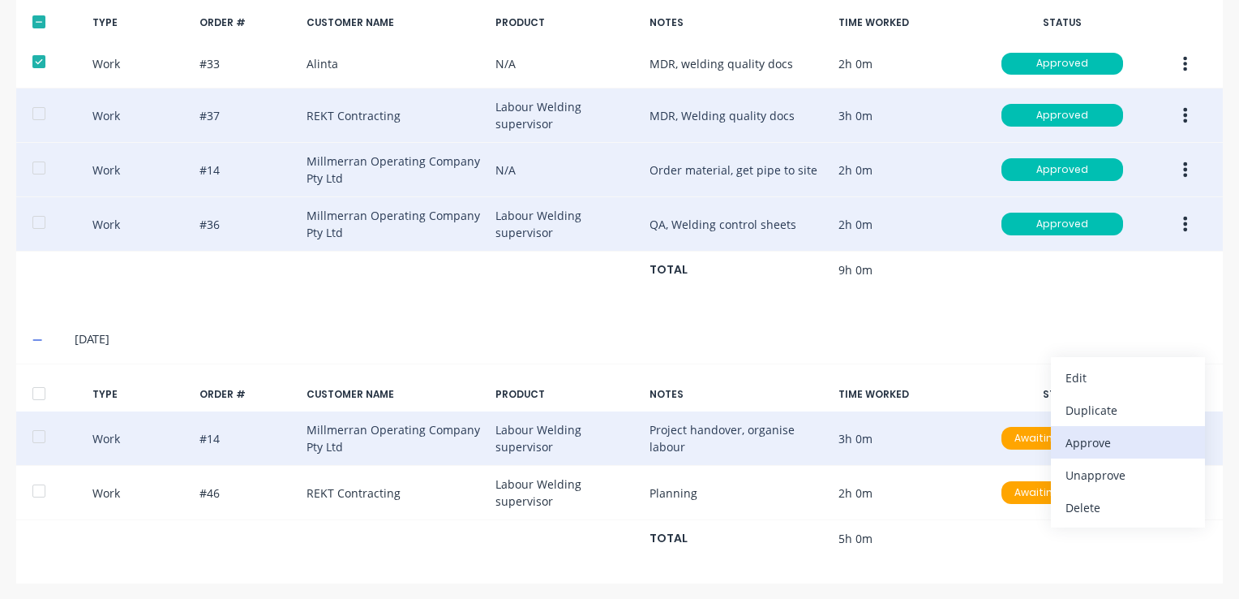
click at [1096, 445] on div "Approve" at bounding box center [1128, 443] width 125 height 24
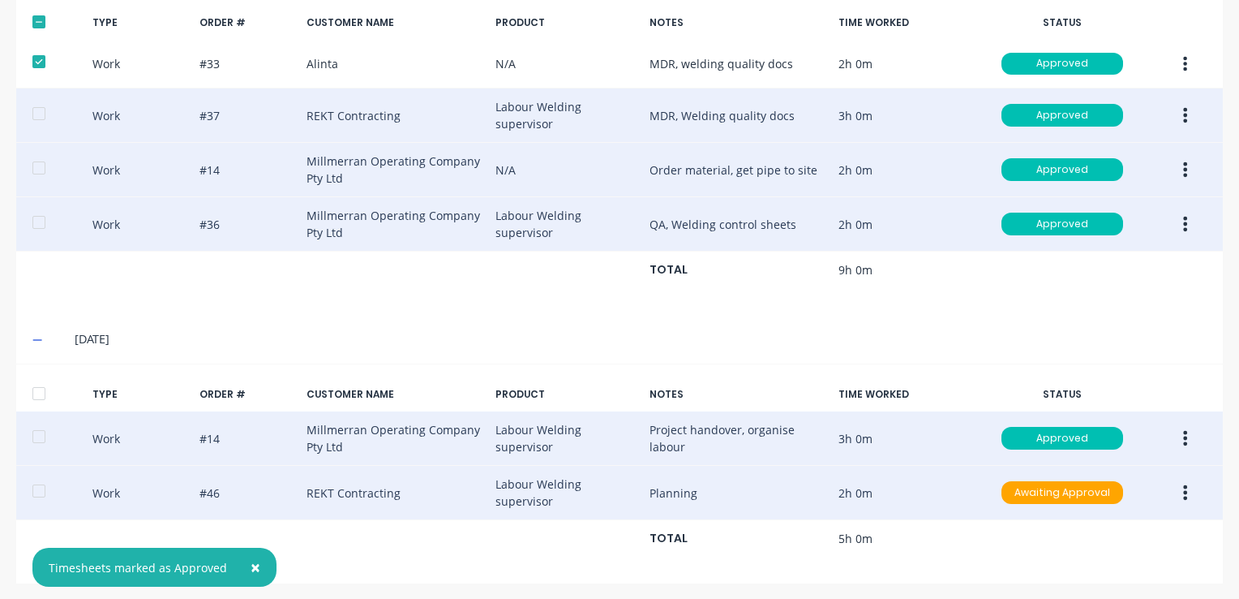
click at [1168, 486] on button "button" at bounding box center [1185, 492] width 38 height 29
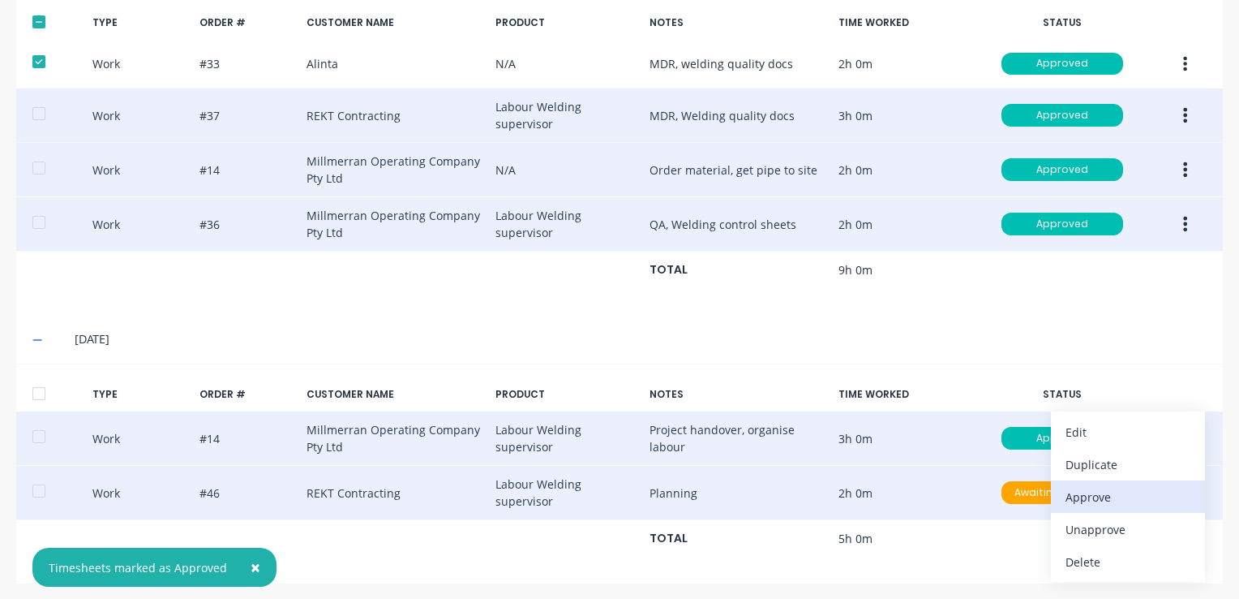
click at [1091, 491] on div "Approve" at bounding box center [1128, 497] width 125 height 24
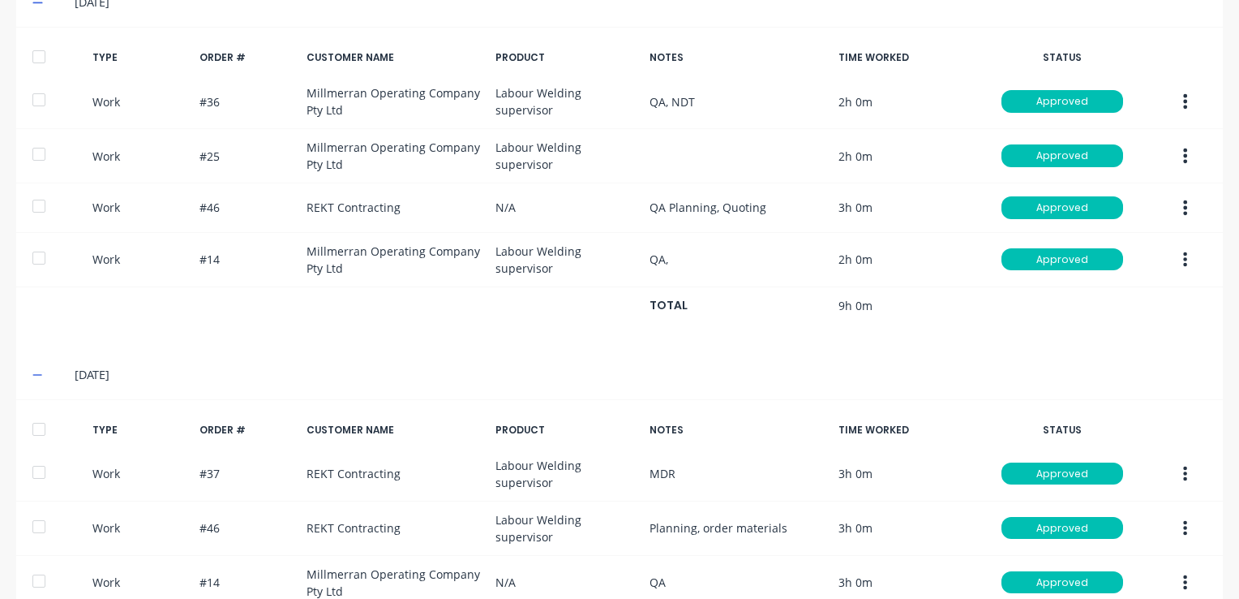
scroll to position [0, 0]
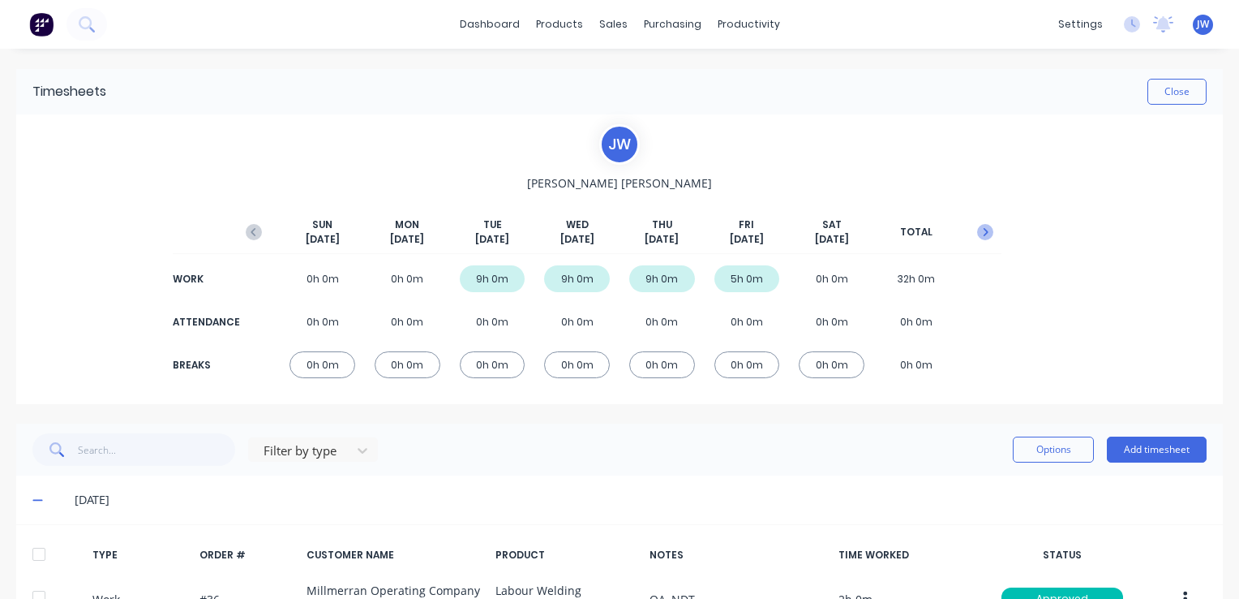
click at [977, 234] on icon "button" at bounding box center [985, 232] width 16 height 16
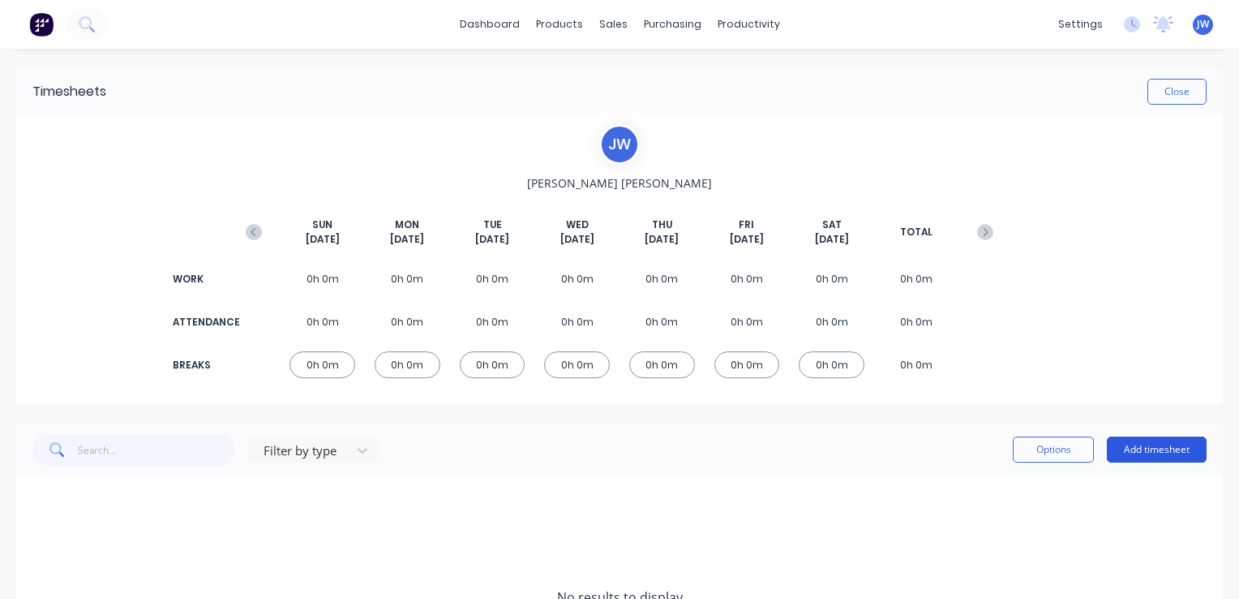
click at [1135, 446] on button "Add timesheet" at bounding box center [1157, 449] width 100 height 26
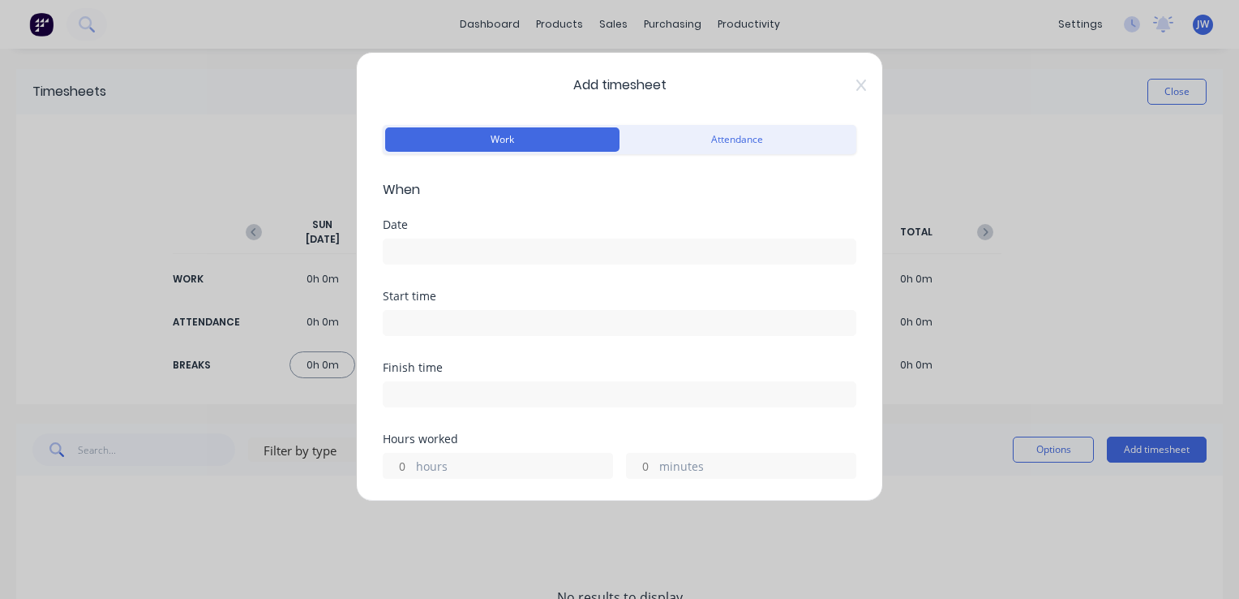
click at [442, 260] on input at bounding box center [620, 251] width 472 height 24
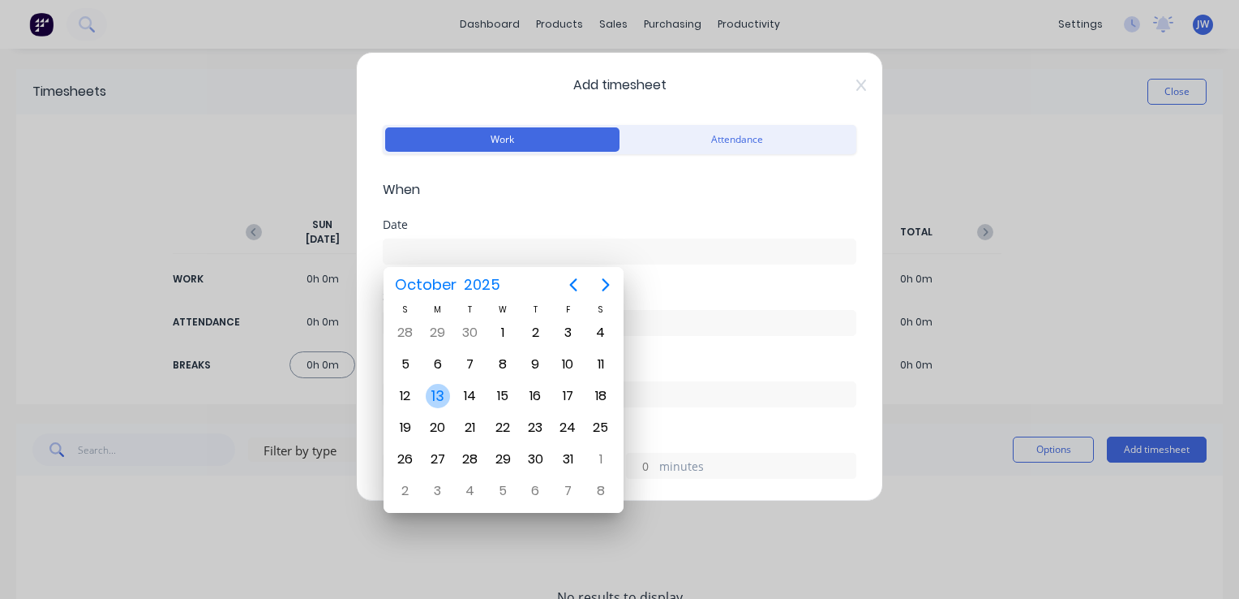
click at [438, 394] on div "13" at bounding box center [438, 396] width 24 height 24
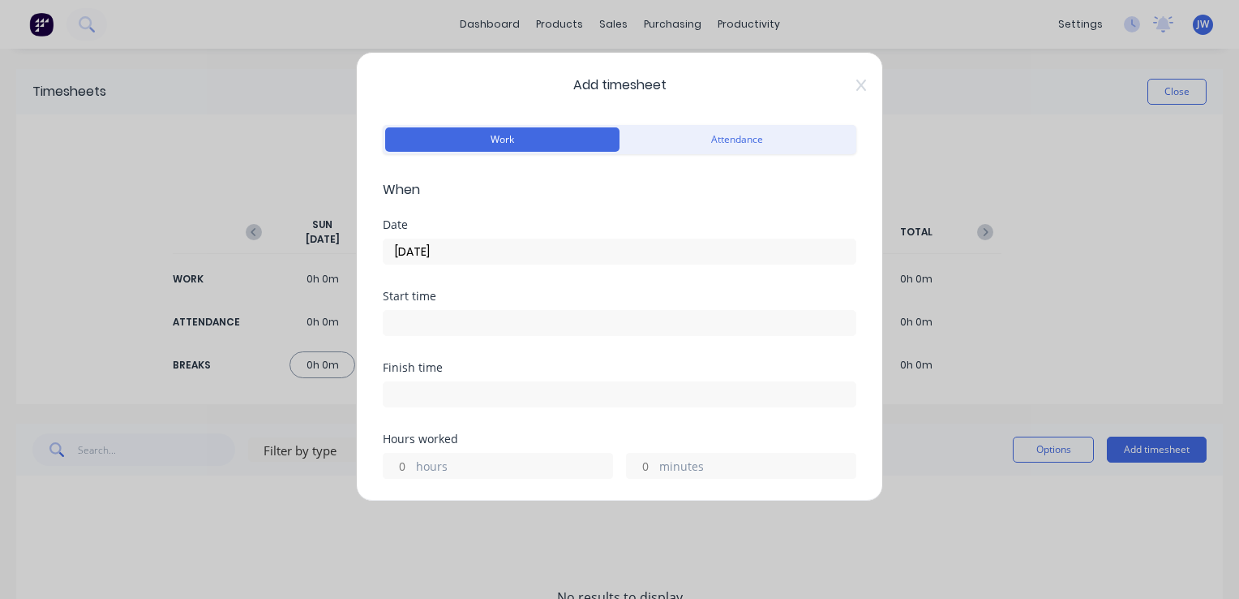
click at [417, 323] on input at bounding box center [620, 323] width 472 height 24
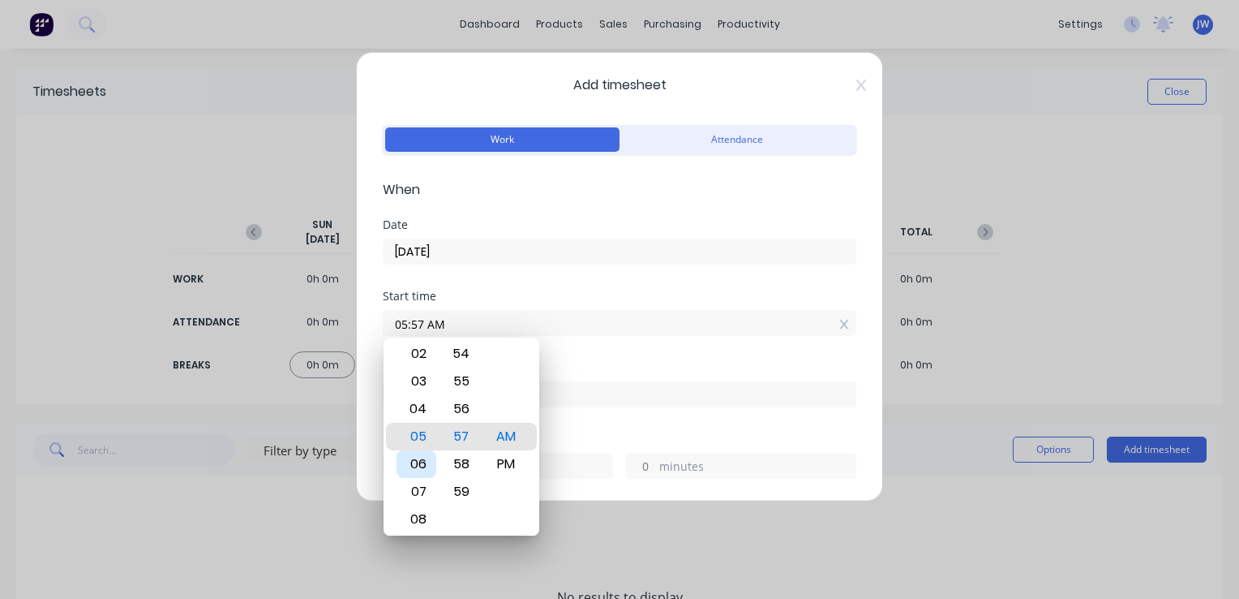
click at [412, 467] on div "06" at bounding box center [417, 464] width 40 height 28
click at [461, 431] on div "00" at bounding box center [461, 437] width 40 height 28
click at [599, 339] on div "Start time 06:00 AM" at bounding box center [620, 325] width 474 height 71
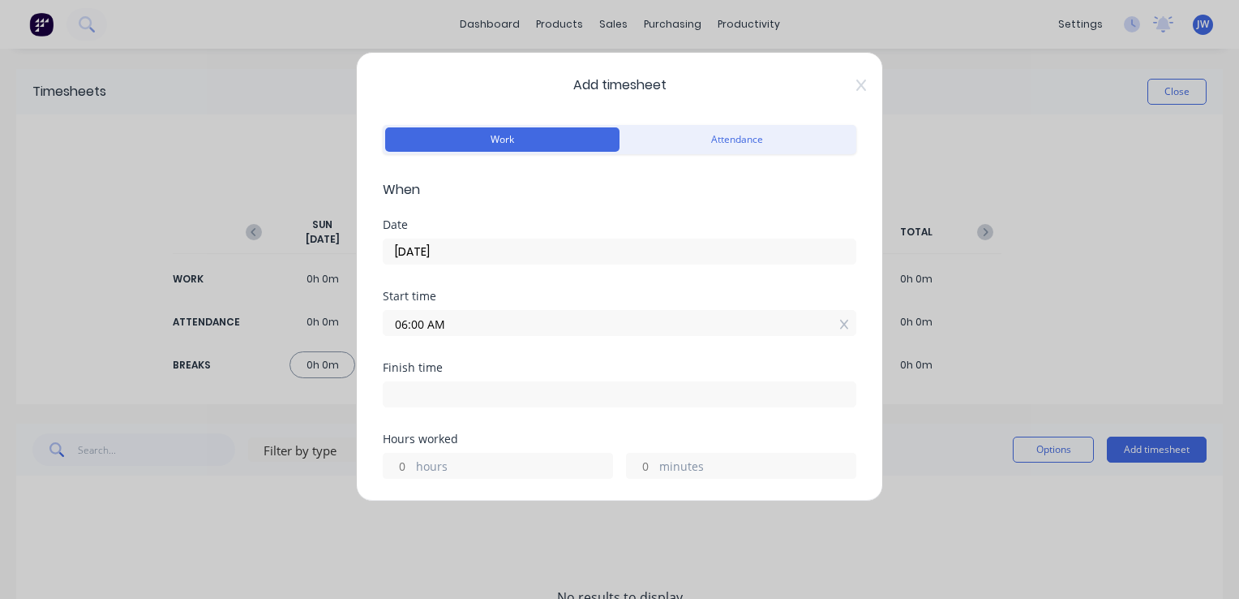
click at [420, 391] on input at bounding box center [620, 394] width 472 height 24
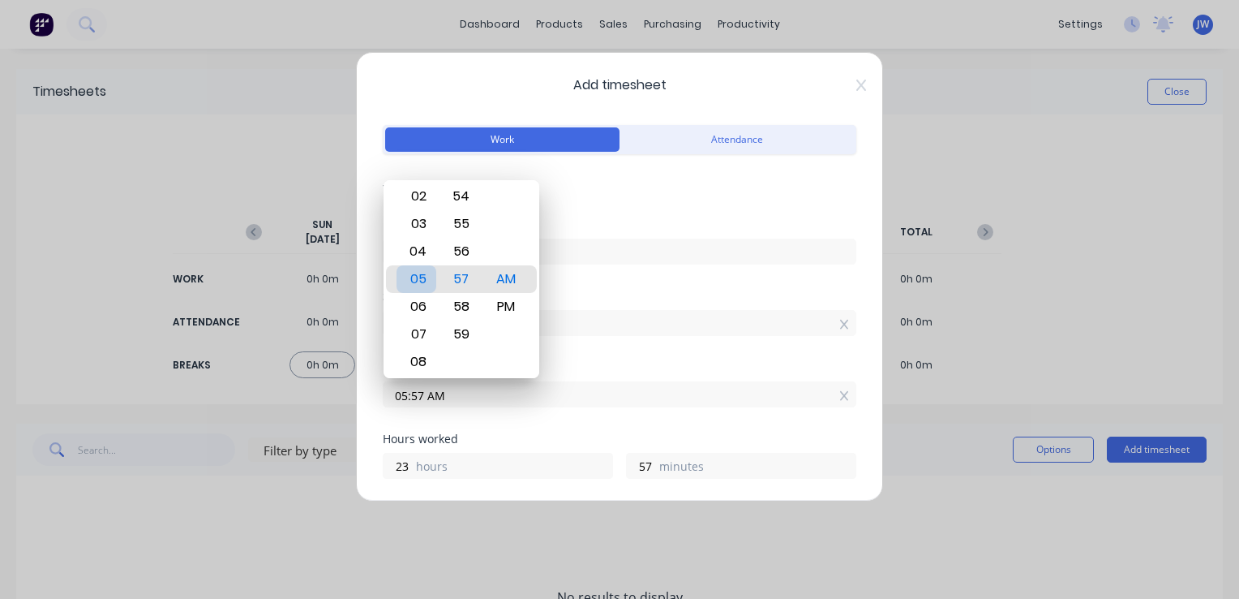
click at [418, 281] on div "05" at bounding box center [417, 279] width 40 height 28
click at [506, 280] on div "AM" at bounding box center [506, 279] width 40 height 28
click at [508, 315] on div "PM" at bounding box center [506, 307] width 40 height 28
click at [635, 274] on div "Date [DATE]" at bounding box center [620, 254] width 474 height 71
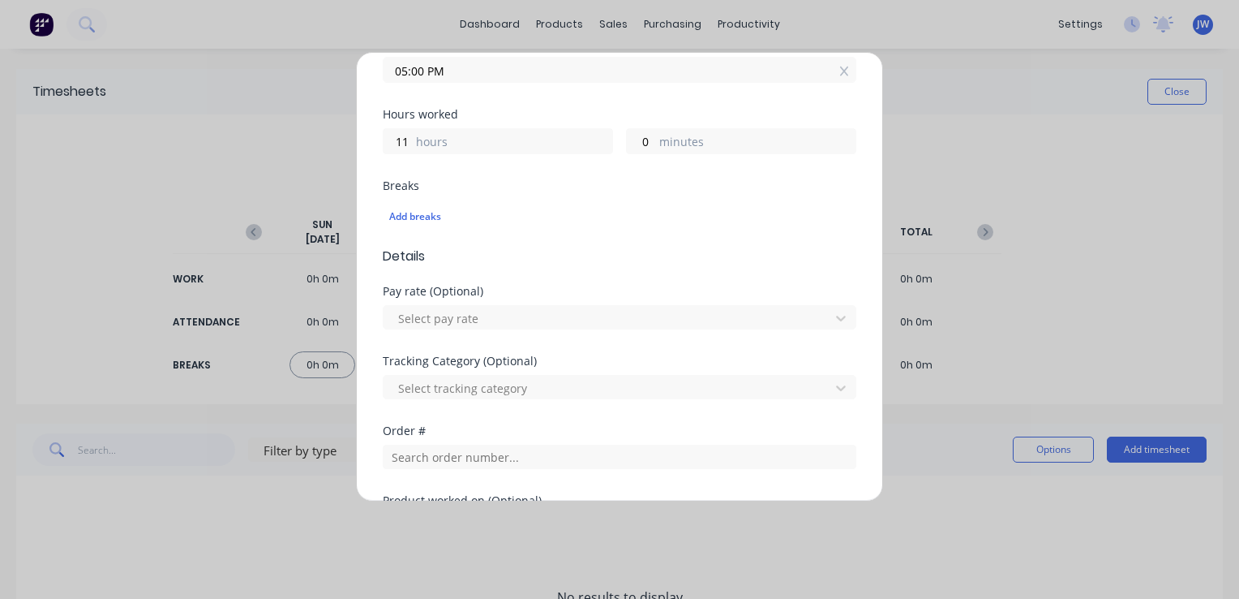
scroll to position [405, 0]
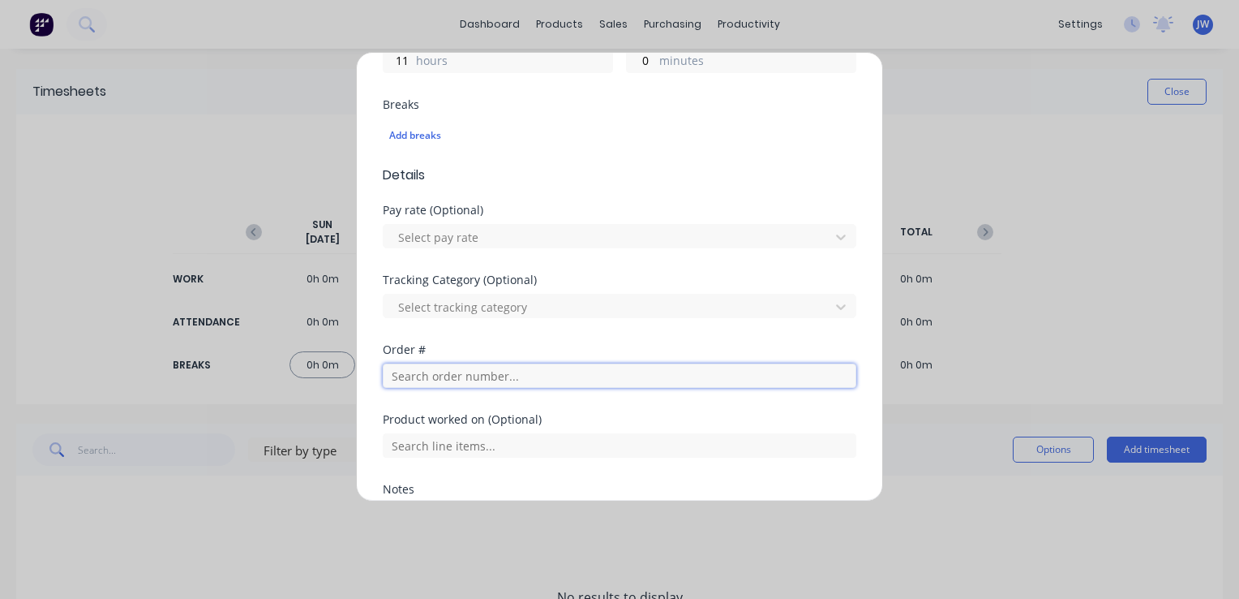
click at [445, 372] on input "text" at bounding box center [620, 375] width 474 height 24
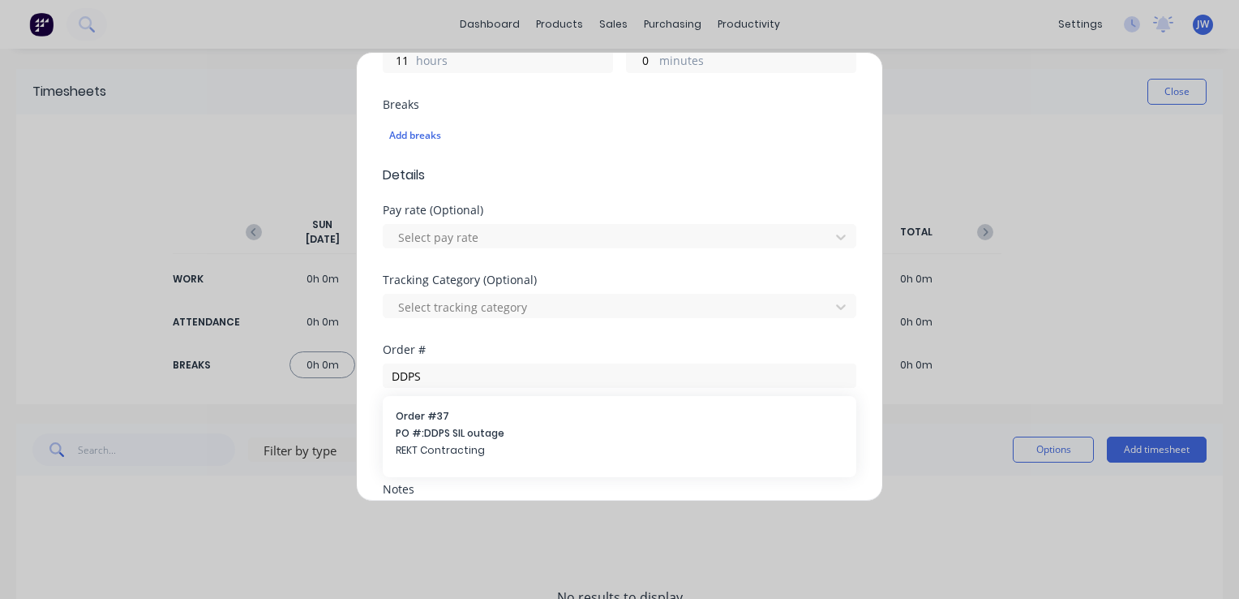
click at [996, 116] on div "Add timesheet Work Attendance When Date [DATE] Start time 06:00 AM Finish time …" at bounding box center [619, 299] width 1239 height 599
click at [1041, 128] on div "Add timesheet Work Attendance When Date [DATE] Start time 06:00 AM Finish time …" at bounding box center [619, 299] width 1239 height 599
click at [925, 524] on div "Add timesheet Work Attendance When Date [DATE] Start time 06:00 AM Finish time …" at bounding box center [619, 299] width 1239 height 599
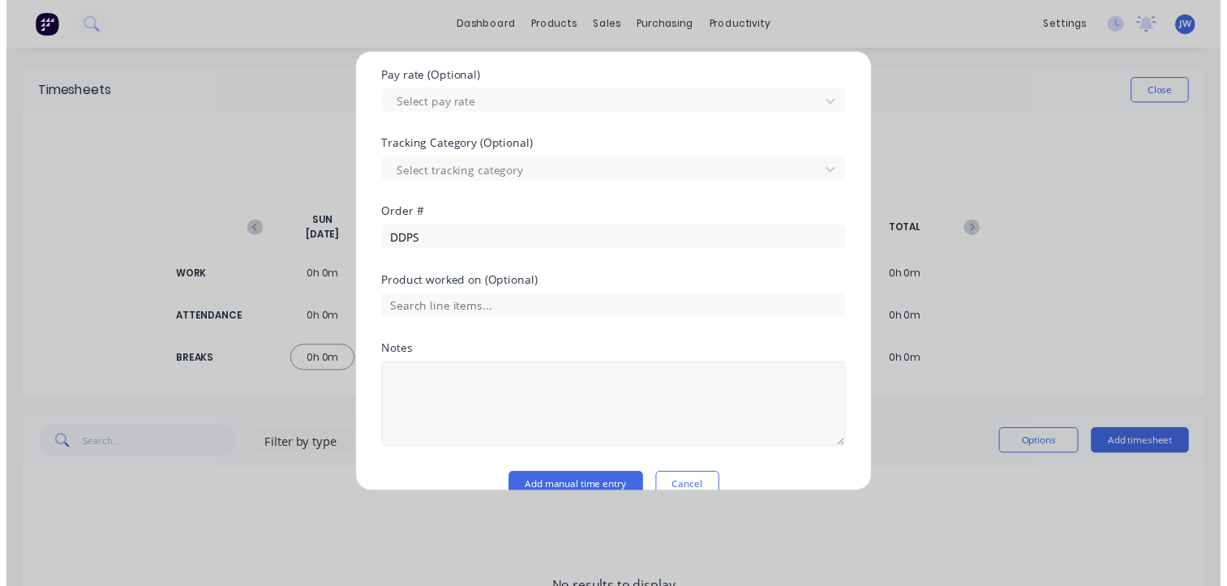
scroll to position [567, 0]
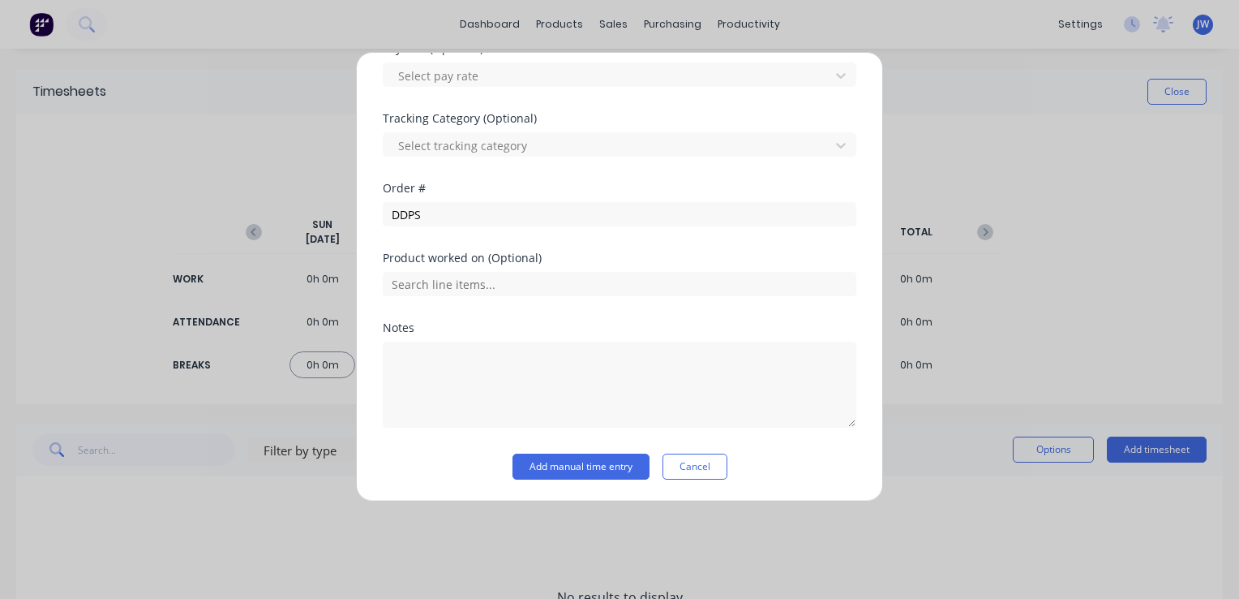
click at [697, 466] on button "Cancel" at bounding box center [695, 466] width 65 height 26
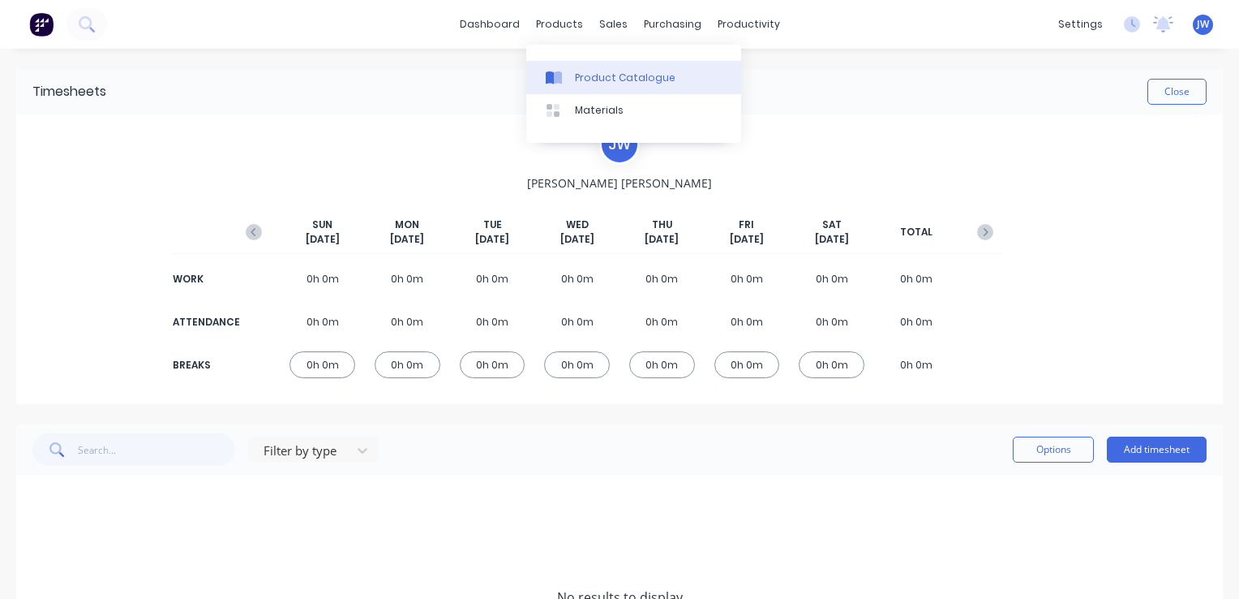
click at [586, 75] on div "Product Catalogue" at bounding box center [625, 78] width 101 height 15
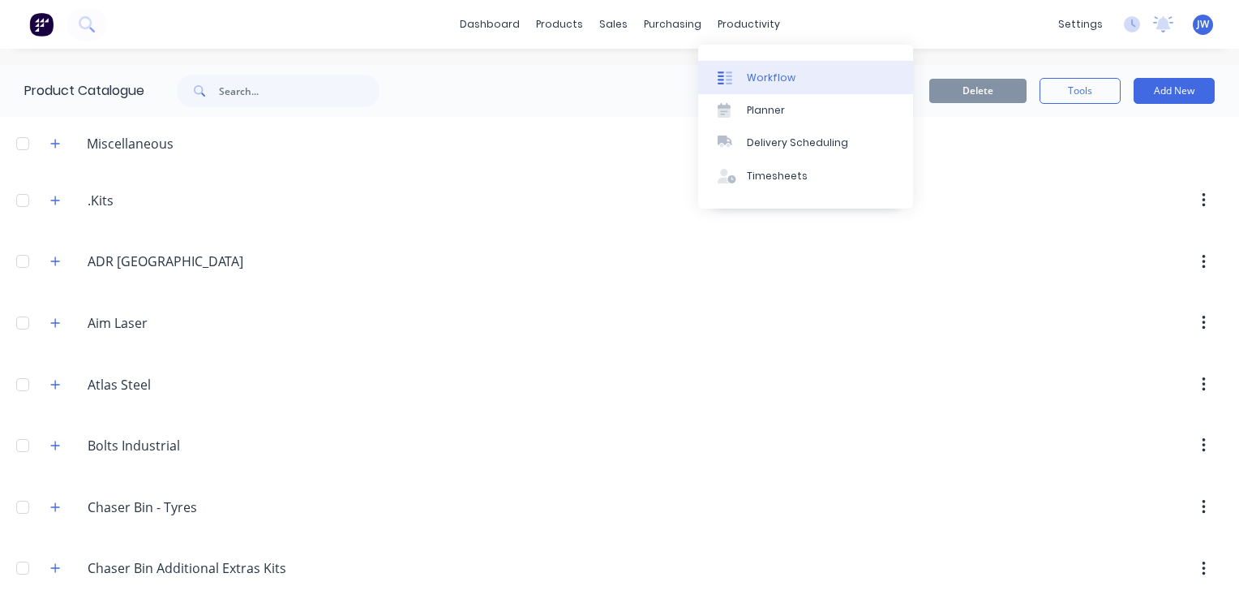
click at [760, 86] on link "Workflow" at bounding box center [805, 77] width 215 height 32
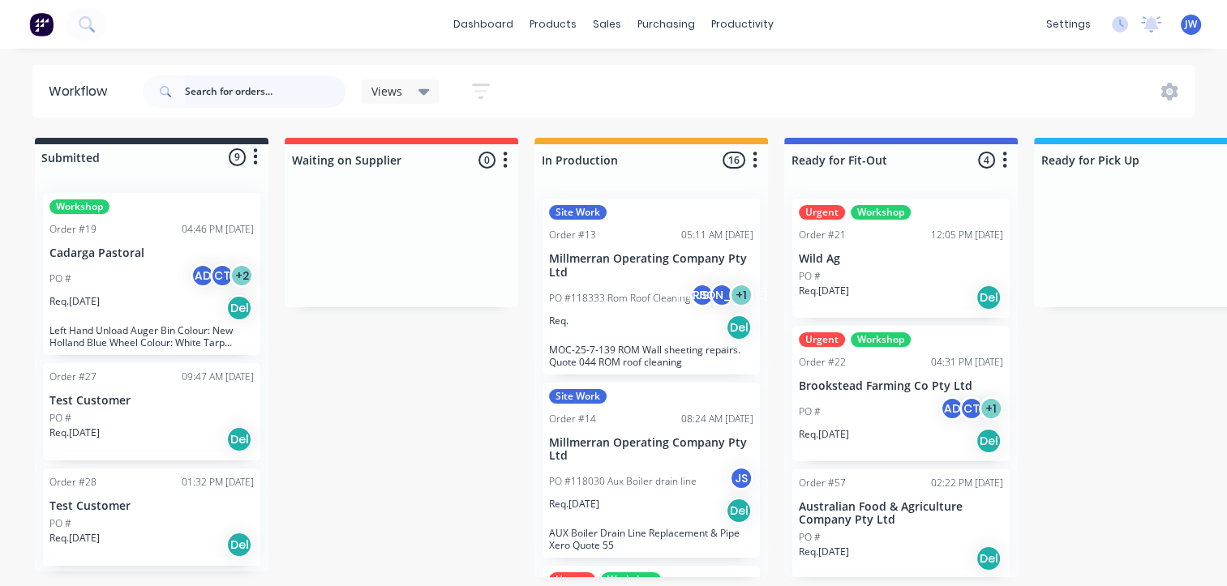
click at [196, 91] on input "text" at bounding box center [265, 91] width 161 height 32
click at [247, 98] on input "text" at bounding box center [265, 91] width 161 height 32
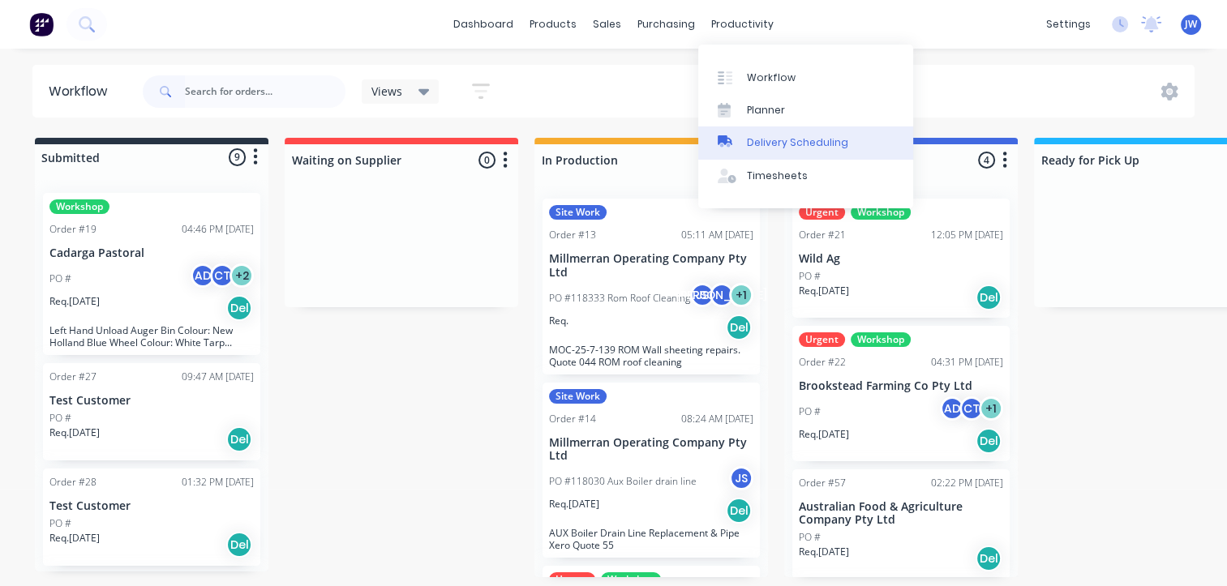
click at [766, 142] on div "Delivery Scheduling" at bounding box center [797, 142] width 101 height 15
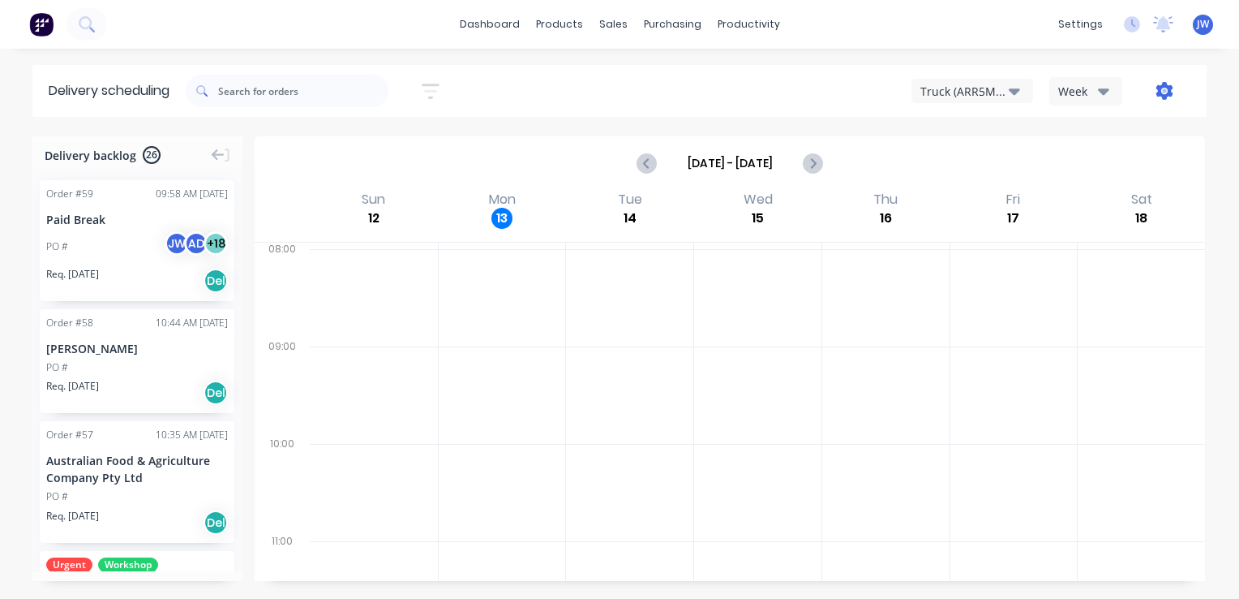
click at [1168, 94] on icon "button" at bounding box center [1164, 91] width 17 height 18
click at [827, 494] on div at bounding box center [885, 492] width 127 height 97
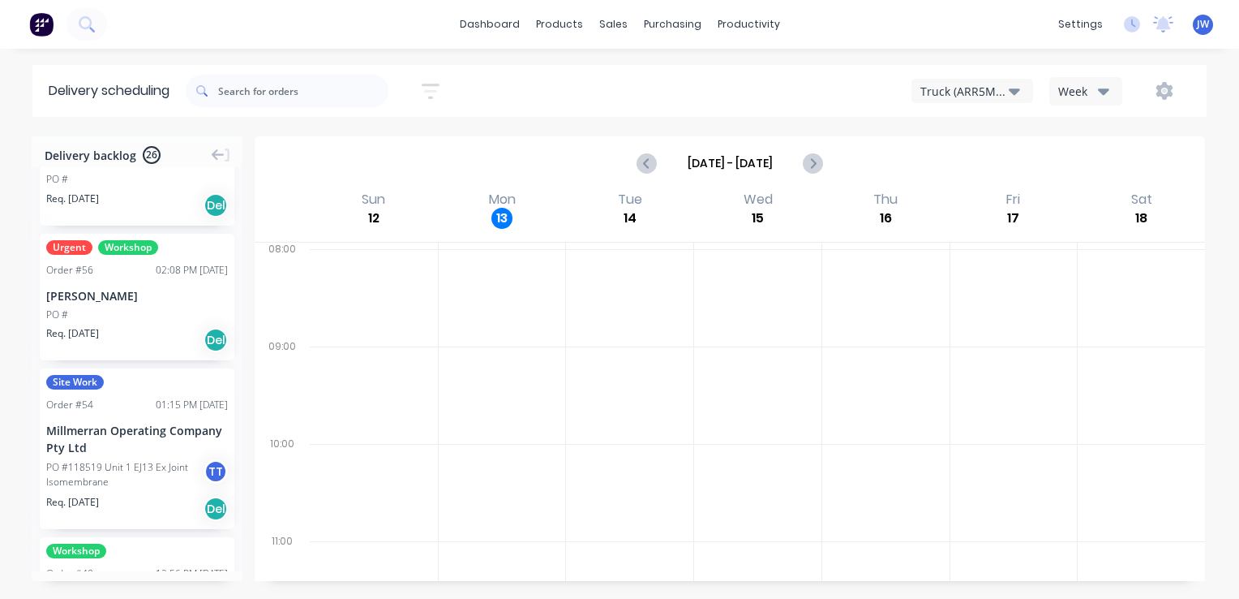
scroll to position [405, 0]
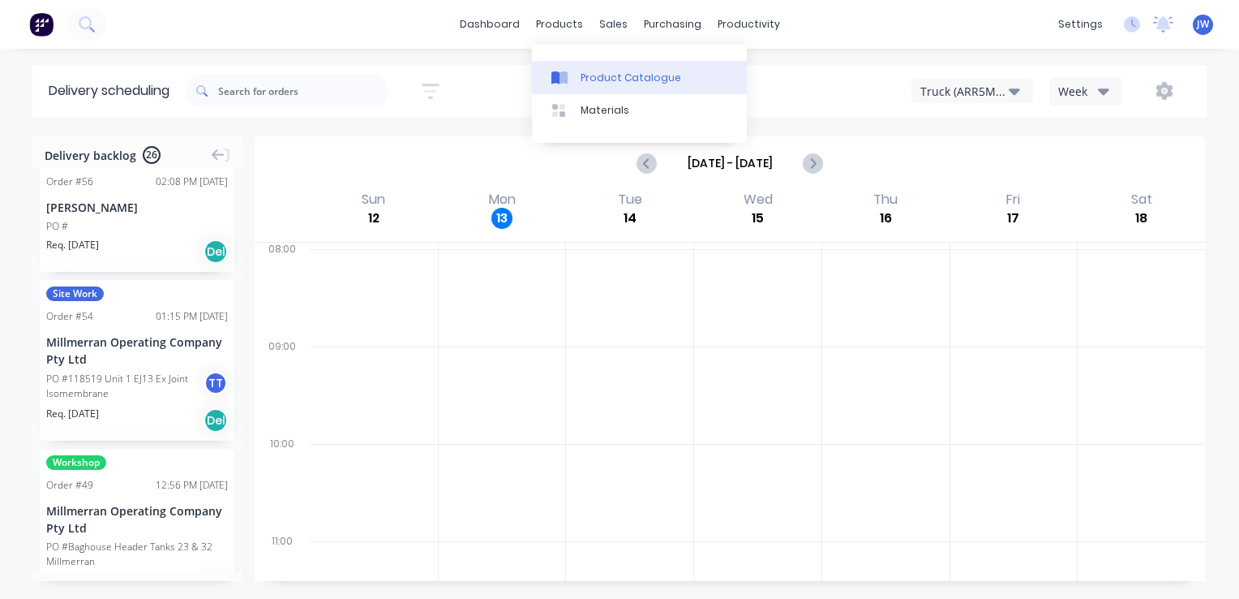
click at [587, 76] on div "Product Catalogue" at bounding box center [631, 78] width 101 height 15
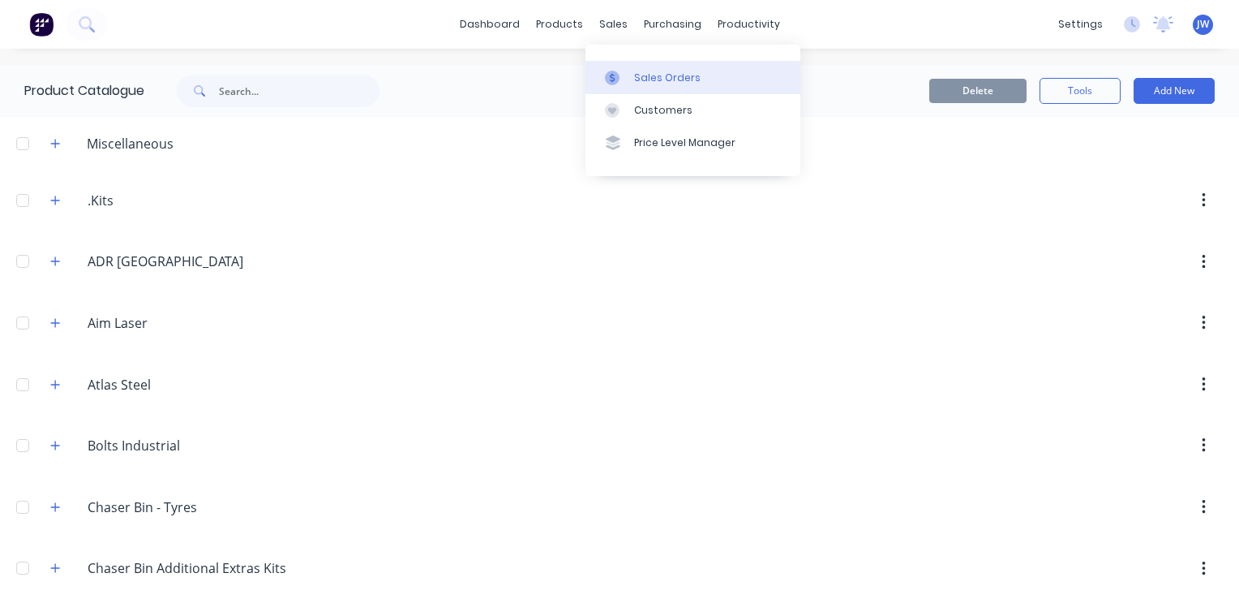
click at [634, 80] on div "Sales Orders" at bounding box center [667, 78] width 67 height 15
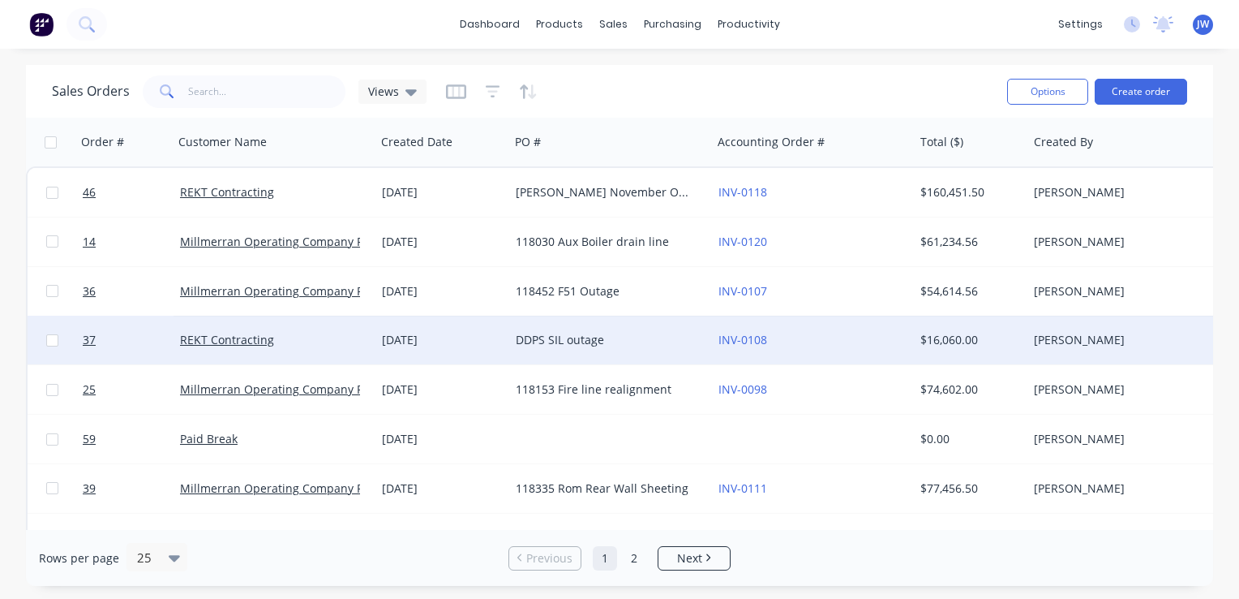
click at [556, 341] on div "DDPS SIL outage" at bounding box center [606, 340] width 180 height 16
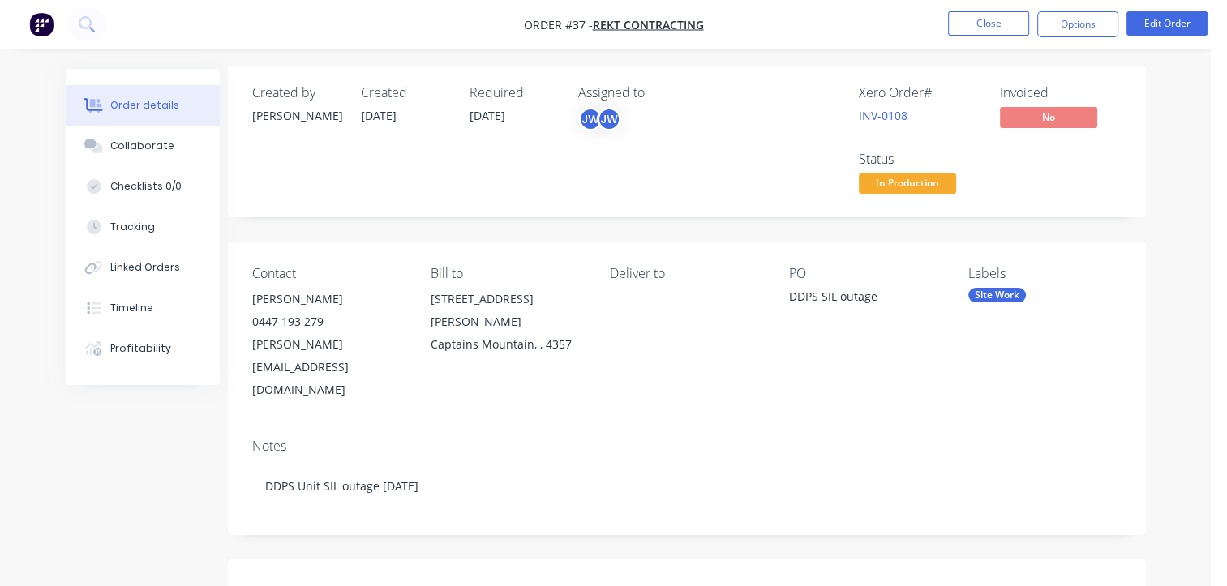
scroll to position [0, 16]
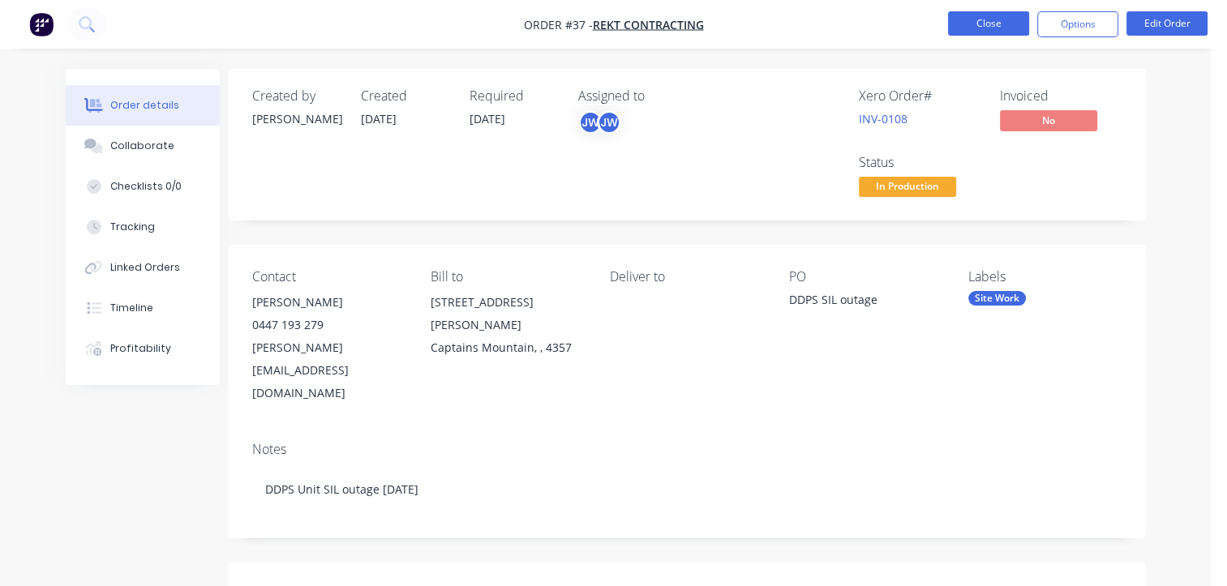
click at [960, 19] on button "Close" at bounding box center [988, 23] width 81 height 24
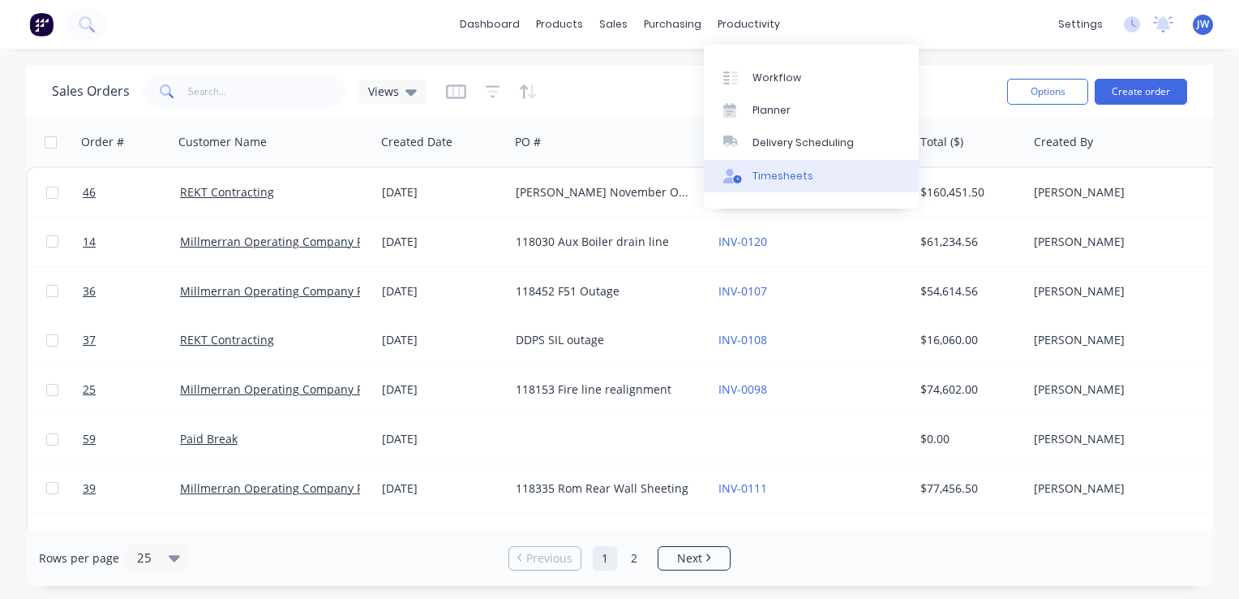
click at [774, 177] on div "Timesheets" at bounding box center [783, 176] width 61 height 15
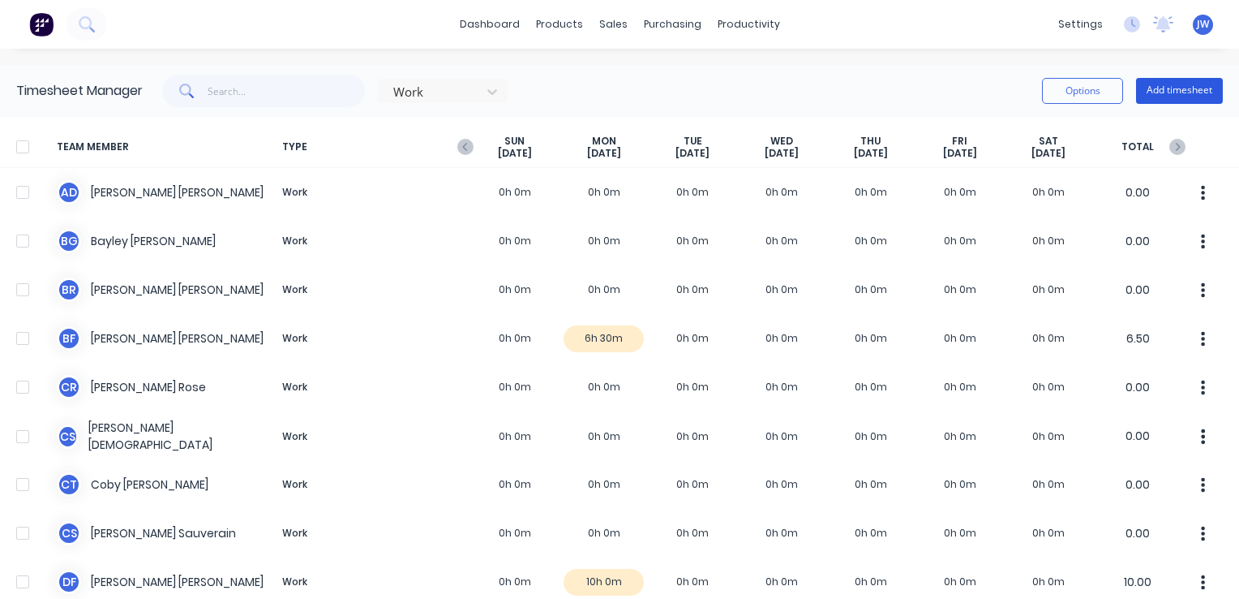
click at [1173, 97] on button "Add timesheet" at bounding box center [1179, 91] width 87 height 26
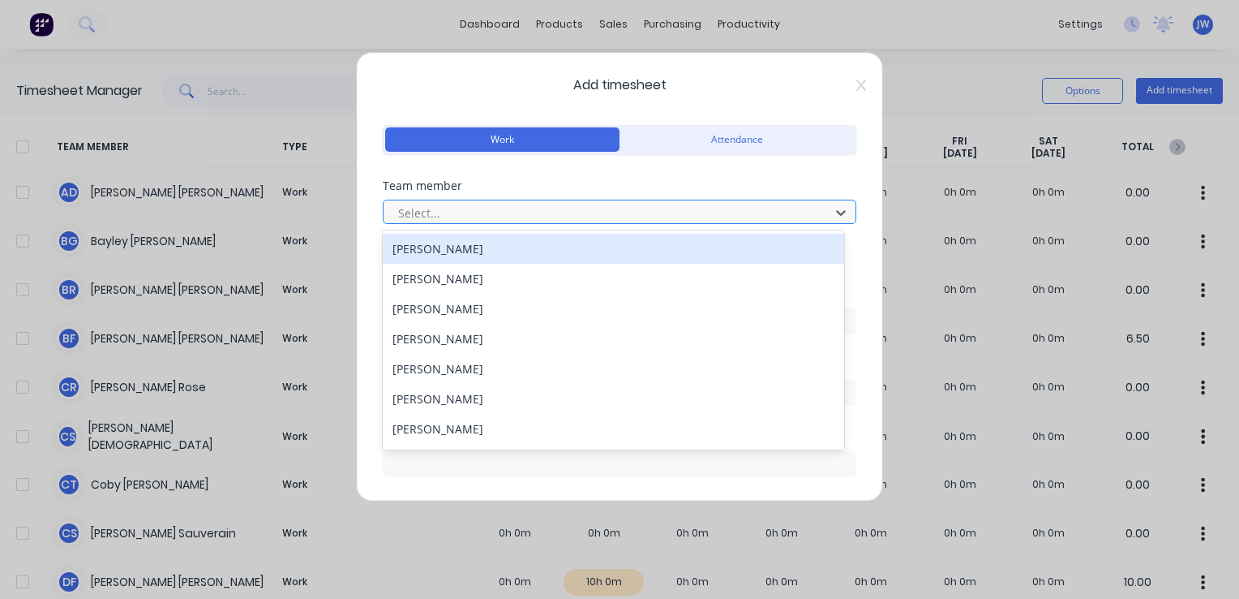
click at [444, 207] on div at bounding box center [609, 213] width 425 height 20
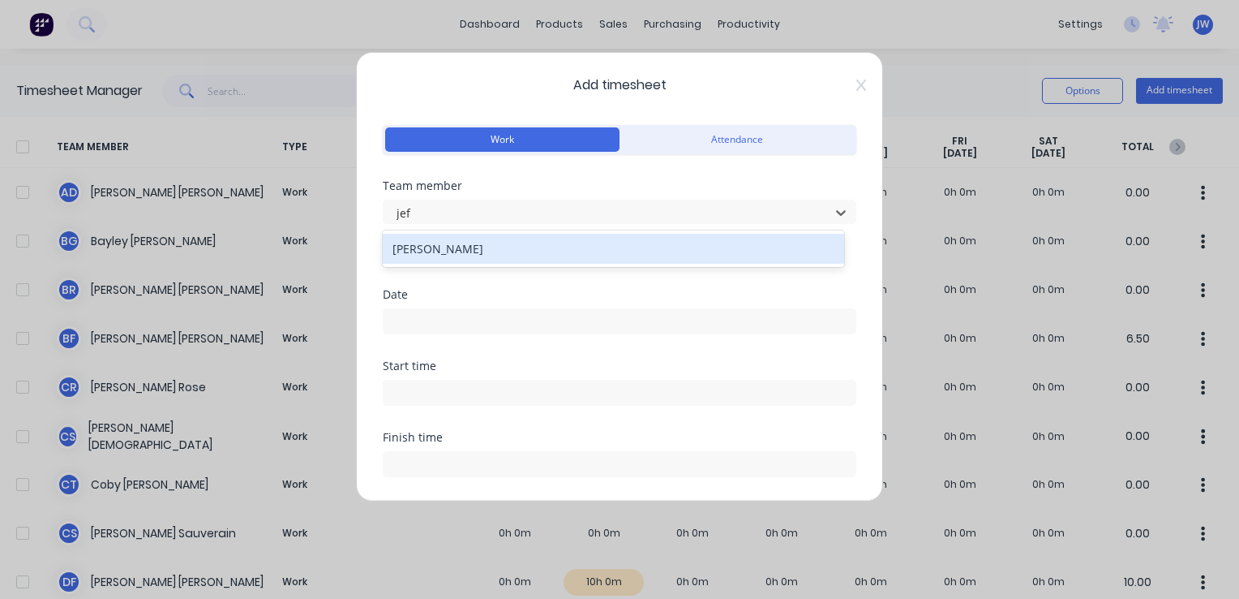
click at [456, 248] on div "[PERSON_NAME]" at bounding box center [613, 249] width 461 height 30
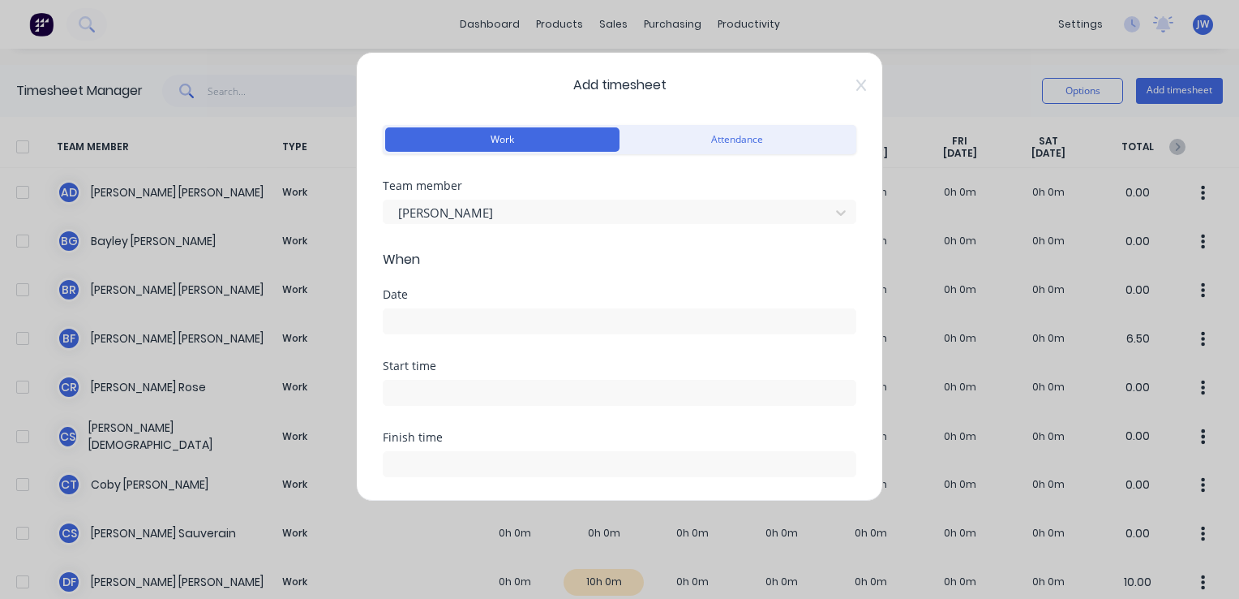
click at [453, 325] on input at bounding box center [620, 321] width 472 height 24
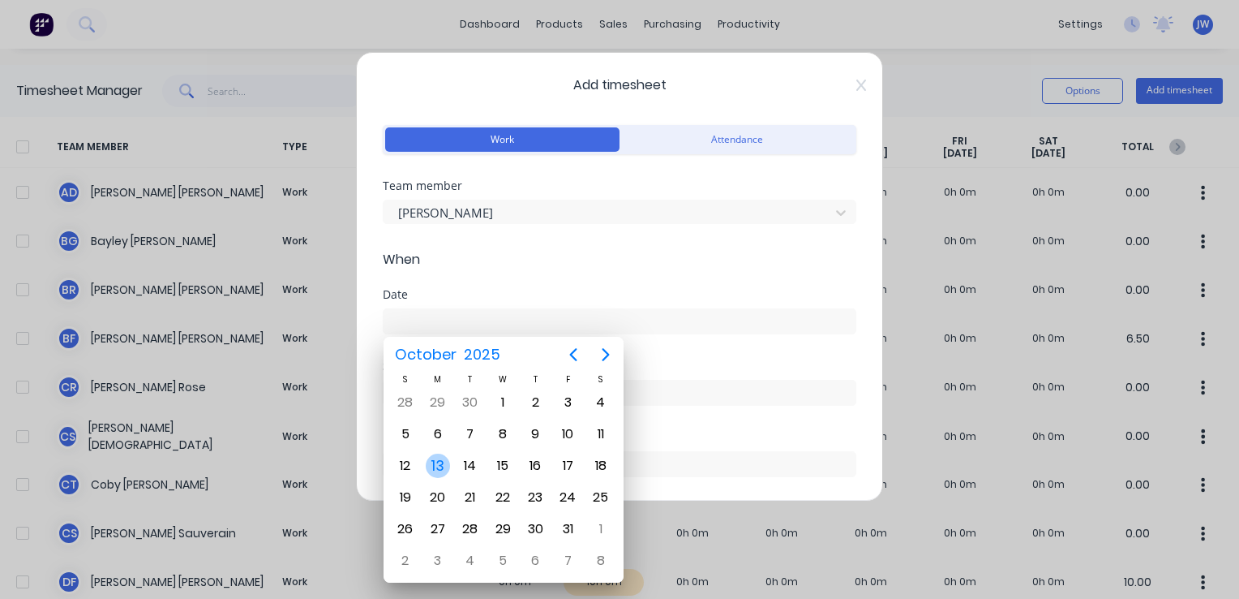
click at [444, 461] on div "13" at bounding box center [438, 465] width 24 height 24
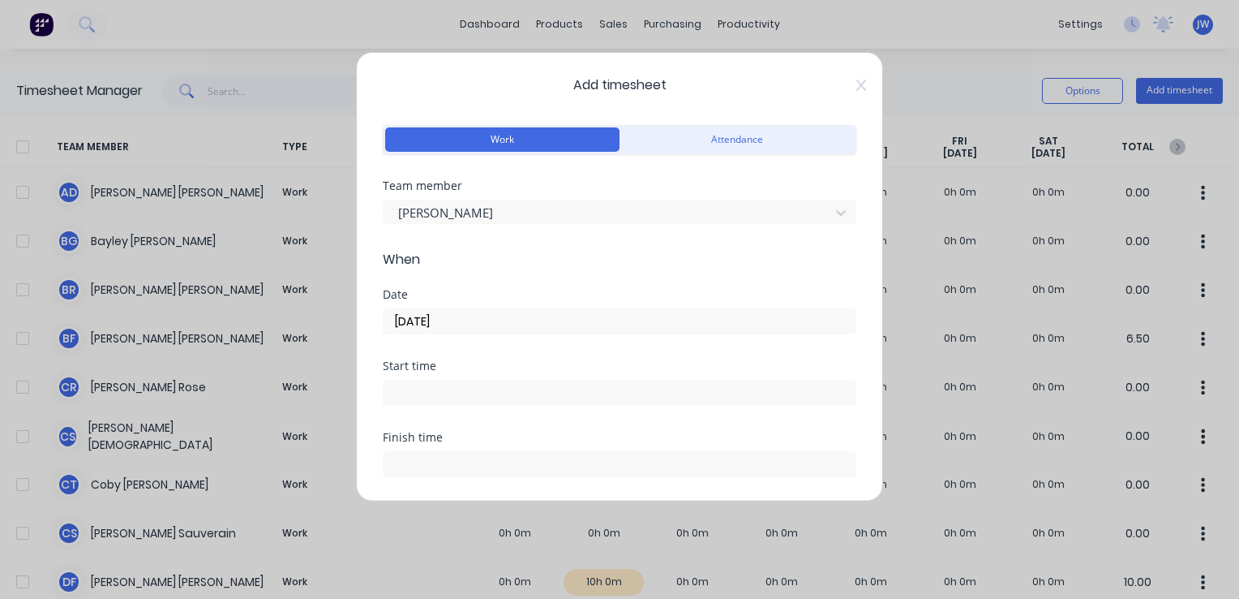
click at [403, 388] on input at bounding box center [620, 392] width 472 height 24
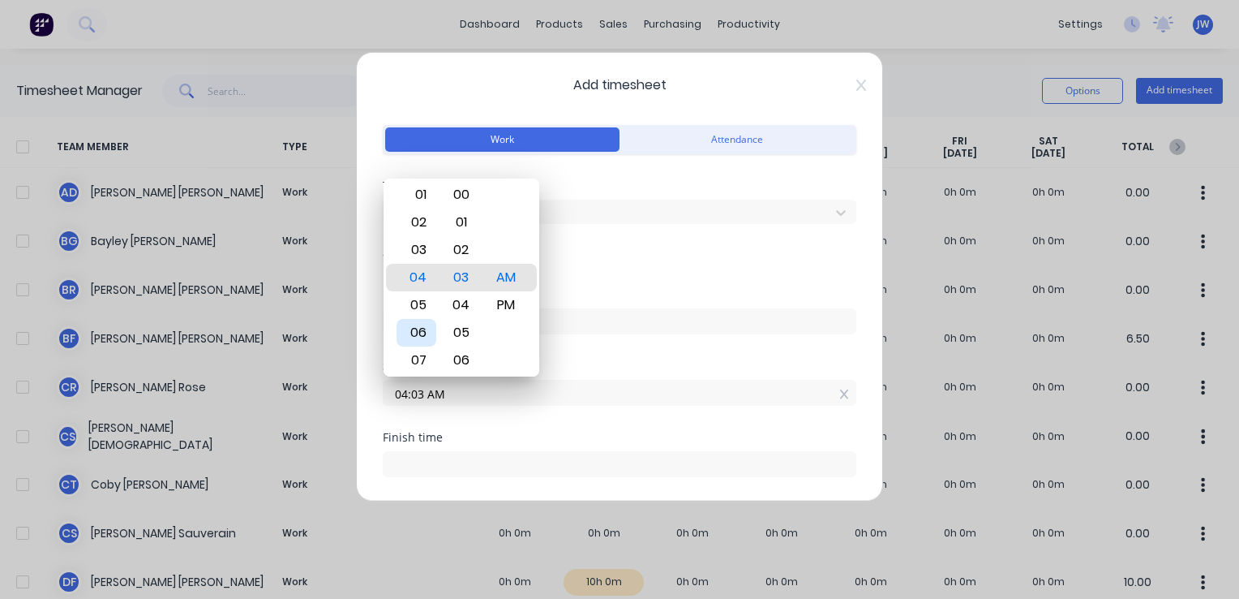
drag, startPoint x: 416, startPoint y: 332, endPoint x: 423, endPoint y: 327, distance: 8.8
click at [416, 331] on div "06" at bounding box center [417, 333] width 40 height 28
click at [466, 277] on div "00" at bounding box center [461, 278] width 40 height 28
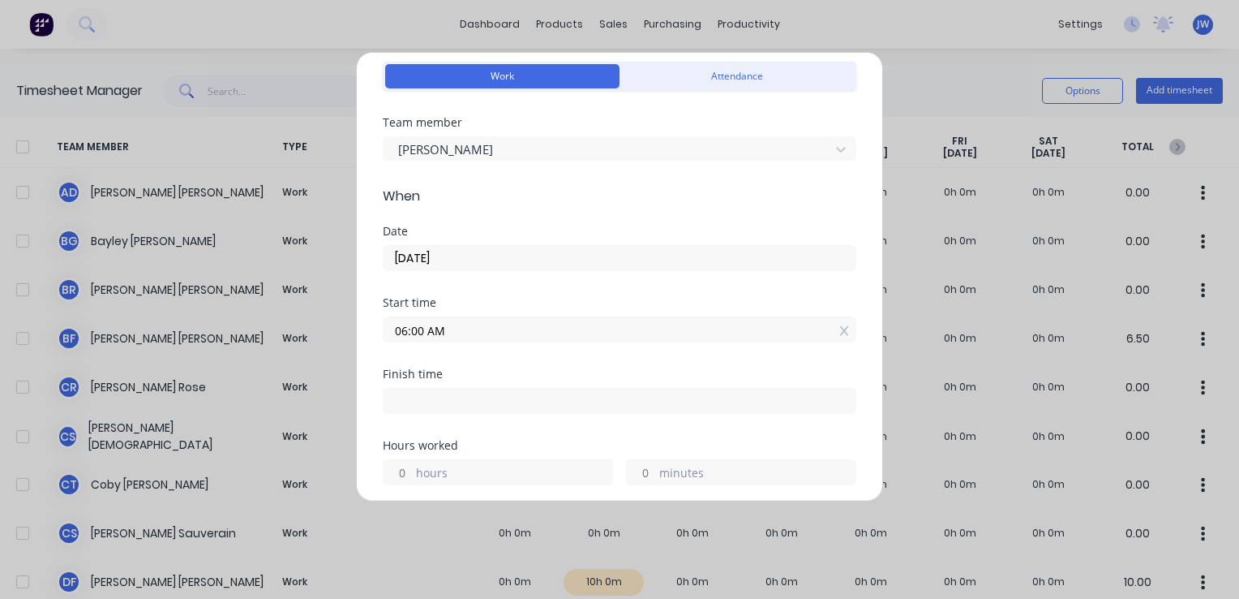
scroll to position [162, 0]
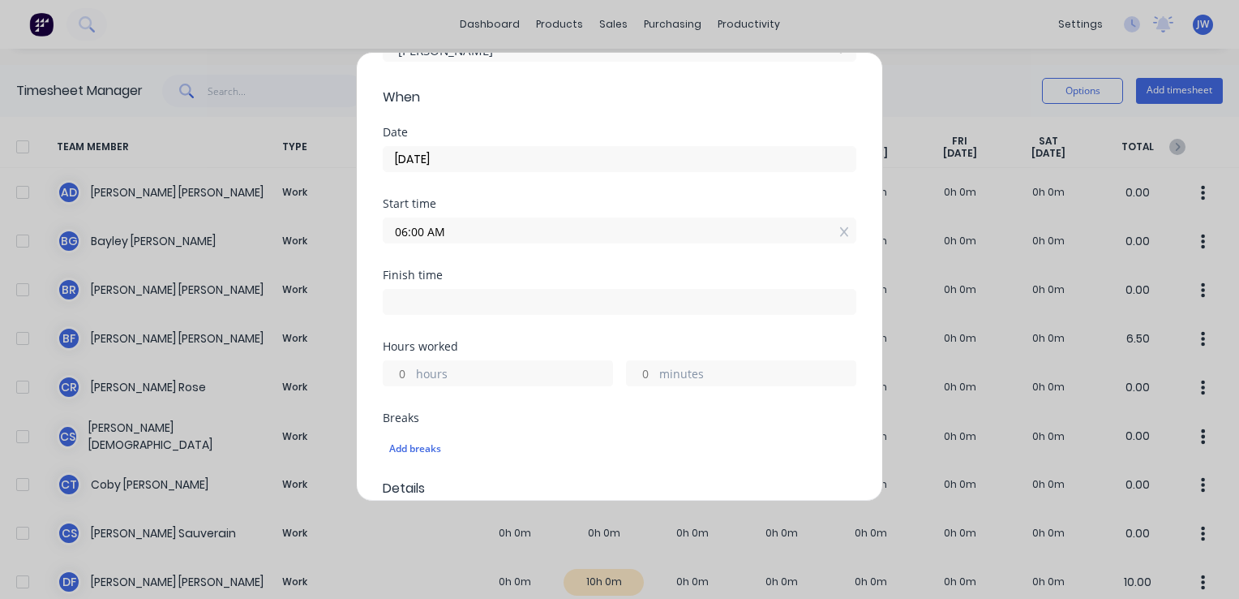
click at [415, 298] on input at bounding box center [620, 302] width 472 height 24
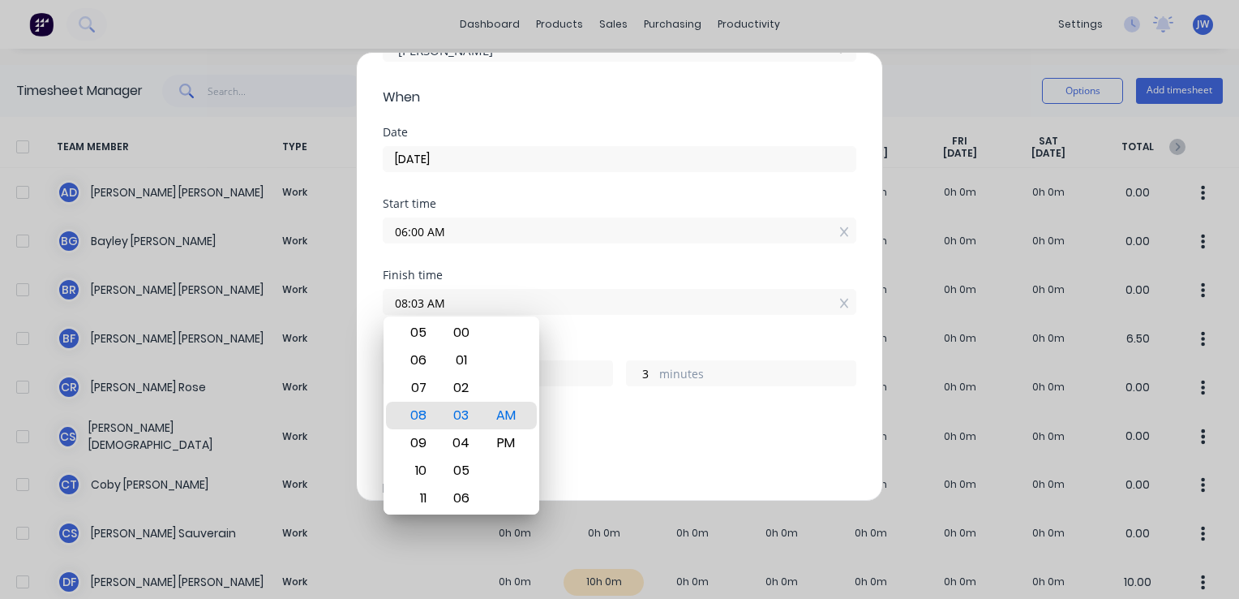
click at [405, 228] on input "06:00 AM" at bounding box center [620, 230] width 472 height 24
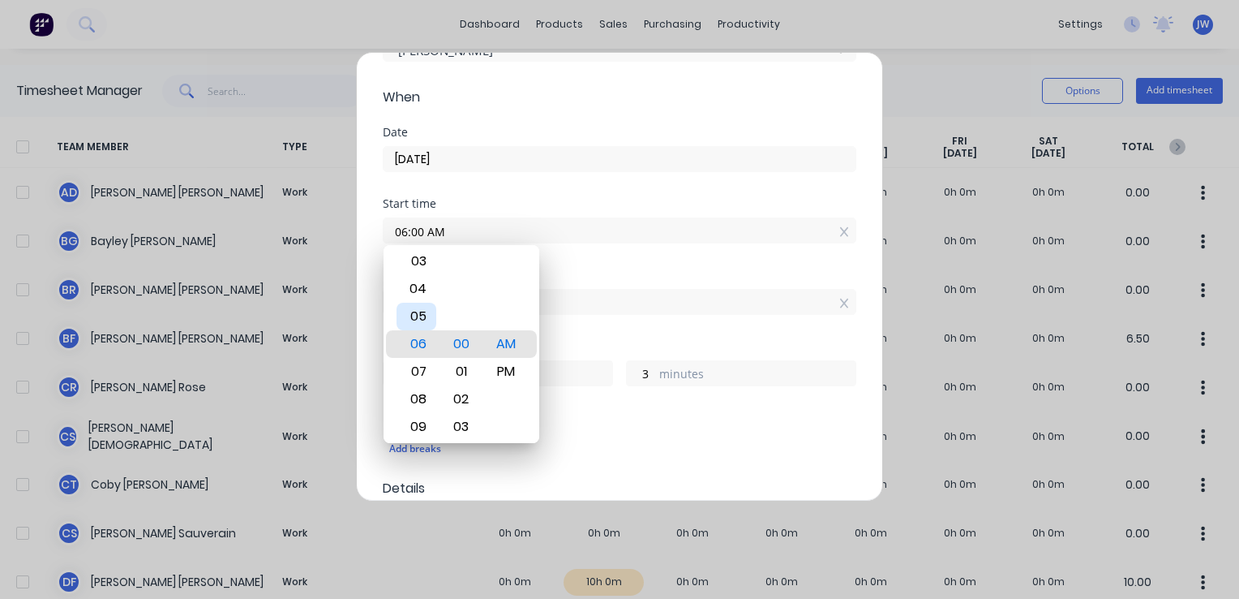
click at [419, 317] on div "05" at bounding box center [417, 316] width 40 height 28
click at [704, 296] on input "08:03 AM" at bounding box center [620, 302] width 472 height 24
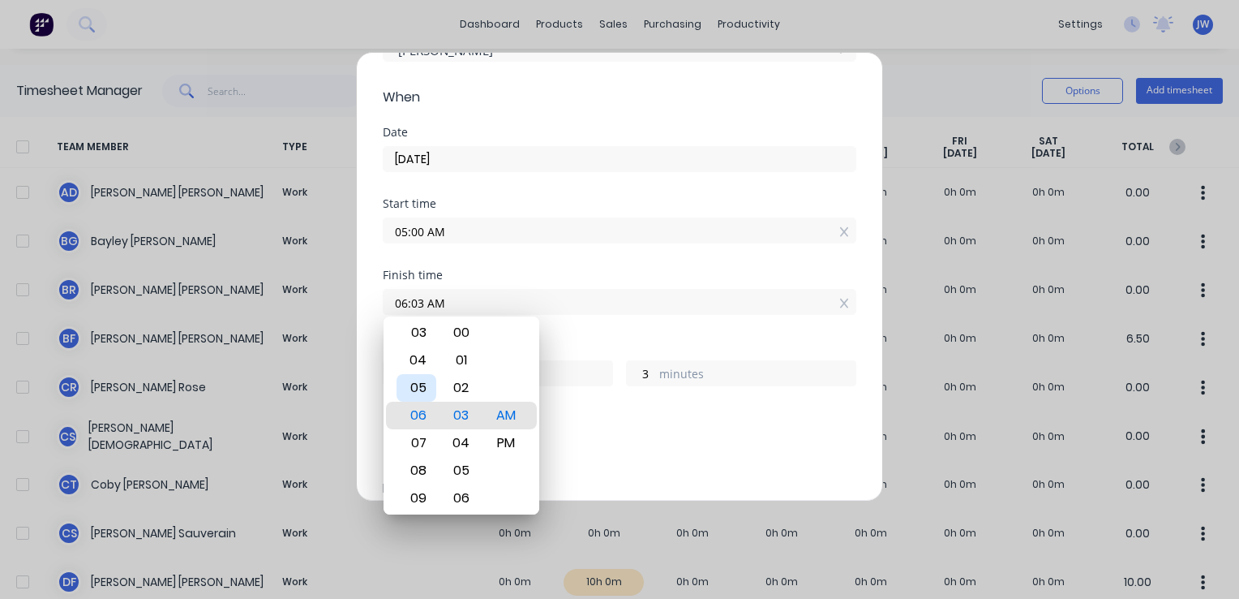
click at [422, 391] on div "05" at bounding box center [417, 388] width 40 height 28
click at [524, 446] on div "PM" at bounding box center [506, 443] width 40 height 28
click at [635, 324] on div "Finish time 05:00 PM" at bounding box center [620, 304] width 474 height 71
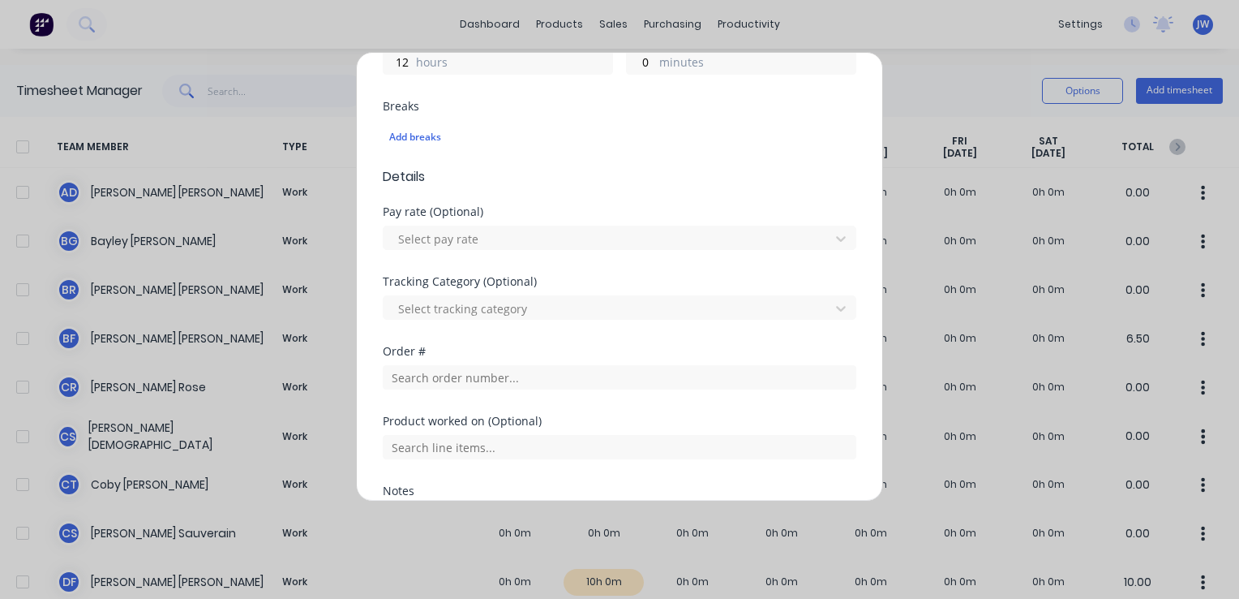
scroll to position [568, 0]
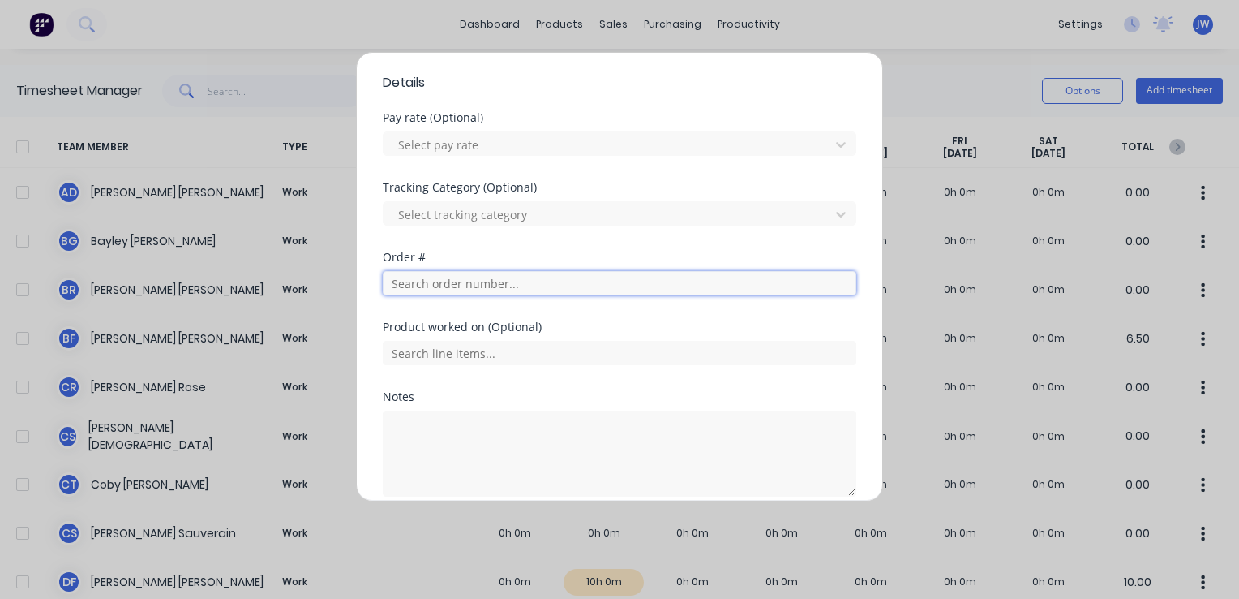
click at [449, 281] on input "text" at bounding box center [620, 283] width 474 height 24
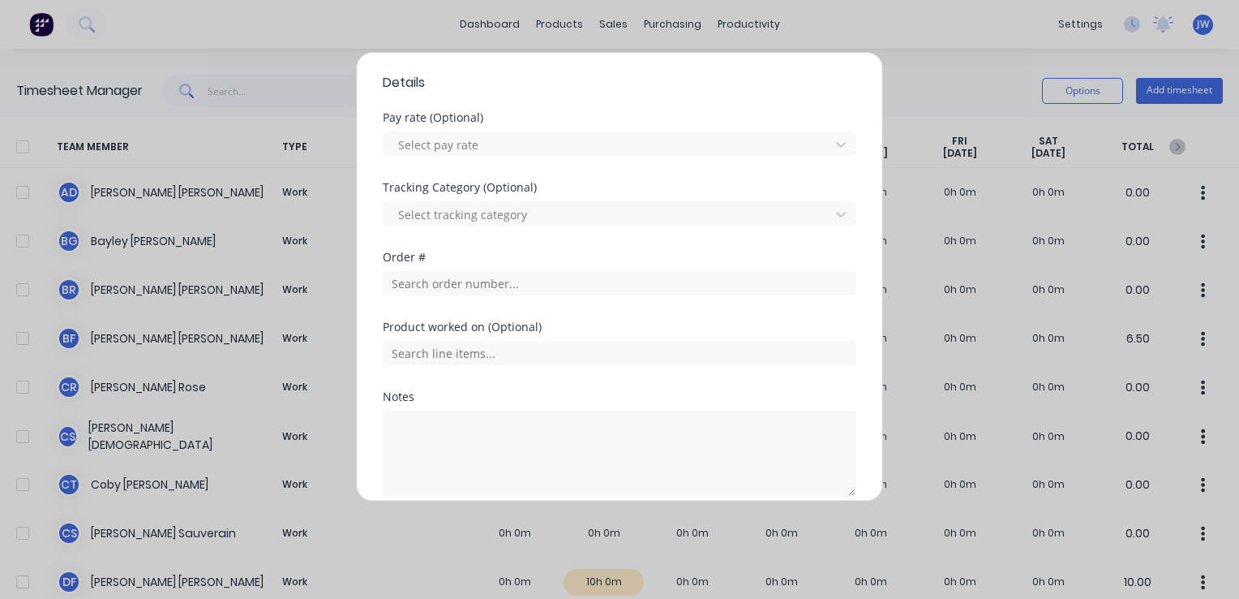
click at [436, 366] on div "Product worked on (Optional)" at bounding box center [620, 356] width 474 height 70
click at [438, 356] on input "text" at bounding box center [620, 353] width 474 height 24
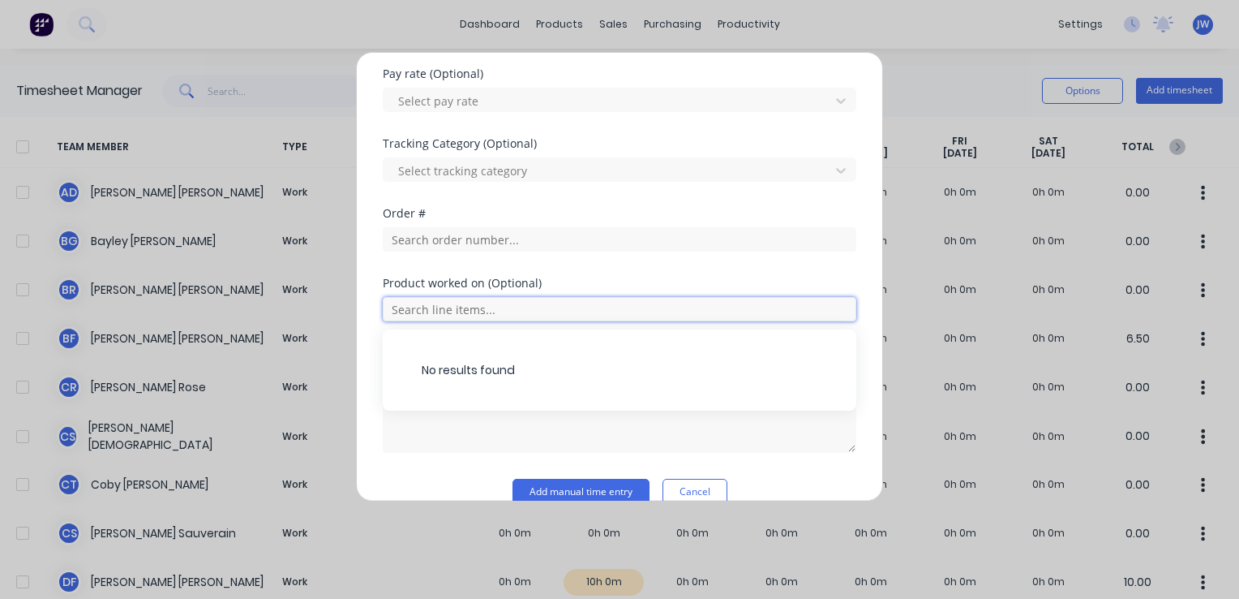
scroll to position [636, 0]
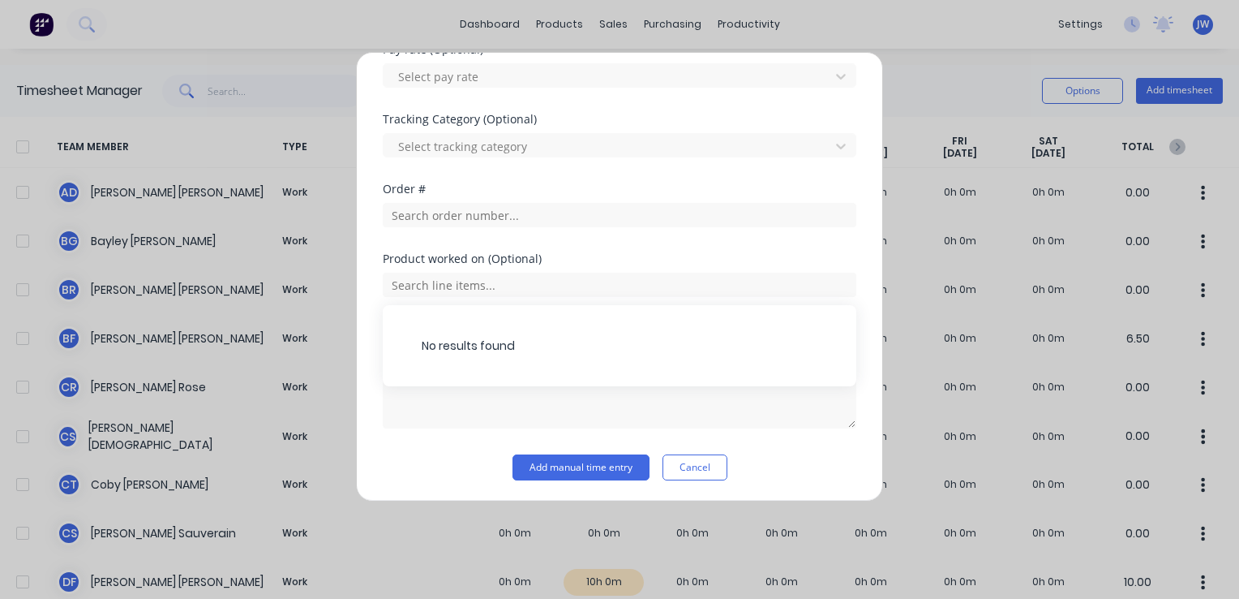
click at [641, 239] on div "Order #" at bounding box center [620, 218] width 474 height 70
click at [460, 373] on textarea at bounding box center [620, 385] width 474 height 86
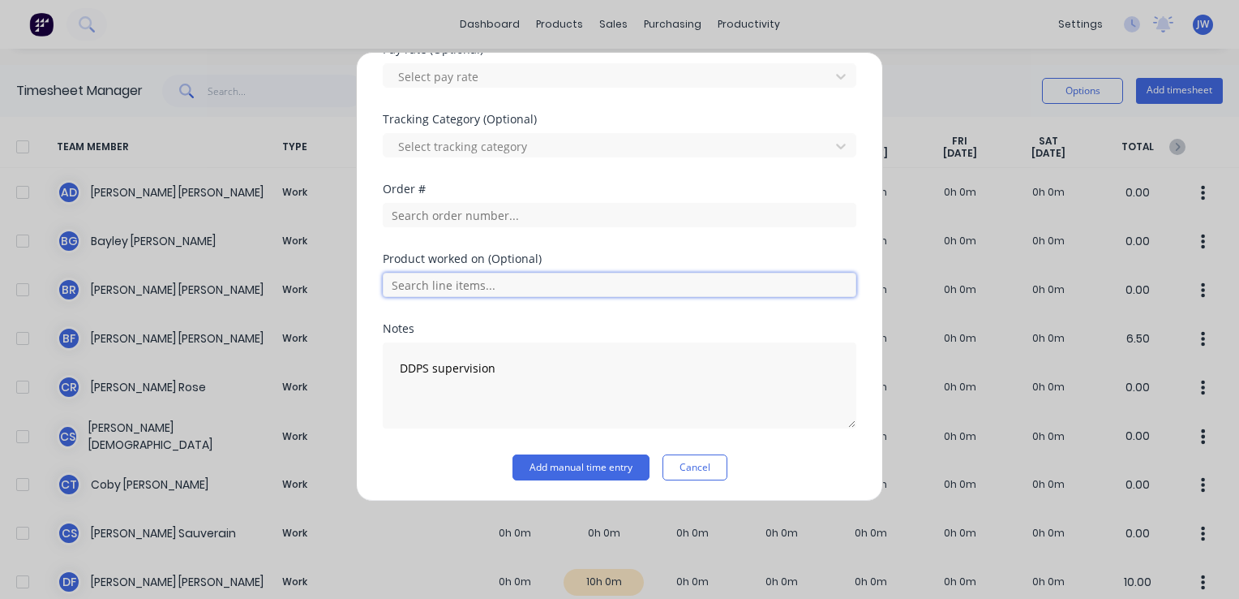
click at [506, 287] on input "text" at bounding box center [620, 284] width 474 height 24
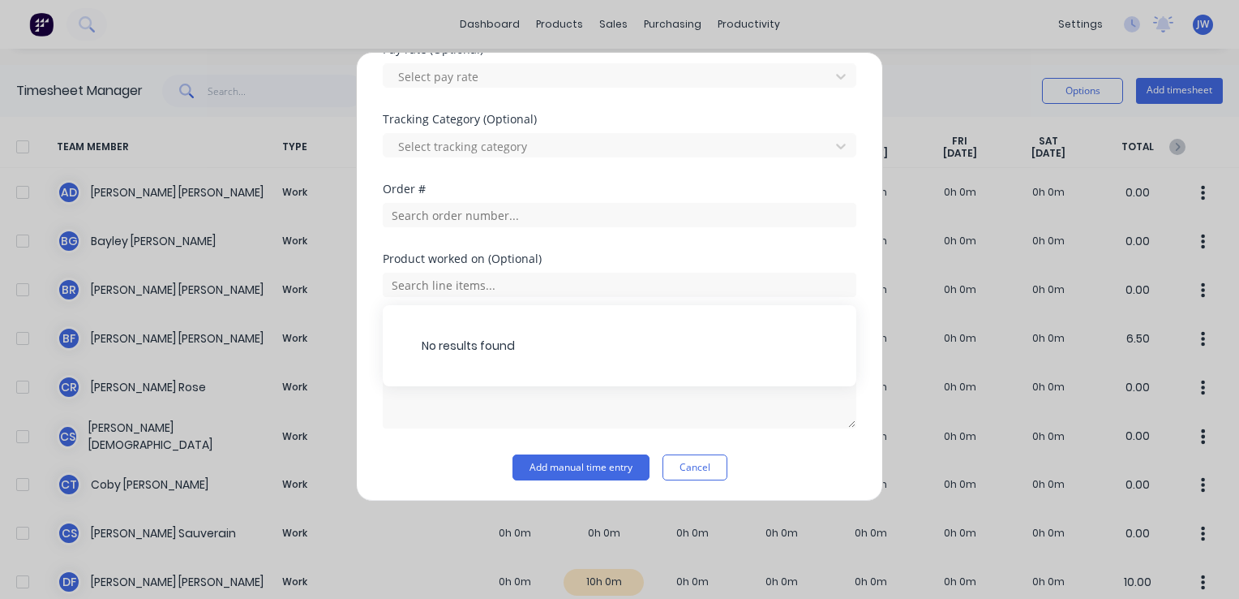
click at [477, 229] on div "Order #" at bounding box center [620, 218] width 474 height 70
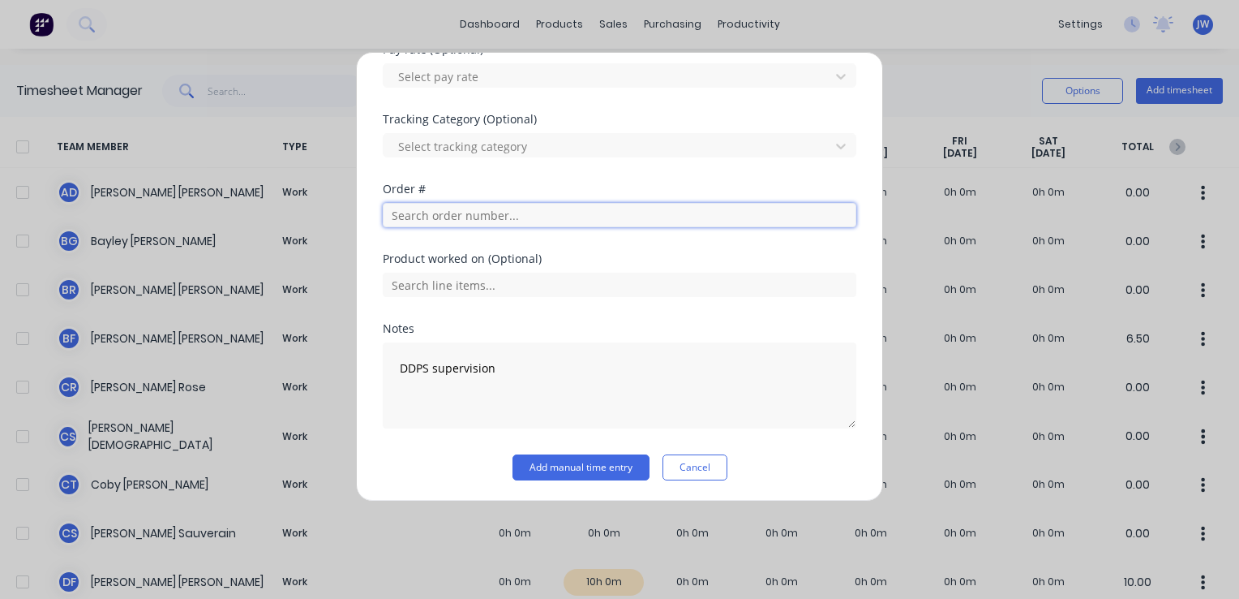
click at [478, 216] on input "text" at bounding box center [620, 215] width 474 height 24
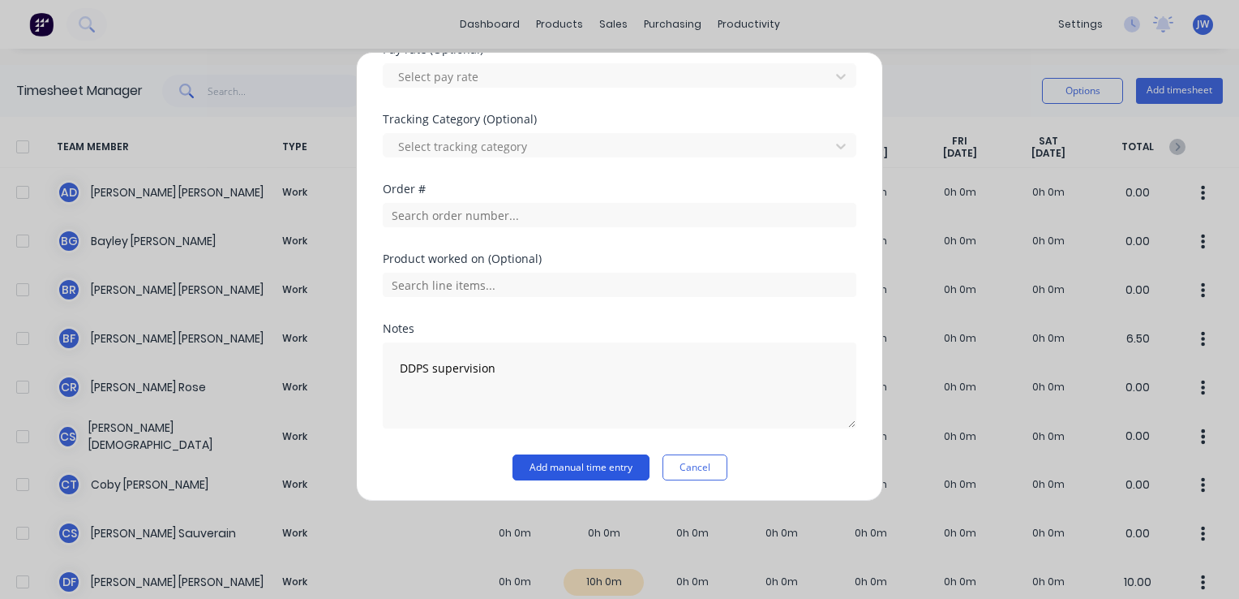
click at [586, 466] on button "Add manual time entry" at bounding box center [581, 467] width 137 height 26
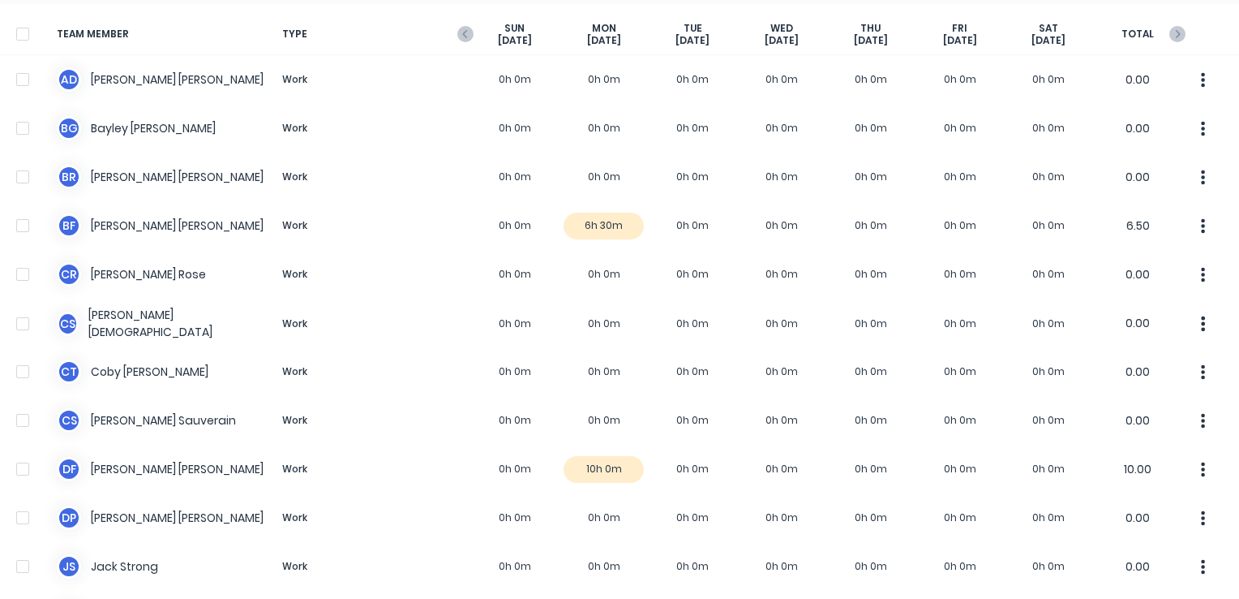
scroll to position [0, 0]
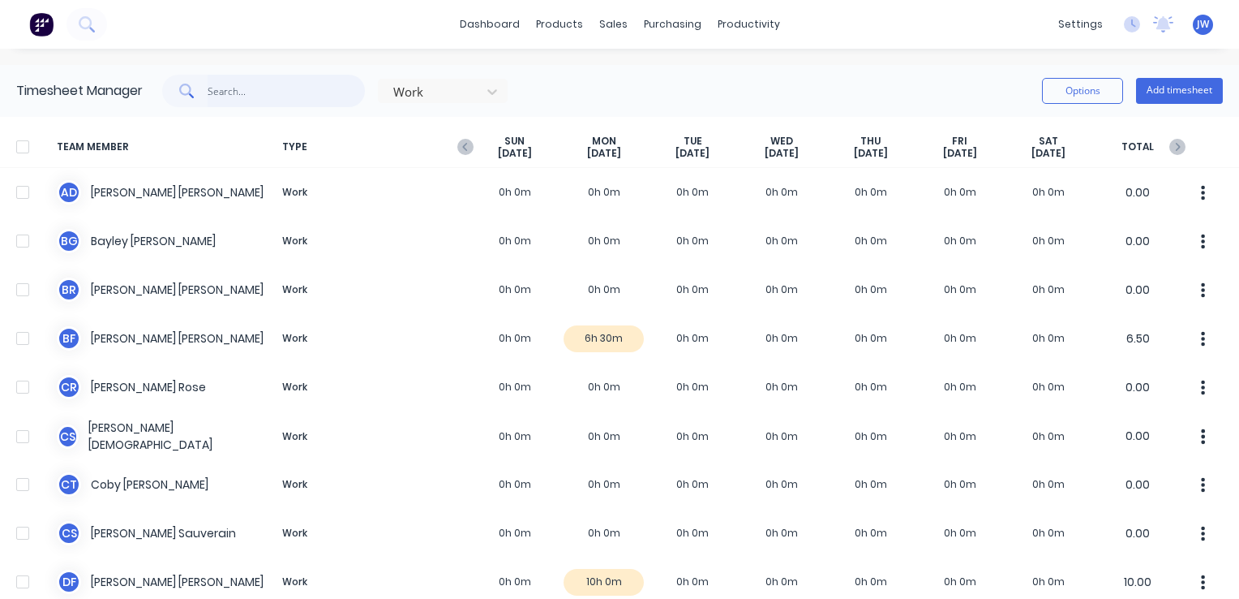
click at [247, 91] on input "text" at bounding box center [287, 91] width 158 height 32
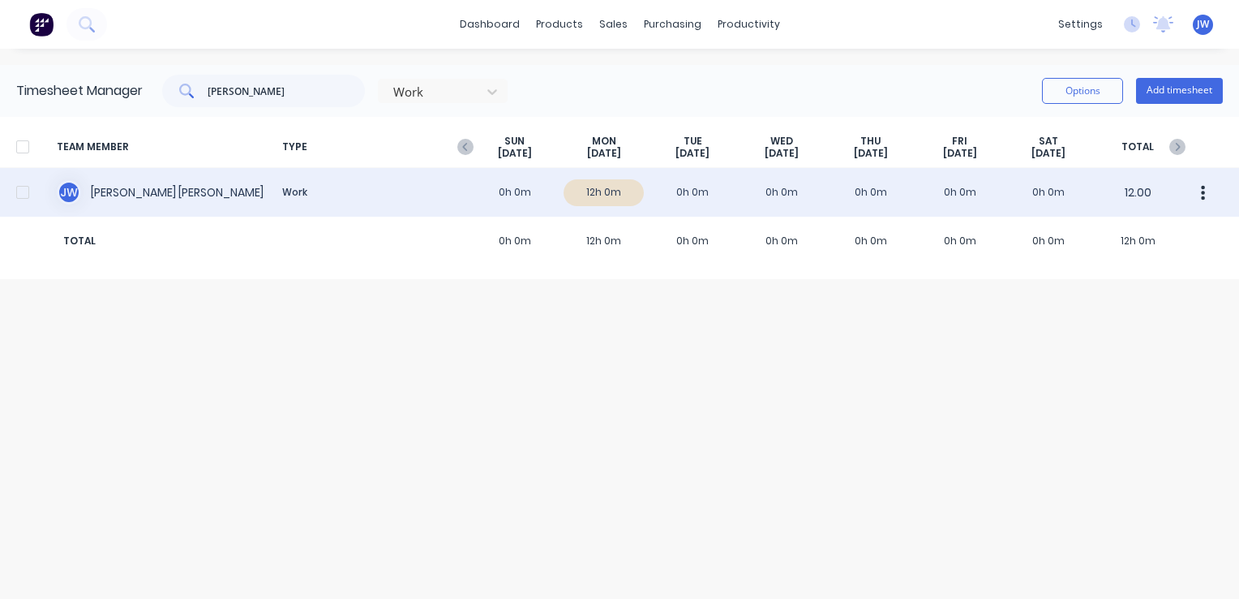
click at [1198, 191] on button "button" at bounding box center [1203, 192] width 34 height 32
click at [1105, 243] on div "Approve" at bounding box center [1141, 237] width 125 height 24
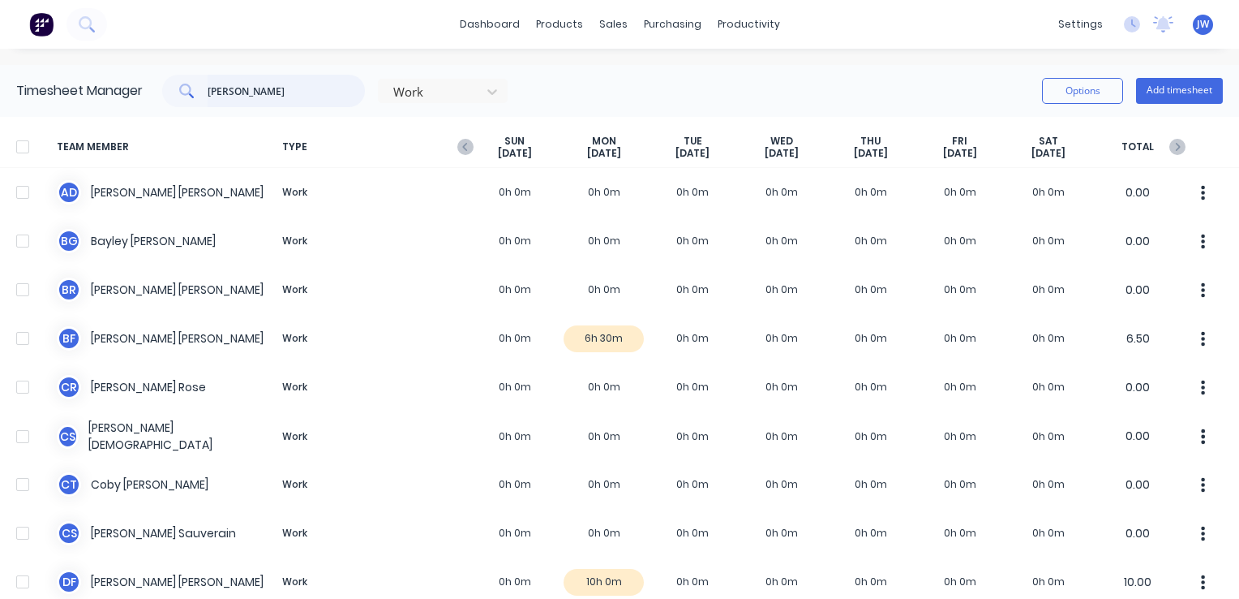
click at [238, 86] on input "[PERSON_NAME]" at bounding box center [287, 91] width 158 height 32
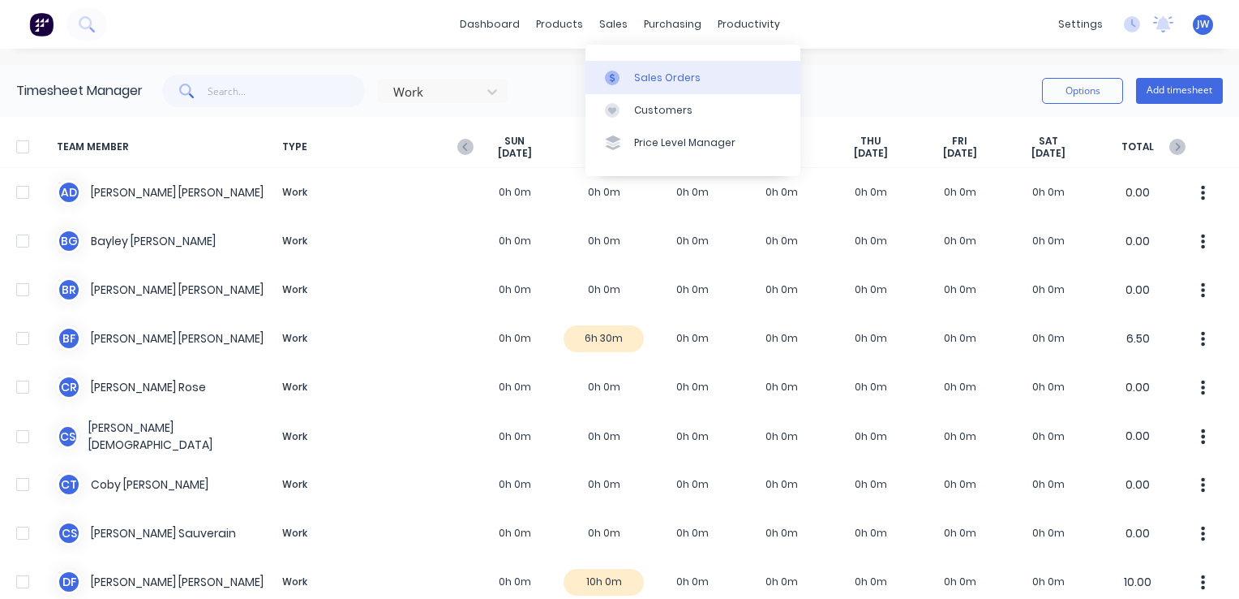
click at [662, 76] on div "Sales Orders" at bounding box center [667, 78] width 67 height 15
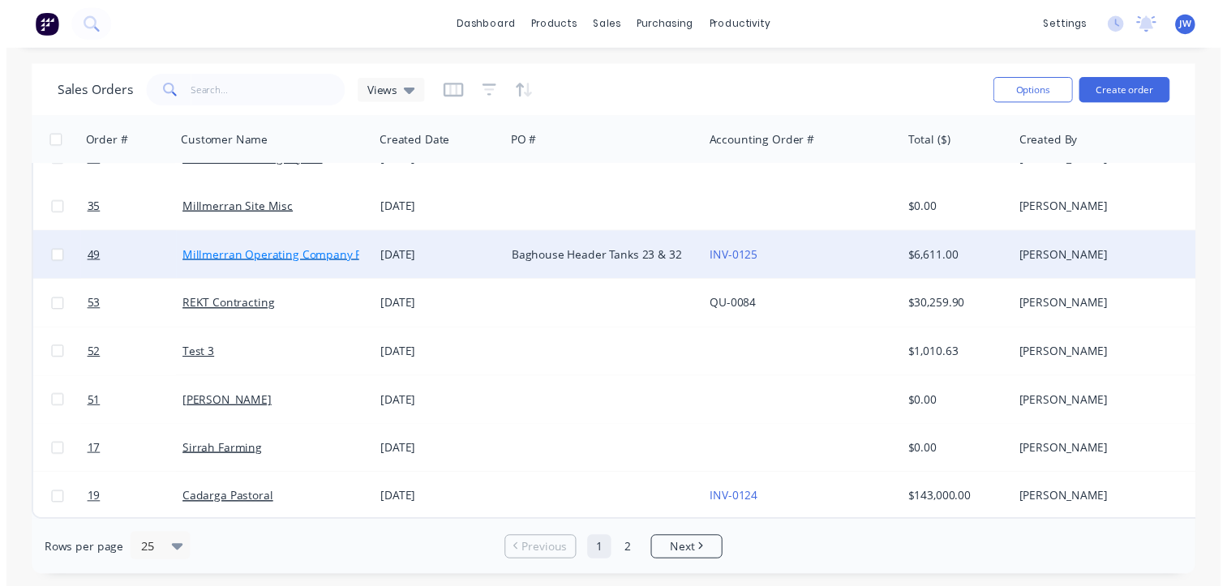
scroll to position [876, 0]
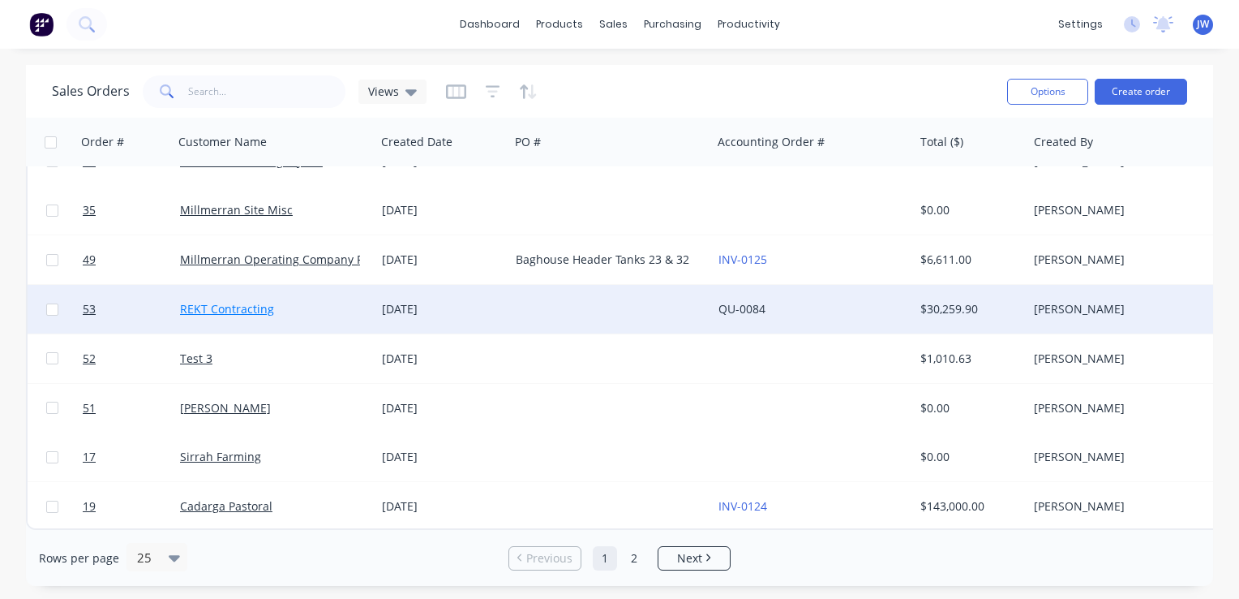
click at [240, 304] on link "REKT Contracting" at bounding box center [227, 308] width 94 height 15
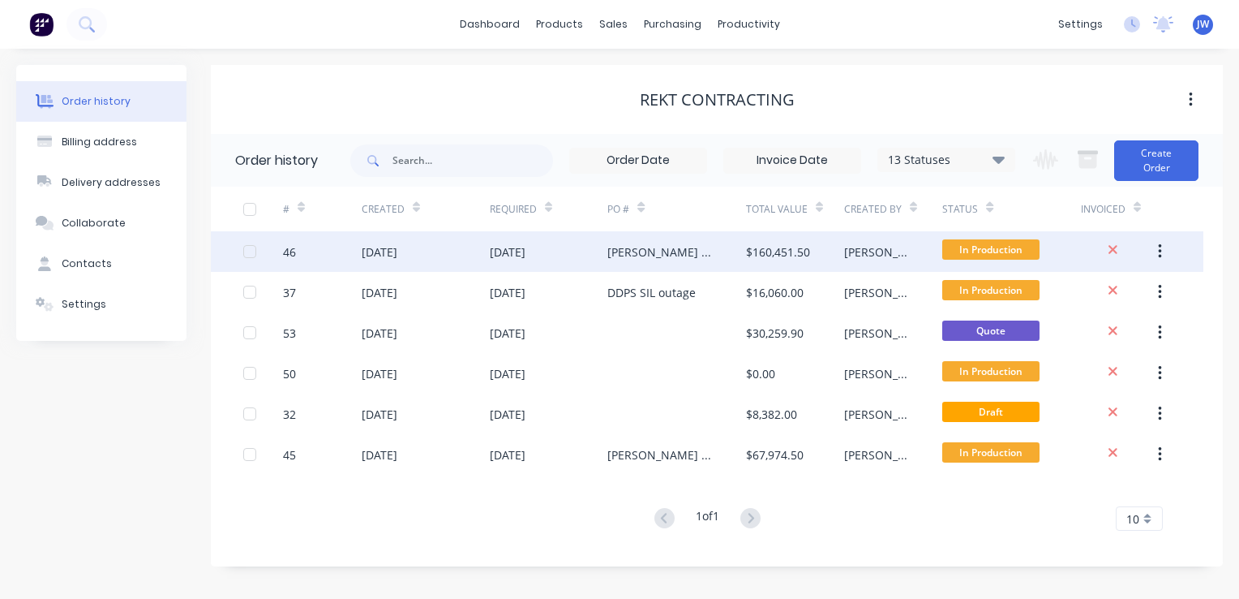
click at [619, 256] on div "[PERSON_NAME] November Outage" at bounding box center [659, 251] width 105 height 17
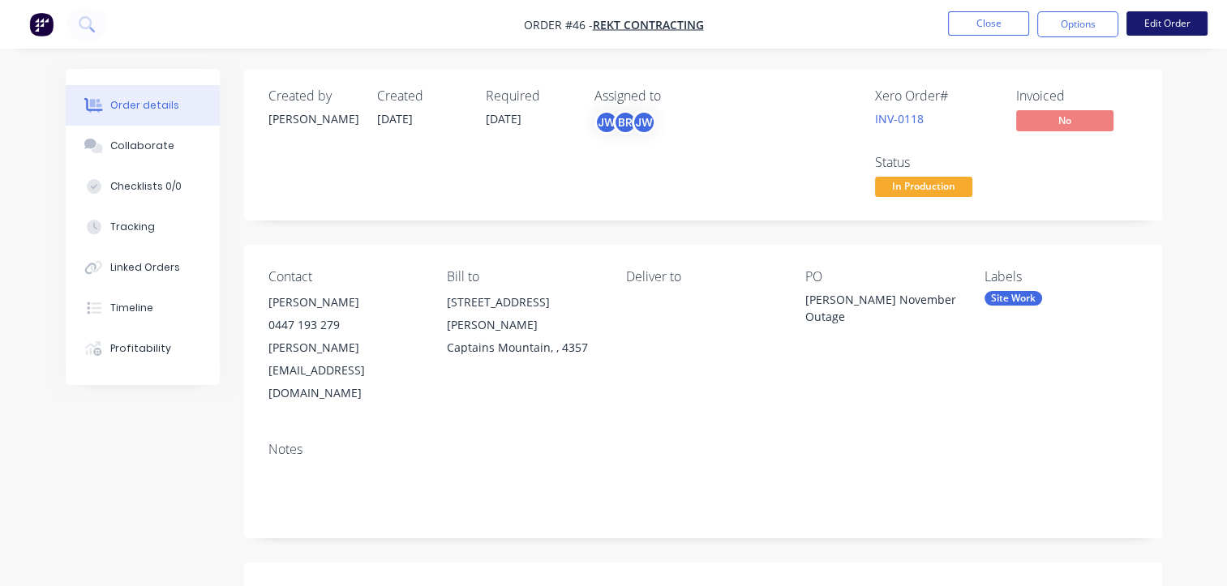
click at [1168, 21] on button "Edit Order" at bounding box center [1166, 23] width 81 height 24
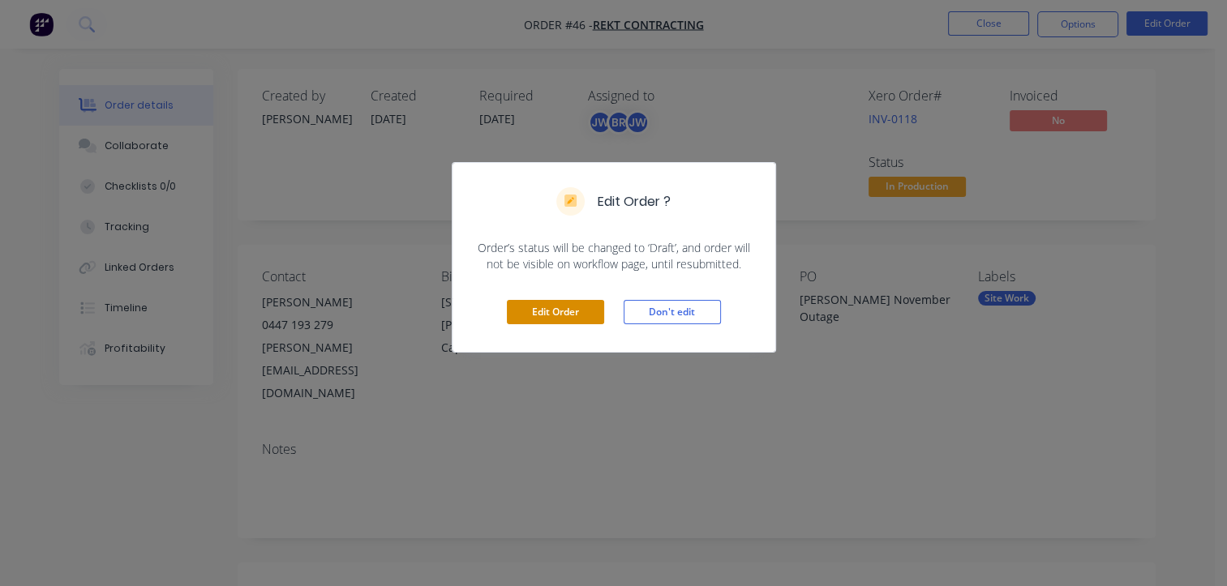
click at [554, 309] on button "Edit Order" at bounding box center [555, 312] width 97 height 24
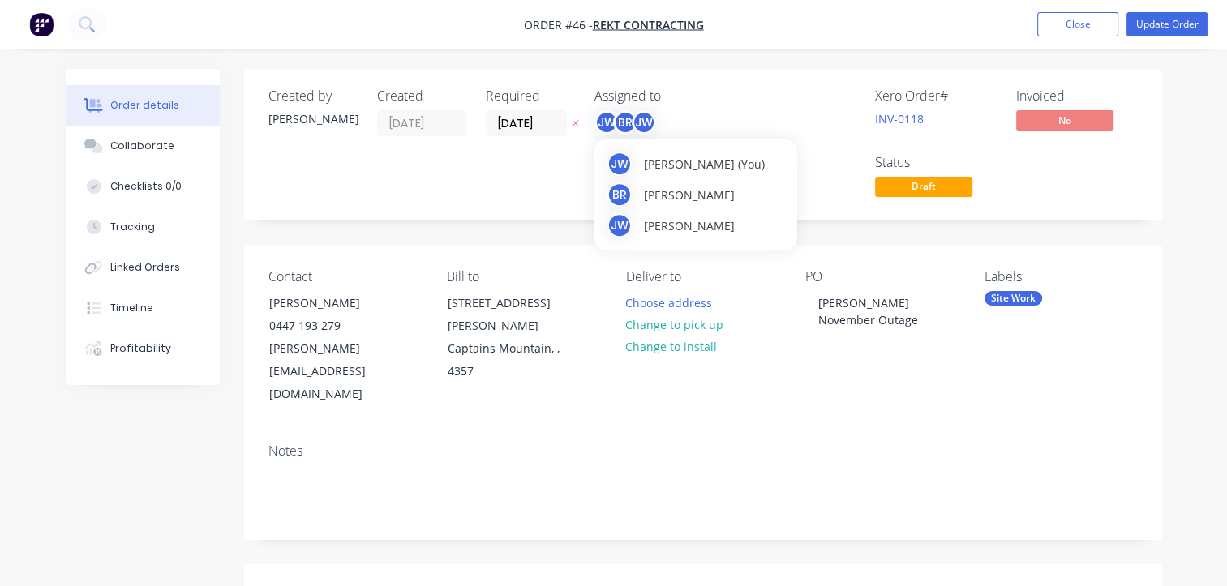
click at [642, 123] on div "JW" at bounding box center [644, 122] width 24 height 24
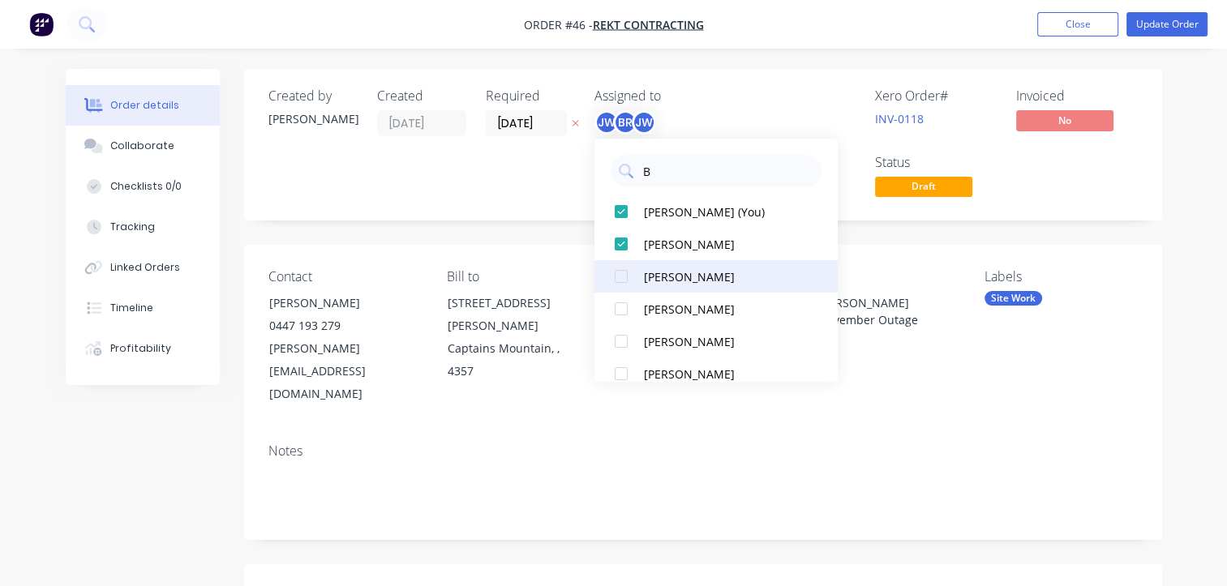
click at [622, 274] on div at bounding box center [621, 276] width 32 height 32
click at [666, 174] on input "B" at bounding box center [727, 171] width 172 height 32
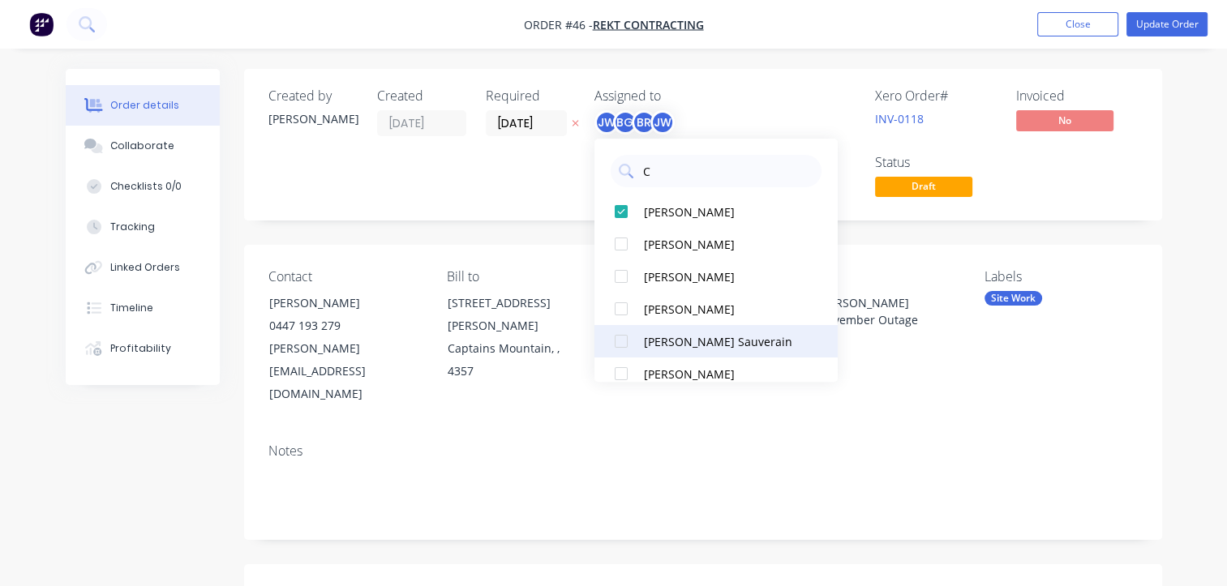
click at [680, 335] on div "[PERSON_NAME] Sauverain" at bounding box center [725, 341] width 162 height 17
click at [654, 171] on input "C" at bounding box center [727, 171] width 172 height 32
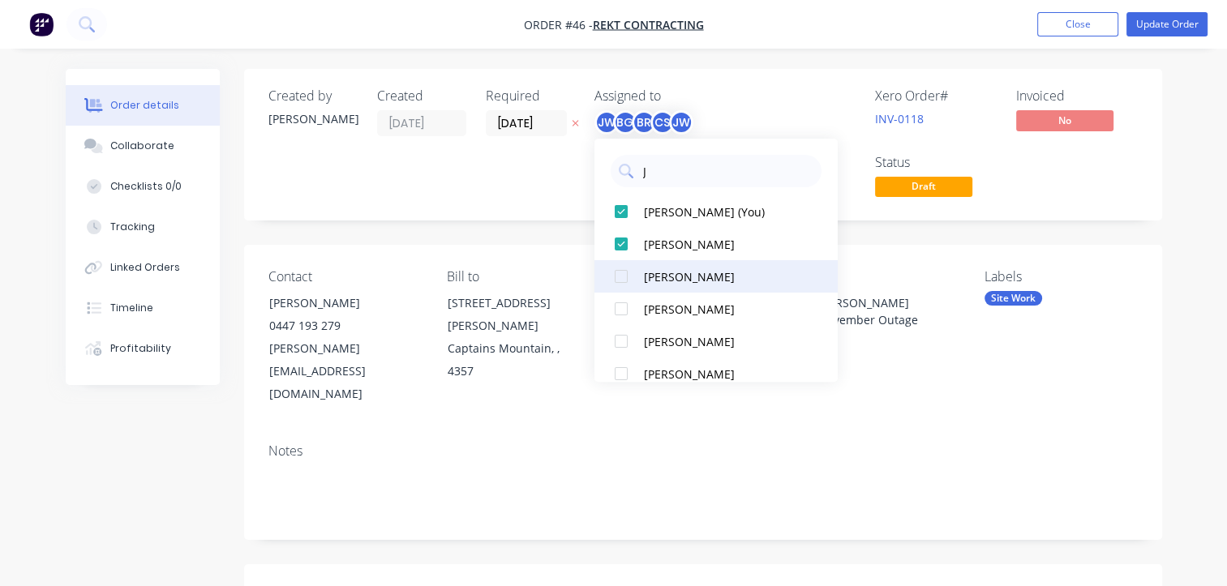
click at [626, 281] on div at bounding box center [621, 276] width 32 height 32
click at [753, 118] on div "JW BG BR CS JS JW" at bounding box center [675, 122] width 162 height 24
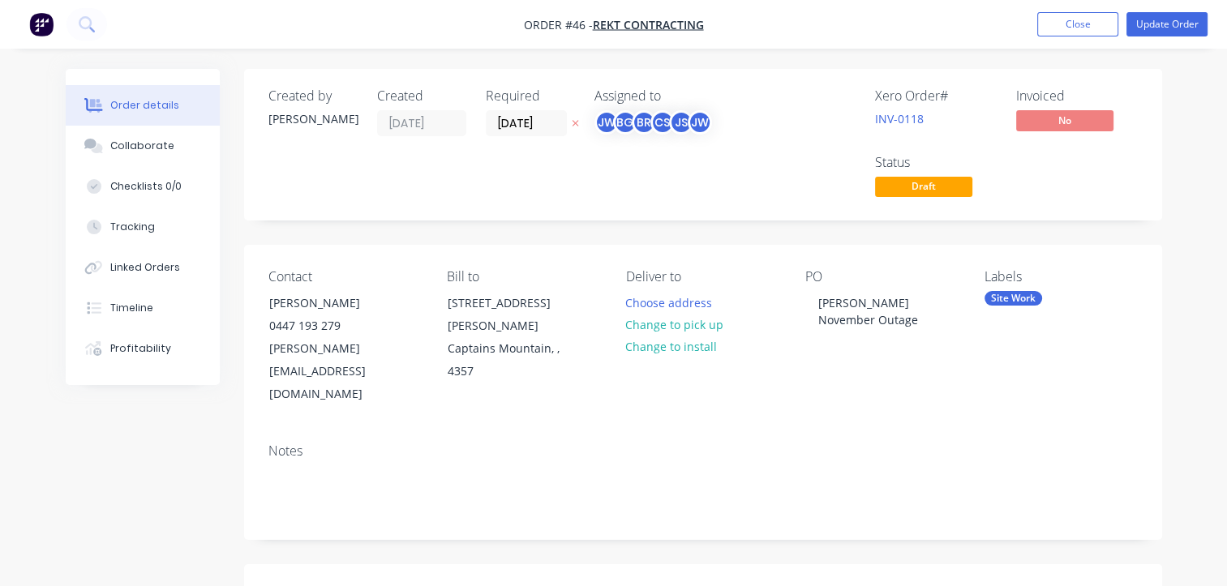
click at [736, 122] on div "JW BG BR CS JS JW" at bounding box center [675, 122] width 162 height 24
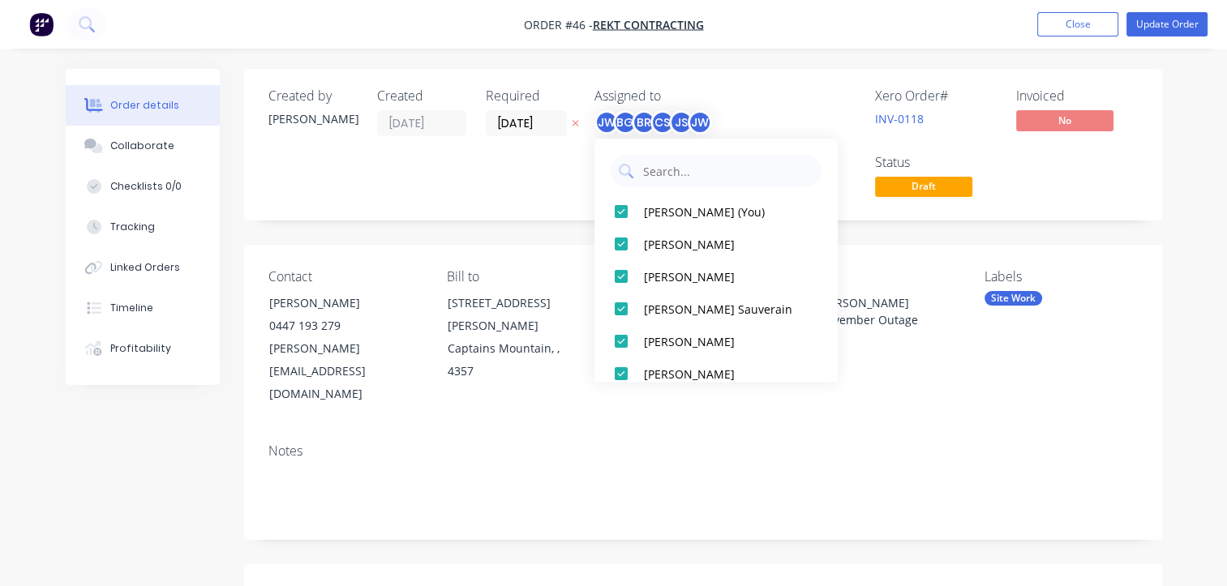
click at [736, 122] on div "JW BG BR CS JS JW" at bounding box center [675, 122] width 162 height 24
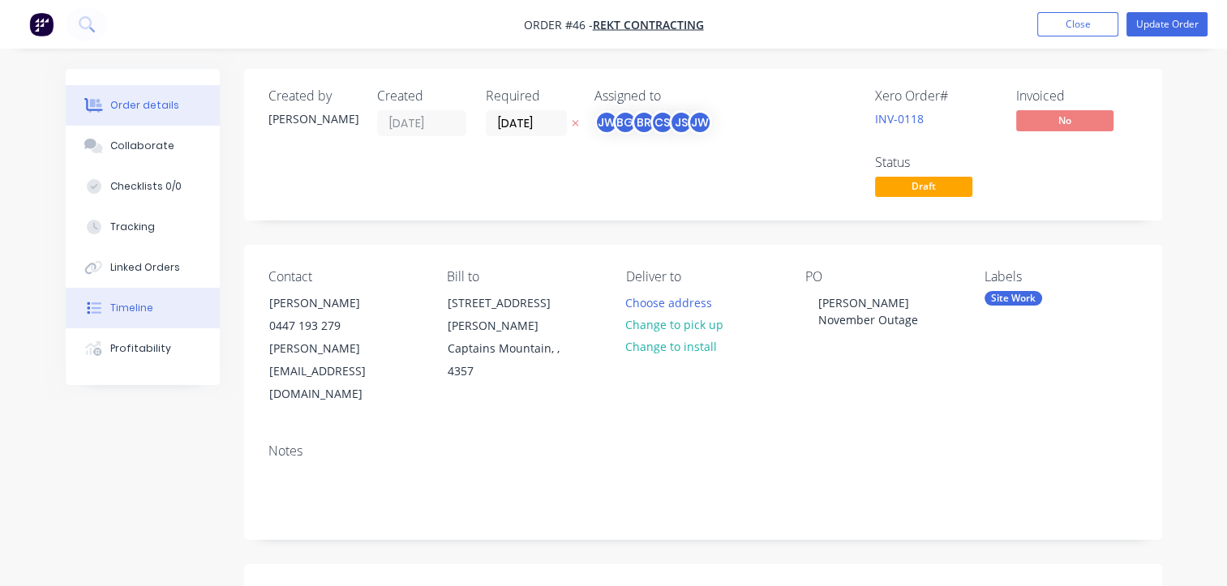
click at [138, 310] on div "Timeline" at bounding box center [131, 308] width 43 height 15
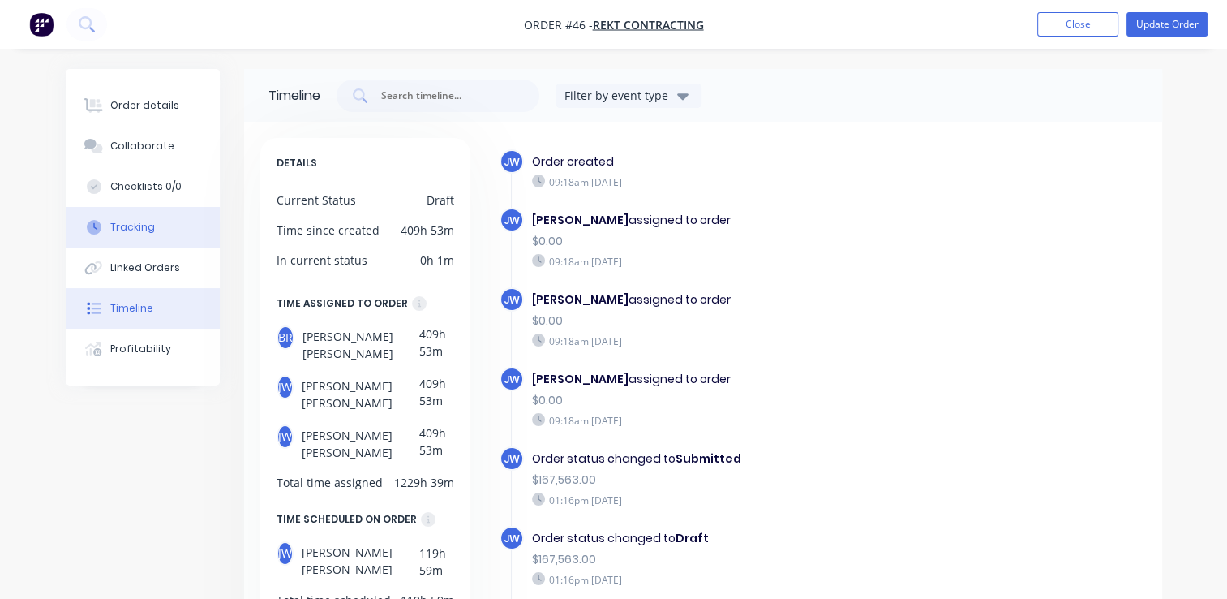
click at [141, 237] on button "Tracking" at bounding box center [143, 227] width 154 height 41
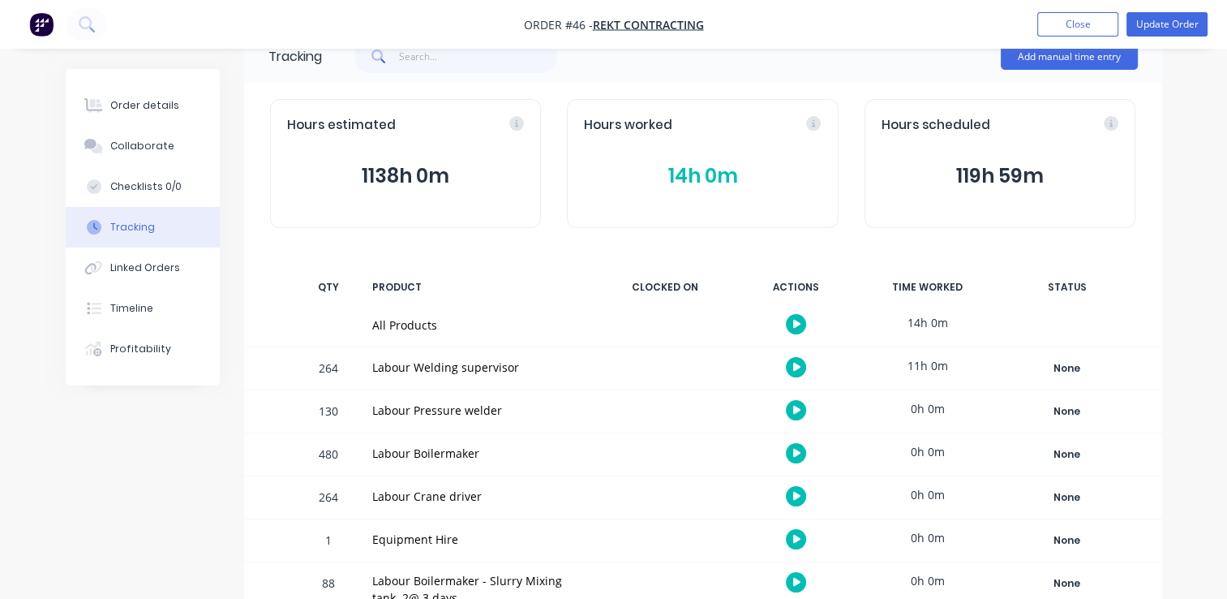
scroll to position [75, 0]
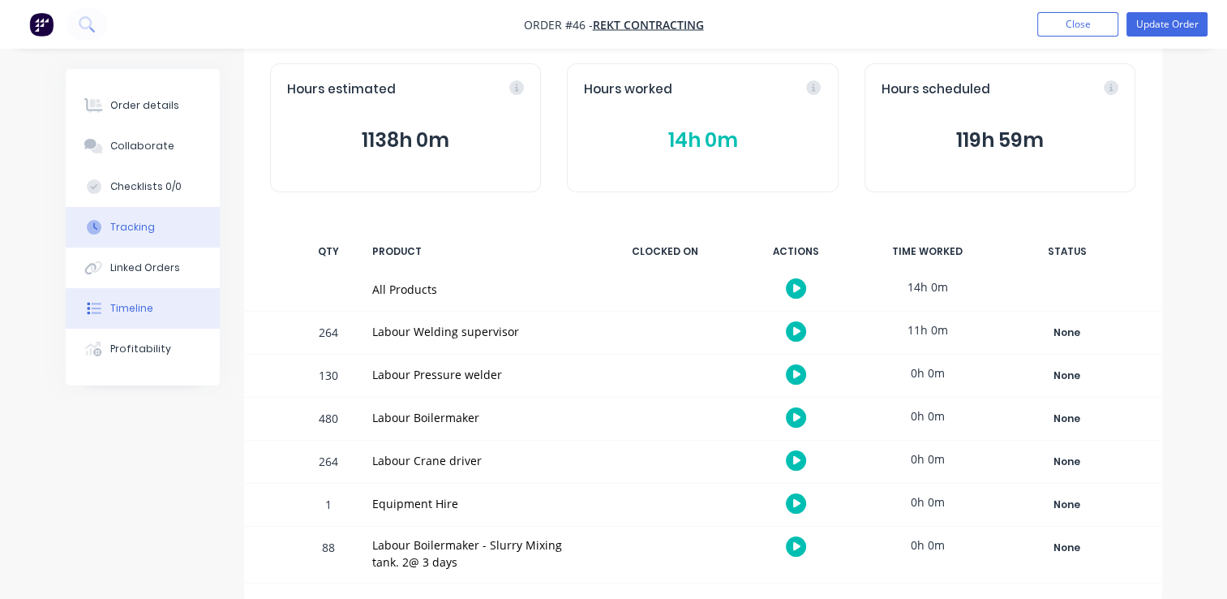
click at [125, 310] on div "Timeline" at bounding box center [131, 308] width 43 height 15
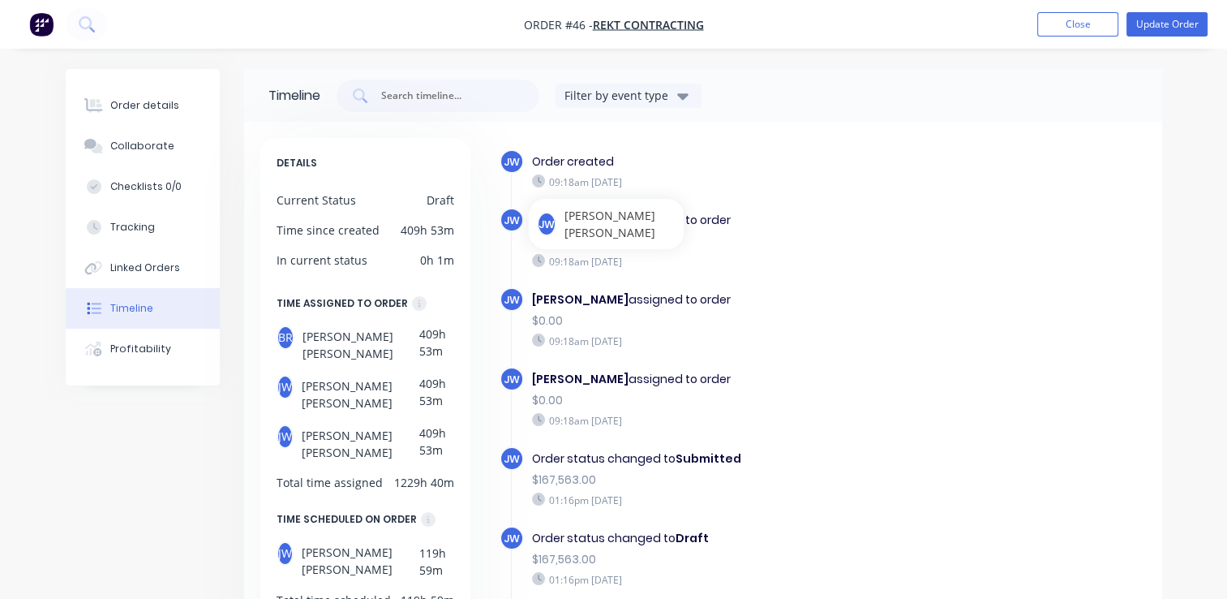
click at [554, 427] on div "[PERSON_NAME] assigned to order $0.00 09:18am [DATE]" at bounding box center [730, 399] width 413 height 65
click at [557, 420] on div "09:18am [DATE]" at bounding box center [730, 420] width 397 height 15
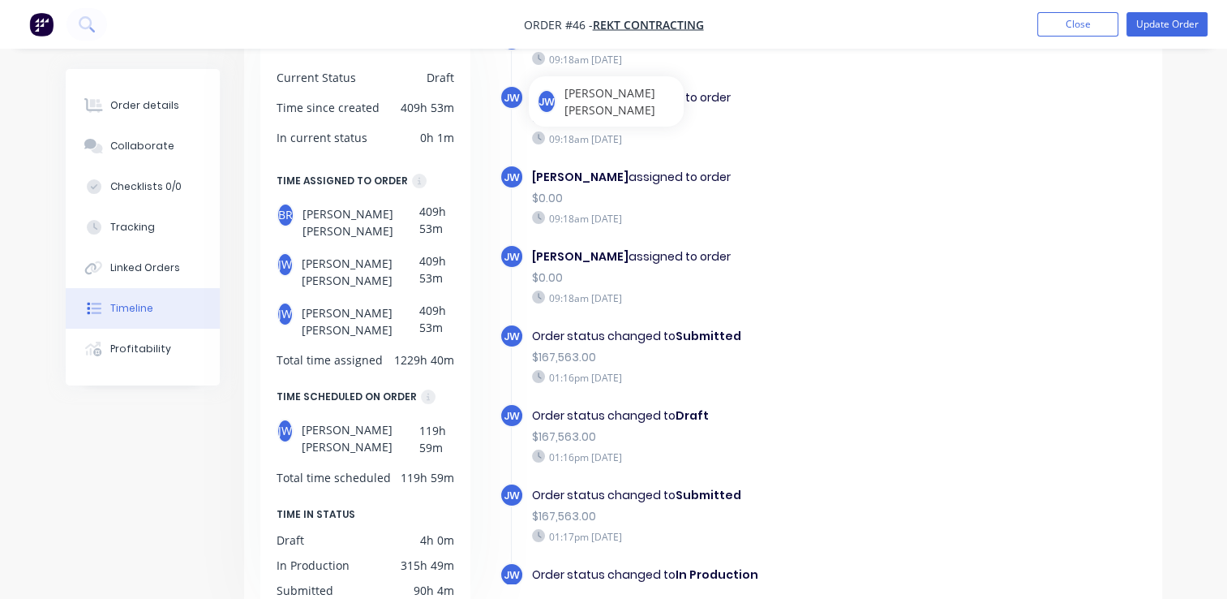
scroll to position [145, 0]
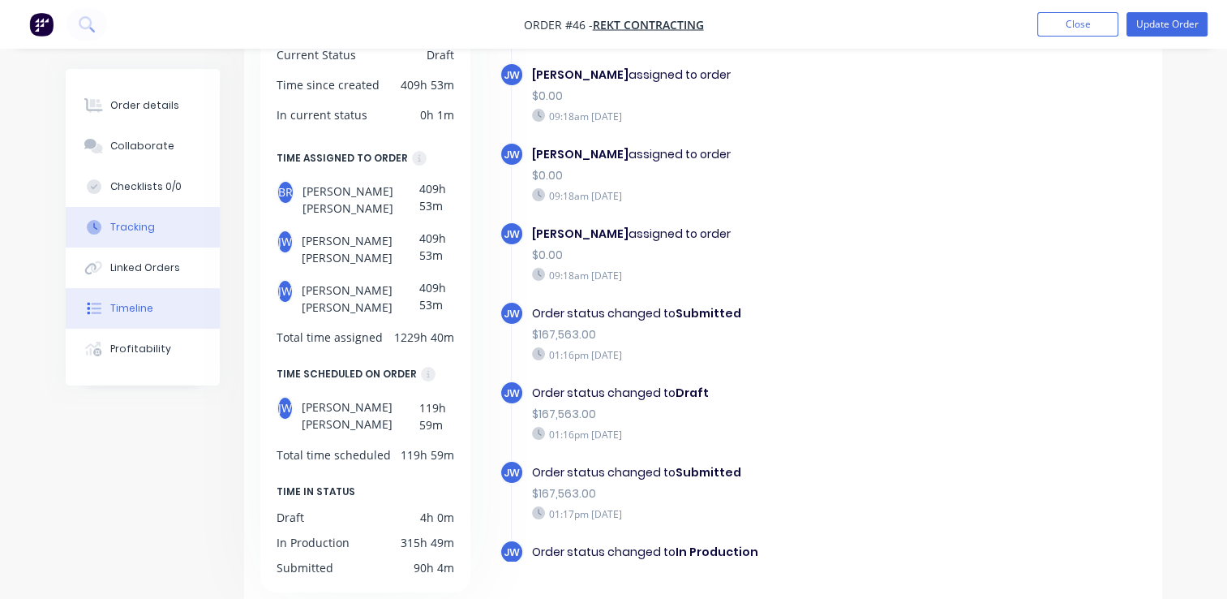
click at [139, 234] on button "Tracking" at bounding box center [143, 227] width 154 height 41
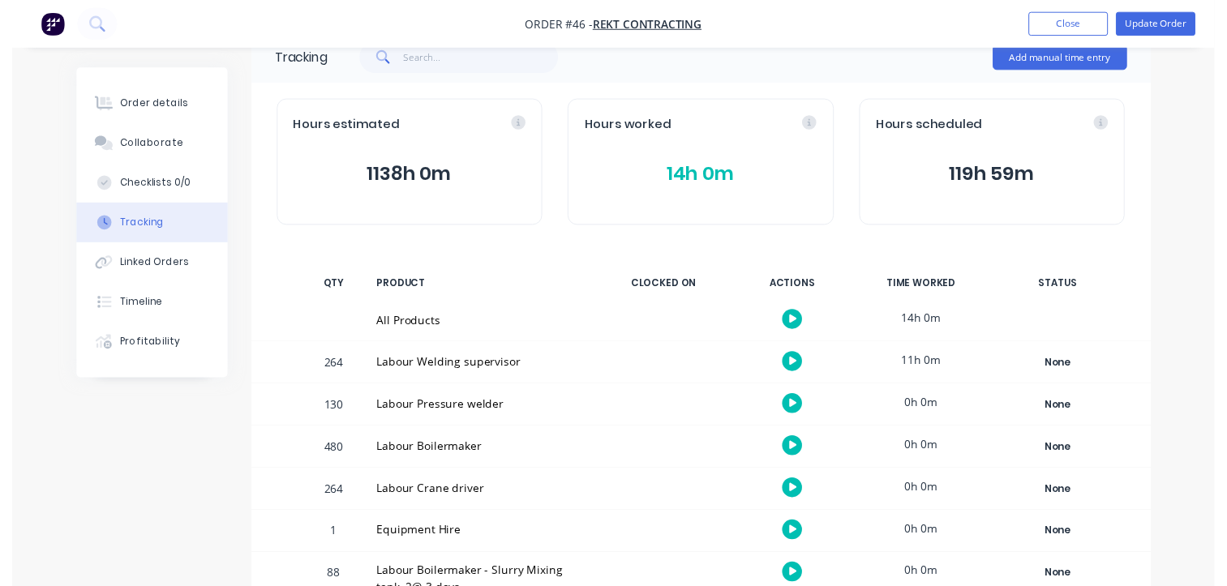
scroll to position [75, 0]
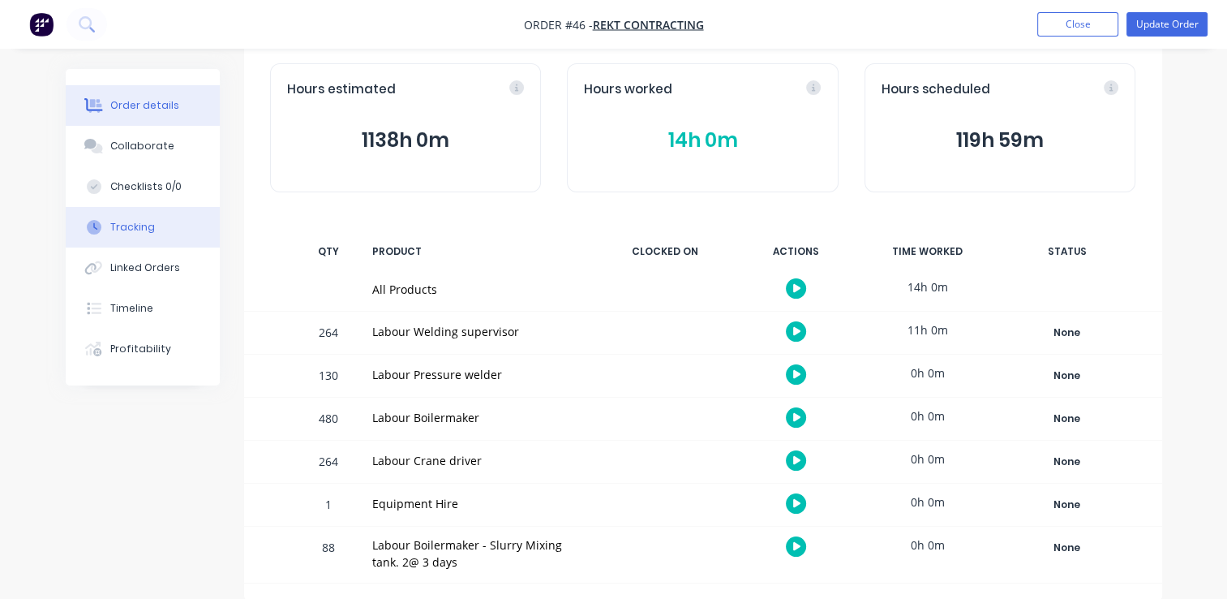
click at [133, 105] on div "Order details" at bounding box center [144, 105] width 69 height 15
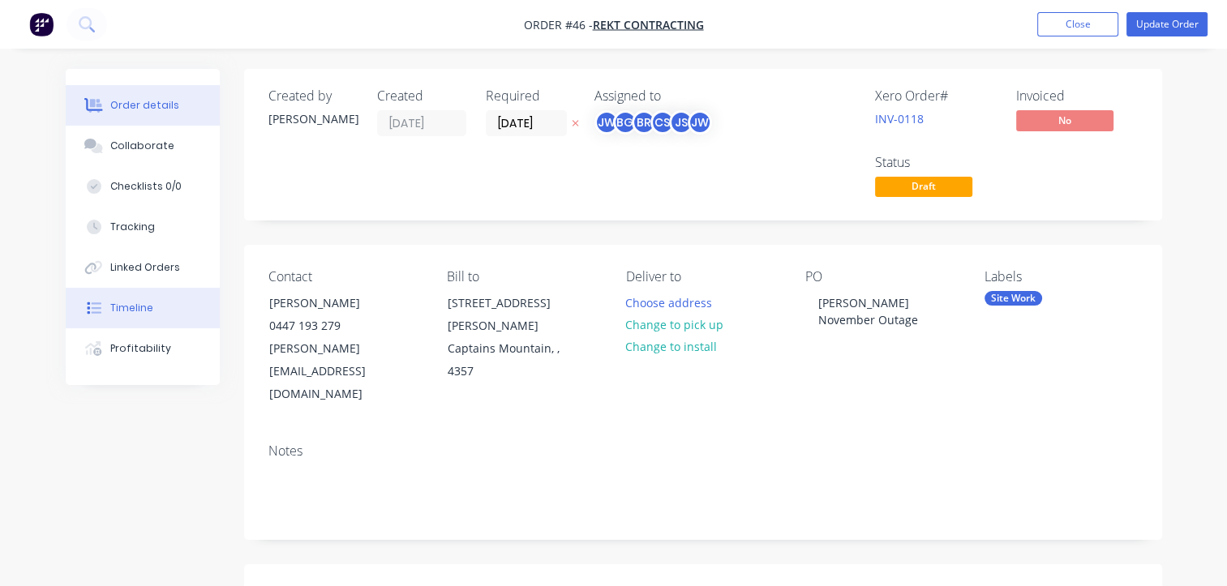
click at [123, 308] on div "Timeline" at bounding box center [131, 308] width 43 height 15
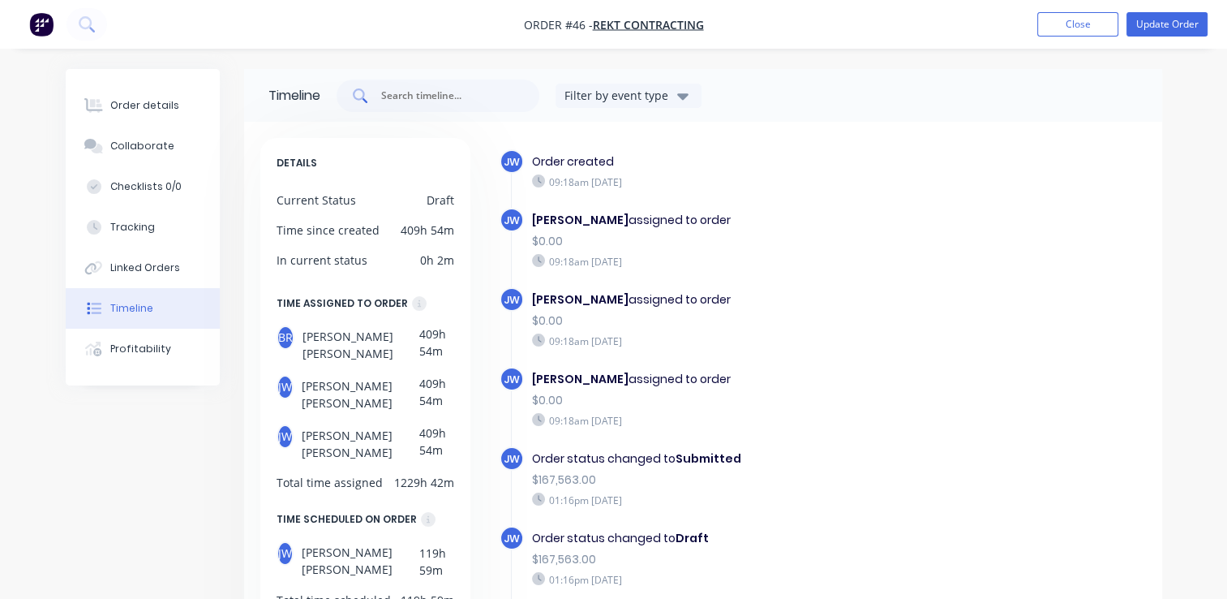
click at [408, 101] on input "text" at bounding box center [447, 96] width 135 height 16
click at [1161, 29] on button "Update Order" at bounding box center [1166, 24] width 81 height 24
click at [1052, 31] on button "Options" at bounding box center [1077, 24] width 81 height 26
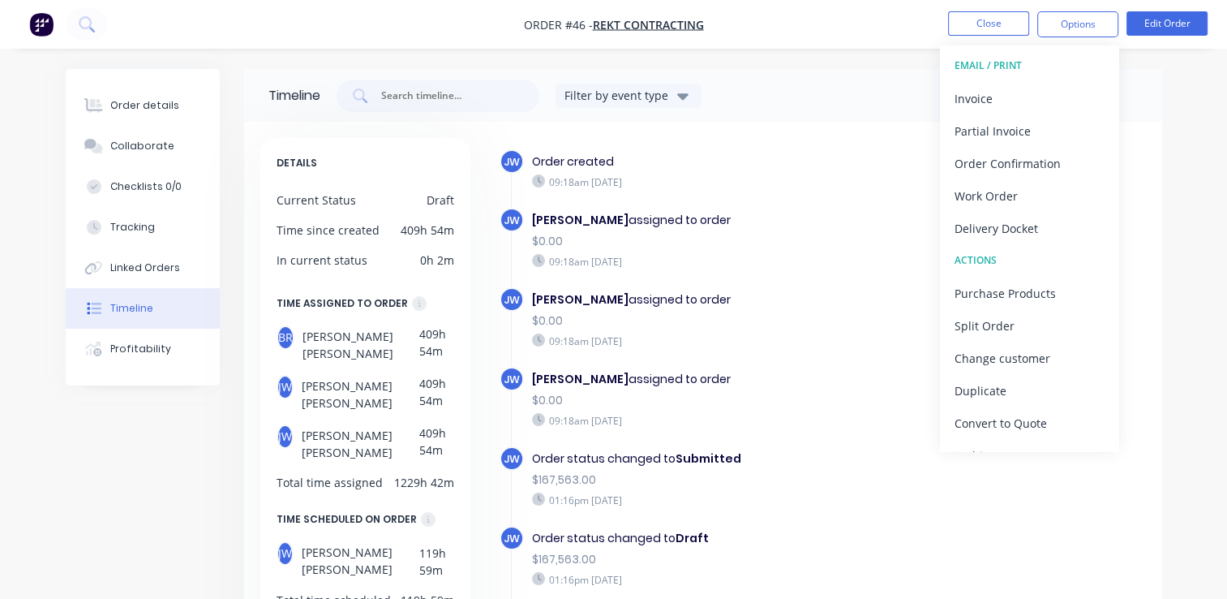
click at [1005, 504] on div "JW Order created 09:18am [DATE] [PERSON_NAME] assigned to order $0.00 09:18am […" at bounding box center [823, 596] width 646 height 894
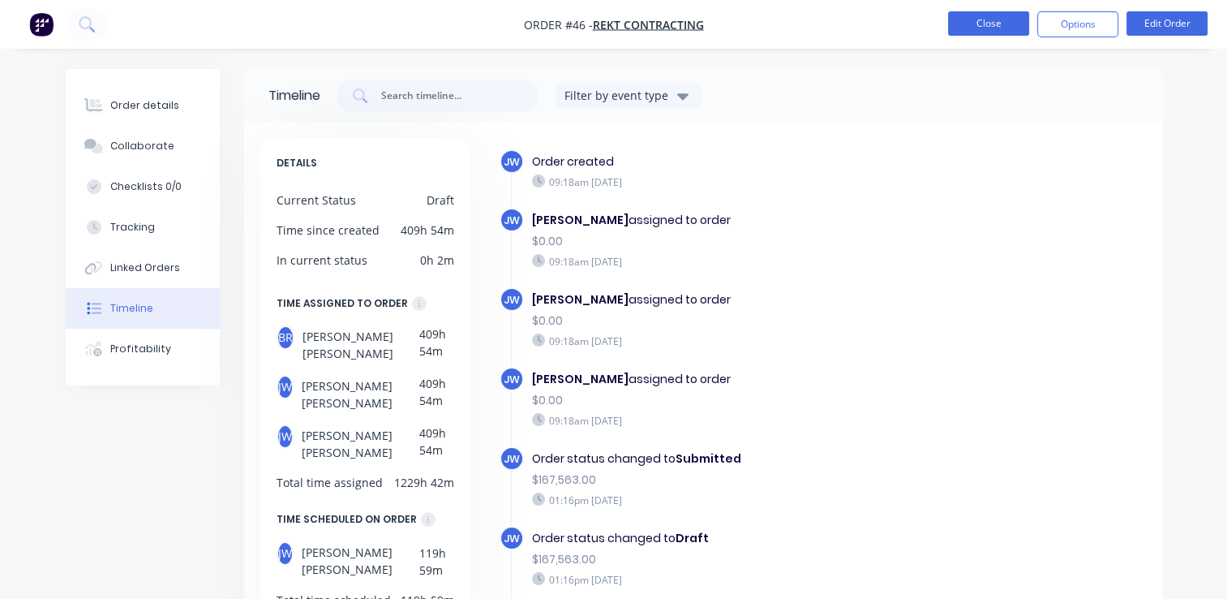
click at [968, 19] on button "Close" at bounding box center [988, 23] width 81 height 24
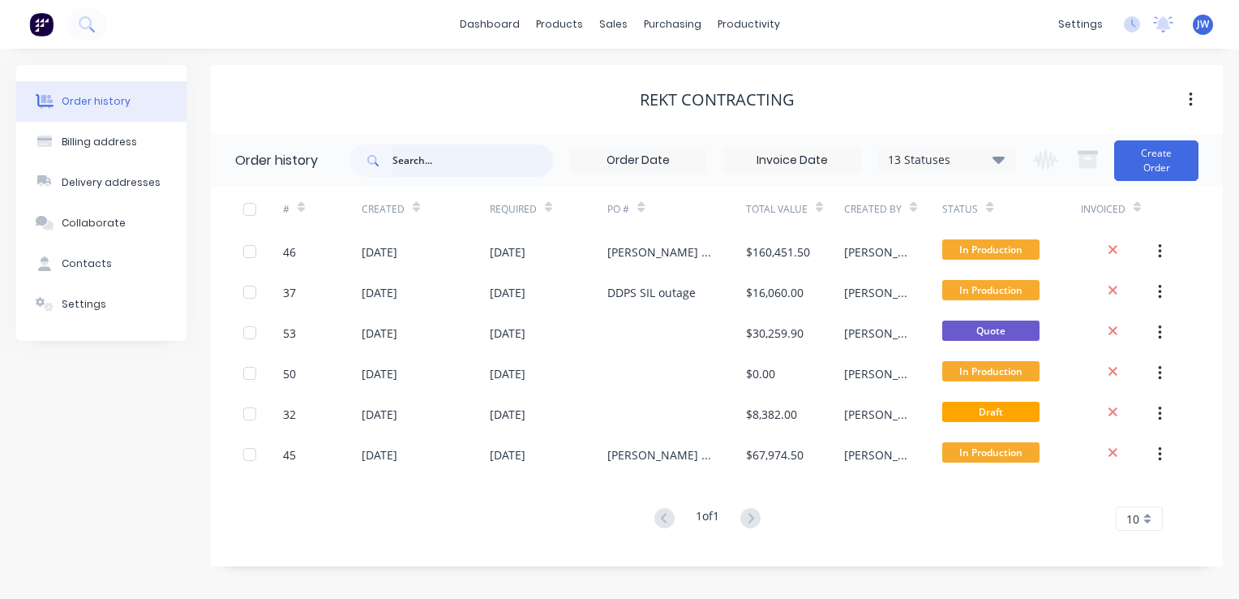
click at [422, 157] on input "text" at bounding box center [473, 160] width 161 height 32
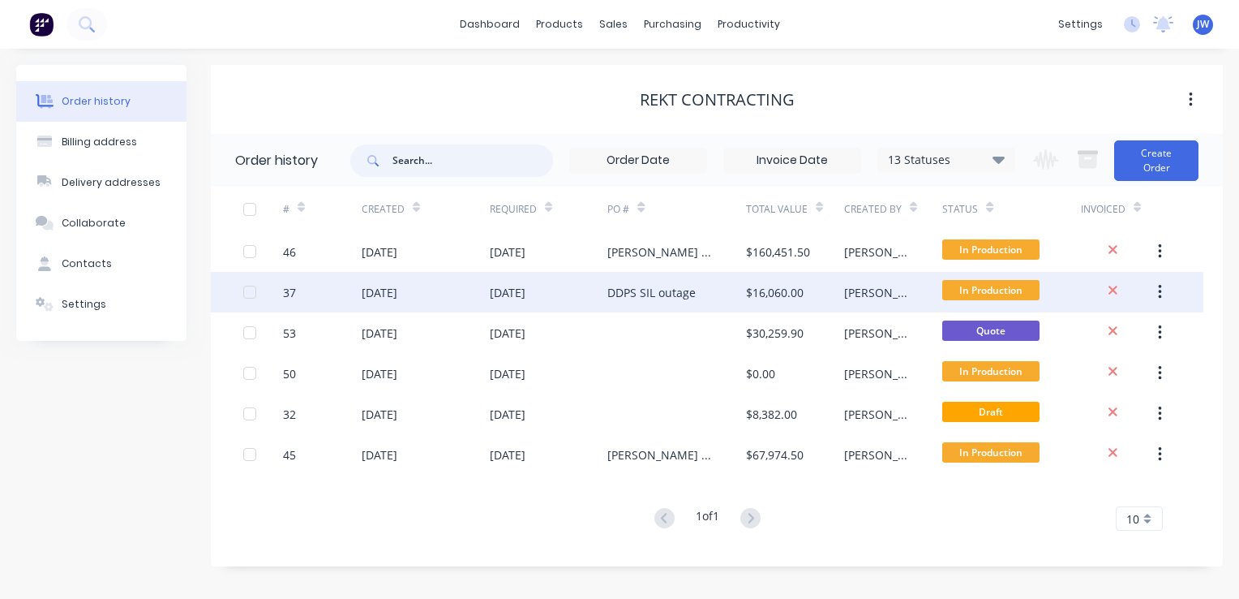
click at [248, 297] on div at bounding box center [250, 292] width 32 height 32
click at [1164, 295] on button "button" at bounding box center [1160, 291] width 38 height 29
click at [1161, 294] on icon "button" at bounding box center [1160, 292] width 4 height 18
click at [352, 284] on div "37" at bounding box center [322, 292] width 79 height 41
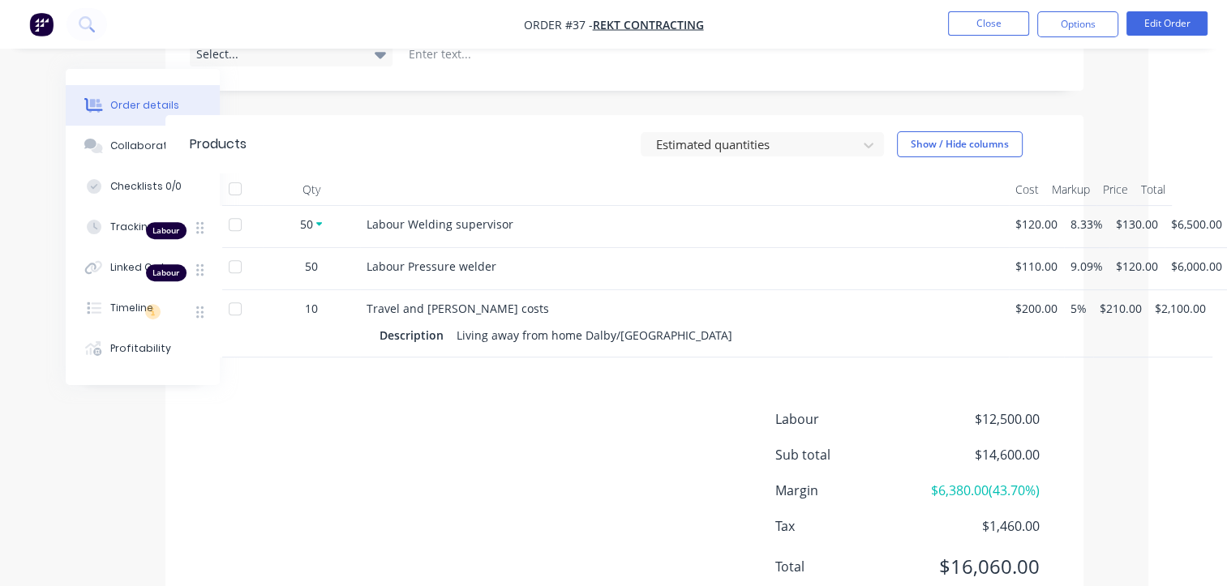
scroll to position [568, 0]
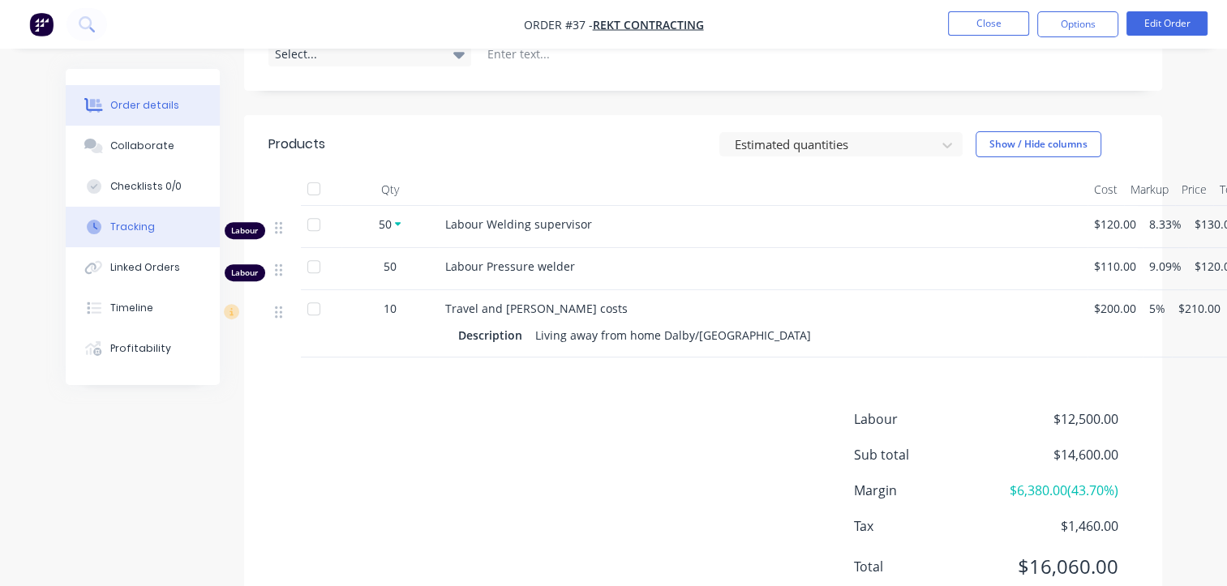
click at [138, 226] on div "Tracking" at bounding box center [132, 227] width 45 height 15
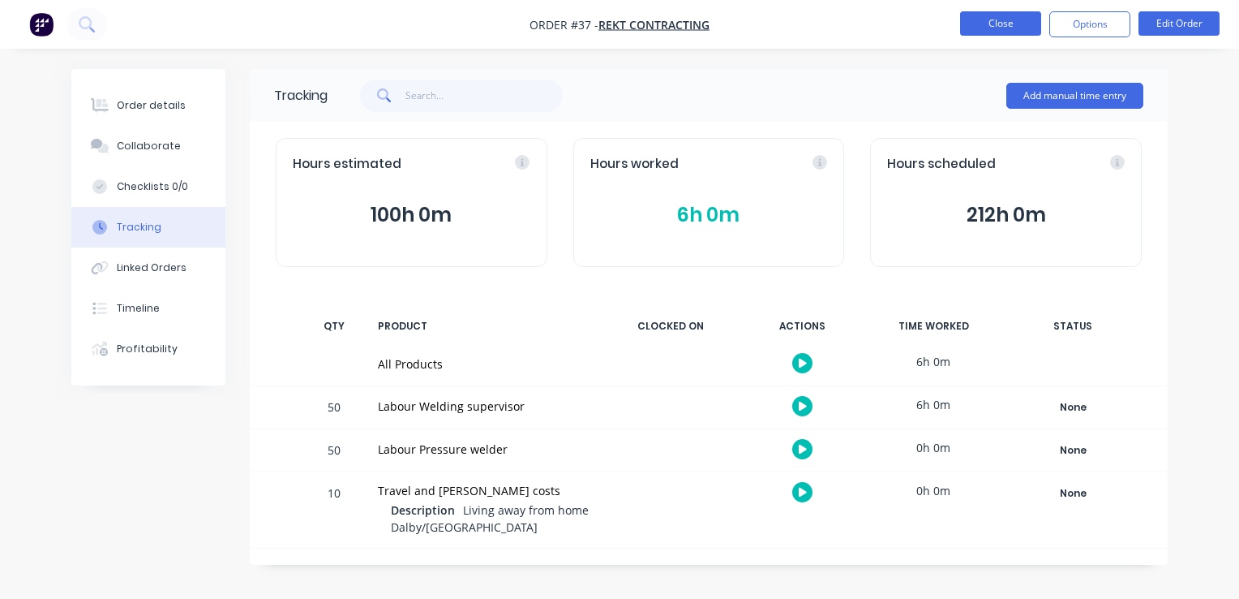
click at [1012, 29] on button "Close" at bounding box center [1000, 23] width 81 height 24
